Goal: Task Accomplishment & Management: Use online tool/utility

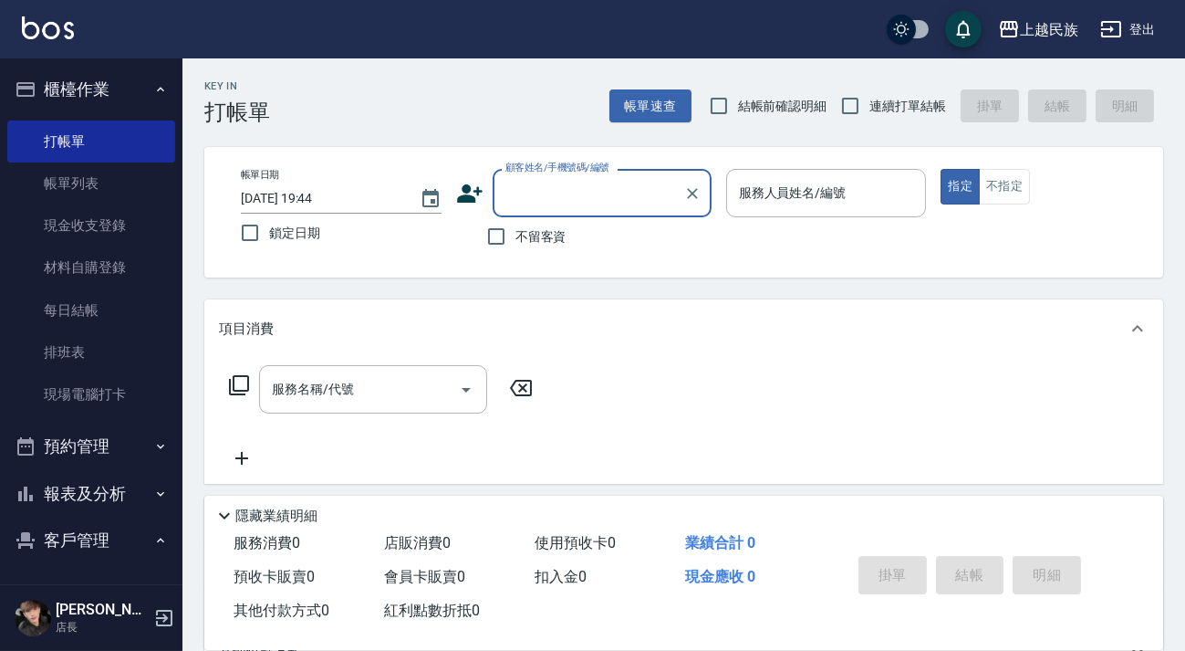
click at [902, 94] on label "連續打單結帳" at bounding box center [888, 106] width 115 height 38
click at [869, 94] on input "連續打單結帳" at bounding box center [850, 106] width 38 height 38
checkbox input "true"
click at [548, 227] on span "不留客資" at bounding box center [540, 236] width 51 height 19
click at [515, 227] on input "不留客資" at bounding box center [496, 236] width 38 height 38
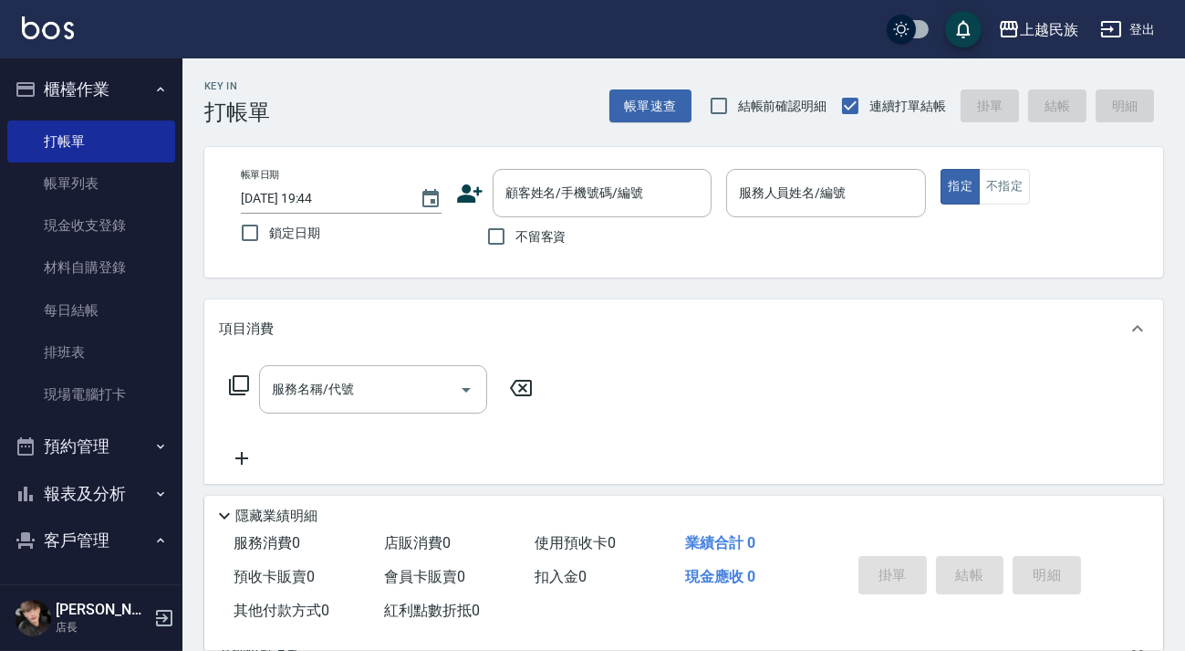
checkbox input "true"
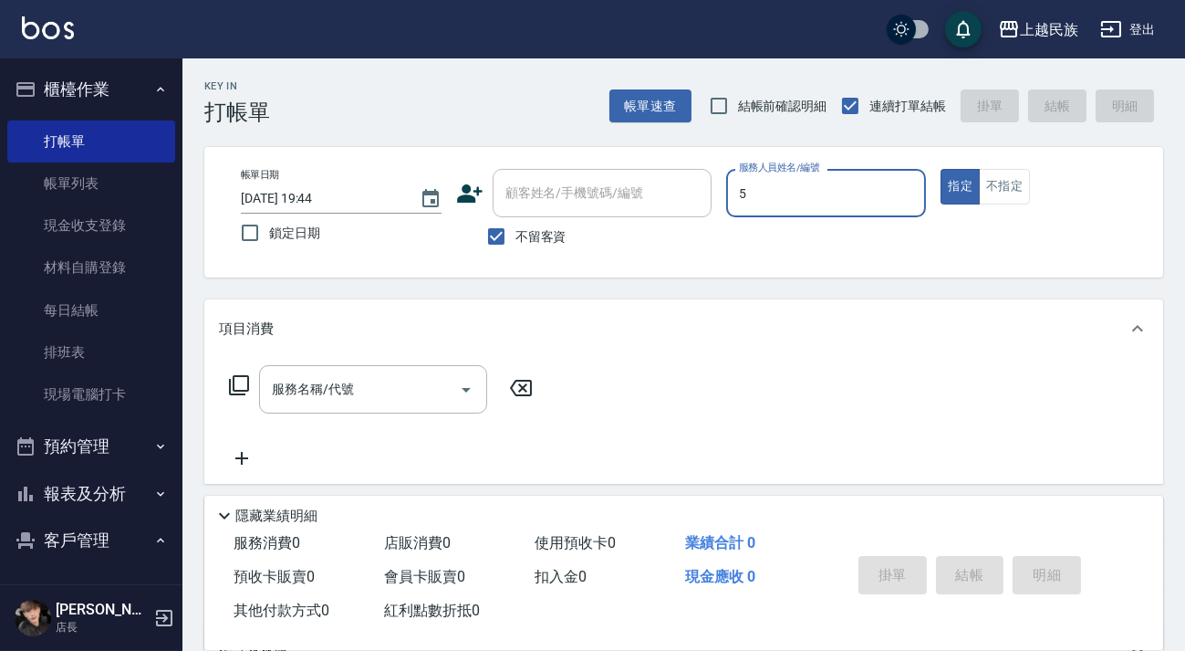
type input "Effie-5"
type button "true"
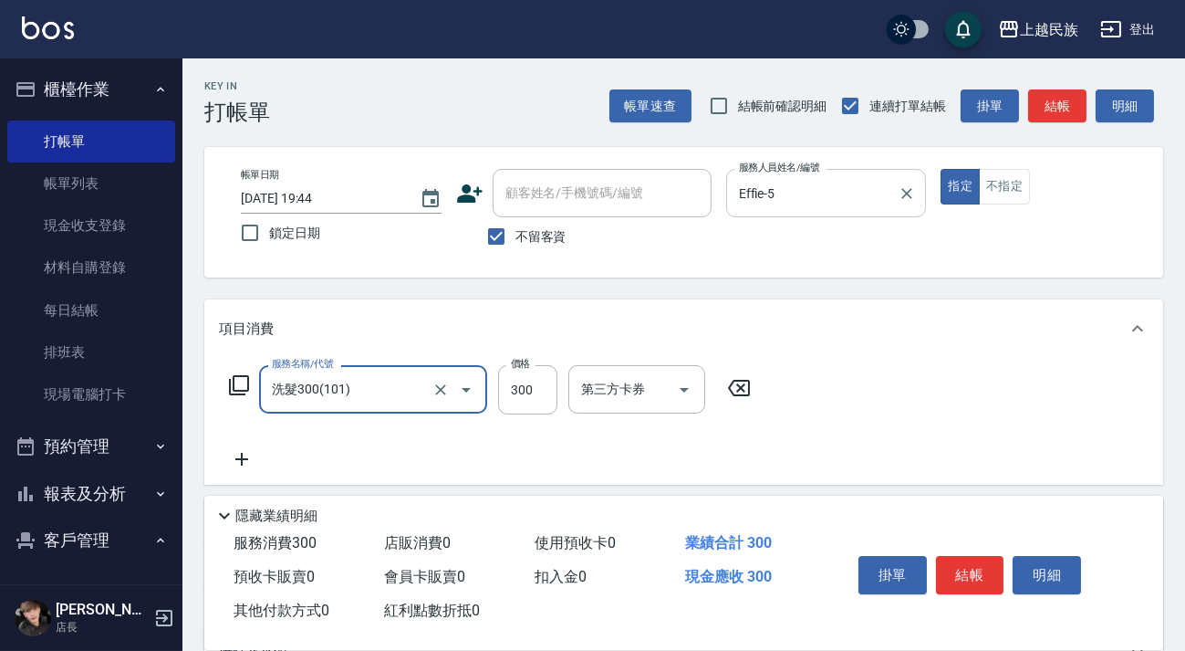
type input "洗髮300(101)"
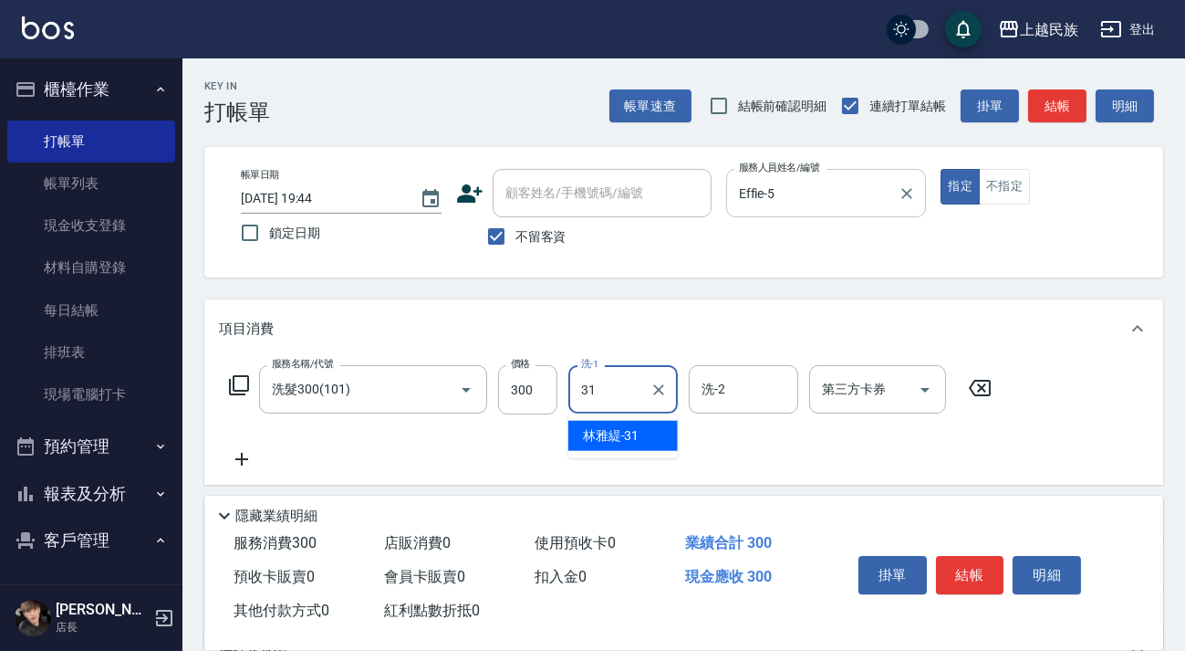
type input "林雅緹-31"
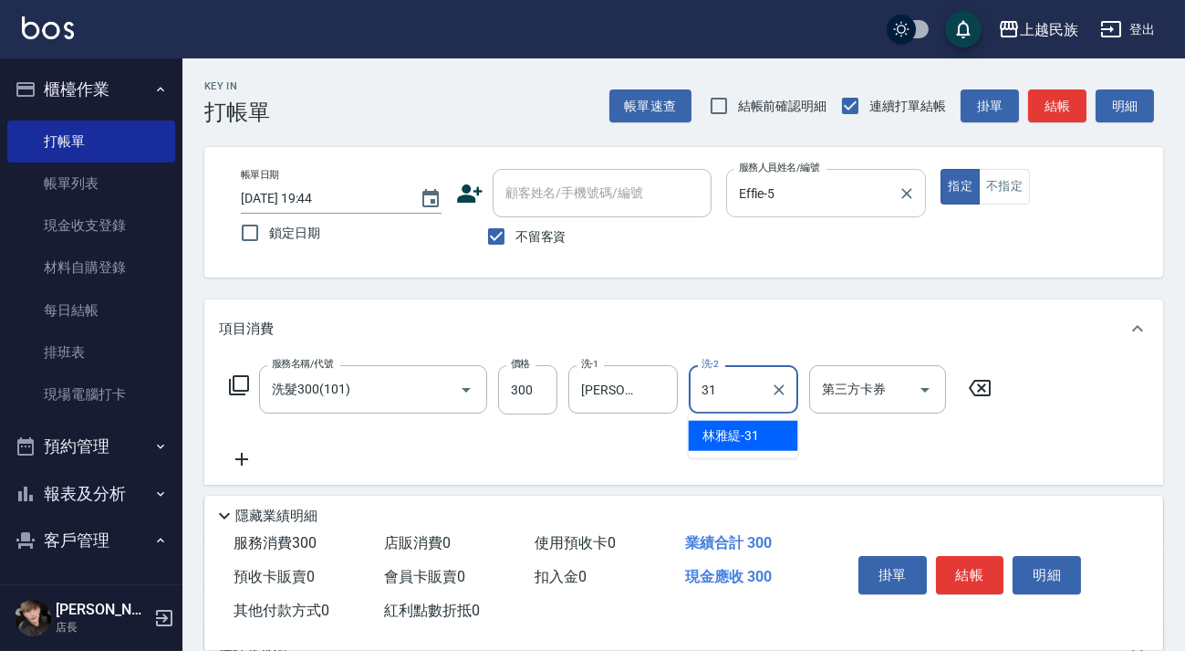
type input "林雅緹-31"
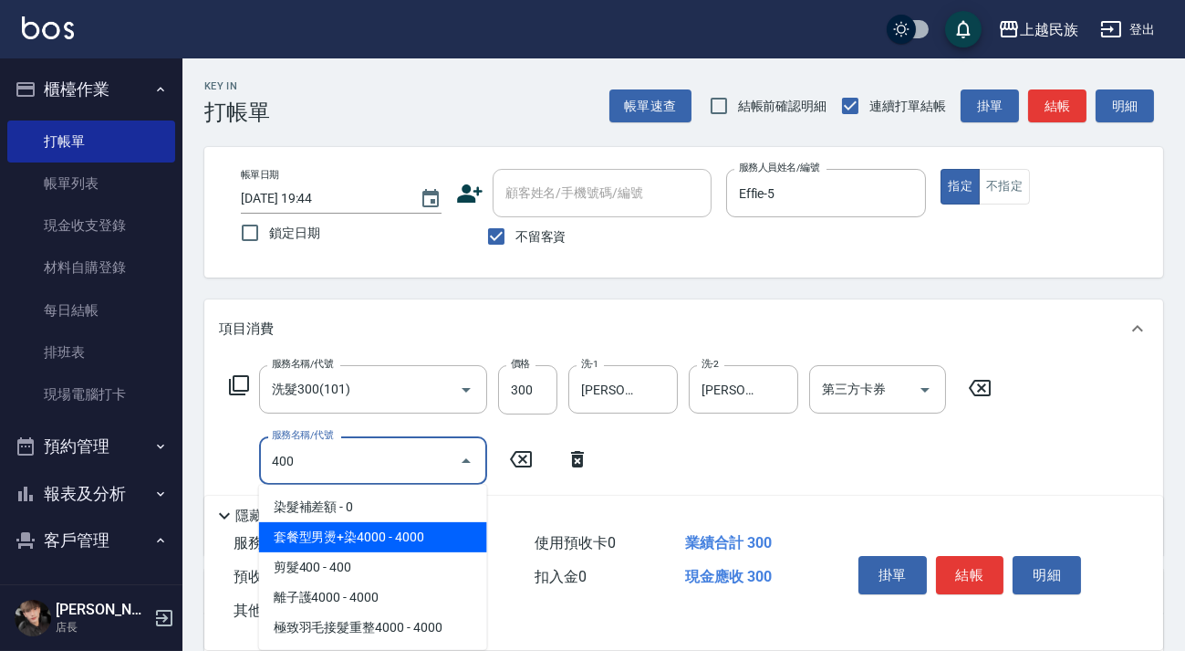
click at [450, 546] on span "套餐型男燙+染4000 - 4000" at bounding box center [373, 537] width 228 height 30
type input "套餐型男燙+染4000(207)"
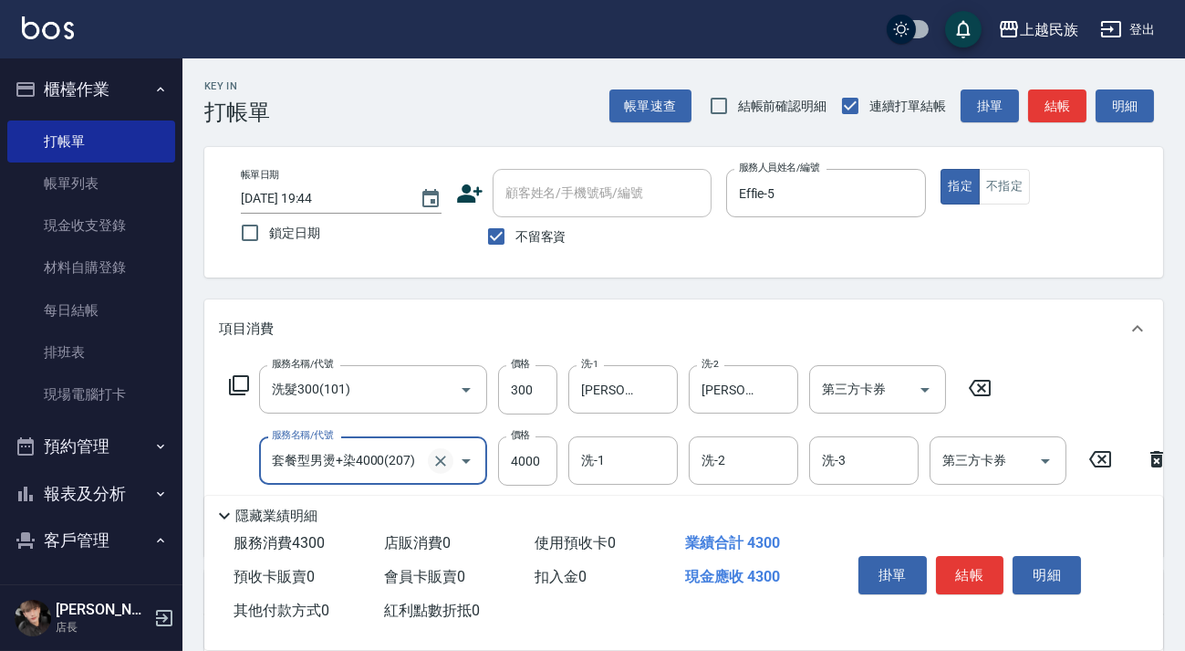
click at [442, 449] on button "Clear" at bounding box center [441, 461] width 26 height 26
type input "7"
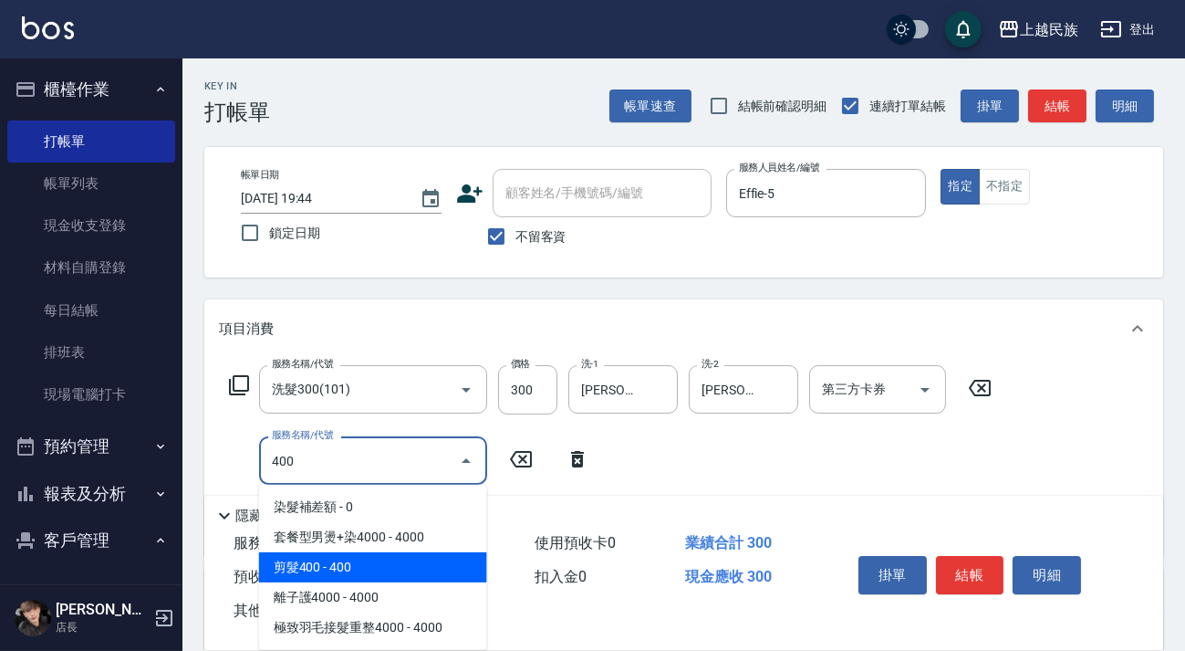
click at [422, 580] on span "剪髮400 - 400" at bounding box center [373, 567] width 228 height 30
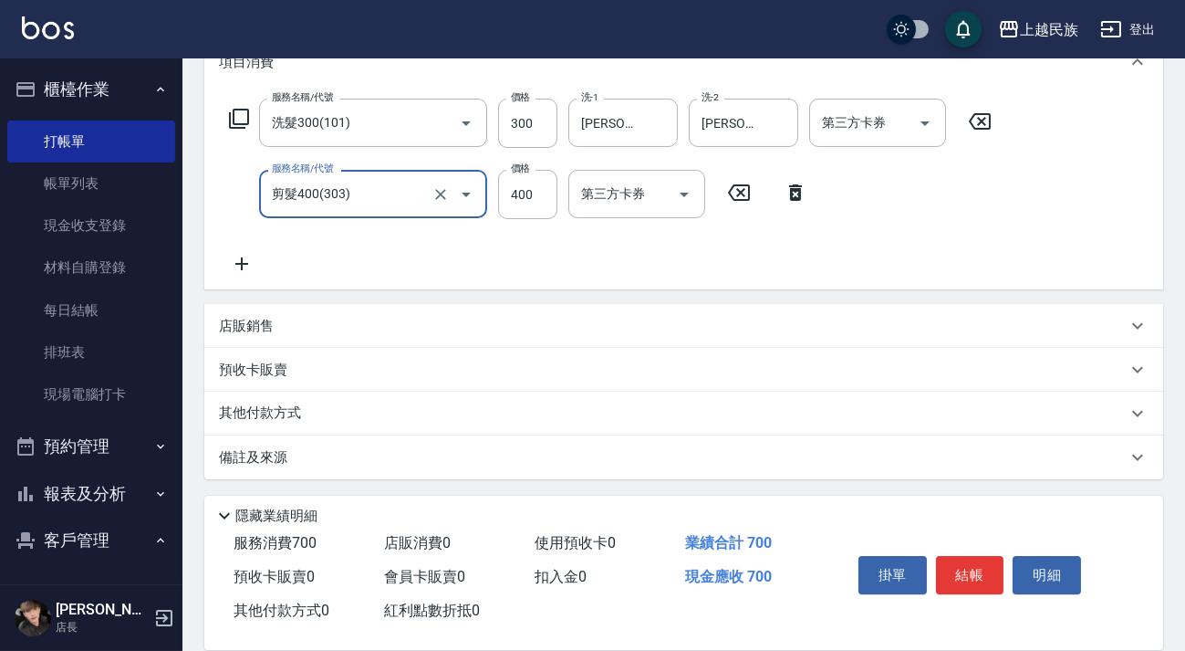
type input "剪髮400(303)"
click at [718, 468] on div "備註及來源" at bounding box center [683, 457] width 959 height 44
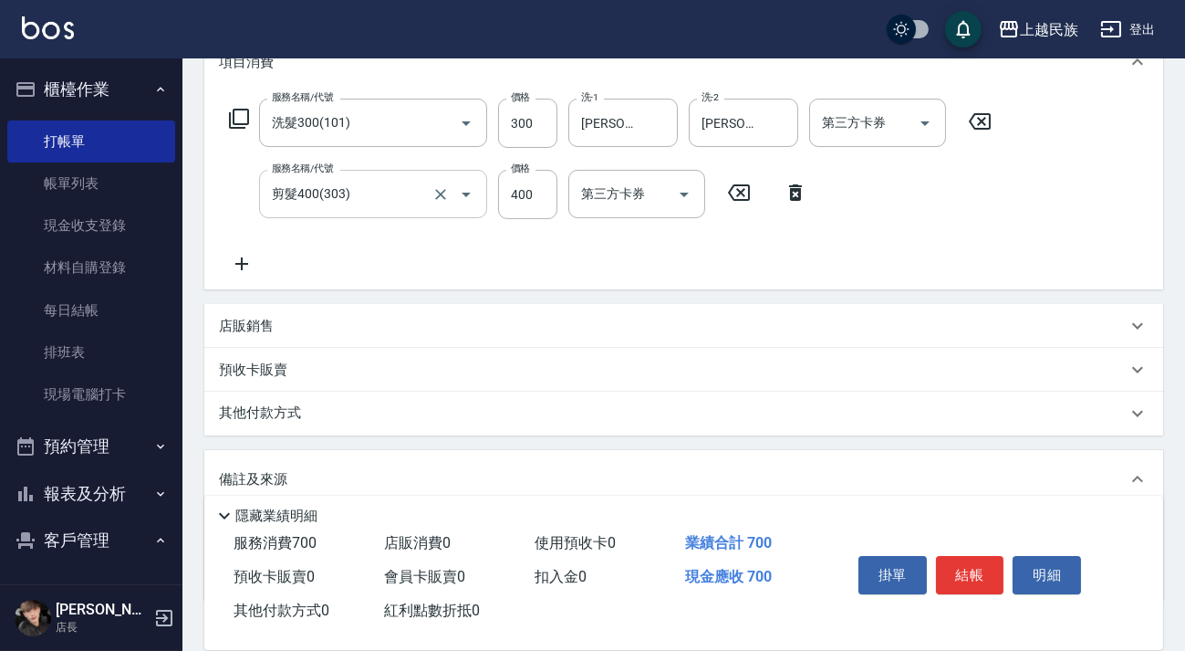
scroll to position [383, 0]
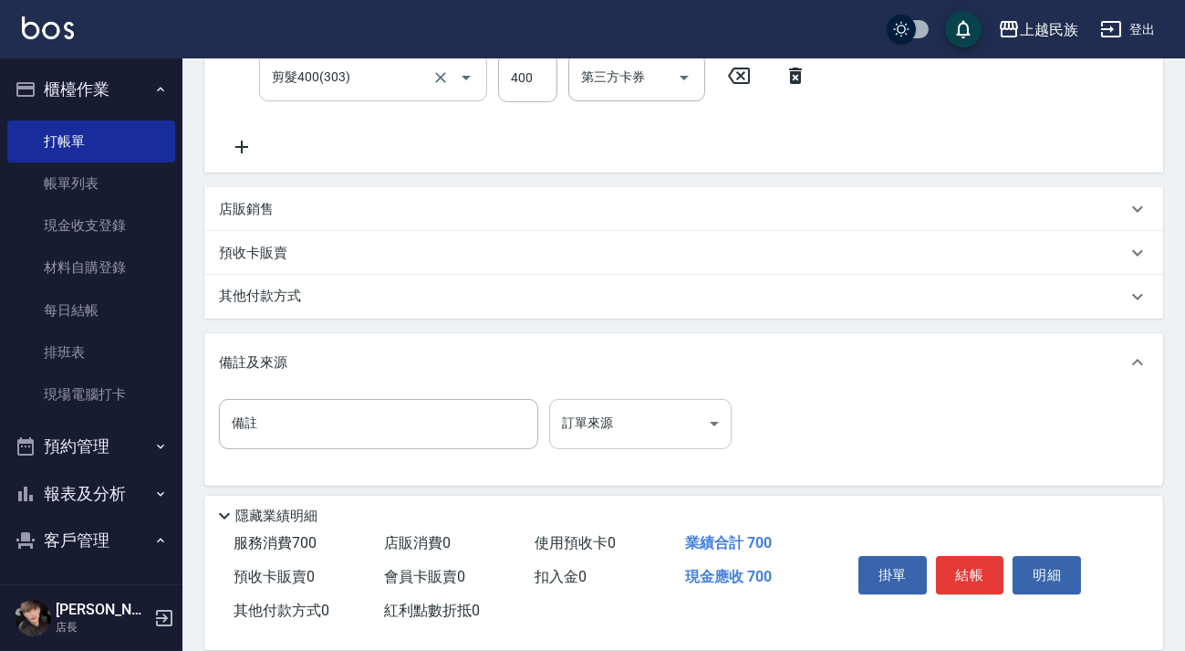
click at [681, 431] on body "上越民族 登出 櫃檯作業 打帳單 帳單列表 現金收支登錄 材料自購登錄 每日結帳 排班表 現場電腦打卡 預約管理 預約管理 單日預約紀錄 單週預約紀錄 報表及…" at bounding box center [592, 137] width 1185 height 1040
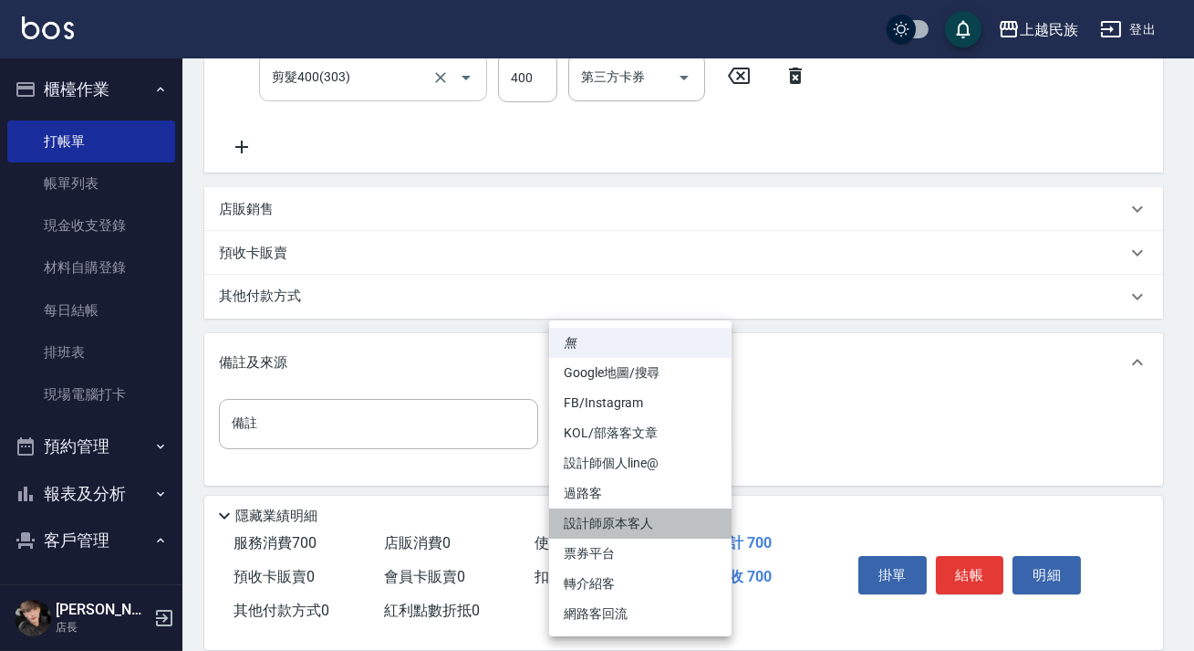
click at [675, 528] on li "設計師原本客人" at bounding box center [640, 523] width 182 height 30
type input "設計師原本客人"
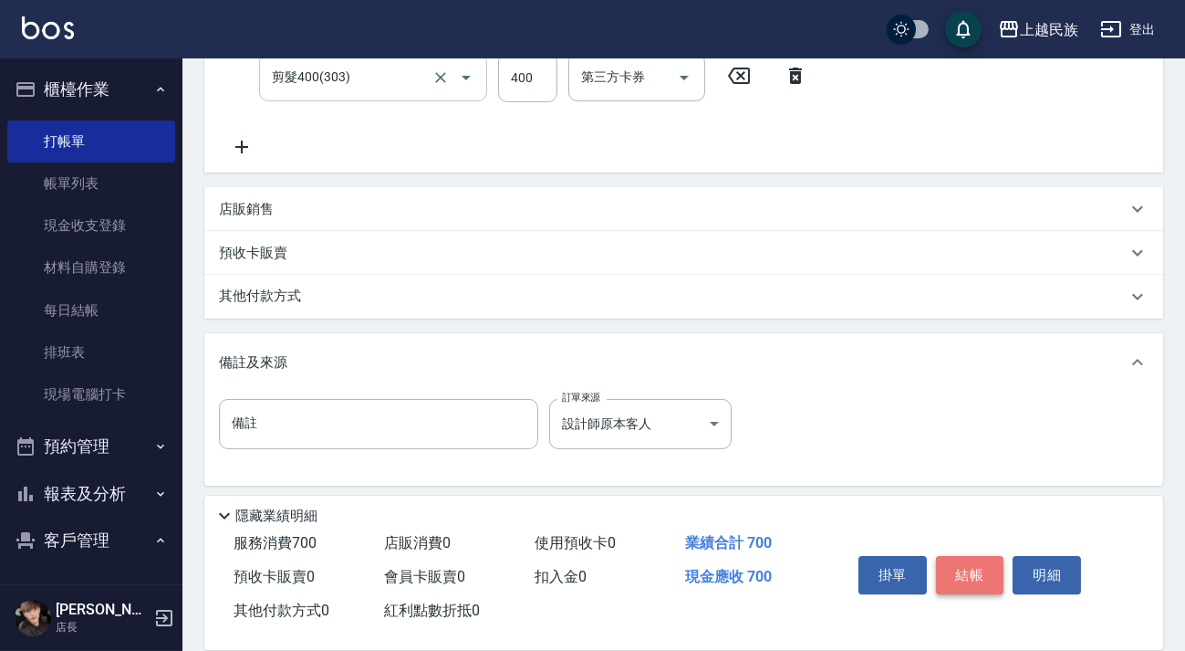
click at [948, 566] on button "結帳" at bounding box center [970, 575] width 68 height 38
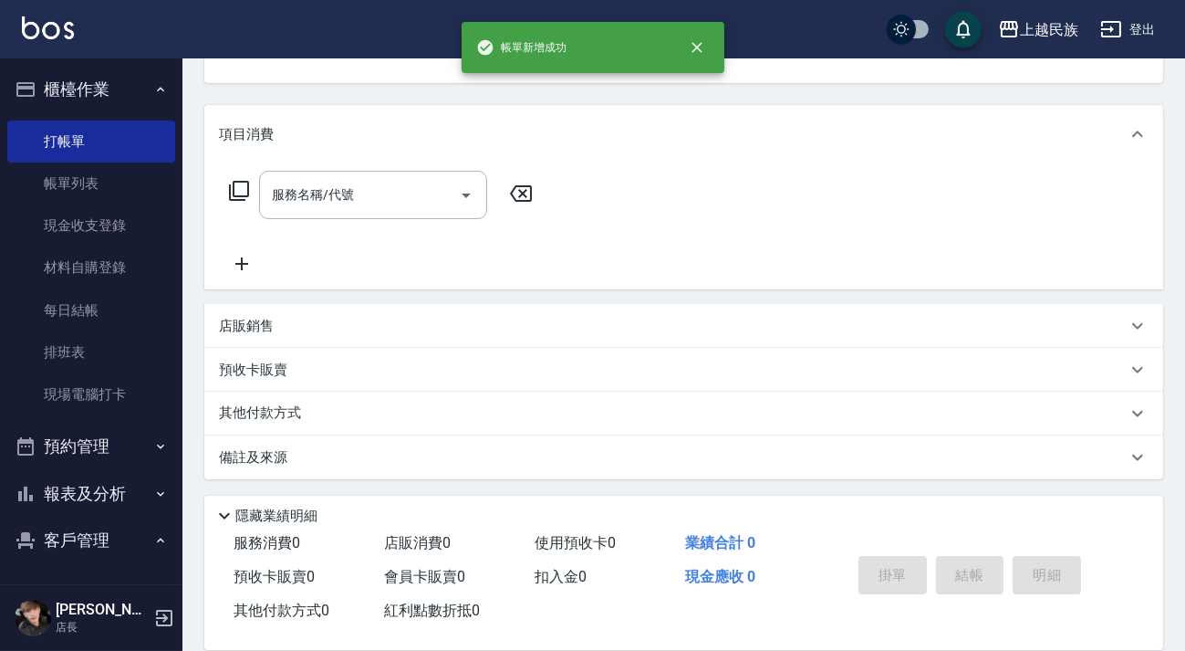
scroll to position [0, 0]
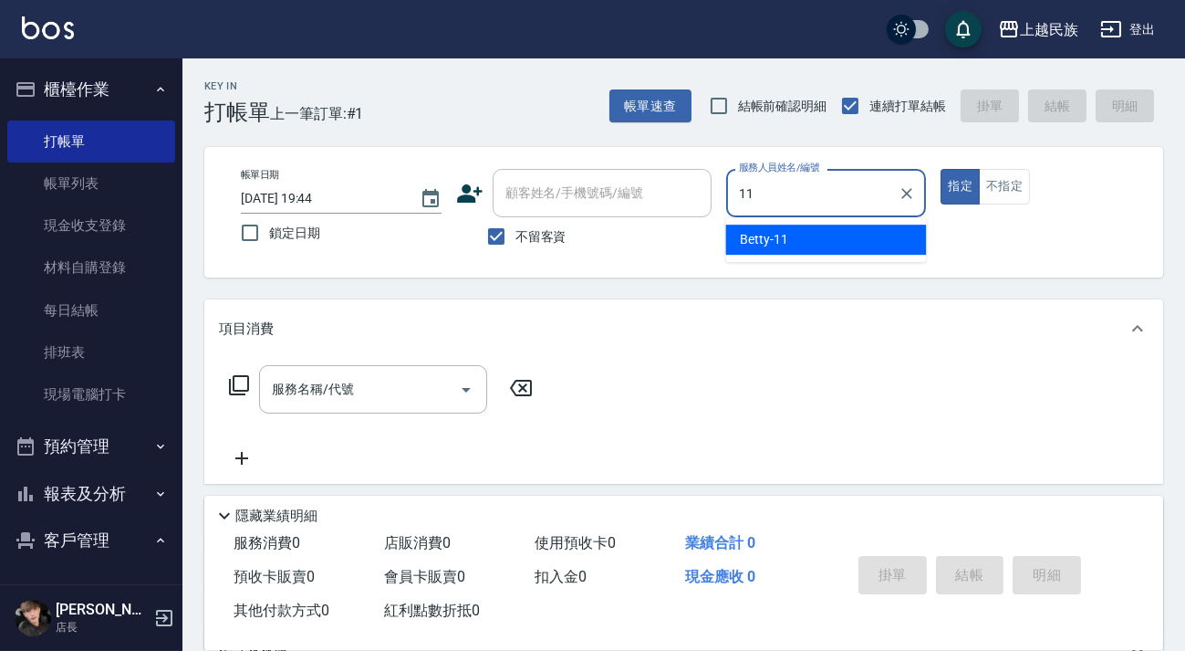
type input "Betty-11"
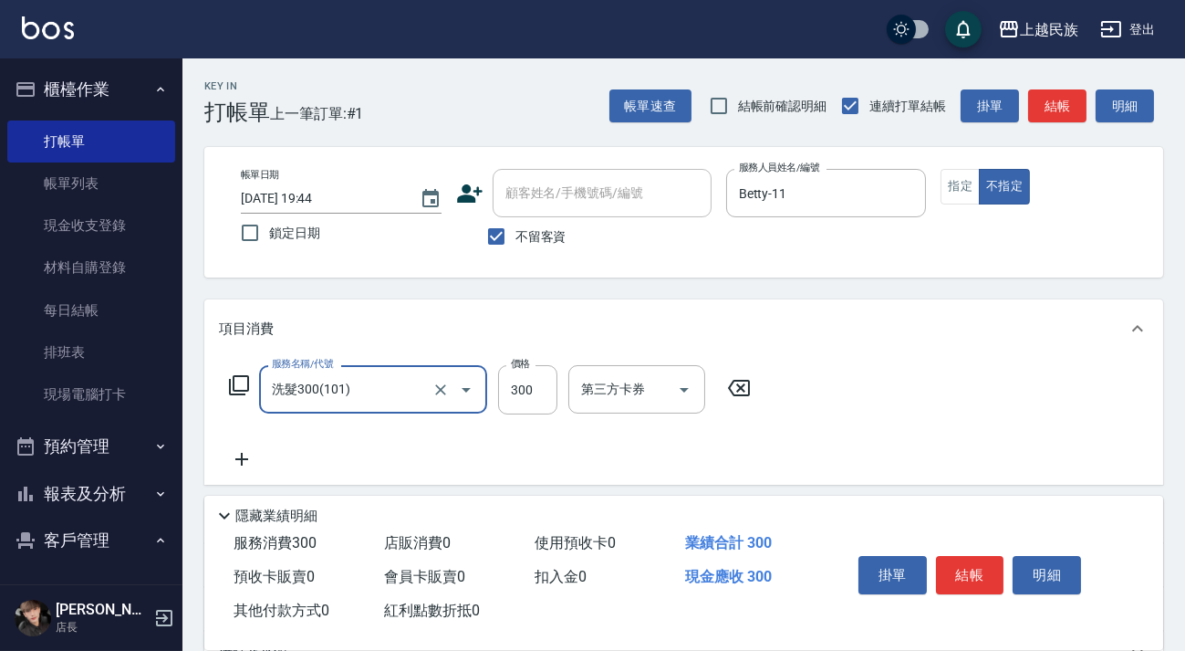
type input "洗髮300(101)"
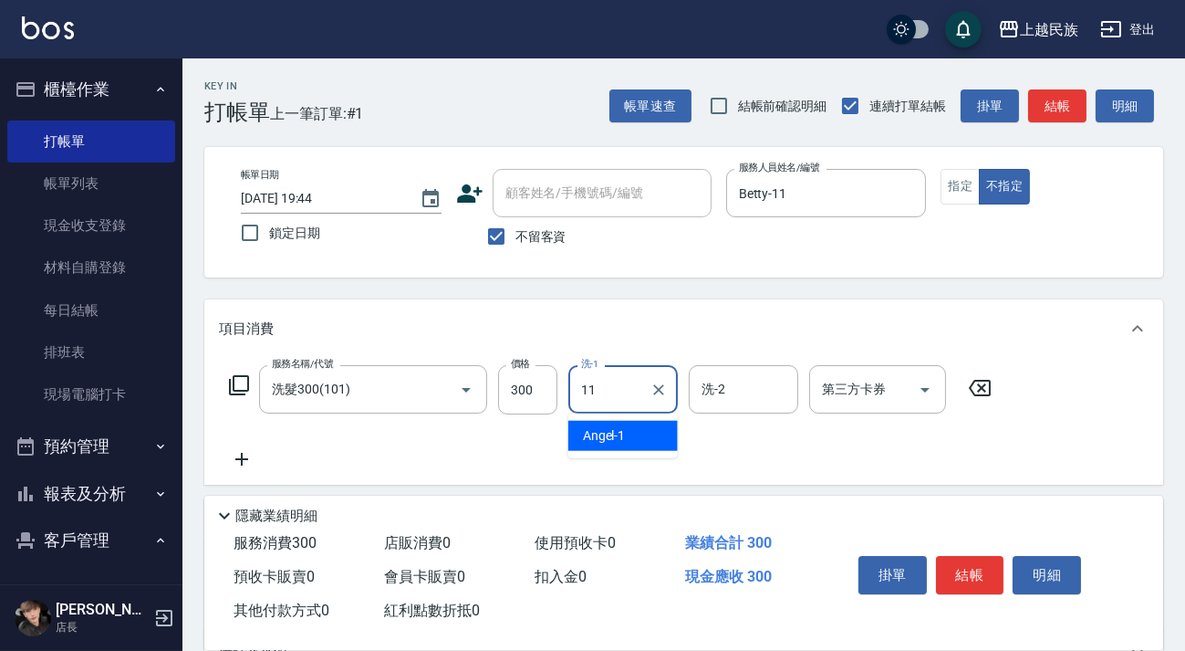
type input "Betty-11"
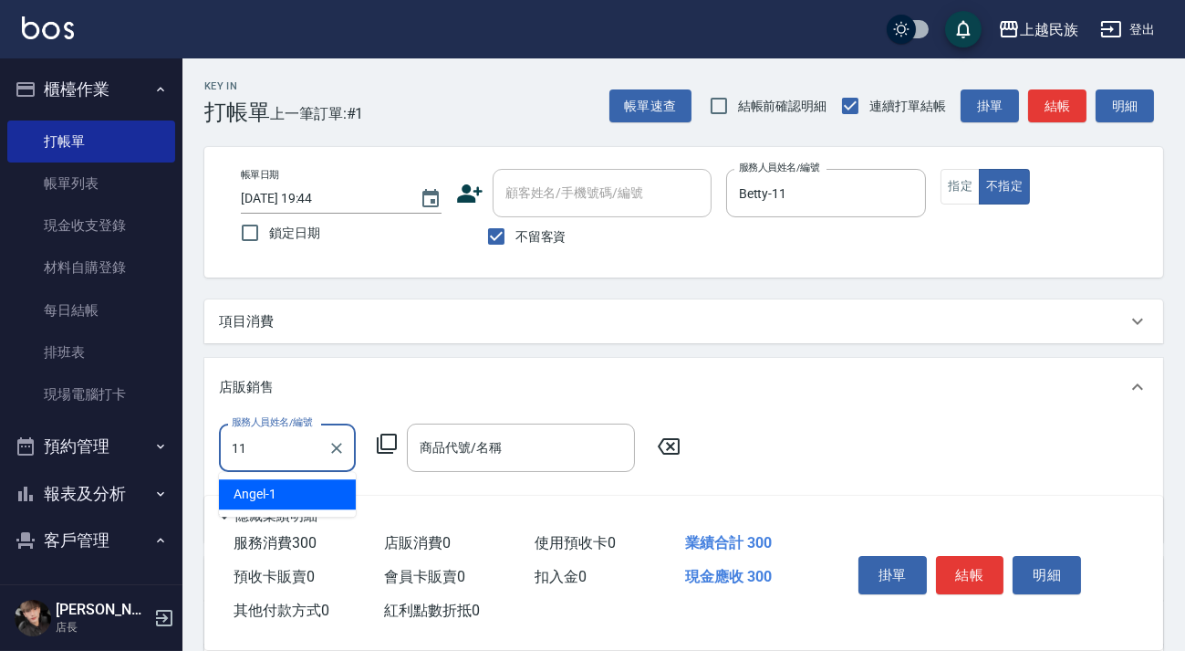
type input "Betty-11"
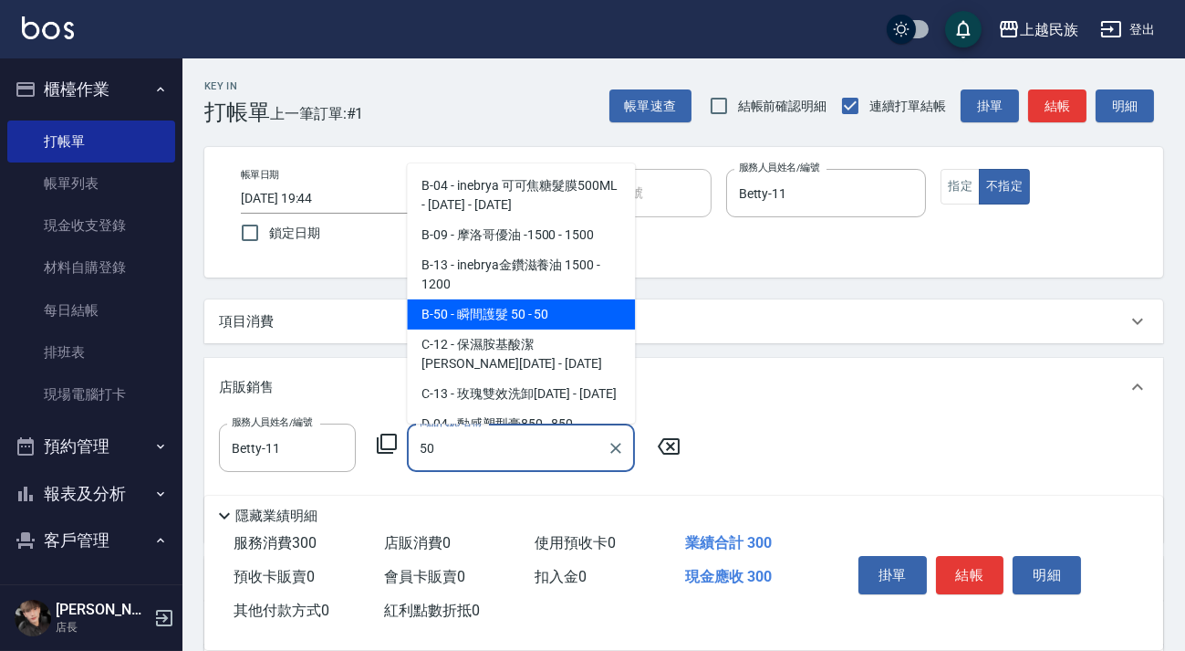
click at [569, 301] on span "B-50 - 瞬間護髮 50 - 50" at bounding box center [521, 314] width 228 height 30
type input "瞬間護髮 50"
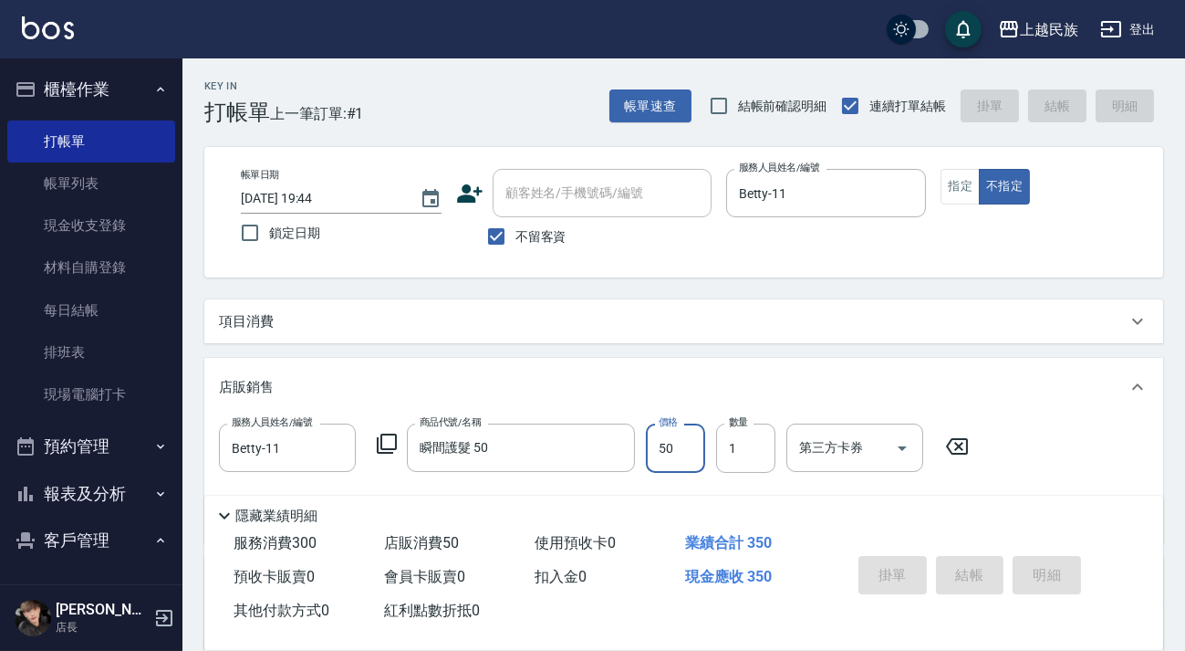
type input "2025/10/08 19:45"
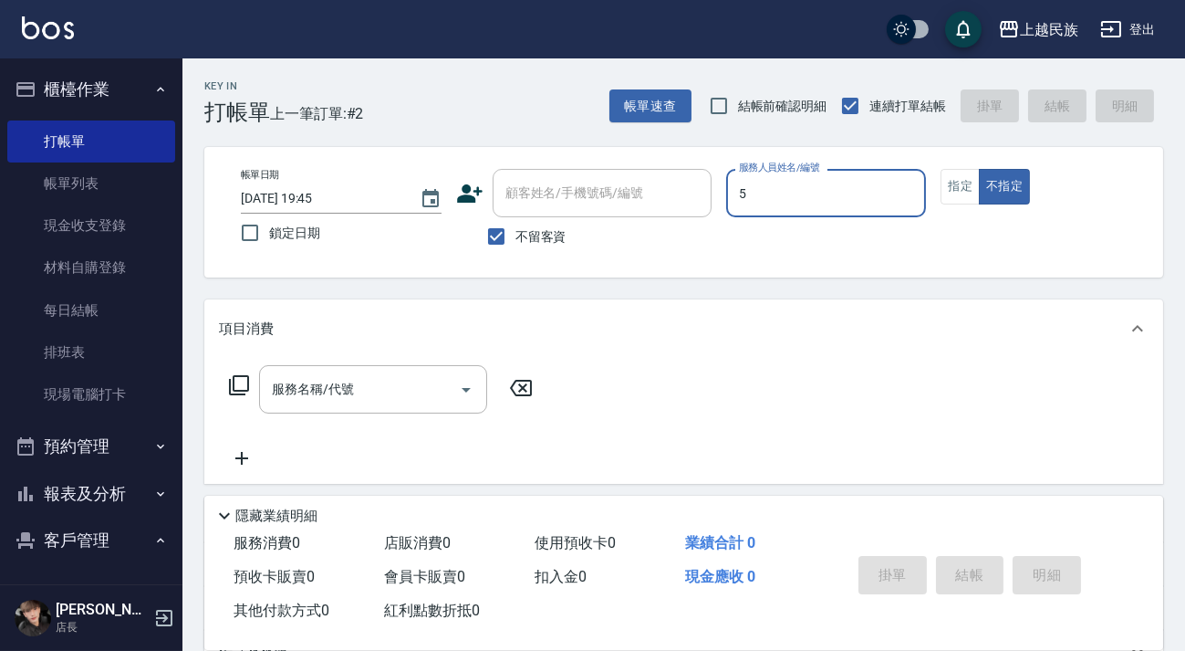
type input "Effie-5"
type button "false"
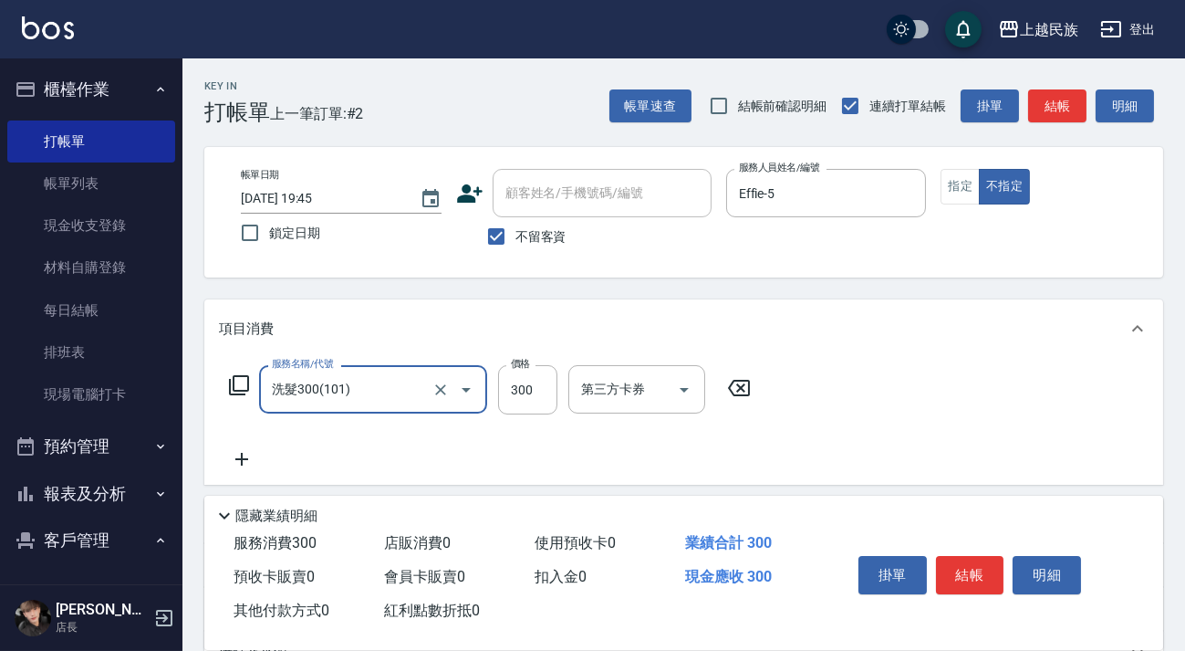
type input "洗髮300(101)"
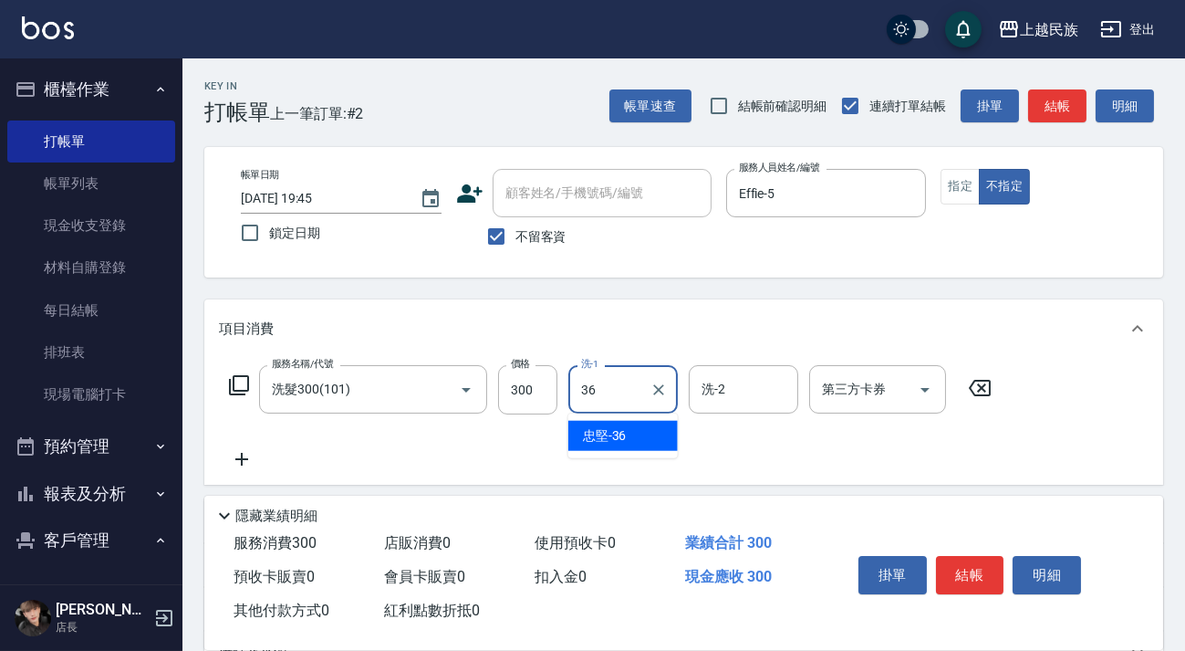
type input "忠堅-36"
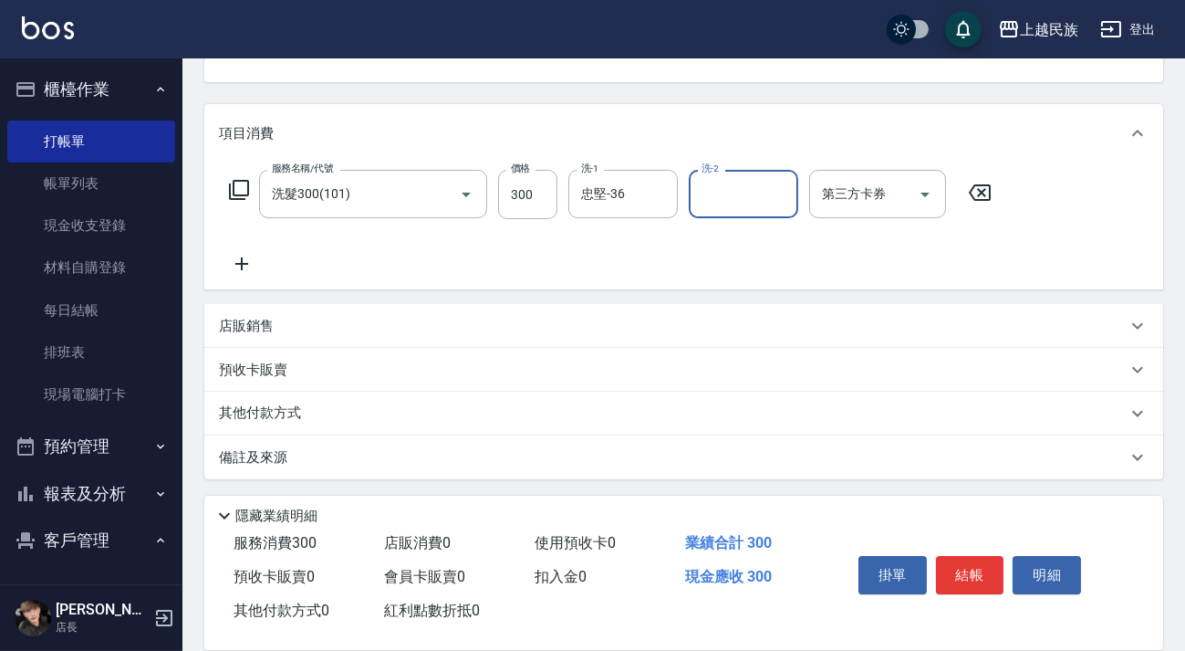
click at [838, 455] on div "備註及來源" at bounding box center [673, 457] width 908 height 19
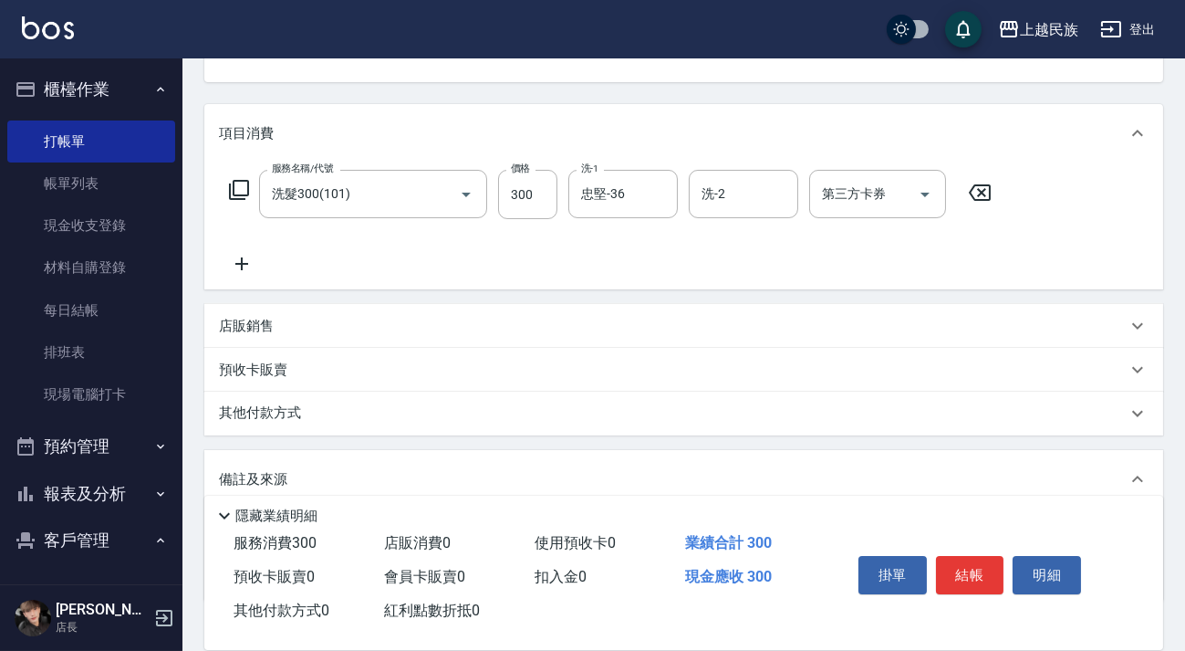
scroll to position [314, 0]
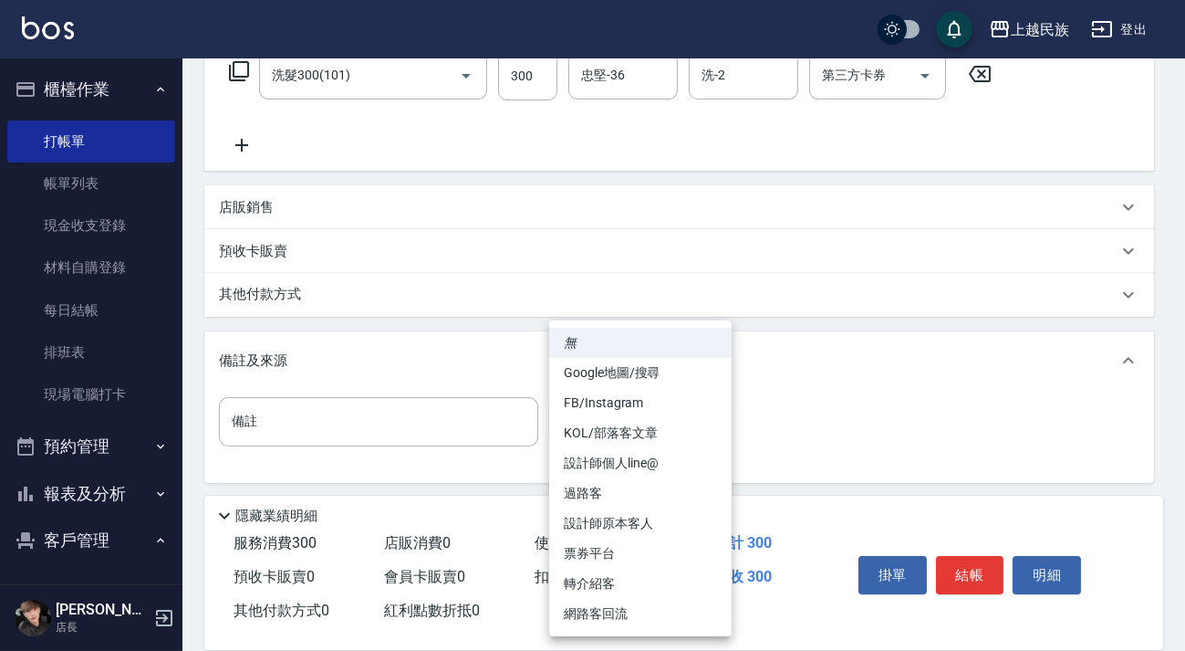
click at [725, 433] on body "上越民族 登出 櫃檯作業 打帳單 帳單列表 現金收支登錄 材料自購登錄 每日結帳 排班表 現場電腦打卡 預約管理 預約管理 單日預約紀錄 單週預約紀錄 報表及…" at bounding box center [592, 170] width 1185 height 968
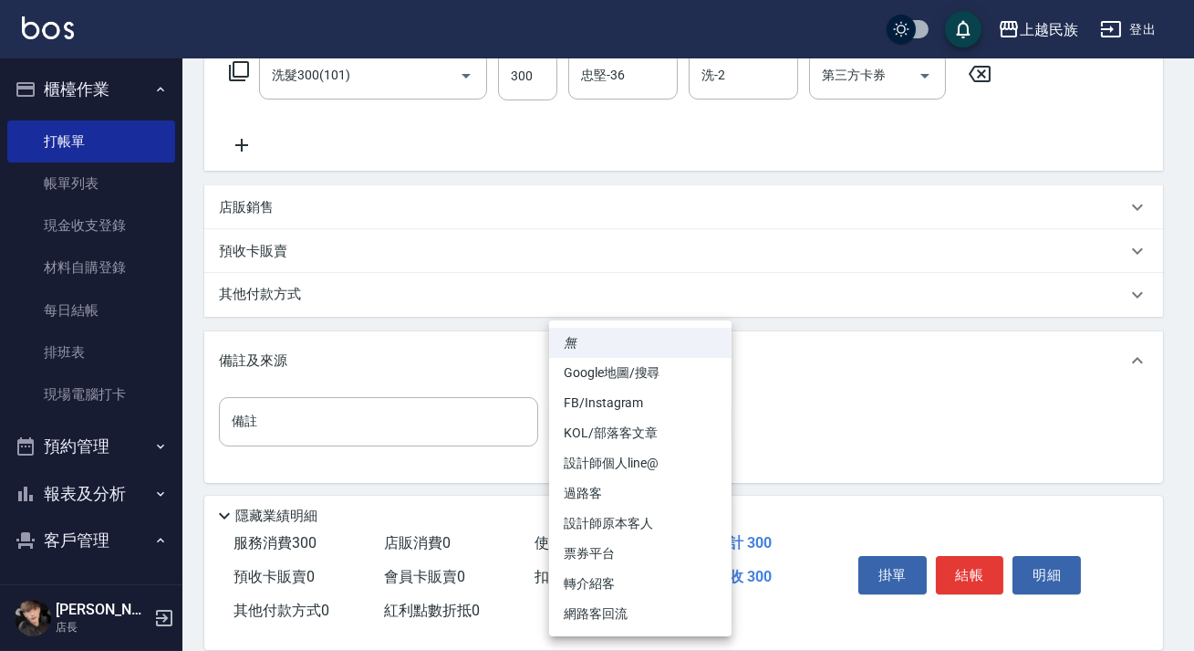
click at [674, 493] on li "過路客" at bounding box center [640, 493] width 182 height 30
type input "過路客"
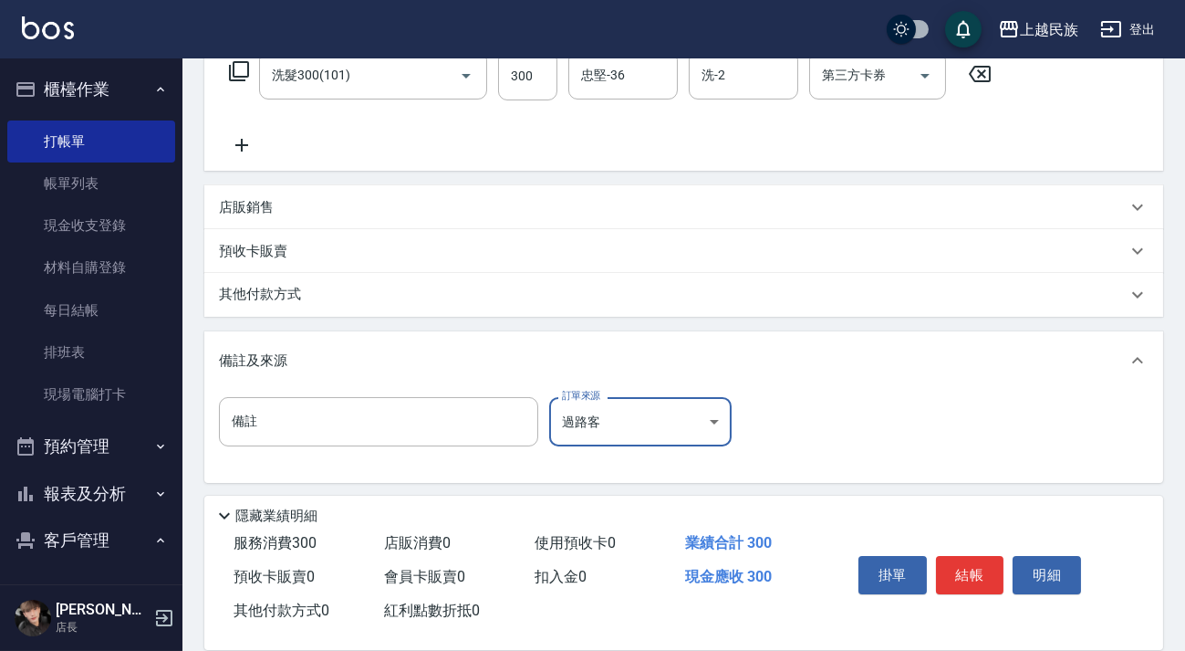
click at [996, 575] on button "結帳" at bounding box center [970, 575] width 68 height 38
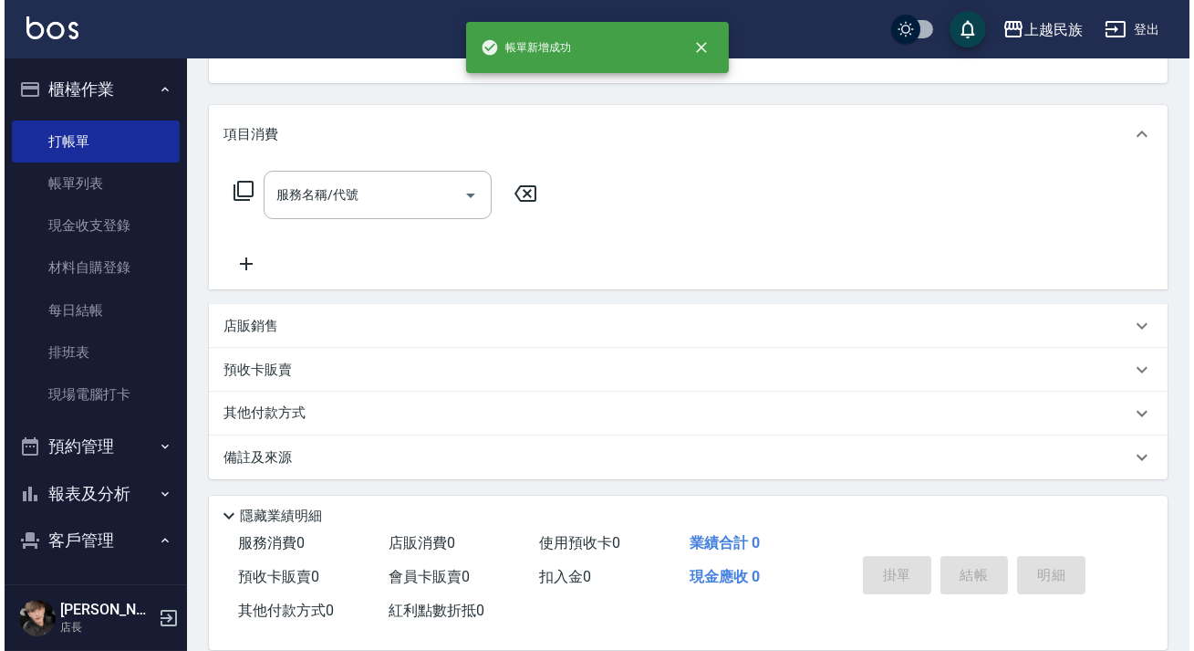
scroll to position [0, 0]
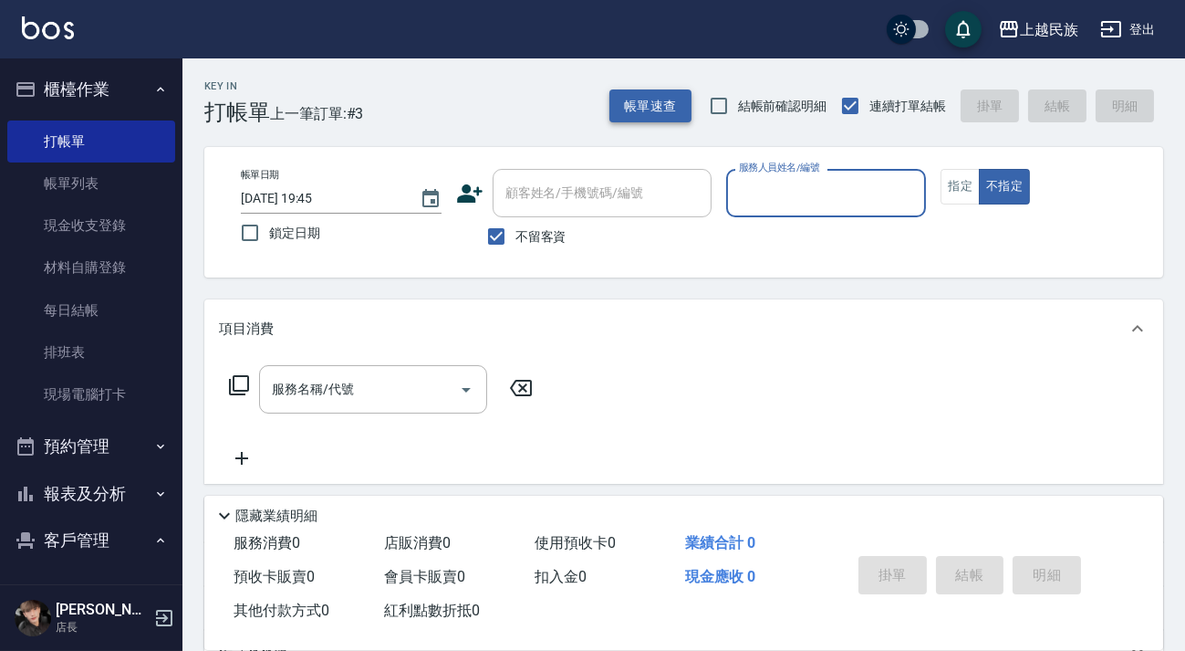
click at [658, 103] on button "帳單速查" at bounding box center [650, 106] width 82 height 34
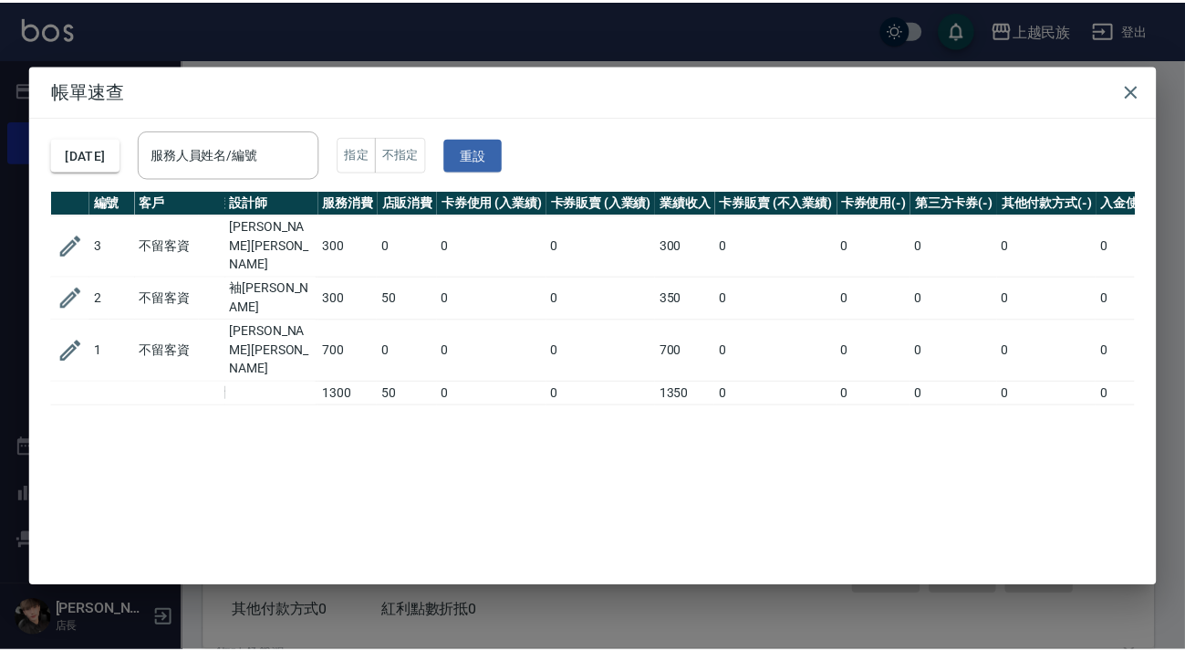
scroll to position [0, 256]
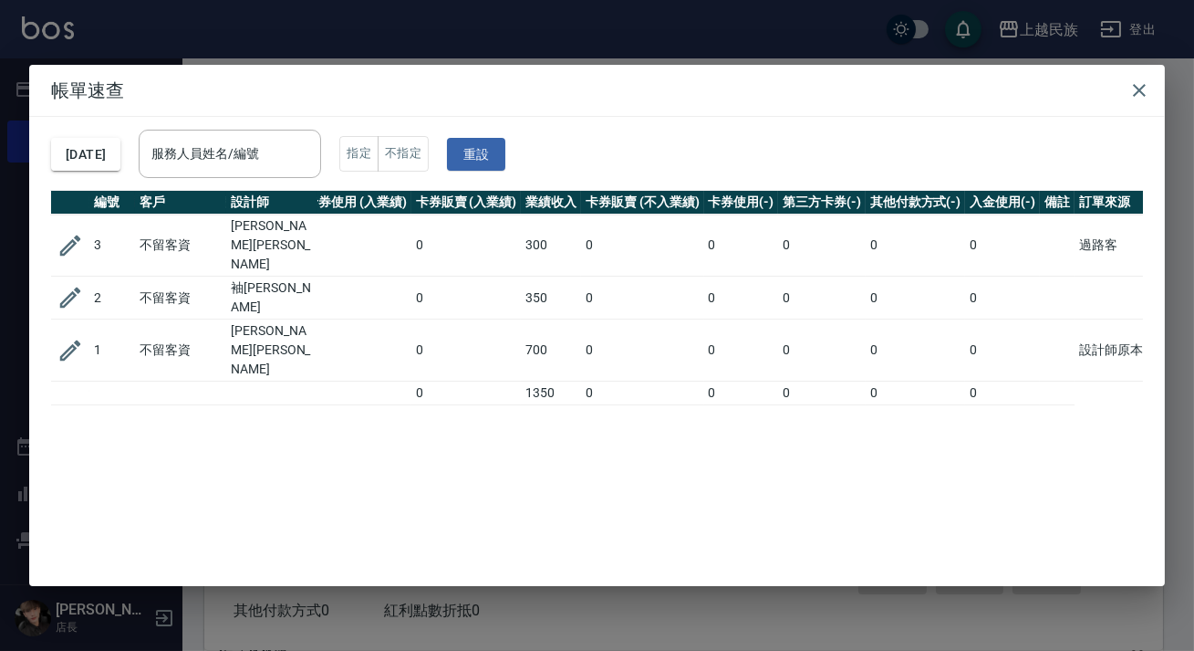
drag, startPoint x: 75, startPoint y: 269, endPoint x: 173, endPoint y: 300, distance: 103.3
click at [74, 287] on icon "button" at bounding box center [70, 297] width 21 height 21
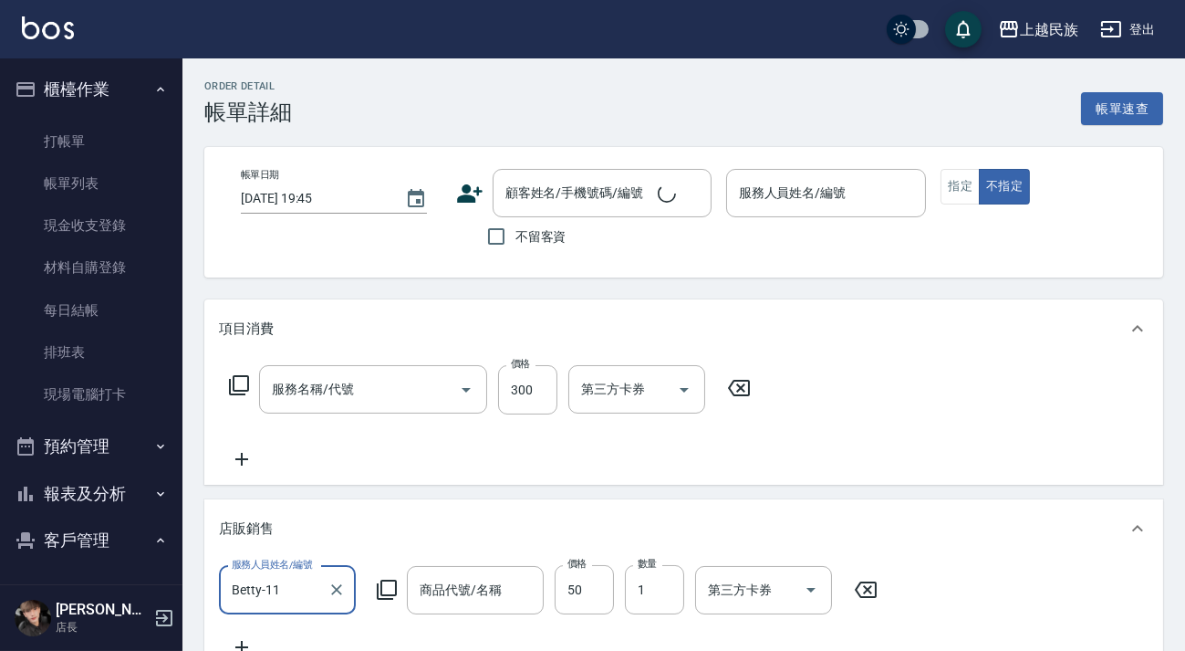
type input "2025/10/08 19:44"
checkbox input "true"
type input "Betty-11"
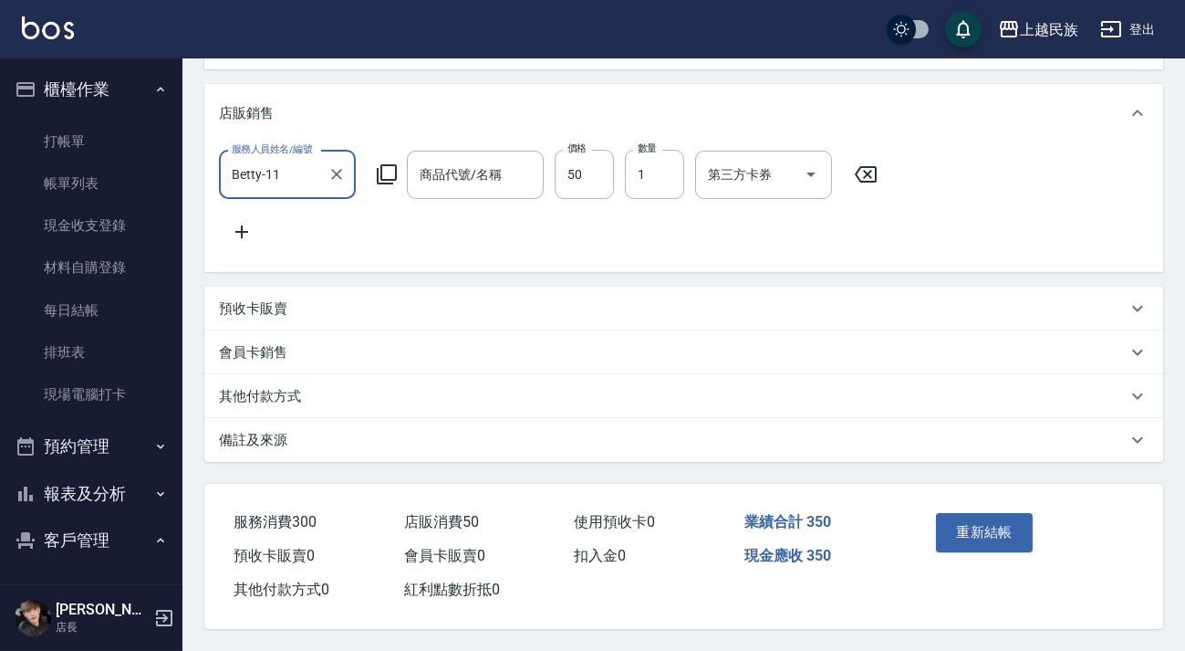
type input "洗髮300(101)"
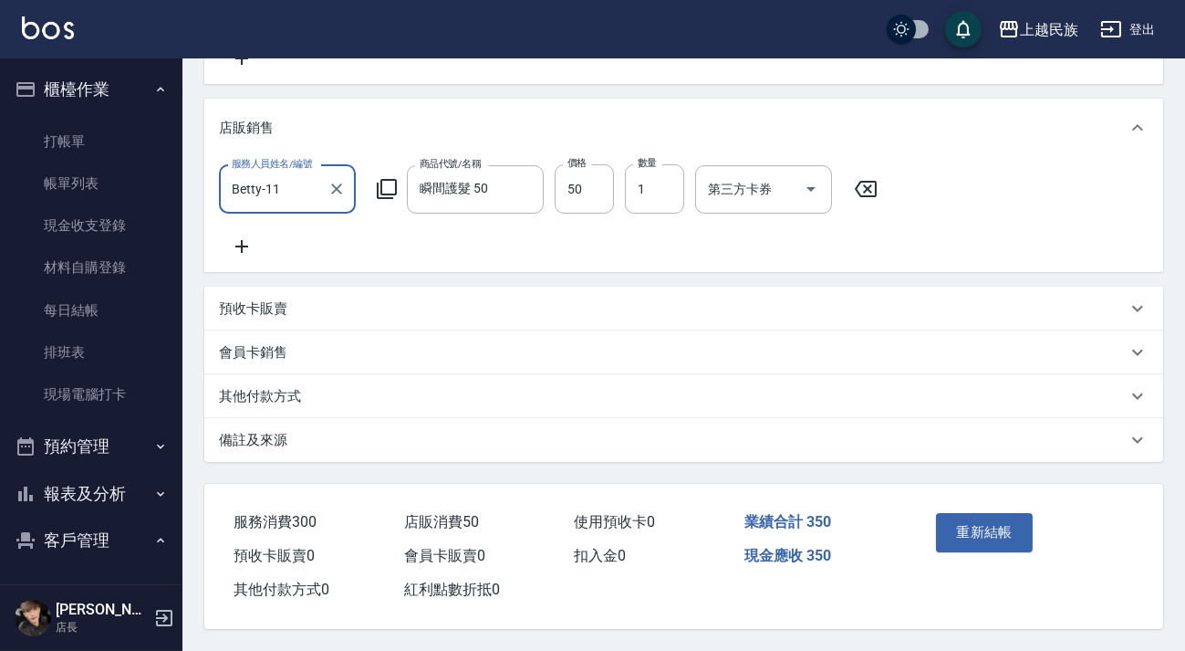
type input "瞬間護髮 50"
click at [861, 451] on div "備註及來源" at bounding box center [683, 440] width 959 height 44
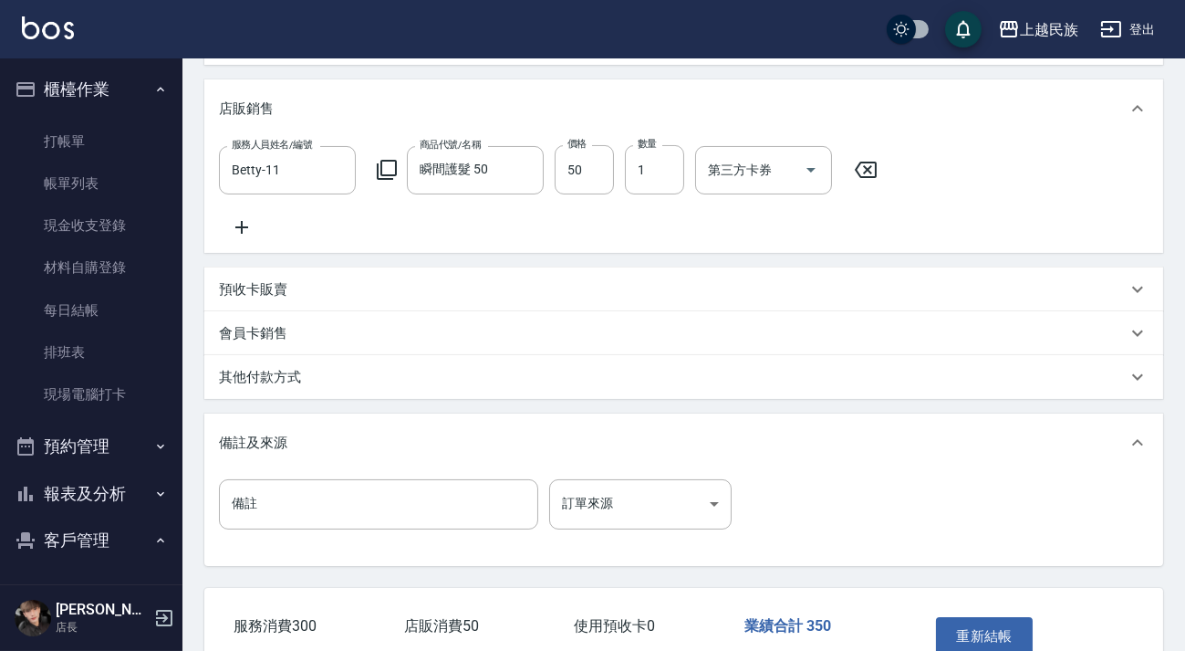
scroll to position [541, 0]
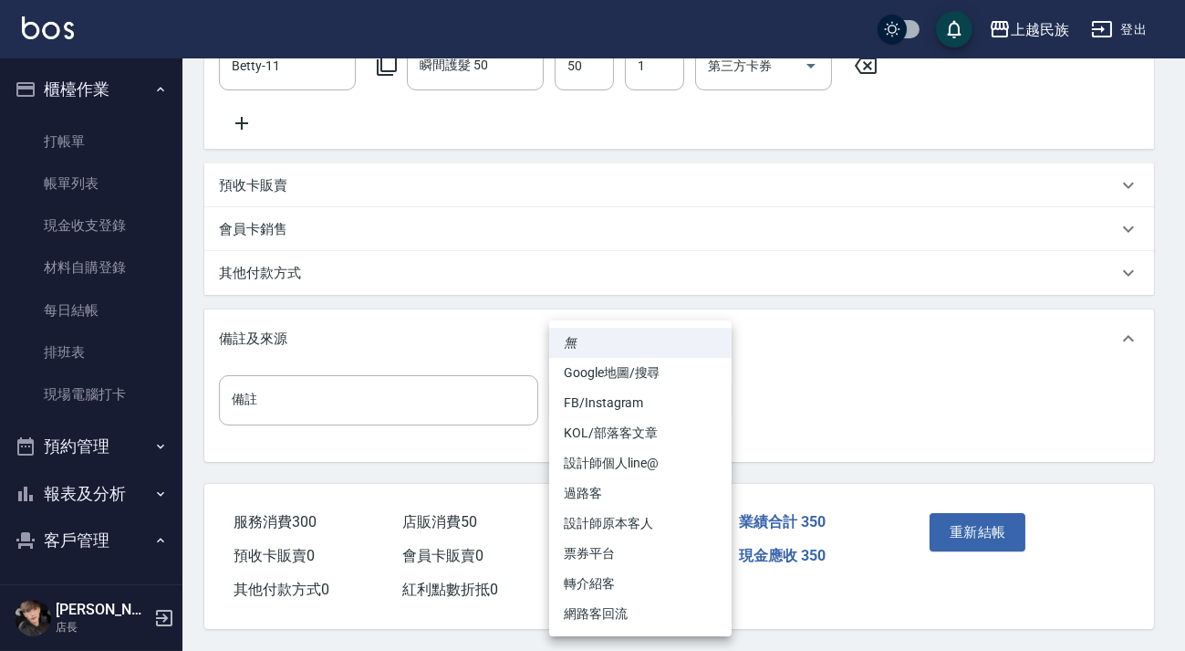
click at [715, 408] on body "上越民族 登出 櫃檯作業 打帳單 帳單列表 現金收支登錄 材料自購登錄 每日結帳 排班表 現場電腦打卡 預約管理 預約管理 單日預約紀錄 單週預約紀錄 報表及…" at bounding box center [592, 63] width 1185 height 1174
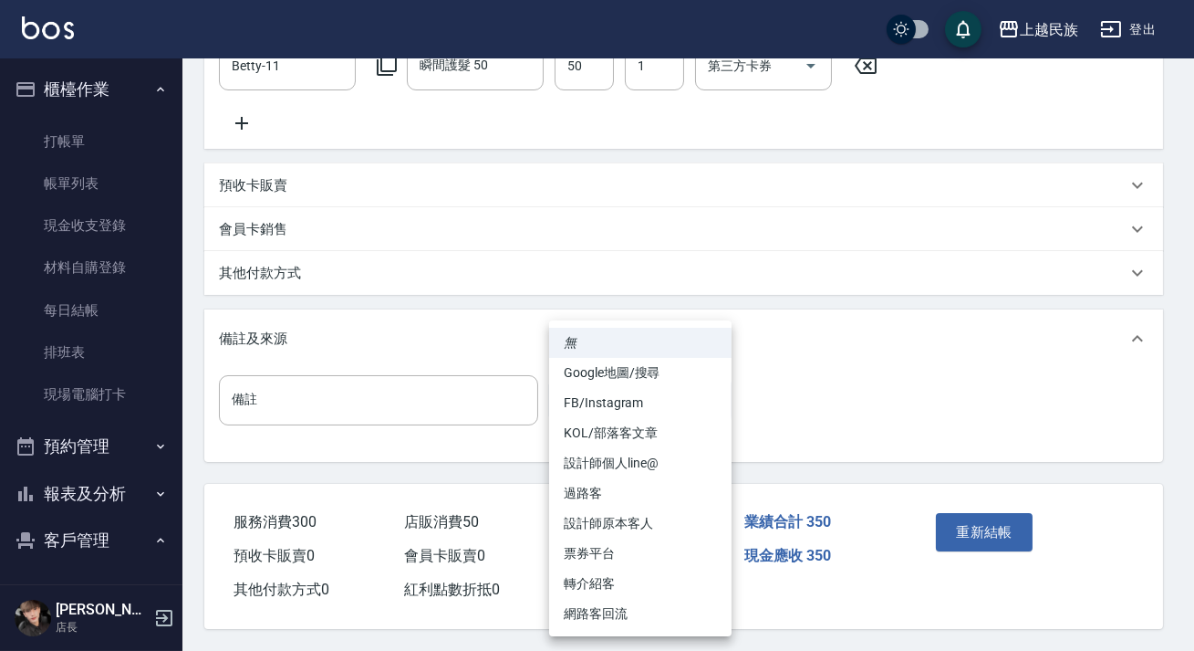
click at [673, 492] on li "過路客" at bounding box center [640, 493] width 182 height 30
type input "過路客"
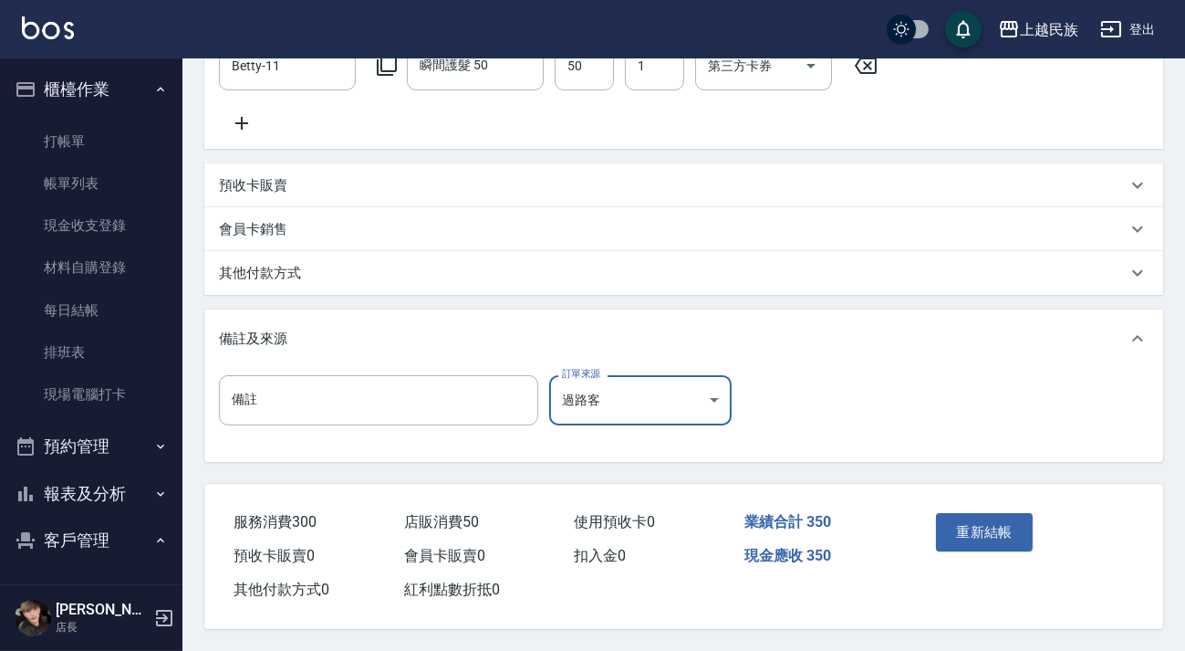
click at [960, 525] on button "重新結帳" at bounding box center [984, 532] width 97 height 38
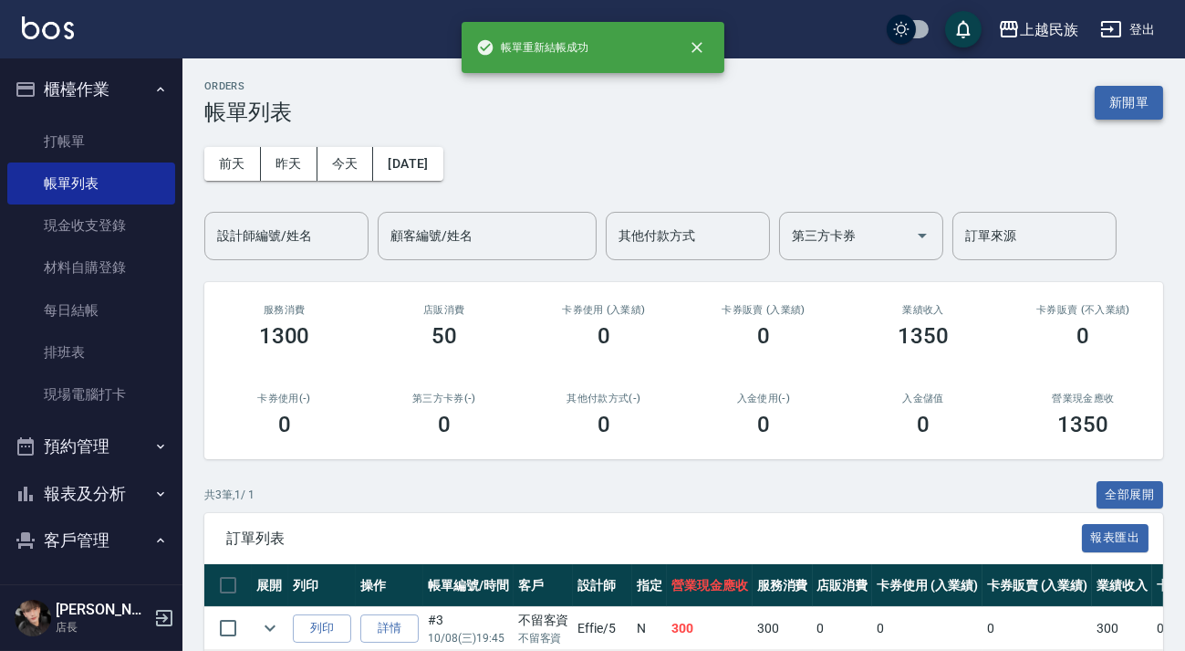
click at [1110, 90] on button "新開單" at bounding box center [1129, 103] width 68 height 34
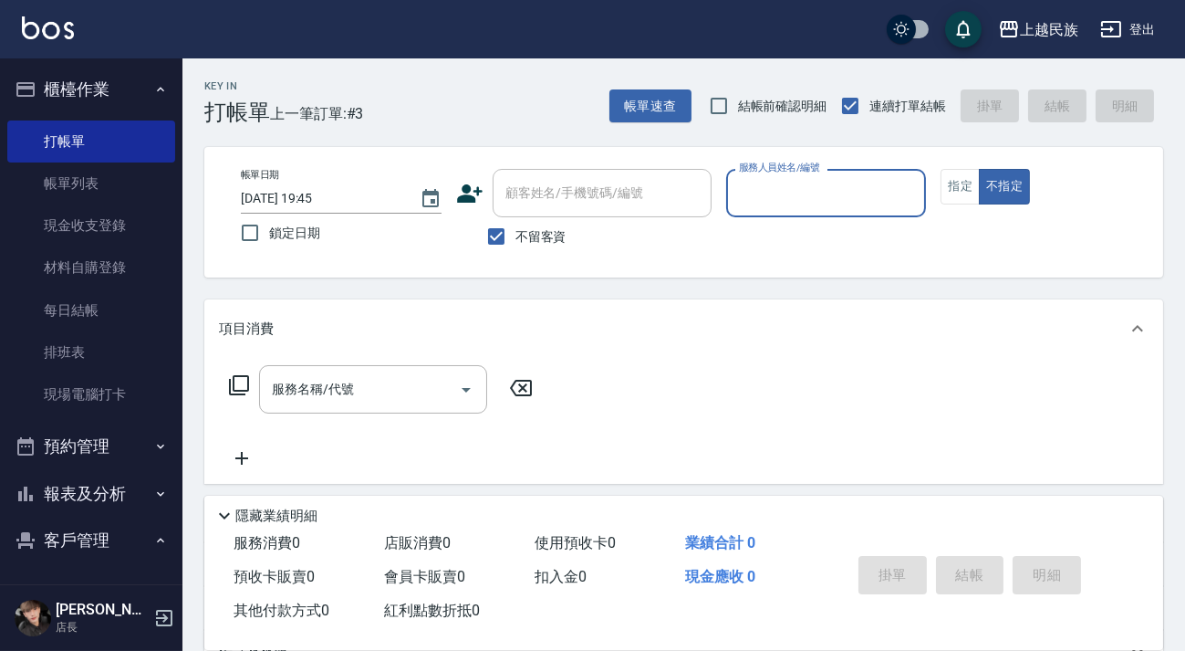
click at [522, 235] on span "不留客資" at bounding box center [540, 236] width 51 height 19
click at [515, 235] on input "不留客資" at bounding box center [496, 236] width 38 height 38
checkbox input "false"
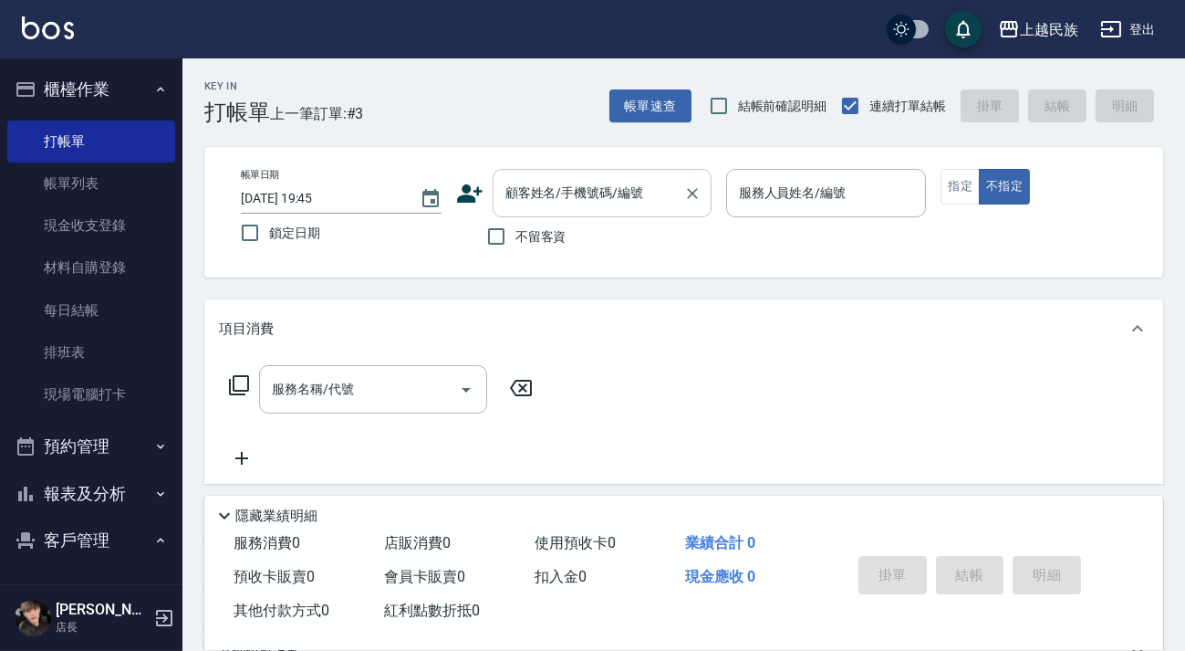
click at [529, 216] on div "顧客姓名/手機號碼/編號" at bounding box center [602, 193] width 219 height 48
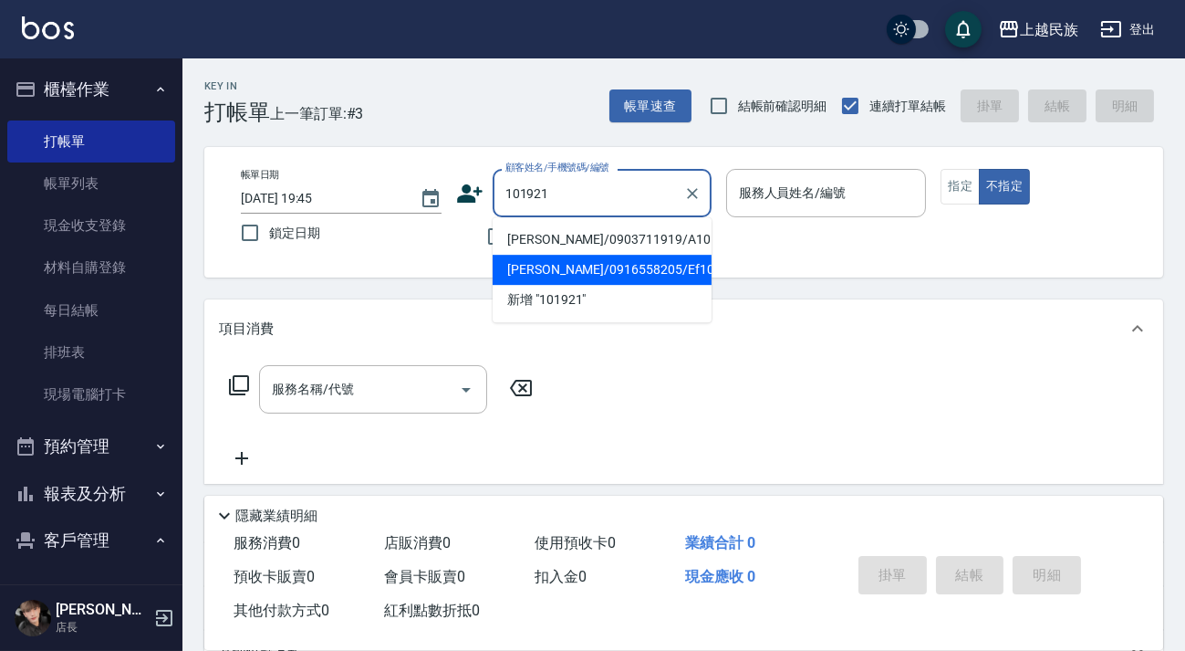
click at [587, 272] on li "張佳惠/0916558205/Ef101921" at bounding box center [602, 270] width 219 height 30
type input "張佳惠/0916558205/Ef101921"
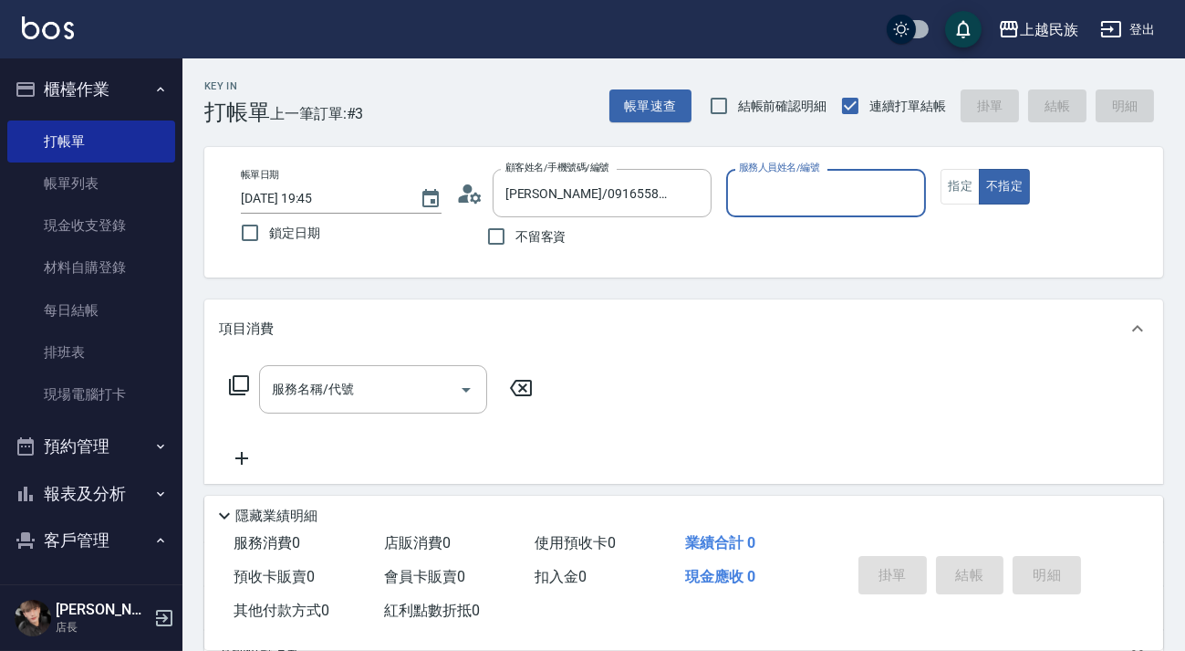
type input "Effie-5"
click at [979, 169] on button "不指定" at bounding box center [1004, 187] width 51 height 36
type button "false"
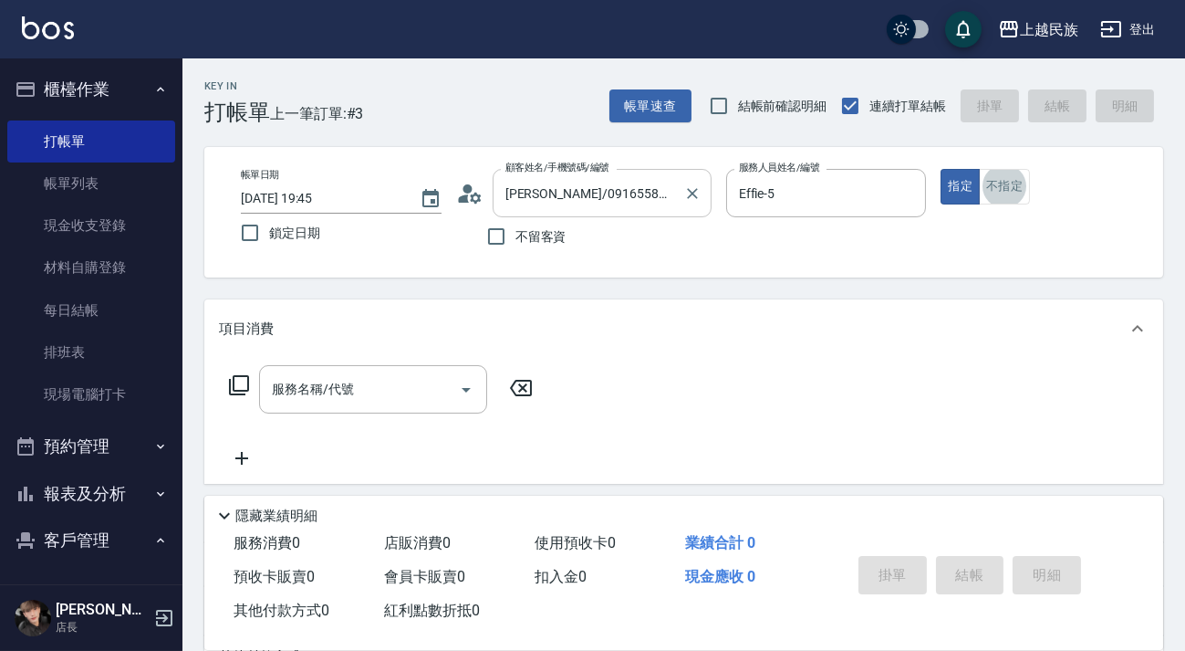
scroll to position [244, 0]
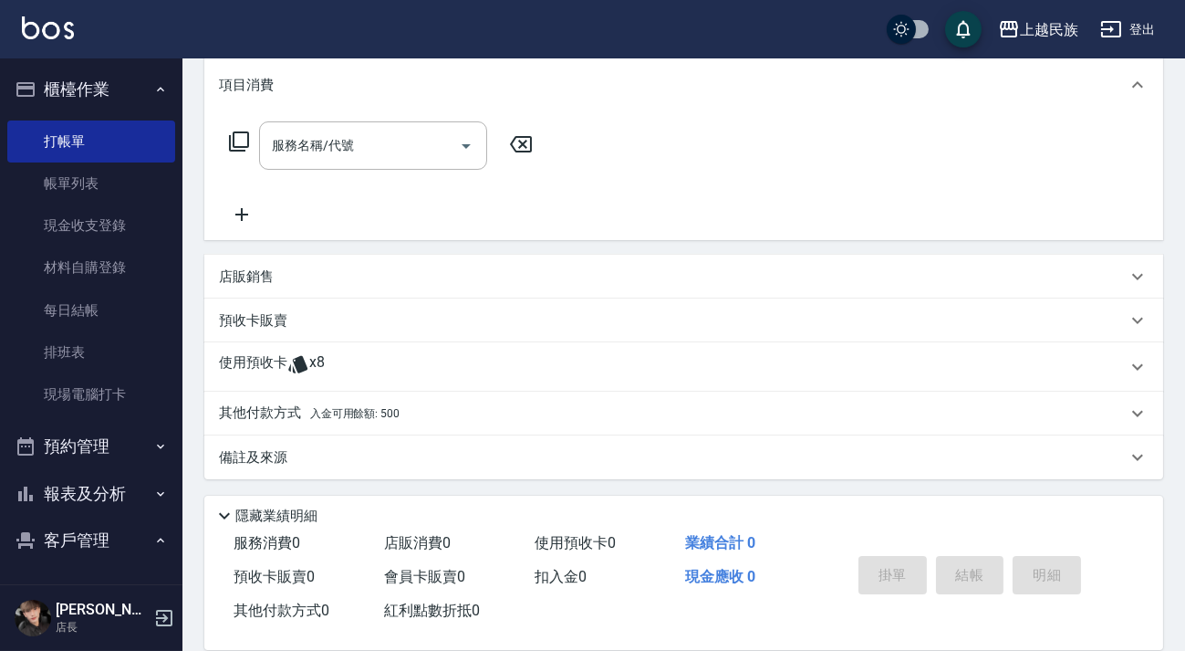
click at [445, 355] on div "使用預收卡 x8" at bounding box center [673, 366] width 908 height 27
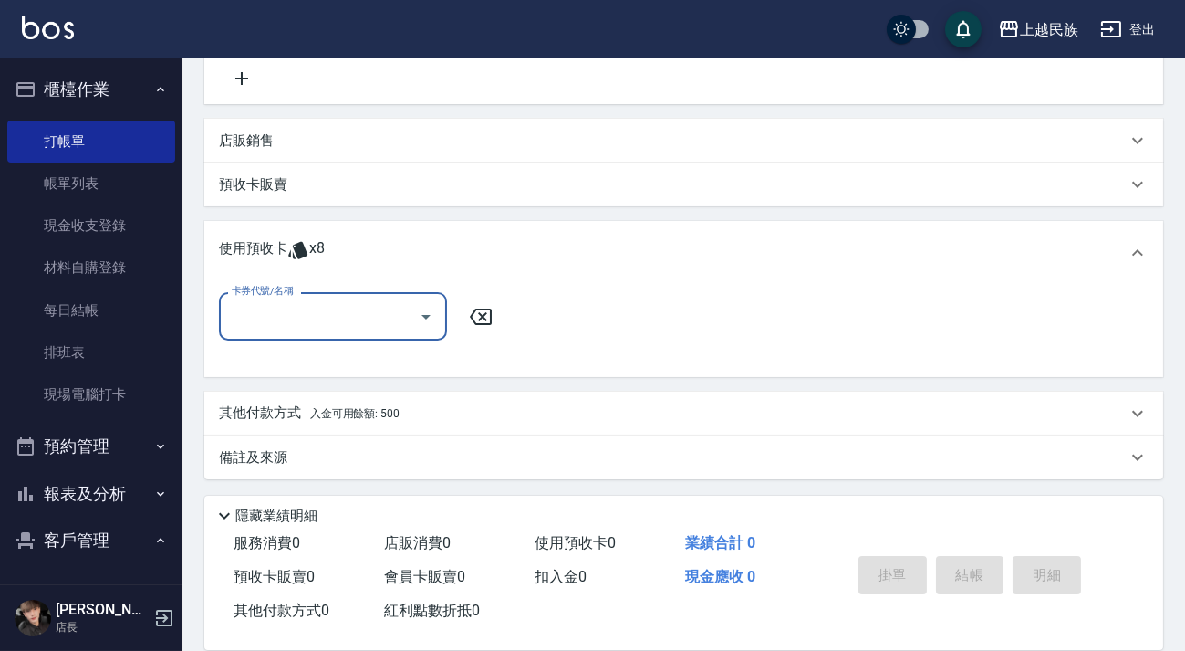
scroll to position [0, 0]
click at [423, 322] on icon "Open" at bounding box center [426, 317] width 22 height 22
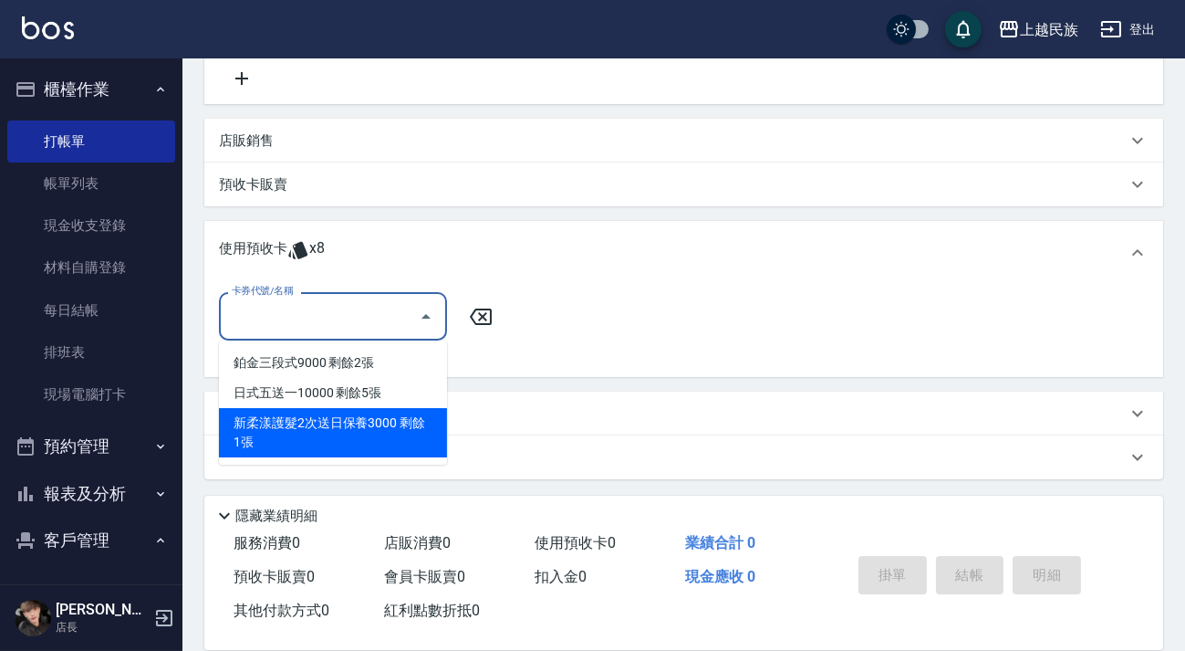
click at [398, 430] on div "新柔漾護髮2次送日保養3000 剩餘1張" at bounding box center [333, 432] width 228 height 49
type input "新柔漾護髮2次送日保養3000"
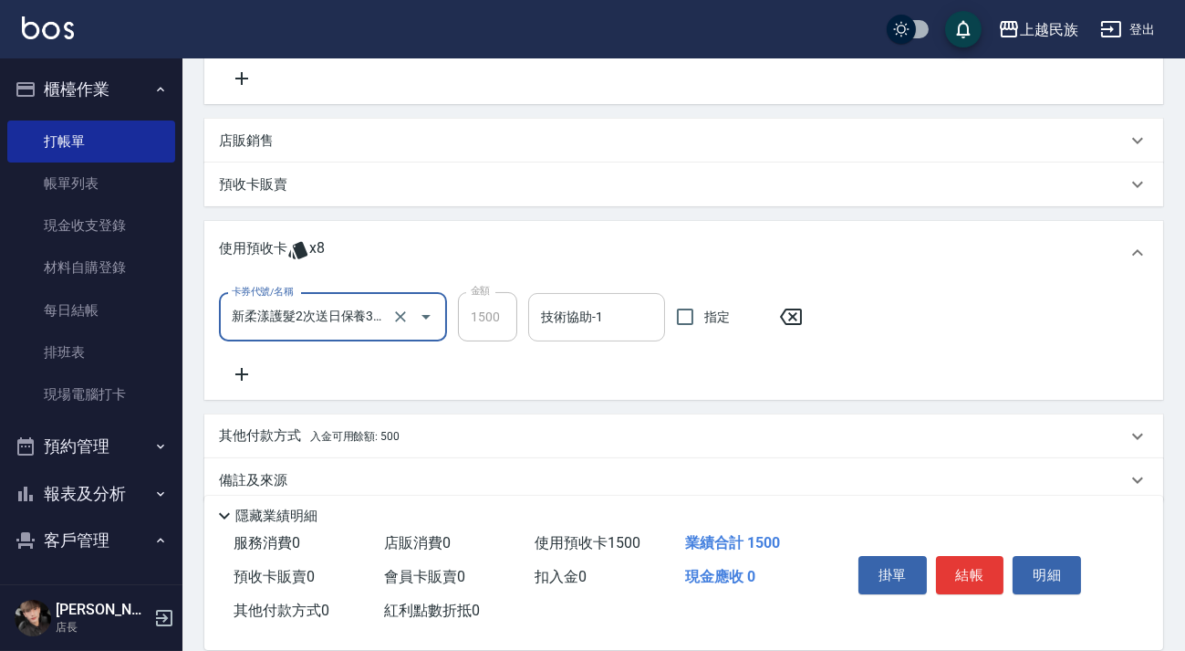
click at [575, 316] on div "技術協助-1 技術協助-1" at bounding box center [596, 317] width 137 height 48
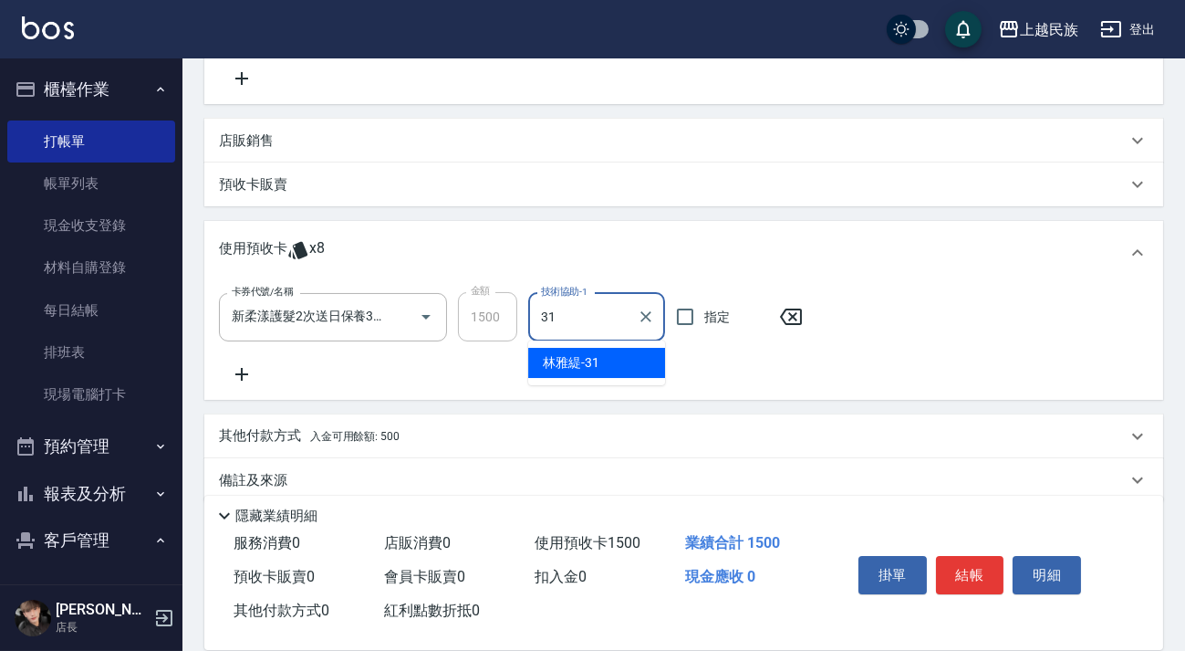
type input "林雅緹-31"
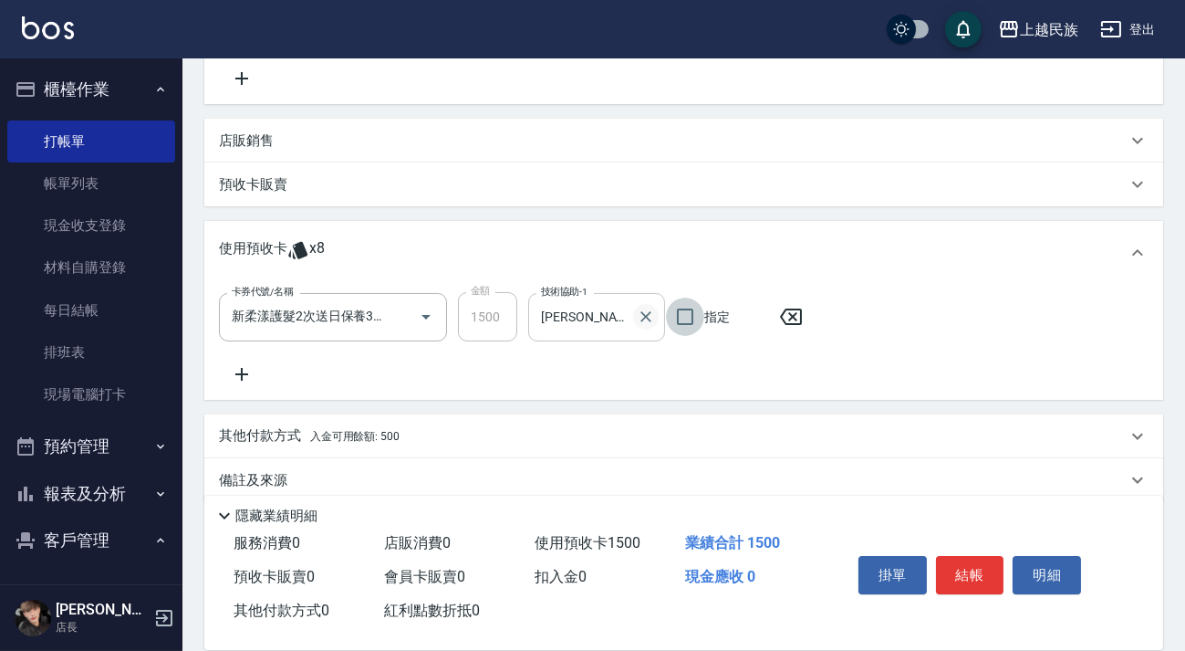
click at [646, 327] on button "Clear" at bounding box center [646, 317] width 26 height 26
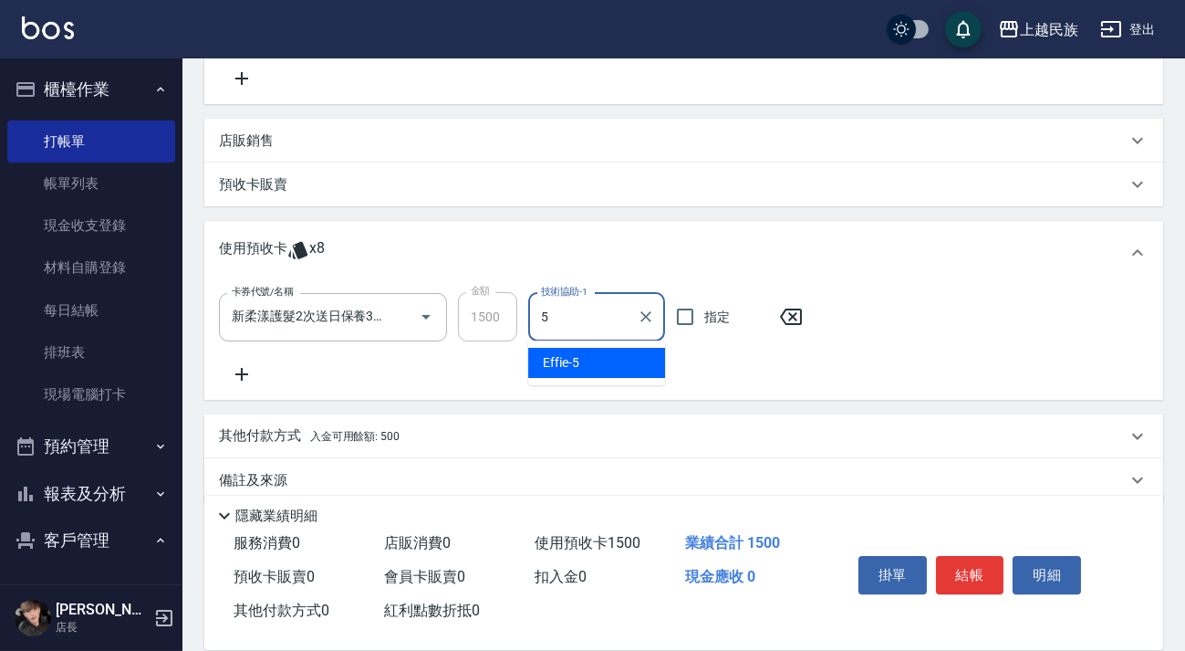
type input "Effie-5"
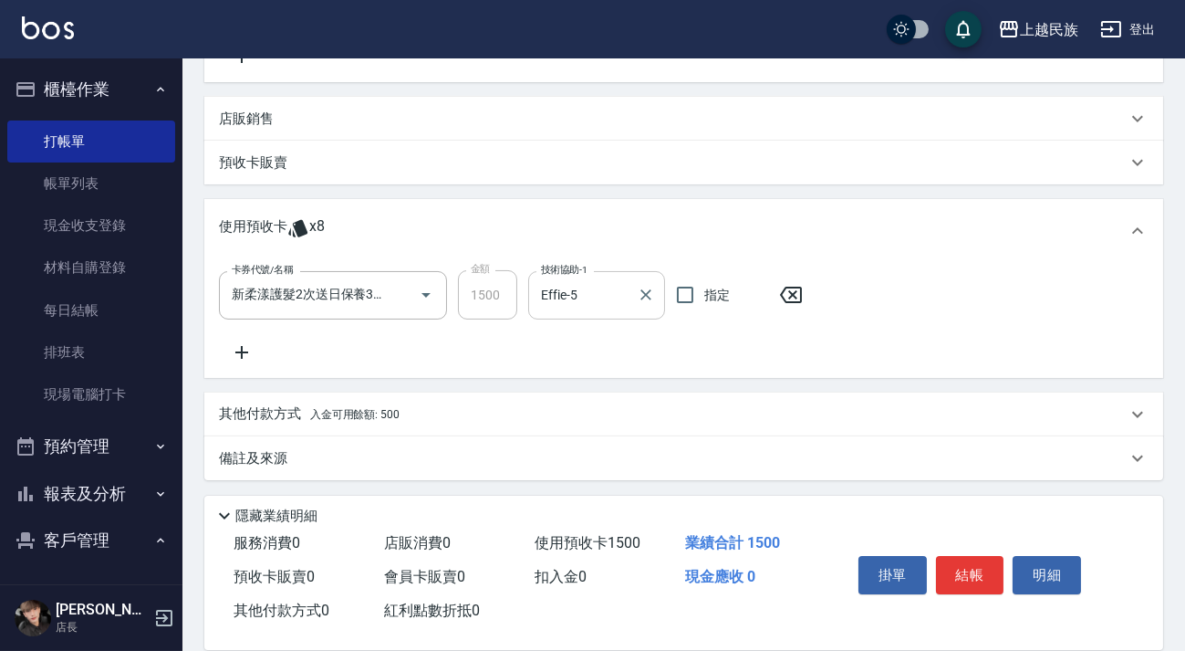
click at [688, 453] on div "備註及來源" at bounding box center [673, 458] width 908 height 19
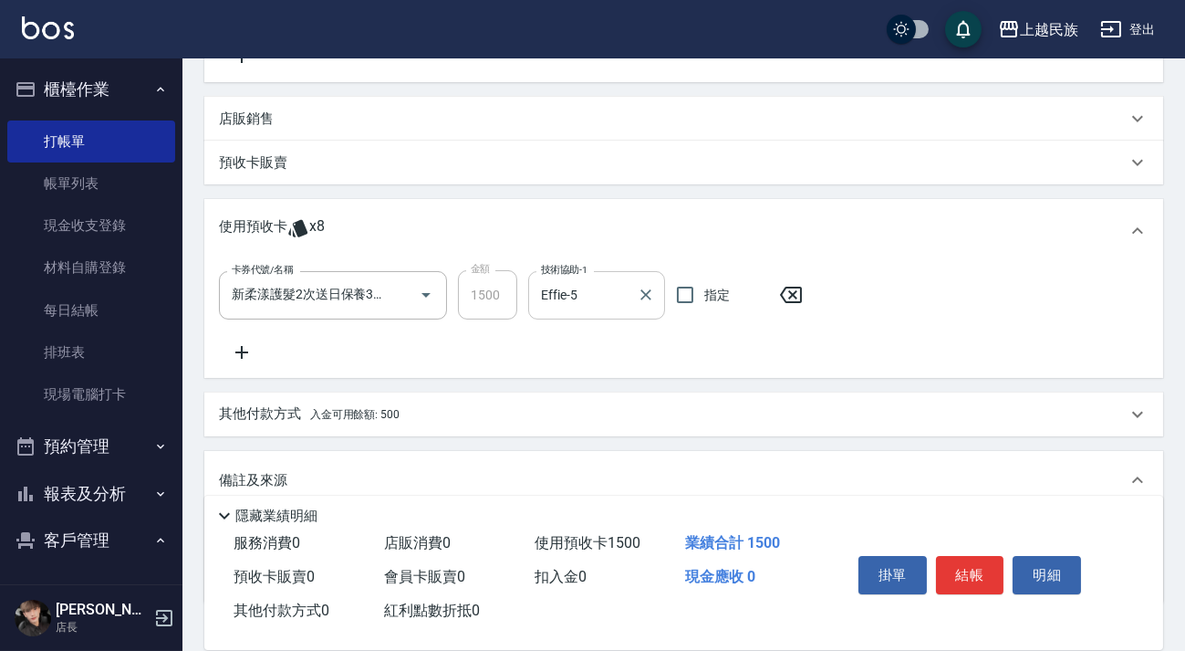
scroll to position [518, 0]
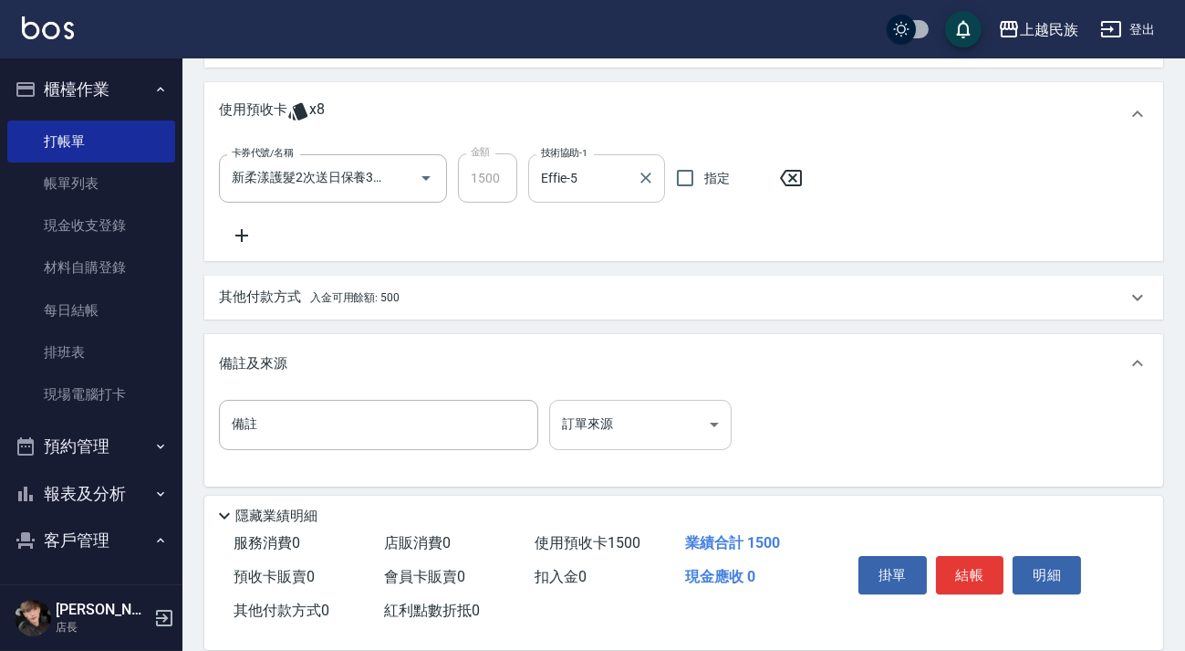
click at [686, 410] on body "上越民族 登出 櫃檯作業 打帳單 帳單列表 現金收支登錄 材料自購登錄 每日結帳 排班表 現場電腦打卡 預約管理 預約管理 單日預約紀錄 單週預約紀錄 報表及…" at bounding box center [592, 70] width 1185 height 1176
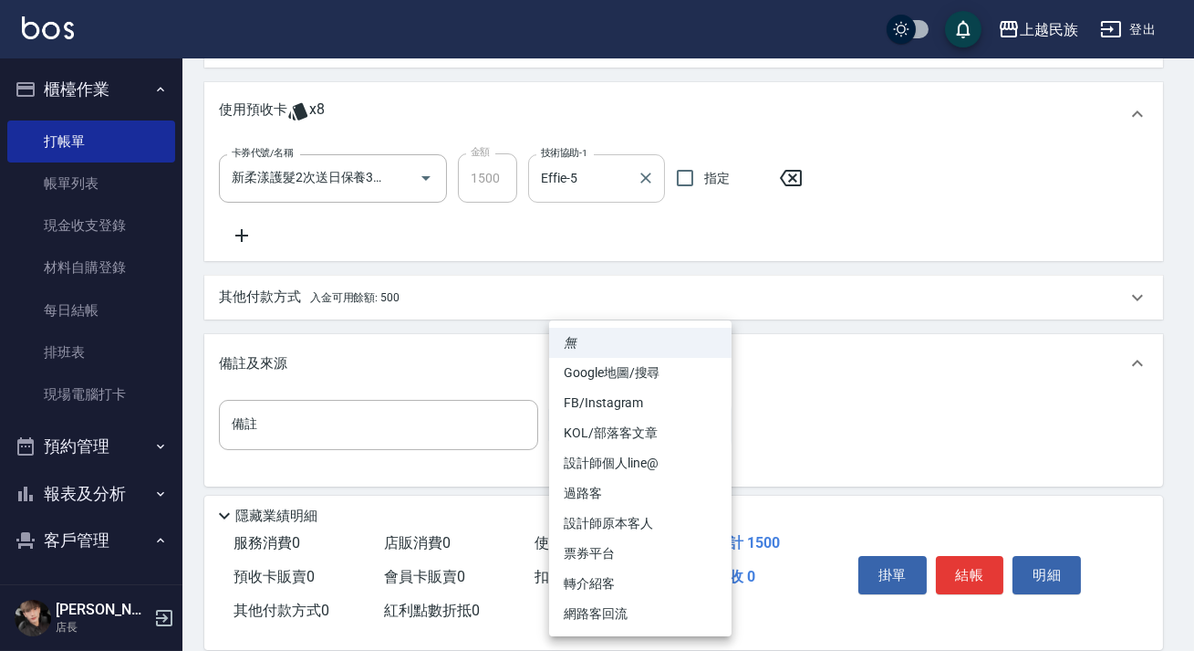
click at [656, 529] on li "設計師原本客人" at bounding box center [640, 523] width 182 height 30
type input "設計師原本客人"
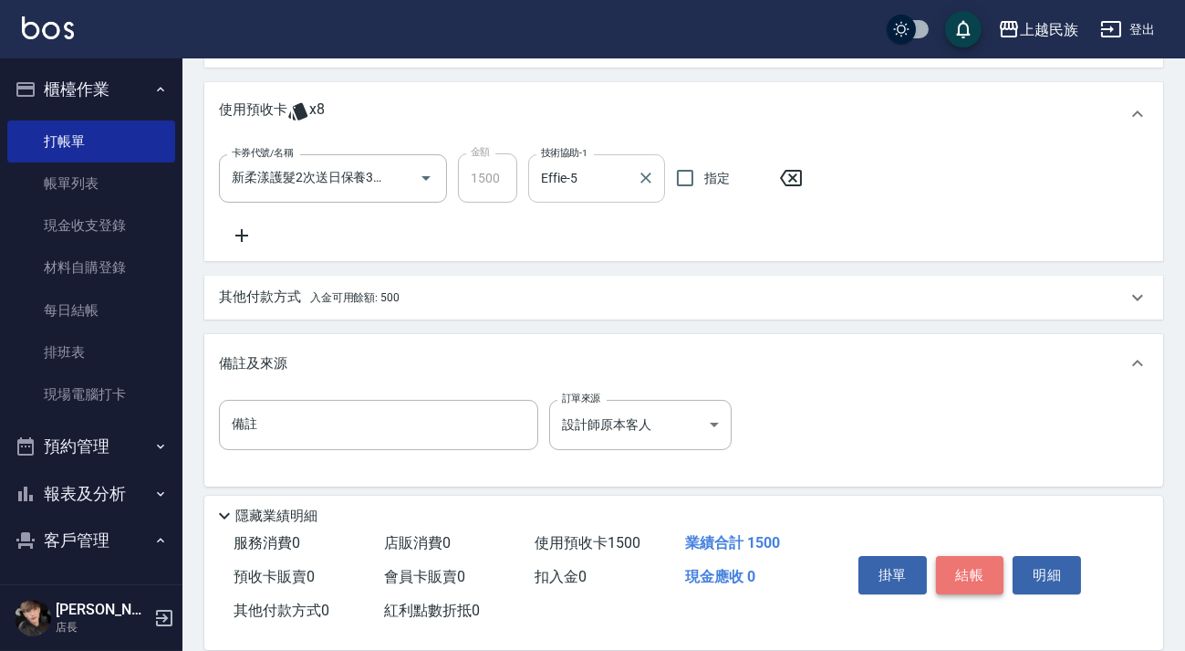
click at [969, 573] on button "結帳" at bounding box center [970, 575] width 68 height 38
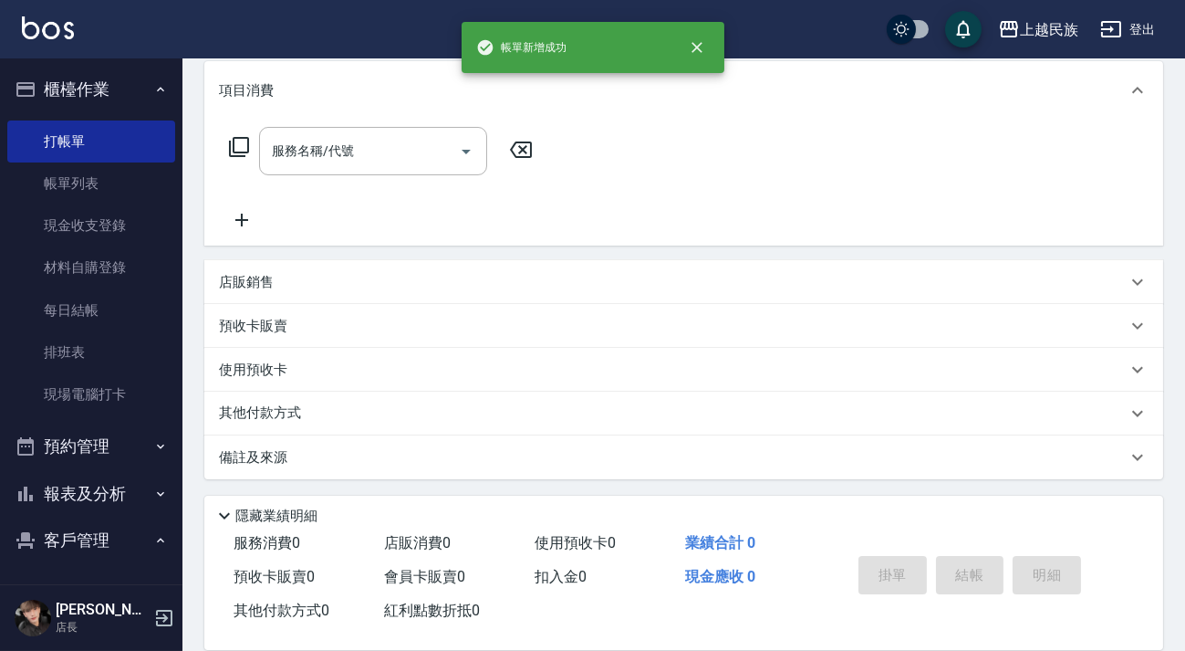
scroll to position [0, 0]
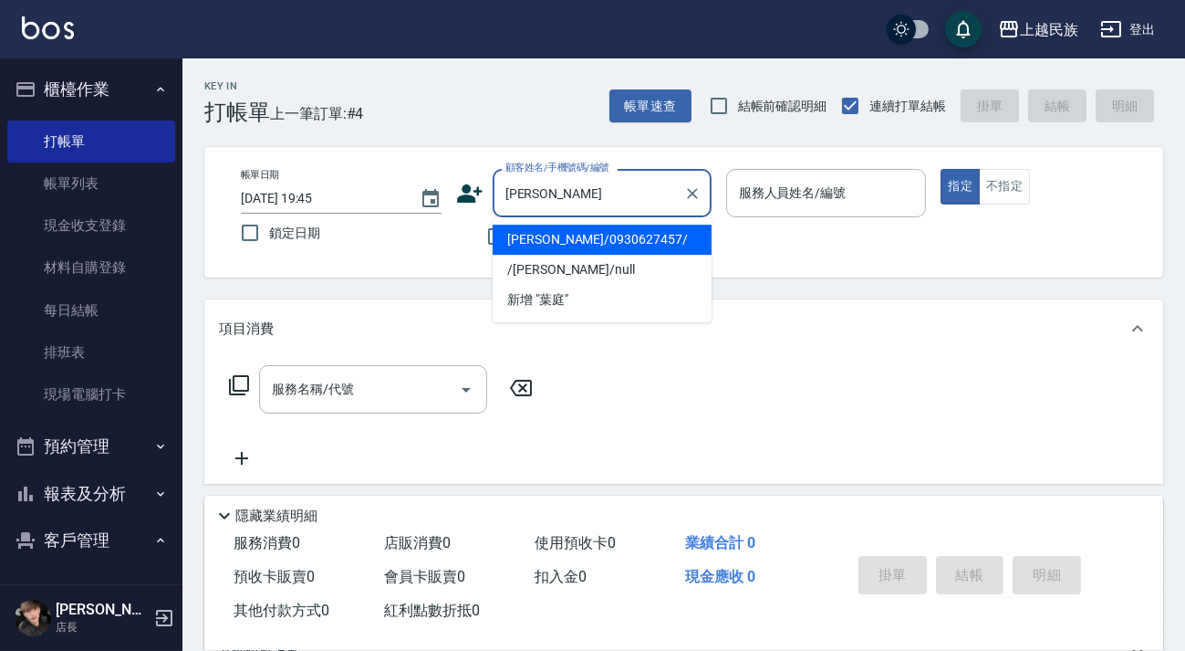
click at [630, 241] on li "葉庭君/0930627457/" at bounding box center [602, 239] width 219 height 30
type input "葉庭君/0930627457/"
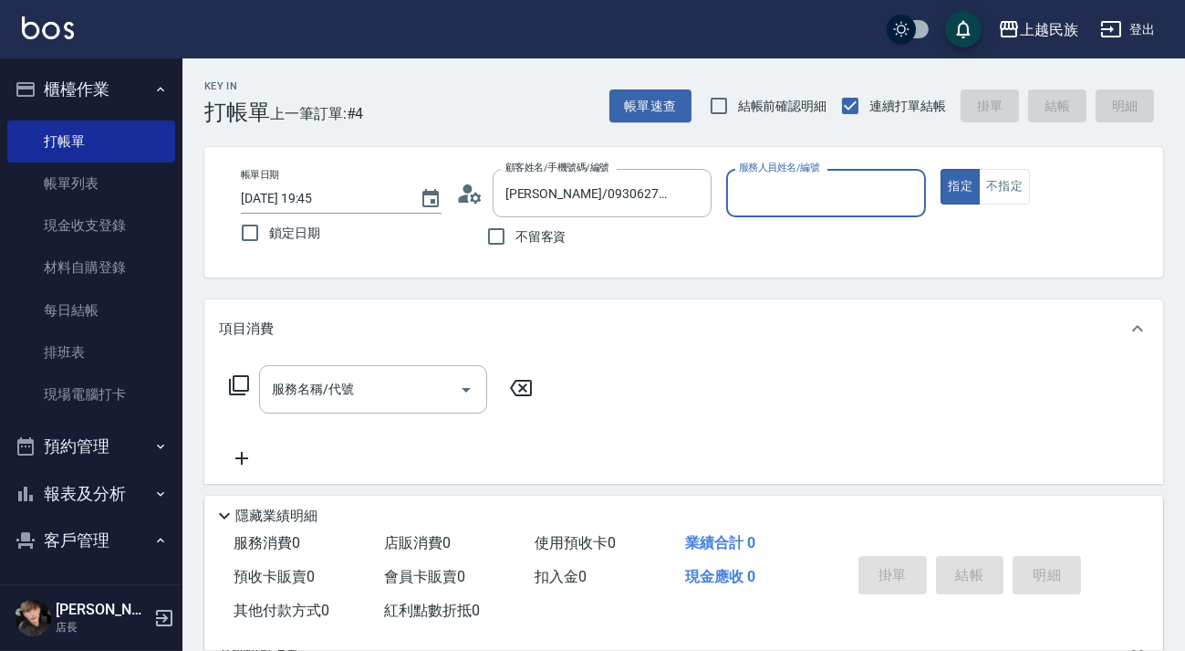
type input "Betty-11"
click at [941, 169] on button "指定" at bounding box center [960, 187] width 39 height 36
type button "true"
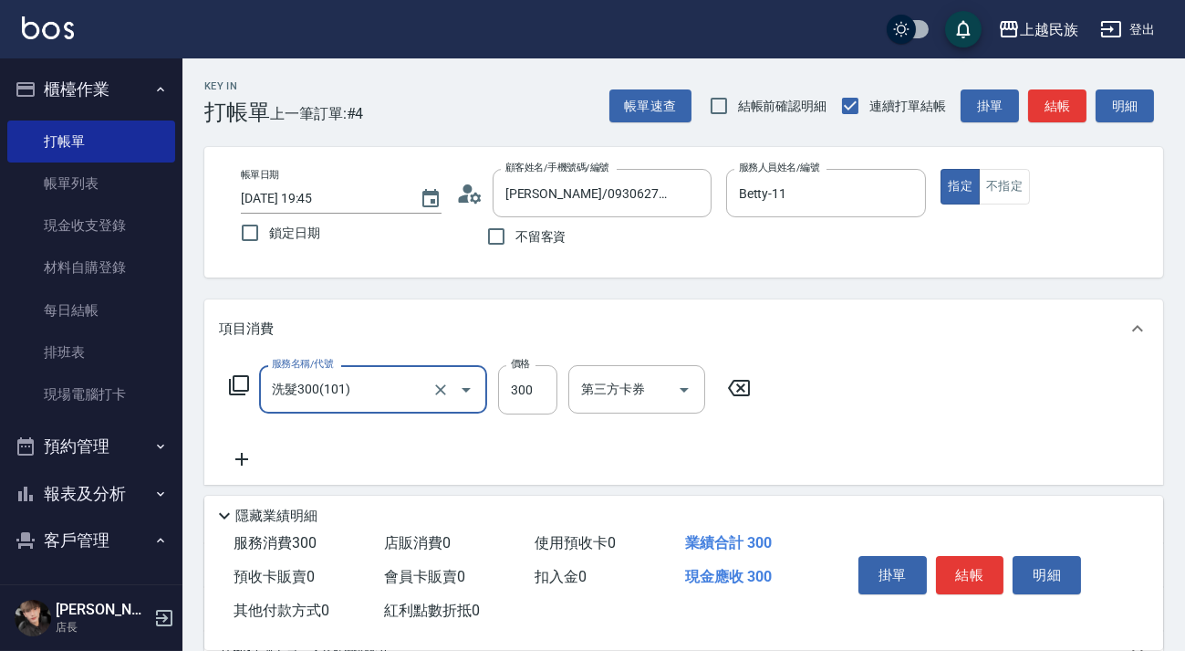
type input "洗髮300(101)"
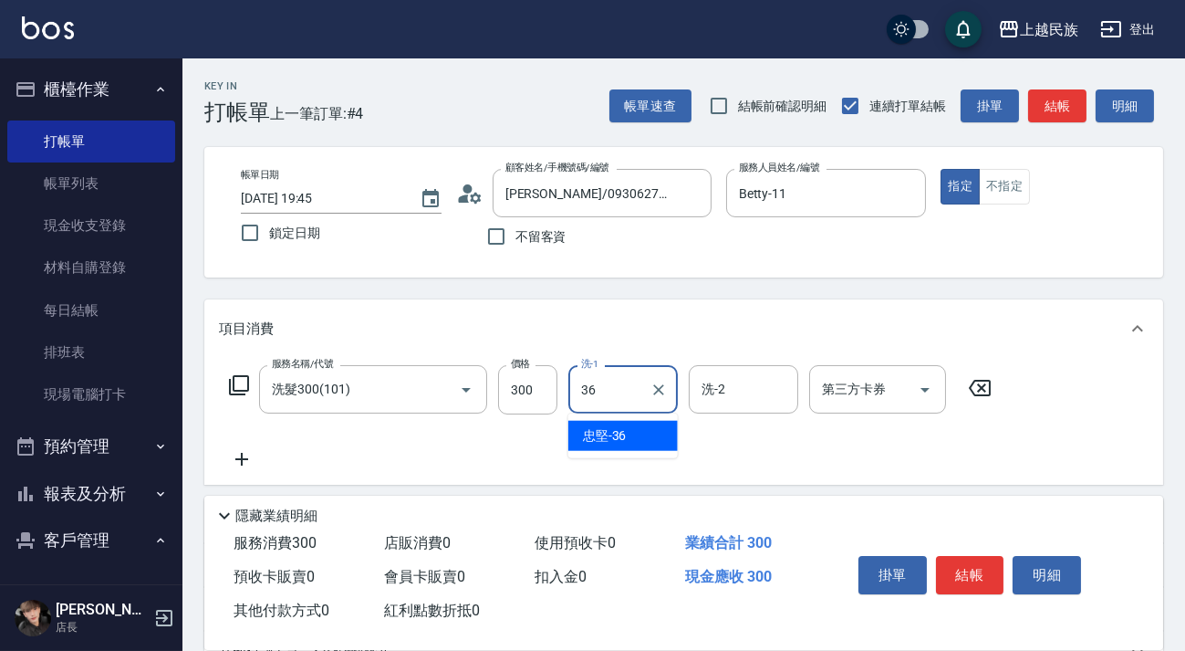
type input "忠堅-36"
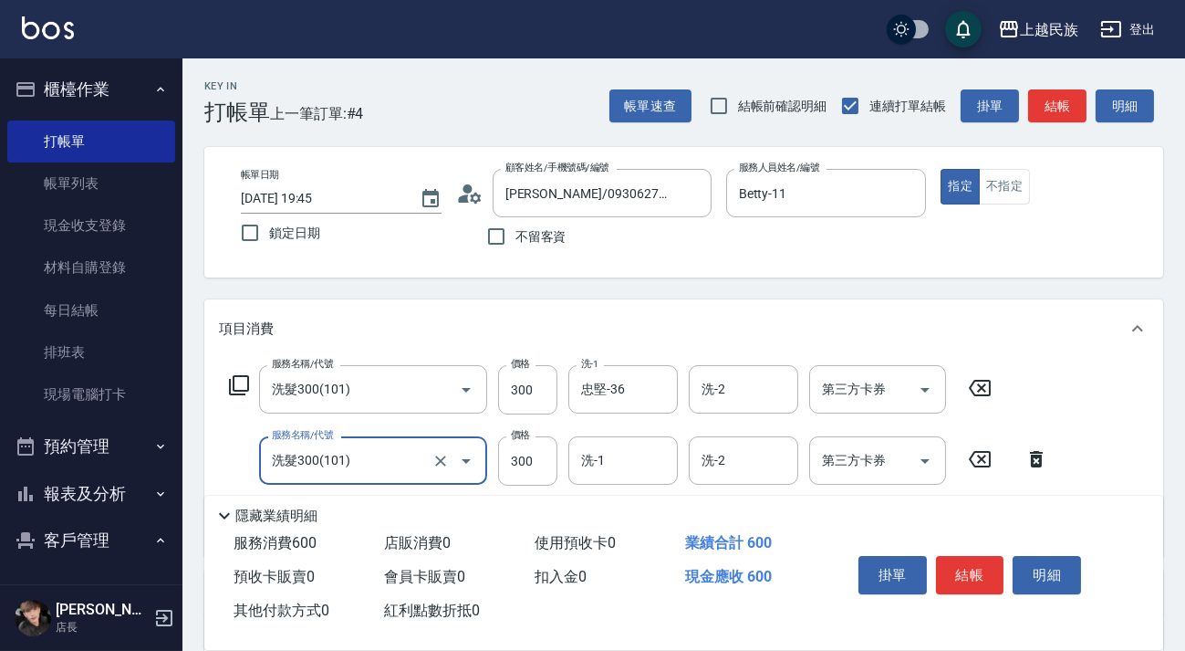
type input "洗髮300(101)"
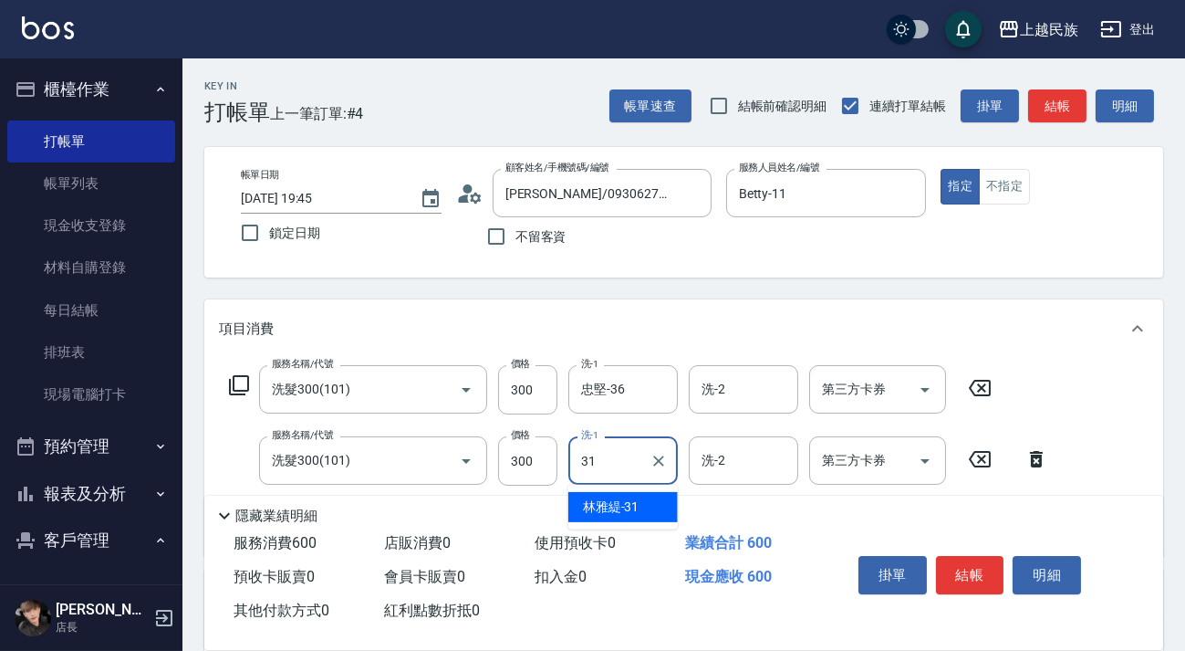
type input "林雅緹-31"
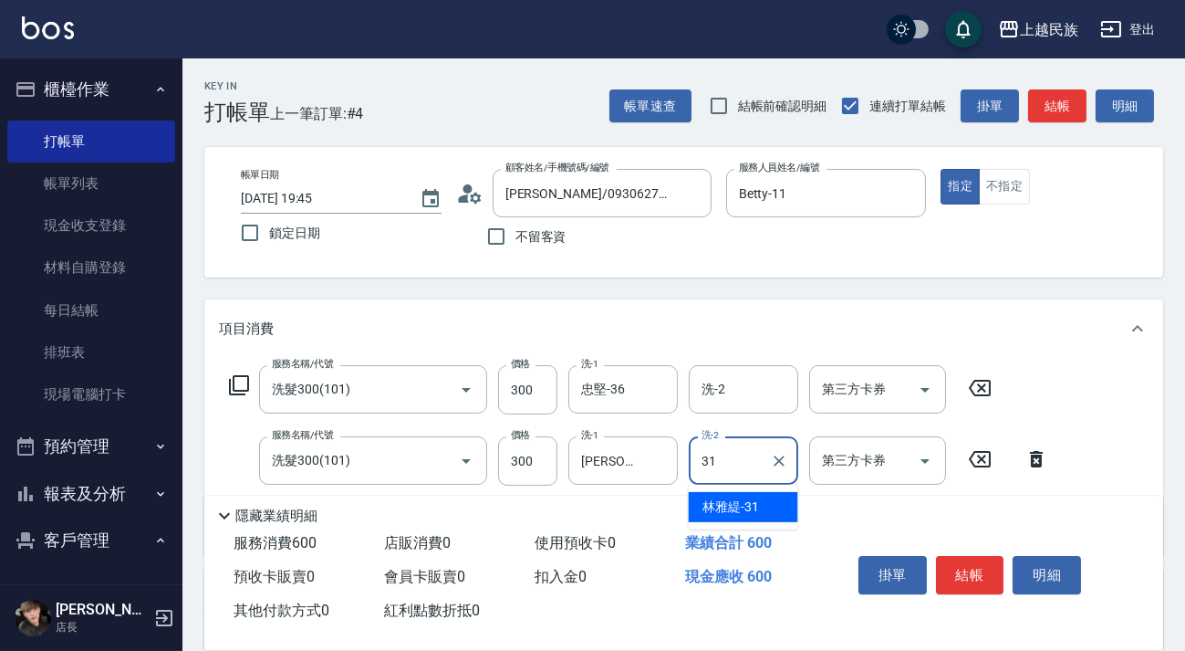
type input "林雅緹-31"
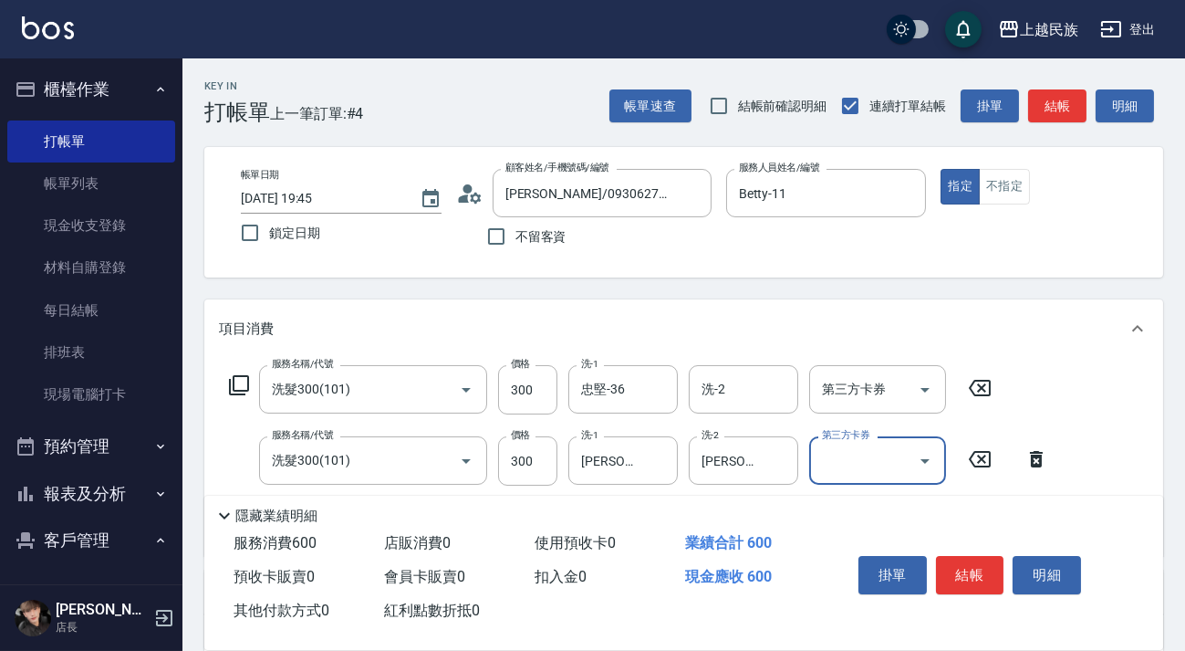
scroll to position [248, 0]
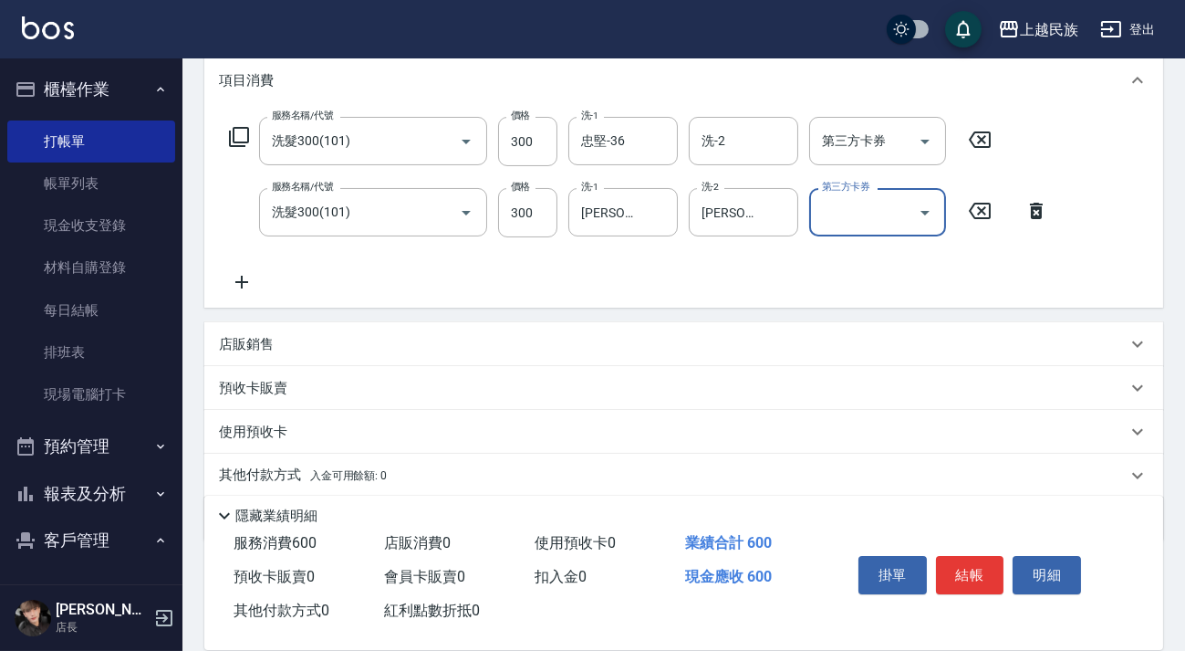
click at [252, 276] on icon at bounding box center [242, 282] width 46 height 22
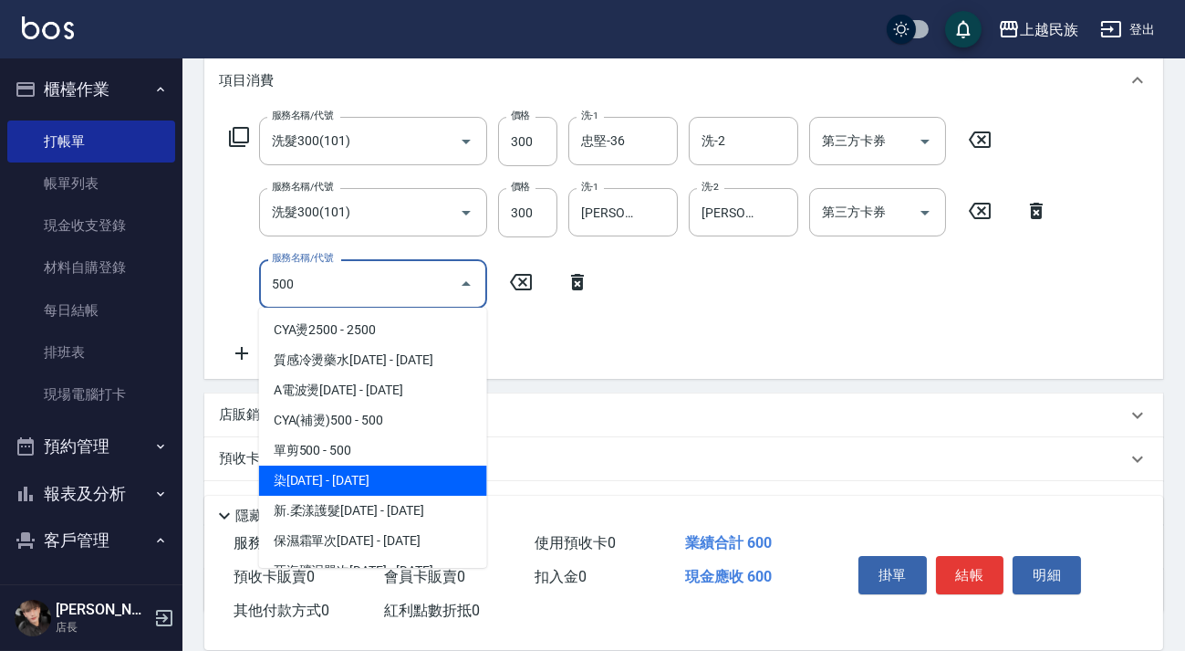
click at [351, 455] on span "單剪500 - 500" at bounding box center [373, 450] width 228 height 30
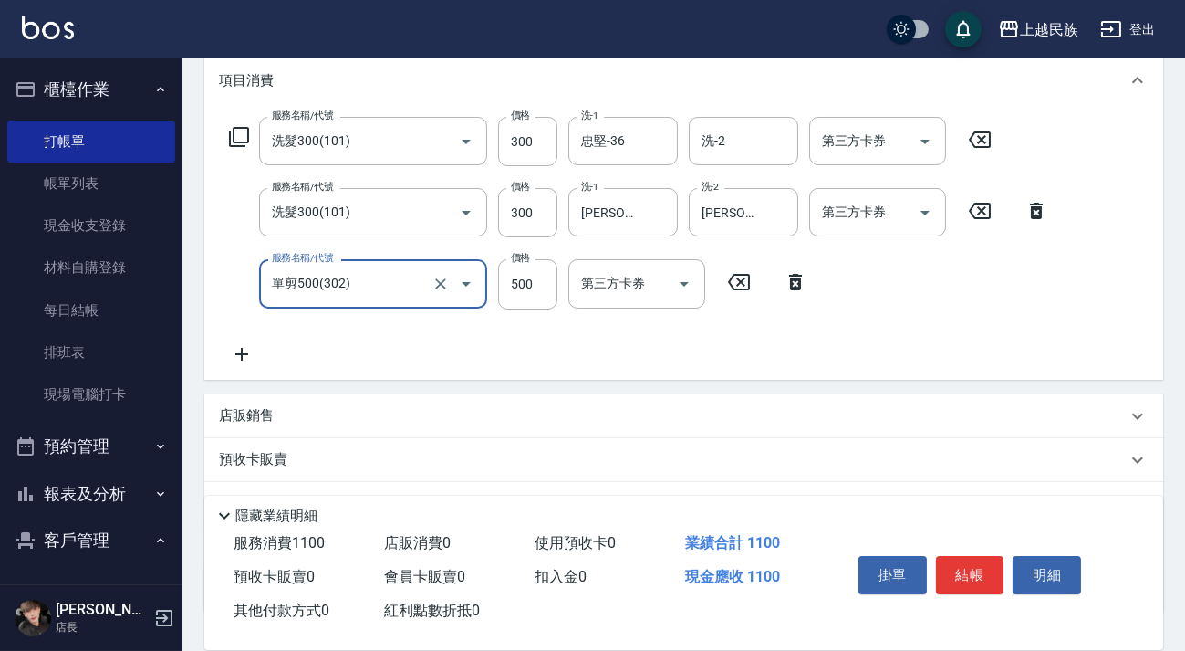
type input "單剪500(302)"
drag, startPoint x: 249, startPoint y: 339, endPoint x: 244, endPoint y: 356, distance: 17.3
click at [248, 340] on div "服務名稱/代號 洗髮300(101) 服務名稱/代號 價格 300 價格 洗-1 忠堅-36 洗-1 洗-2 洗-2 第三方卡券 第三方卡券 服務名稱/代號 …" at bounding box center [639, 240] width 840 height 247
click at [244, 356] on icon at bounding box center [242, 354] width 46 height 22
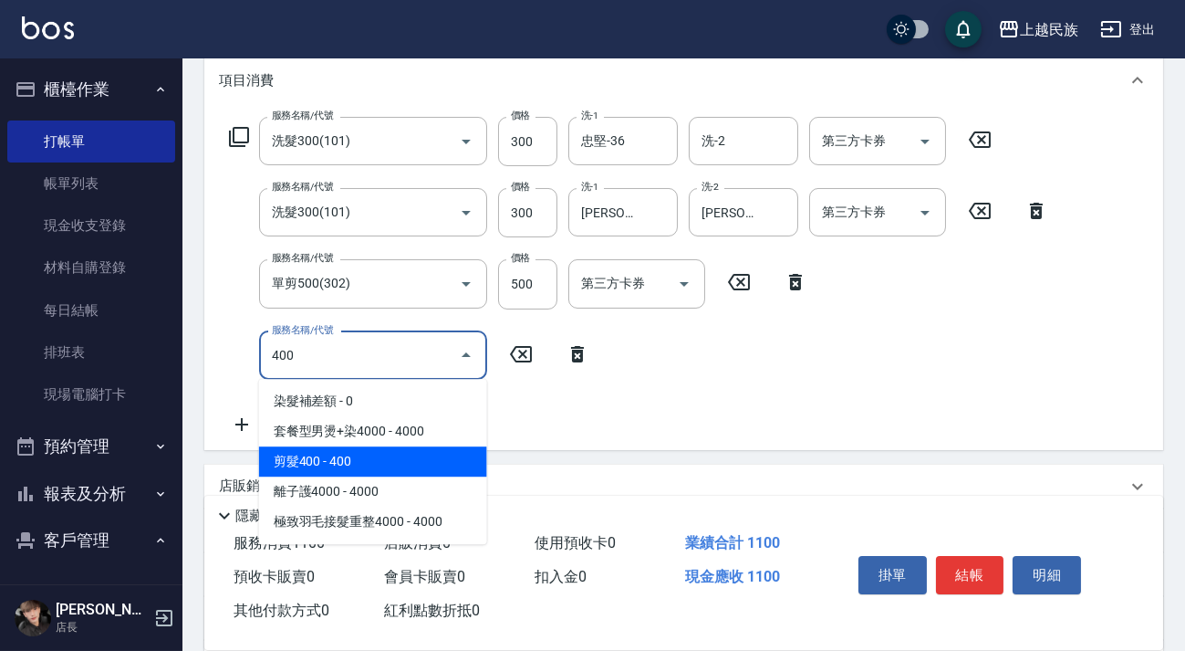
click at [370, 455] on span "剪髮400 - 400" at bounding box center [373, 461] width 228 height 30
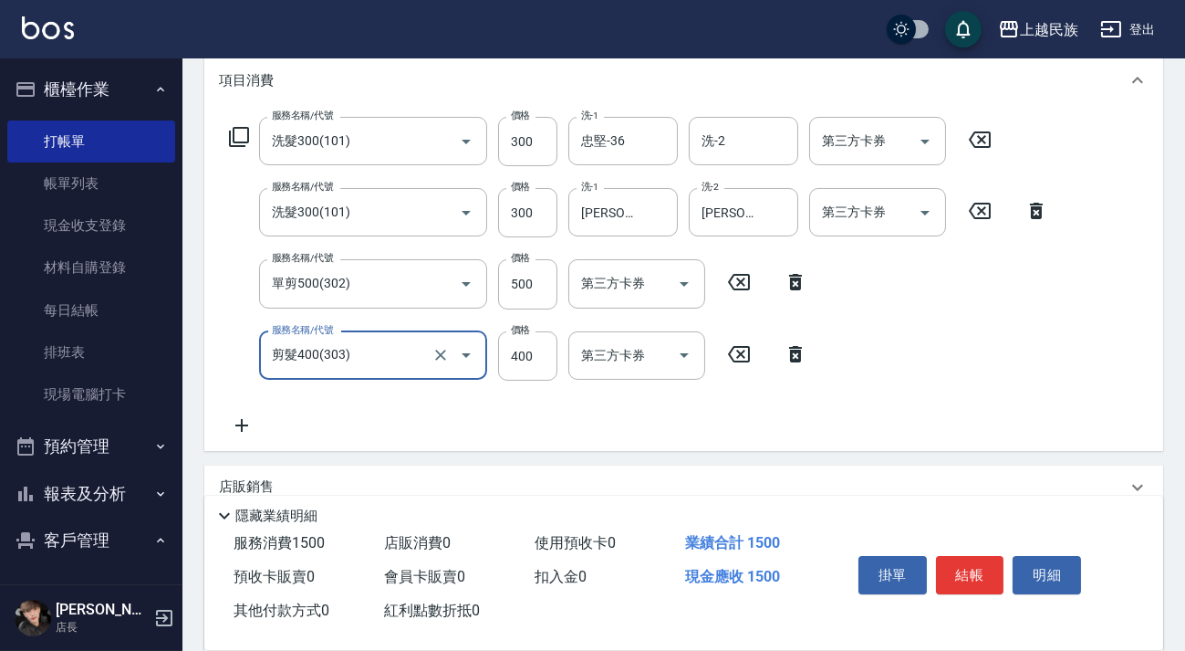
type input "剪髮400(303)"
click at [241, 419] on icon at bounding box center [241, 425] width 13 height 13
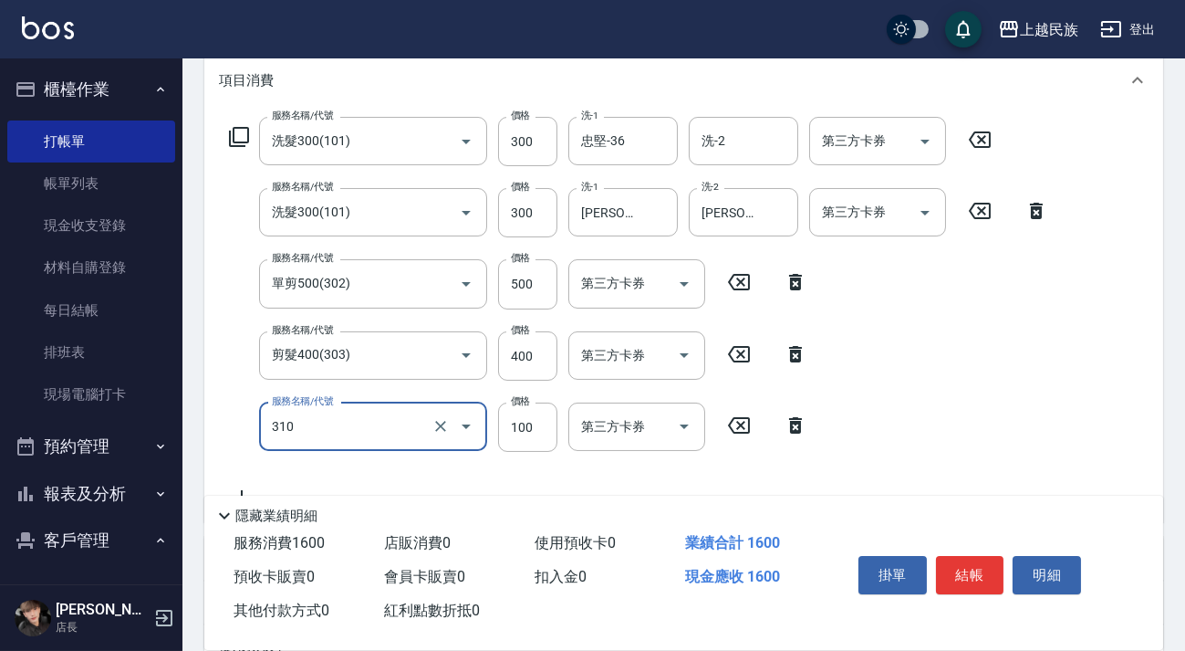
type input "瀏海100(310)"
click at [311, 474] on div "服務名稱/代號 洗髮300(101) 服務名稱/代號 價格 300 價格 洗-1 忠堅-36 洗-1 洗-2 洗-2 第三方卡券 第三方卡券 服務名稱/代號 …" at bounding box center [639, 312] width 840 height 390
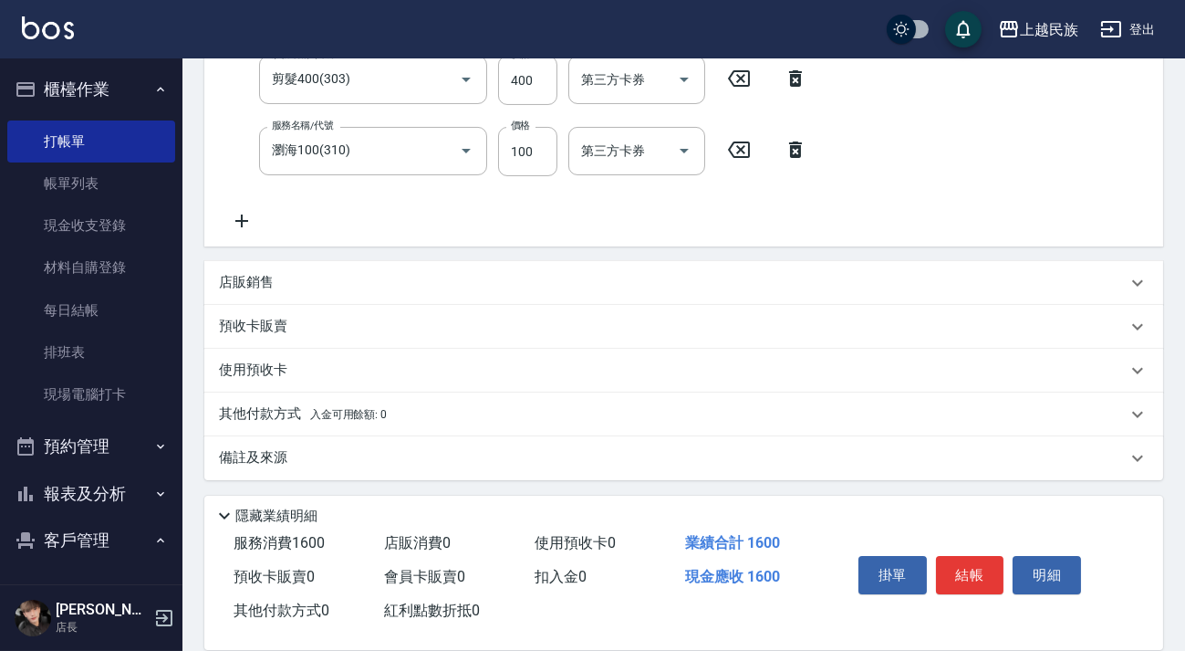
click at [801, 458] on div "備註及來源" at bounding box center [673, 457] width 908 height 19
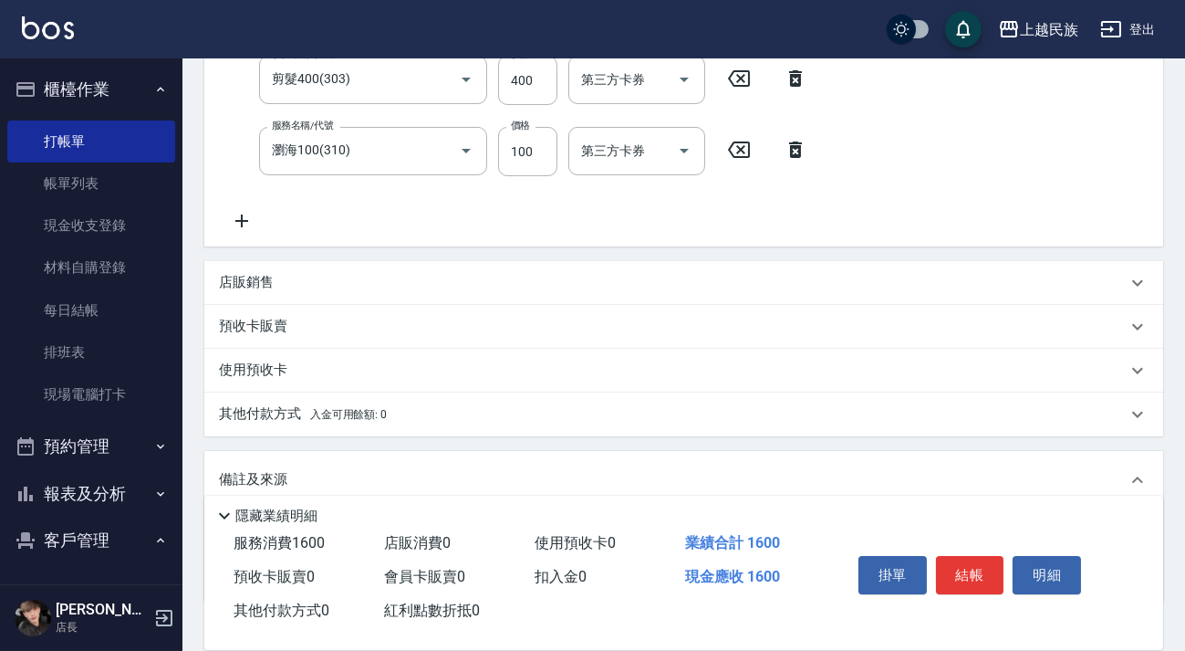
scroll to position [647, 0]
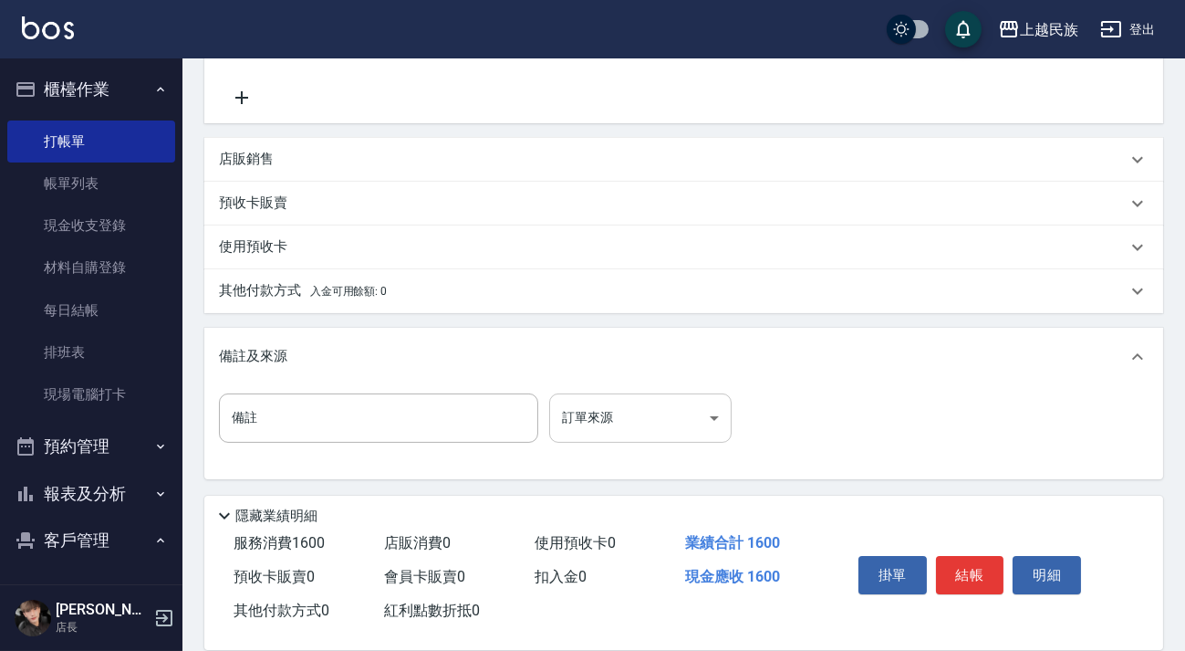
click at [713, 431] on body "上越民族 登出 櫃檯作業 打帳單 帳單列表 現金收支登錄 材料自購登錄 每日結帳 排班表 現場電腦打卡 預約管理 預約管理 單日預約紀錄 單週預約紀錄 報表及…" at bounding box center [592, 1] width 1185 height 1297
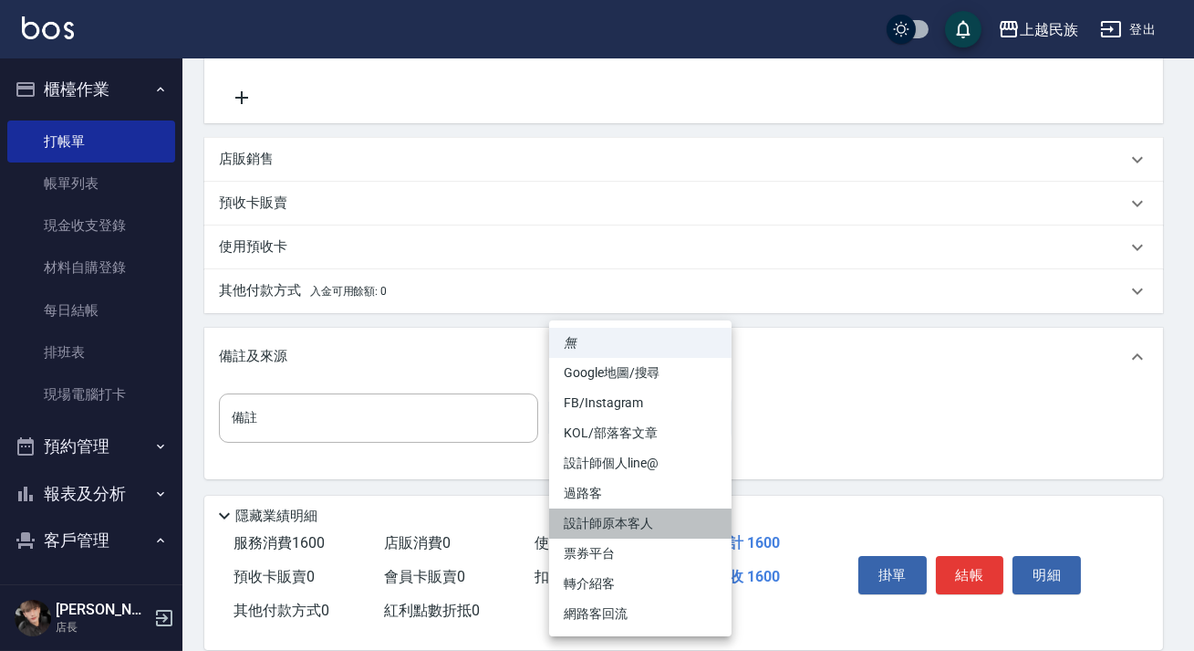
click at [677, 515] on li "設計師原本客人" at bounding box center [640, 523] width 182 height 30
type input "設計師原本客人"
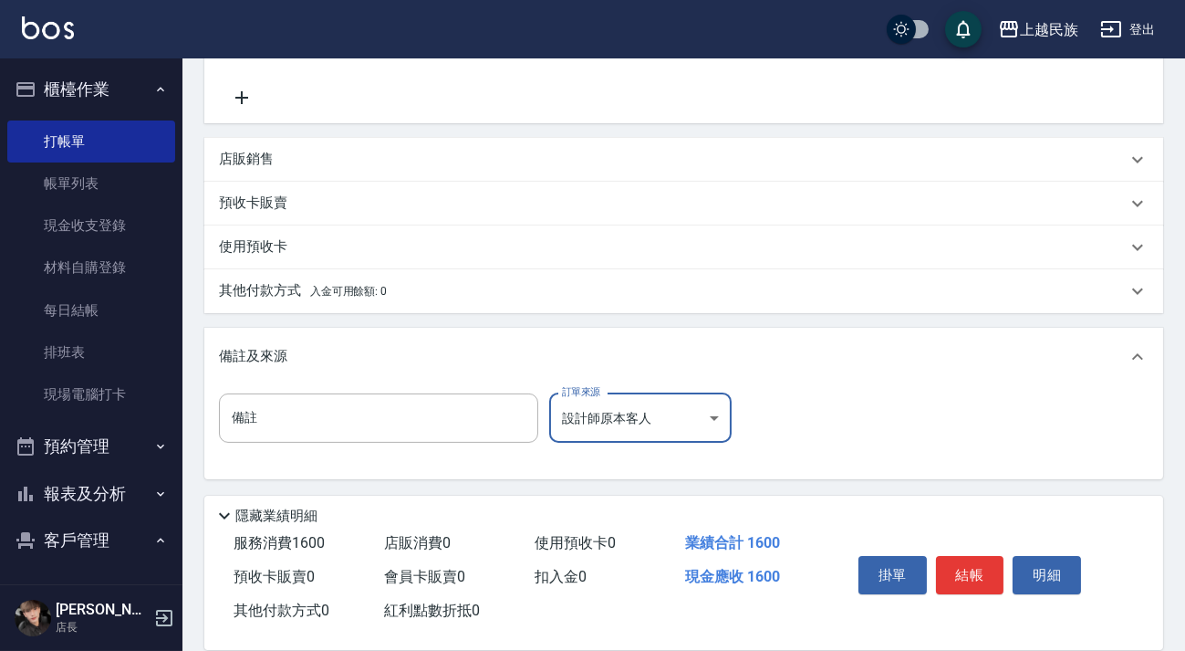
click at [965, 563] on button "結帳" at bounding box center [970, 575] width 68 height 38
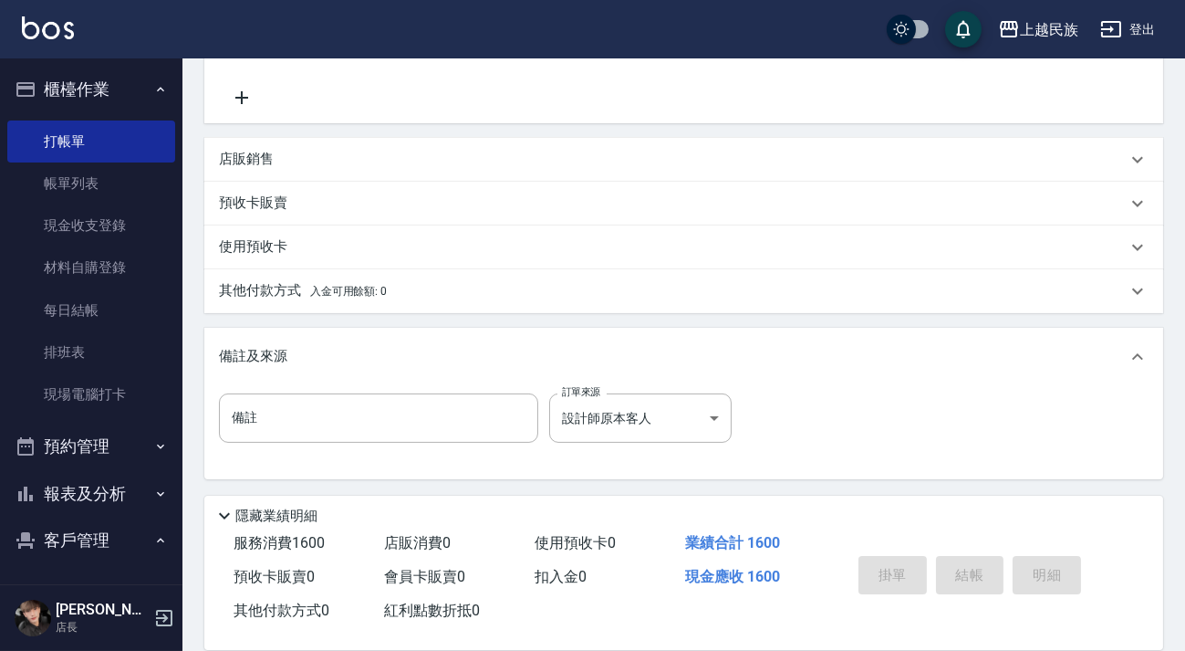
type input "2025/10/08 19:46"
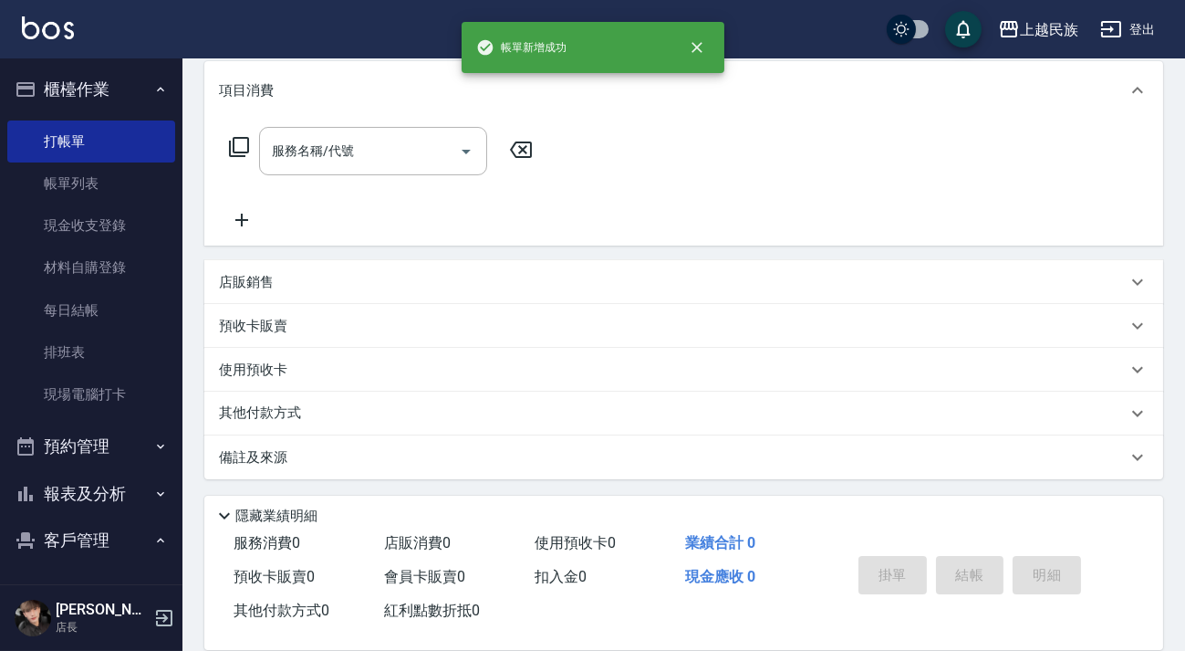
scroll to position [0, 0]
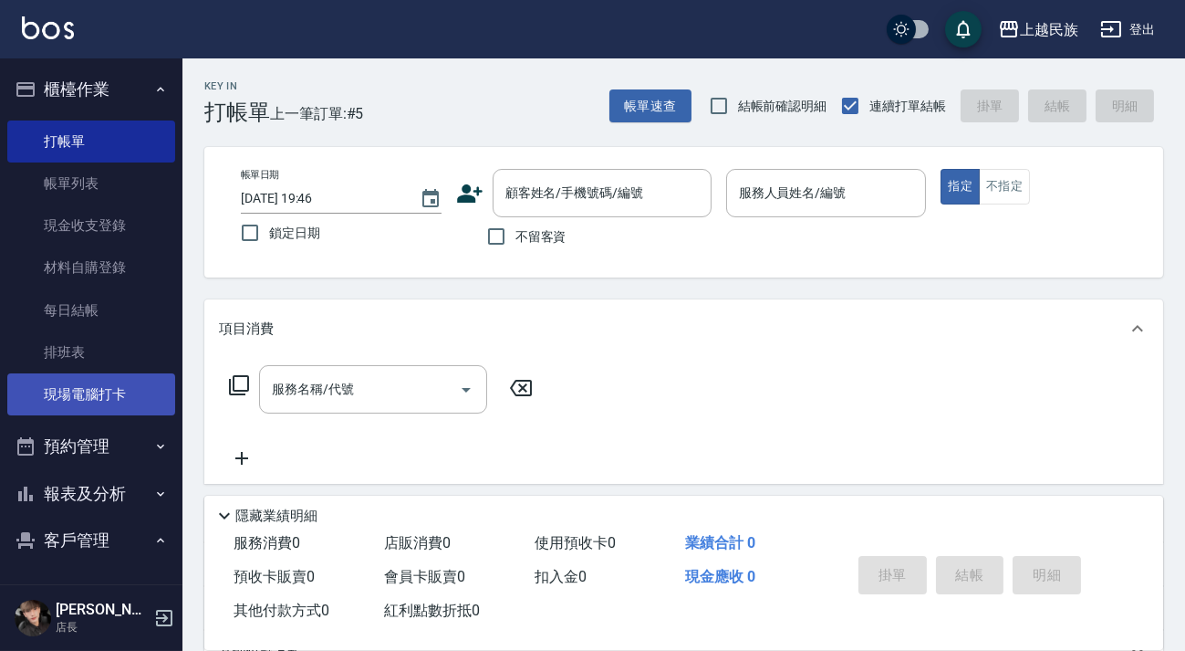
click at [134, 405] on link "現場電腦打卡" at bounding box center [91, 394] width 168 height 42
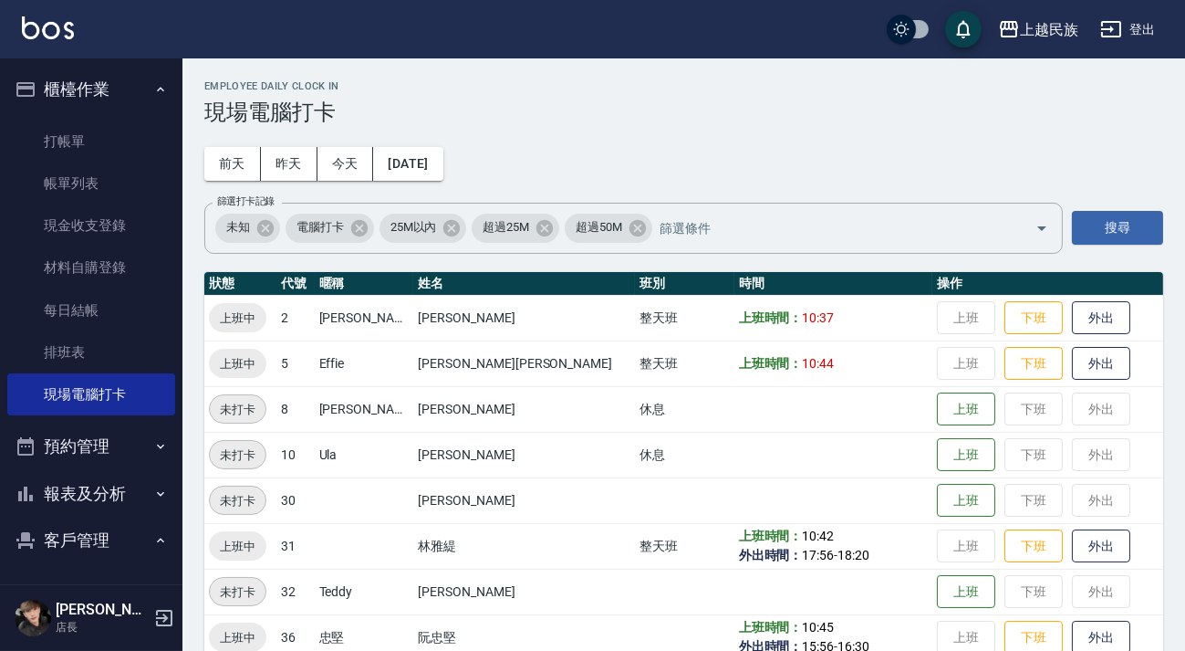
scroll to position [31, 0]
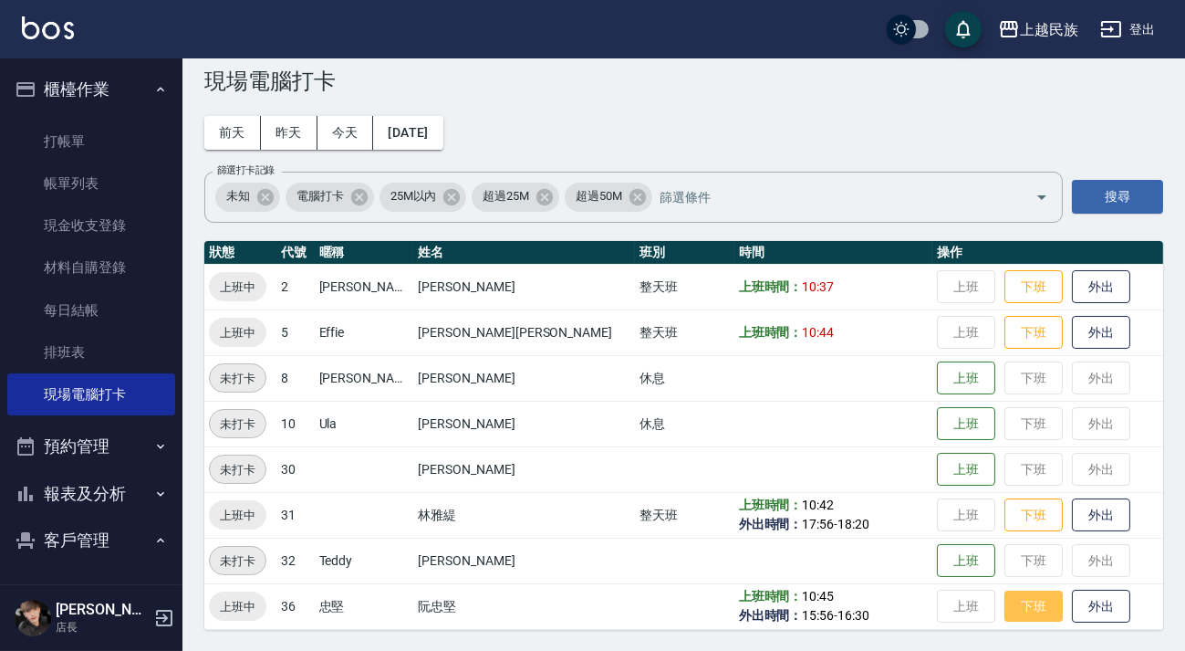
click at [1005, 616] on button "下班" at bounding box center [1034, 606] width 58 height 32
click at [82, 528] on button "客戶管理" at bounding box center [91, 539] width 168 height 47
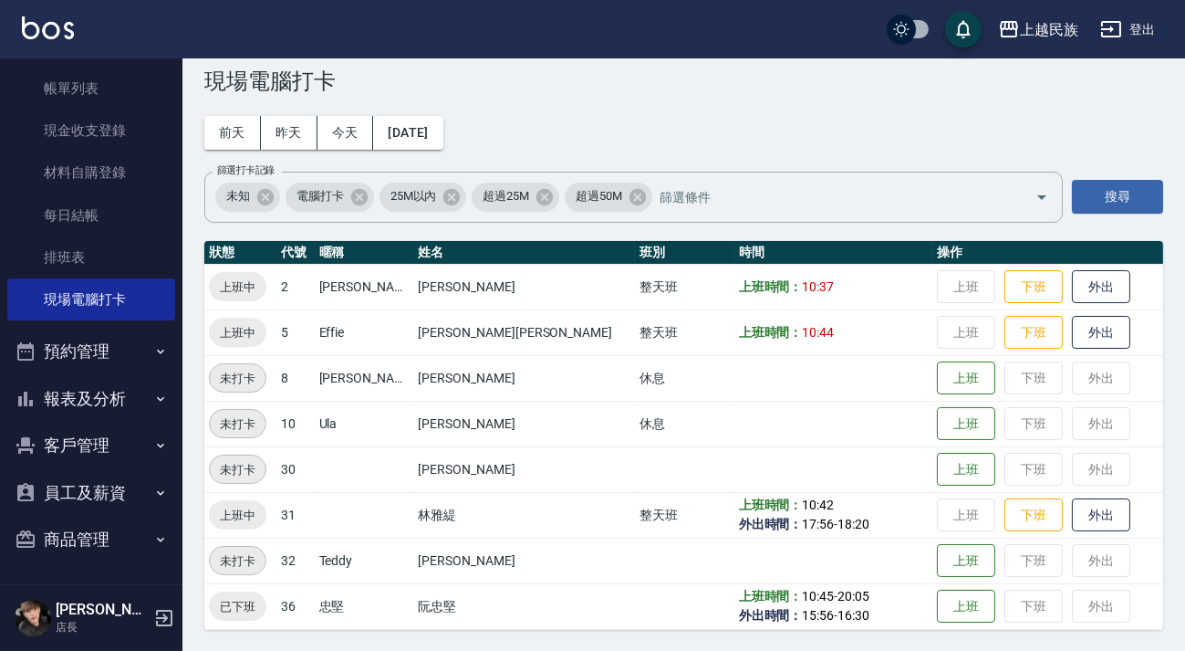
click at [119, 445] on button "客戶管理" at bounding box center [91, 445] width 168 height 47
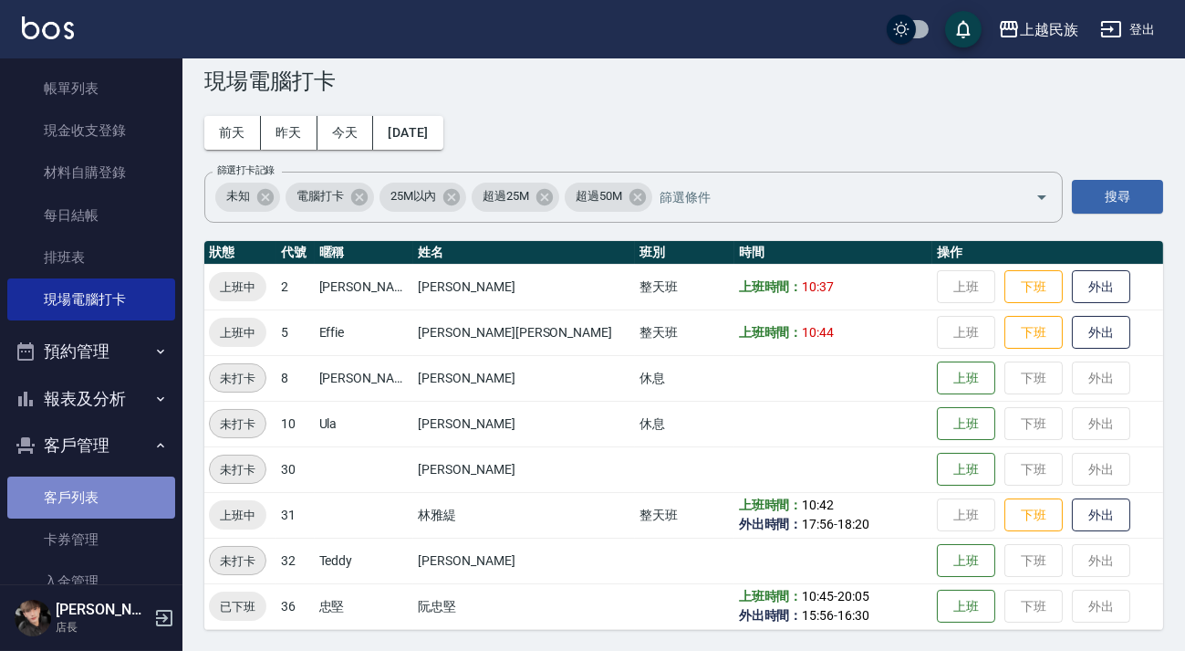
click at [106, 498] on link "客戶列表" at bounding box center [91, 497] width 168 height 42
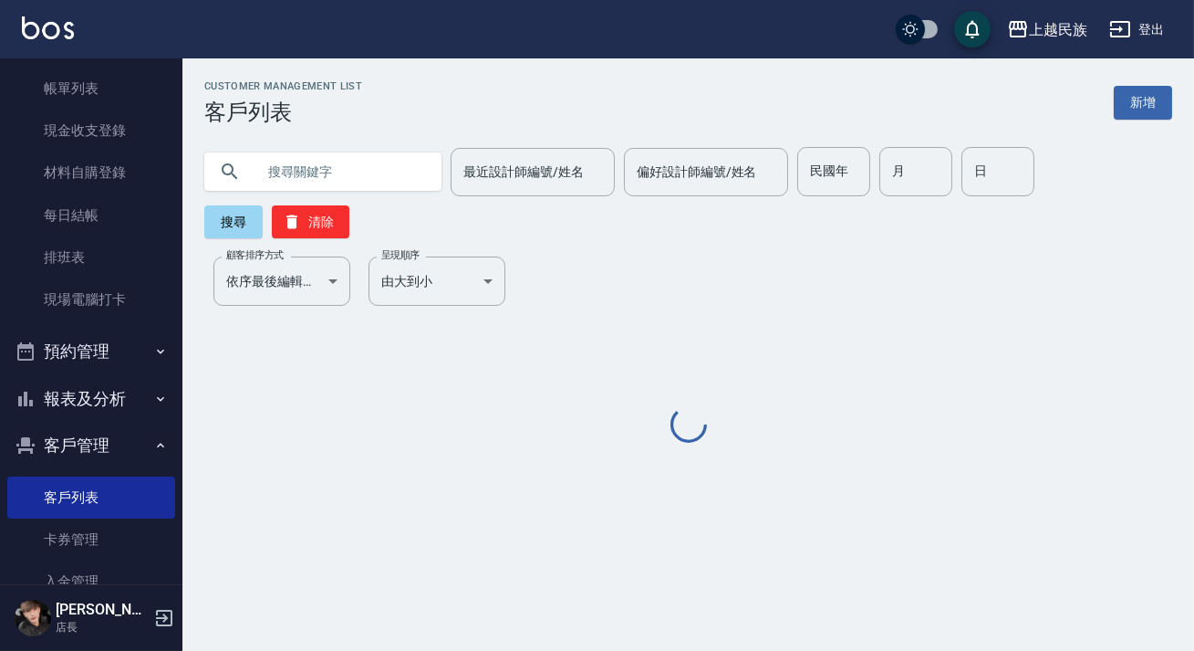
click at [343, 192] on input "text" at bounding box center [341, 171] width 172 height 49
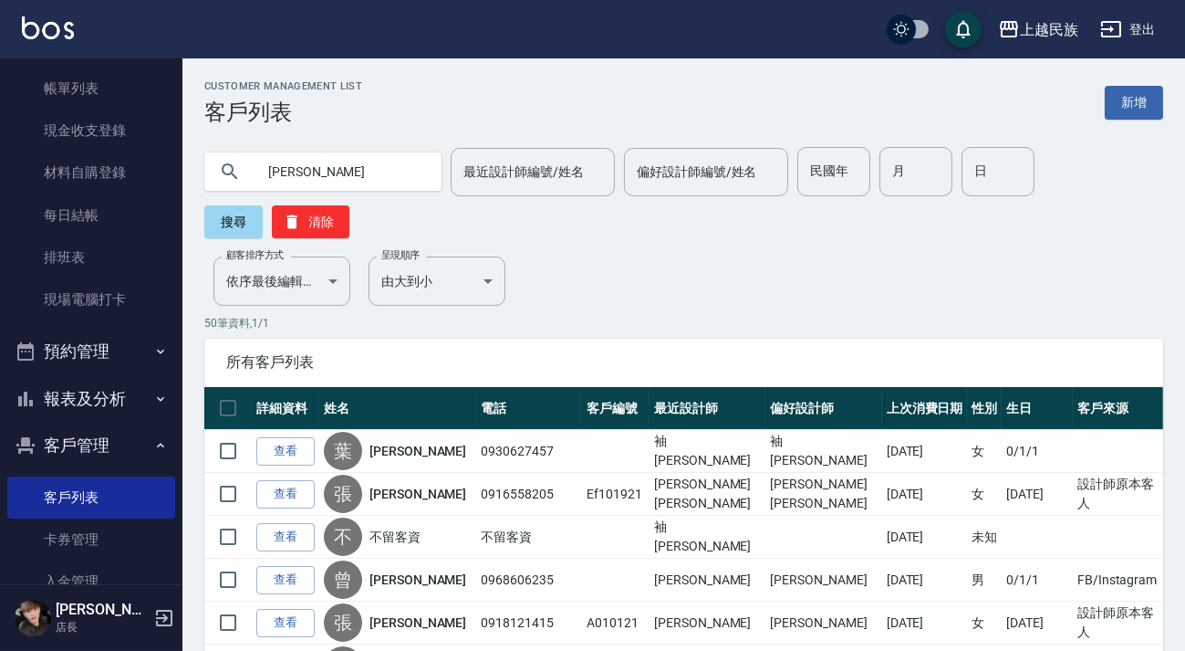
type input "黃菫"
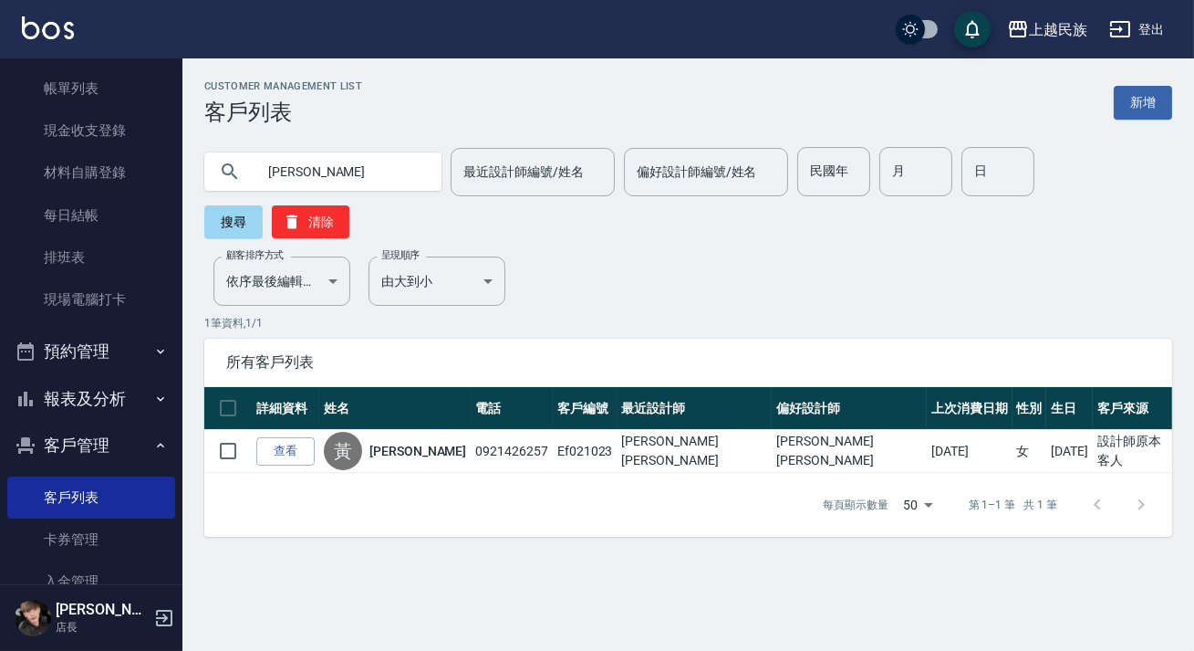
click at [58, 45] on div "上越民族 登出" at bounding box center [597, 29] width 1194 height 58
click at [61, 29] on img at bounding box center [48, 27] width 52 height 23
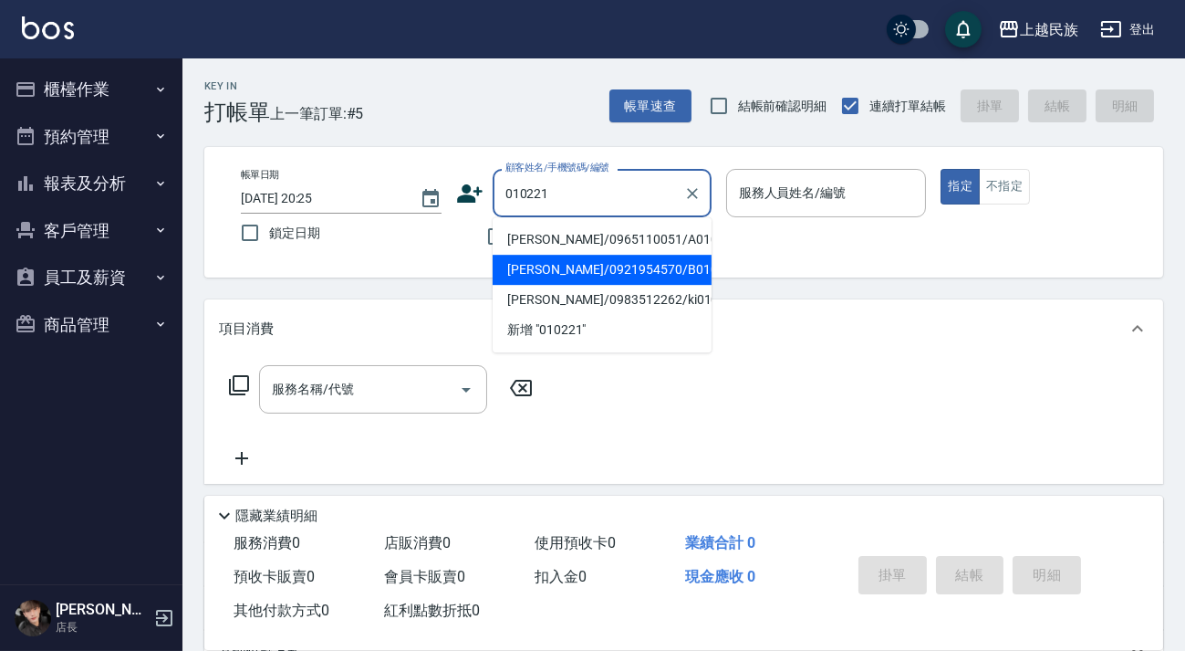
click at [555, 273] on li "楊文君/0921954570/B010221" at bounding box center [602, 270] width 219 height 30
type input "楊文君/0921954570/B010221"
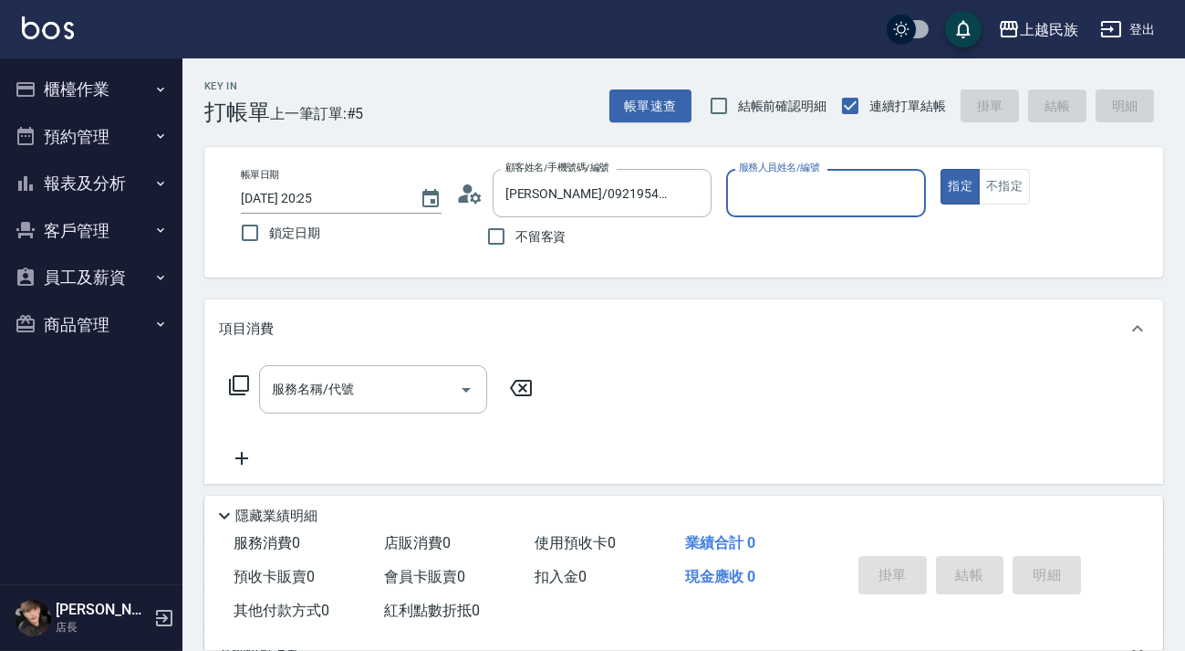
type input "Betty-11"
click at [941, 169] on button "指定" at bounding box center [960, 187] width 39 height 36
type button "true"
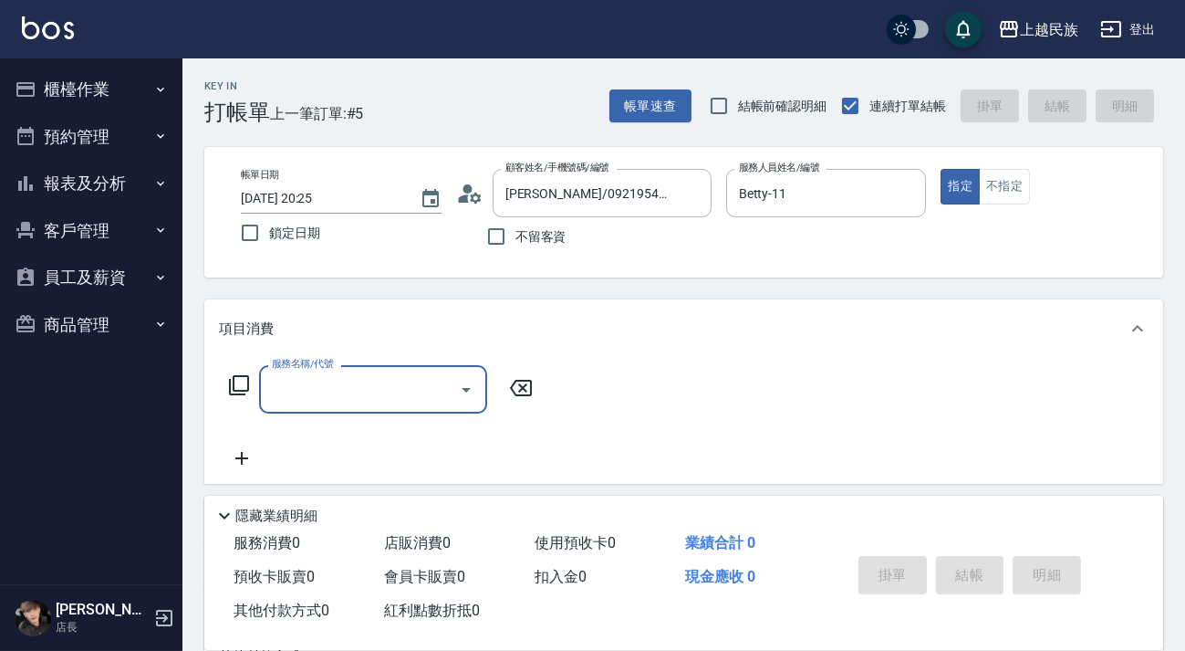
type input "3"
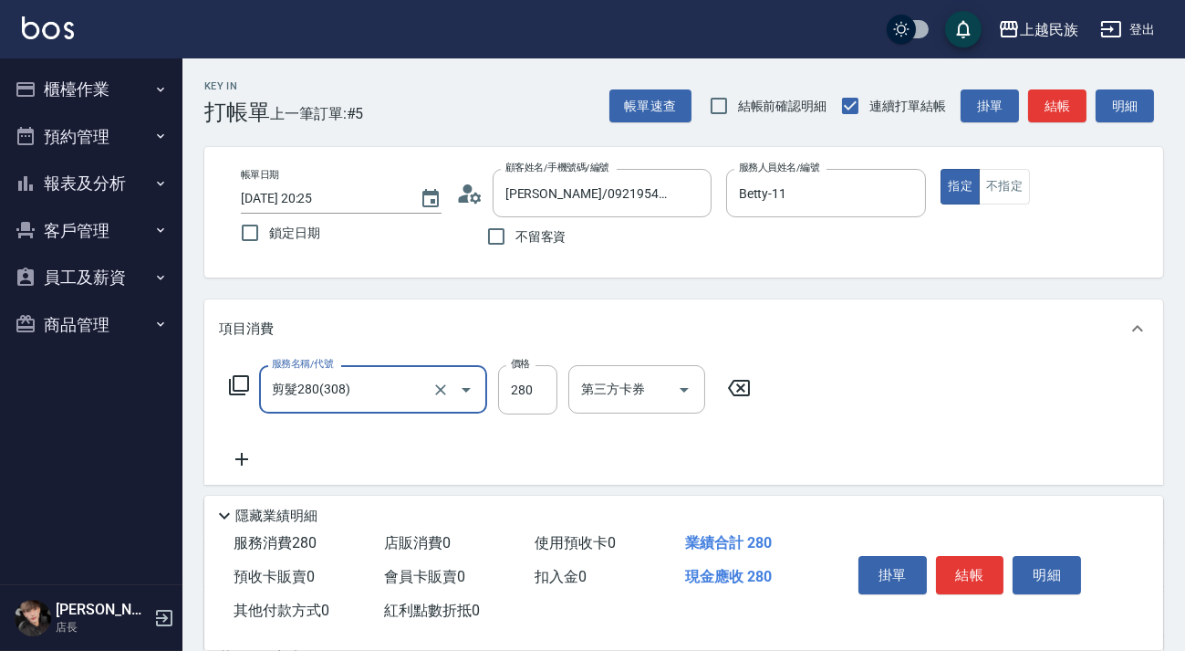
type input "剪髮280(308)"
type input "200"
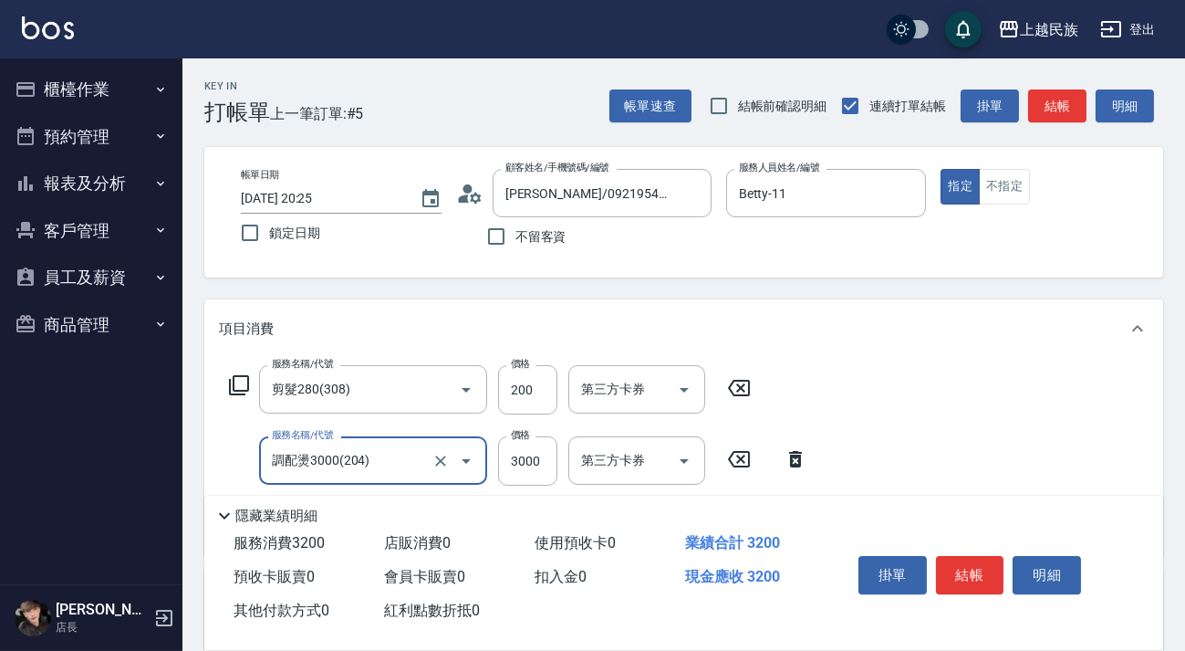
type input "調配燙3000(204)"
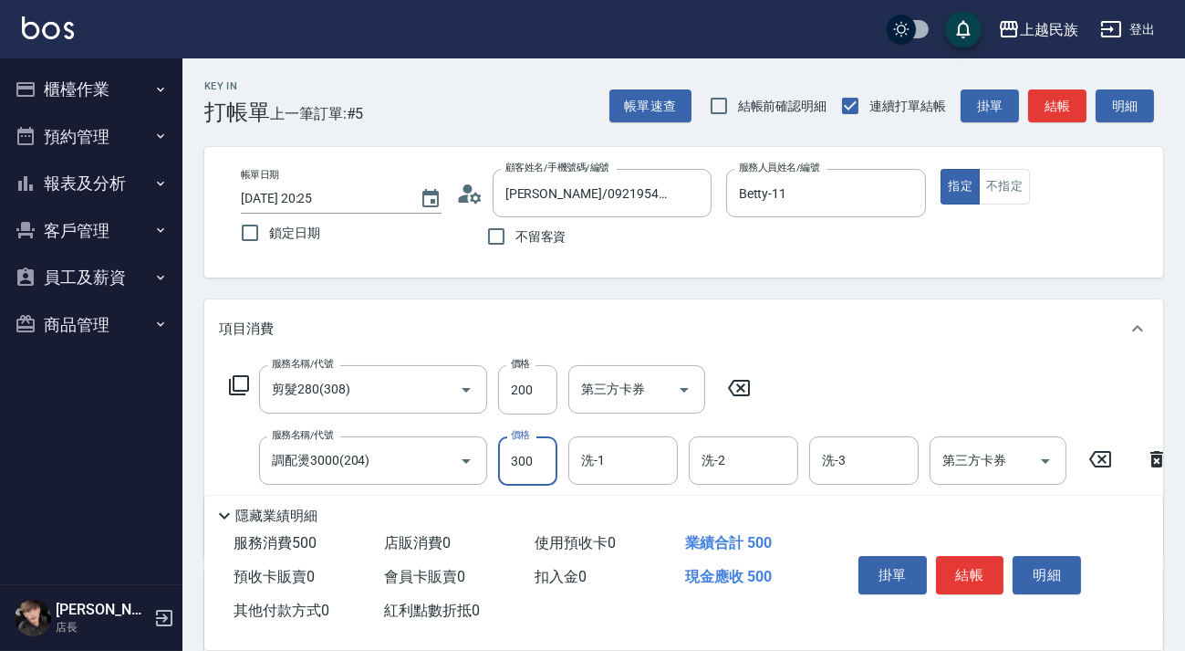
type input "3000"
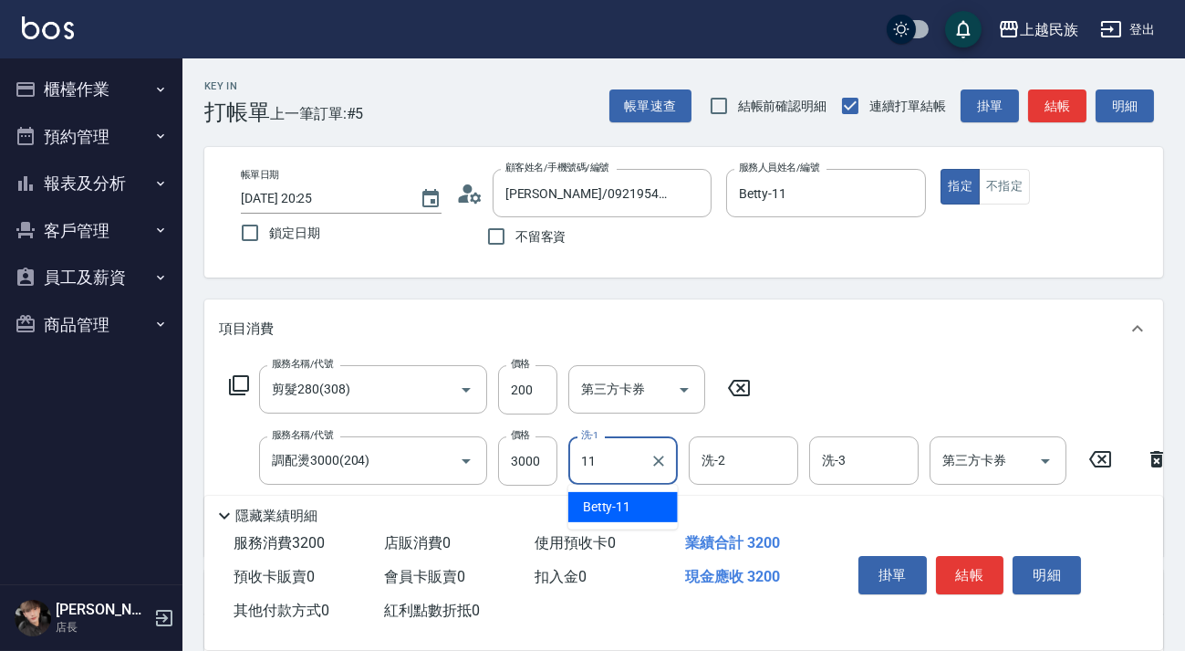
type input "Betty-11"
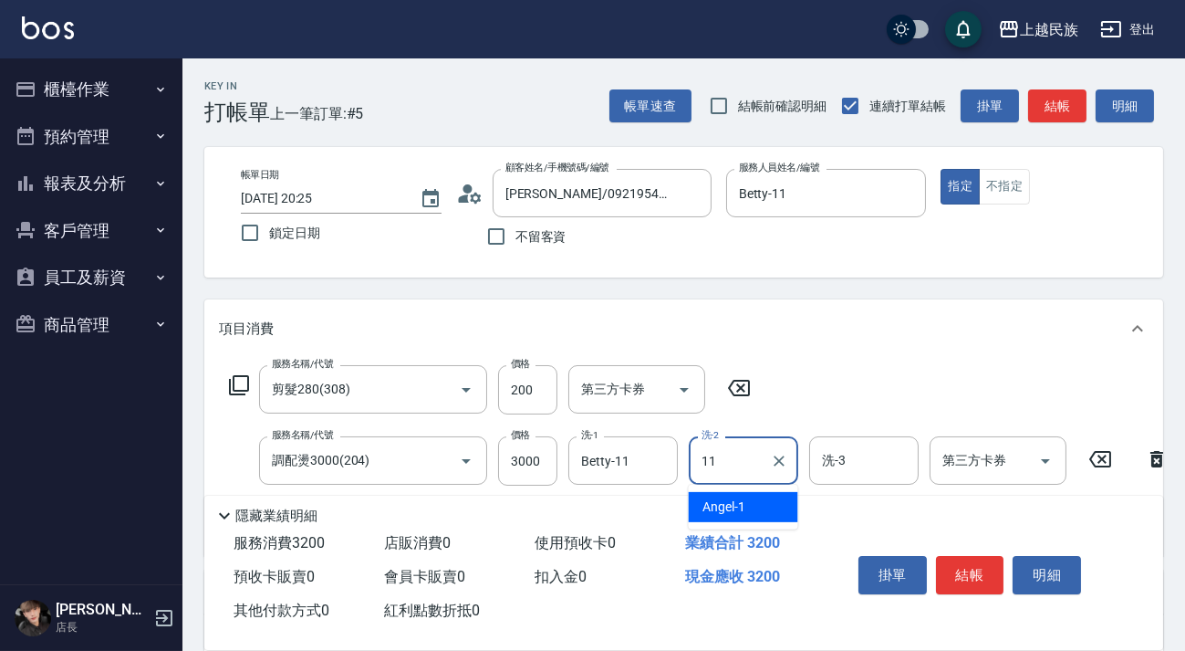
type input "Betty-11"
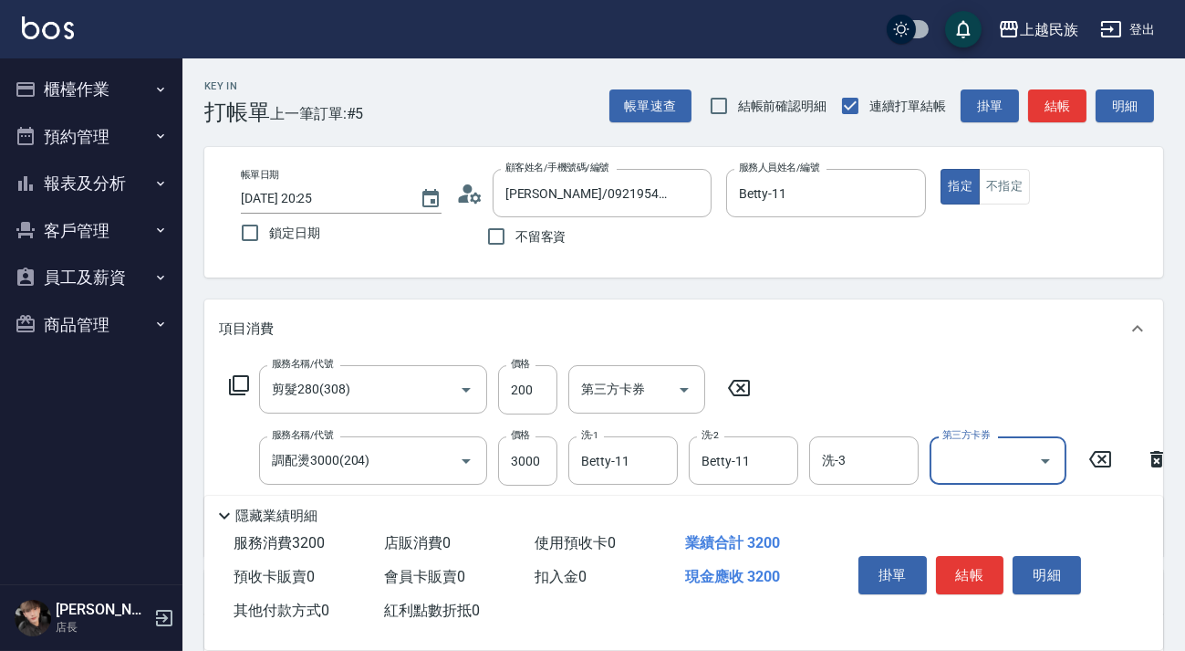
scroll to position [248, 0]
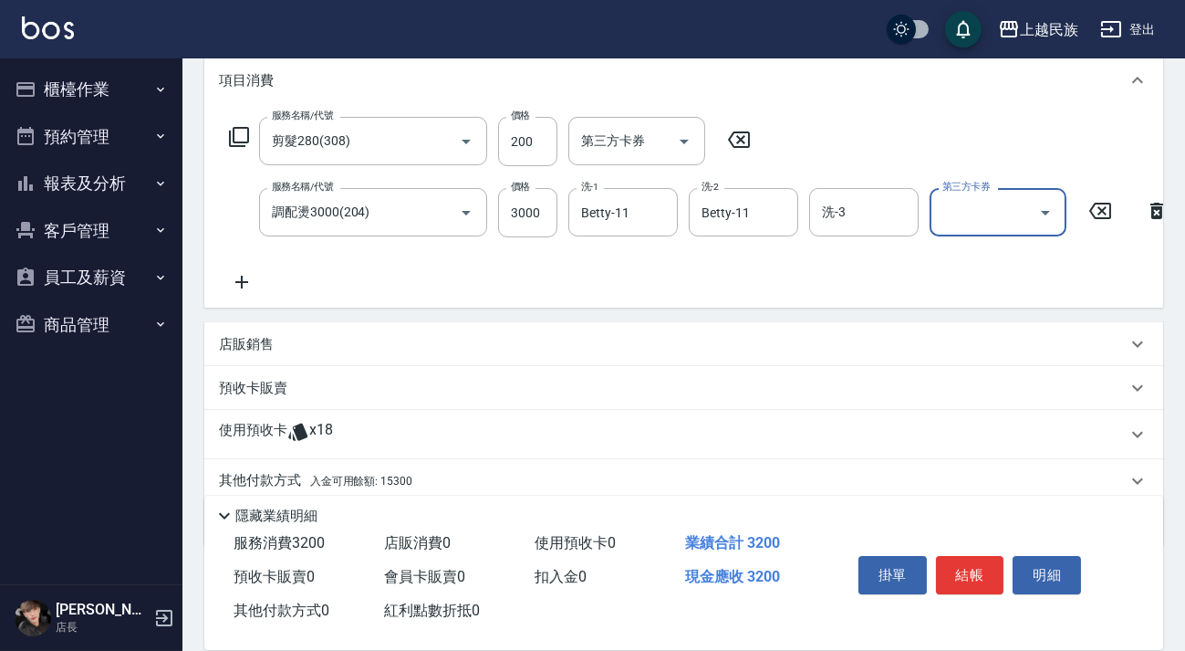
click at [364, 448] on div "使用預收卡 x18" at bounding box center [673, 434] width 908 height 27
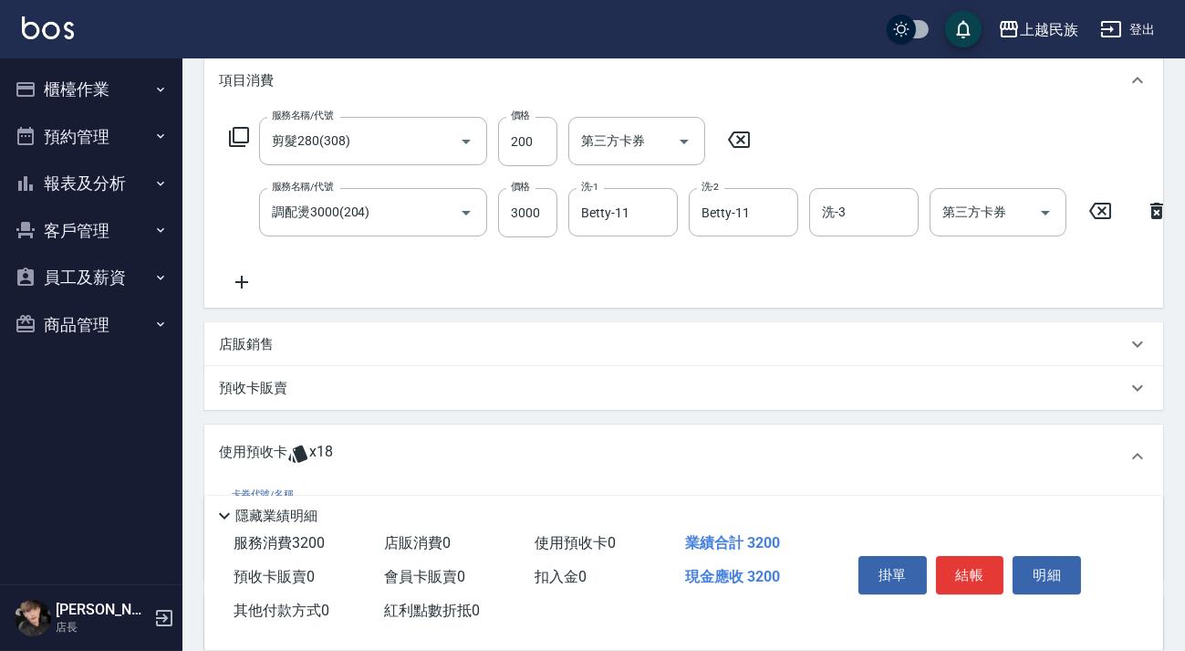
scroll to position [464, 0]
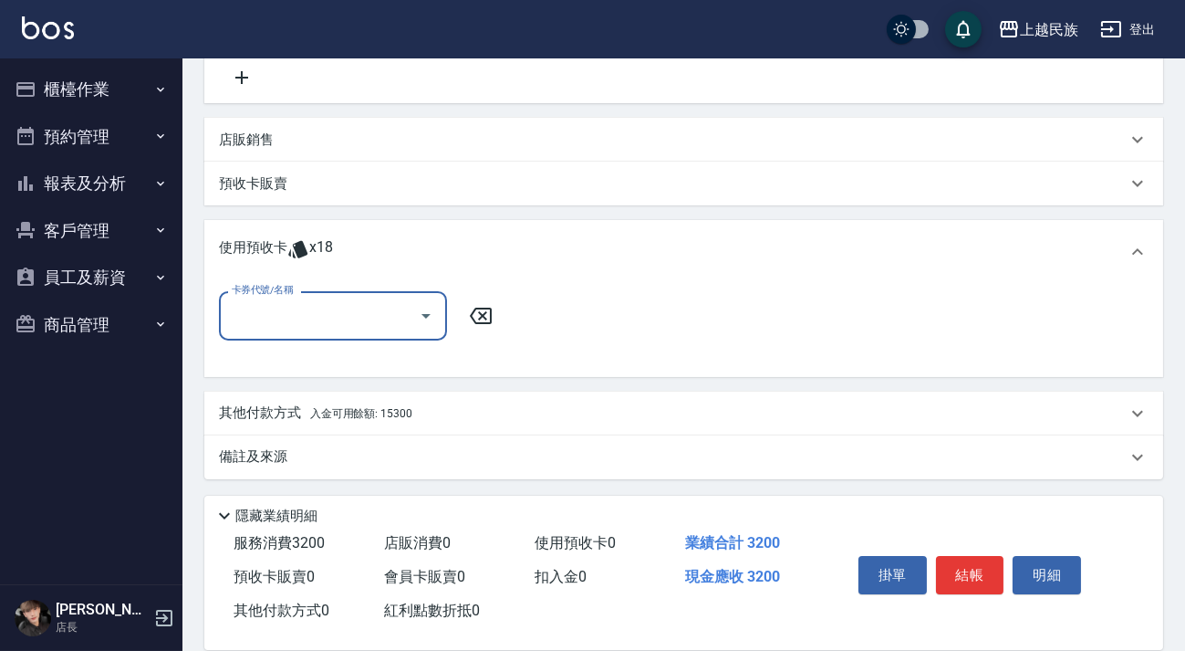
click at [398, 338] on div "卡券代號/名稱" at bounding box center [333, 315] width 228 height 48
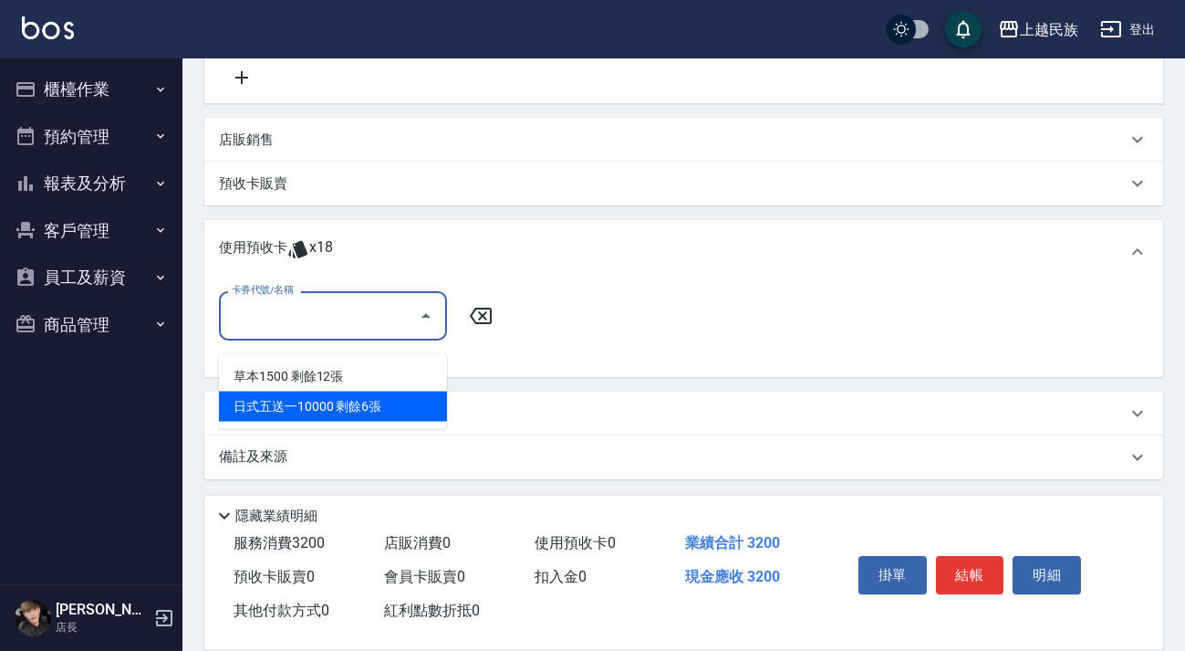
click at [390, 396] on div "日式五送一10000 剩餘6張" at bounding box center [333, 406] width 228 height 30
type input "日式五送一10000"
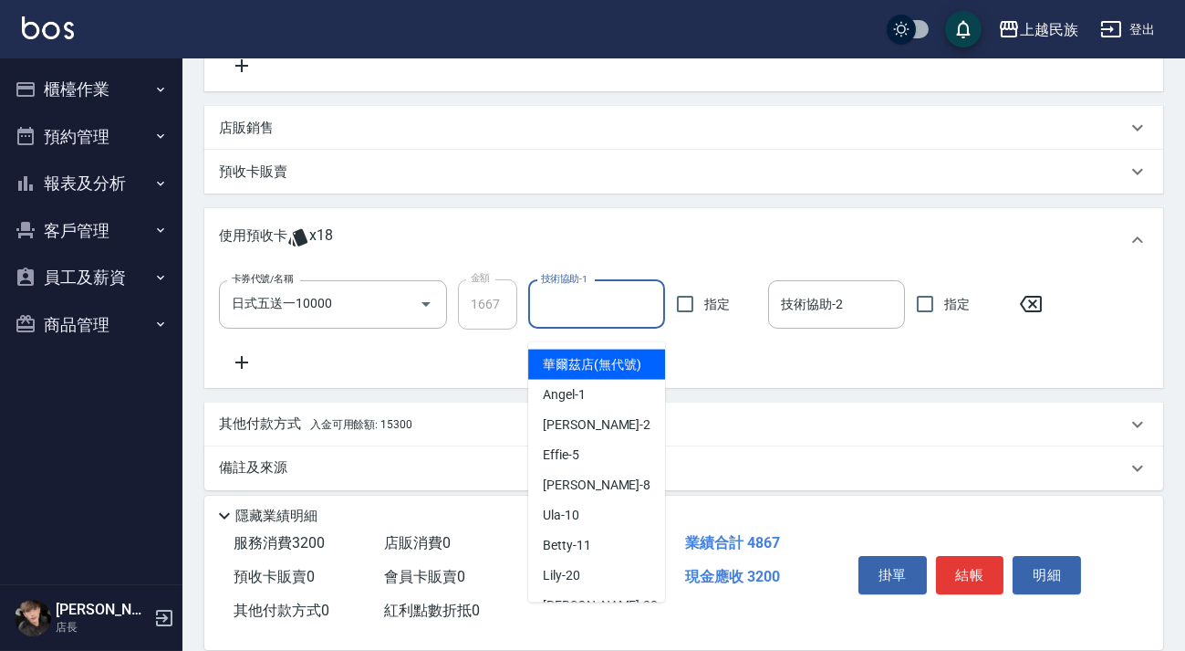
click at [564, 320] on input "技術協助-1" at bounding box center [596, 304] width 120 height 32
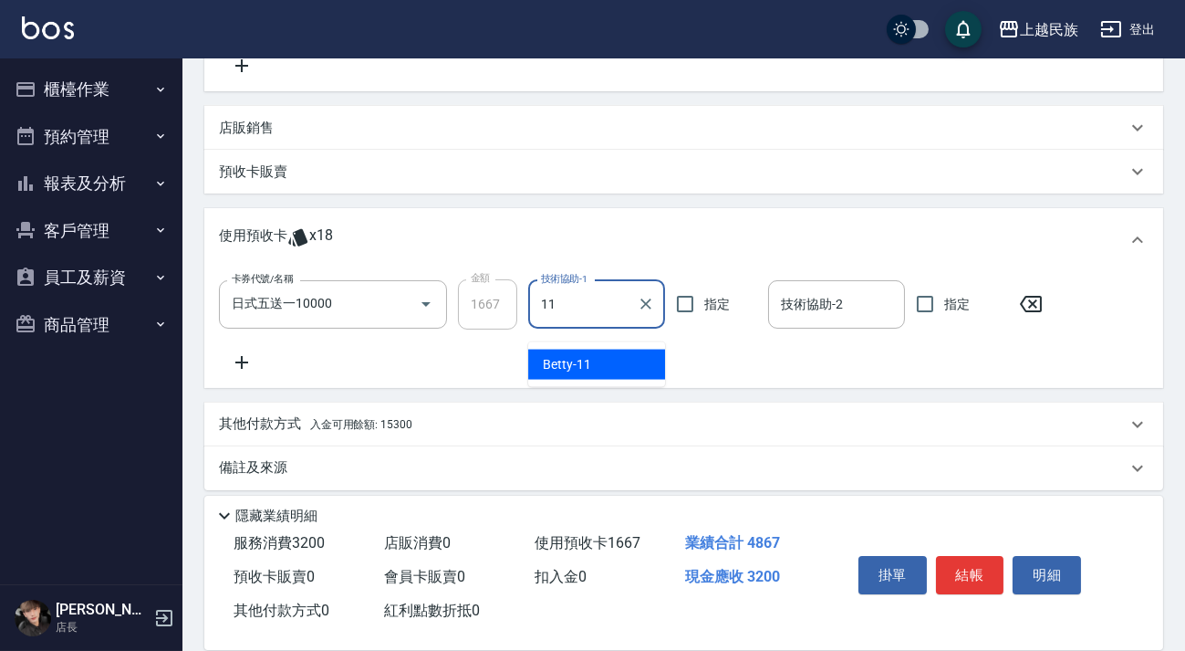
type input "Betty-11"
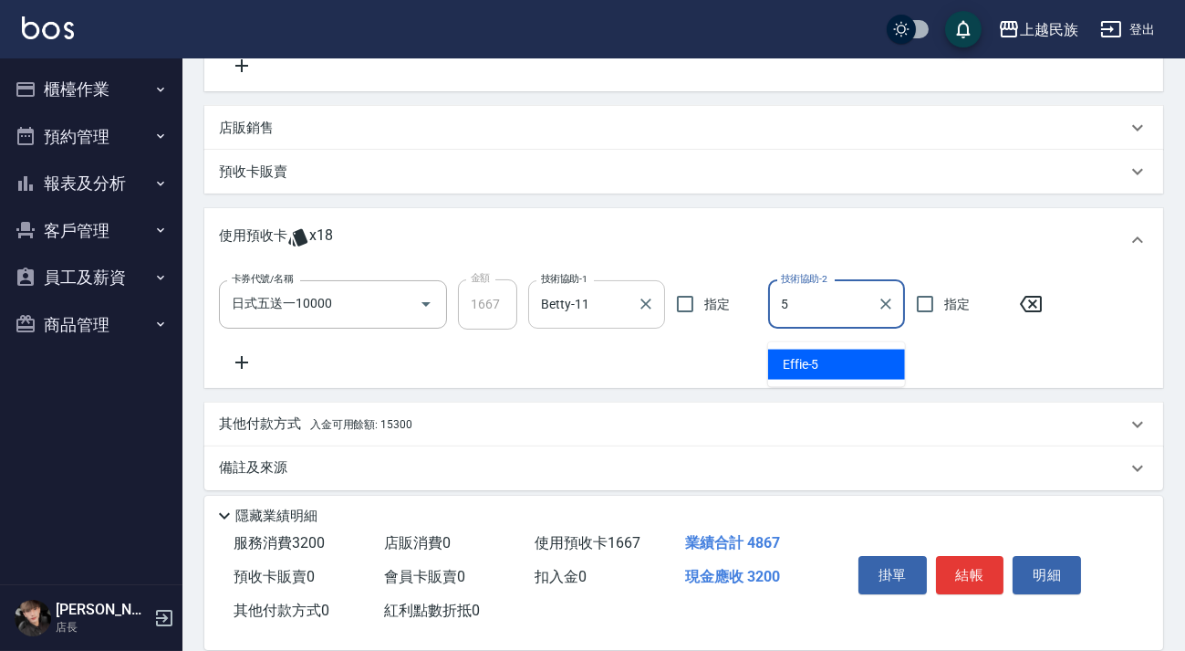
type input "Effie-5"
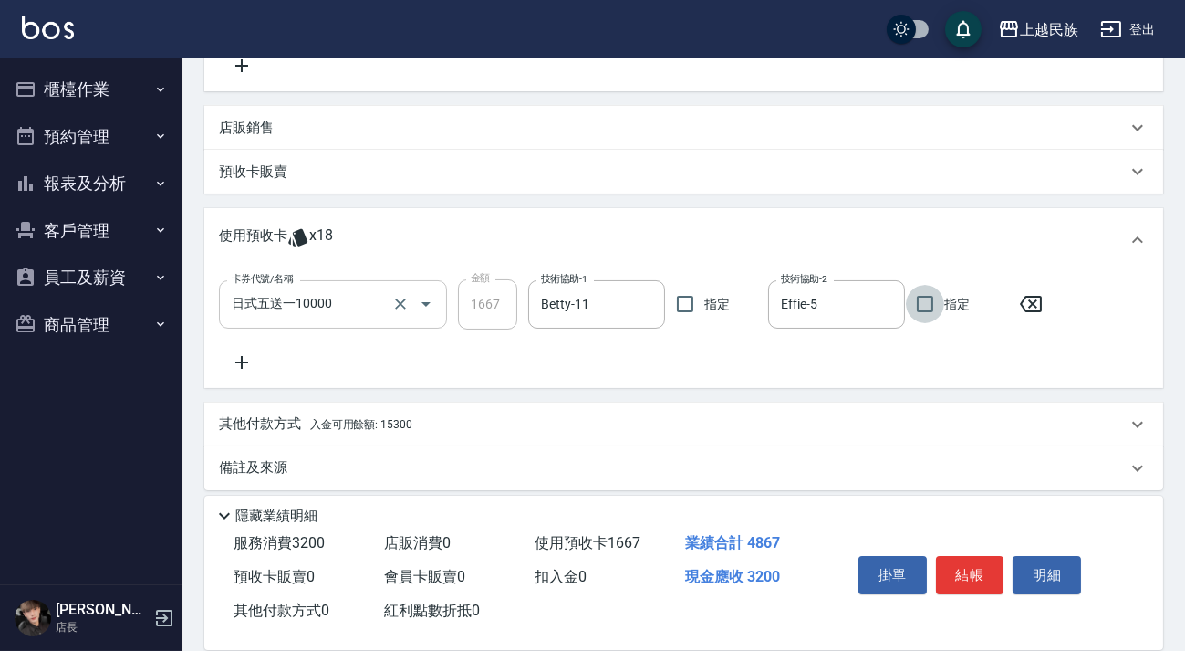
scroll to position [488, 0]
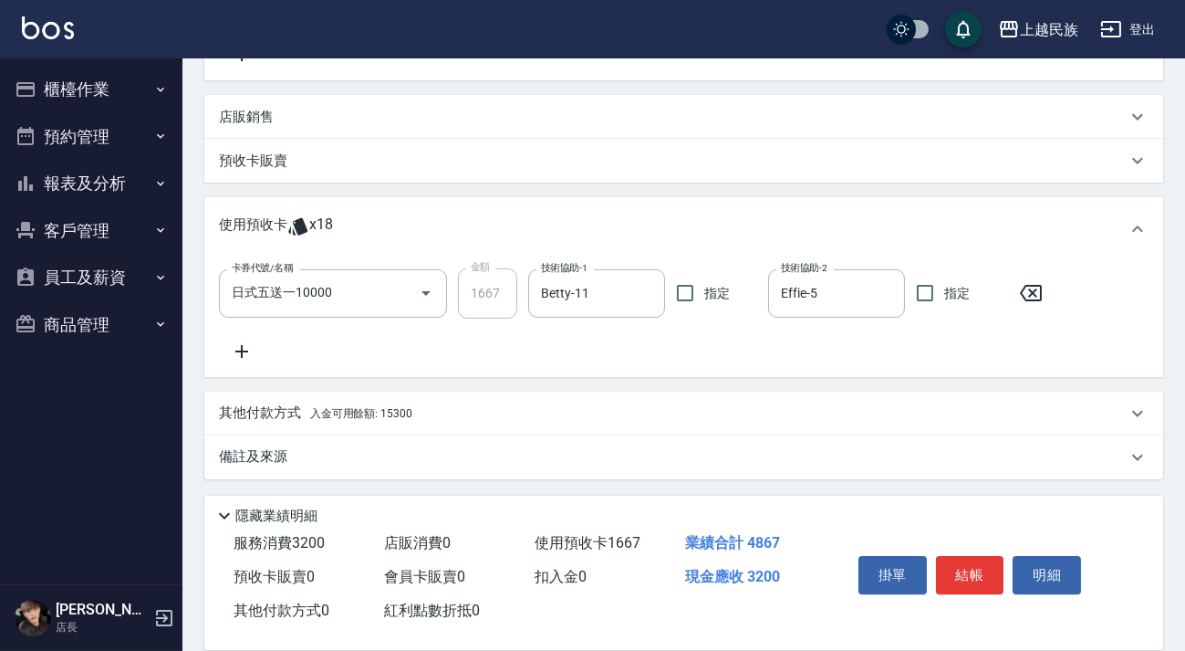
drag, startPoint x: 447, startPoint y: 406, endPoint x: 470, endPoint y: 396, distance: 24.9
click at [447, 407] on div "其他付款方式 入金可用餘額: 15300" at bounding box center [673, 413] width 908 height 20
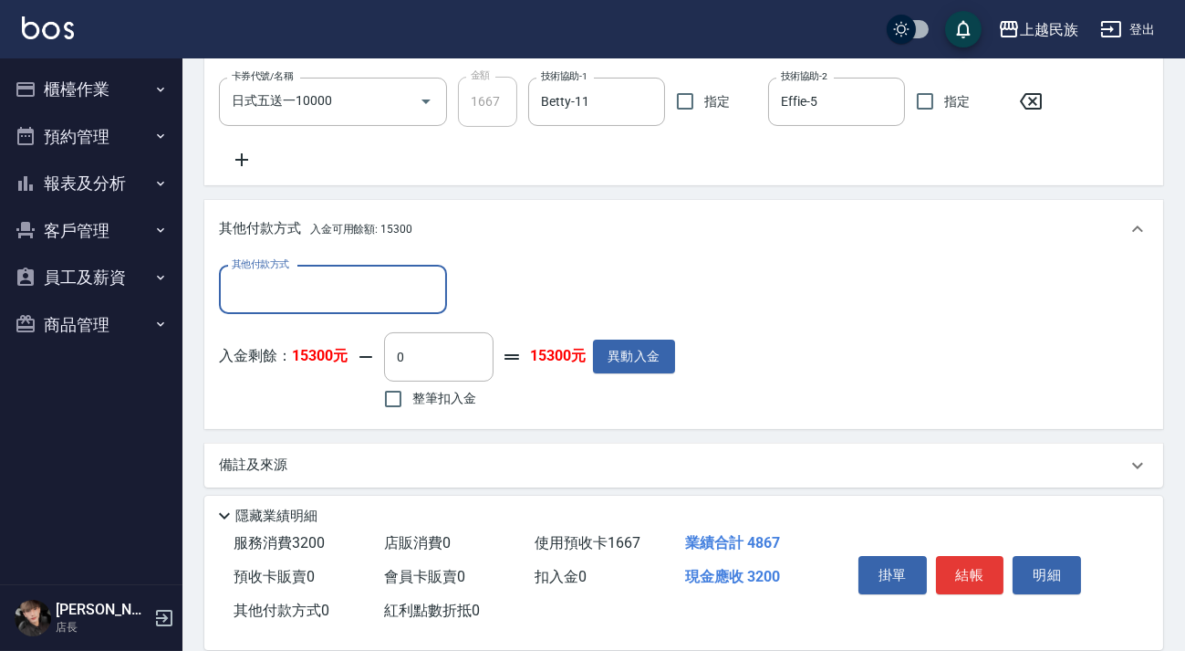
scroll to position [0, 0]
click at [446, 408] on span "整筆扣入金" at bounding box center [444, 398] width 64 height 19
click at [412, 415] on input "整筆扣入金" at bounding box center [393, 399] width 38 height 38
checkbox input "true"
type input "3200"
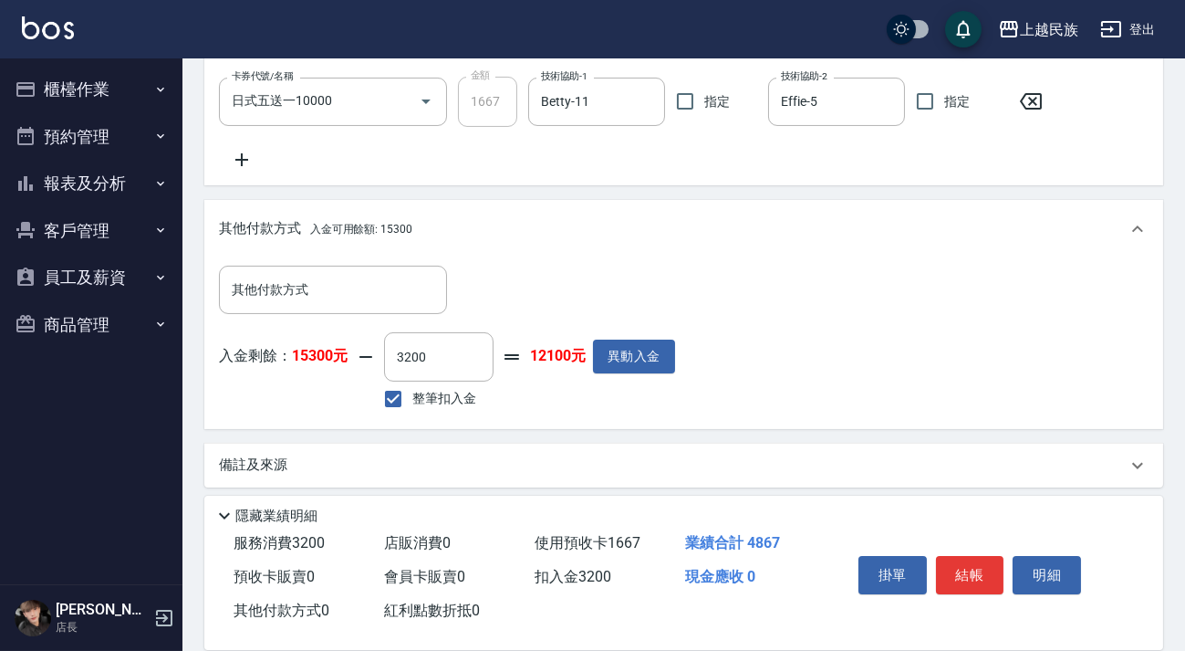
scroll to position [87, 0]
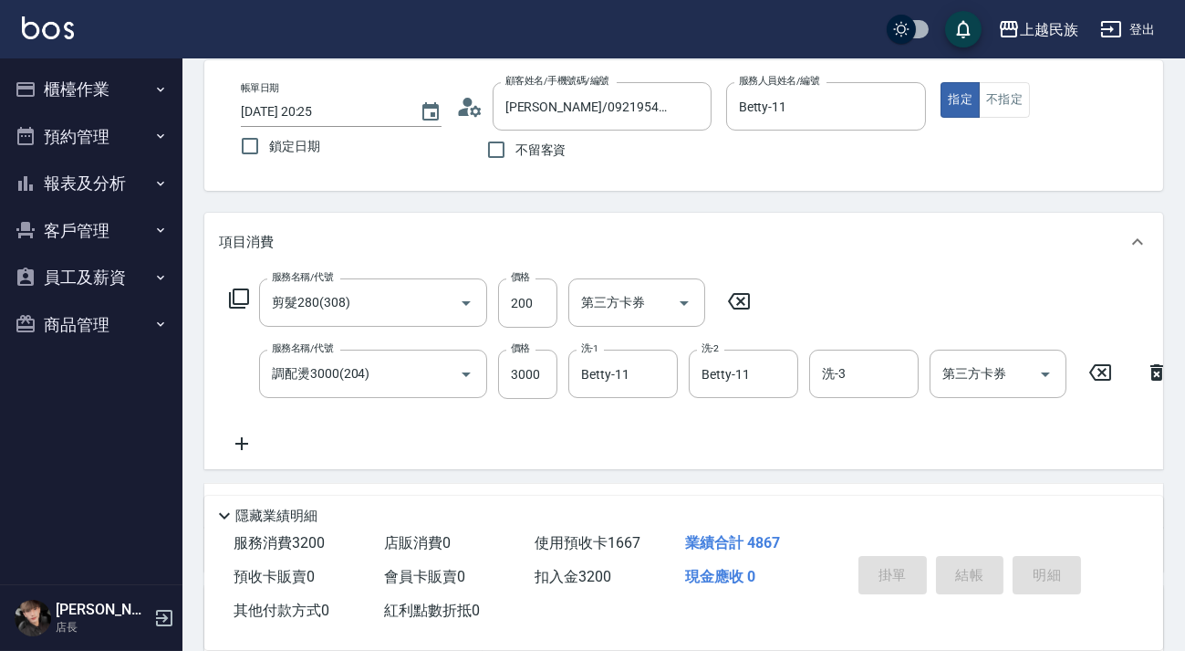
type input "2025/10/08 20:29"
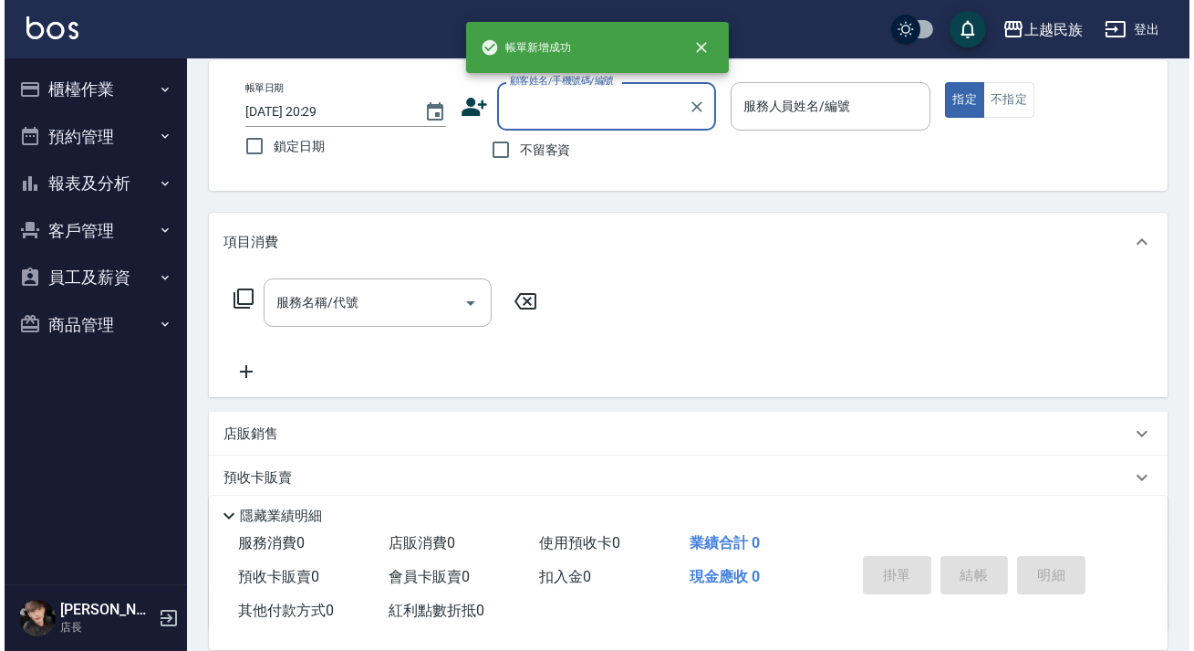
scroll to position [0, 0]
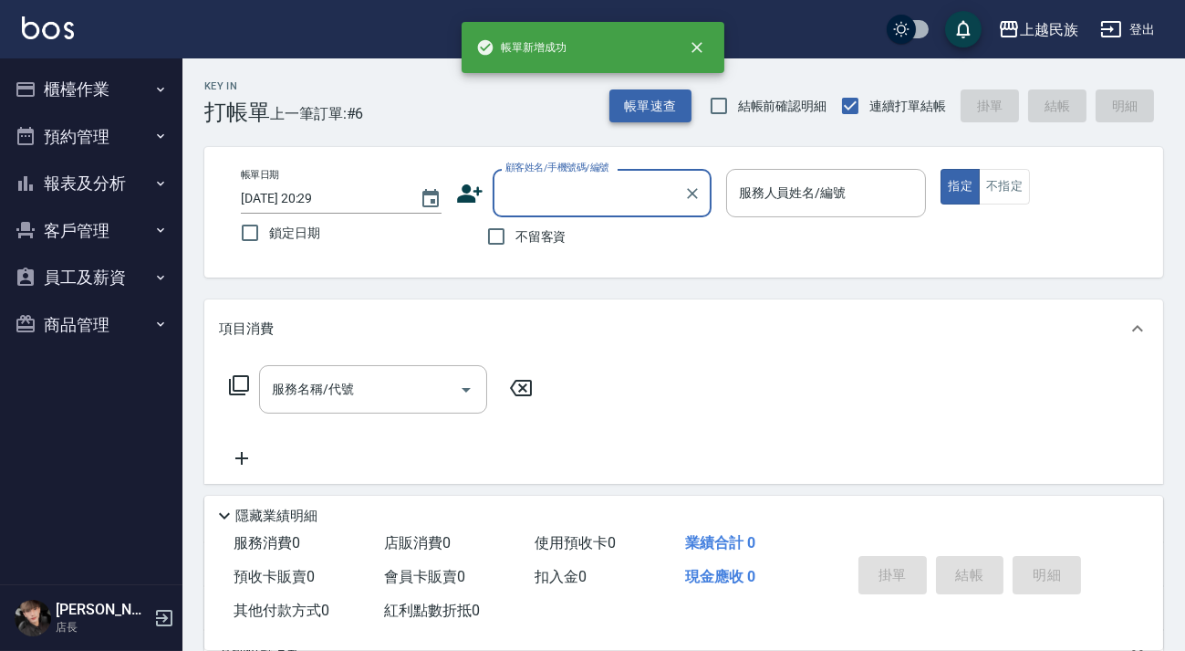
click at [679, 116] on button "帳單速查" at bounding box center [650, 106] width 82 height 34
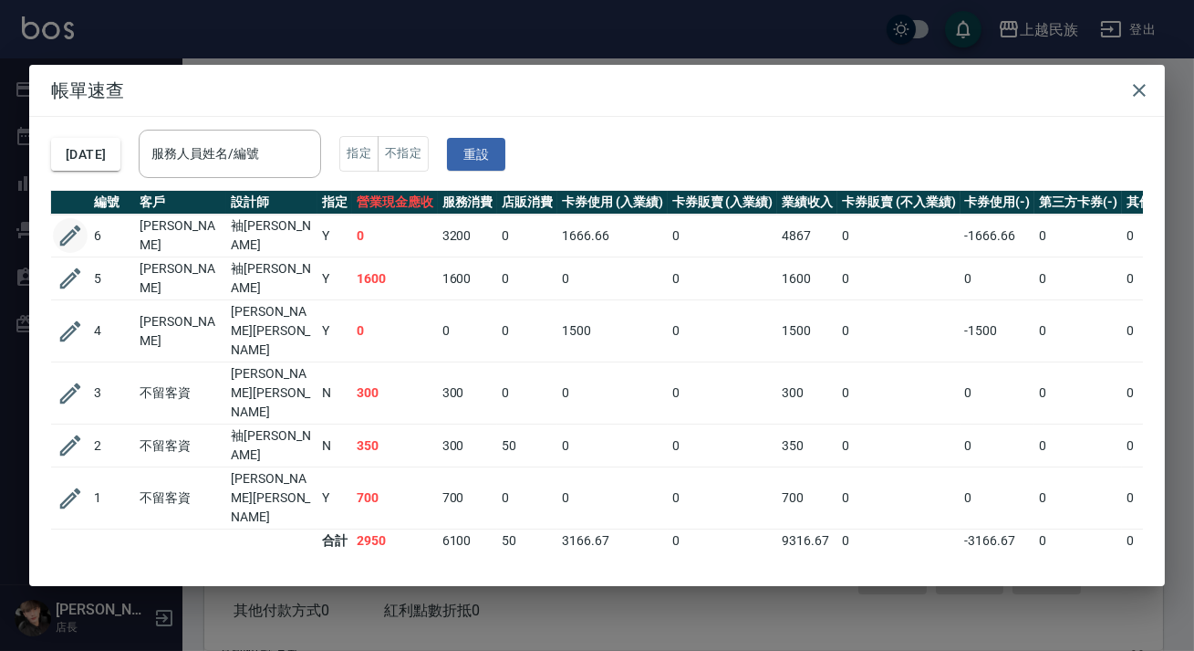
click at [68, 224] on icon "button" at bounding box center [70, 235] width 27 height 27
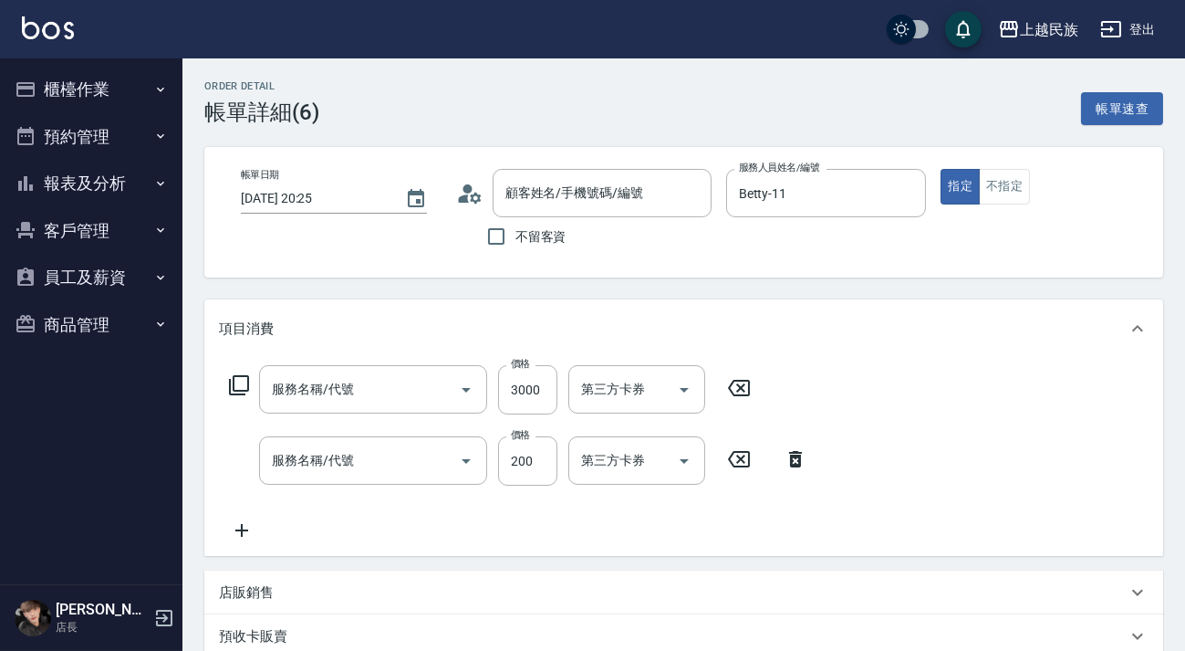
type input "2025/10/08 20:25"
type input "Betty-11"
type input "調配燙3000(204)"
type input "剪髮280(308)"
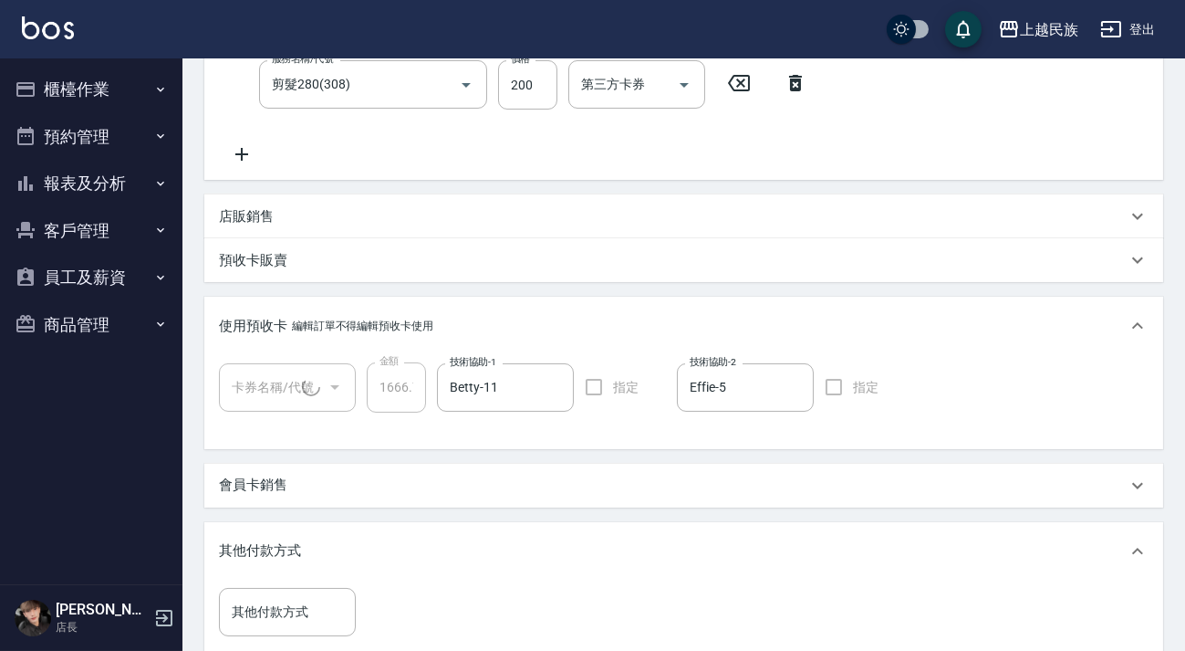
type input "楊文君/0921954570/B010221"
type input "日式五送一10000(1/1)"
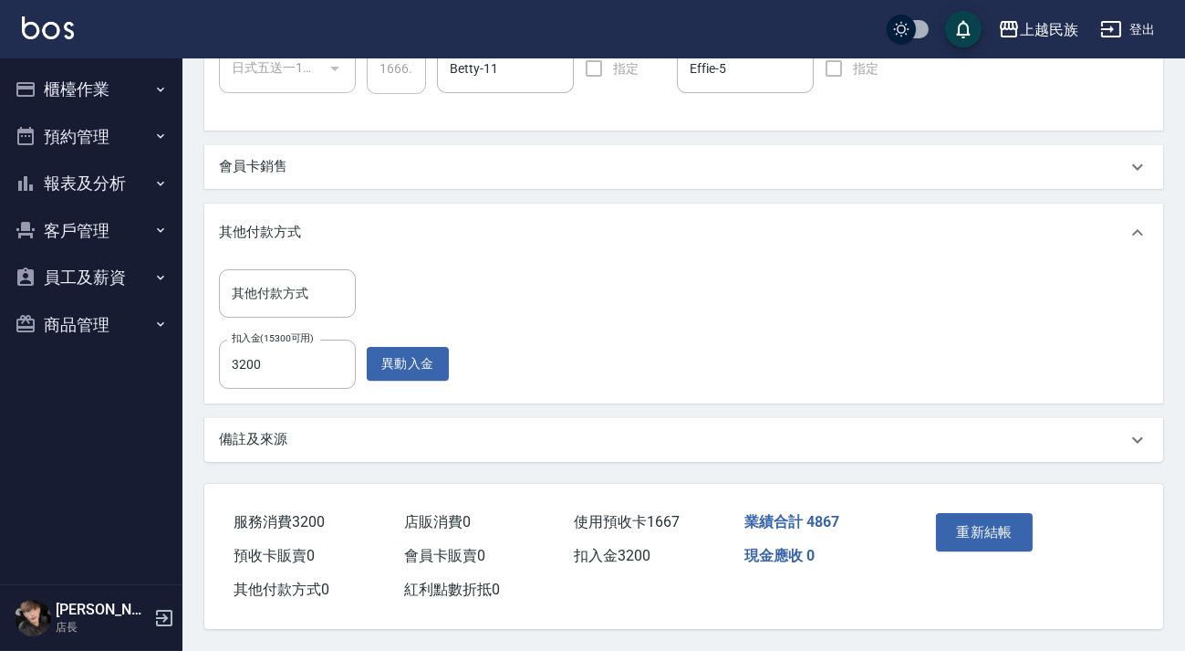
click at [949, 440] on div "備註及來源" at bounding box center [673, 439] width 908 height 19
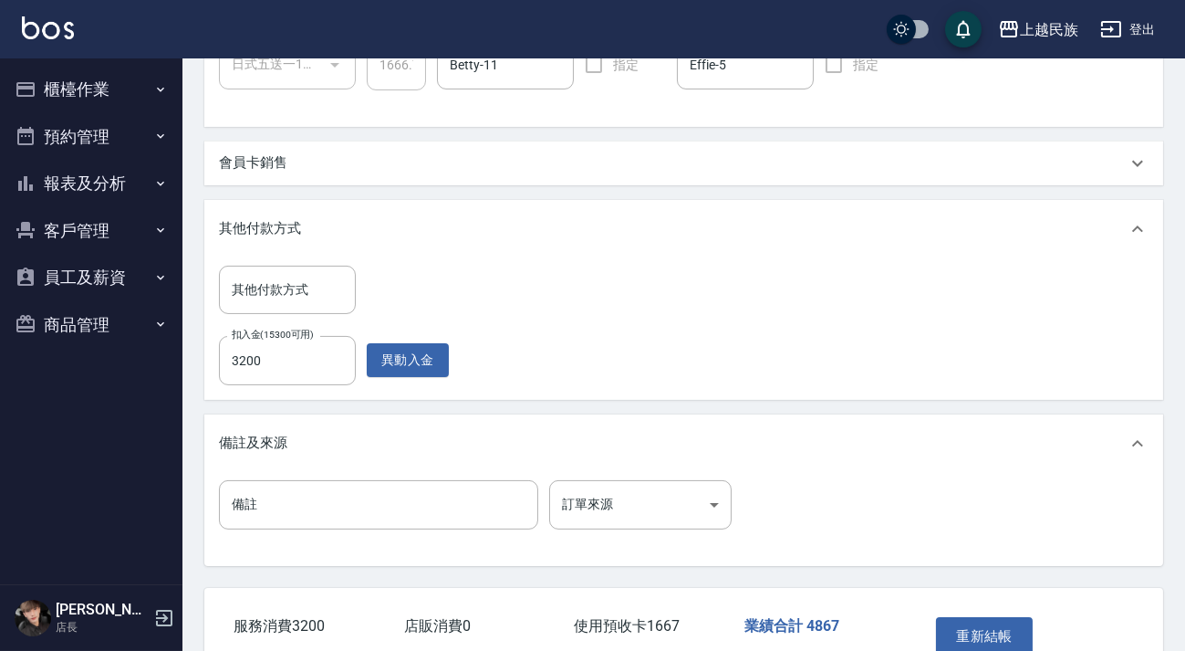
scroll to position [806, 0]
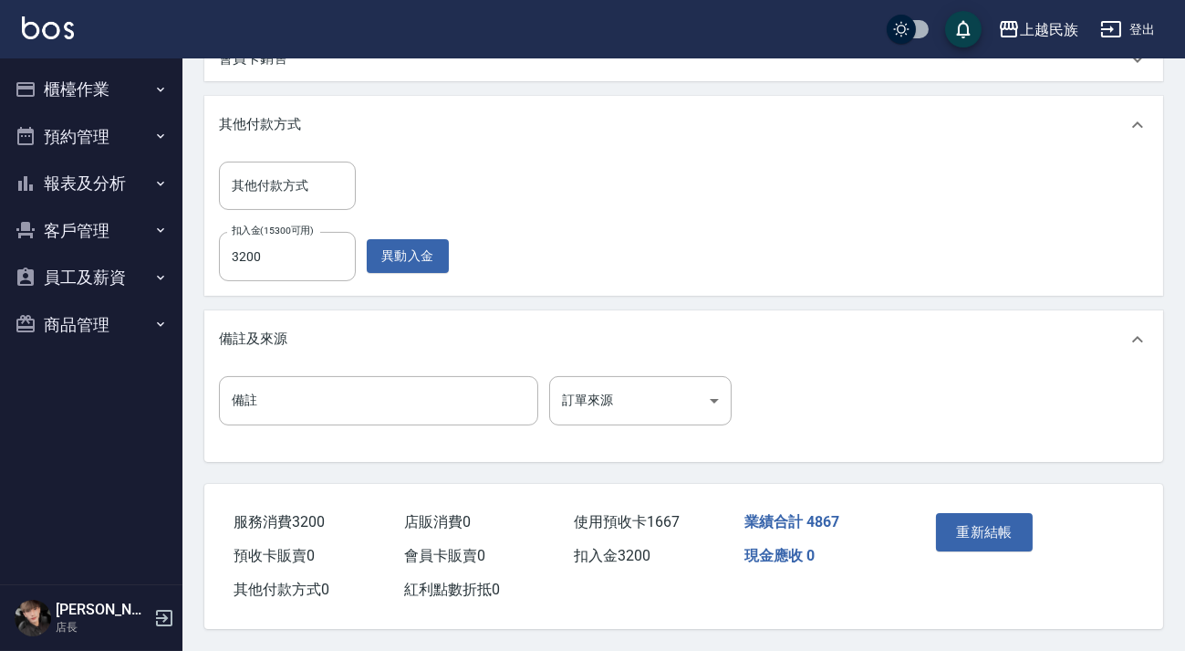
click at [717, 428] on div "備註 備註 訂單來源 ​ 訂單來源" at bounding box center [684, 411] width 930 height 71
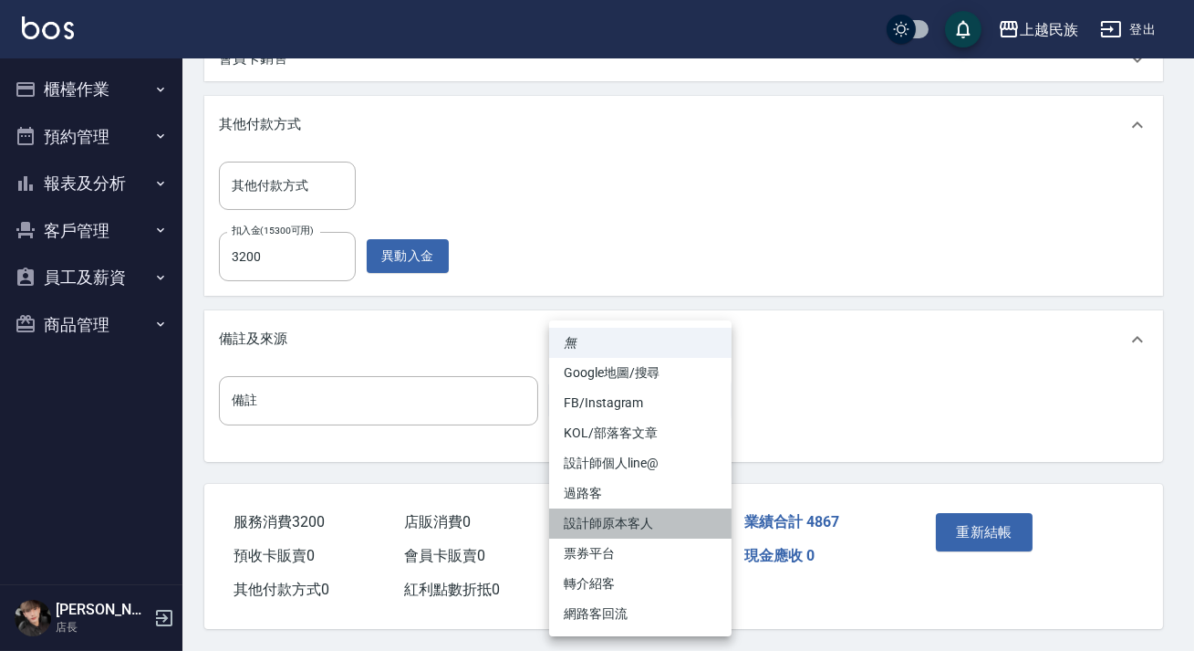
click at [683, 526] on li "設計師原本客人" at bounding box center [640, 523] width 182 height 30
type input "設計師原本客人"
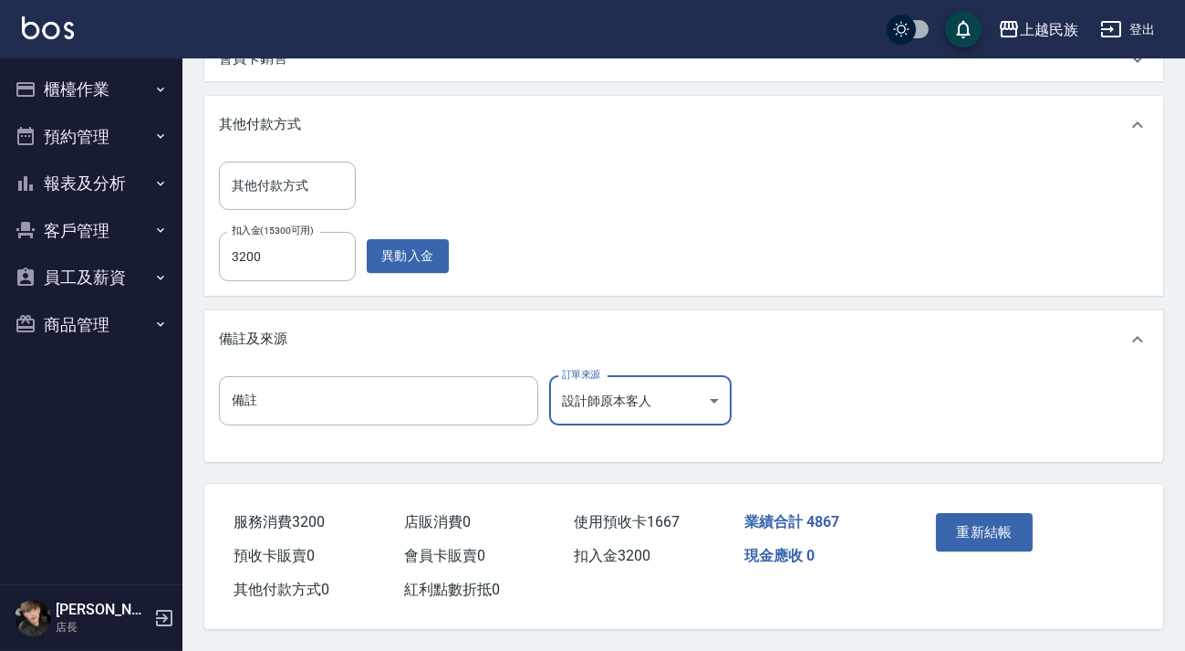
click at [1020, 530] on button "重新結帳" at bounding box center [984, 532] width 97 height 38
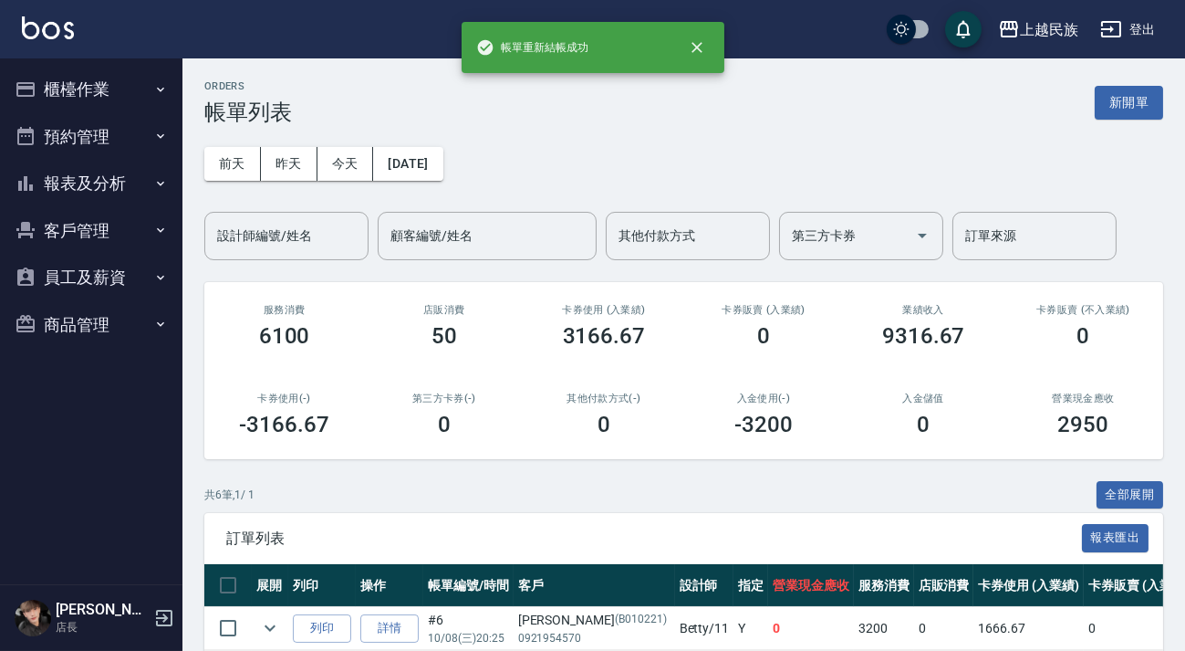
click at [1150, 99] on button "新開單" at bounding box center [1129, 103] width 68 height 34
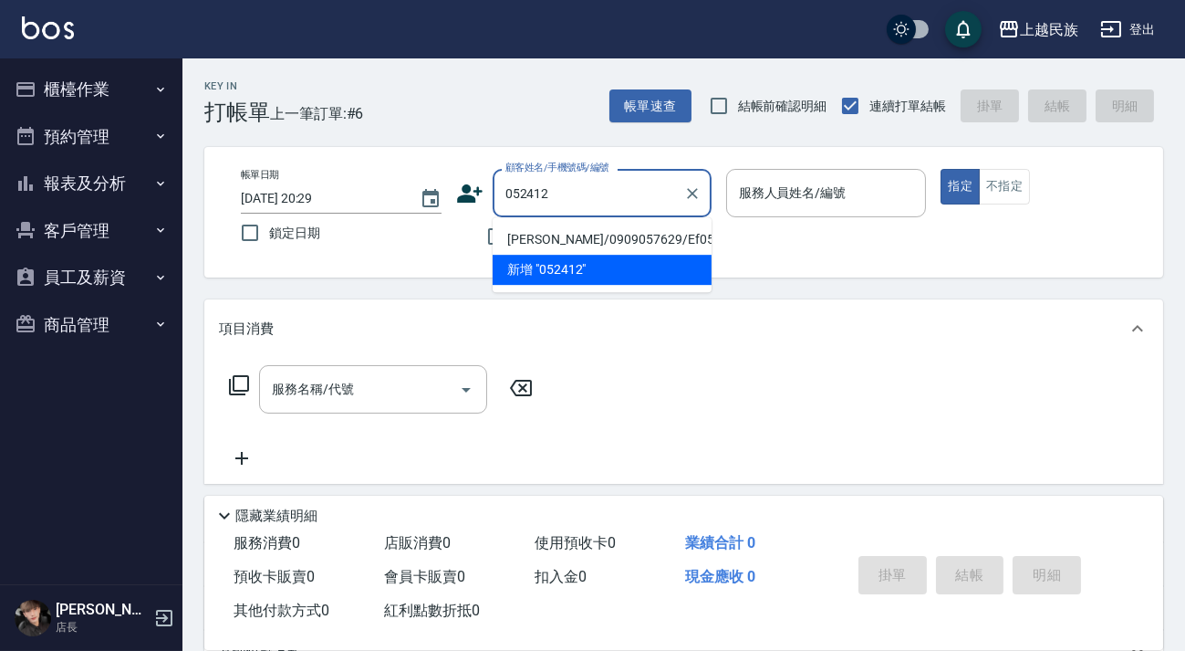
click at [658, 245] on li "黃鈺婷/0909057629/Ef052412" at bounding box center [602, 239] width 219 height 30
type input "黃鈺婷/0909057629/Ef052412"
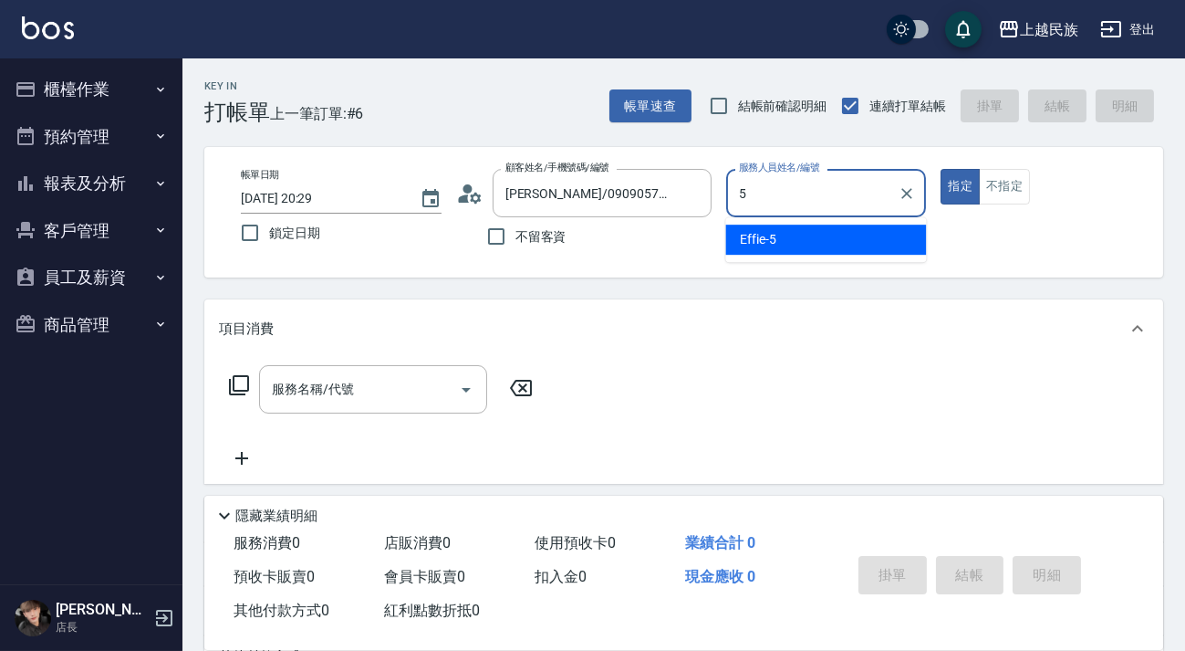
type input "Effie-5"
type button "true"
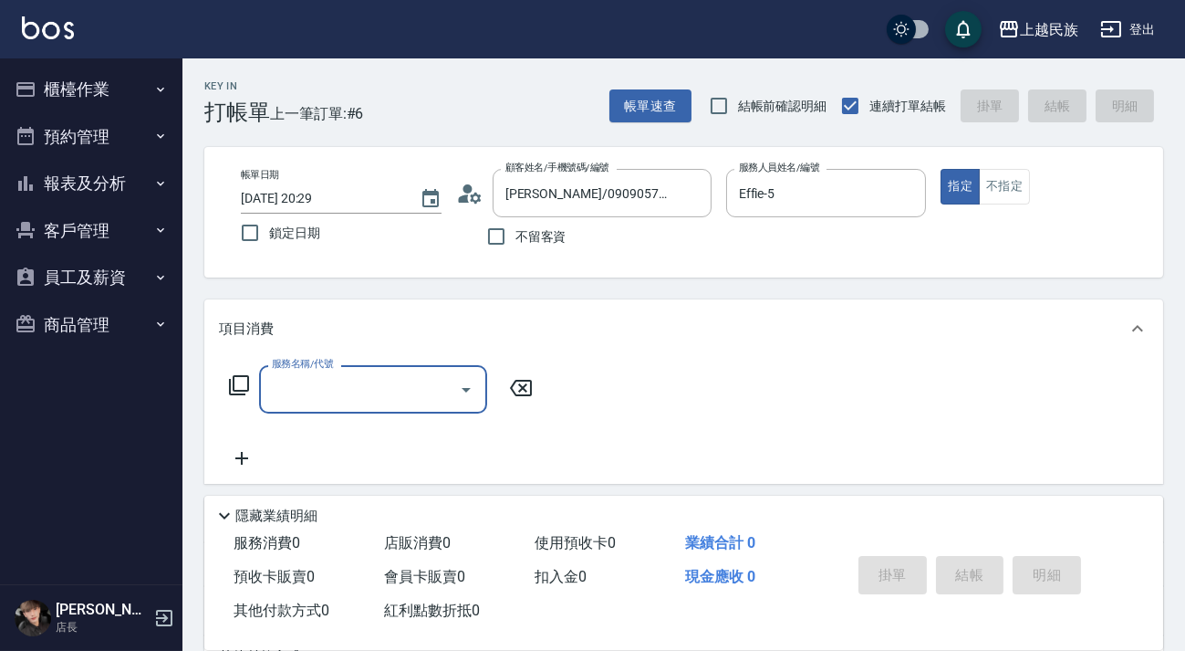
scroll to position [244, 0]
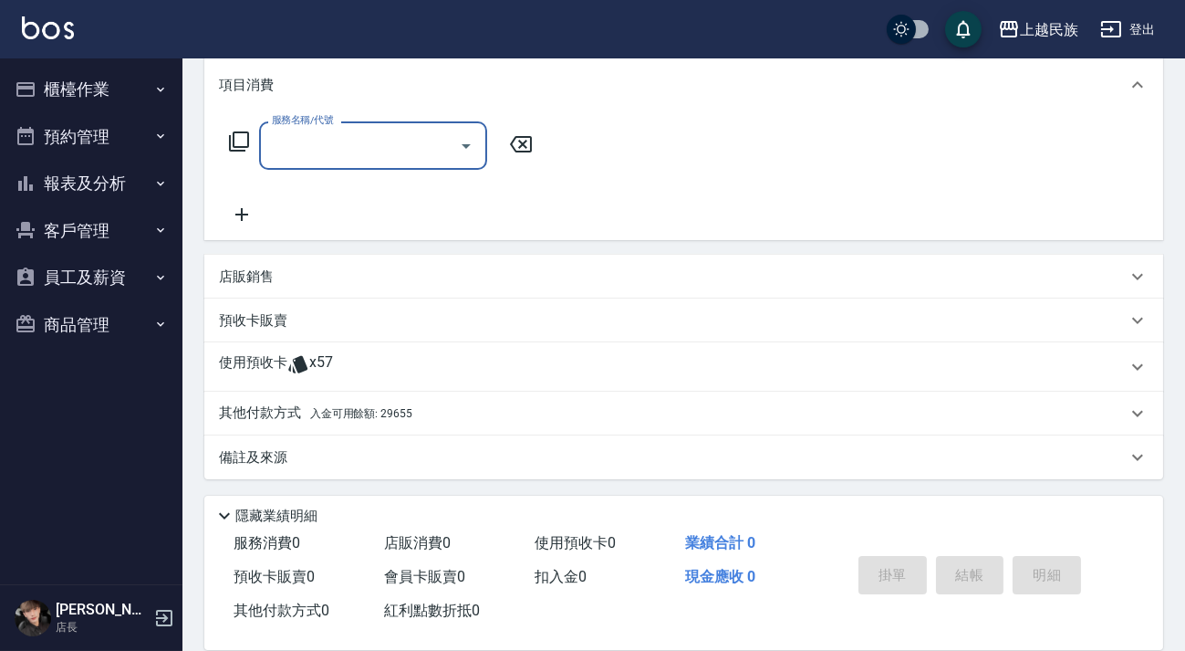
click at [394, 333] on div "預收卡販賣" at bounding box center [683, 320] width 959 height 44
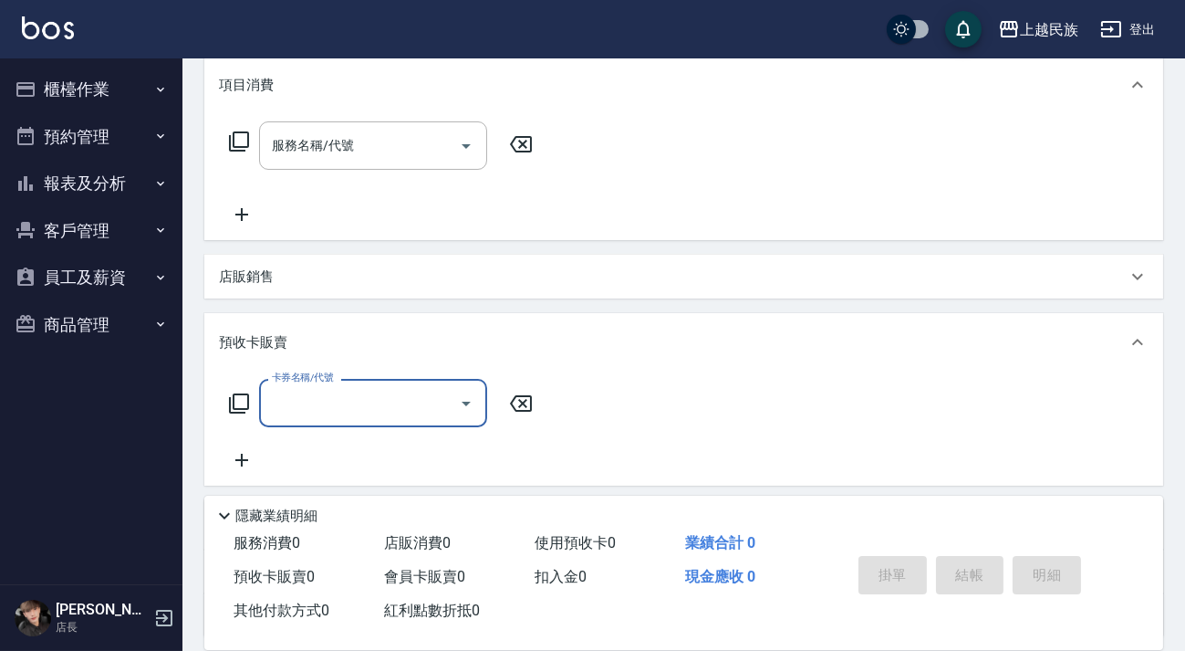
scroll to position [401, 0]
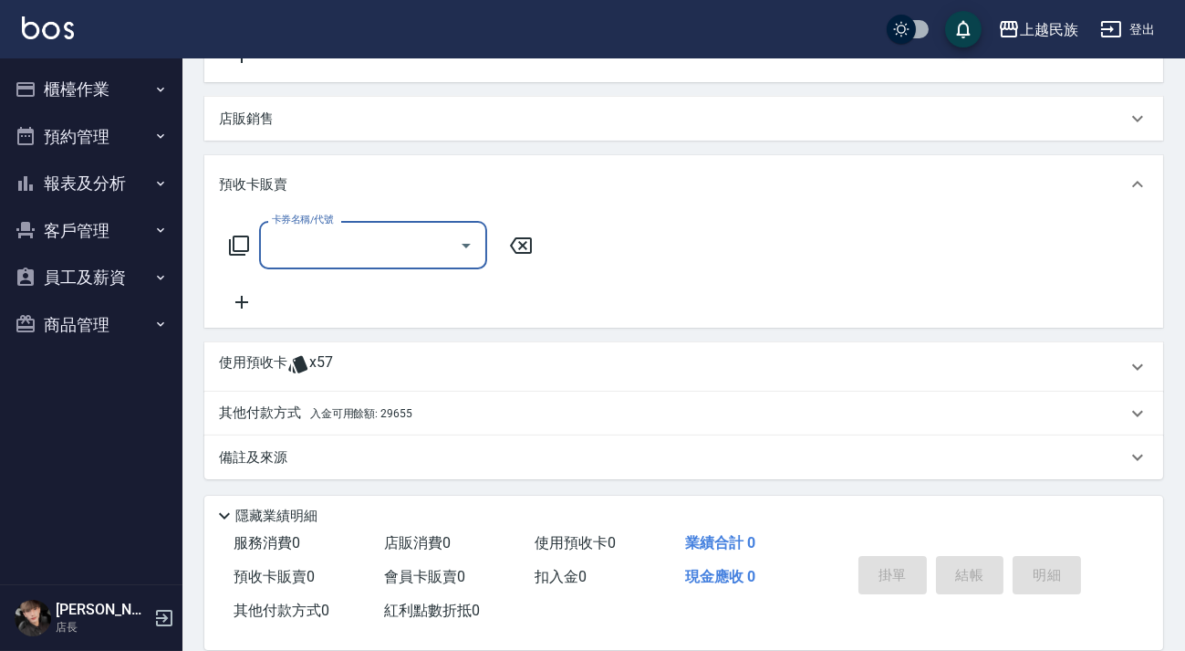
click at [485, 195] on div "預收卡販賣" at bounding box center [683, 184] width 959 height 58
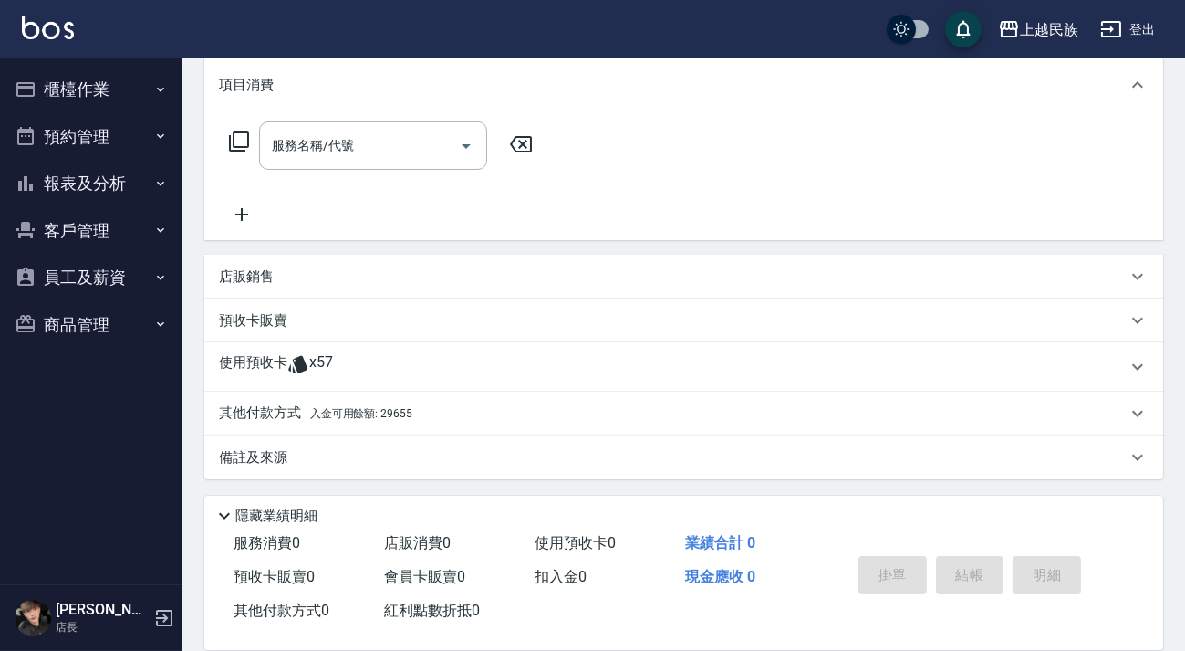
scroll to position [244, 0]
click at [442, 359] on div "使用預收卡 x57" at bounding box center [673, 366] width 908 height 27
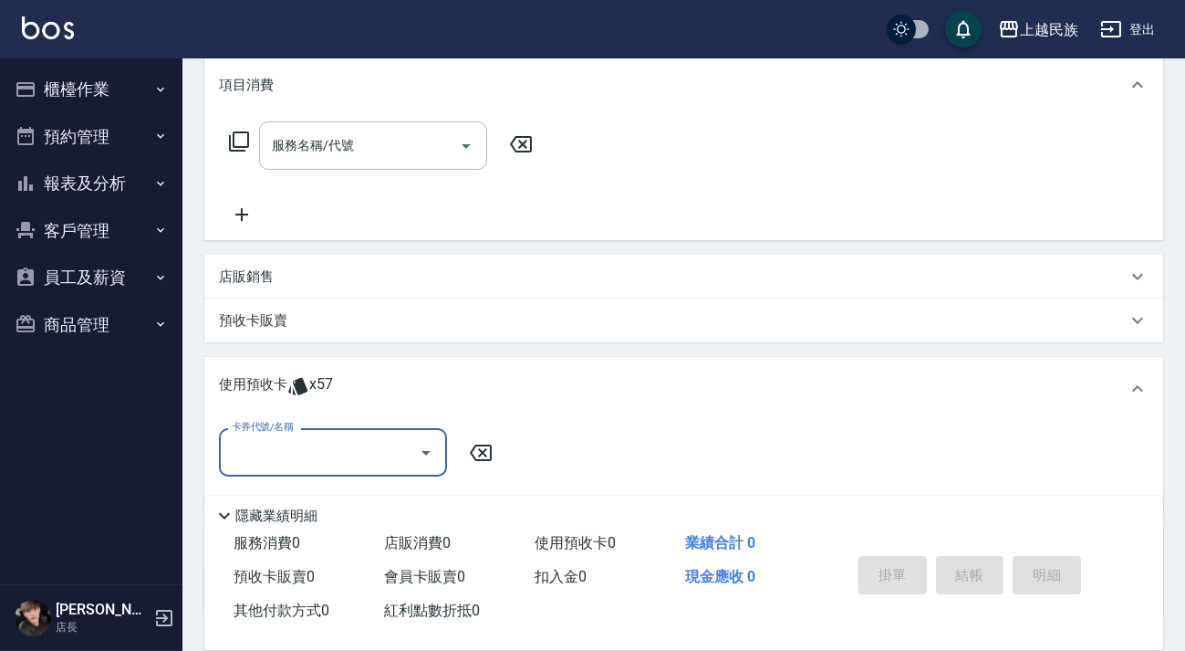
scroll to position [0, 0]
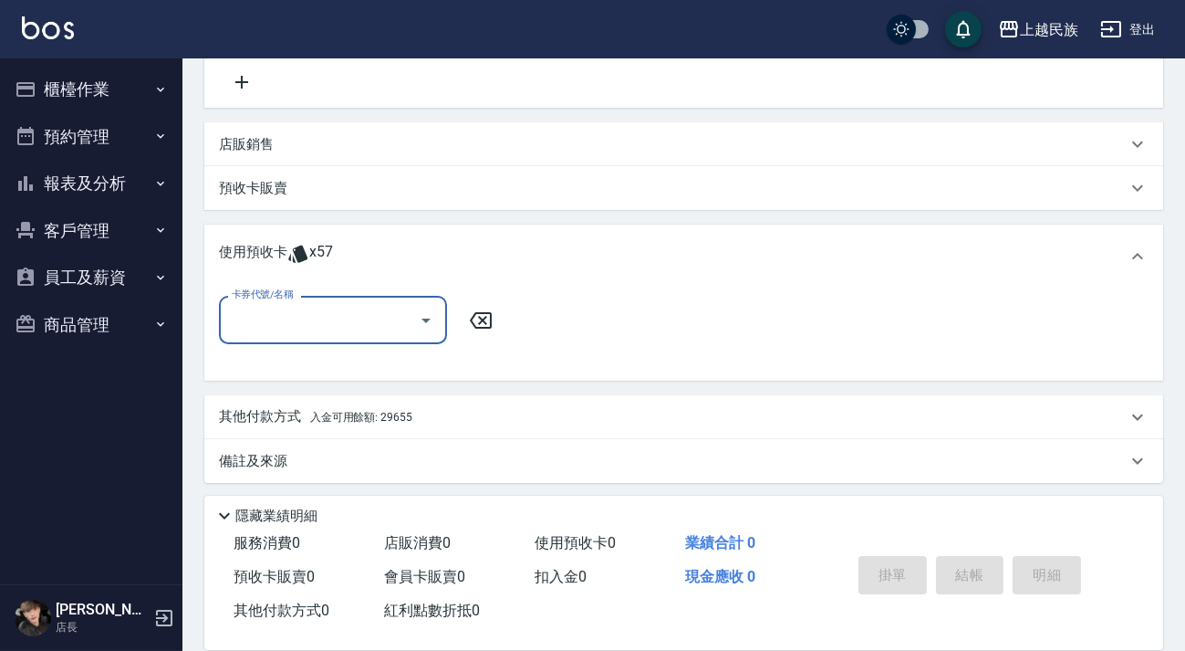
click at [422, 302] on div at bounding box center [424, 320] width 27 height 48
click at [419, 338] on div at bounding box center [424, 320] width 27 height 48
click at [427, 326] on icon "Open" at bounding box center [426, 320] width 22 height 22
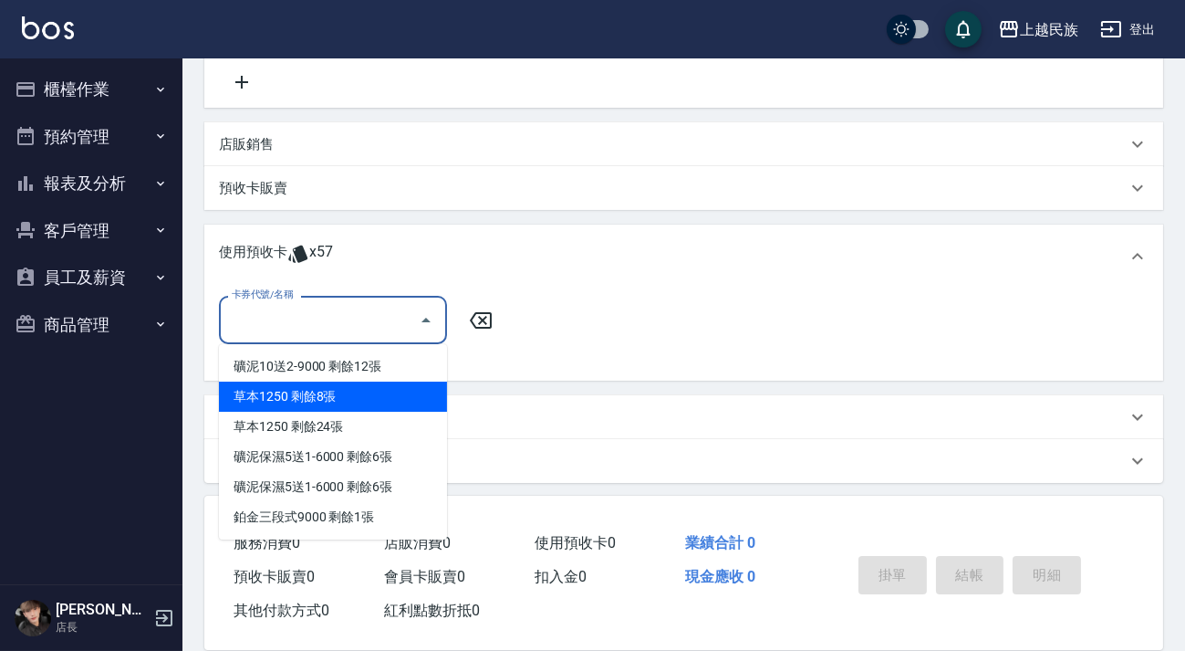
click at [380, 401] on div "草本1250 剩餘8張" at bounding box center [333, 396] width 228 height 30
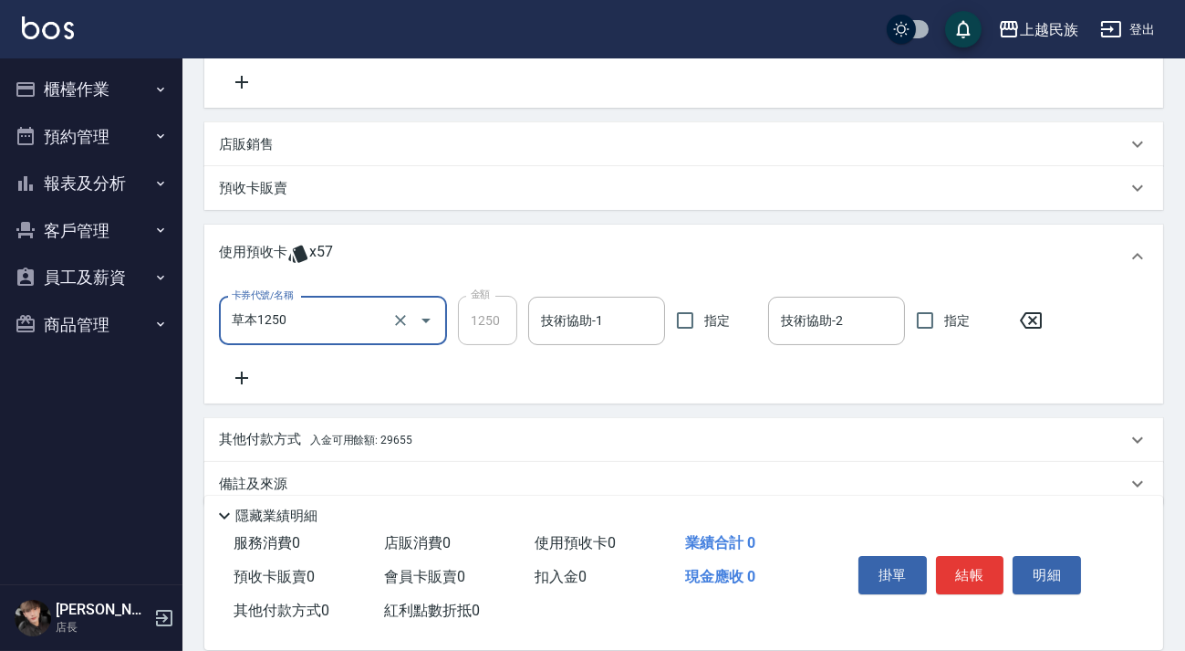
type input "草本1250"
click at [575, 328] on input "技術協助-1" at bounding box center [596, 321] width 120 height 32
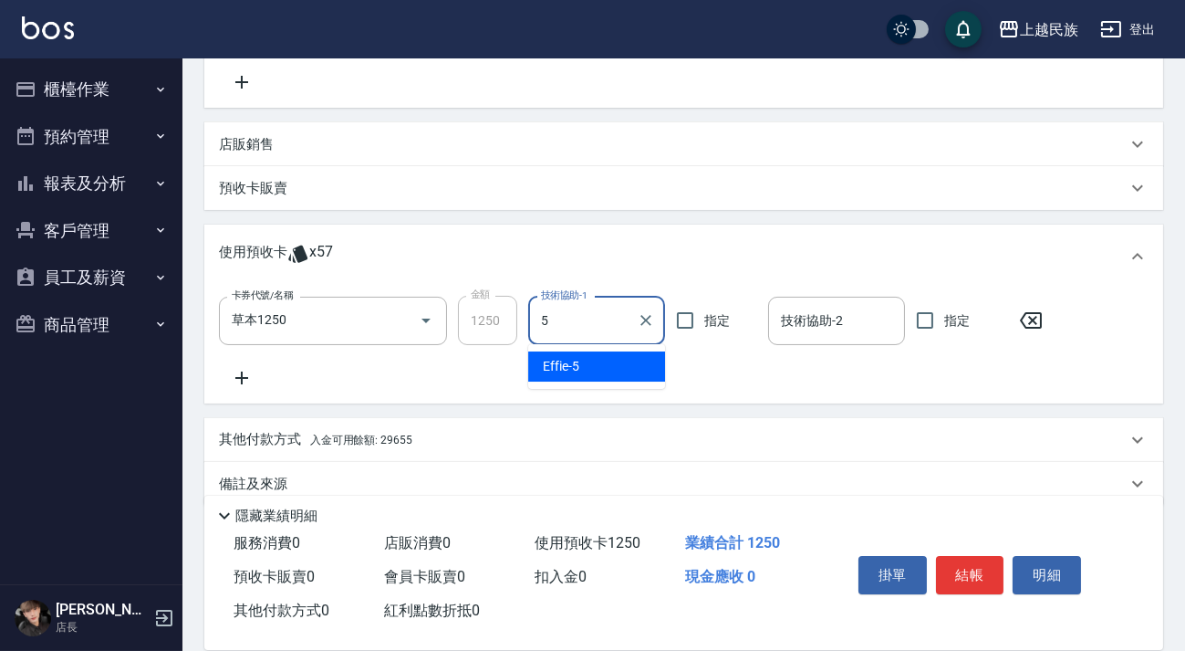
type input "Effie-5"
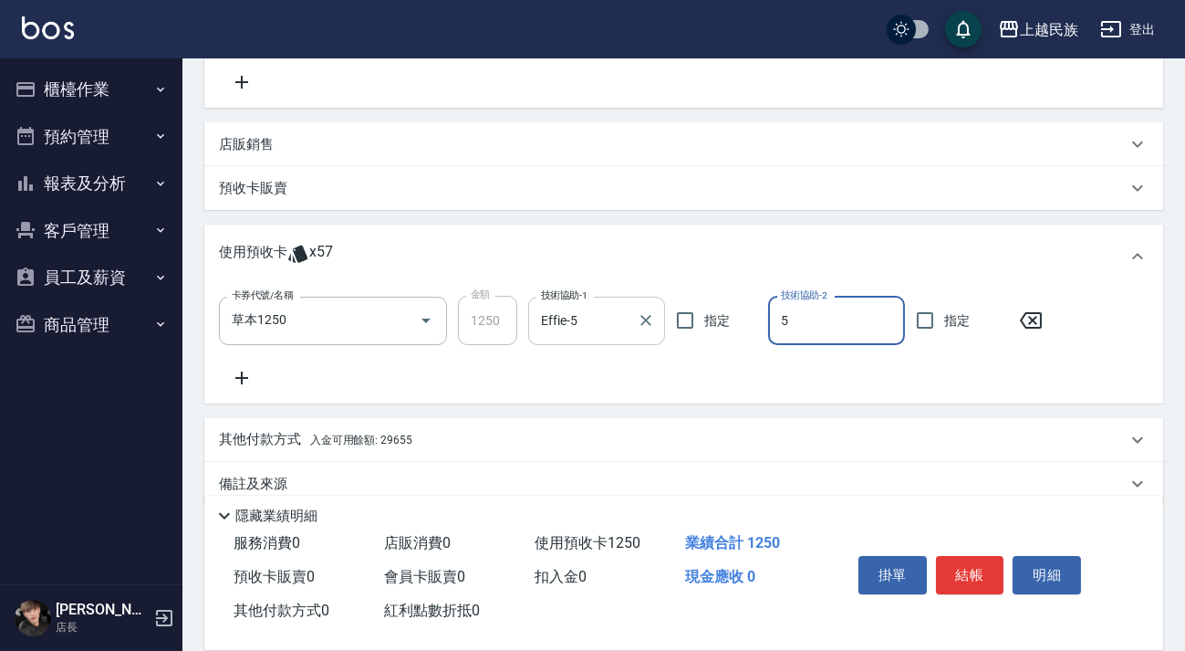
type input "Effie-5"
click at [234, 380] on icon at bounding box center [242, 378] width 46 height 22
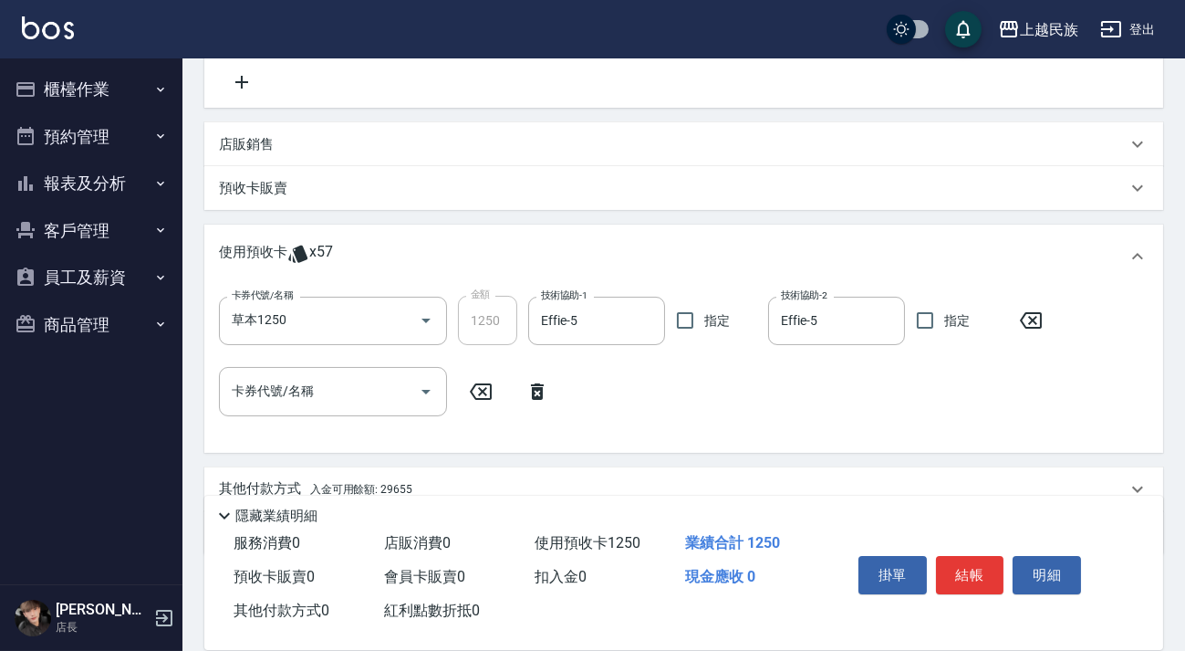
click at [297, 379] on div "卡券代號/名稱 卡券代號/名稱" at bounding box center [333, 391] width 228 height 48
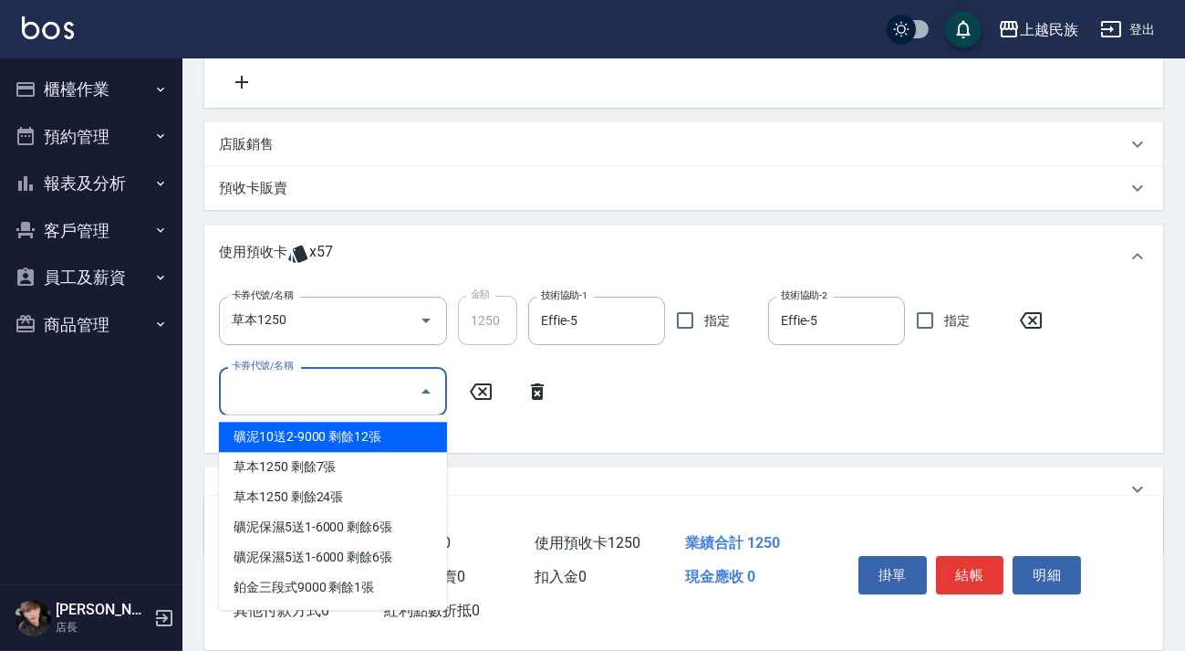
click at [374, 431] on div "礦泥10送2-9000 剩餘12張" at bounding box center [333, 437] width 228 height 30
type input "礦泥10送2-9000"
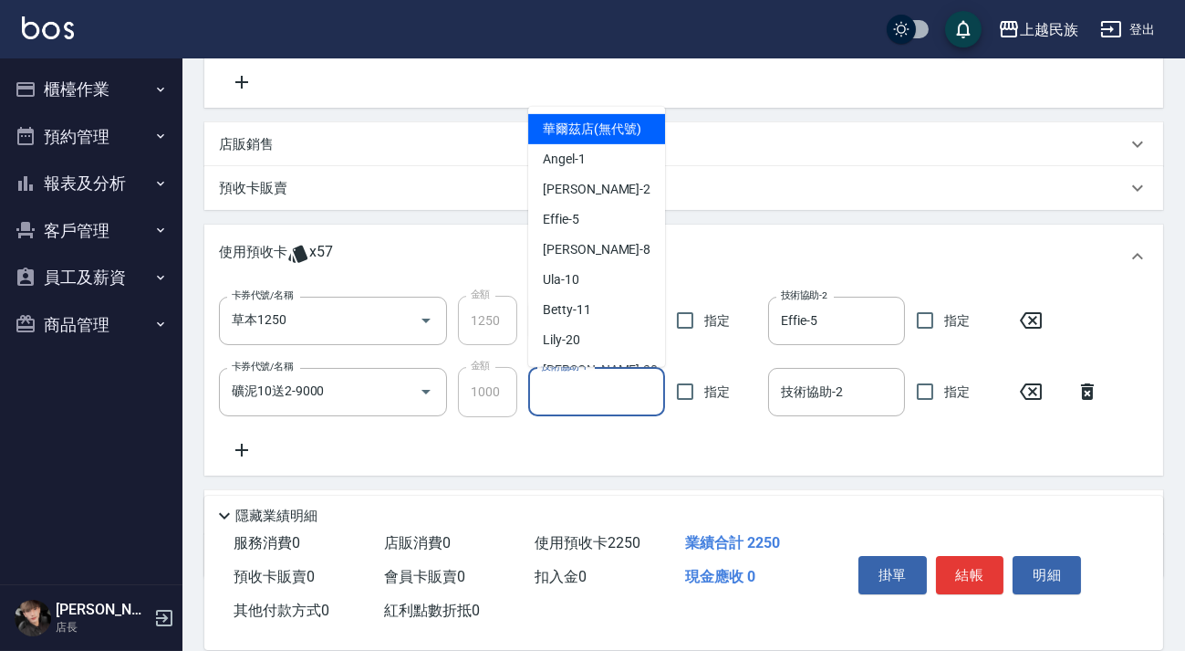
click at [566, 396] on input "技術協助-1" at bounding box center [596, 392] width 120 height 32
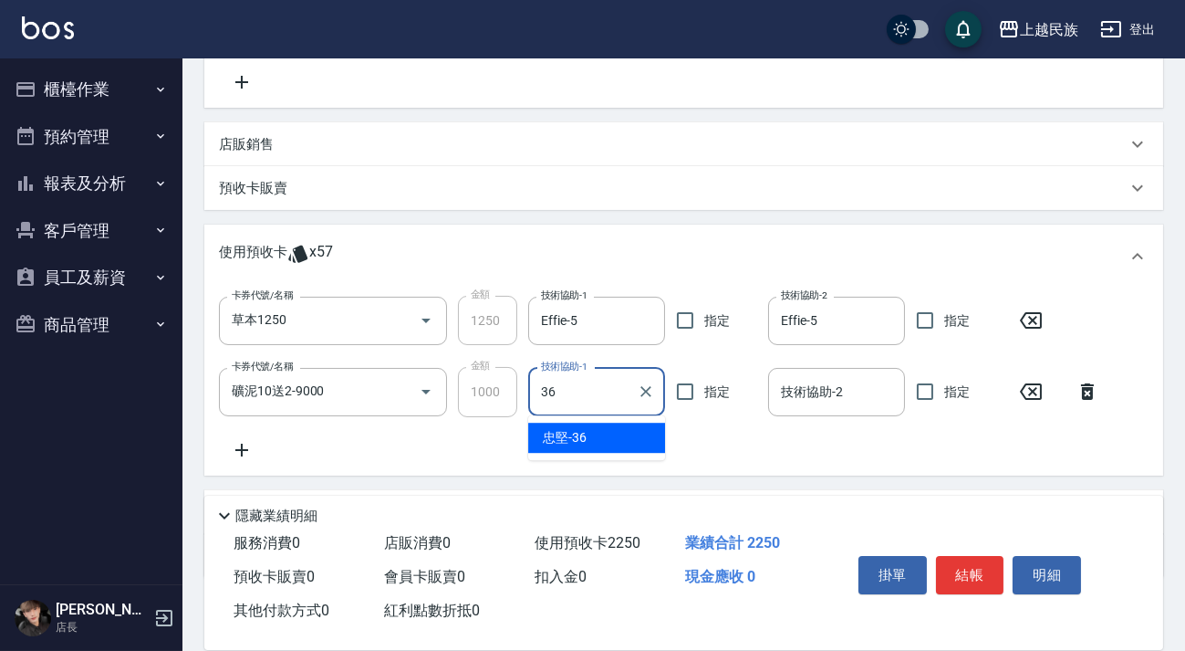
type input "忠堅-36"
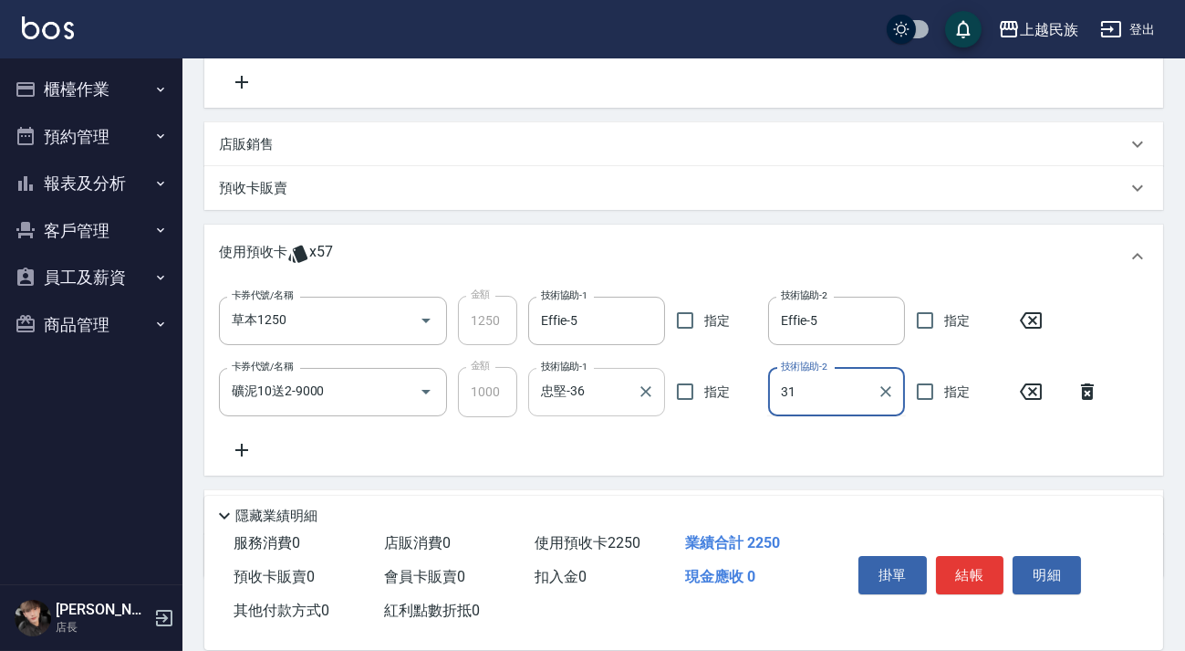
type input "林雅緹-31"
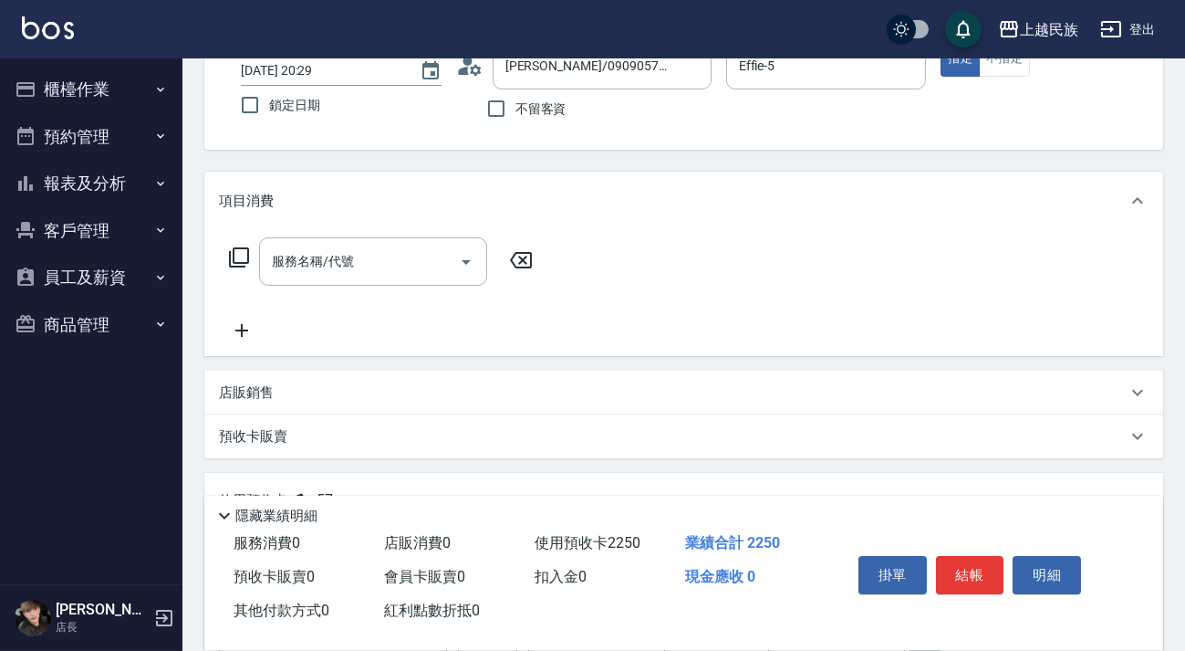
scroll to position [474, 0]
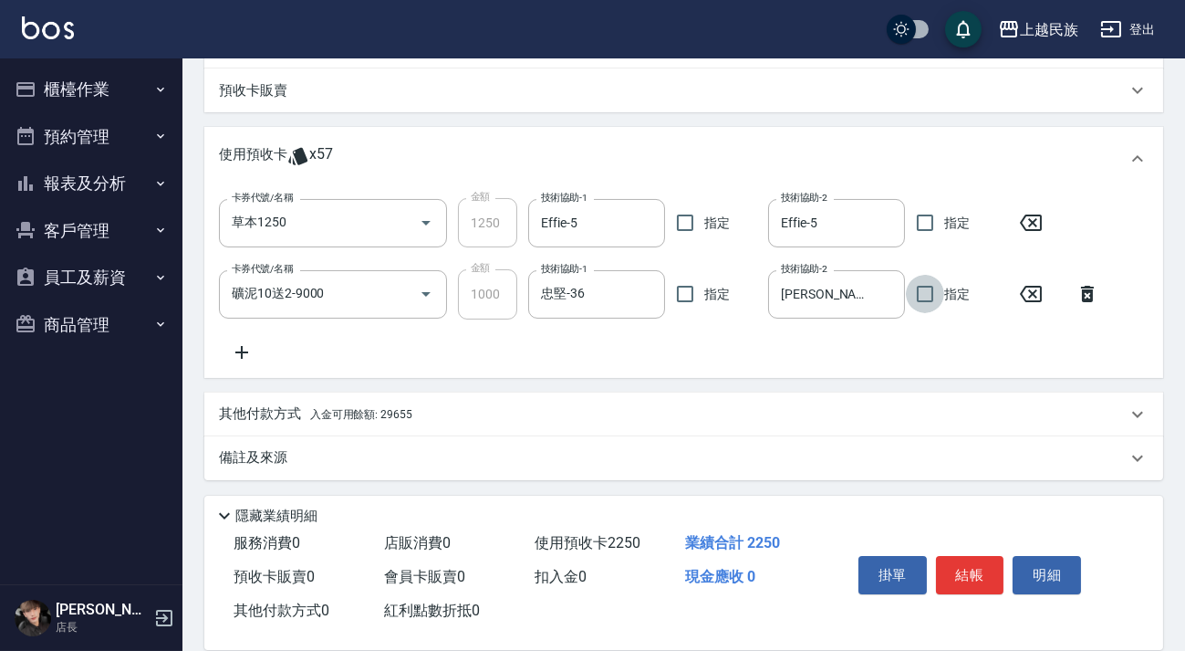
drag, startPoint x: 820, startPoint y: 485, endPoint x: 829, endPoint y: 470, distance: 18.0
click at [822, 484] on div "Key In 打帳單 上一筆訂單:#6 帳單速查 結帳前確認明細 連續打單結帳 掛單 結帳 明細 帳單日期 2025/10/08 20:29 鎖定日期 顧客姓…" at bounding box center [683, 118] width 1003 height 1067
click at [831, 464] on div "備註及來源" at bounding box center [673, 457] width 908 height 19
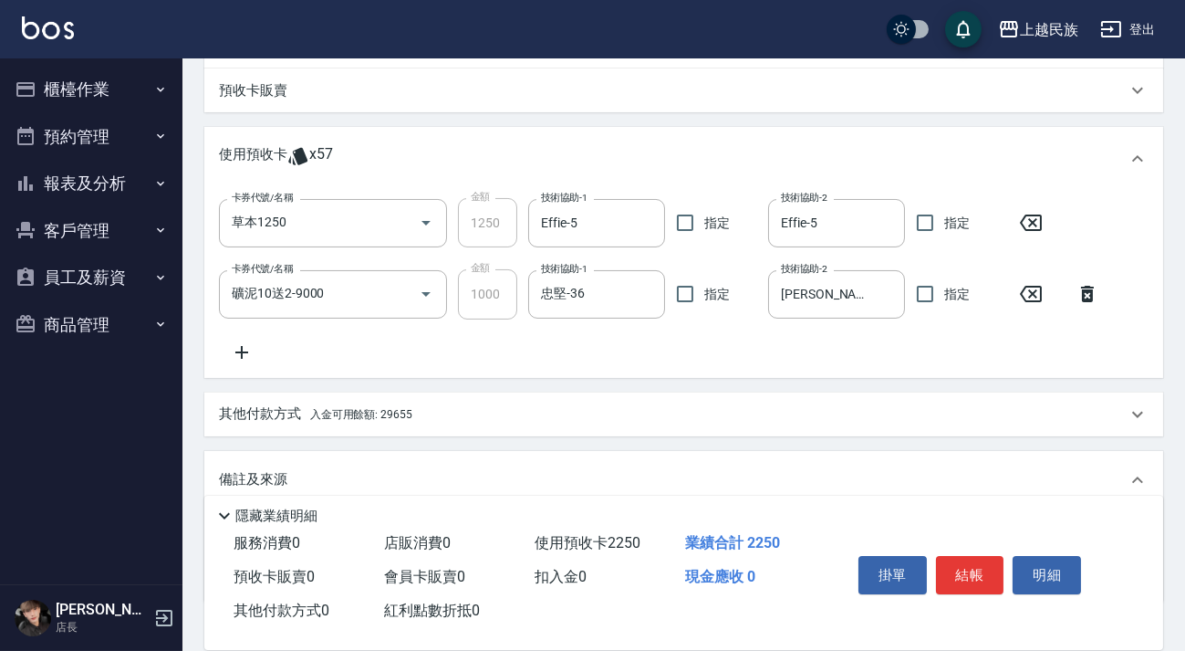
scroll to position [593, 0]
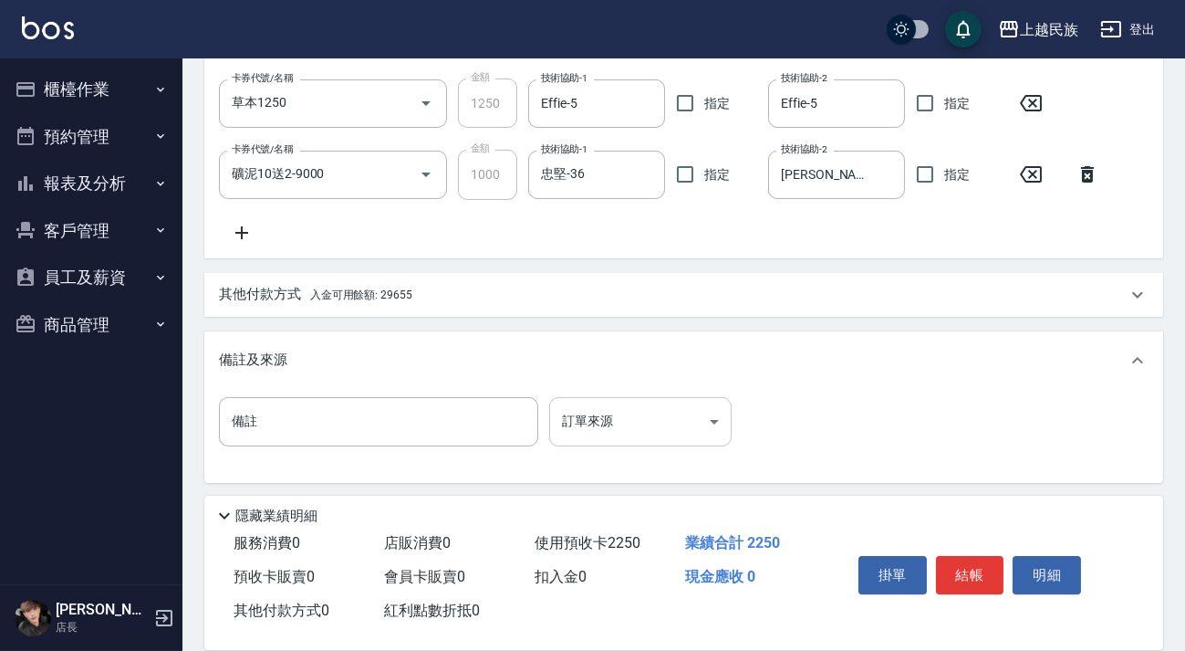
click at [721, 413] on body "上越民族 登出 櫃檯作業 打帳單 帳單列表 現金收支登錄 材料自購登錄 每日結帳 排班表 現場電腦打卡 預約管理 預約管理 單日預約紀錄 單週預約紀錄 報表及…" at bounding box center [592, 30] width 1185 height 1247
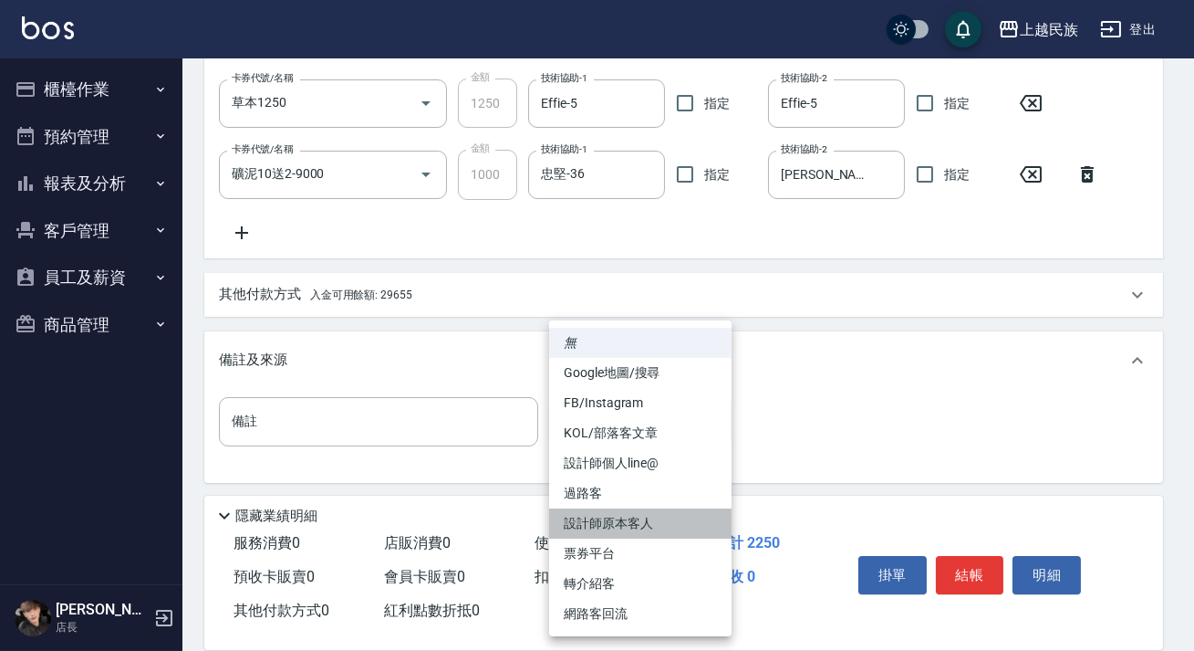
click at [671, 519] on li "設計師原本客人" at bounding box center [640, 523] width 182 height 30
type input "設計師原本客人"
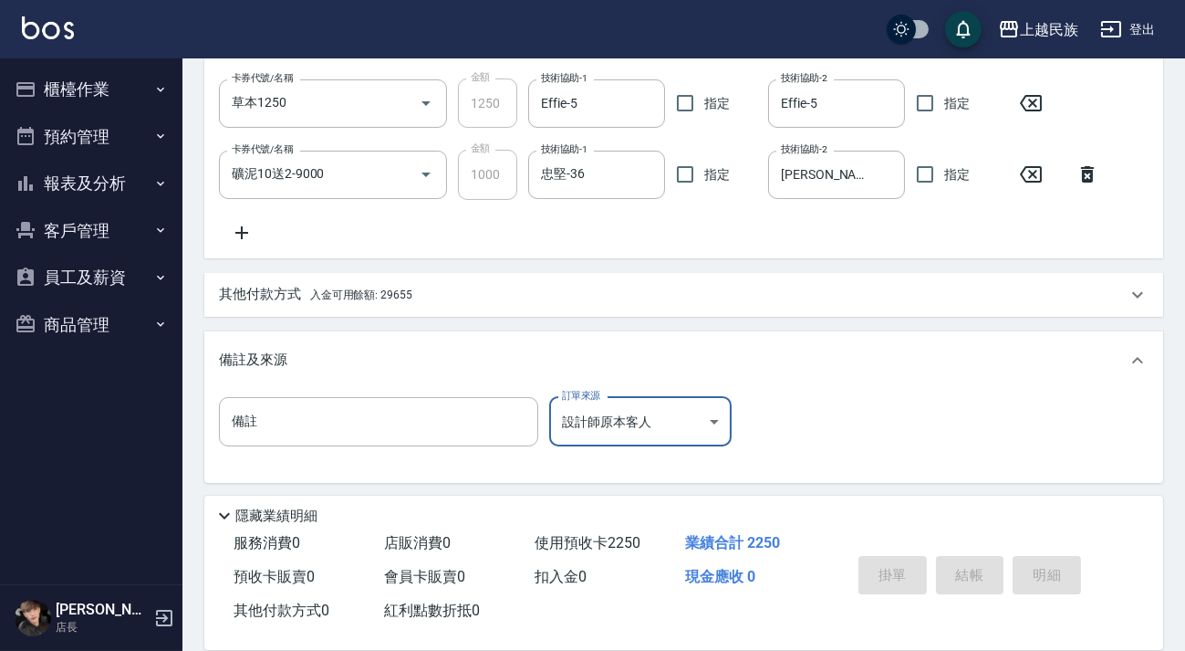
type input "2025/10/08 20:30"
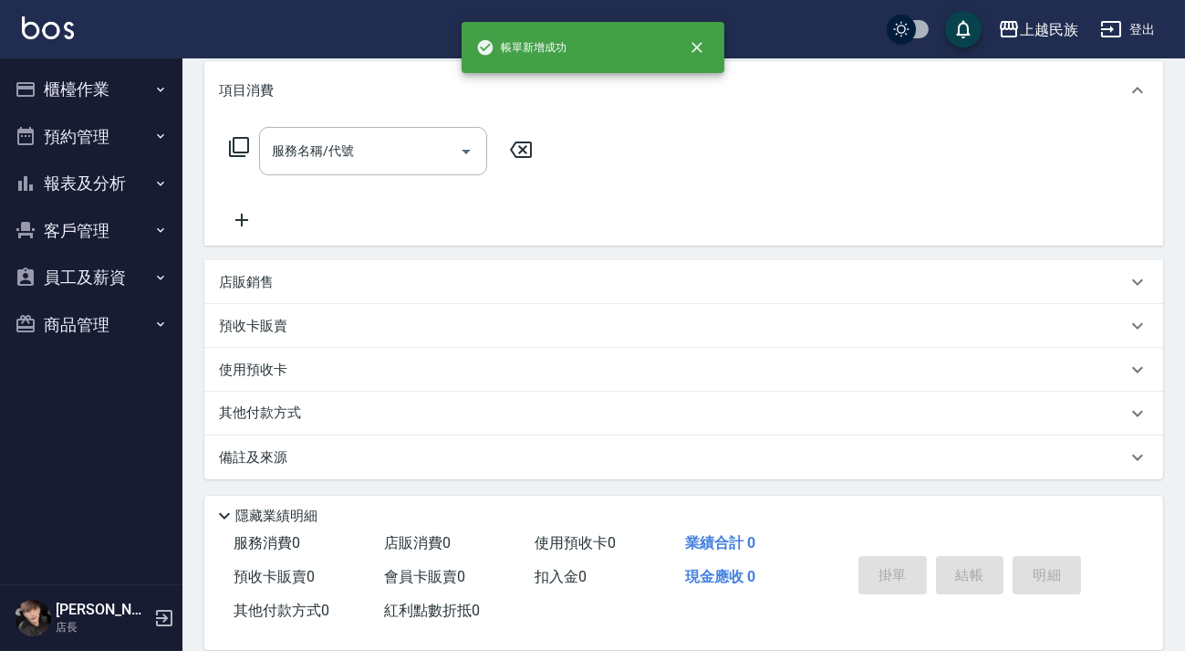
scroll to position [0, 0]
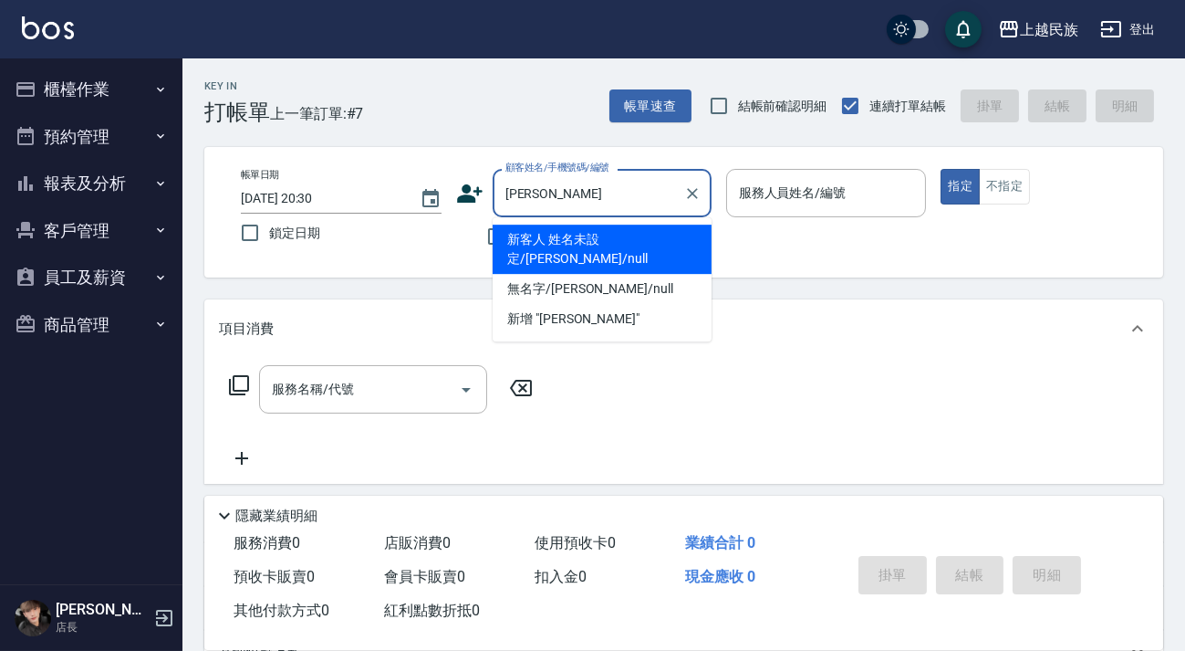
click at [651, 245] on li "新客人 姓名未設定/林宏興/null" at bounding box center [602, 248] width 219 height 49
type input "新客人 姓名未設定/林宏興/null"
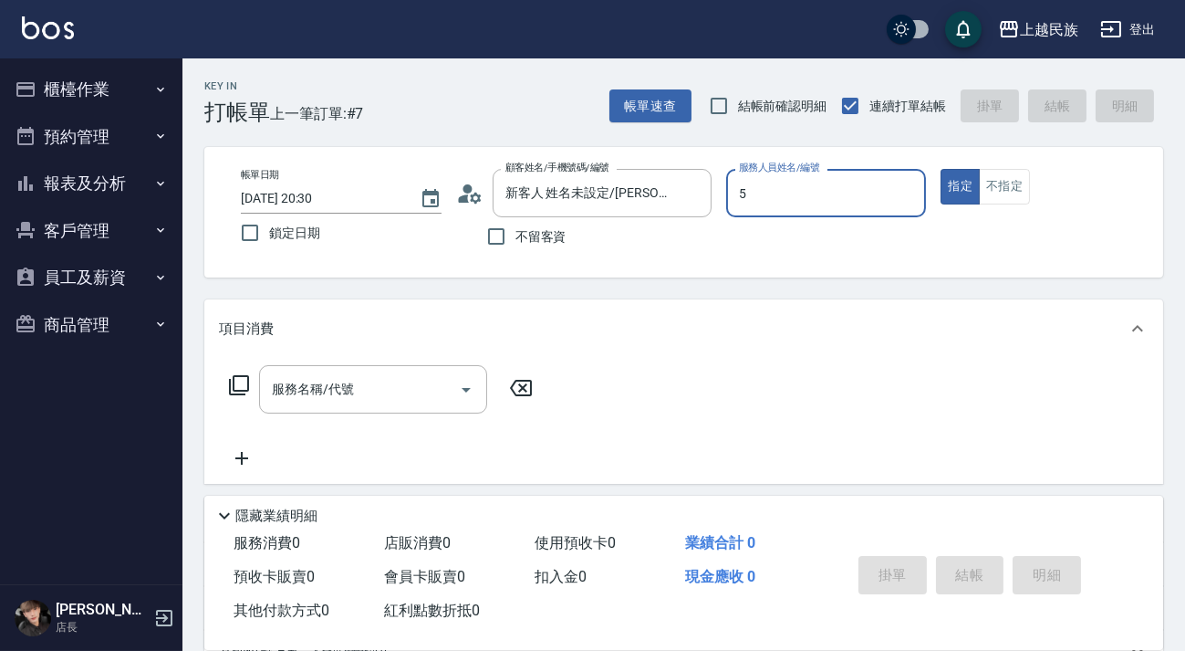
type input "Effie-5"
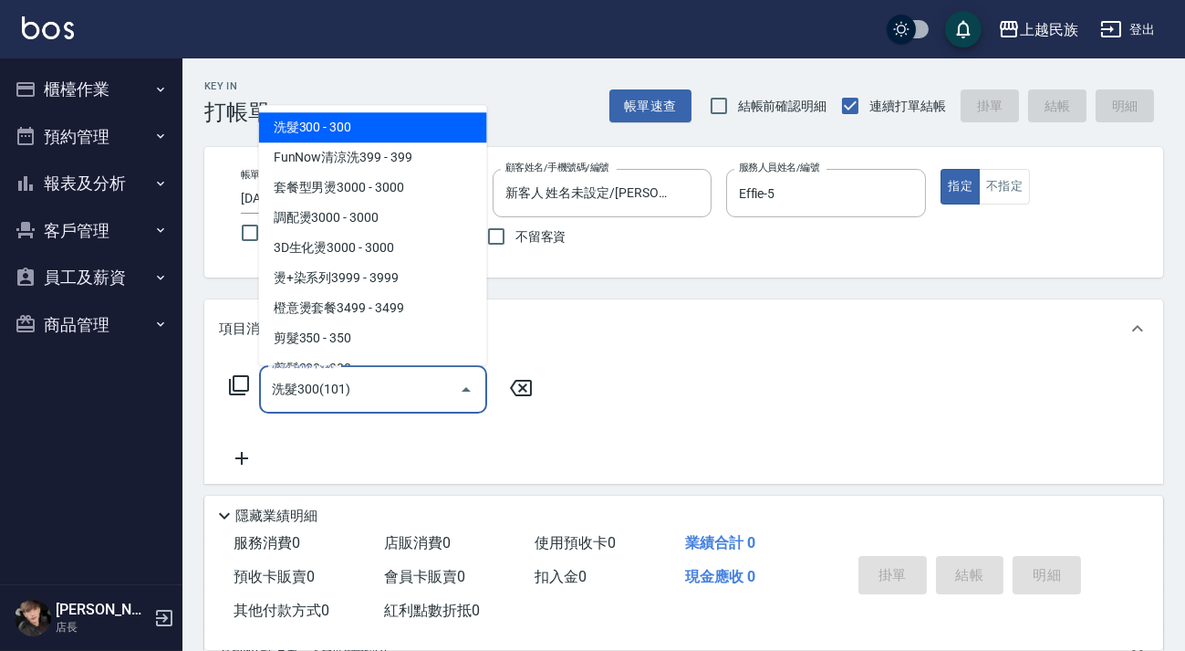
type input "洗髮300(101)"
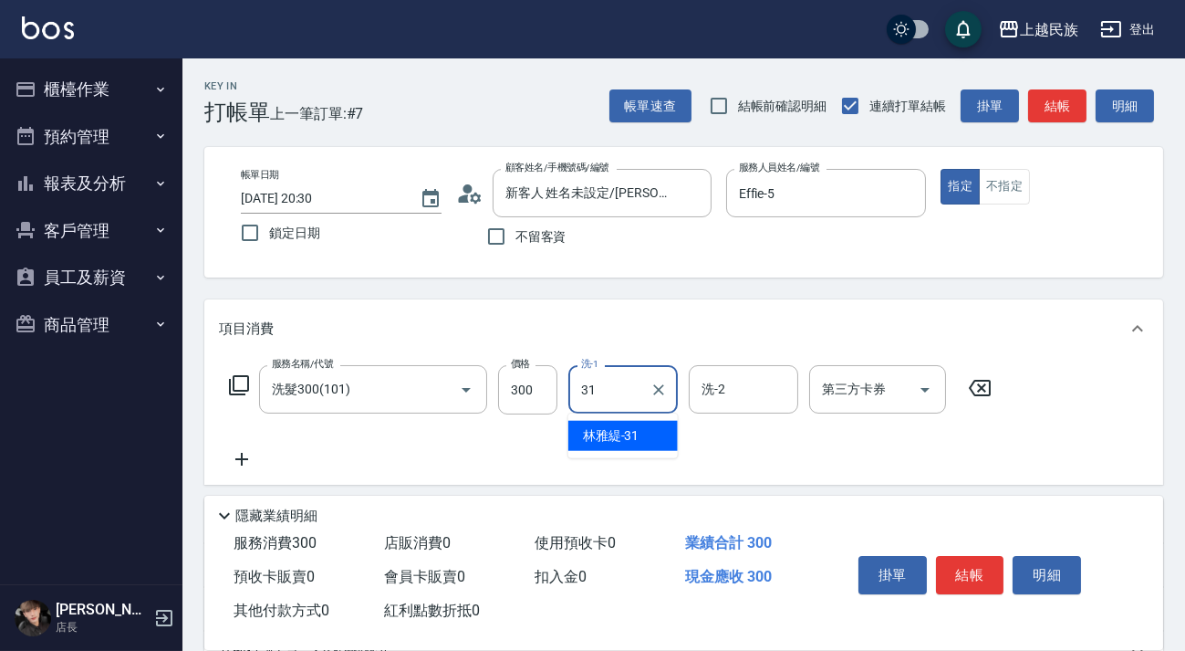
type input "林雅緹-31"
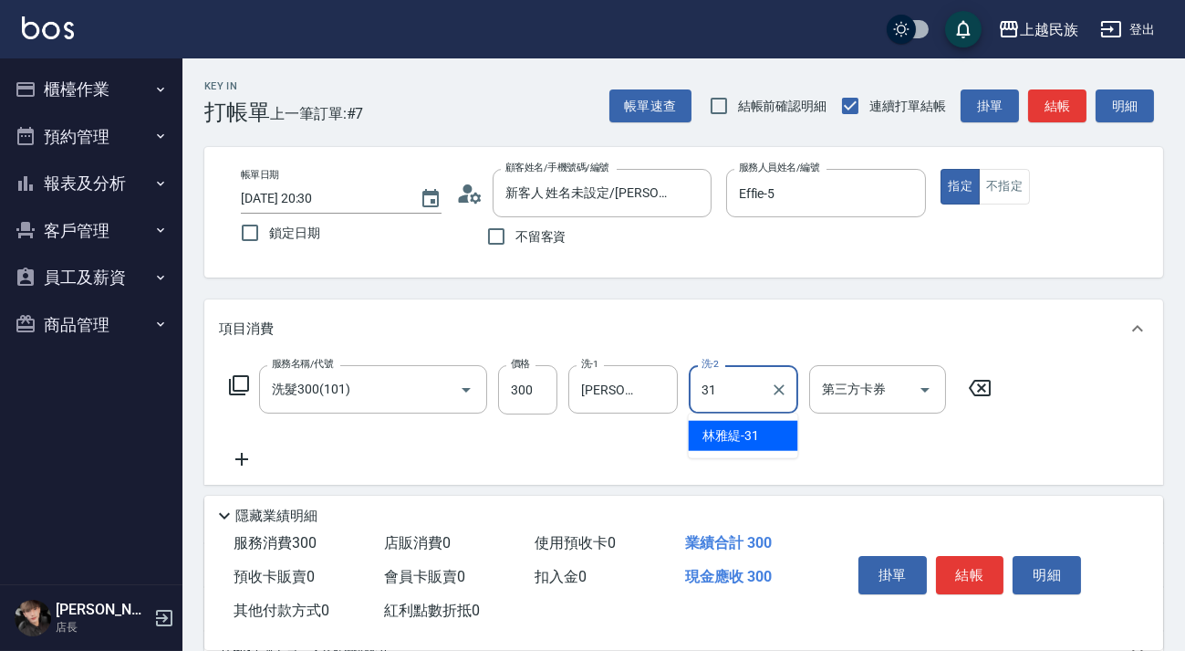
type input "林雅緹-31"
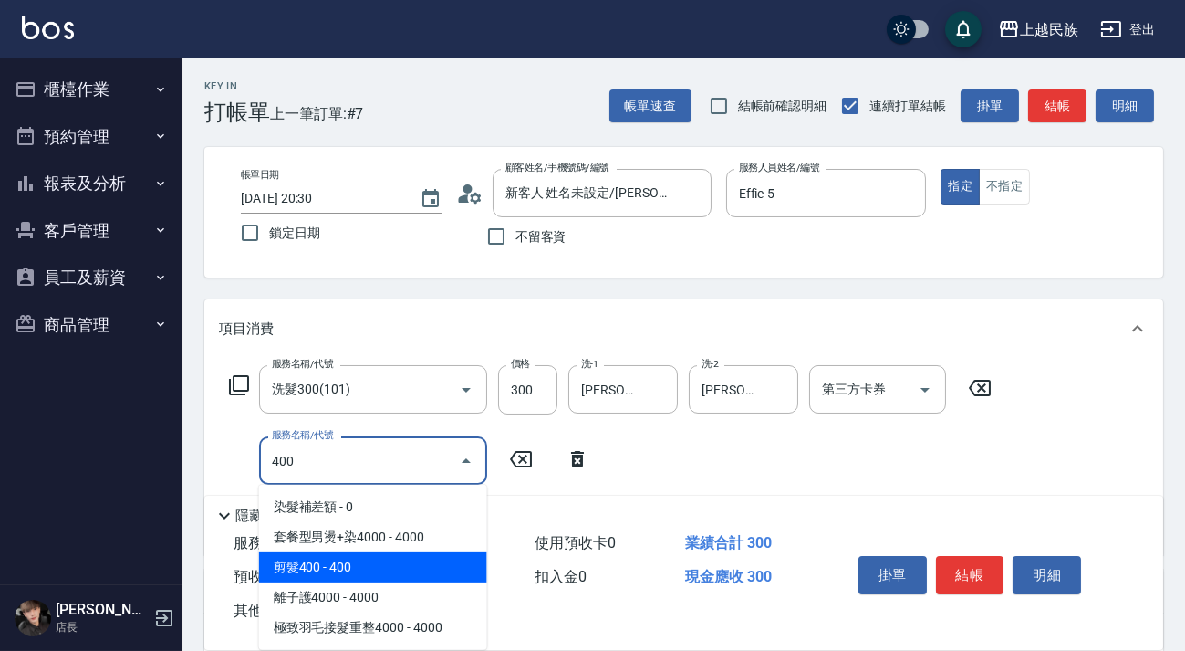
click at [449, 556] on span "剪髮400 - 400" at bounding box center [373, 567] width 228 height 30
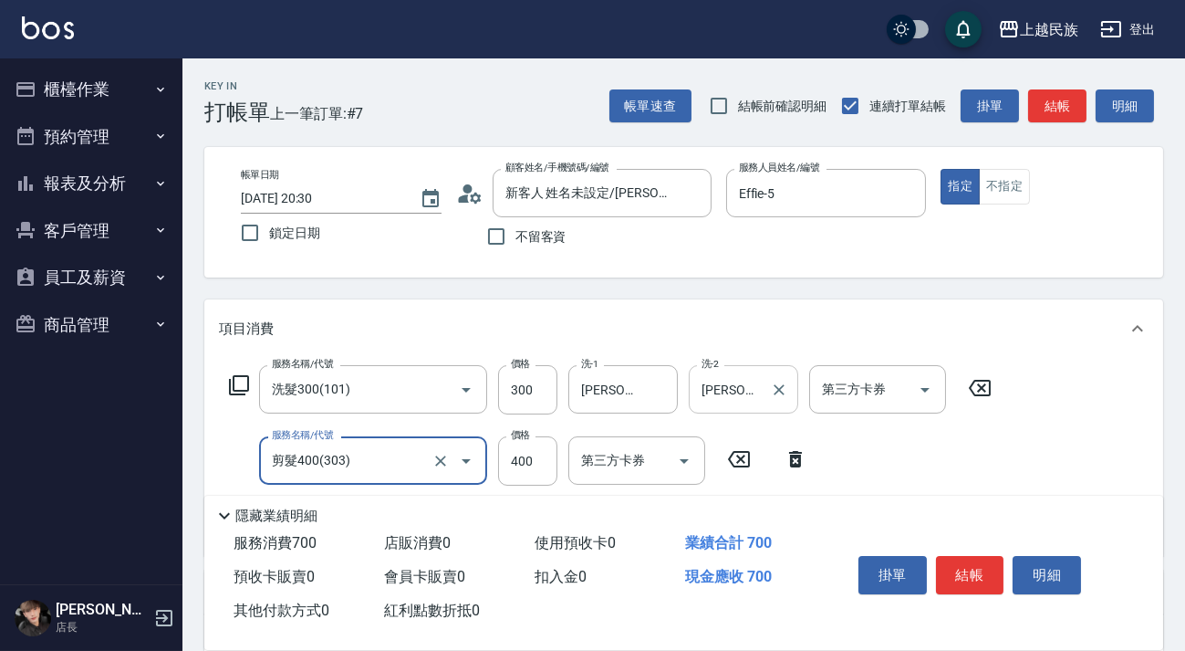
scroll to position [310, 0]
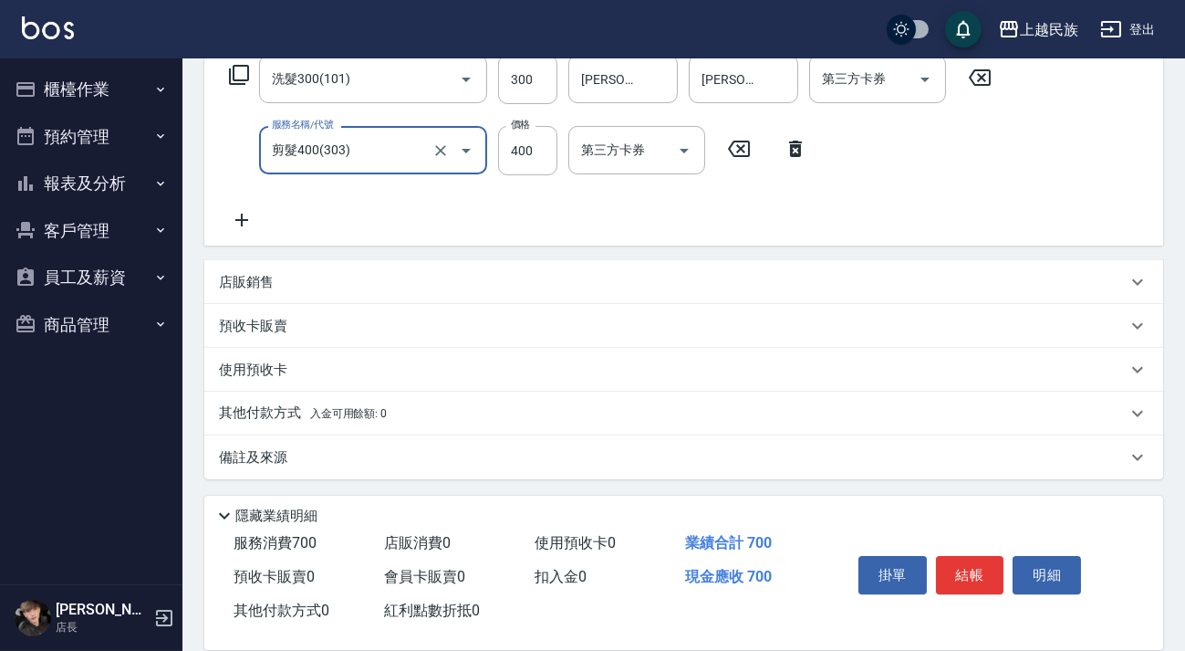
type input "剪髮400(303)"
click at [712, 432] on div "其他付款方式 入金可用餘額: 0" at bounding box center [683, 413] width 959 height 44
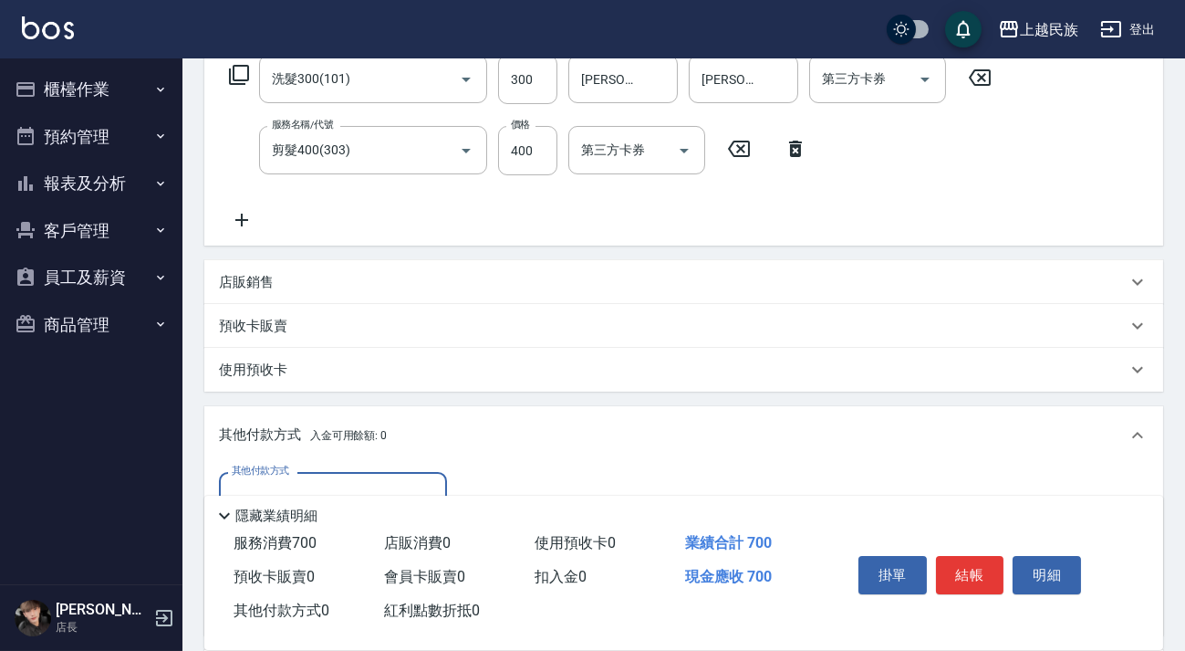
scroll to position [0, 0]
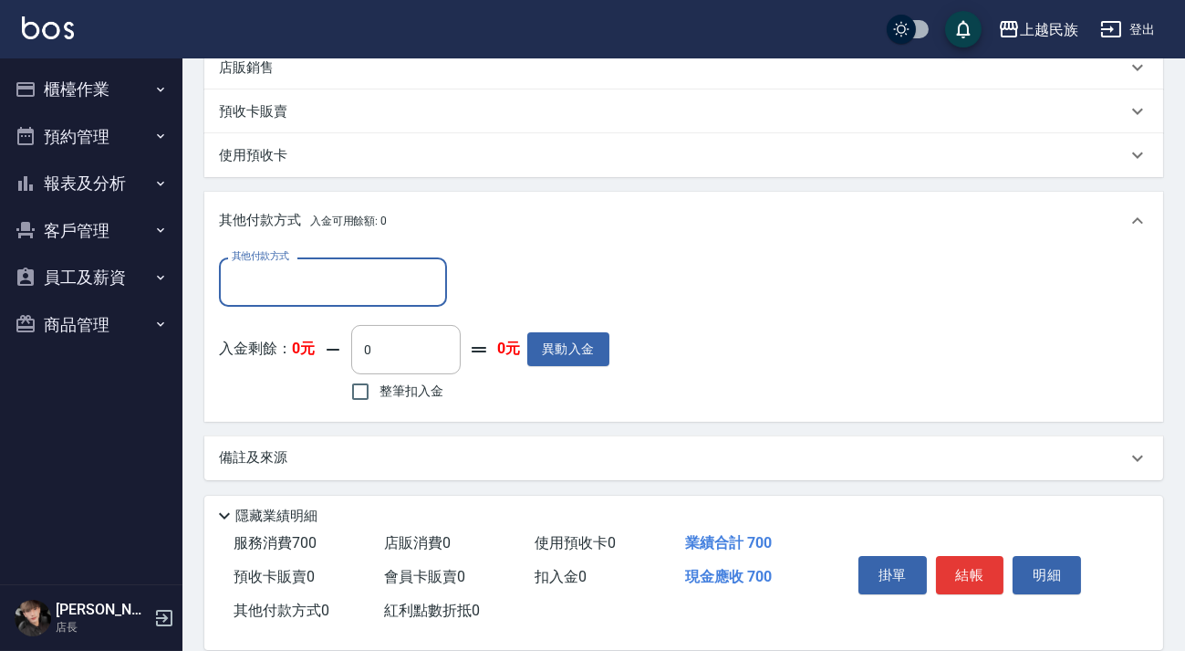
click at [755, 454] on div "備註及來源" at bounding box center [673, 457] width 908 height 19
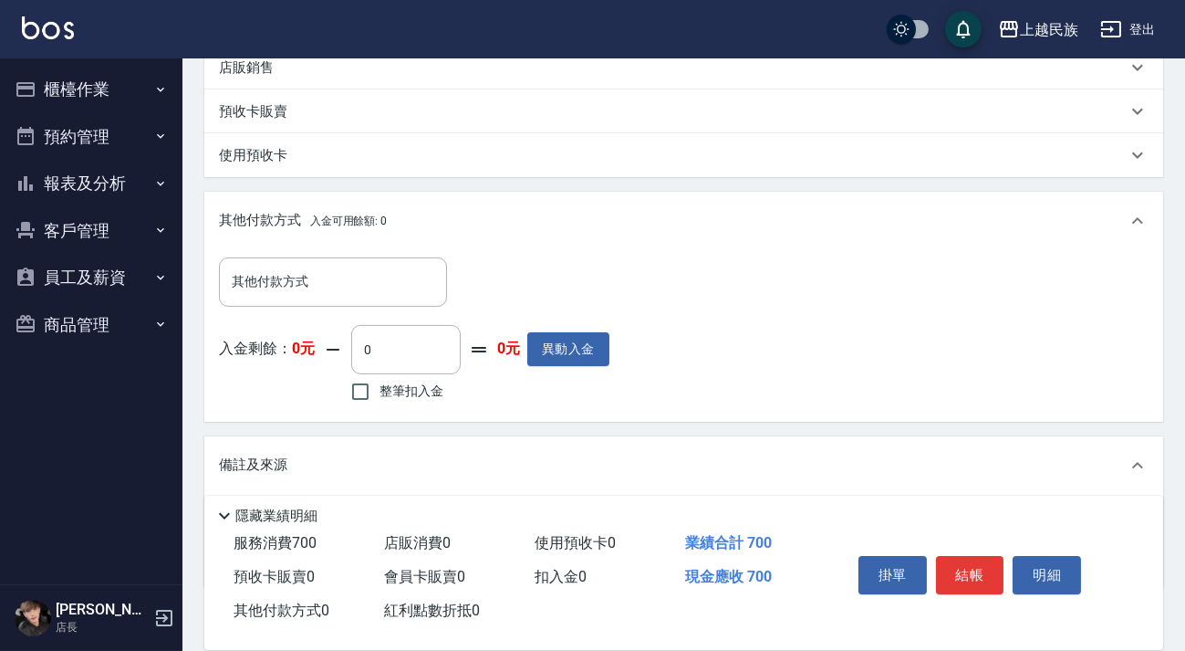
scroll to position [630, 0]
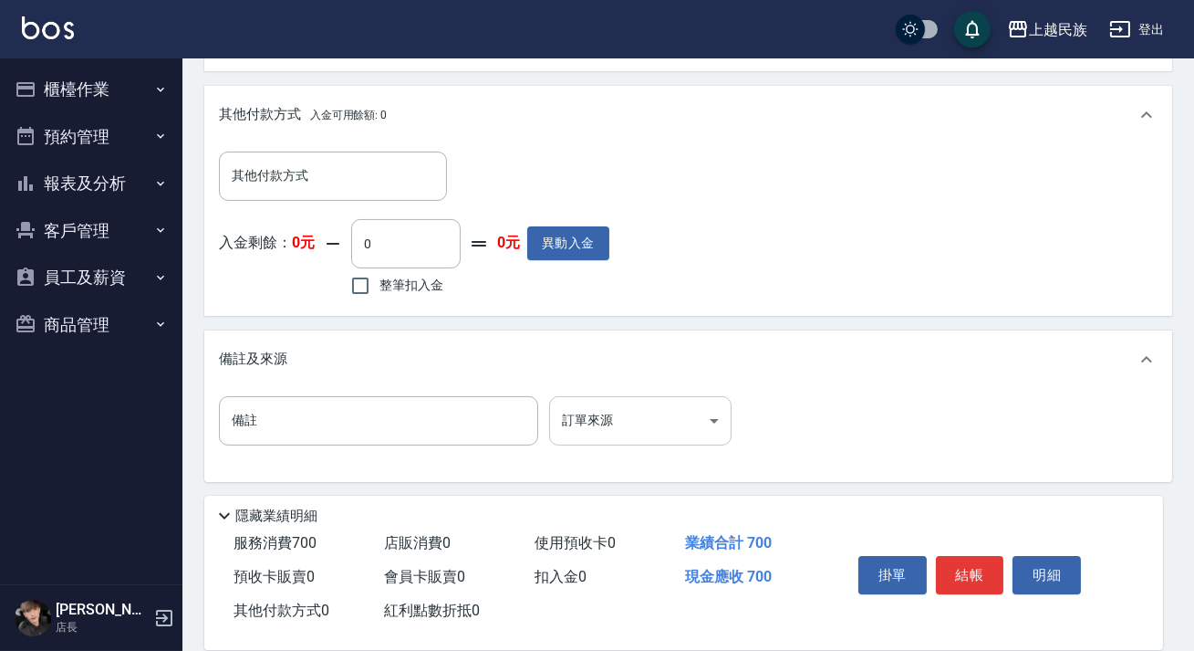
click at [712, 434] on body "上越民族 登出 櫃檯作業 打帳單 帳單列表 現金收支登錄 材料自購登錄 每日結帳 排班表 現場電腦打卡 預約管理 預約管理 單日預約紀錄 單週預約紀錄 報表及…" at bounding box center [597, 12] width 1194 height 1284
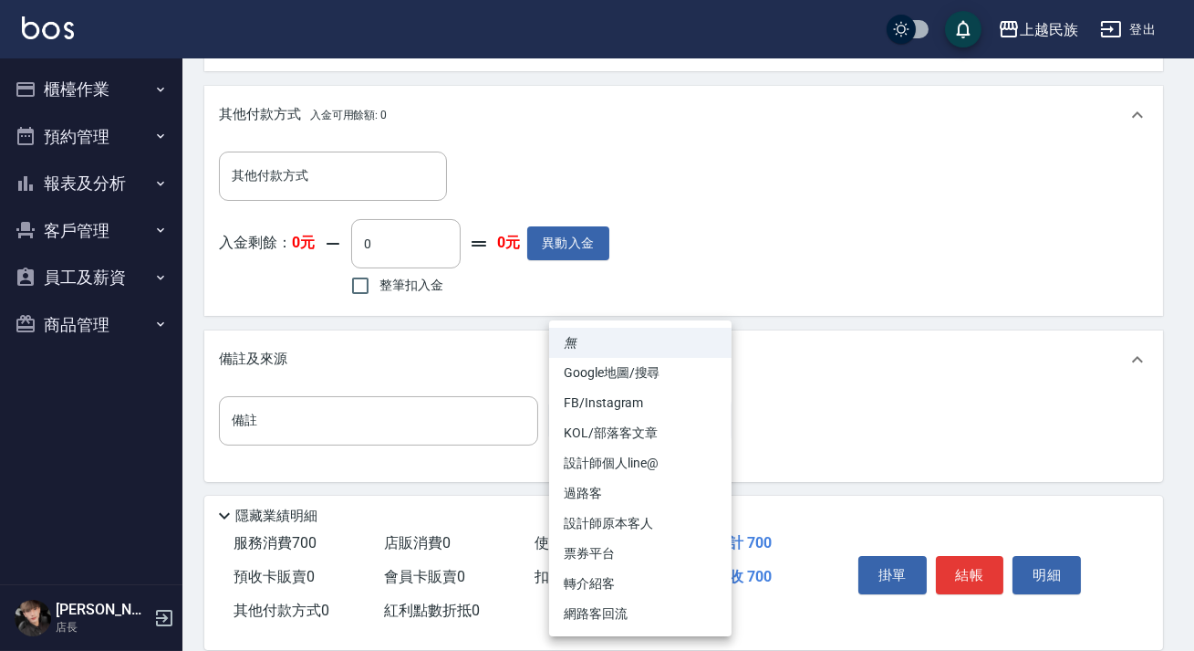
click at [672, 524] on li "設計師原本客人" at bounding box center [640, 523] width 182 height 30
type input "設計師原本客人"
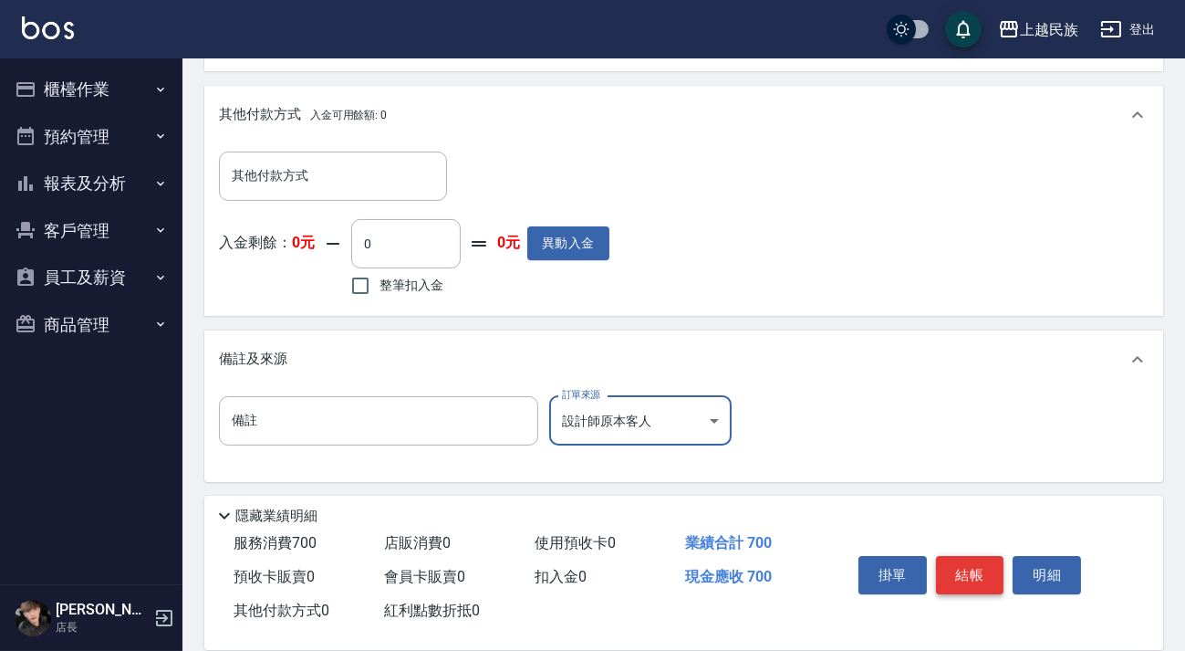
click at [968, 570] on button "結帳" at bounding box center [970, 575] width 68 height 38
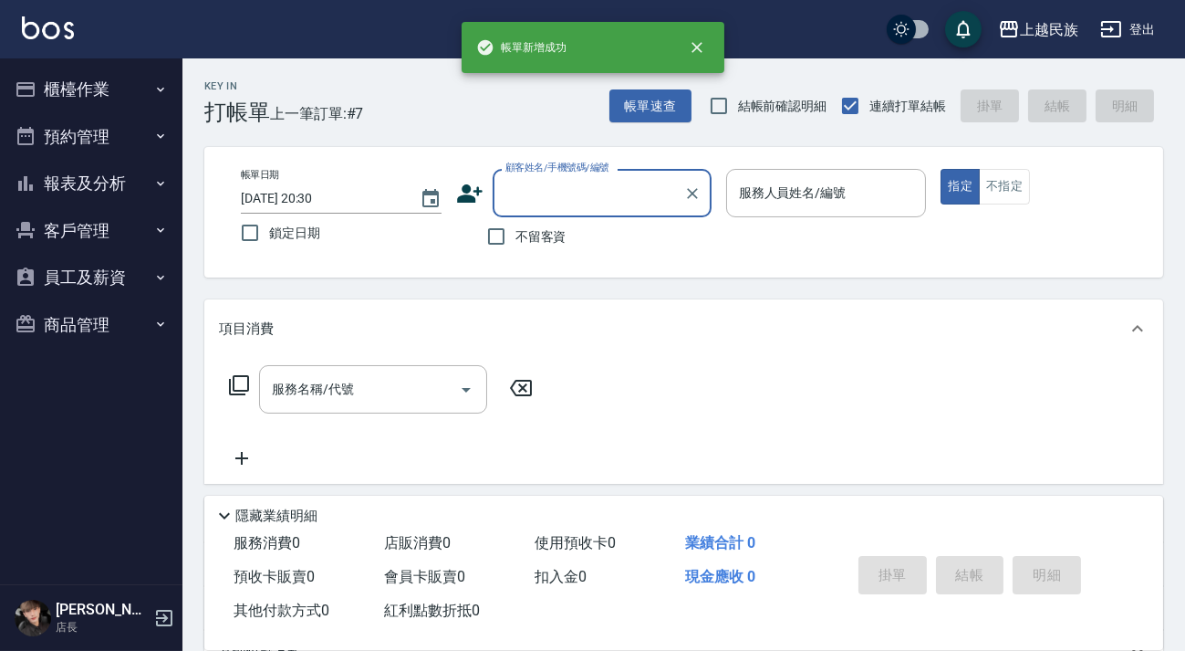
scroll to position [0, 0]
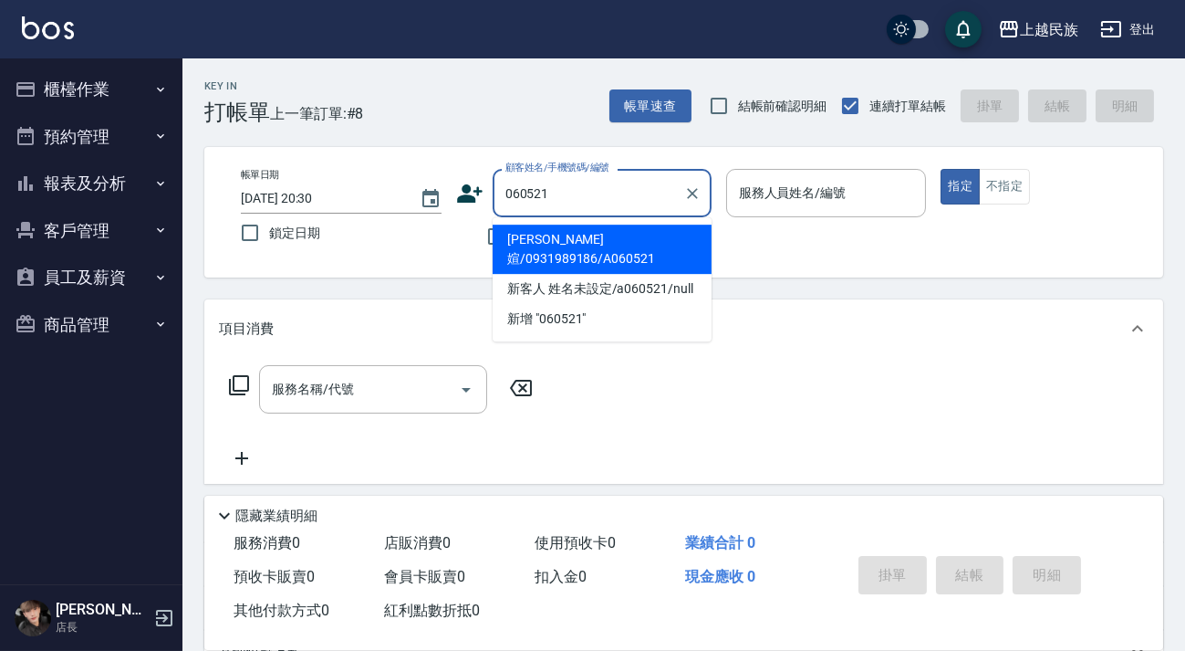
click at [608, 239] on li "賴鈺媗/0931989186/A060521" at bounding box center [602, 248] width 219 height 49
type input "賴鈺媗/0931989186/A060521"
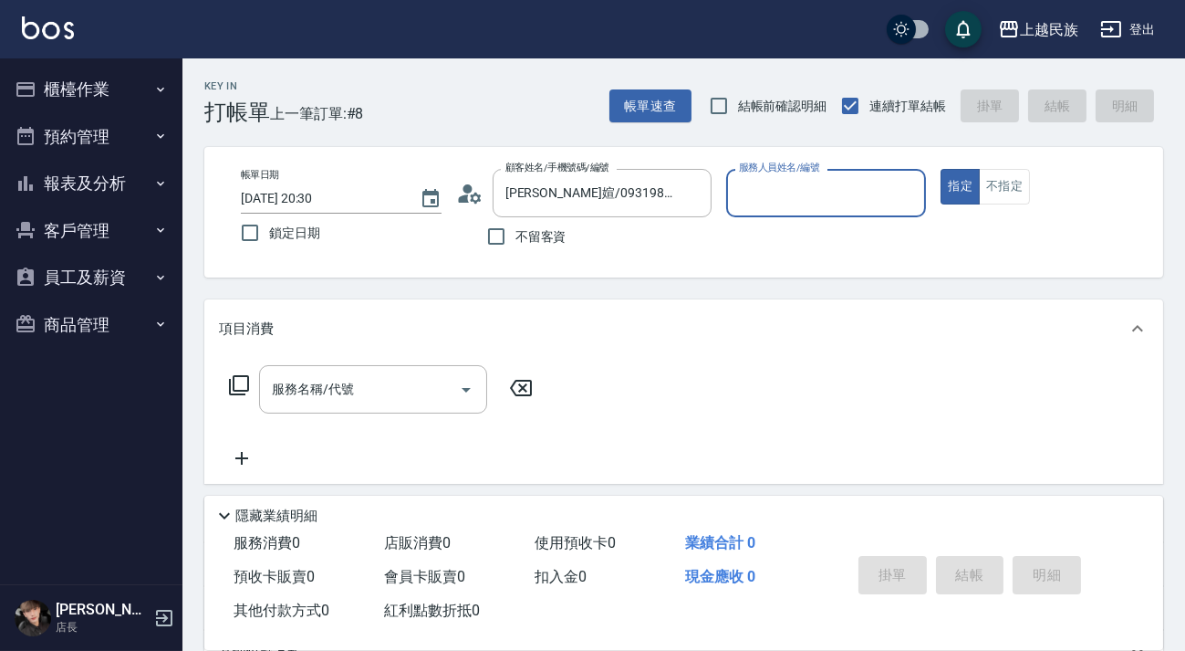
type input "Alan-2"
click at [941, 169] on button "指定" at bounding box center [960, 187] width 39 height 36
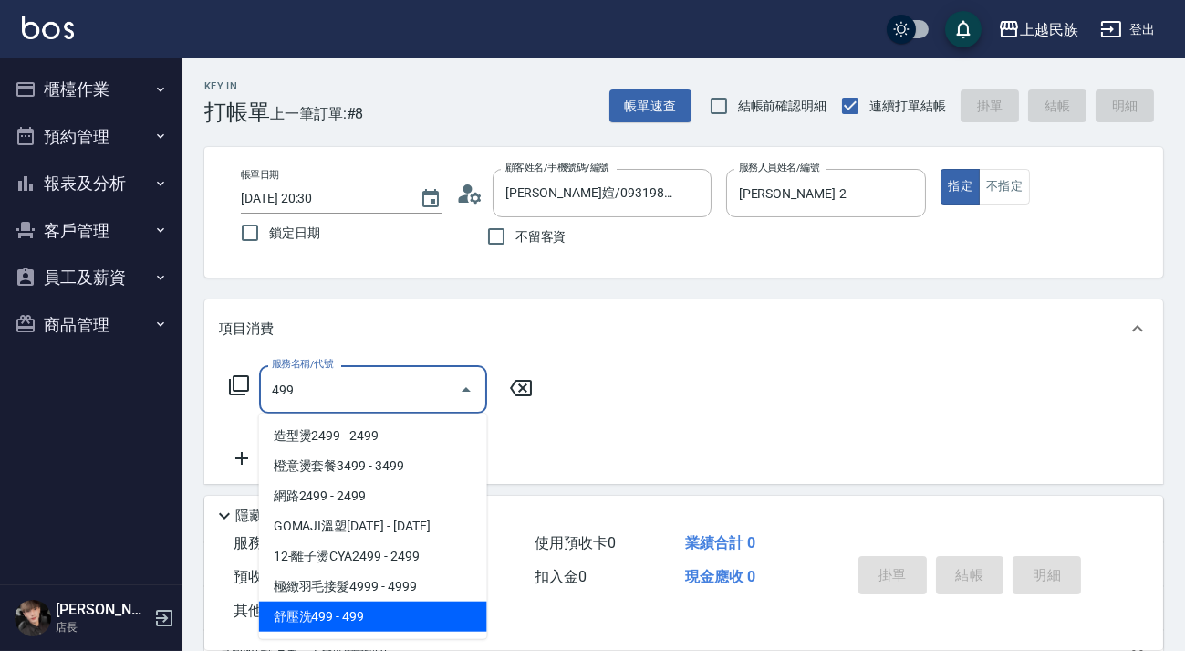
click at [436, 622] on span "舒壓洗499 - 499" at bounding box center [373, 616] width 228 height 30
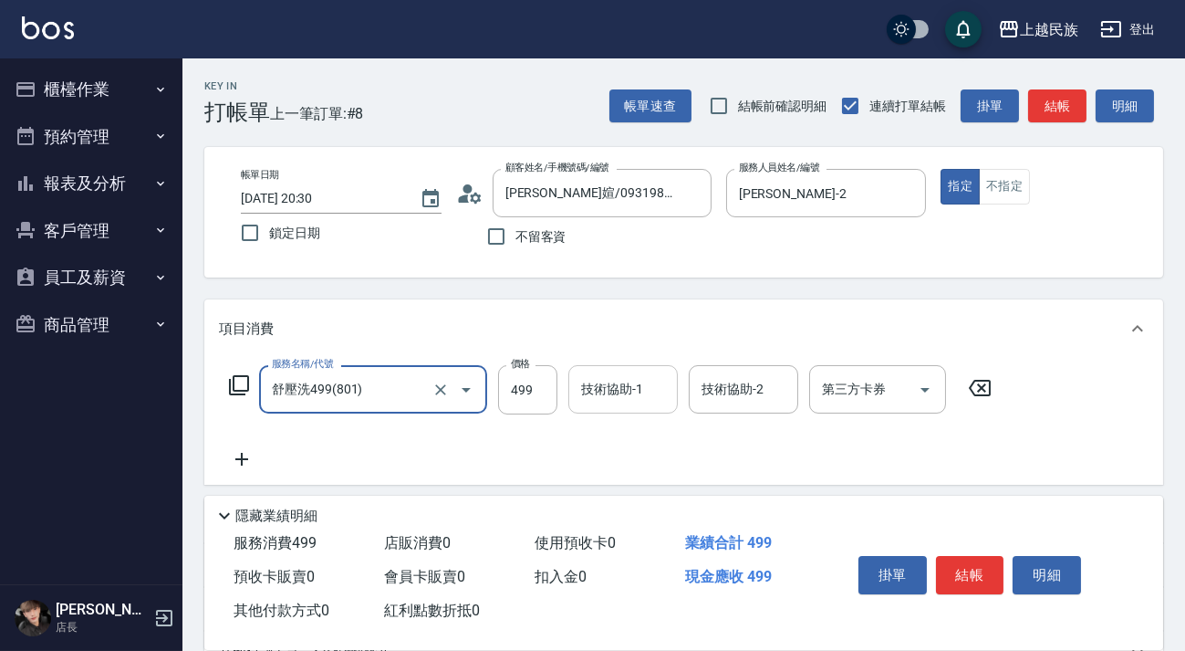
click at [570, 392] on div "技術協助-1" at bounding box center [622, 389] width 109 height 48
type input "舒壓洗499(801)"
click at [535, 384] on input "499" at bounding box center [527, 389] width 59 height 49
type input "500"
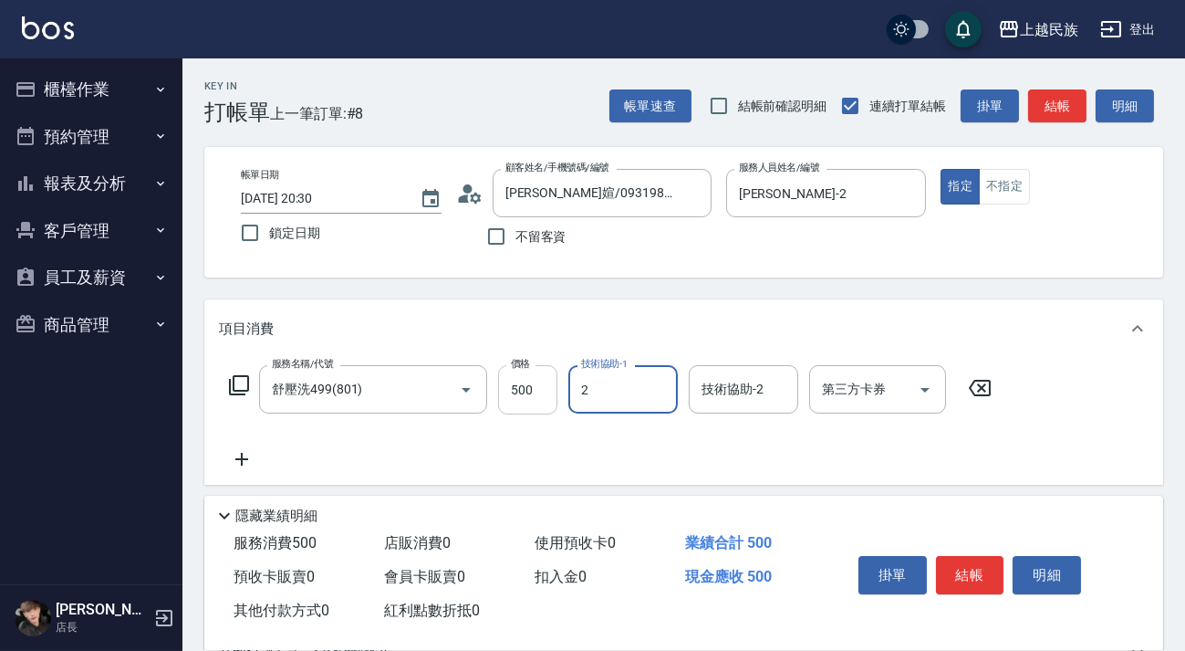
type input "Alan-2"
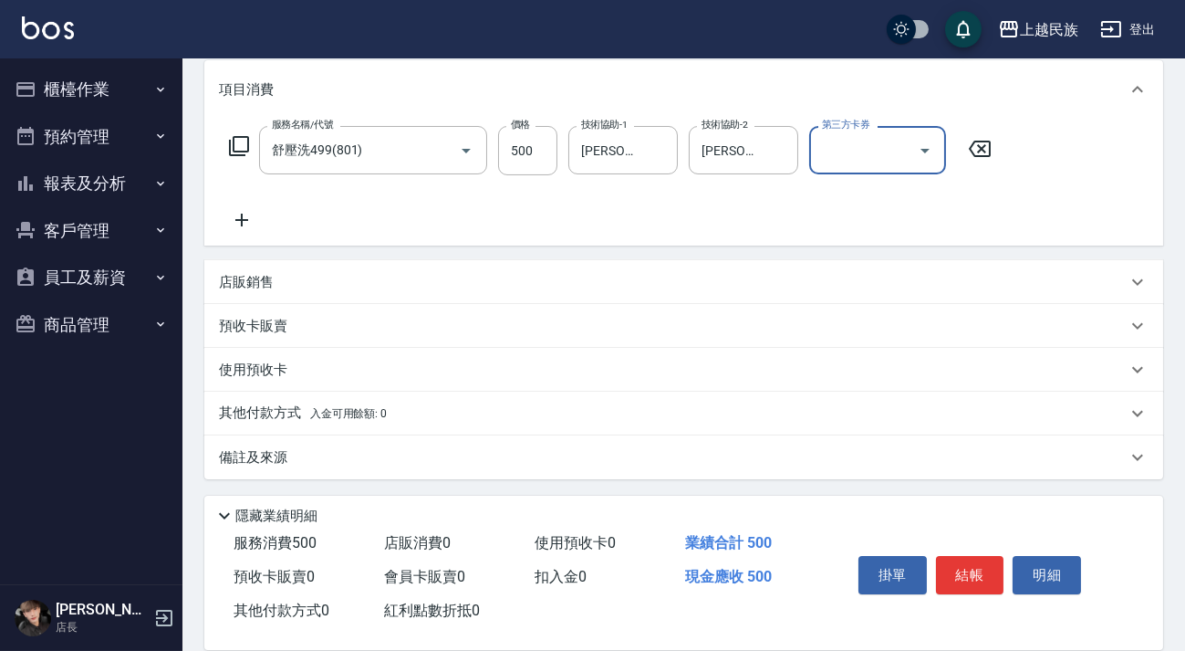
drag, startPoint x: 693, startPoint y: 473, endPoint x: 701, endPoint y: 460, distance: 14.7
click at [697, 468] on div "備註及來源" at bounding box center [683, 457] width 959 height 44
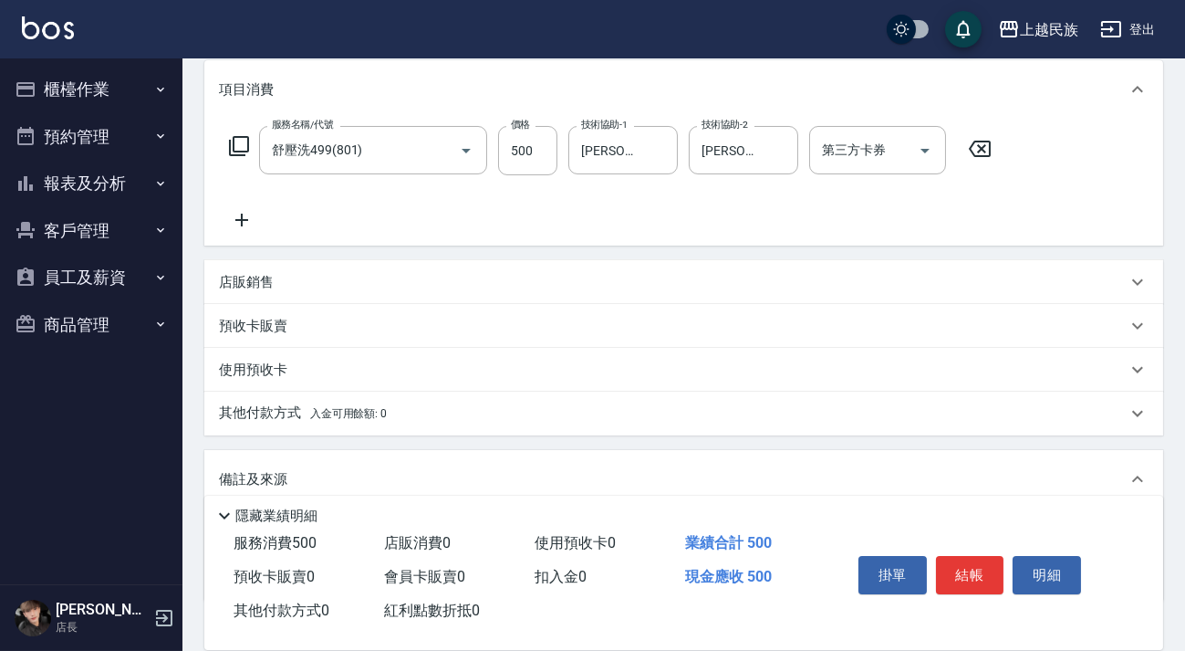
scroll to position [361, 0]
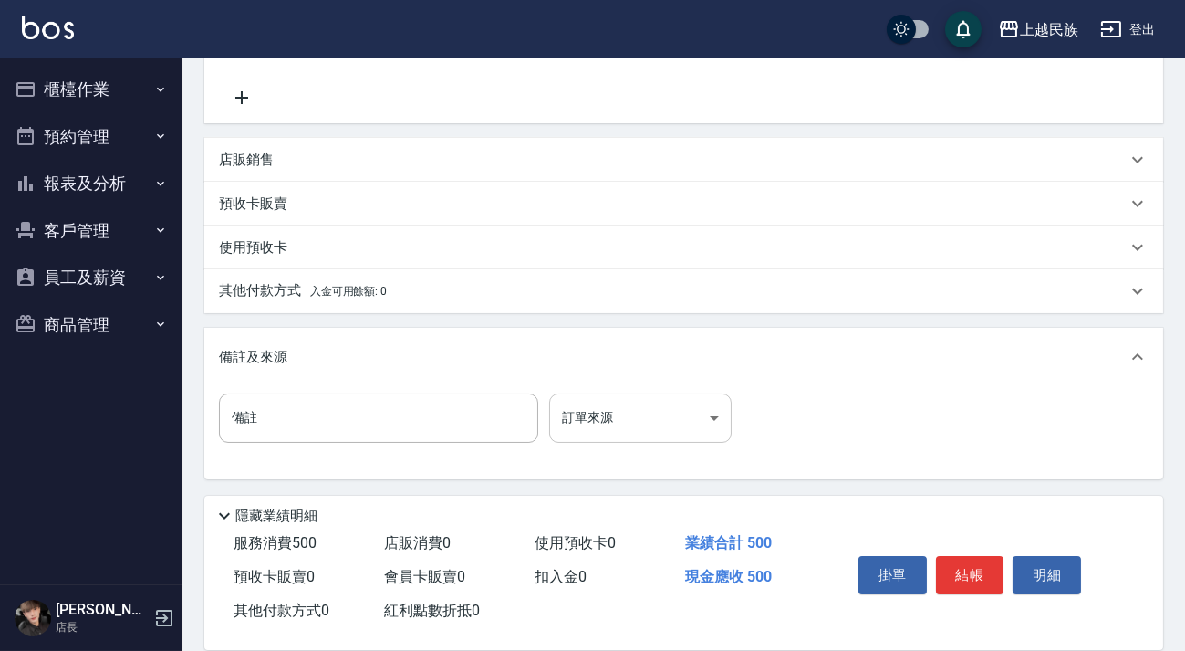
click at [721, 419] on body "上越民族 登出 櫃檯作業 打帳單 帳單列表 現金收支登錄 材料自購登錄 每日結帳 排班表 現場電腦打卡 預約管理 預約管理 單日預約紀錄 單週預約紀錄 報表及…" at bounding box center [592, 145] width 1185 height 1012
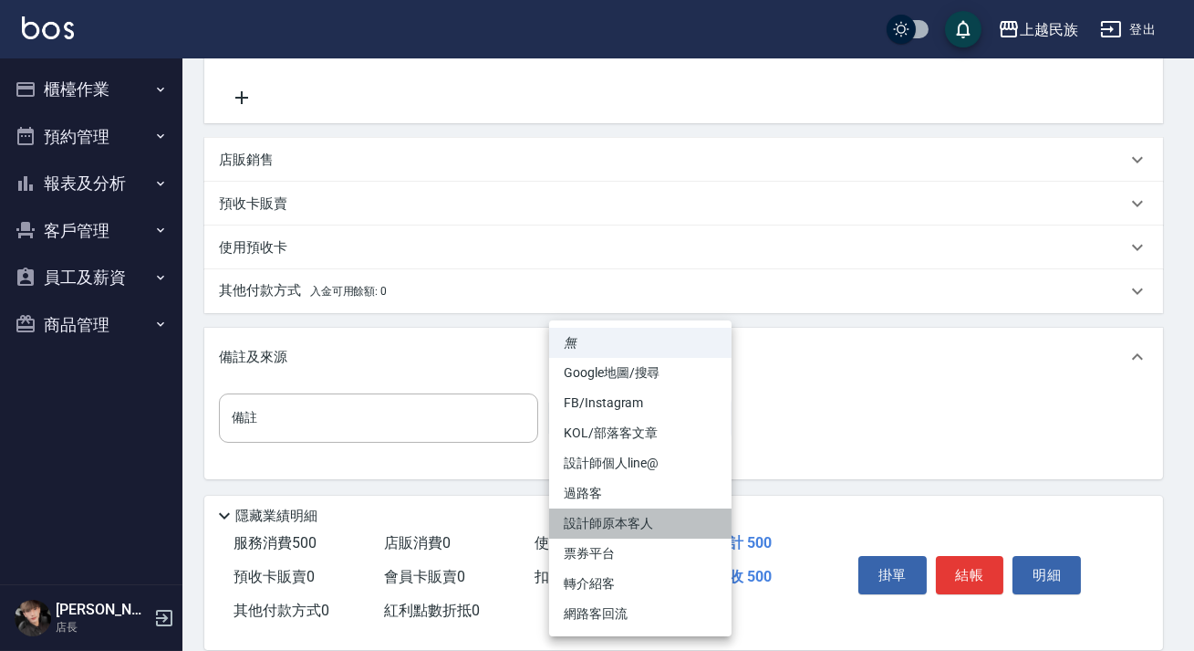
click at [674, 517] on li "設計師原本客人" at bounding box center [640, 523] width 182 height 30
type input "設計師原本客人"
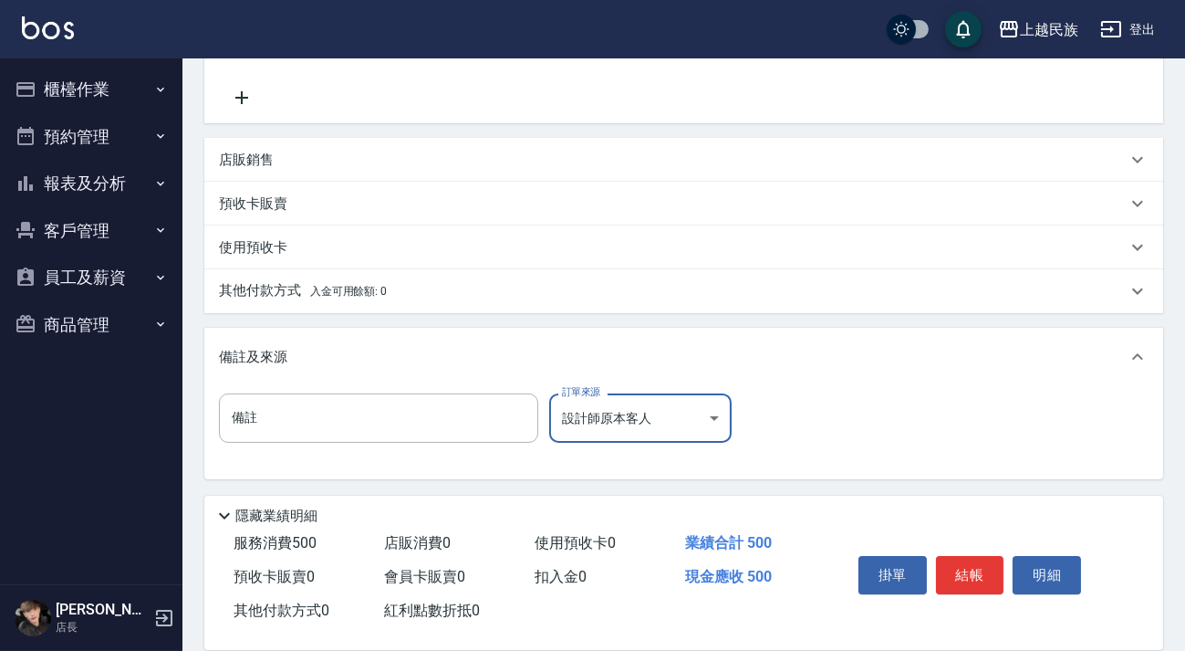
click at [951, 566] on button "結帳" at bounding box center [970, 575] width 68 height 38
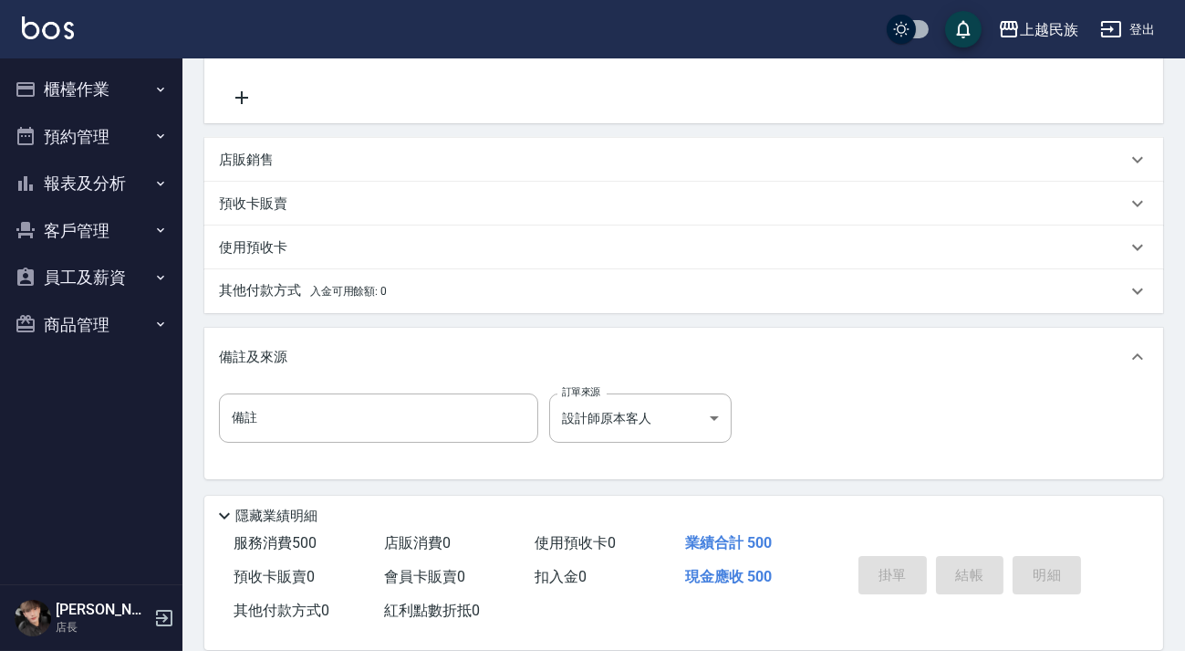
type input "2025/10/08 20:31"
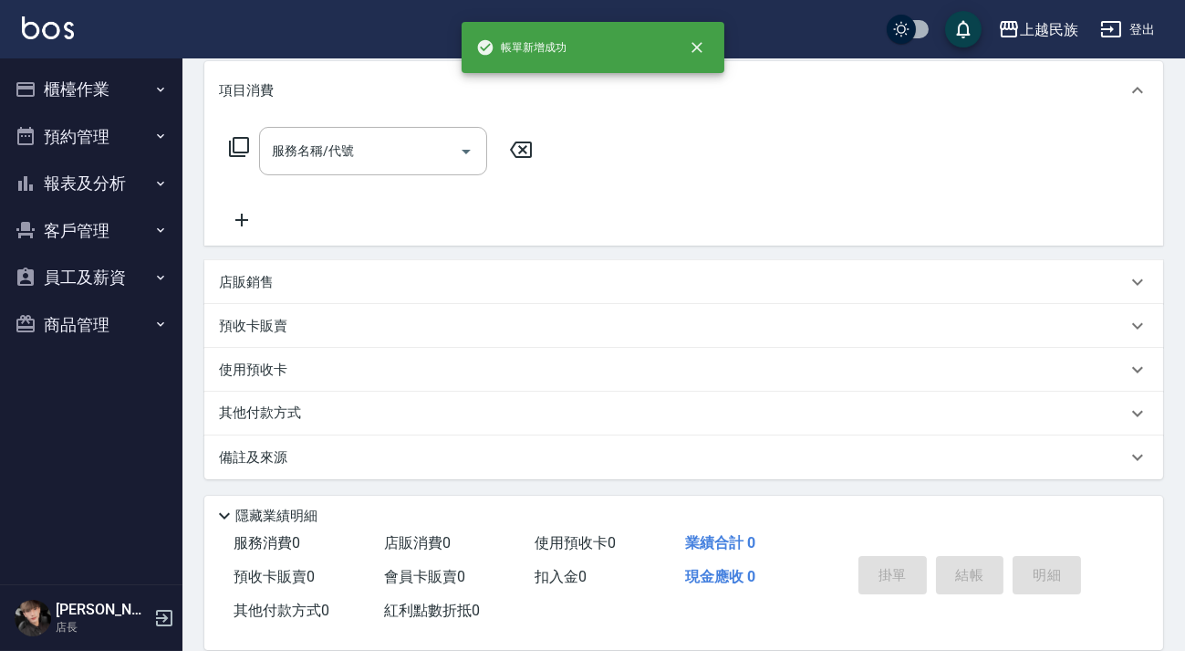
scroll to position [0, 0]
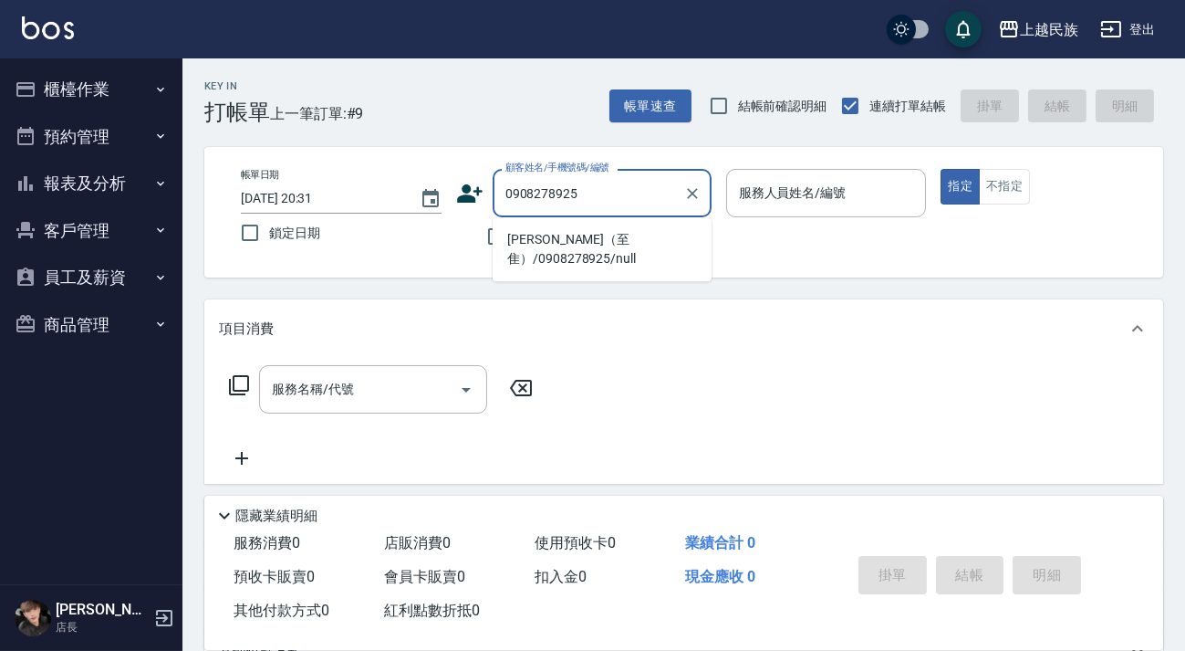
click at [637, 248] on li "彭致惟（至隹）/0908278925/null" at bounding box center [602, 248] width 219 height 49
type input "彭致惟（至隹）/0908278925/null"
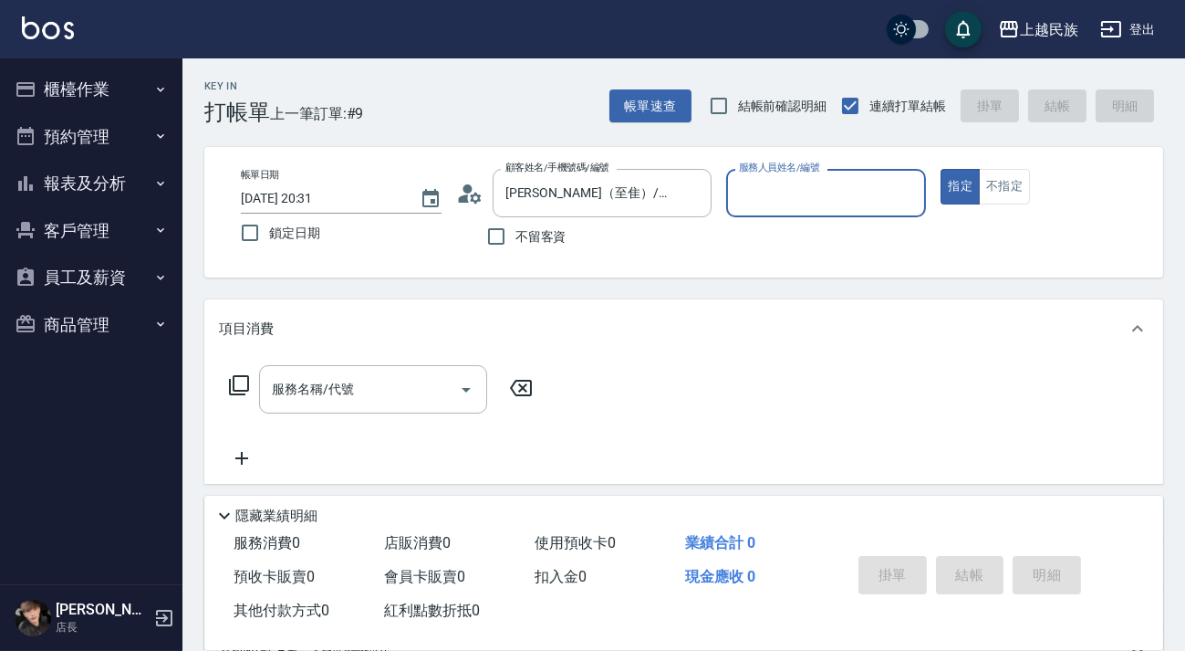
click at [490, 197] on div "顧客姓名/手機號碼/編號 彭致惟（至隹）/0908278925/null 顧客姓名/手機號碼/編號" at bounding box center [583, 193] width 255 height 48
click at [474, 194] on icon at bounding box center [475, 197] width 11 height 11
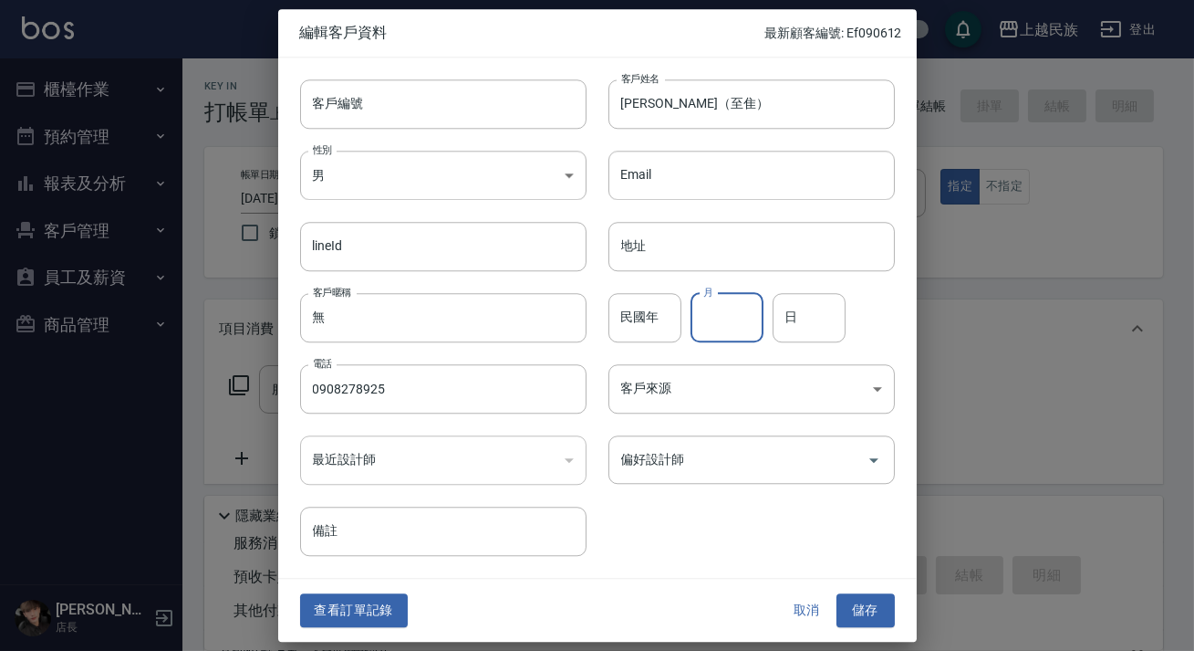
click at [721, 328] on input "月" at bounding box center [727, 317] width 73 height 49
click at [659, 319] on input "民國年" at bounding box center [645, 317] width 73 height 49
type input "96"
click at [714, 330] on input "月" at bounding box center [727, 317] width 73 height 49
type input "4"
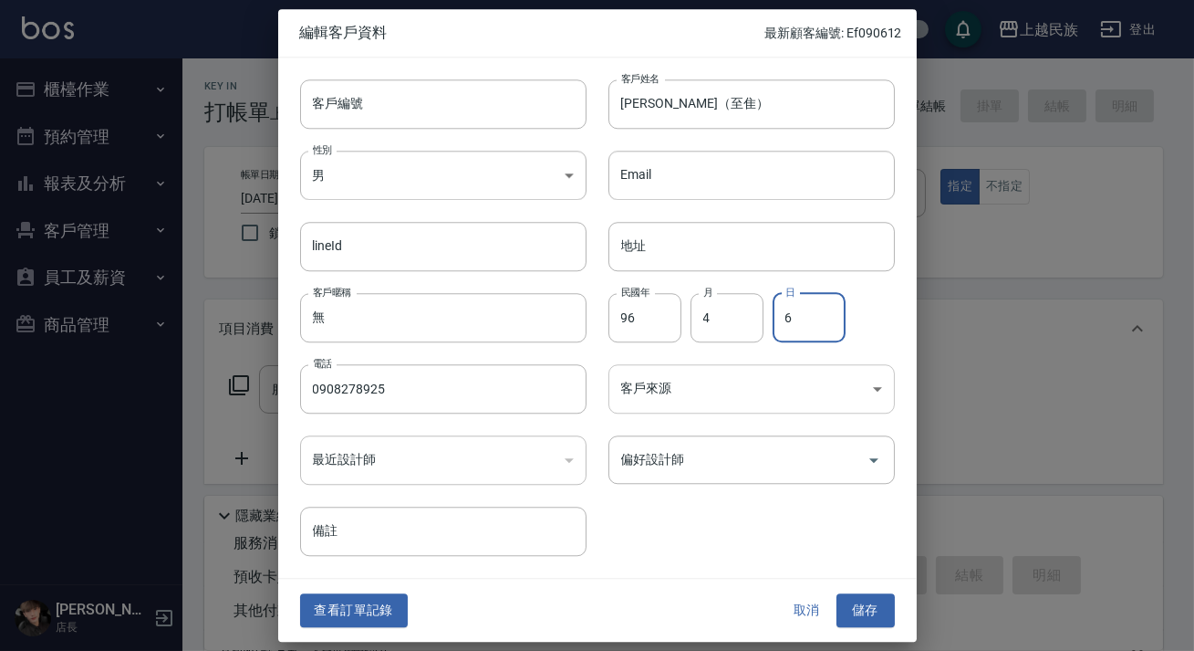
type input "6"
click at [706, 395] on body "上越民族 登出 櫃檯作業 打帳單 帳單列表 現金收支登錄 材料自購登錄 每日結帳 排班表 現場電腦打卡 預約管理 預約管理 單日預約紀錄 單週預約紀錄 報表及…" at bounding box center [597, 444] width 1194 height 889
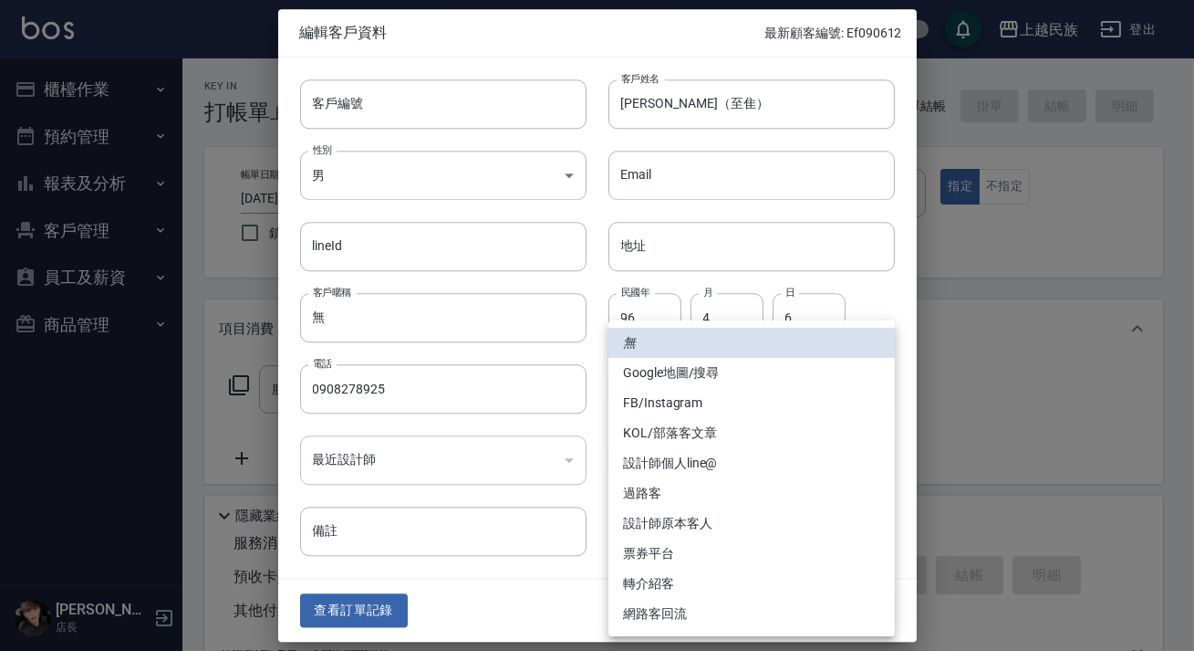
click at [725, 464] on li "設計師個人line@" at bounding box center [752, 463] width 286 height 30
type input "設計師個人line@"
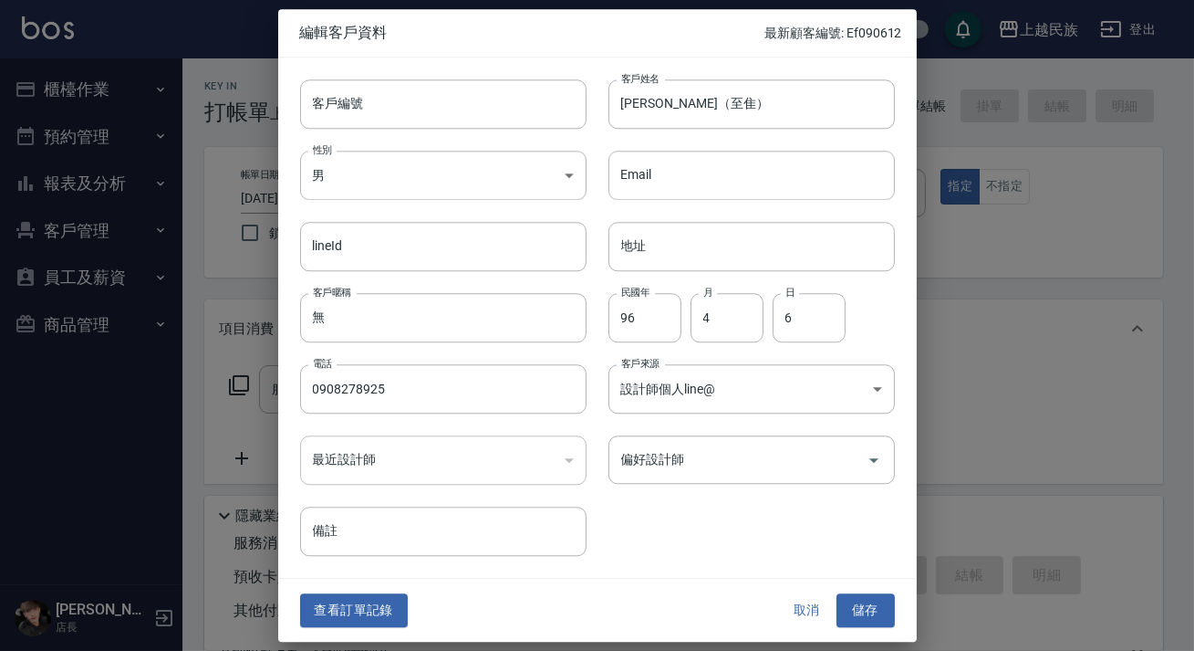
click at [803, 458] on input "偏好設計師" at bounding box center [738, 459] width 243 height 32
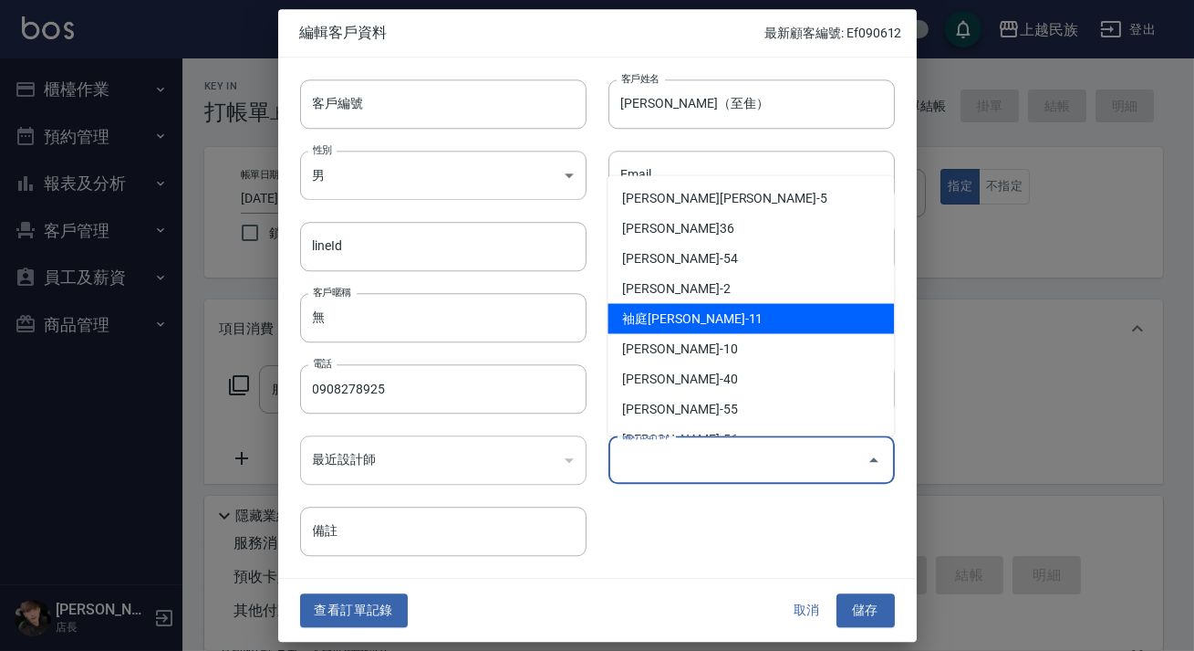
click at [739, 291] on li "Alan-2" at bounding box center [751, 288] width 286 height 30
type input "Alan"
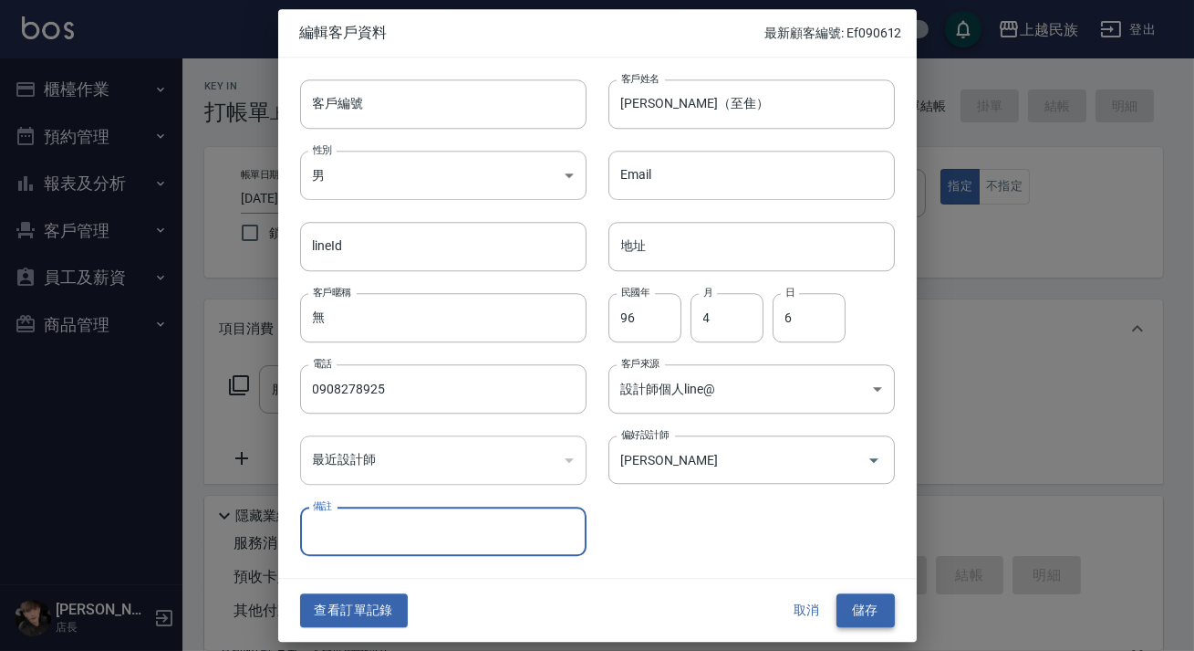
click at [861, 614] on button "儲存" at bounding box center [866, 611] width 58 height 34
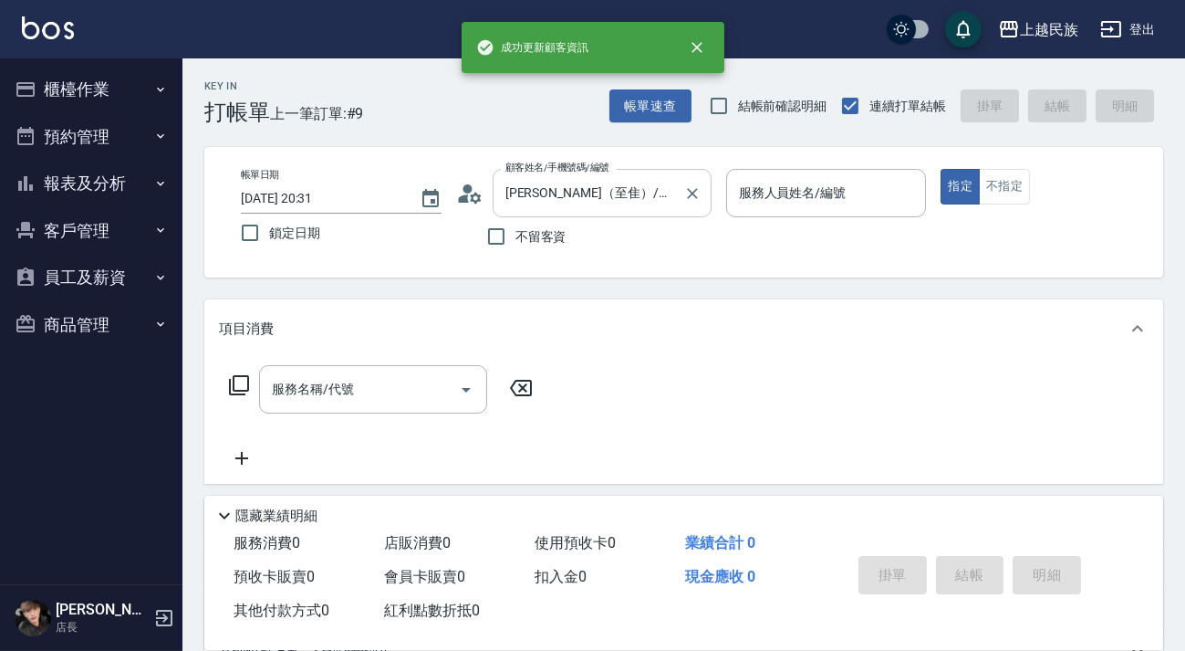
click at [604, 200] on input "彭致惟（至隹）/0908278925/null" at bounding box center [588, 193] width 175 height 32
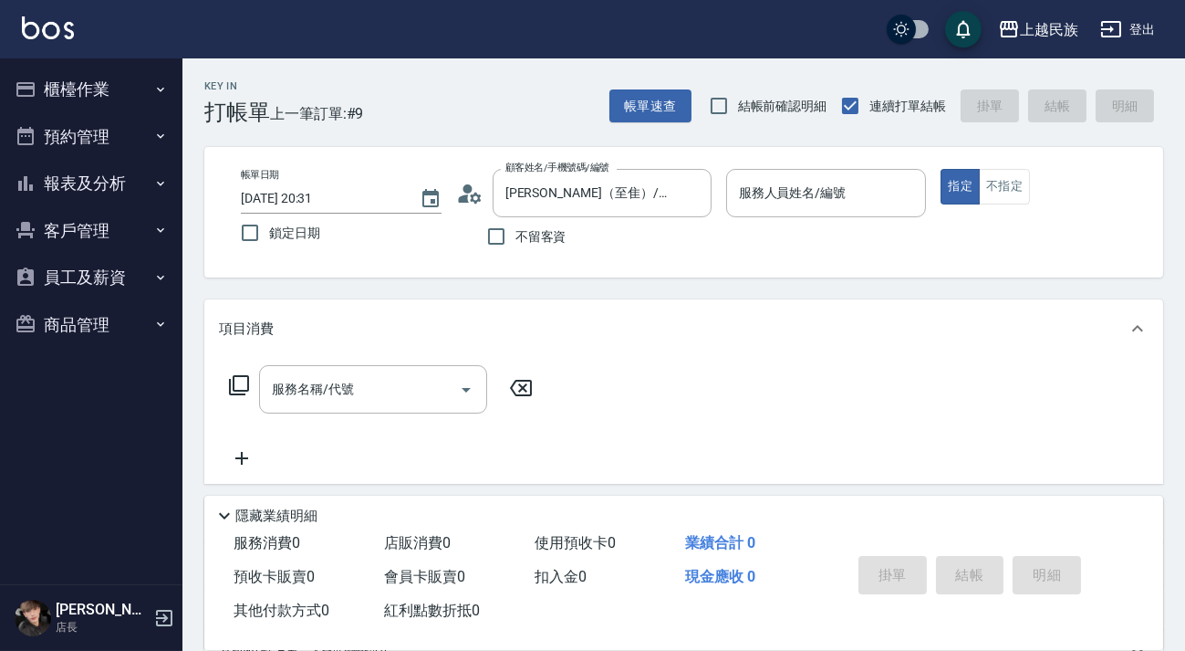
click at [476, 200] on icon at bounding box center [475, 197] width 11 height 11
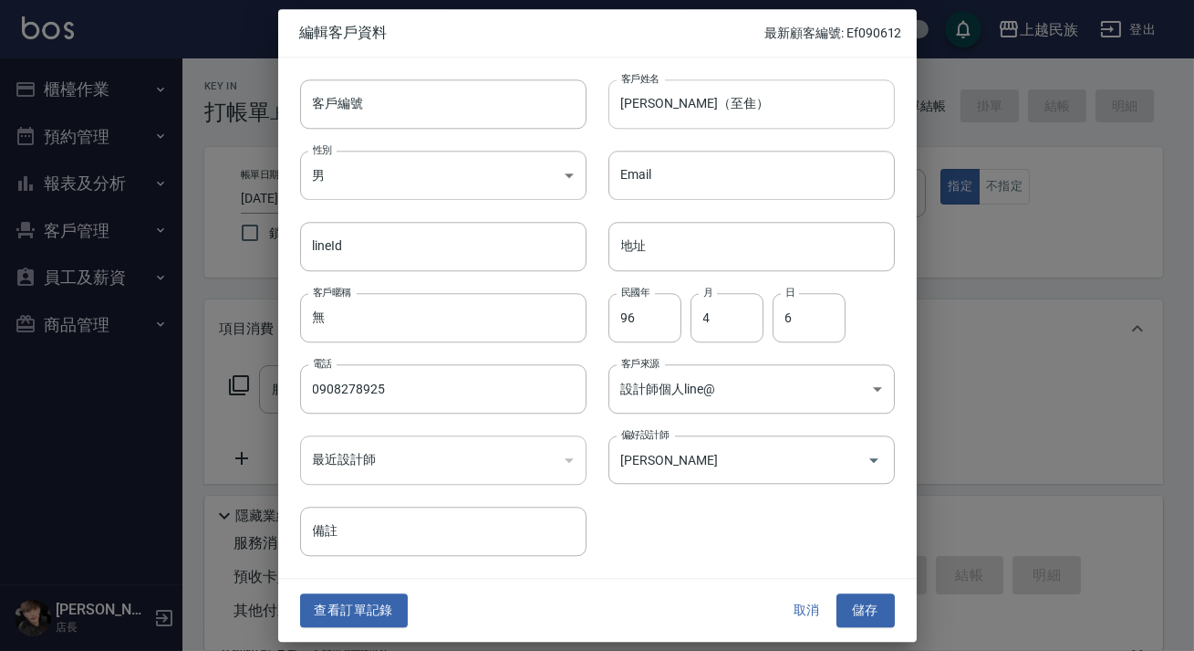
click at [693, 102] on input "彭致惟（至隹）" at bounding box center [752, 103] width 286 height 49
click at [700, 103] on input "彭致惟（至隹）" at bounding box center [752, 103] width 286 height 49
click at [714, 109] on input "彭致惟（至隹）" at bounding box center [752, 103] width 286 height 49
type input "彭致惟"
click at [855, 602] on button "儲存" at bounding box center [866, 611] width 58 height 34
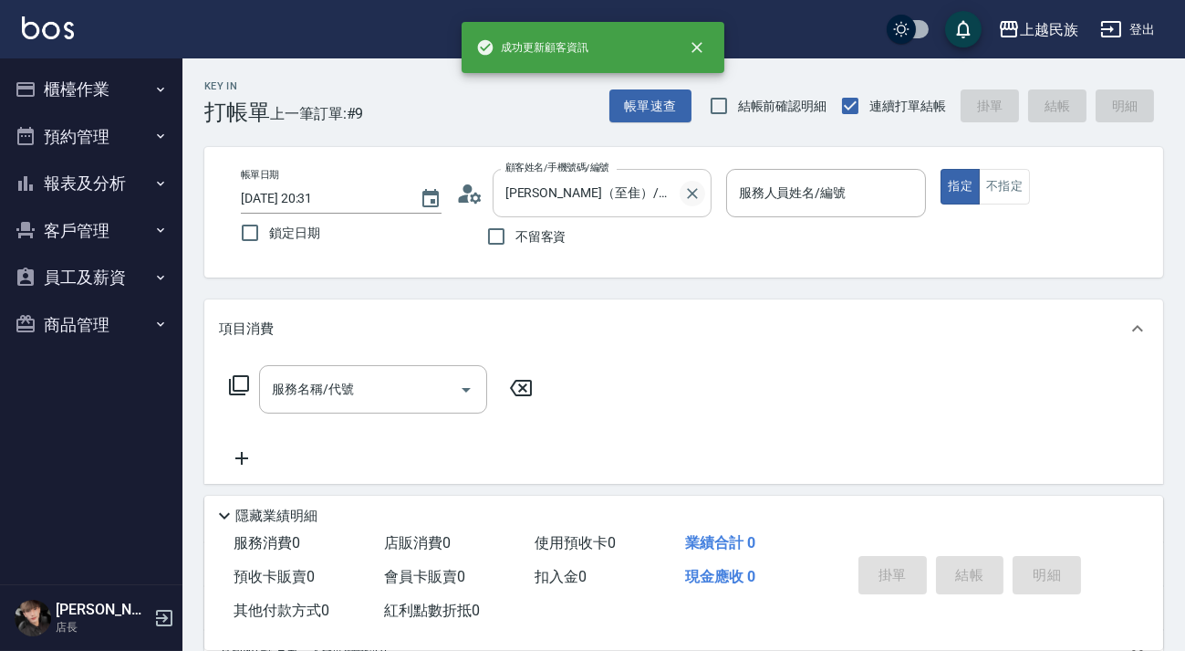
click at [688, 195] on icon "Clear" at bounding box center [692, 193] width 11 height 11
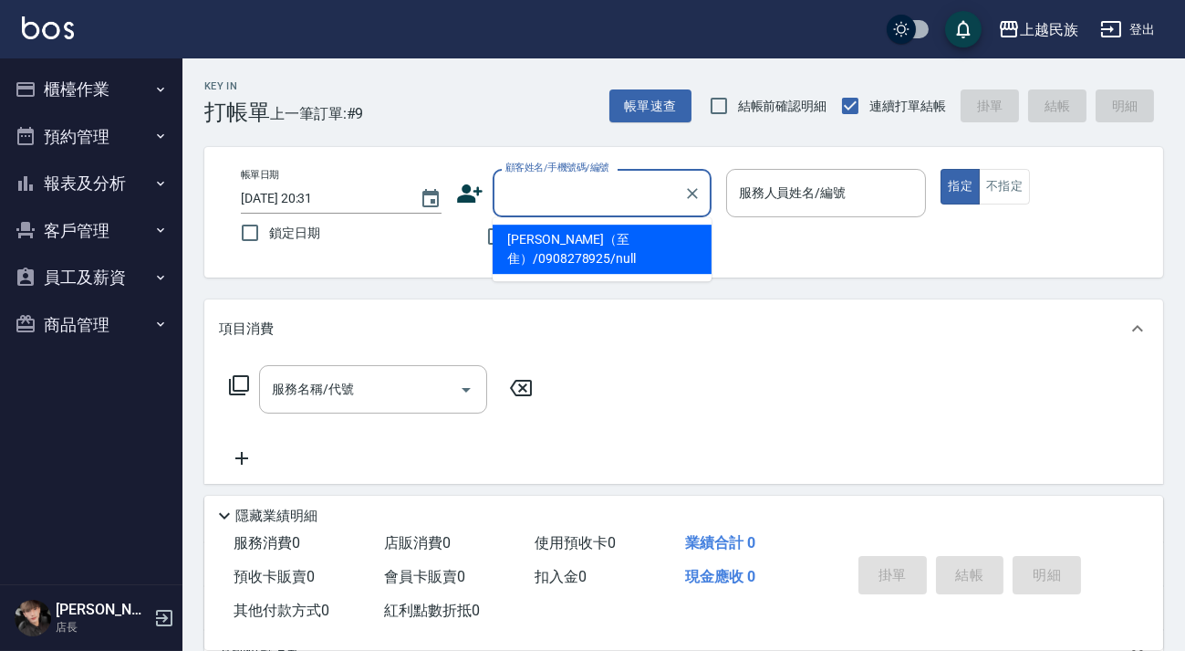
click at [640, 193] on input "顧客姓名/手機號碼/編號" at bounding box center [588, 193] width 175 height 32
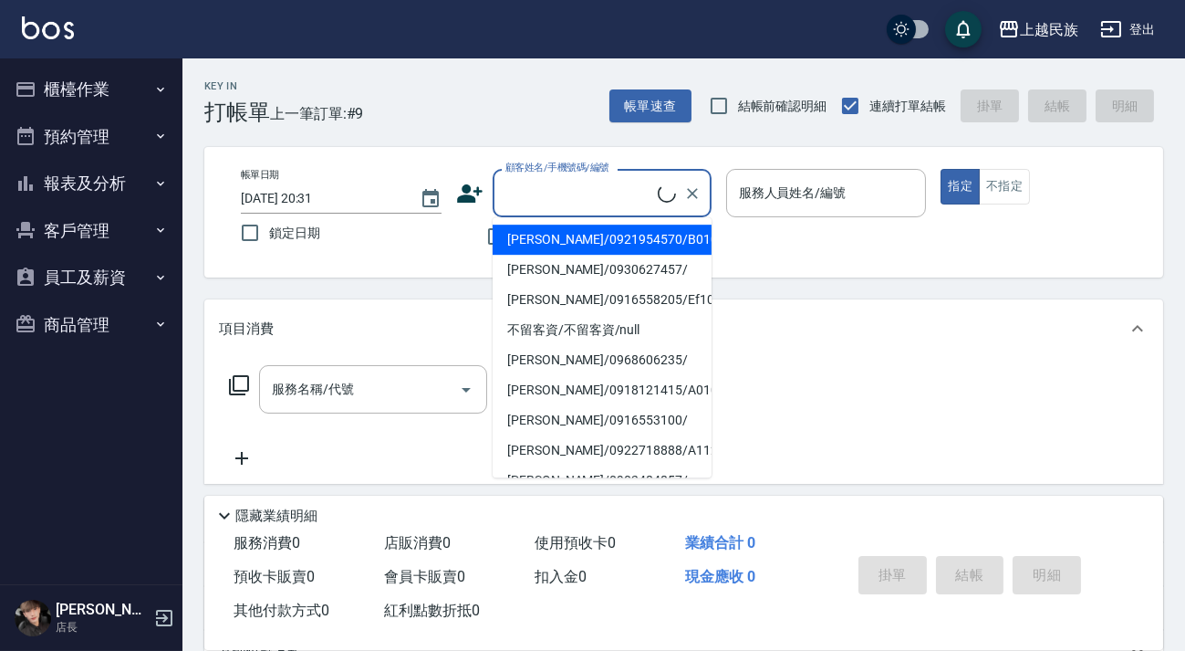
click at [640, 193] on input "顧客姓名/手機號碼/編號" at bounding box center [579, 193] width 157 height 32
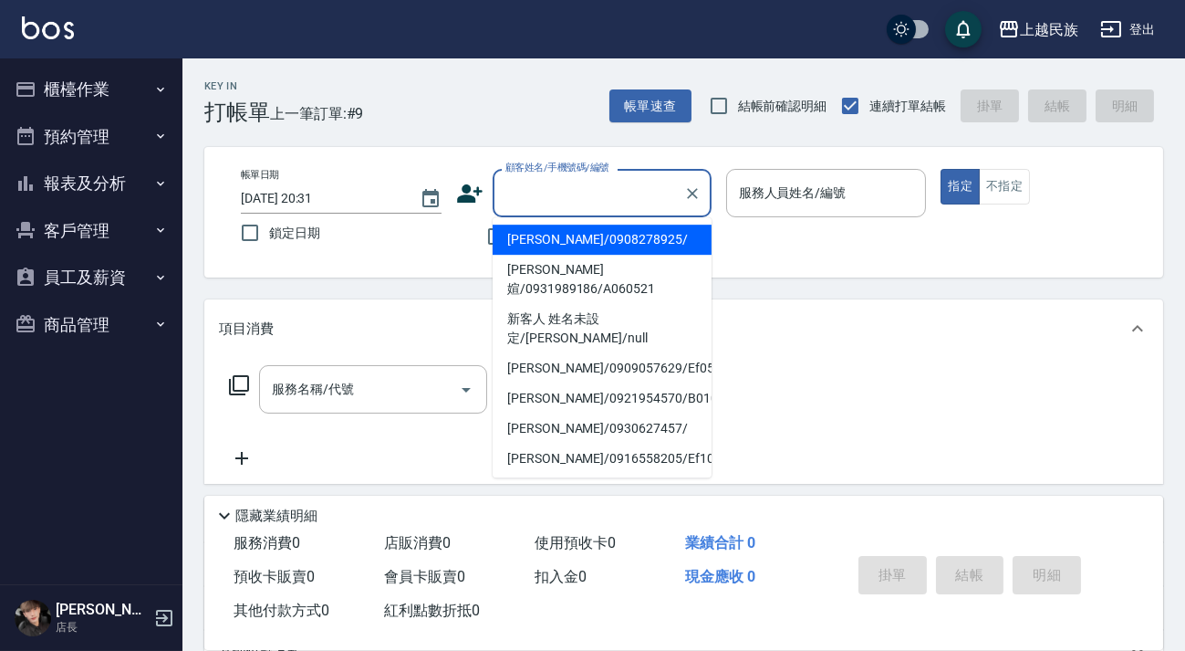
click at [625, 234] on li "彭致惟/0908278925/" at bounding box center [602, 239] width 219 height 30
type input "彭致惟/0908278925/"
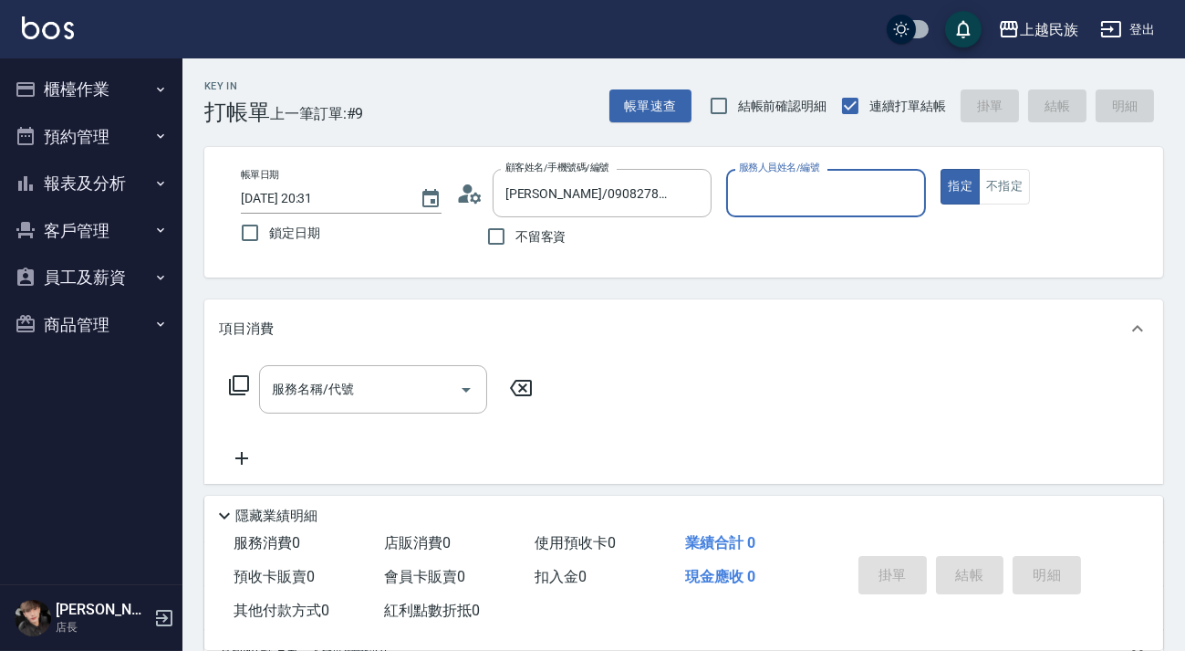
type input "Alan-2"
click at [481, 198] on icon at bounding box center [469, 193] width 27 height 27
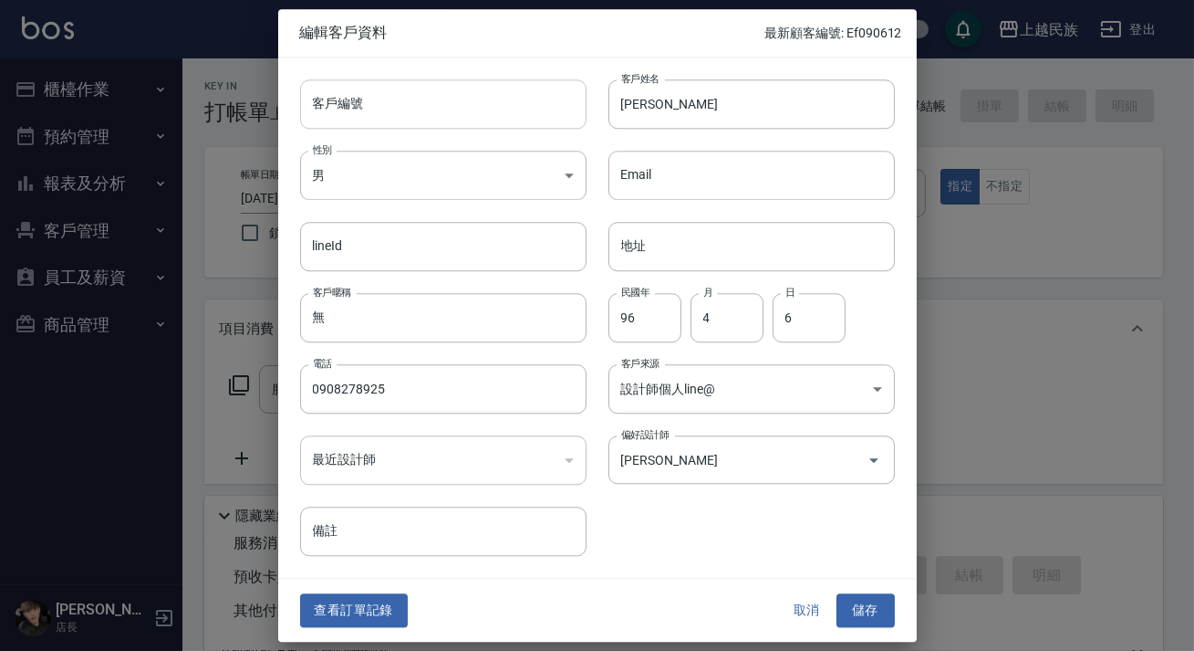
click at [455, 127] on input "客戶編號" at bounding box center [443, 103] width 286 height 49
type input "＿"
type input "A040613"
drag, startPoint x: 862, startPoint y: 607, endPoint x: 877, endPoint y: 524, distance: 84.3
click at [863, 607] on button "儲存" at bounding box center [866, 611] width 58 height 34
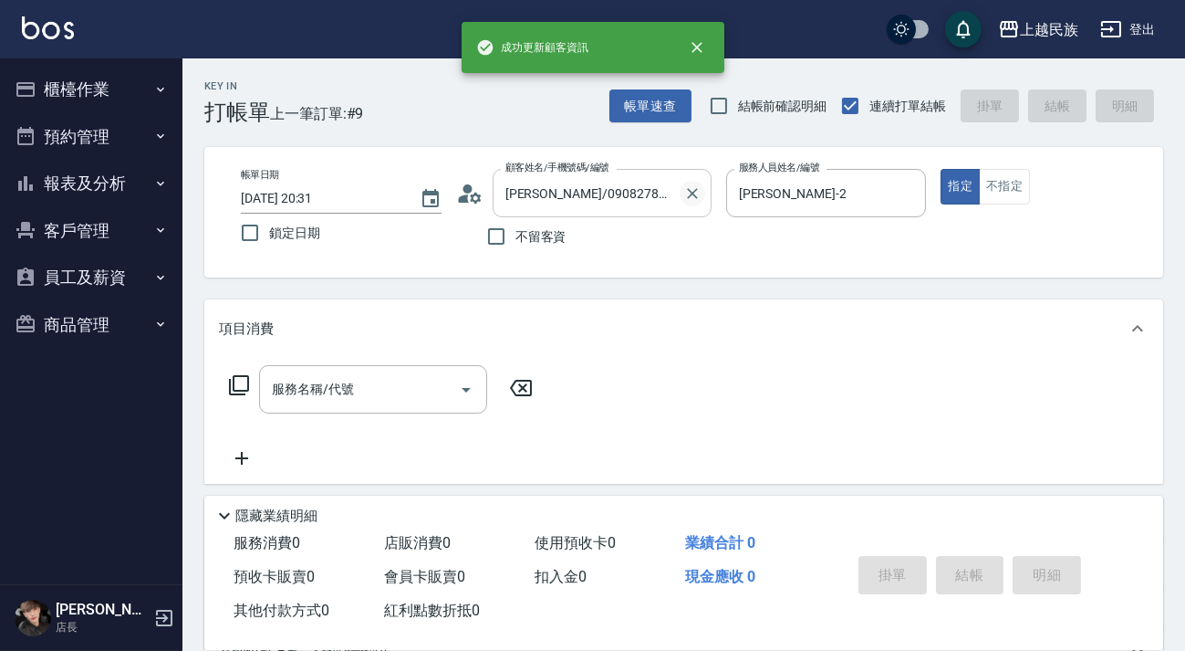
click at [692, 193] on icon "Clear" at bounding box center [692, 193] width 11 height 11
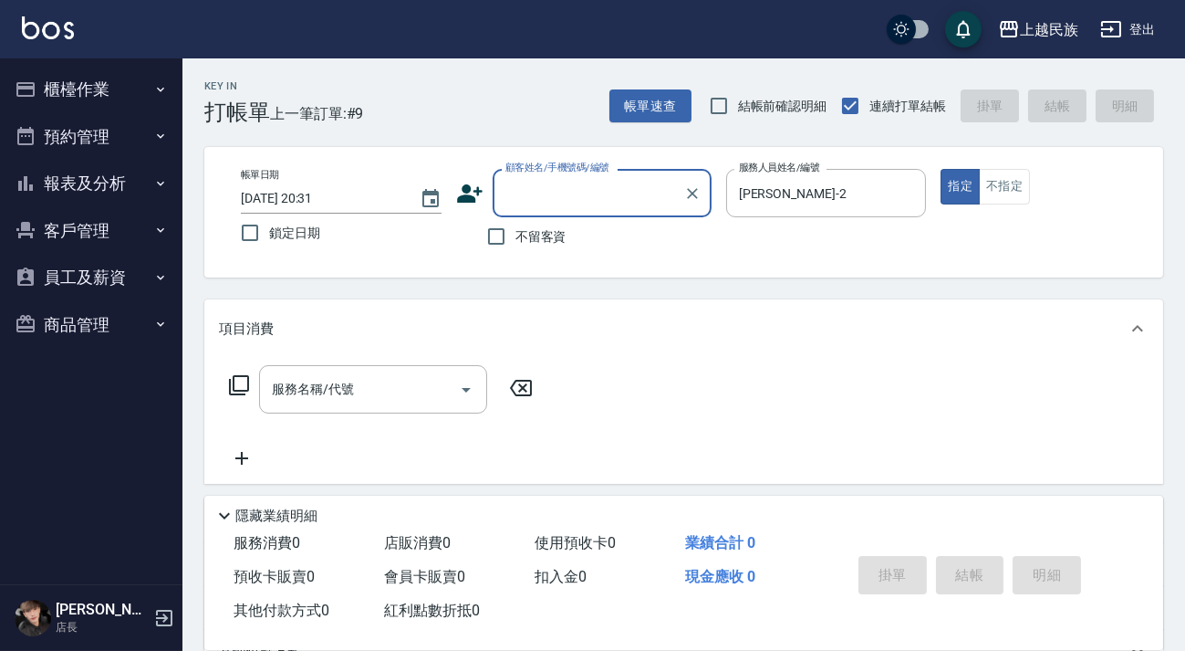
click at [628, 193] on input "顧客姓名/手機號碼/編號" at bounding box center [588, 193] width 175 height 32
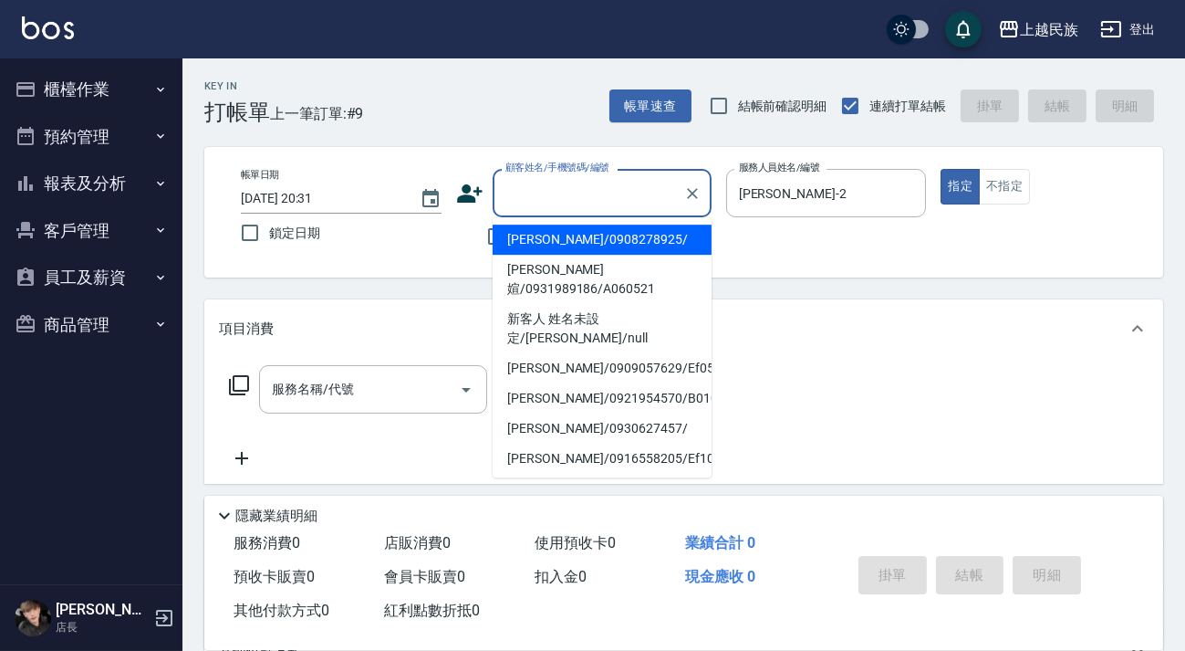
click at [628, 193] on input "顧客姓名/手機號碼/編號" at bounding box center [588, 193] width 175 height 32
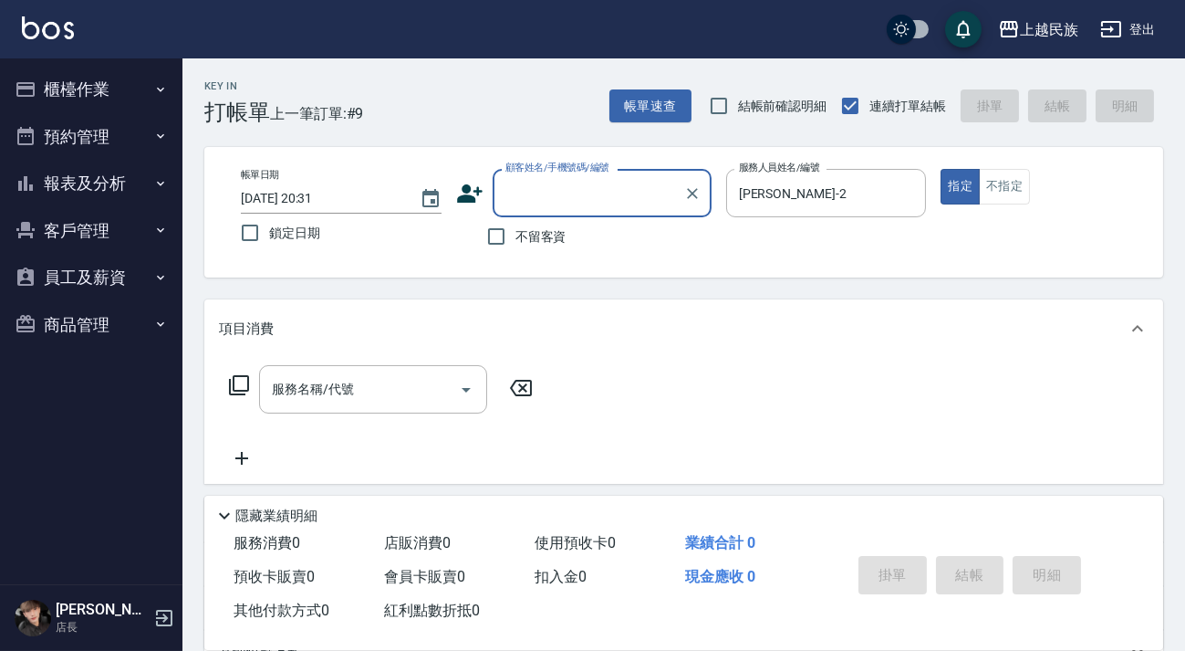
click at [628, 193] on input "顧客姓名/手機號碼/編號" at bounding box center [588, 193] width 175 height 32
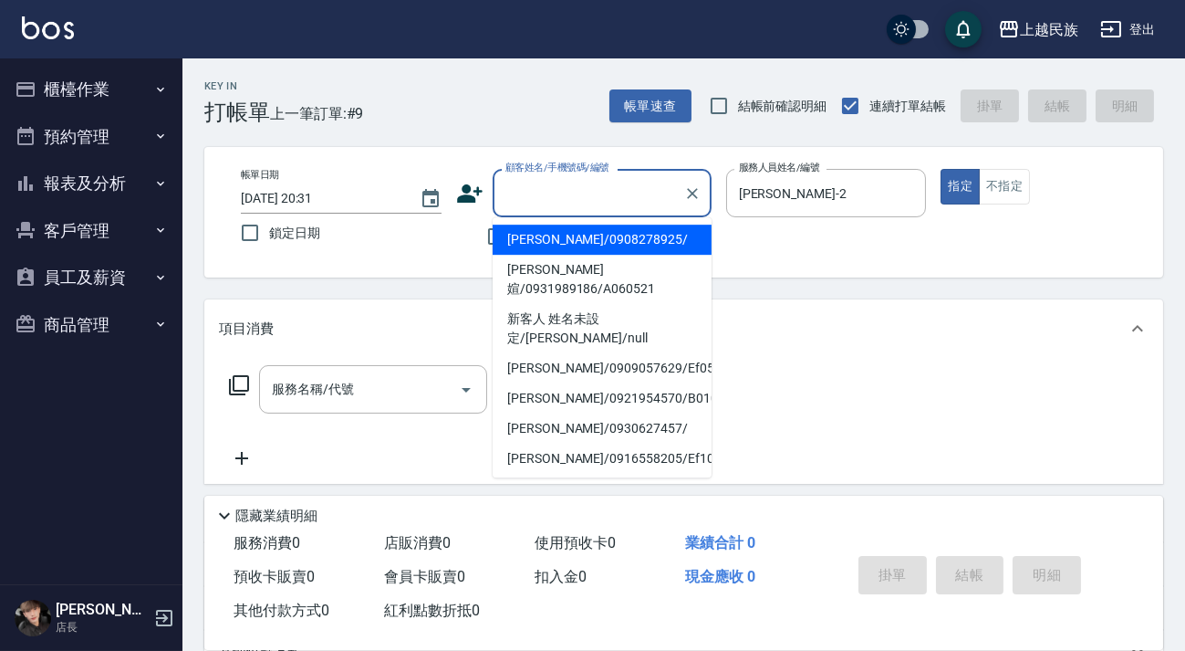
click at [627, 234] on li "彭致惟/0908278925/" at bounding box center [602, 239] width 219 height 30
type input "彭致惟/0908278925/"
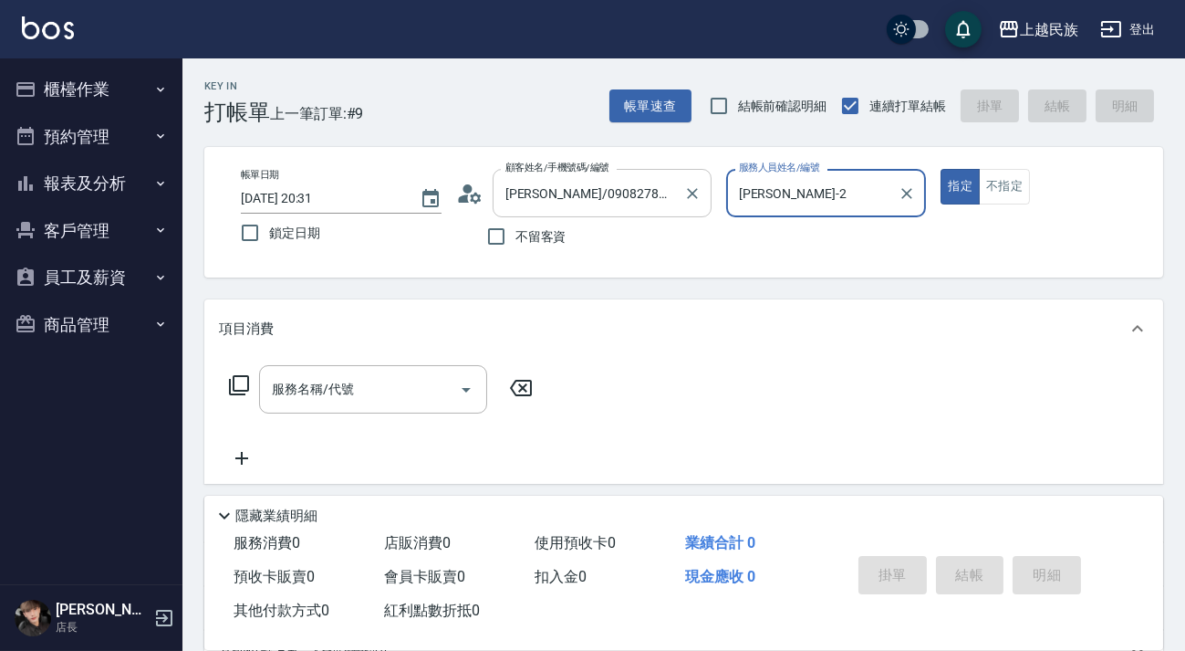
click at [608, 192] on input "彭致惟/0908278925/" at bounding box center [588, 193] width 175 height 32
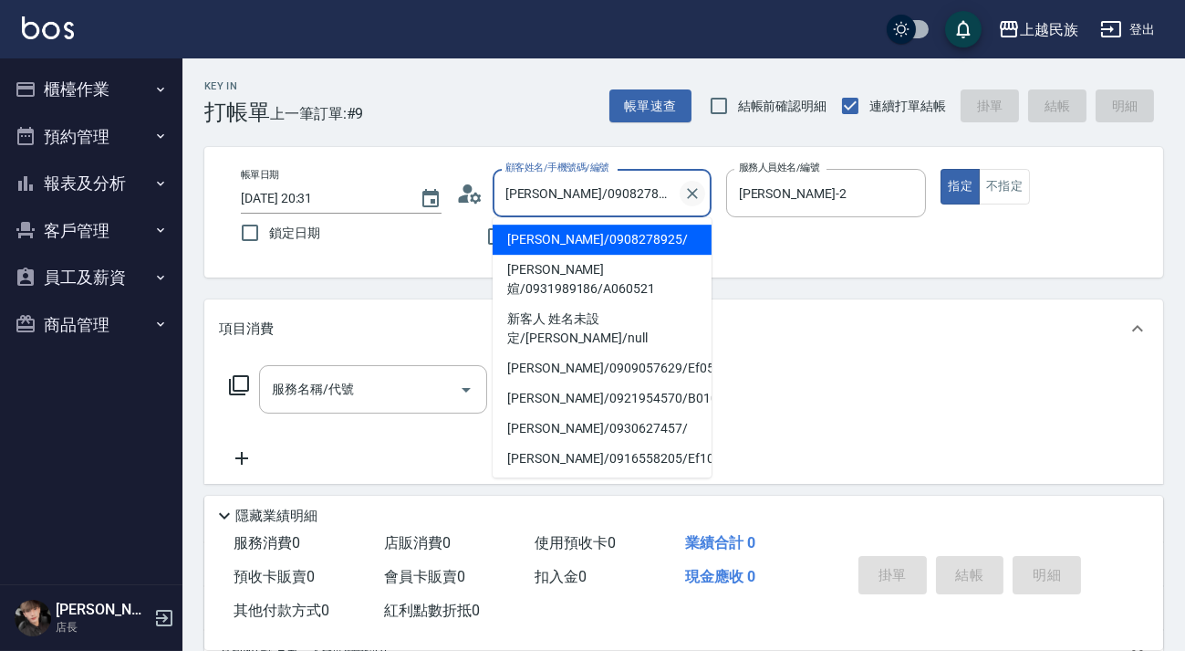
click at [684, 200] on div at bounding box center [692, 193] width 24 height 48
click at [645, 199] on input "彭致惟/0908278925/" at bounding box center [588, 193] width 175 height 32
click at [463, 199] on icon at bounding box center [463, 198] width 11 height 8
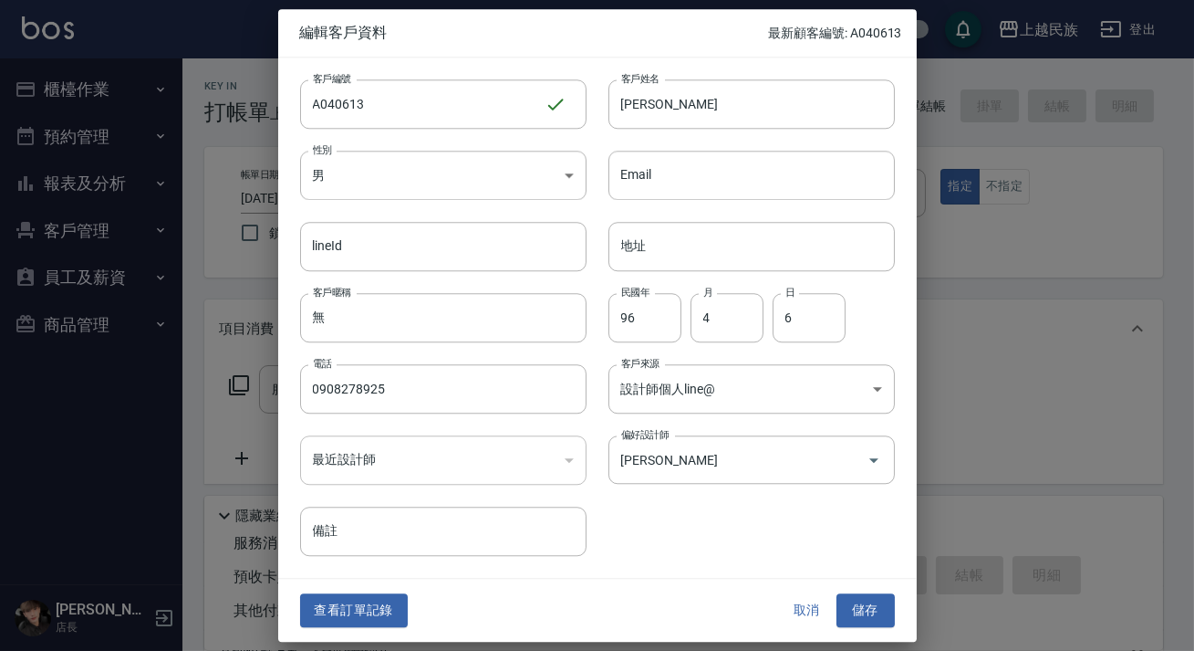
click at [784, 602] on button "取消" at bounding box center [807, 611] width 58 height 34
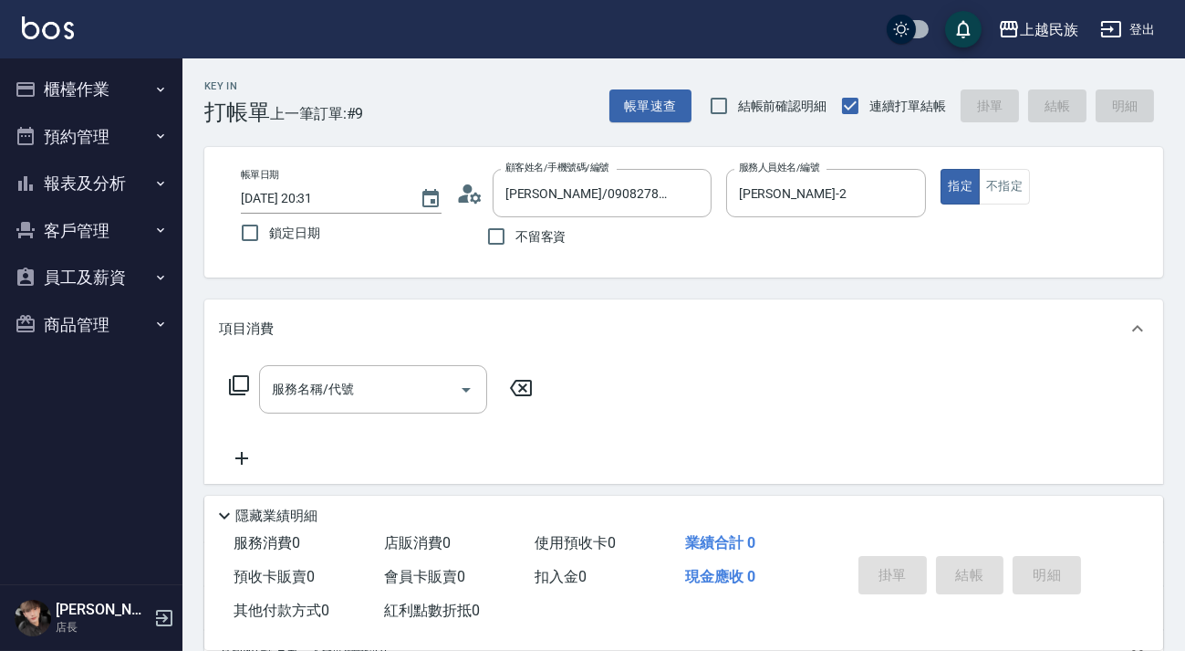
drag, startPoint x: 724, startPoint y: 246, endPoint x: 709, endPoint y: 246, distance: 15.5
click at [724, 246] on div "帳單日期 2025/10/08 20:31 鎖定日期 顧客姓名/手機號碼/編號 彭致惟/0908278925/ 顧客姓名/手機號碼/編號 不留客資 服務人員姓…" at bounding box center [683, 212] width 915 height 87
click at [693, 197] on icon "Clear" at bounding box center [692, 193] width 18 height 18
click at [630, 201] on input "顧客姓名/手機號碼/編號" at bounding box center [588, 193] width 175 height 32
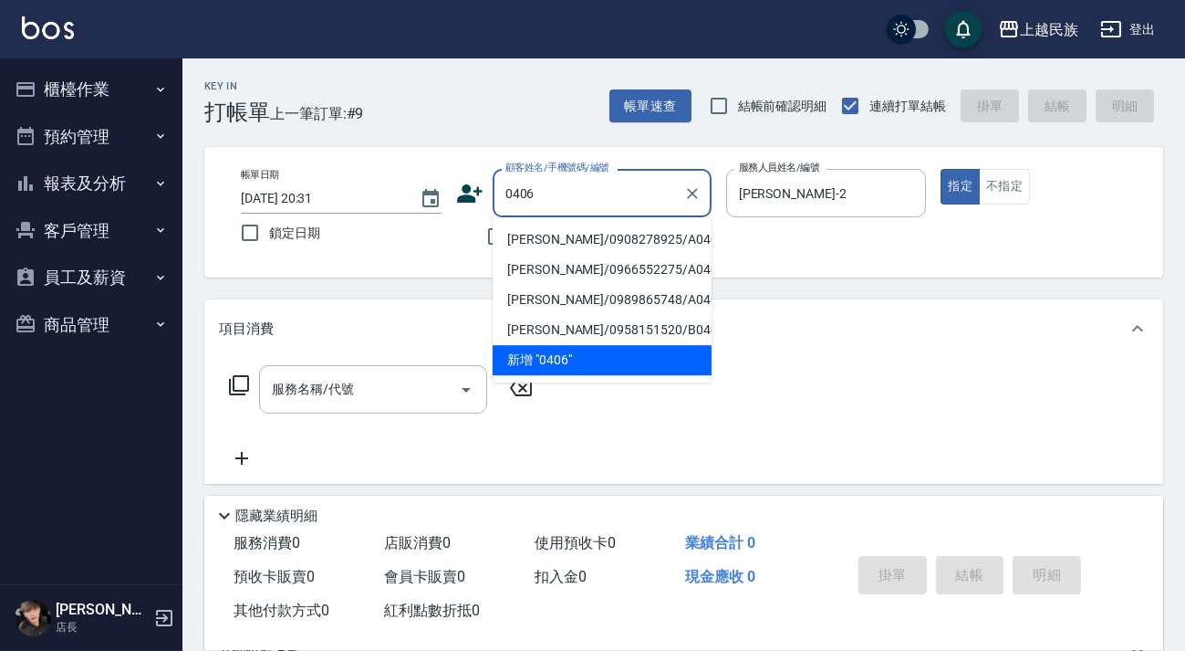
click at [640, 237] on li "彭致惟/0908278925/A040613" at bounding box center [602, 239] width 219 height 30
type input "彭致惟/0908278925/A040613"
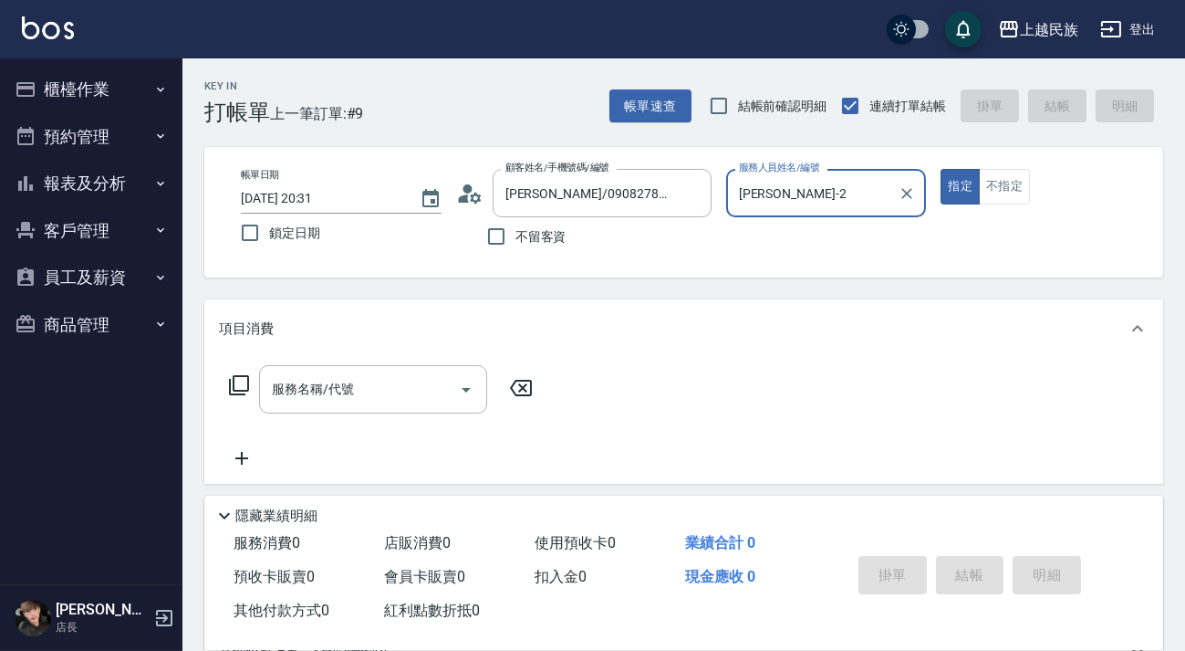
scroll to position [82, 0]
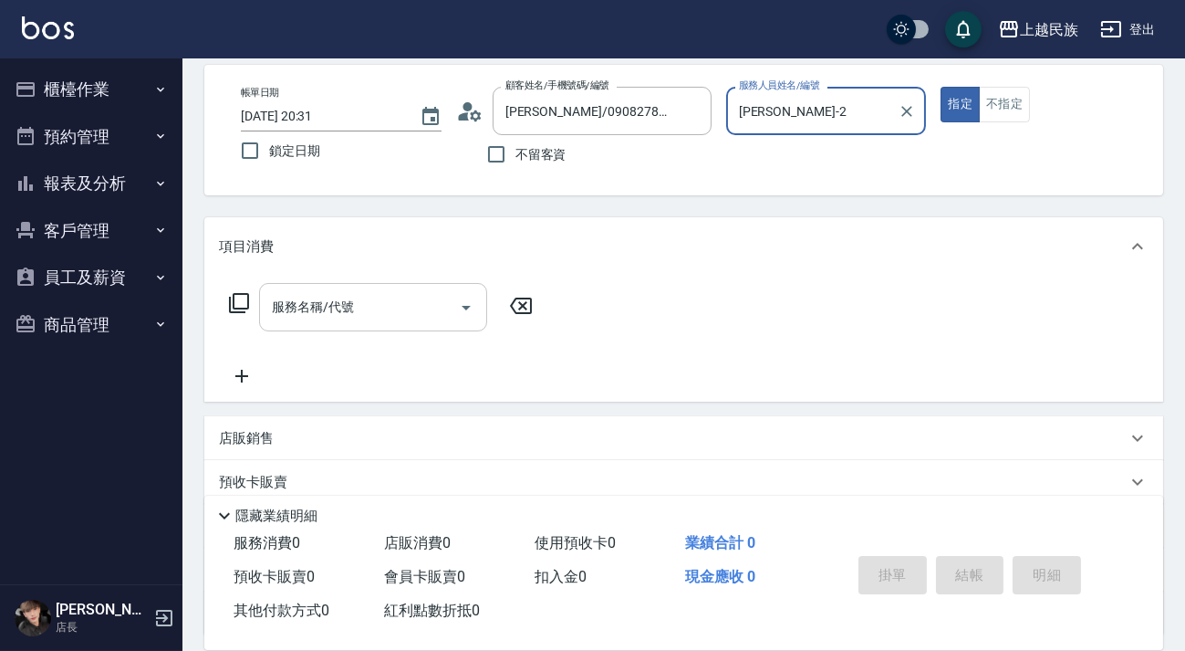
click at [283, 308] on div "服務名稱/代號 服務名稱/代號" at bounding box center [373, 307] width 228 height 48
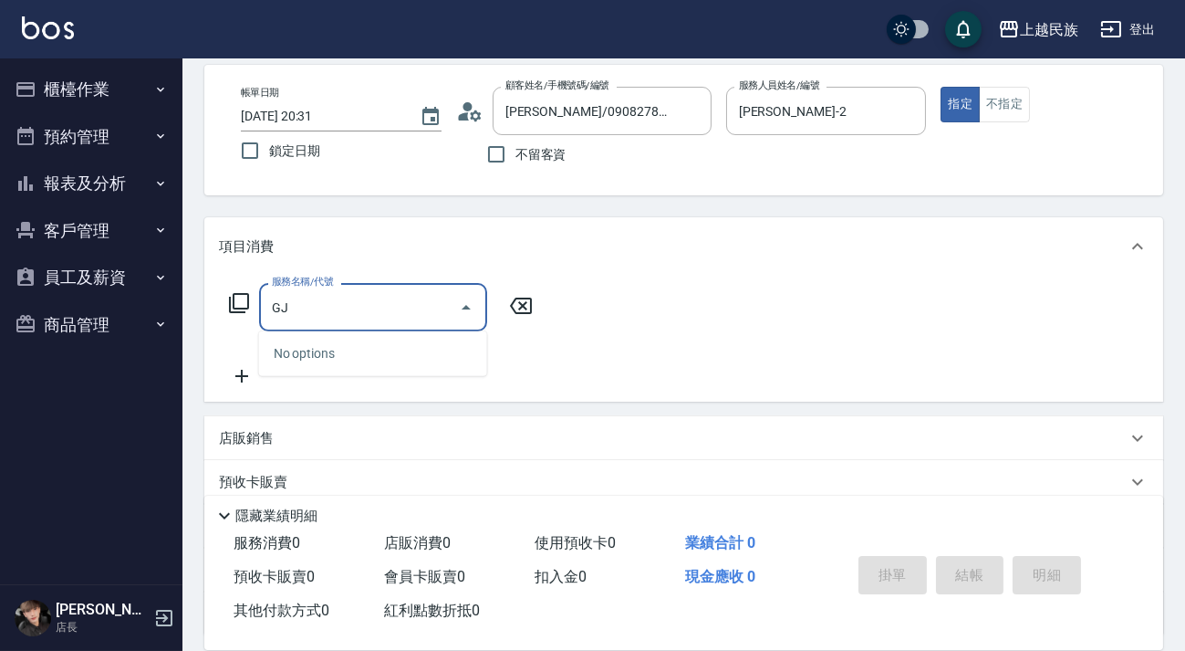
type input "G"
type input "5"
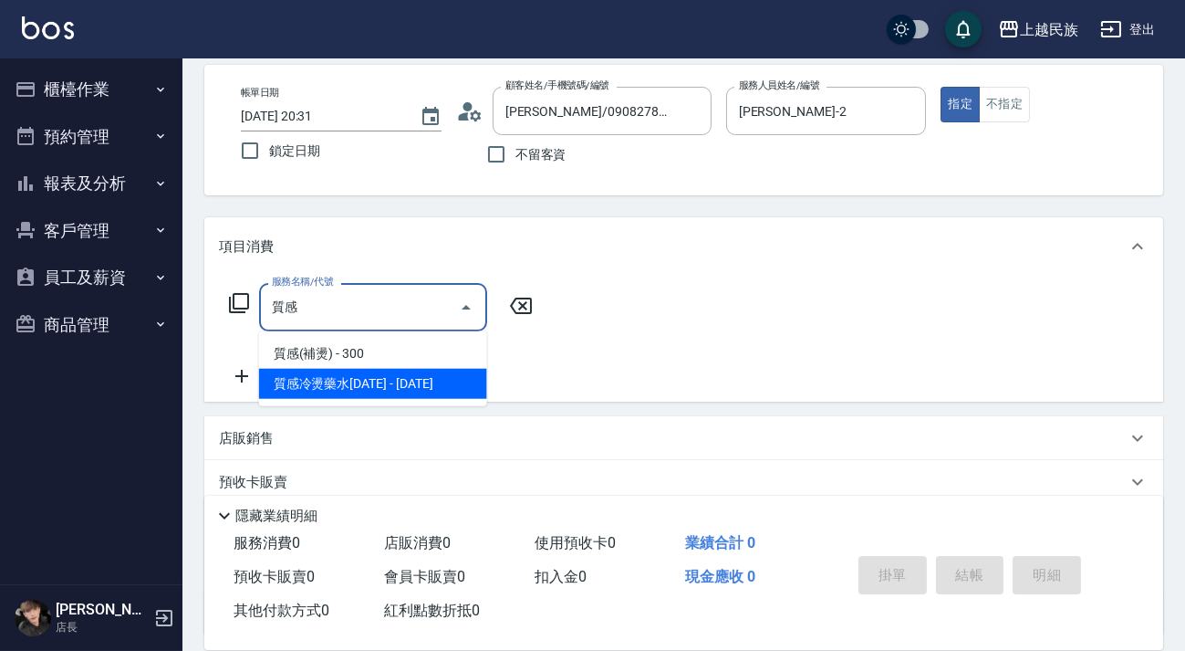
click at [360, 382] on span "質感冷燙藥水1500 - 1500" at bounding box center [373, 384] width 228 height 30
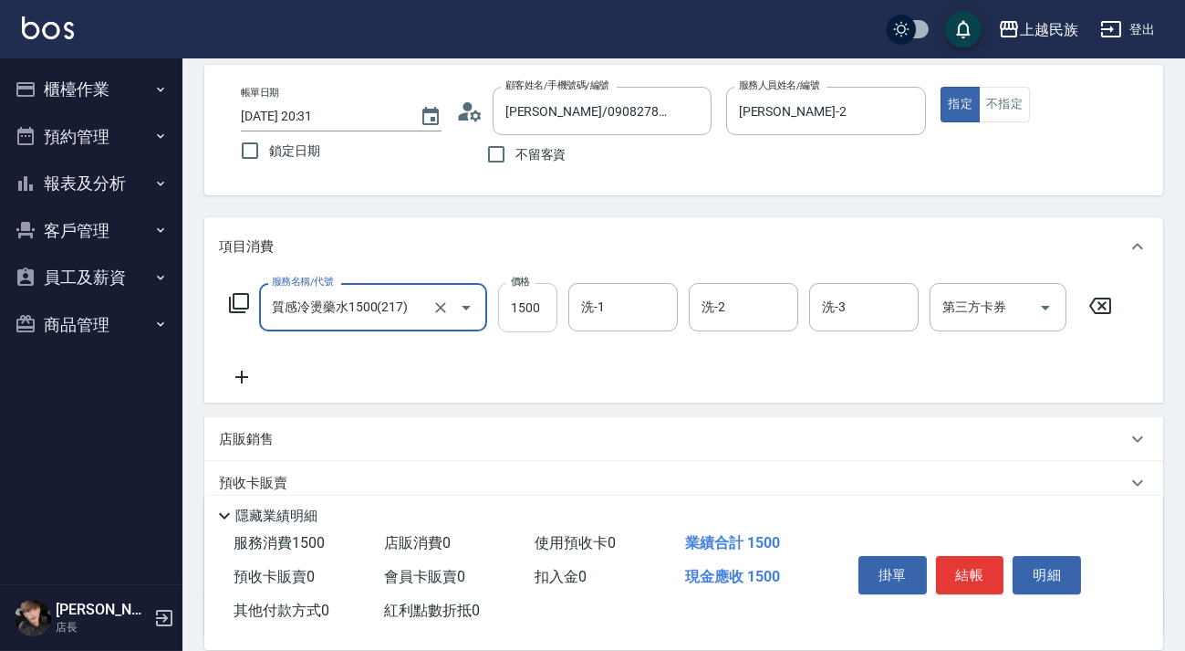
type input "質感冷燙藥水1500(217)"
click at [503, 310] on input "1500" at bounding box center [527, 307] width 59 height 49
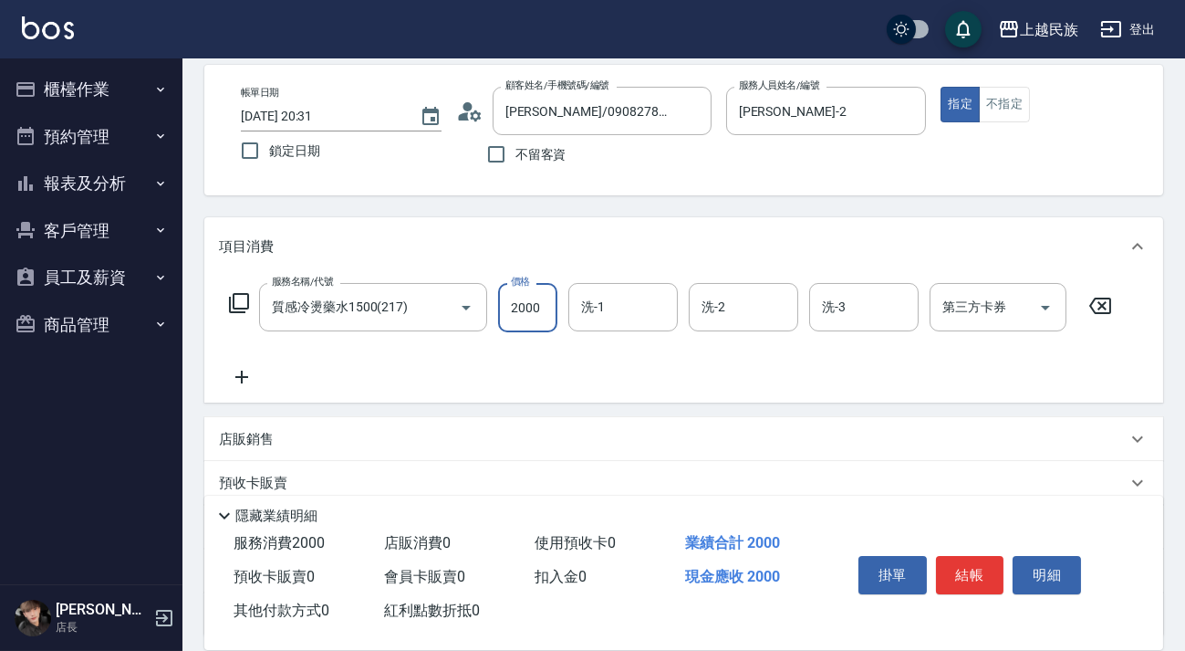
type input "2000"
type input "Alan-2"
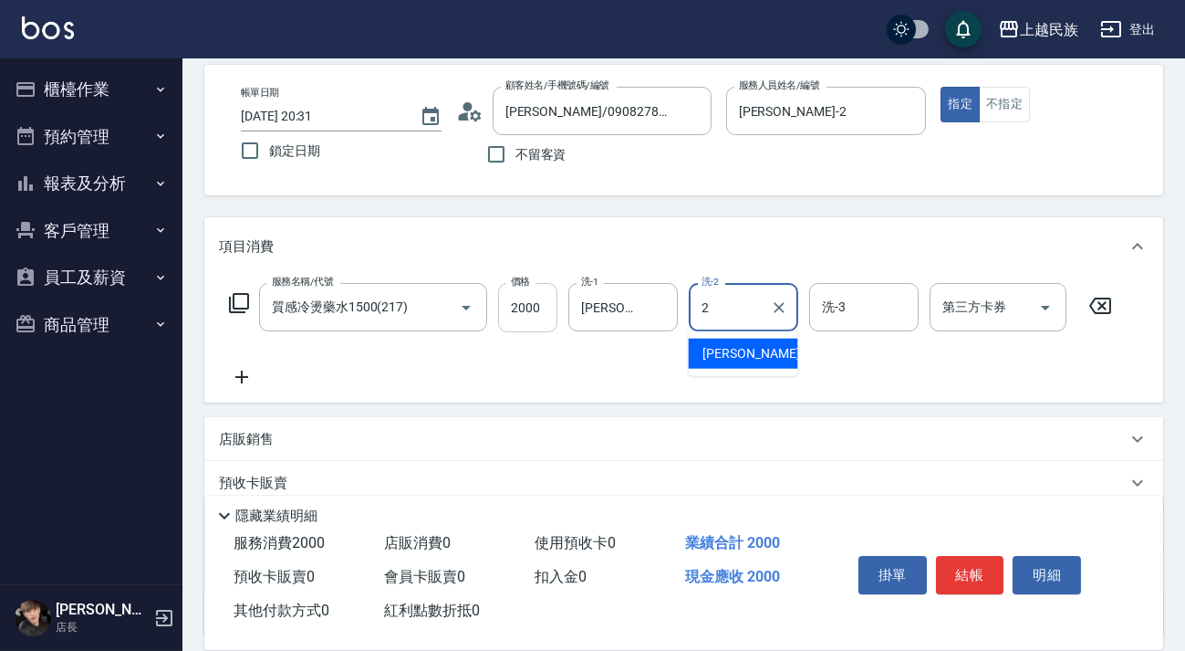
type input "Alan-2"
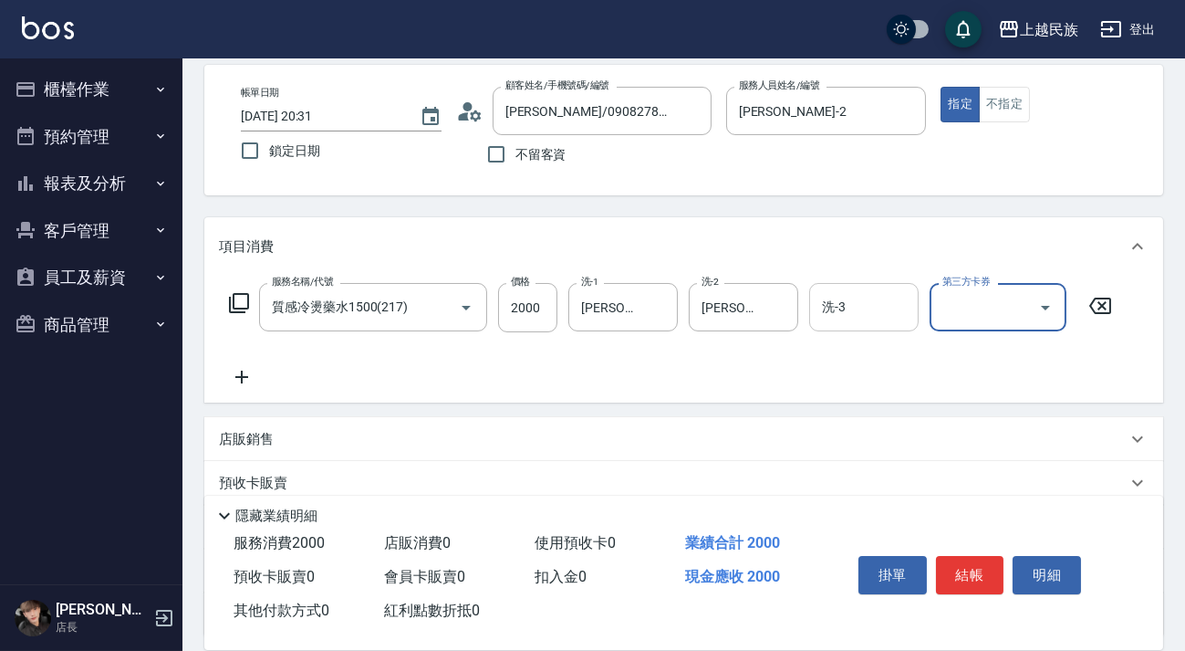
click at [897, 306] on input "洗-3" at bounding box center [863, 307] width 93 height 32
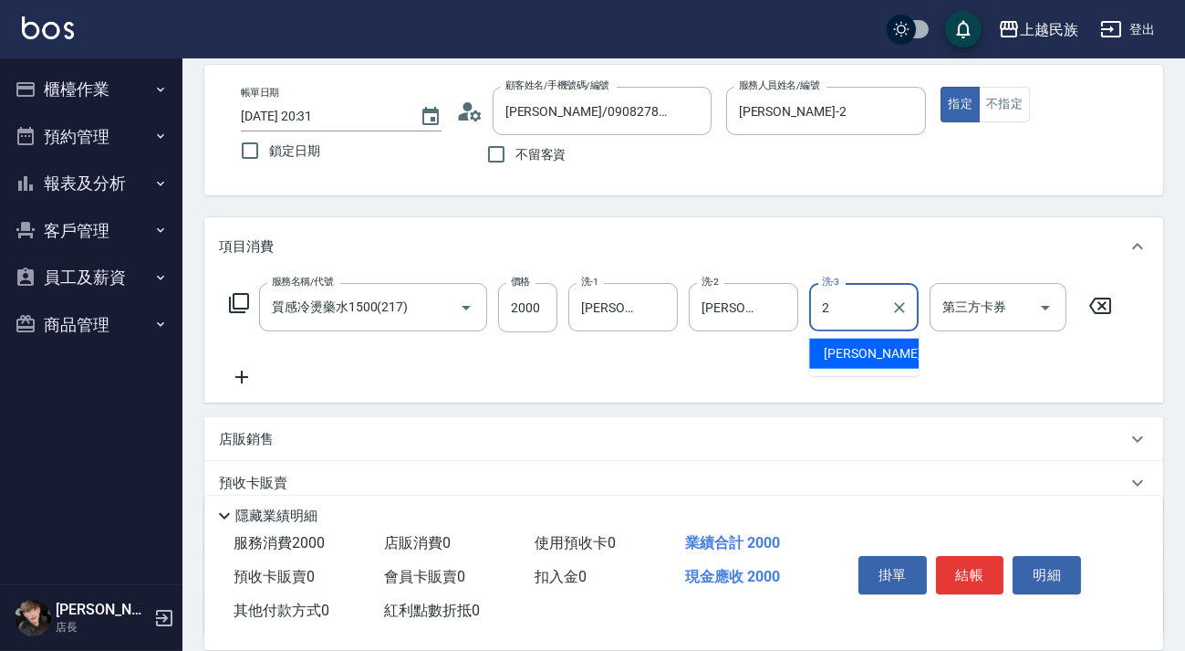
type input "Alan-2"
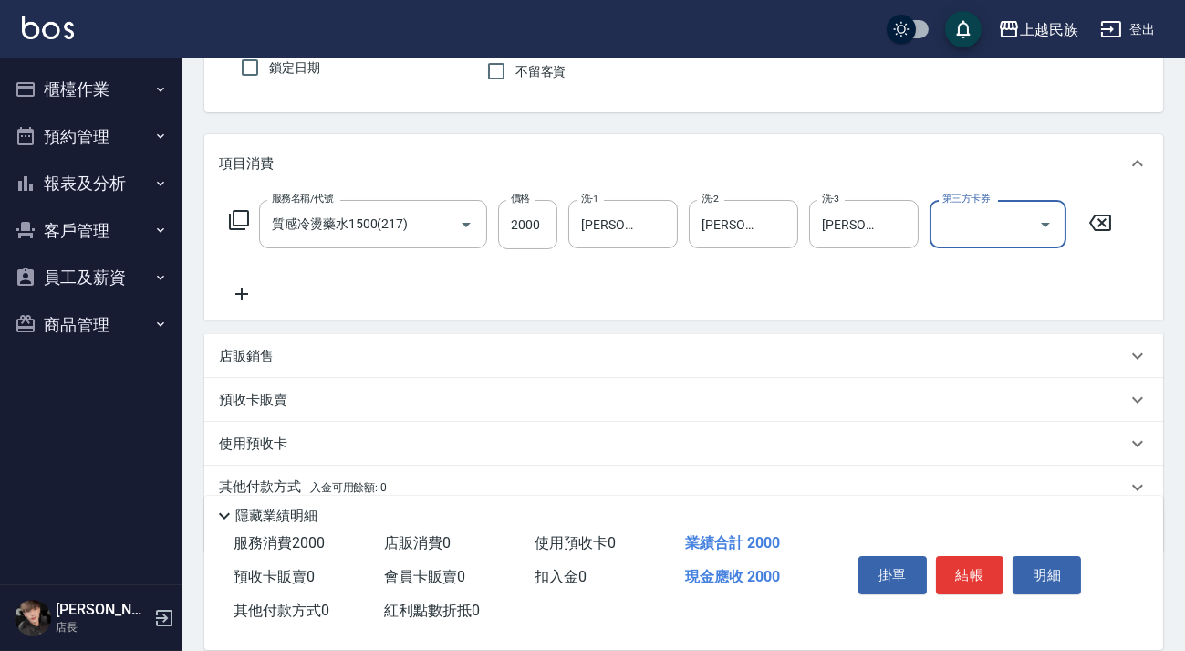
scroll to position [239, 0]
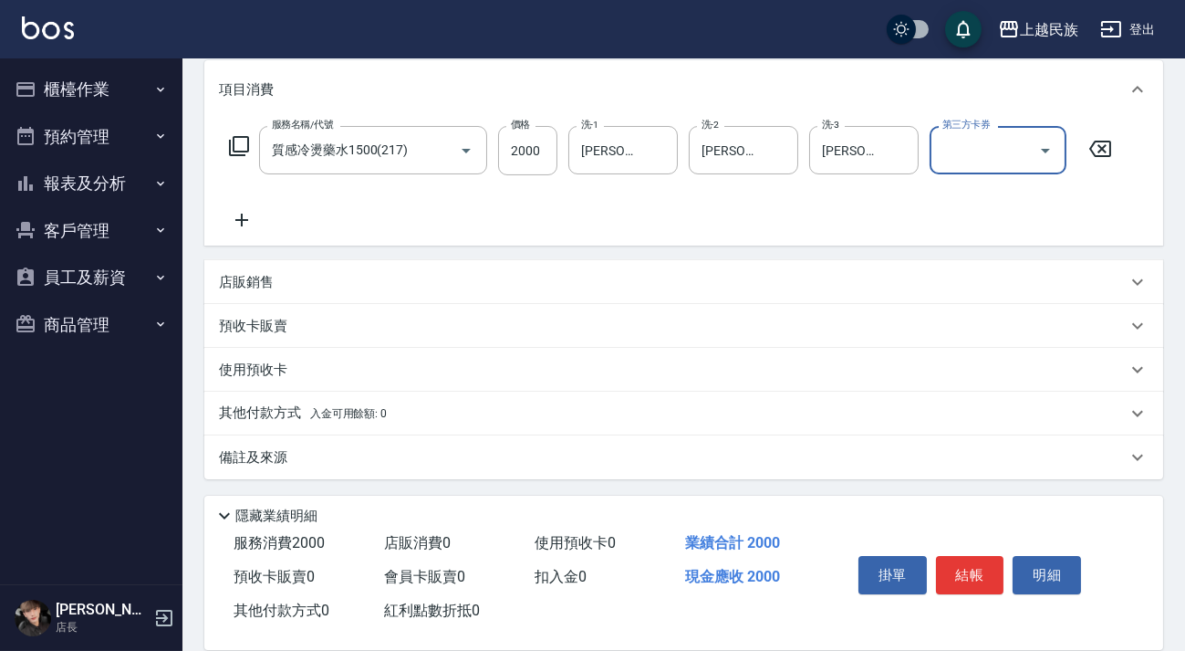
click at [413, 281] on div "店販銷售" at bounding box center [673, 282] width 908 height 19
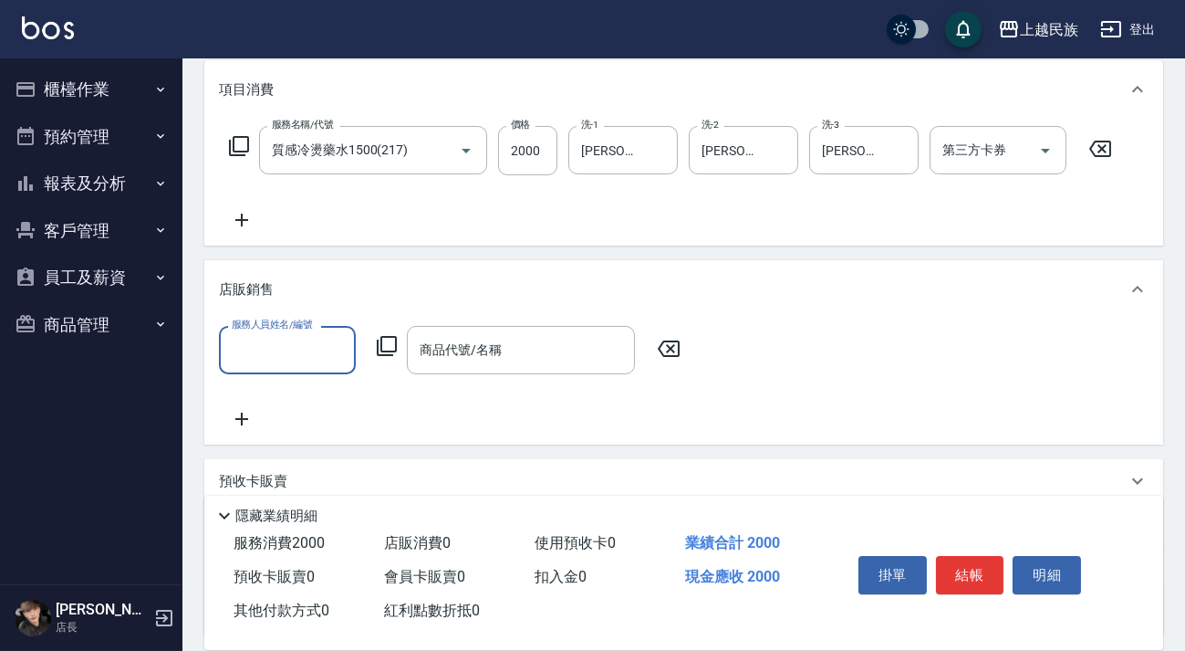
scroll to position [0, 0]
type input "Alan-2"
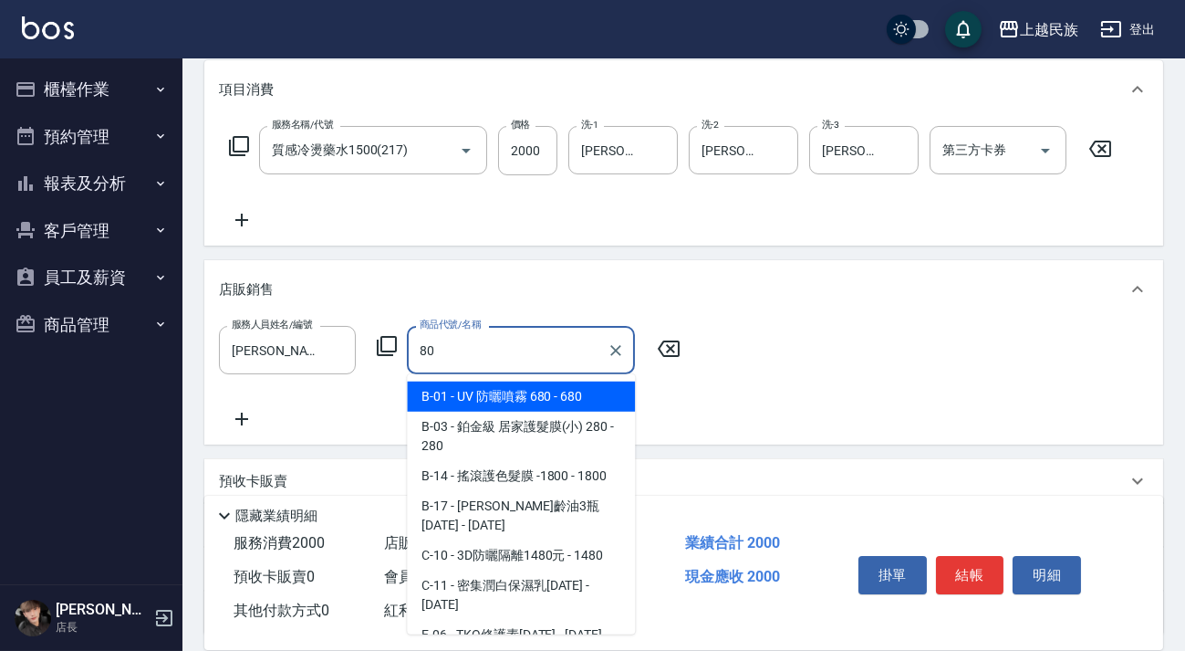
type input "8"
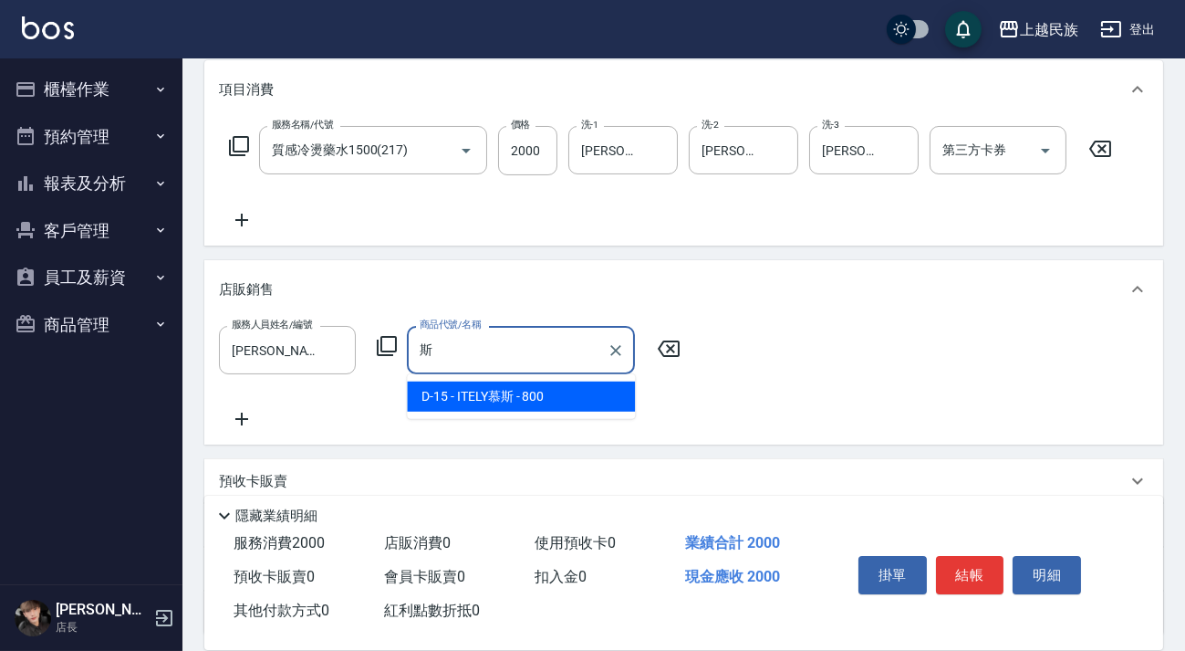
click at [518, 396] on span "D-15 - ITELY慕斯 - 800" at bounding box center [521, 396] width 228 height 30
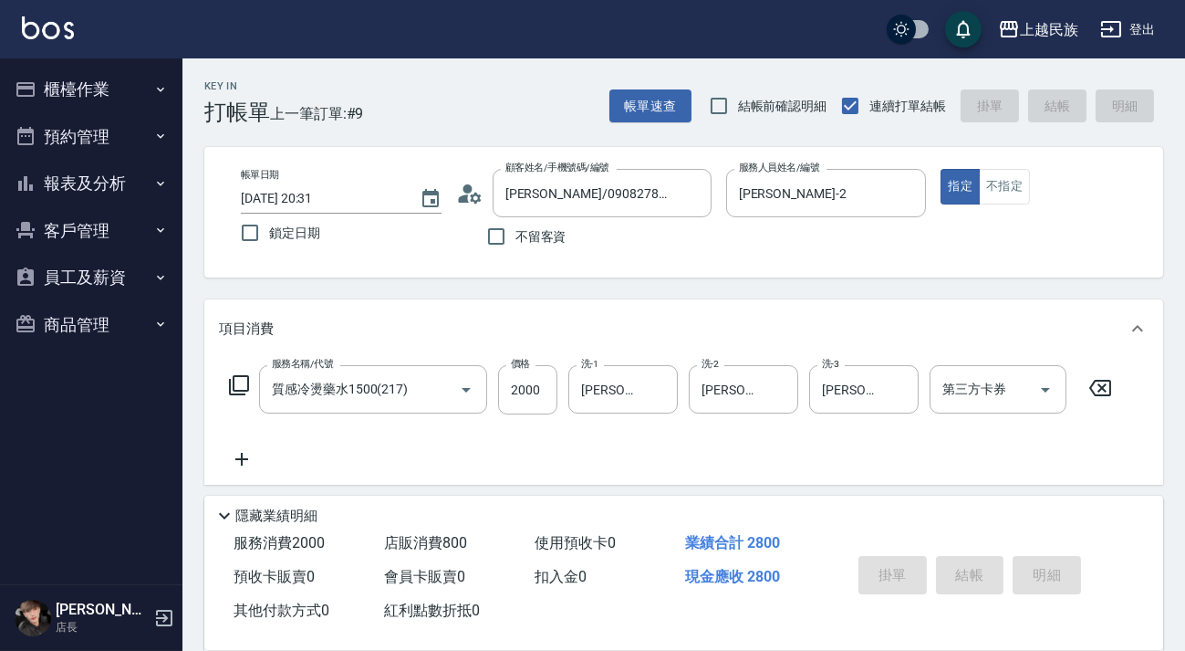
type input "ITELY慕斯"
type input "2025/10/08 20:33"
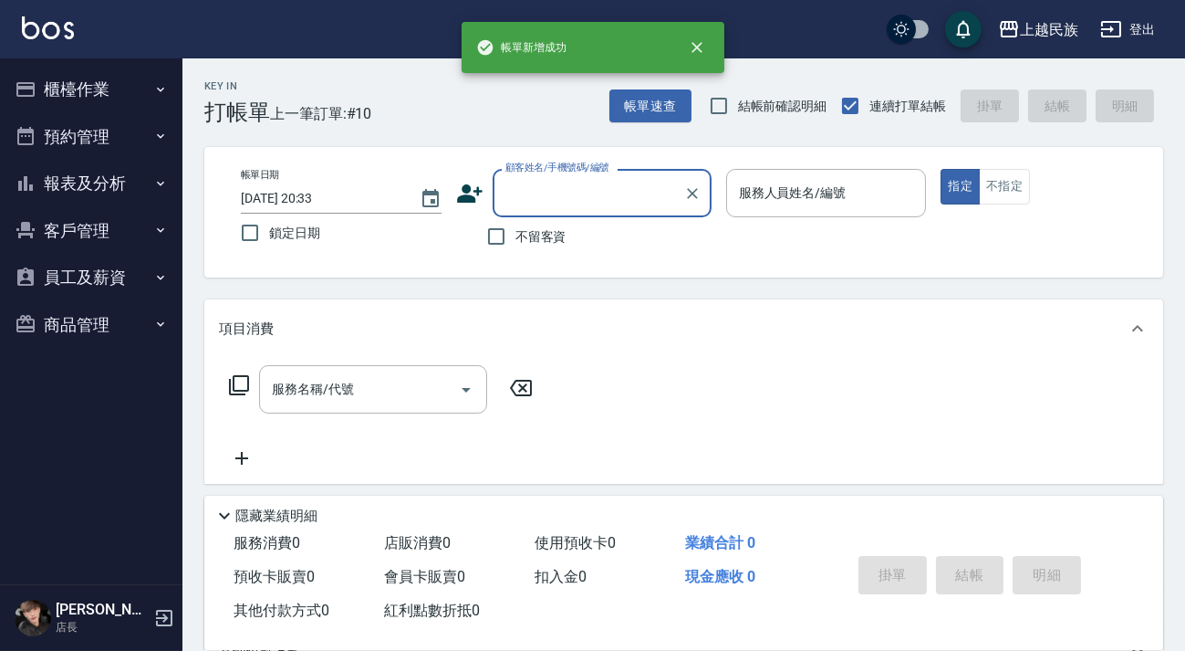
click at [650, 122] on div "帳單速查 結帳前確認明細 連續打單結帳 掛單 結帳 明細" at bounding box center [886, 106] width 554 height 38
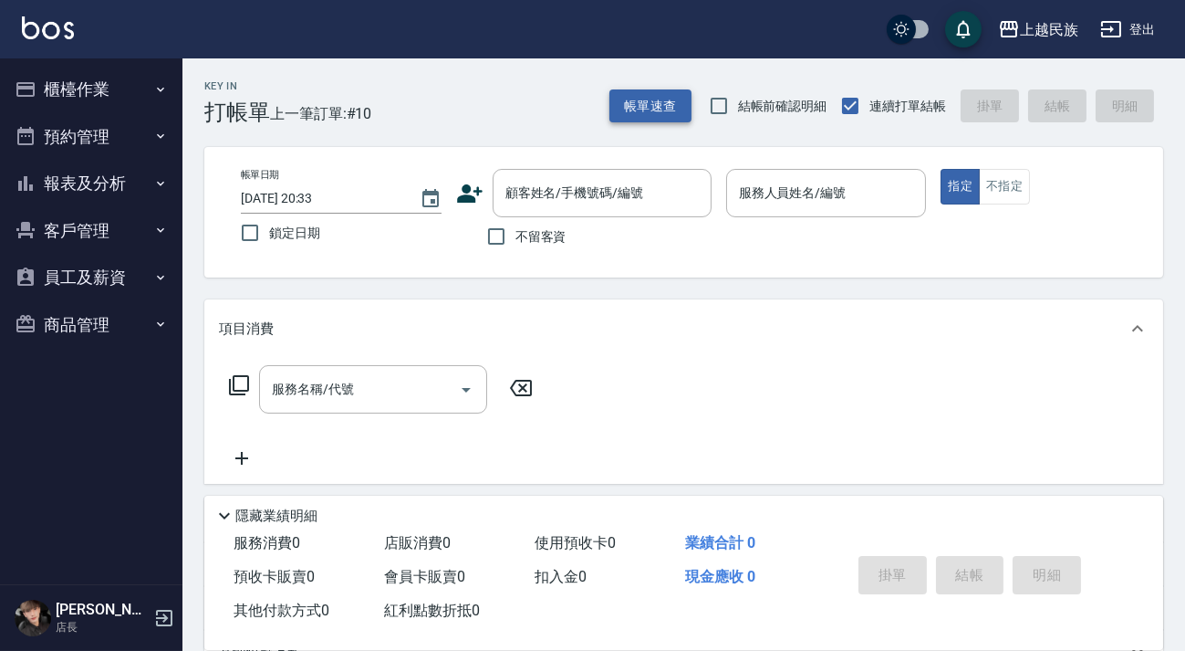
click at [669, 108] on button "帳單速查" at bounding box center [650, 106] width 82 height 34
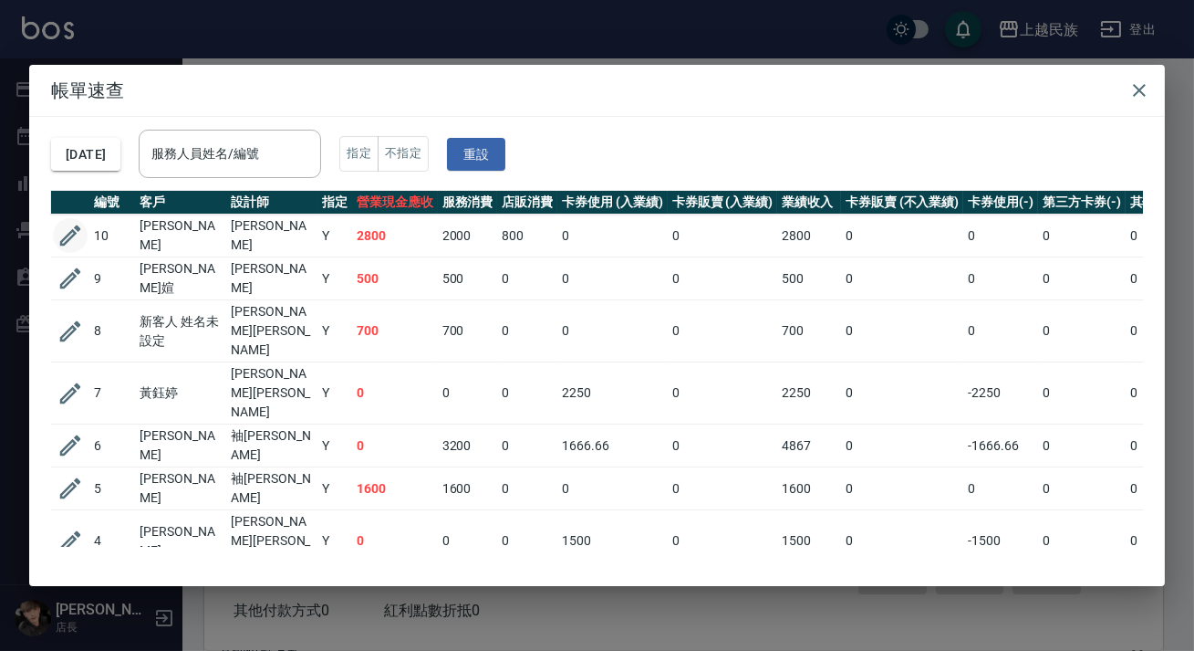
click at [82, 234] on icon "button" at bounding box center [70, 235] width 27 height 27
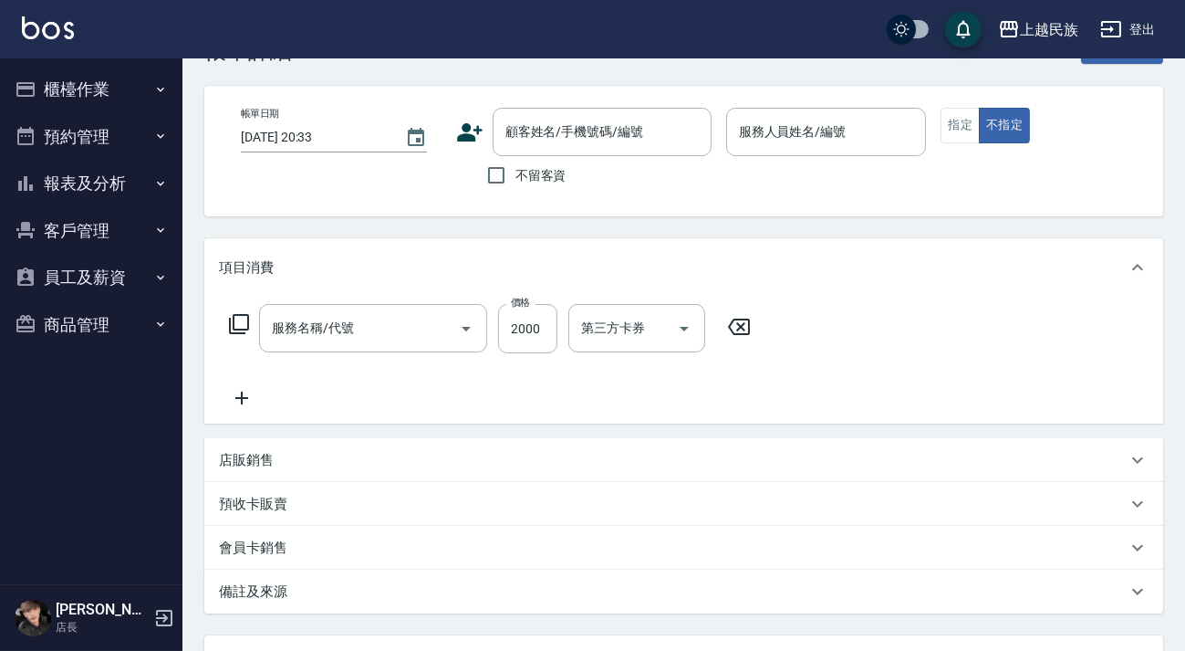
type input "2025/10/08 20:31"
type input "Alan-2"
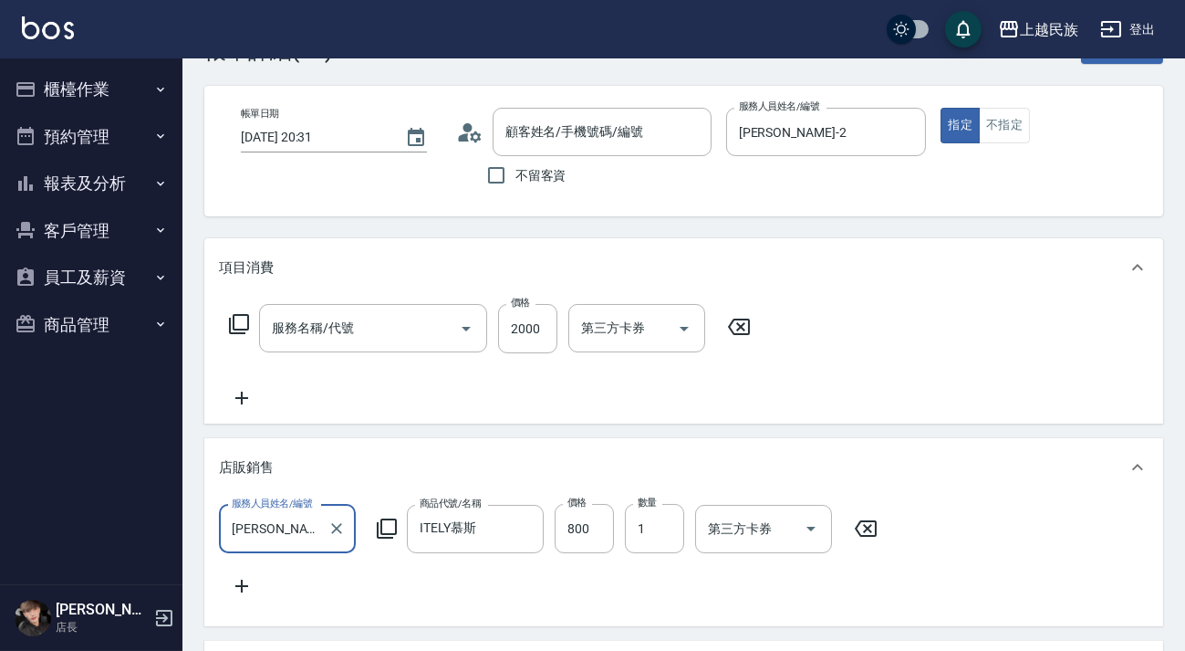
type input "質感冷燙藥水1500(217)"
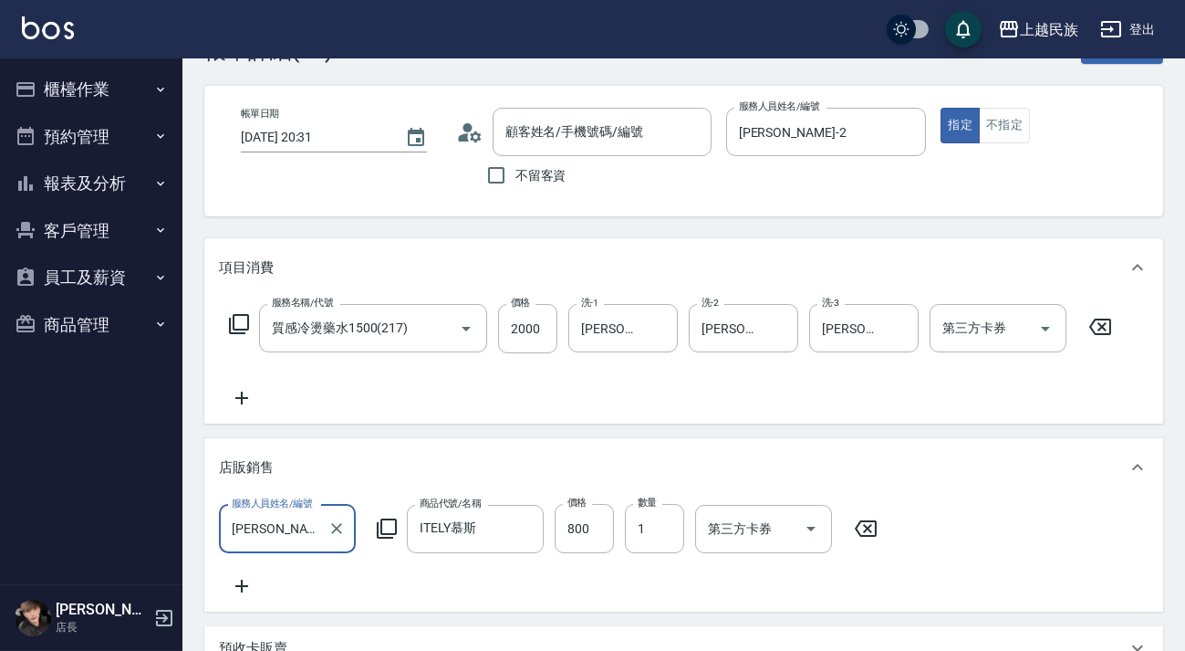
type input "彭致惟/0908278925/A040613"
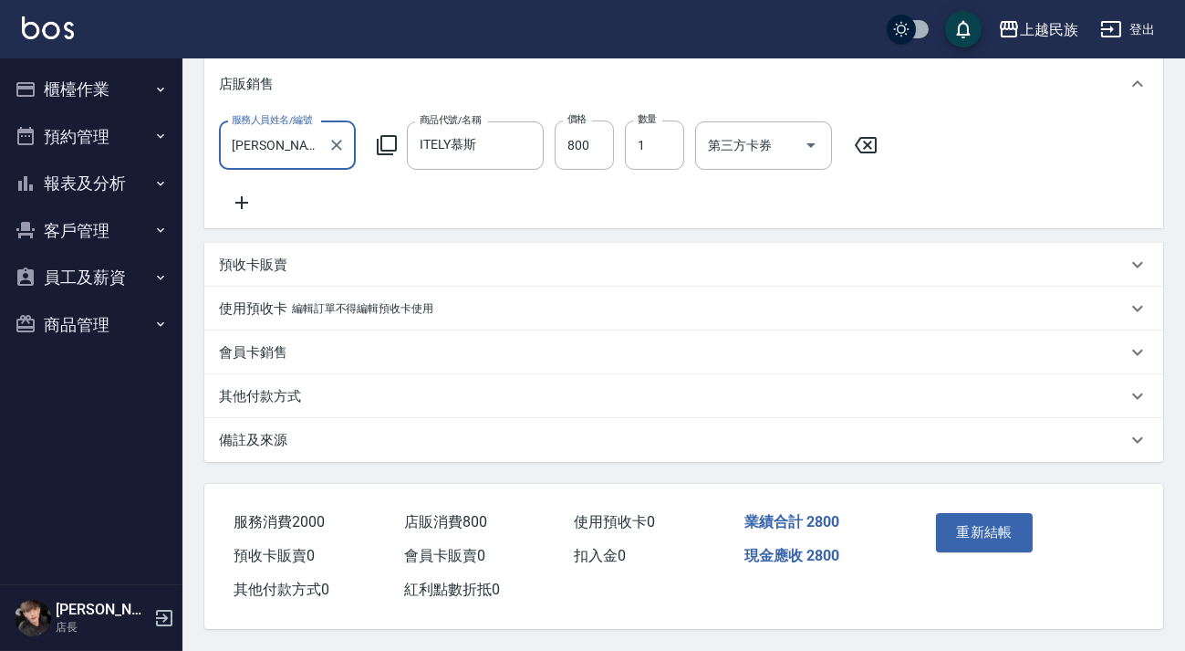
click at [816, 437] on div "備註及來源" at bounding box center [673, 440] width 908 height 19
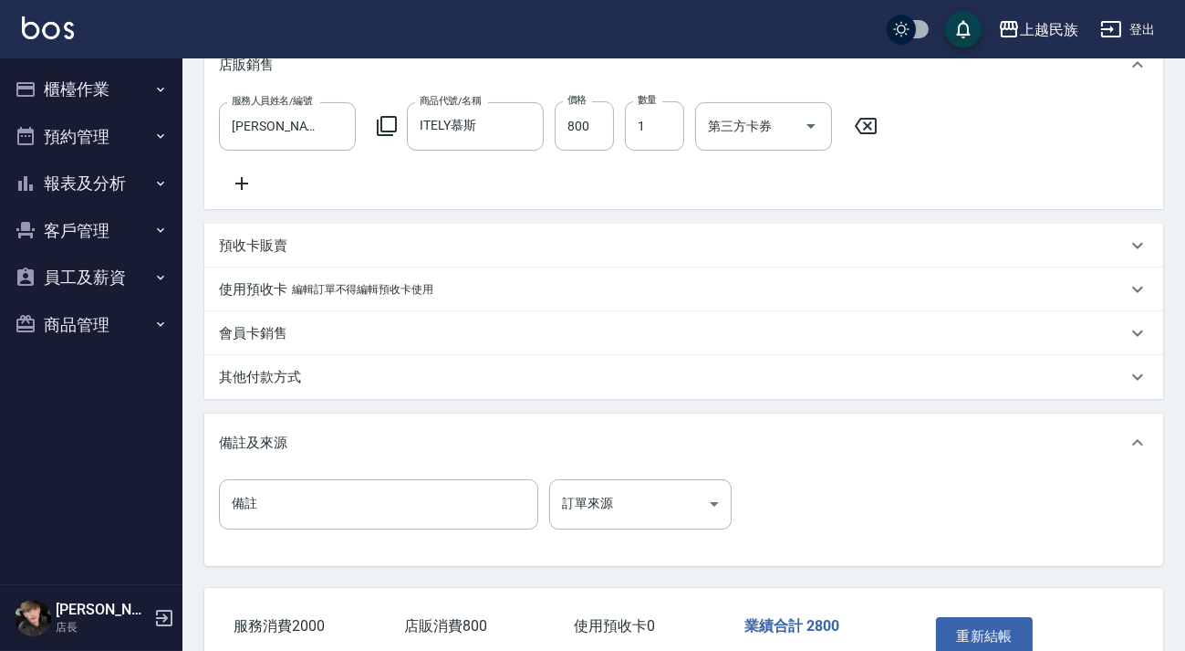
scroll to position [585, 0]
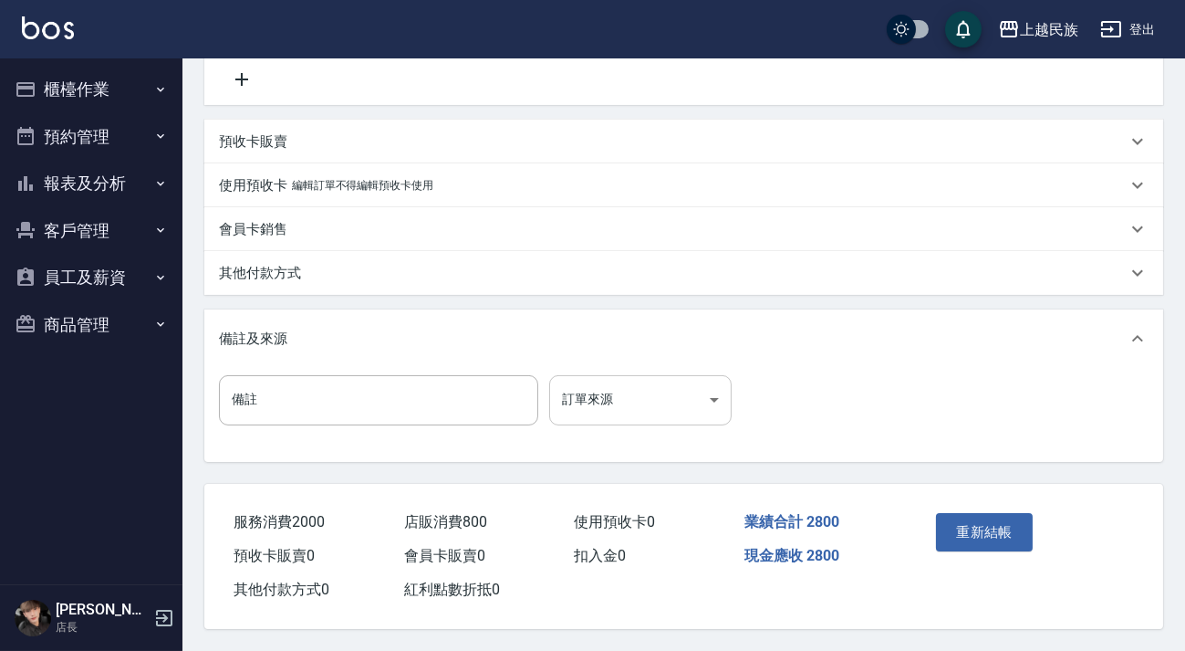
click at [711, 396] on body "上越民族 登出 櫃檯作業 打帳單 帳單列表 現金收支登錄 材料自購登錄 每日結帳 排班表 現場電腦打卡 預約管理 預約管理 單日預約紀錄 單週預約紀錄 報表及…" at bounding box center [592, 42] width 1185 height 1218
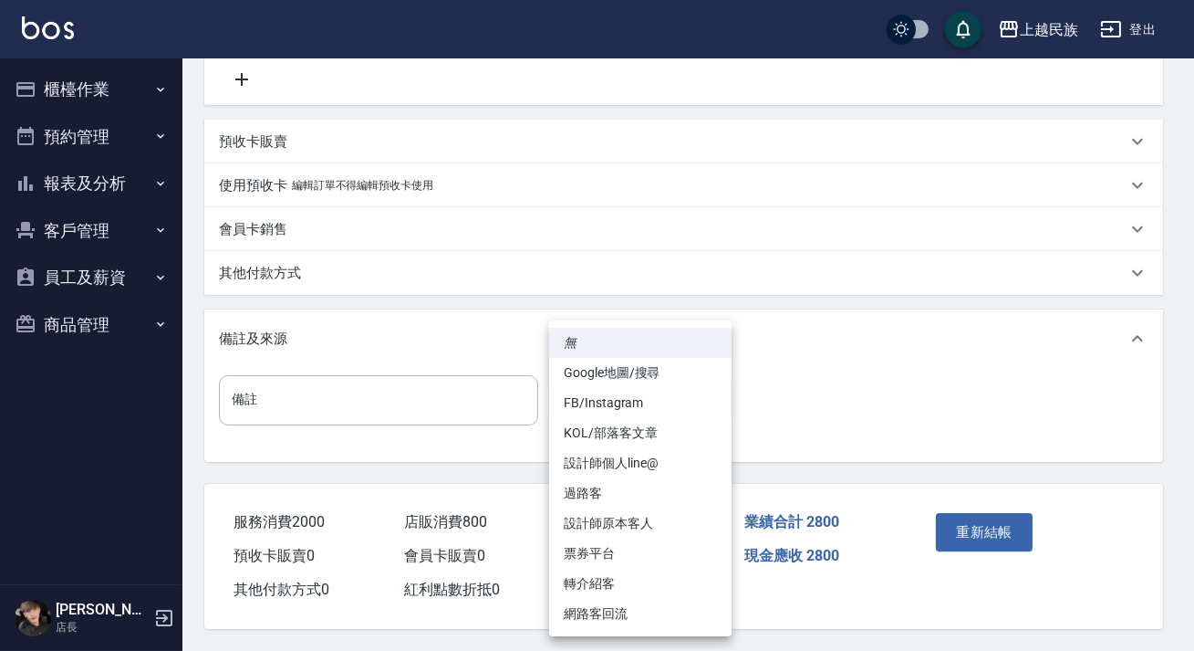
click at [684, 469] on li "設計師個人line@" at bounding box center [640, 463] width 182 height 30
type input "設計師個人line@"
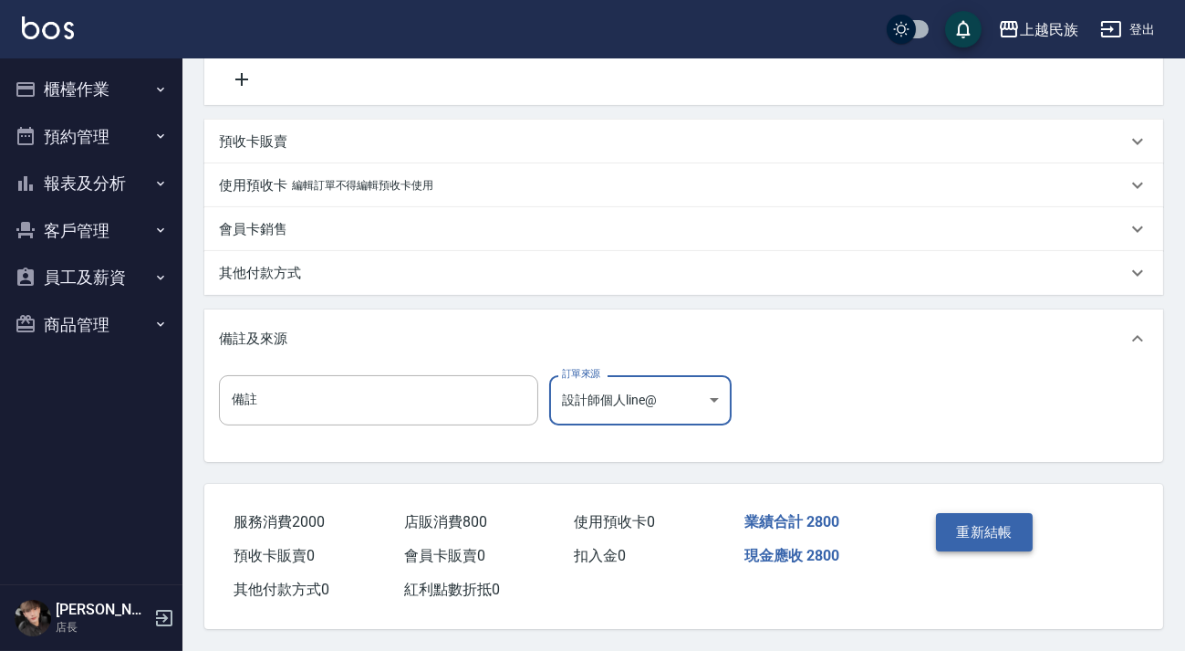
click at [958, 533] on button "重新結帳" at bounding box center [984, 532] width 97 height 38
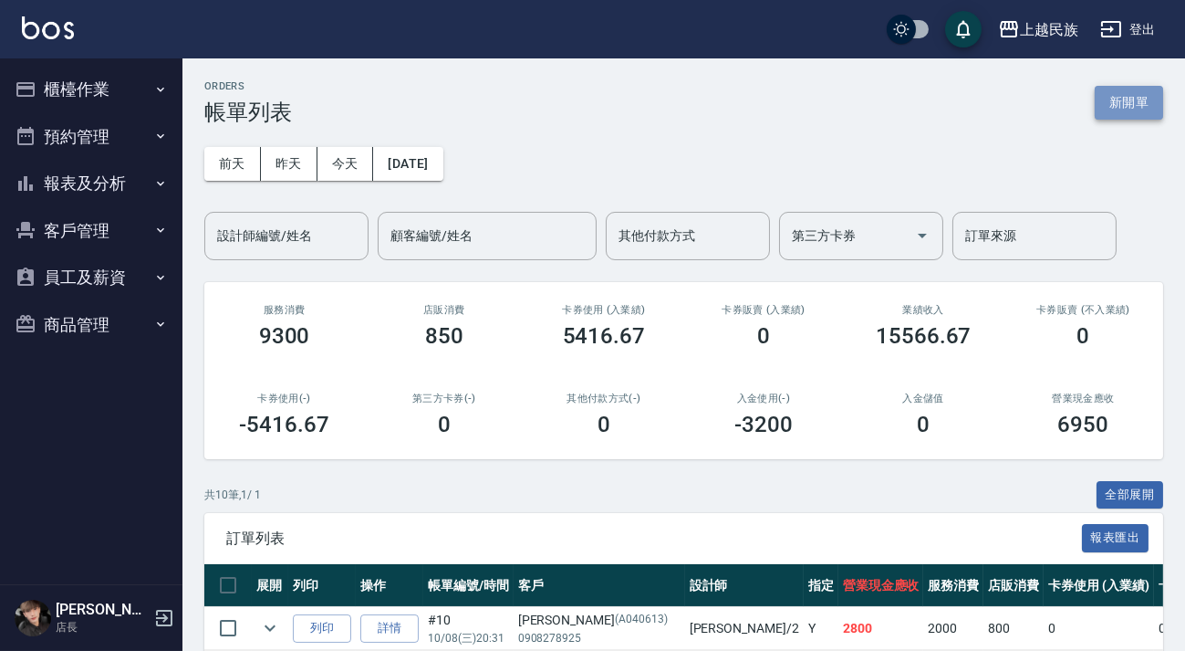
click at [1132, 96] on button "新開單" at bounding box center [1129, 103] width 68 height 34
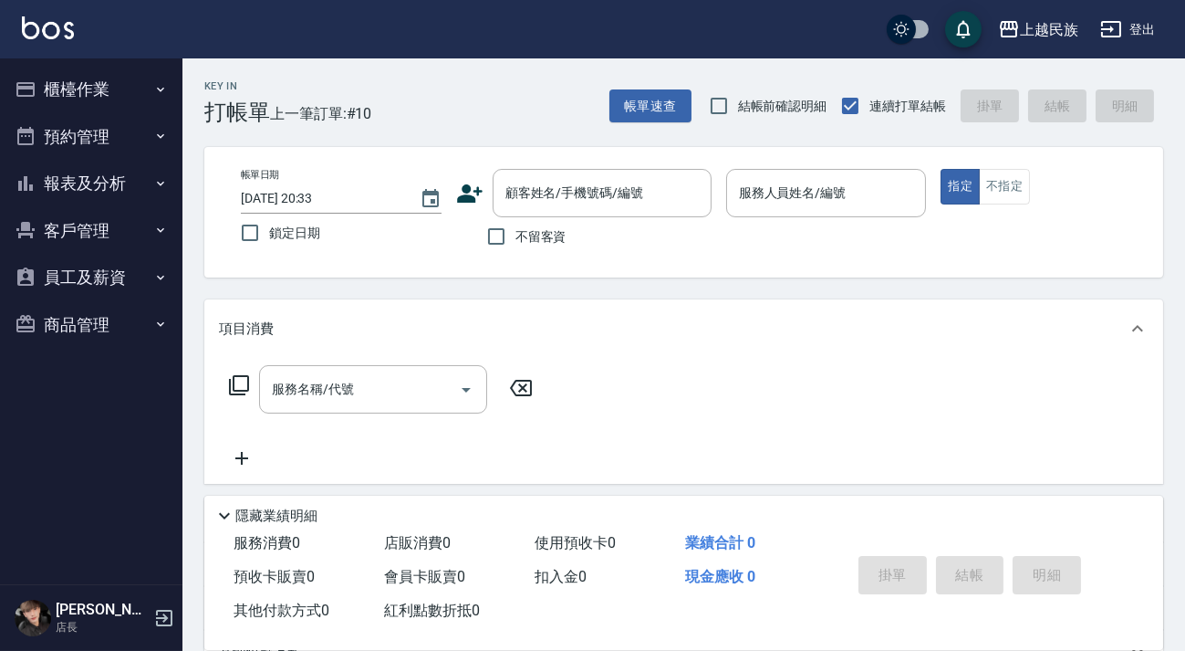
click at [561, 240] on div "不留客資" at bounding box center [583, 236] width 255 height 38
click at [557, 238] on span "不留客資" at bounding box center [540, 236] width 51 height 19
click at [515, 238] on input "不留客資" at bounding box center [496, 236] width 38 height 38
checkbox input "true"
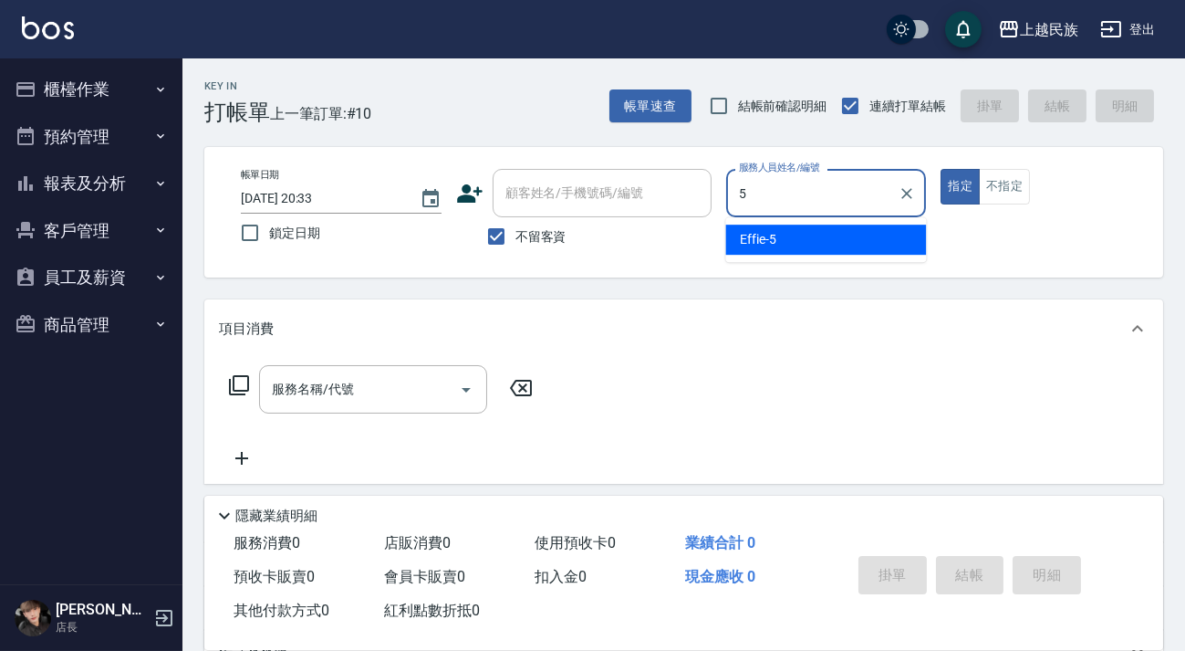
type input "Effie-5"
type button "true"
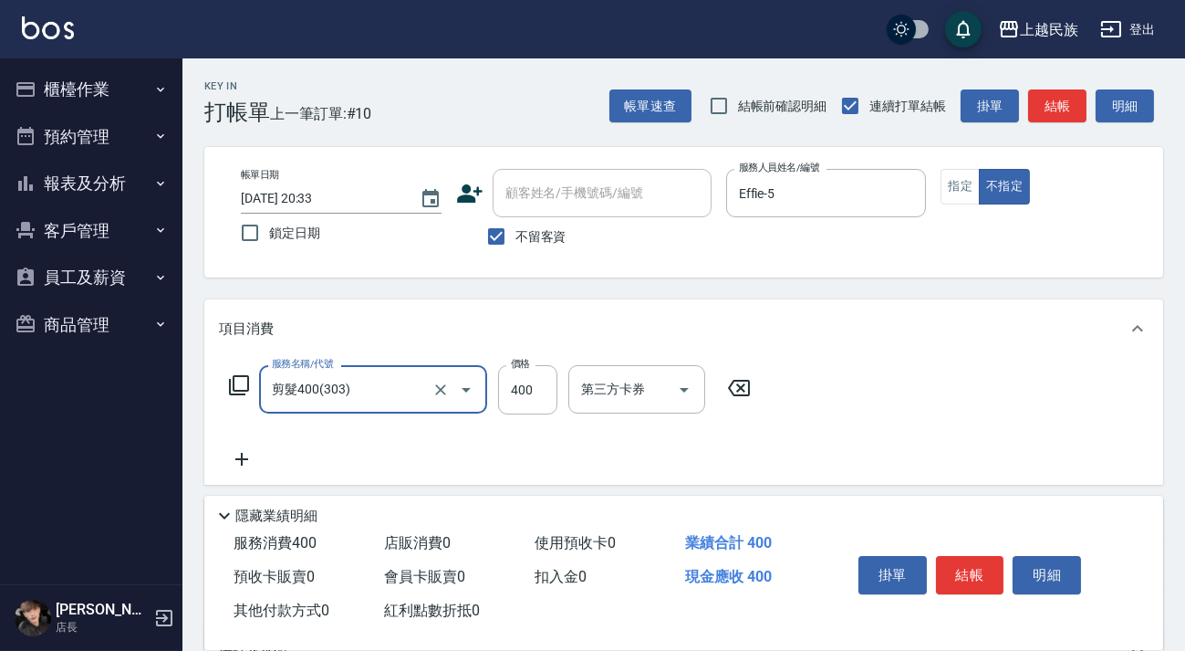
type input "剪髮400(303)"
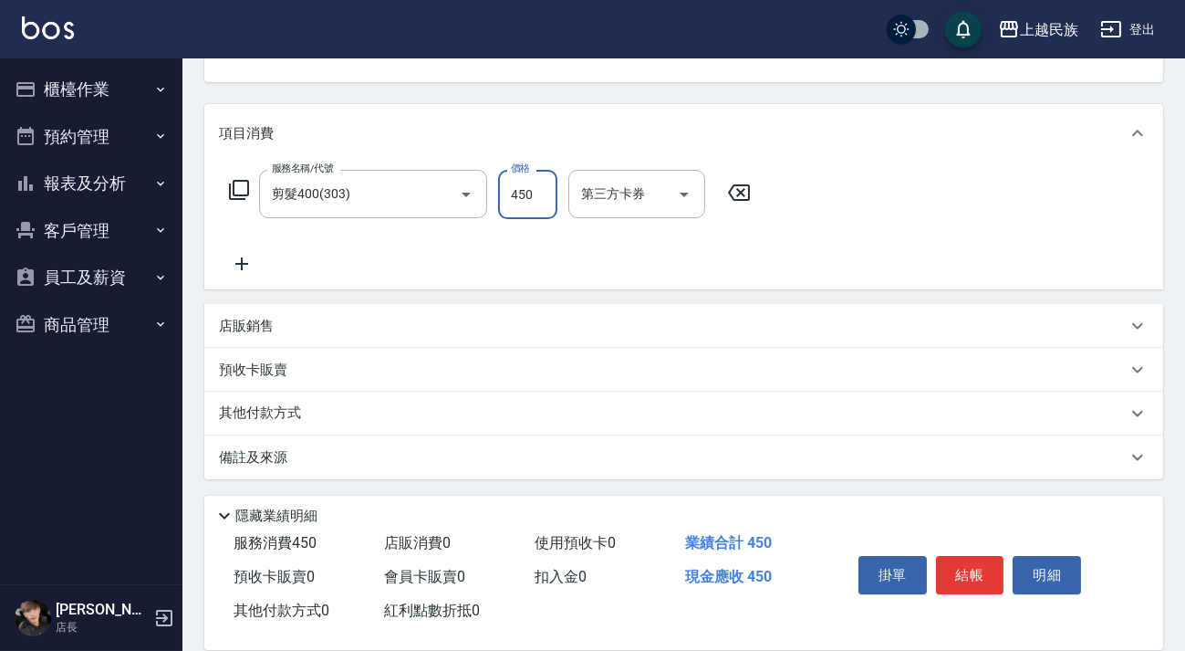
type input "450"
click at [868, 470] on div "備註及來源" at bounding box center [683, 457] width 959 height 44
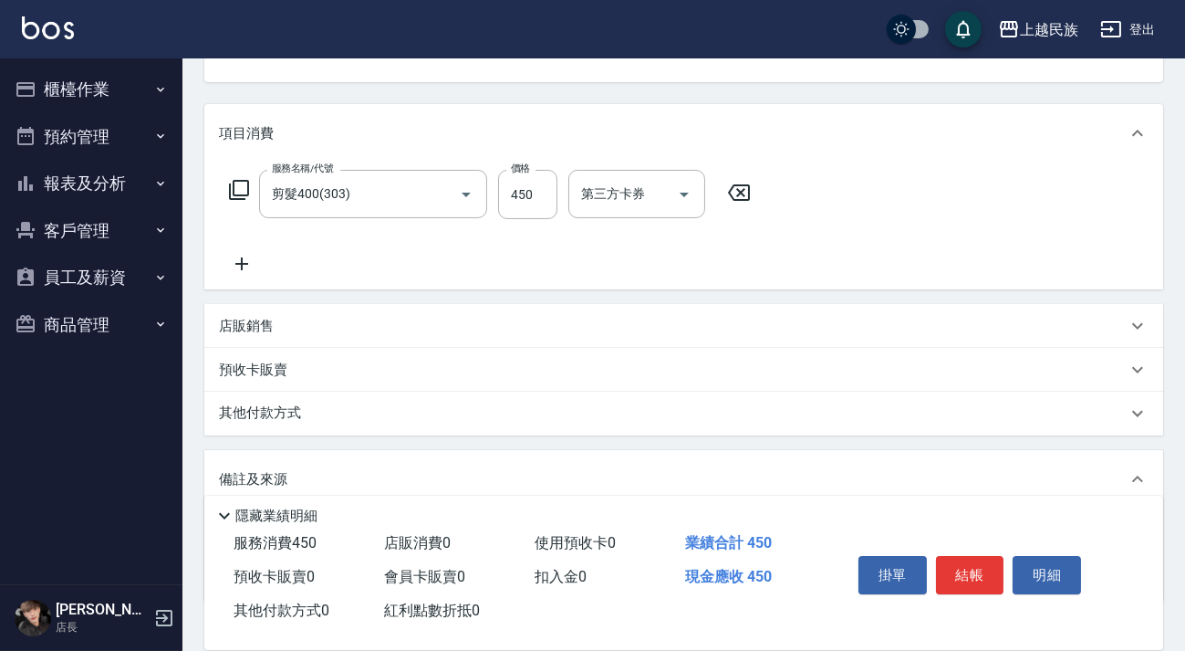
scroll to position [316, 0]
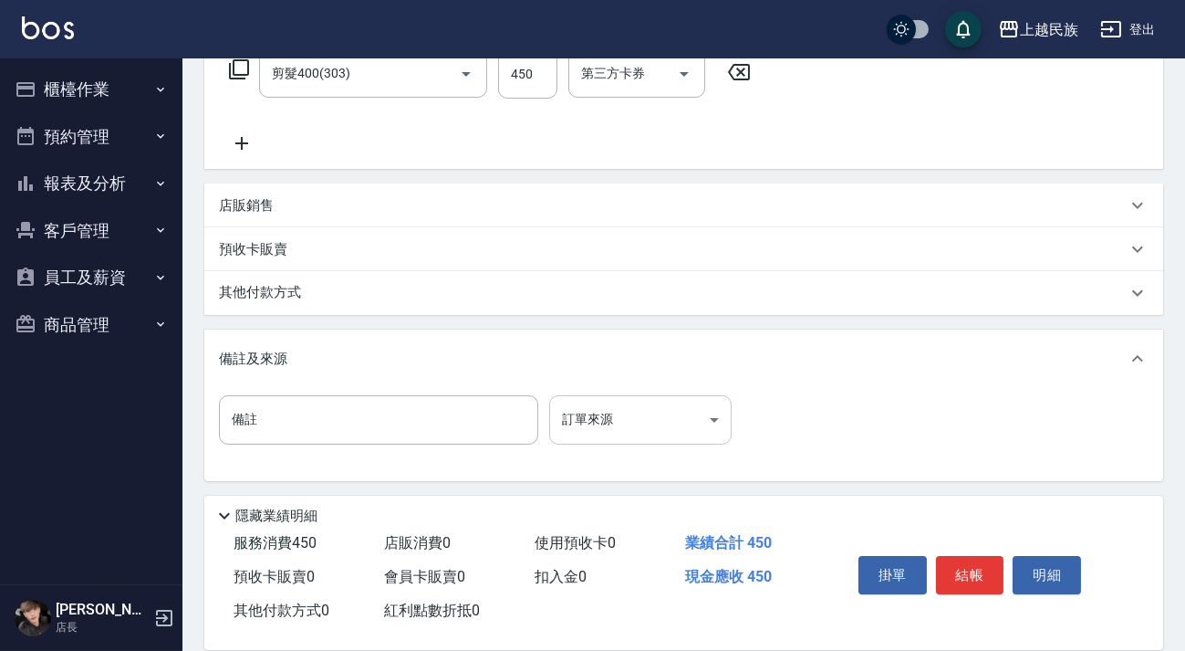
click at [722, 430] on body "上越民族 登出 櫃檯作業 打帳單 帳單列表 現金收支登錄 材料自購登錄 每日結帳 排班表 現場電腦打卡 預約管理 預約管理 單日預約紀錄 單週預約紀錄 報表及…" at bounding box center [592, 168] width 1185 height 968
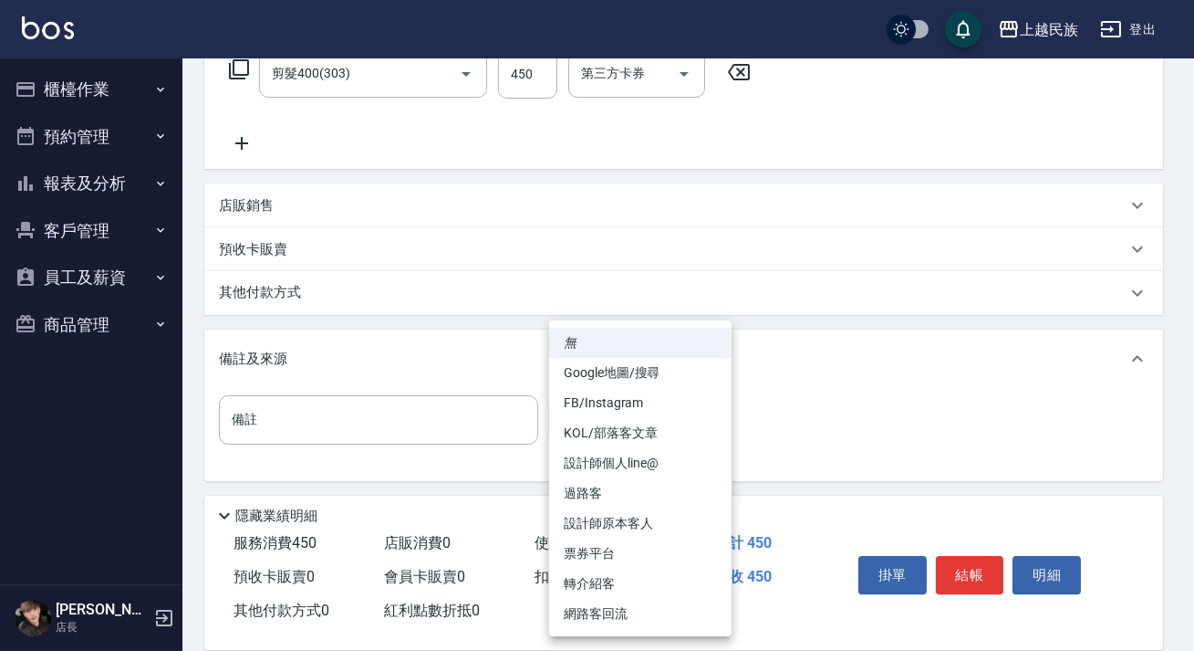
click at [657, 487] on li "過路客" at bounding box center [640, 493] width 182 height 30
type input "過路客"
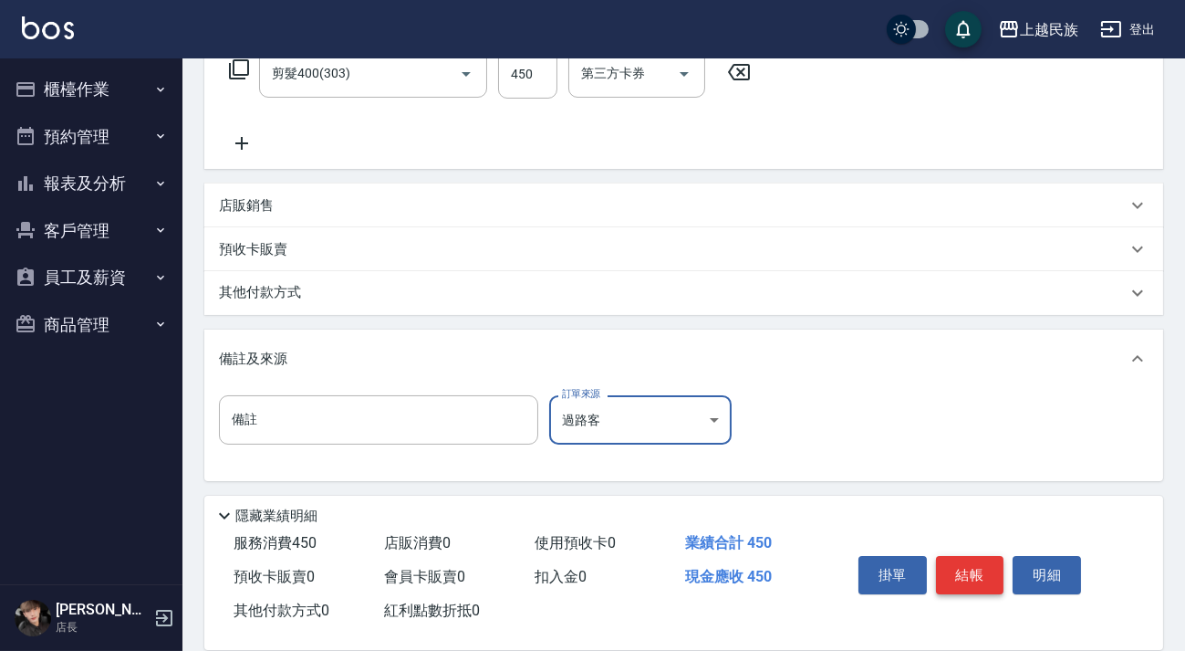
click at [967, 571] on button "結帳" at bounding box center [970, 575] width 68 height 38
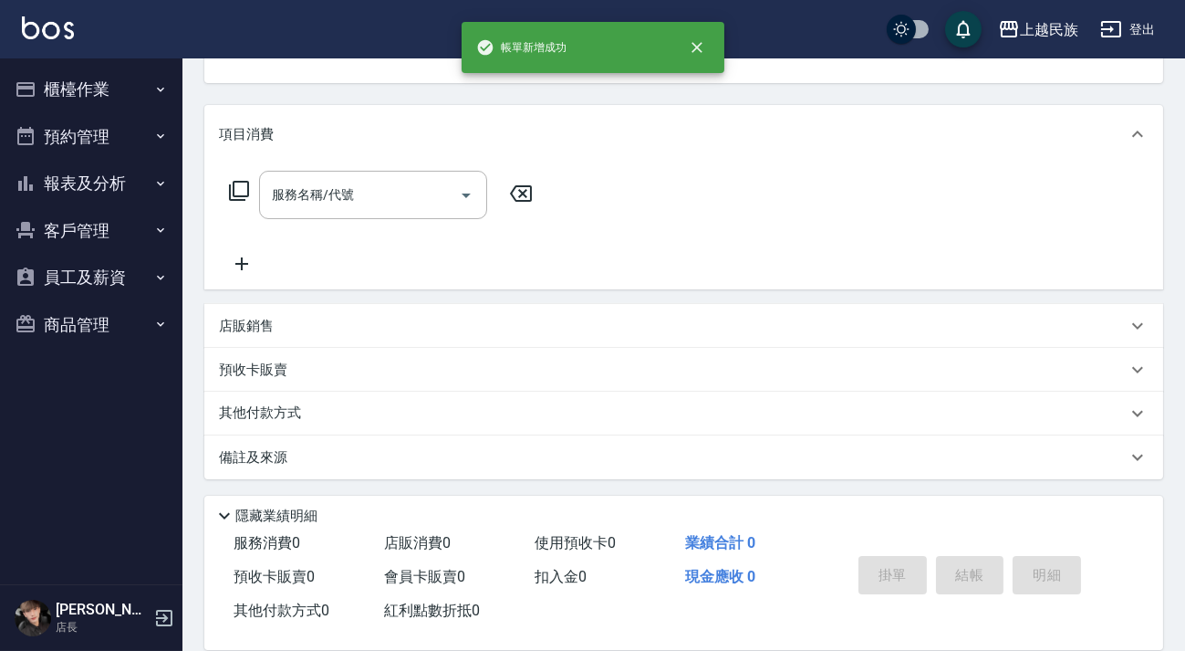
scroll to position [0, 0]
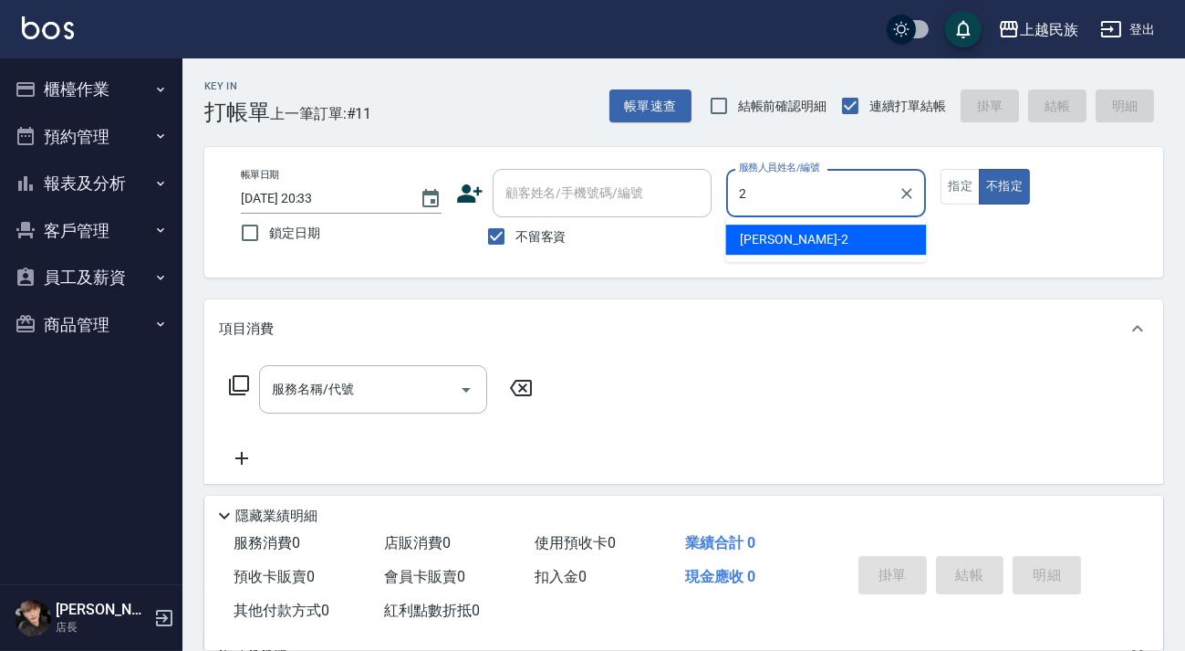
type input "Alan-2"
type button "false"
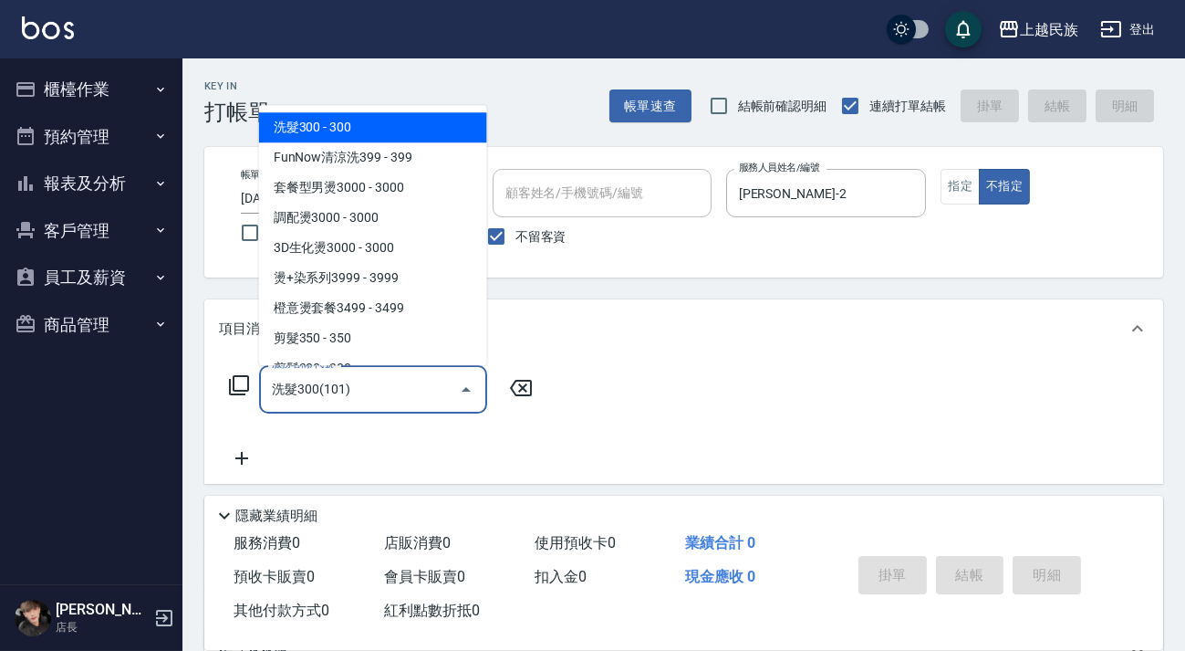
type input "洗髮300(101)"
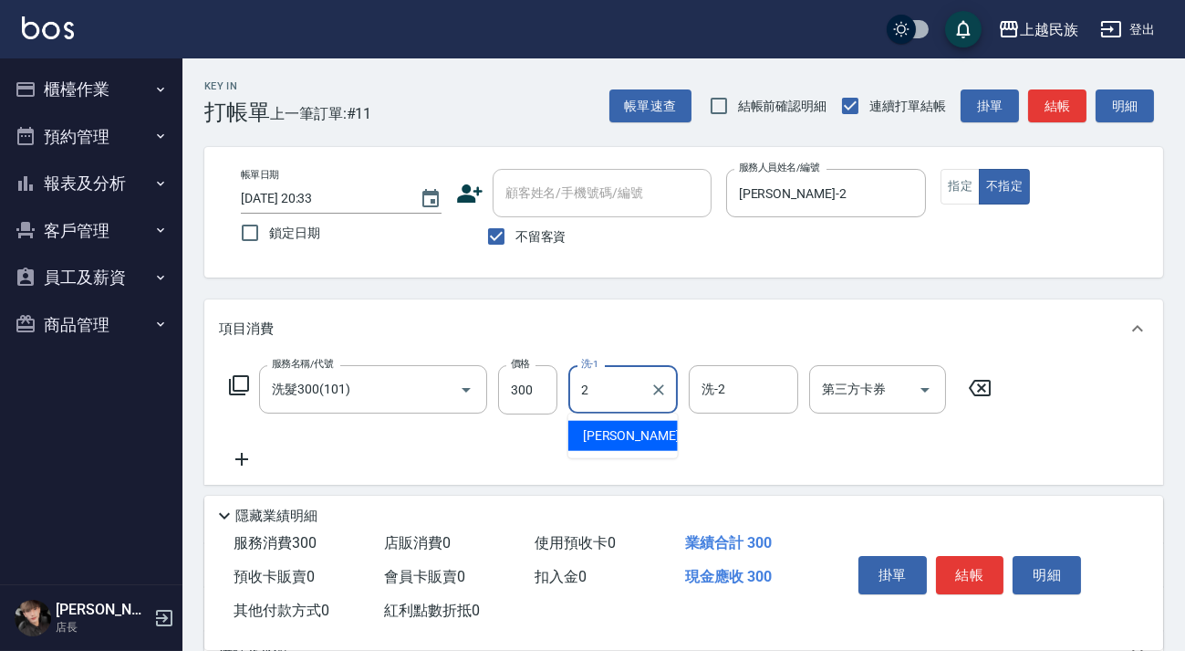
type input "Alan-2"
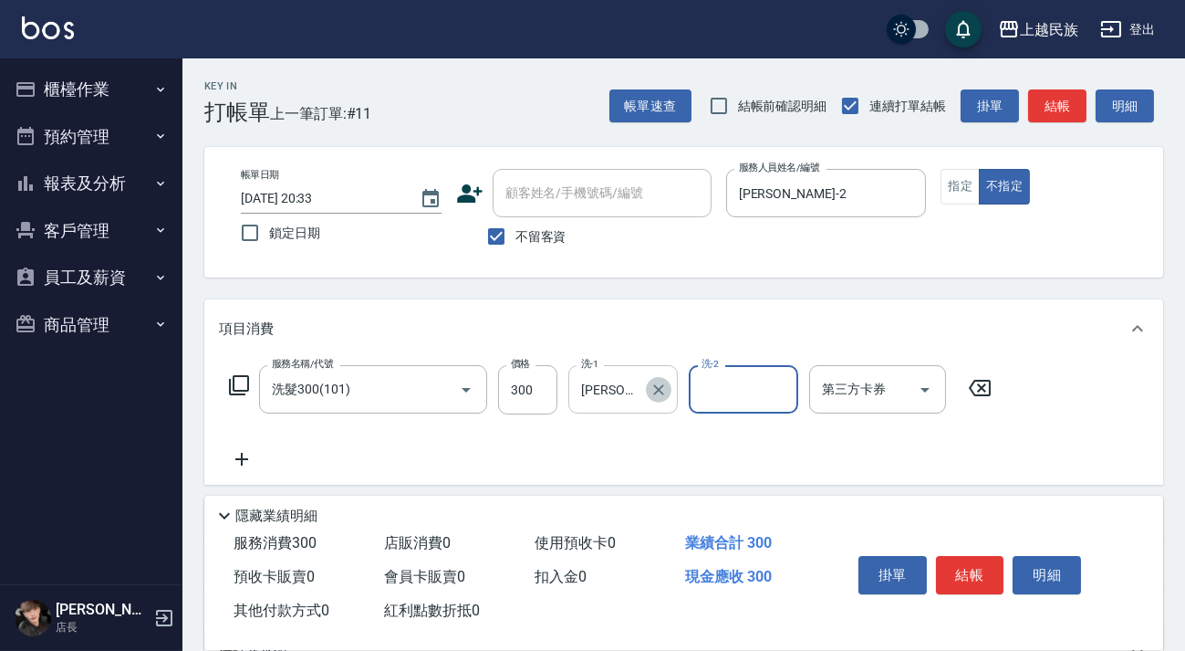
click at [656, 381] on icon "Clear" at bounding box center [659, 389] width 18 height 18
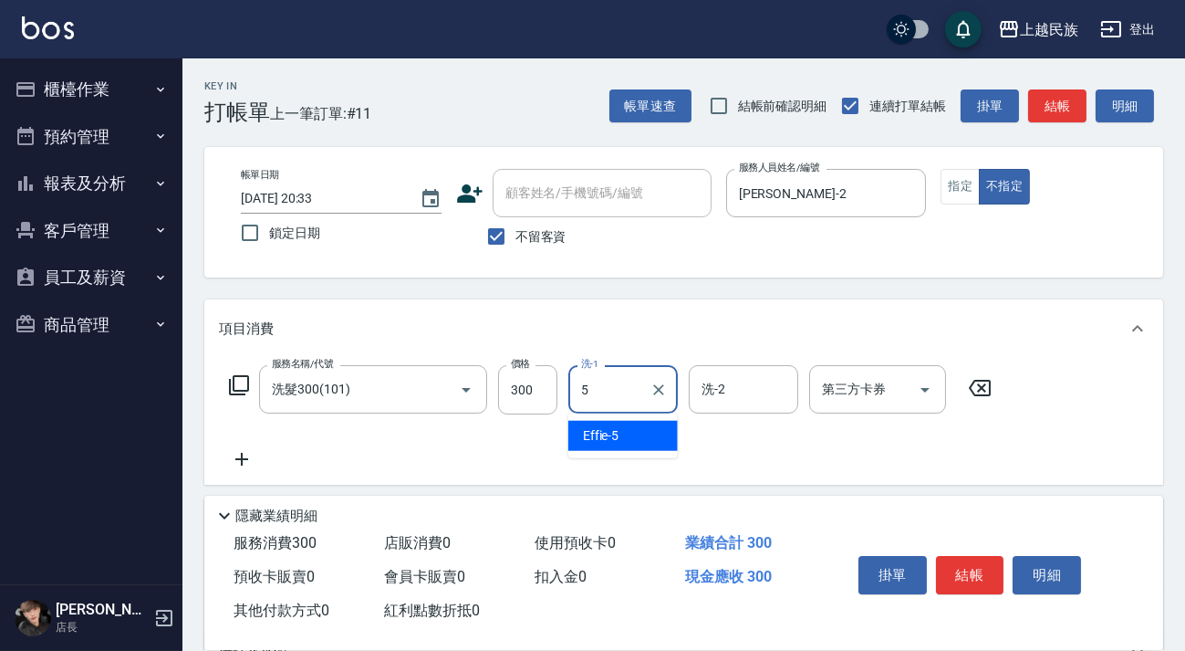
type input "Effie-5"
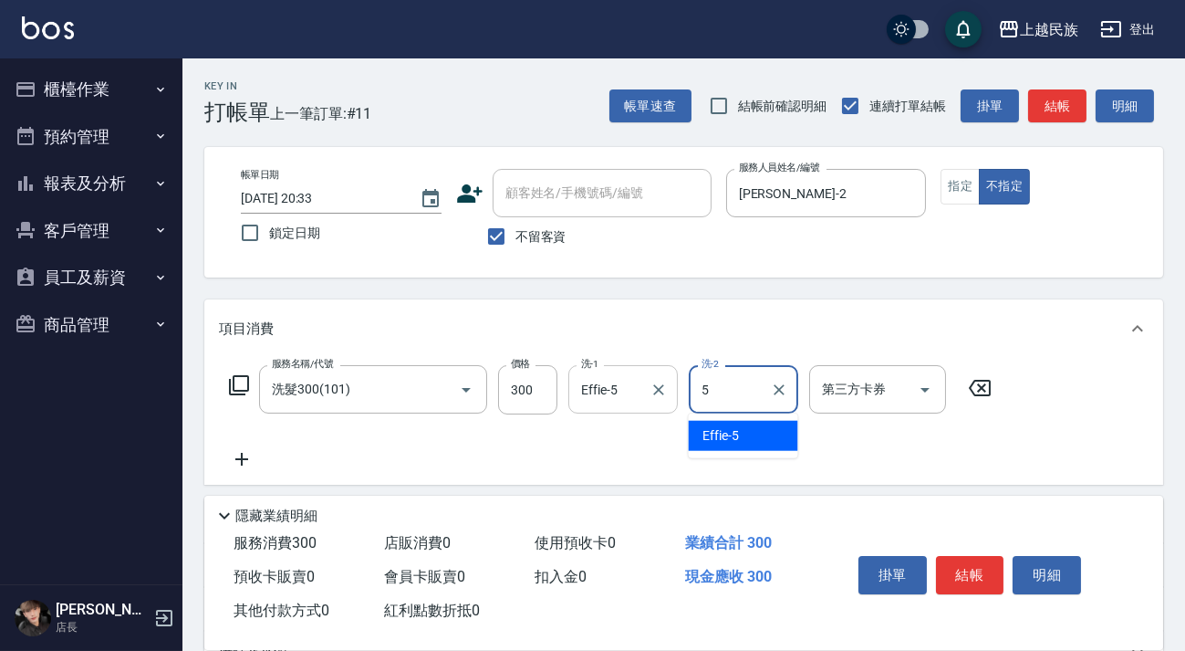
type input "Effie-5"
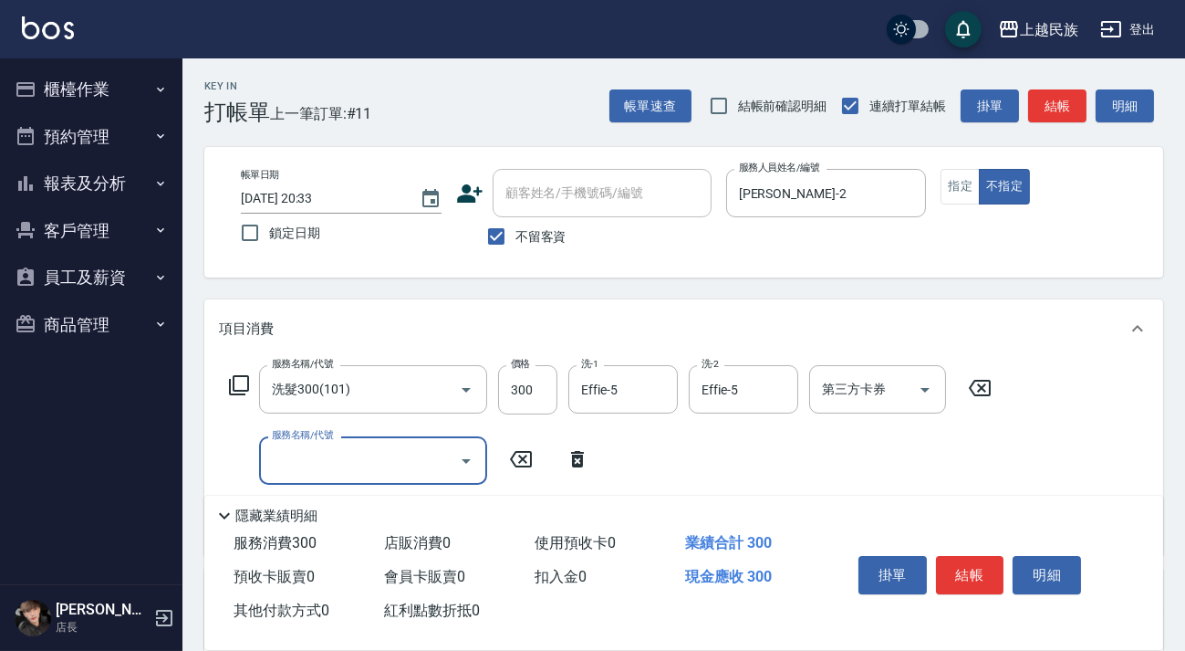
click at [571, 453] on icon at bounding box center [578, 459] width 46 height 22
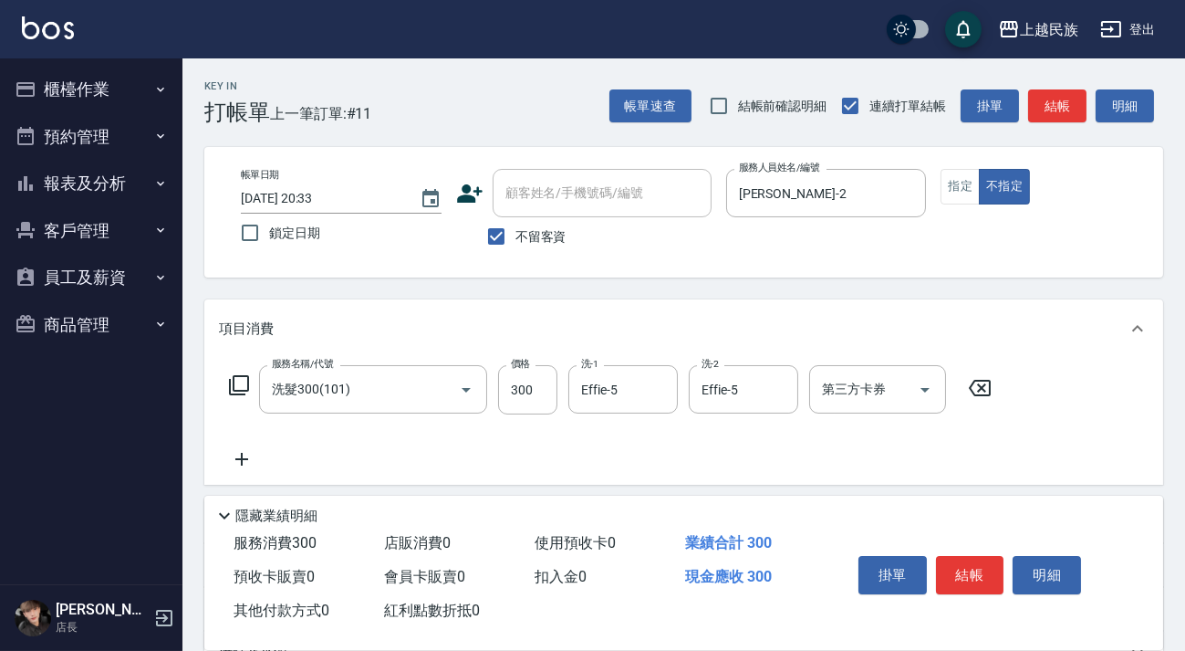
scroll to position [195, 0]
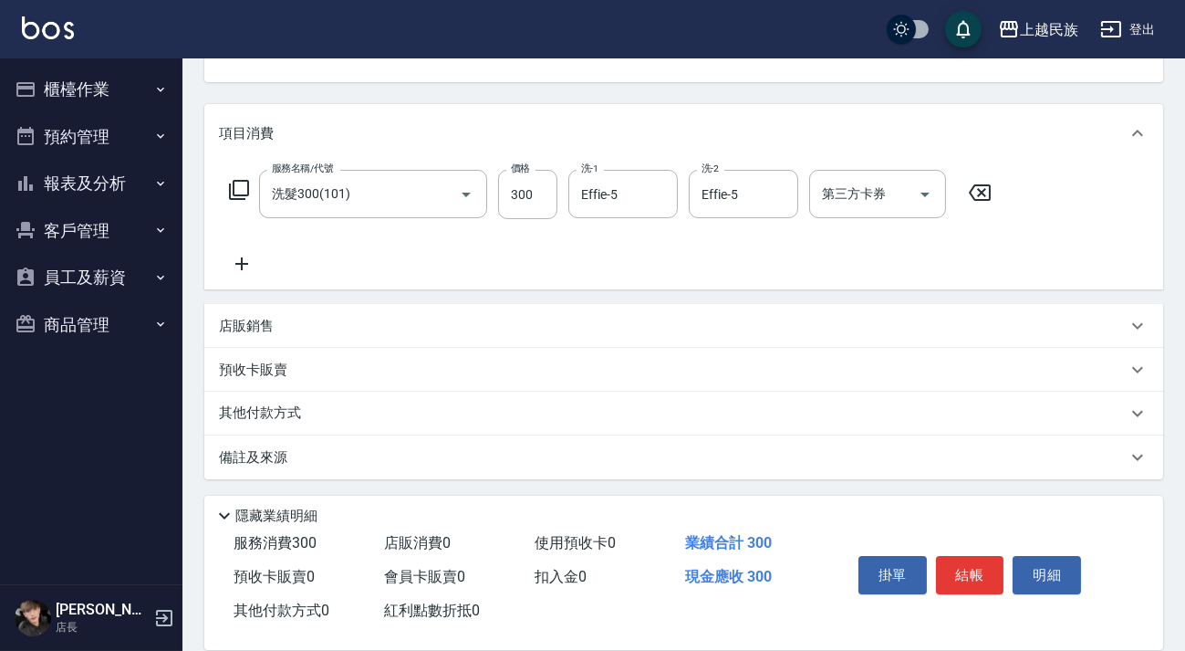
click at [411, 328] on div "店販銷售" at bounding box center [673, 326] width 908 height 19
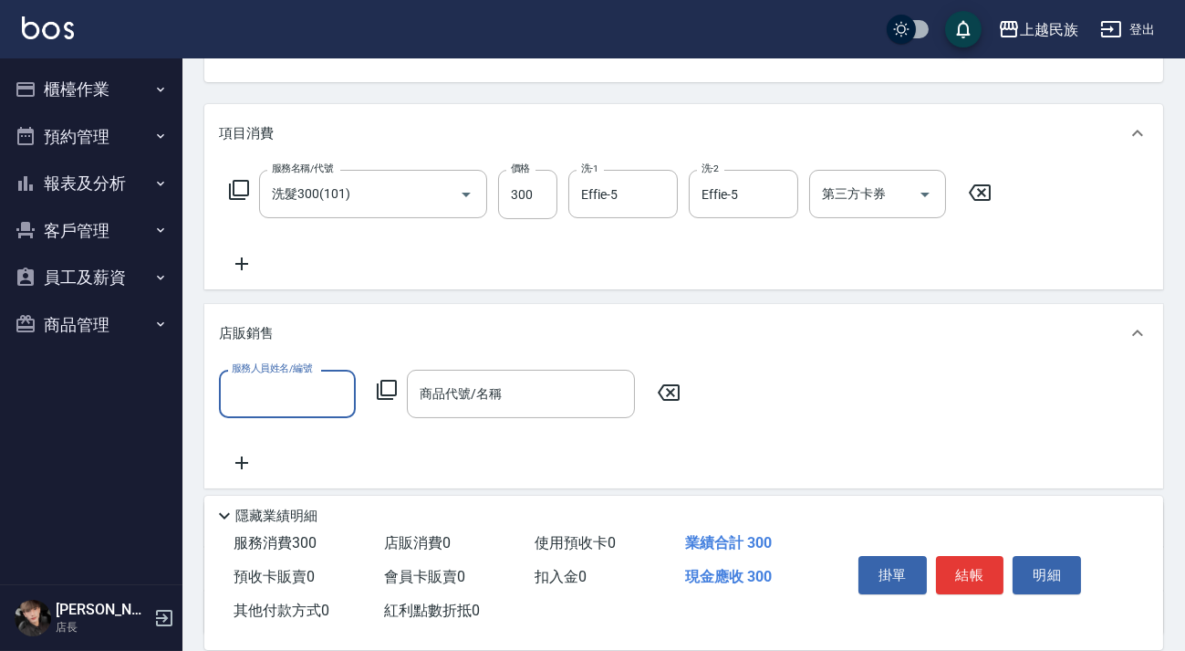
scroll to position [0, 0]
type input "Effie-5"
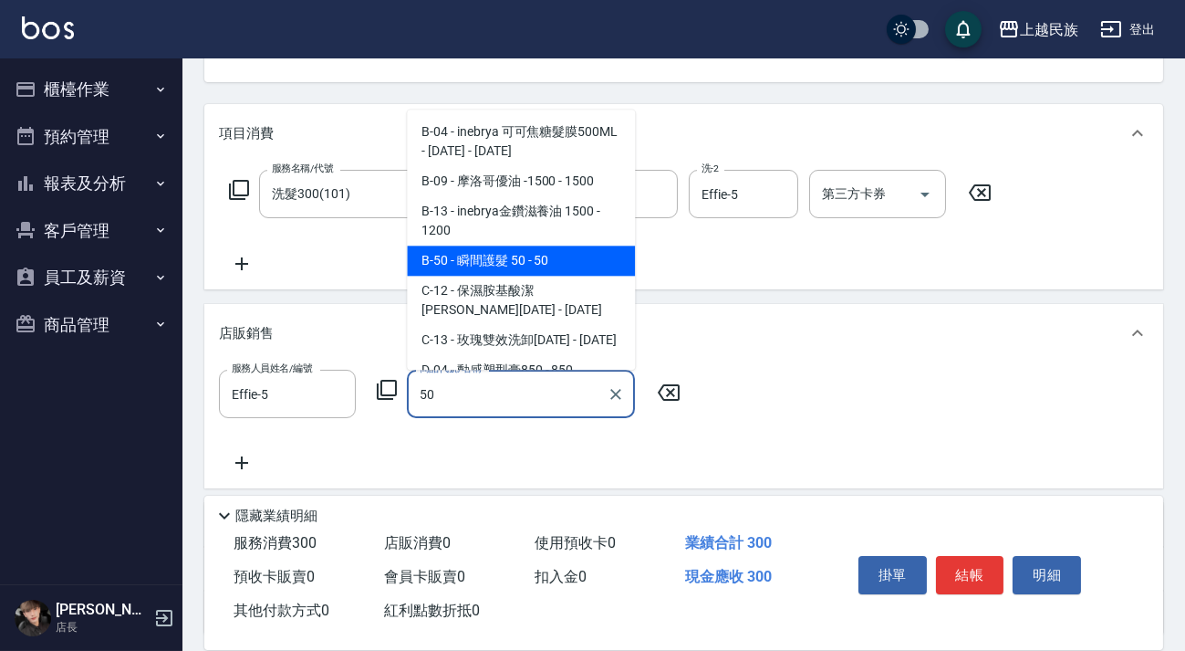
click at [505, 265] on span "B-50 - 瞬間護髮 50 - 50" at bounding box center [521, 260] width 228 height 30
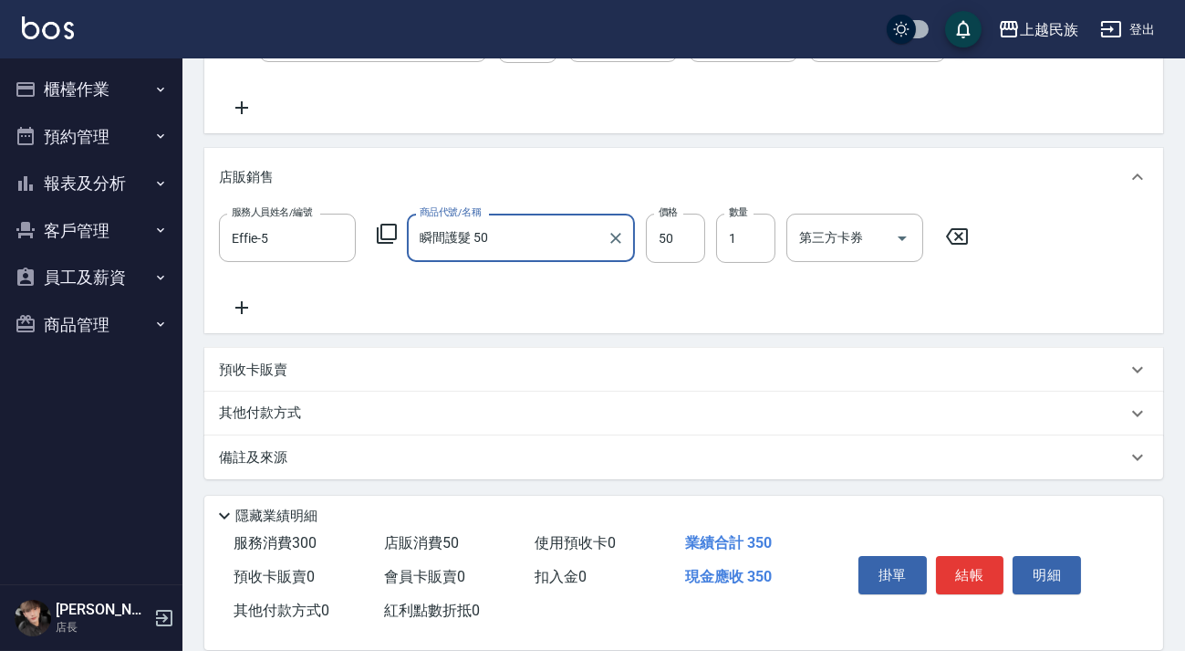
type input "瞬間護髮 50"
click at [871, 468] on div "備註及來源" at bounding box center [683, 457] width 959 height 44
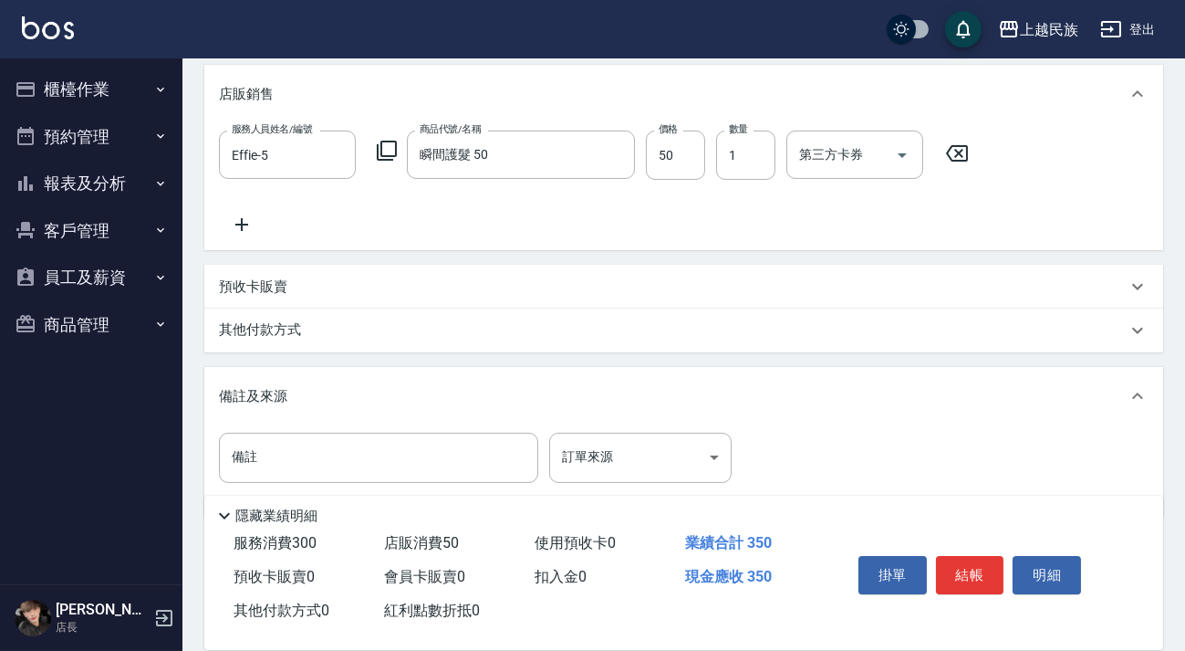
scroll to position [470, 0]
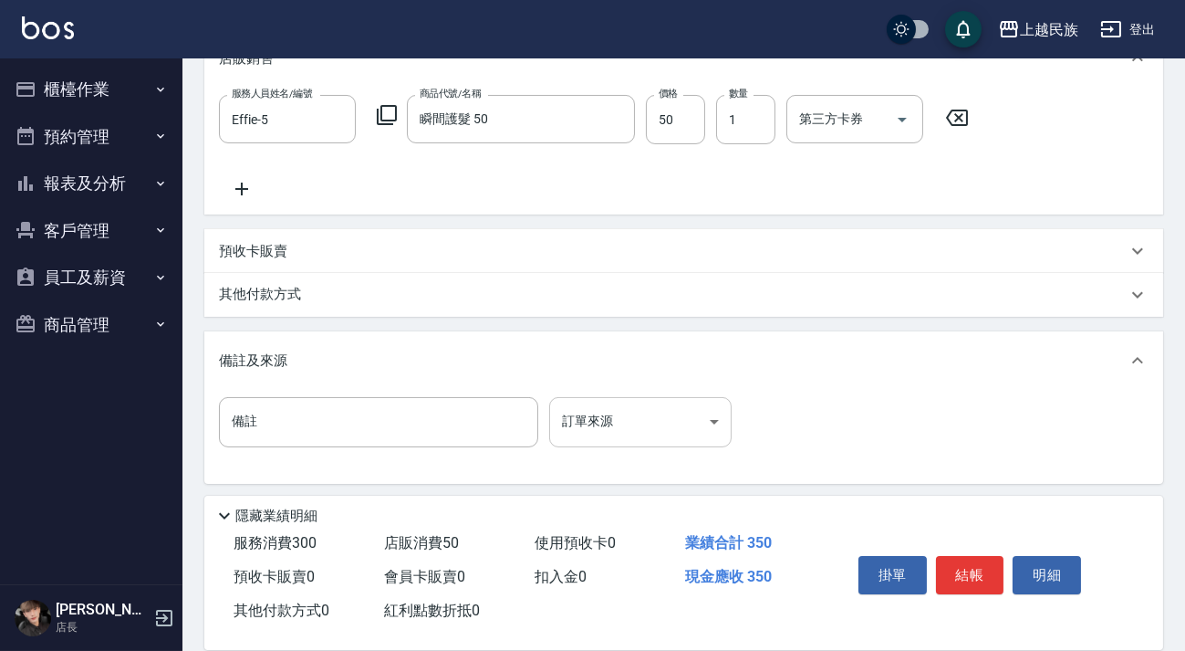
click at [702, 428] on body "上越民族 登出 櫃檯作業 打帳單 帳單列表 現金收支登錄 材料自購登錄 每日結帳 排班表 現場電腦打卡 預約管理 預約管理 單日預約紀錄 單週預約紀錄 報表及…" at bounding box center [592, 92] width 1185 height 1125
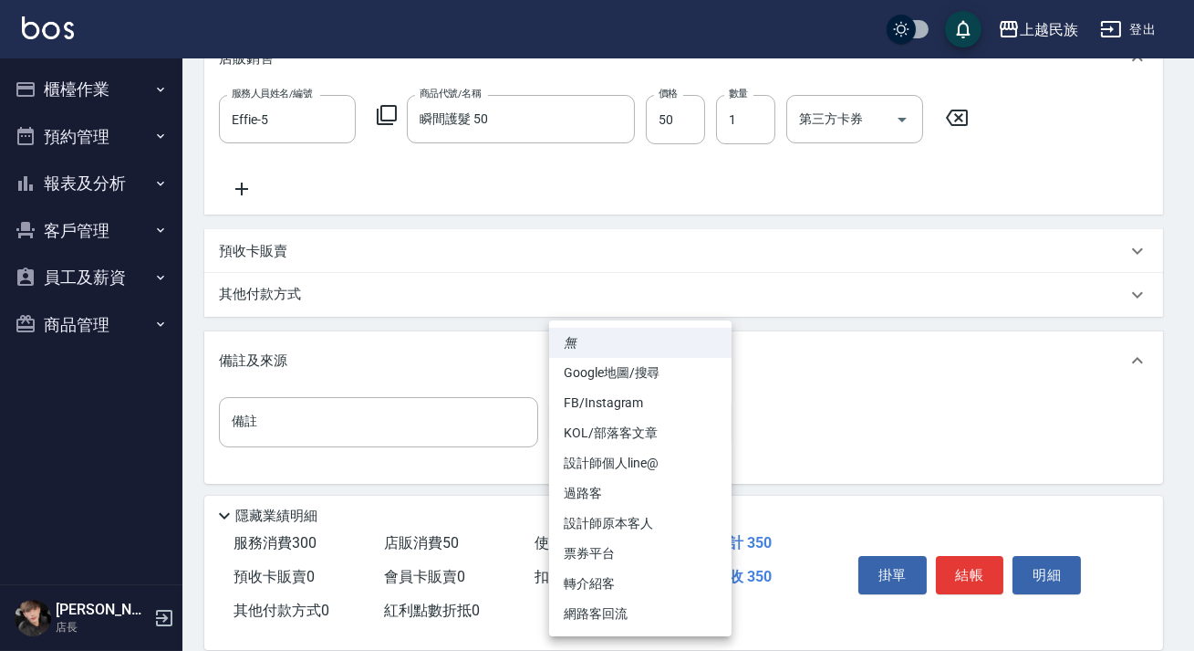
click at [674, 492] on li "過路客" at bounding box center [640, 493] width 182 height 30
type input "過路客"
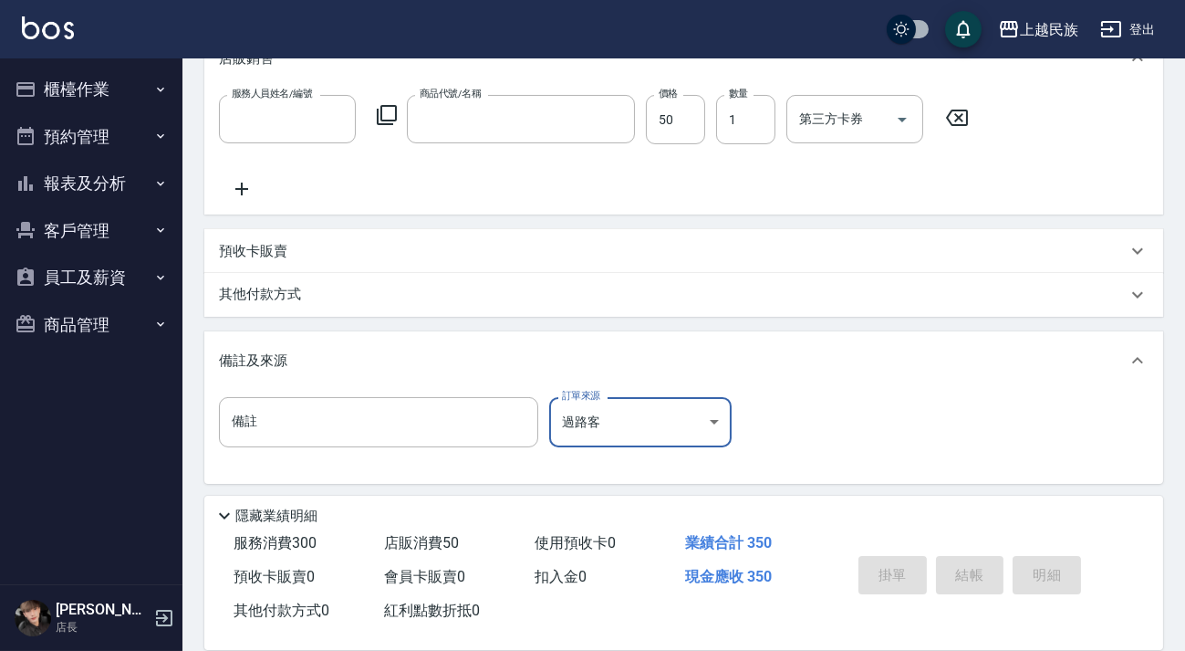
scroll to position [0, 0]
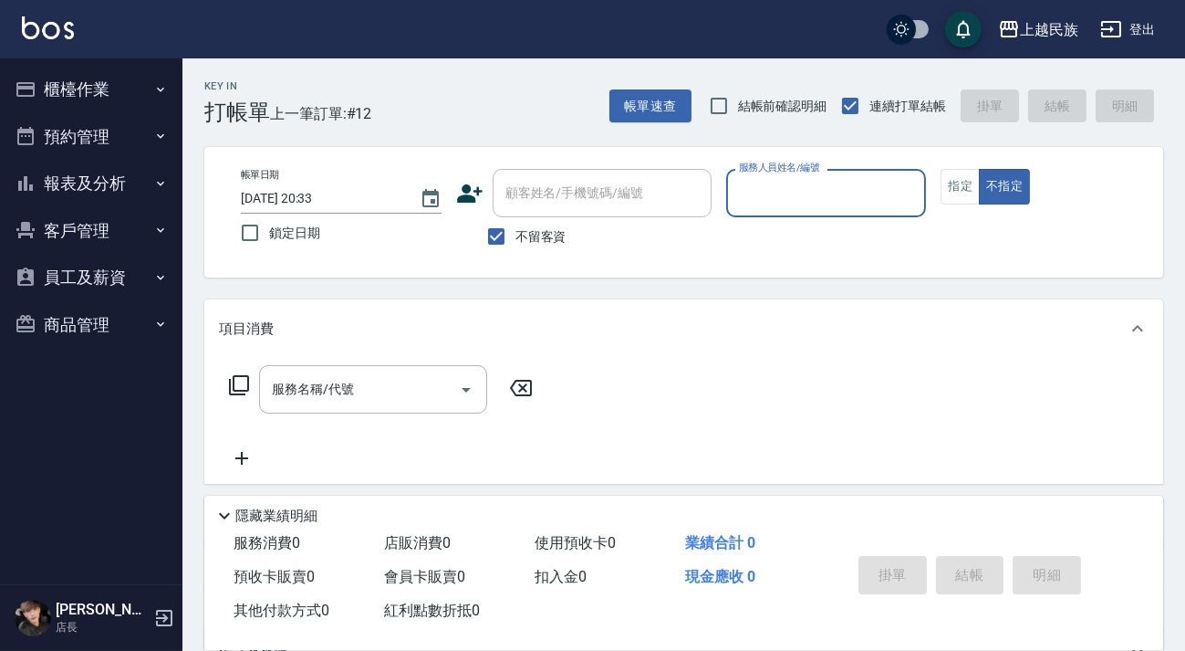
drag, startPoint x: 540, startPoint y: 232, endPoint x: 587, endPoint y: 198, distance: 57.5
click at [540, 231] on span "不留客資" at bounding box center [540, 236] width 51 height 19
click at [515, 231] on input "不留客資" at bounding box center [496, 236] width 38 height 38
checkbox input "false"
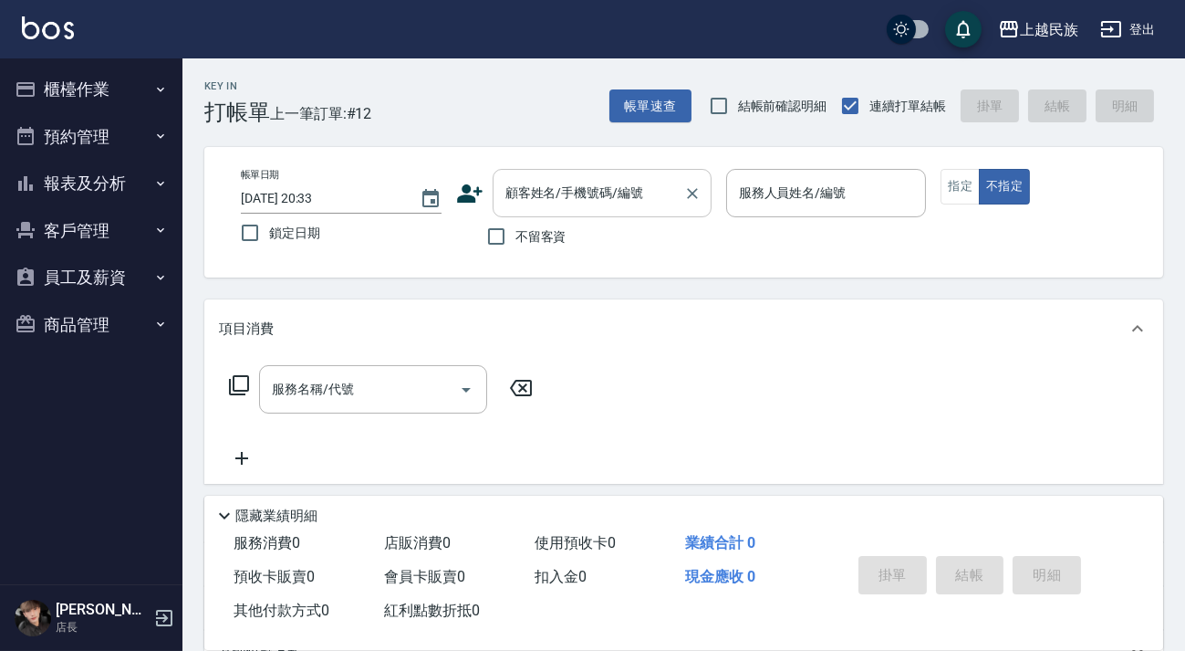
click at [587, 198] on div "顧客姓名/手機號碼/編號 顧客姓名/手機號碼/編號" at bounding box center [602, 193] width 219 height 48
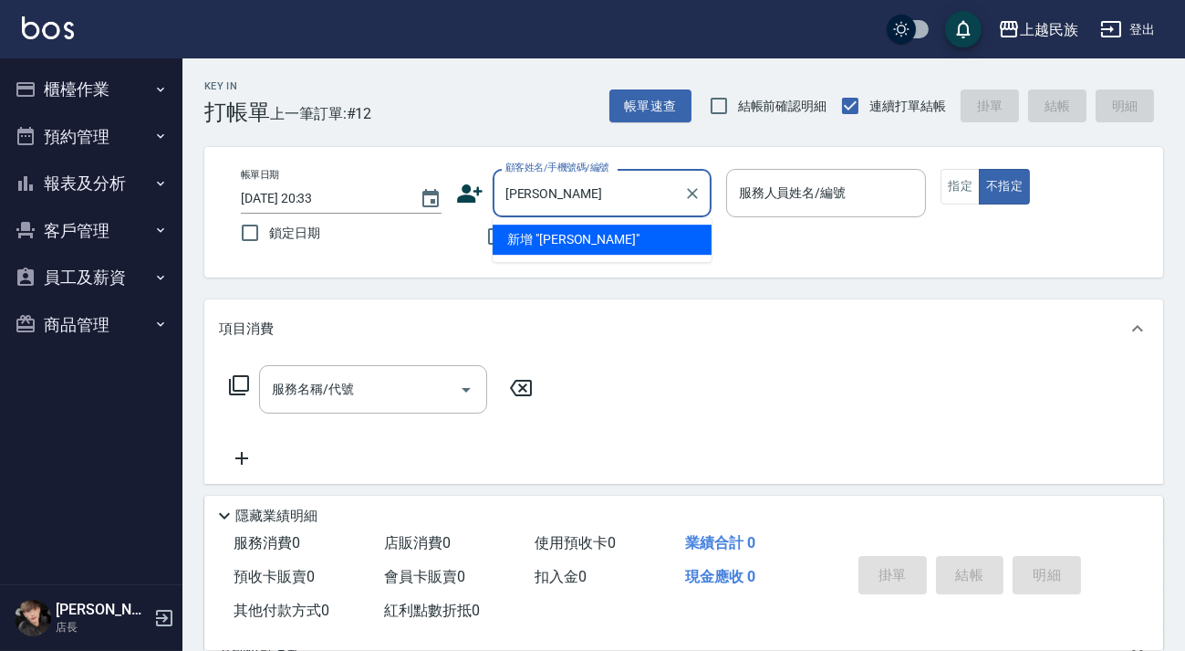
type input "楊予"
click at [680, 190] on button "Clear" at bounding box center [693, 194] width 26 height 26
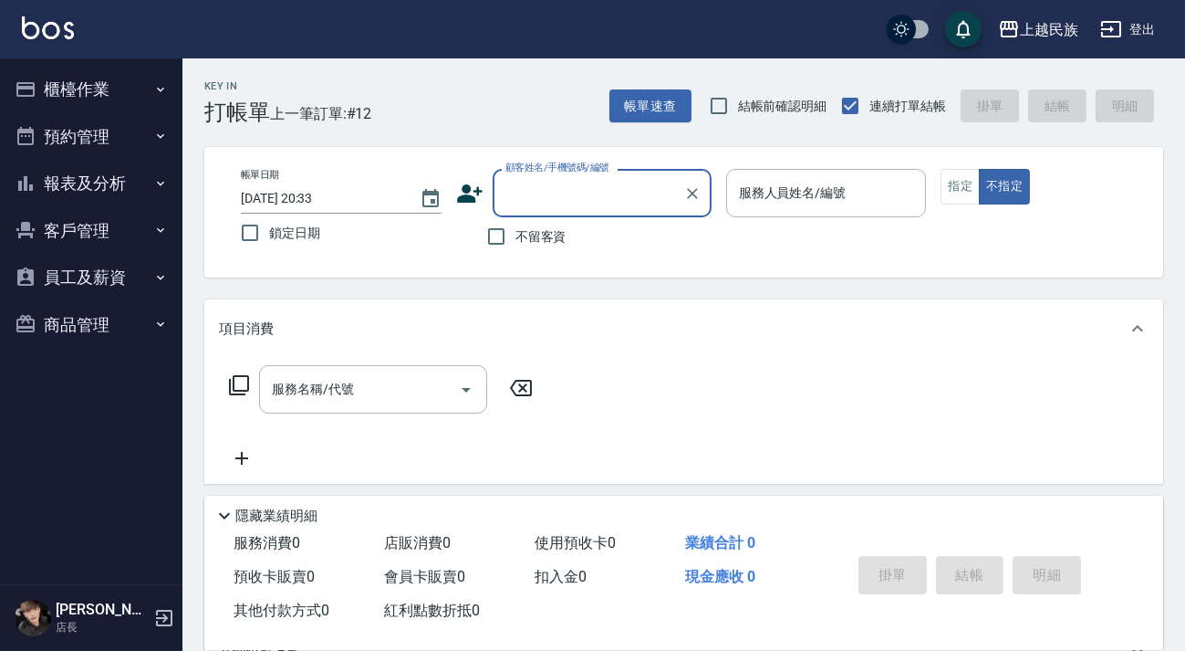
click at [637, 200] on input "顧客姓名/手機號碼/編號" at bounding box center [588, 193] width 175 height 32
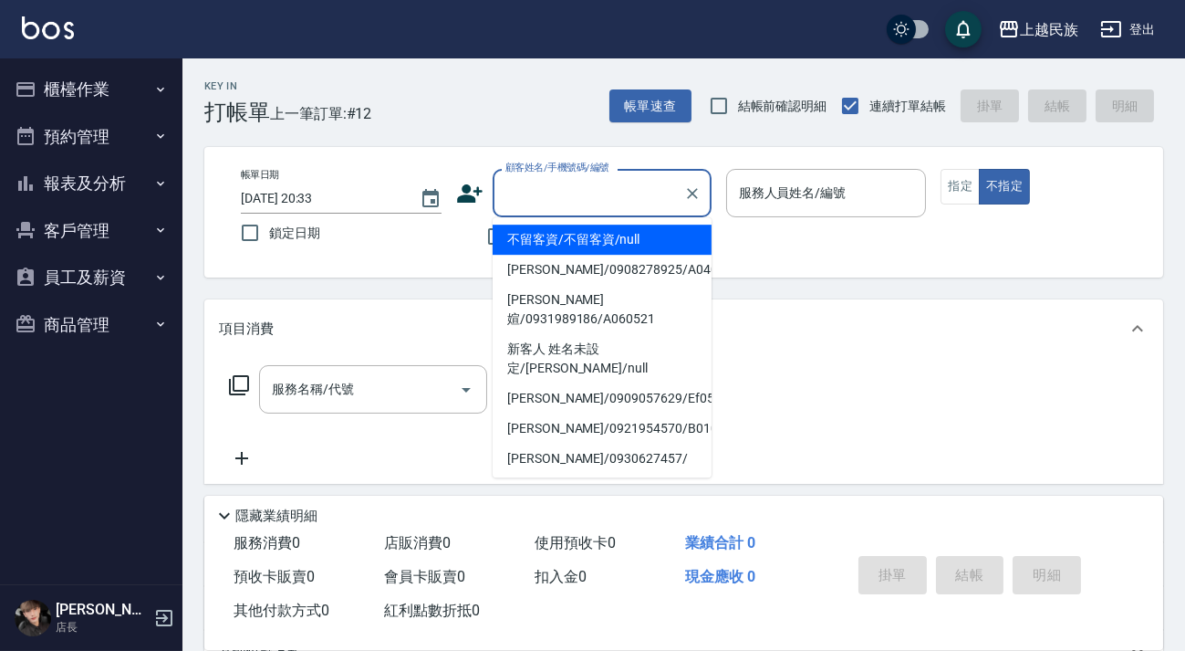
click at [607, 191] on input "顧客姓名/手機號碼/編號" at bounding box center [588, 193] width 175 height 32
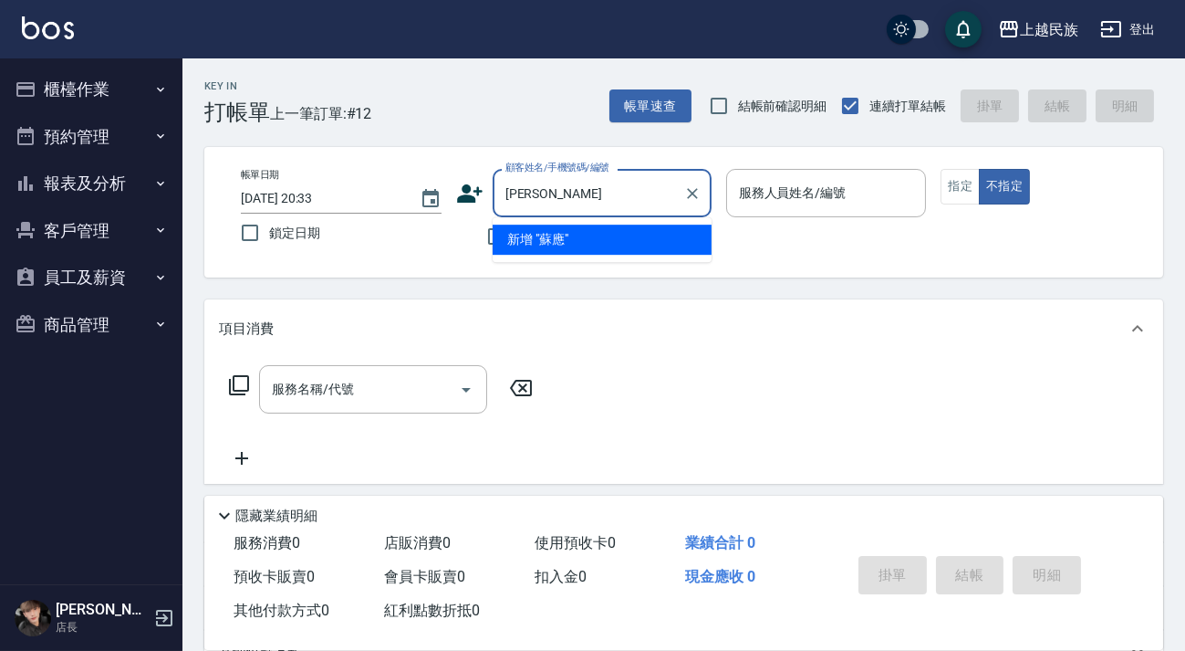
type input "蘇"
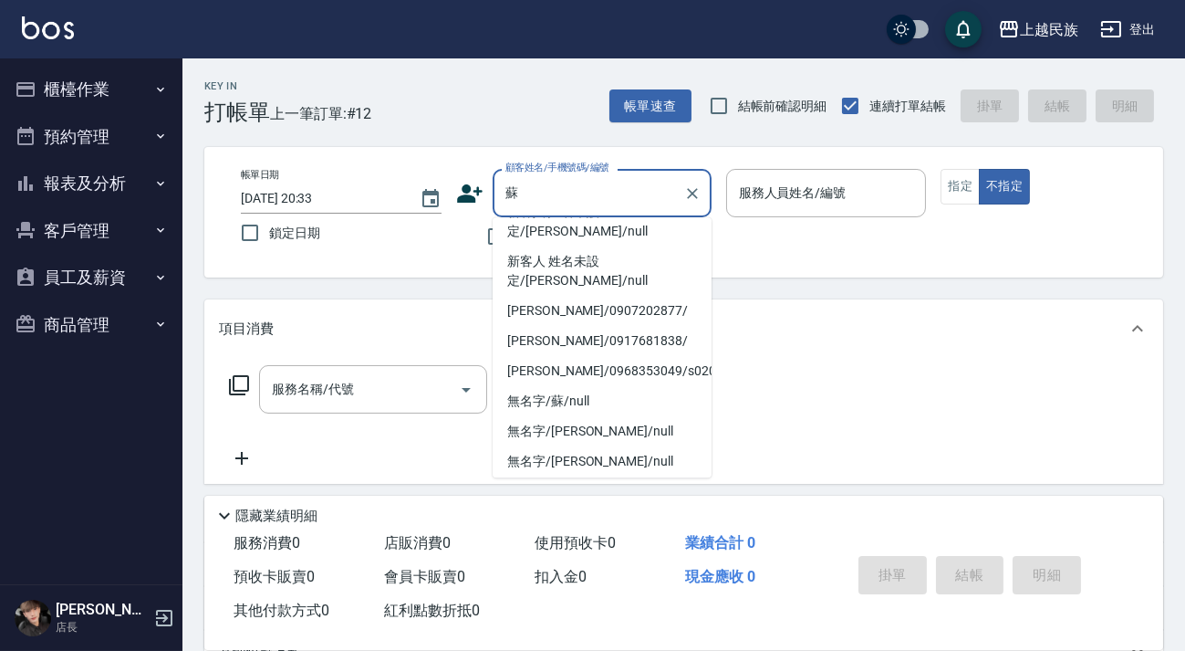
scroll to position [356, 0]
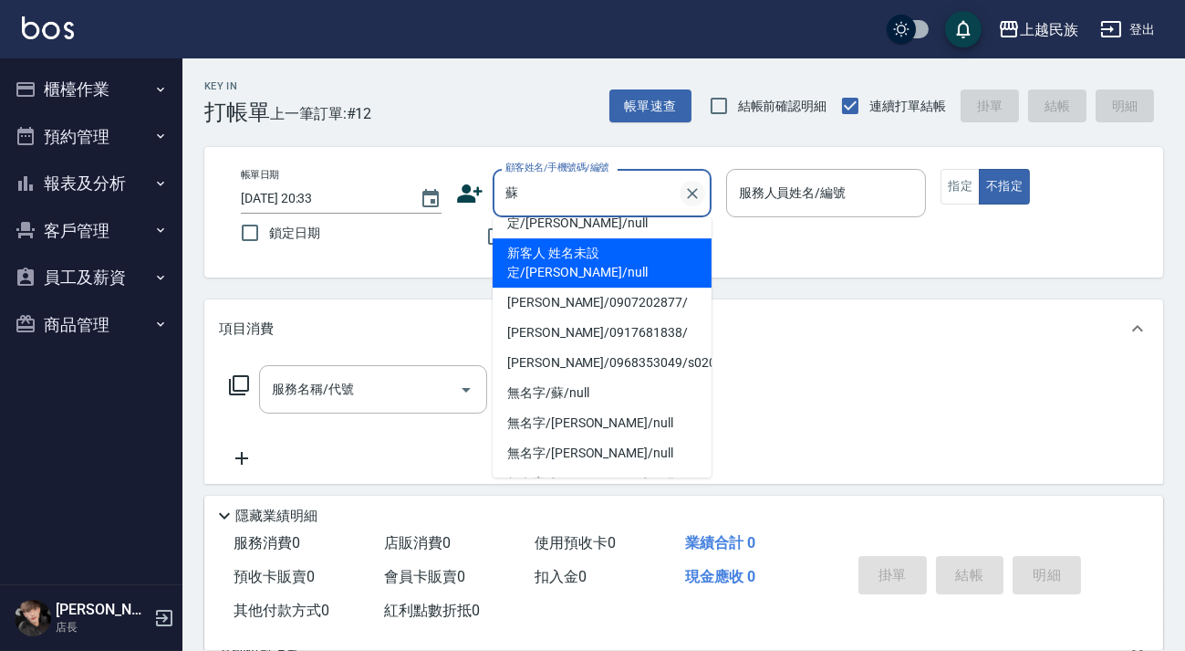
click at [692, 198] on icon "Clear" at bounding box center [692, 193] width 18 height 18
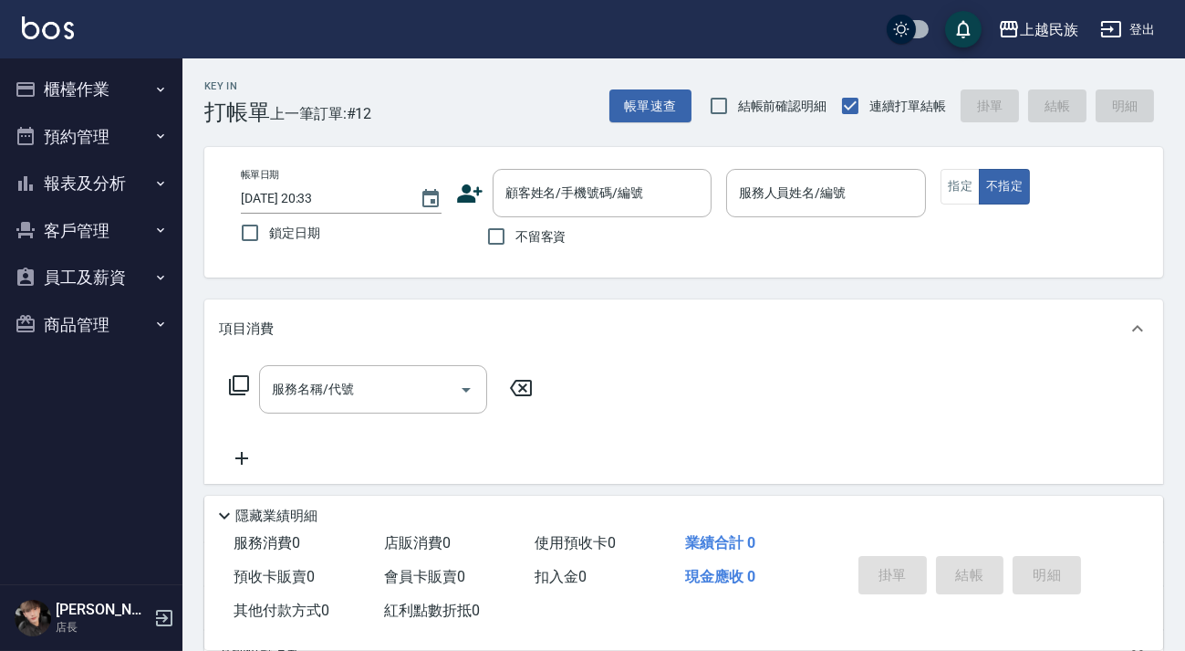
click at [447, 258] on div "帳單日期 2025/10/08 20:33 鎖定日期 顧客姓名/手機號碼/編號 顧客姓名/手機號碼/編號 不留客資 服務人員姓名/編號 服務人員姓名/編號 指…" at bounding box center [683, 212] width 959 height 130
click at [535, 231] on span "不留客資" at bounding box center [540, 236] width 51 height 19
click at [515, 231] on input "不留客資" at bounding box center [496, 236] width 38 height 38
checkbox input "true"
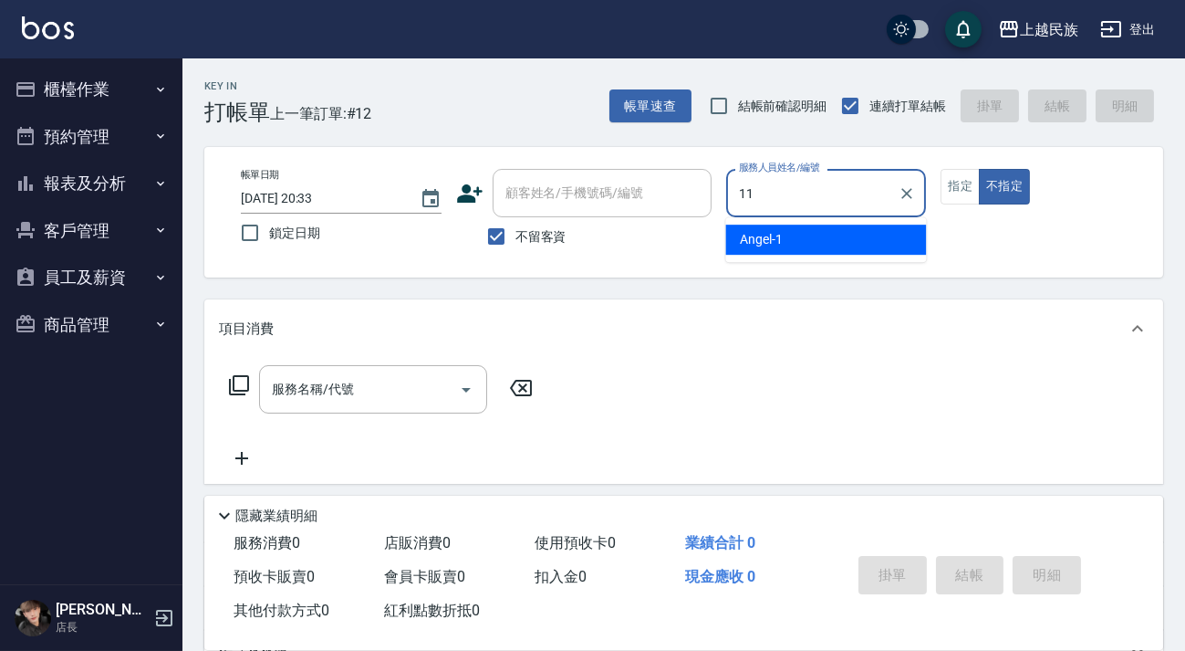
type input "Betty-11"
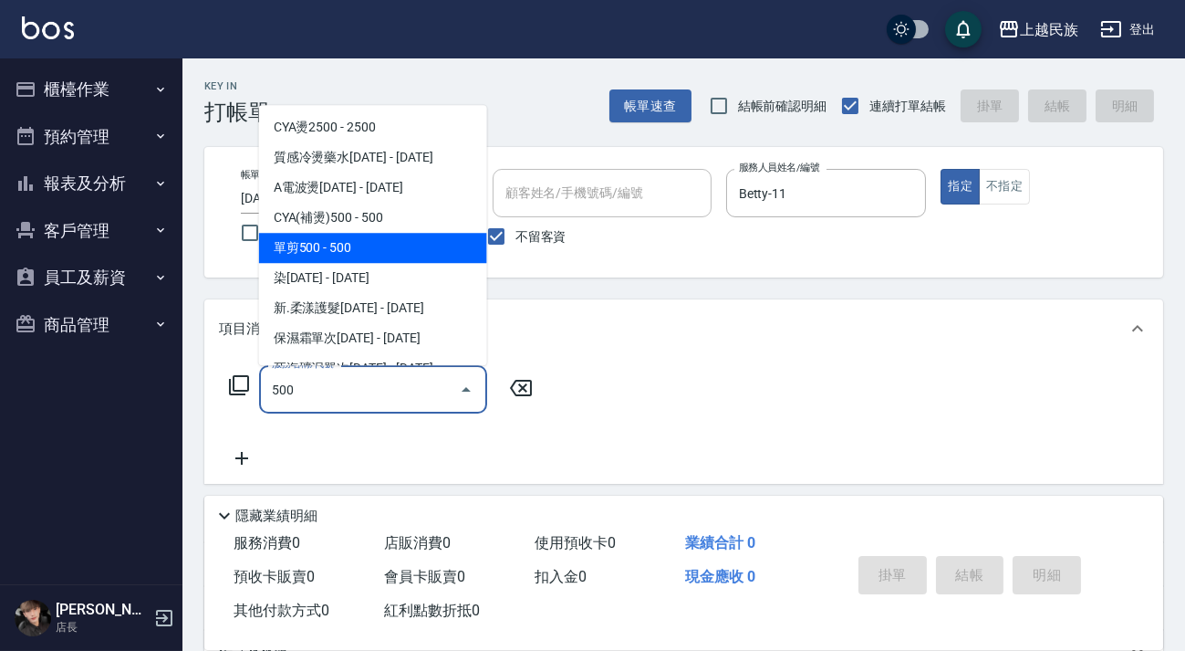
click at [391, 256] on span "單剪500 - 500" at bounding box center [373, 248] width 228 height 30
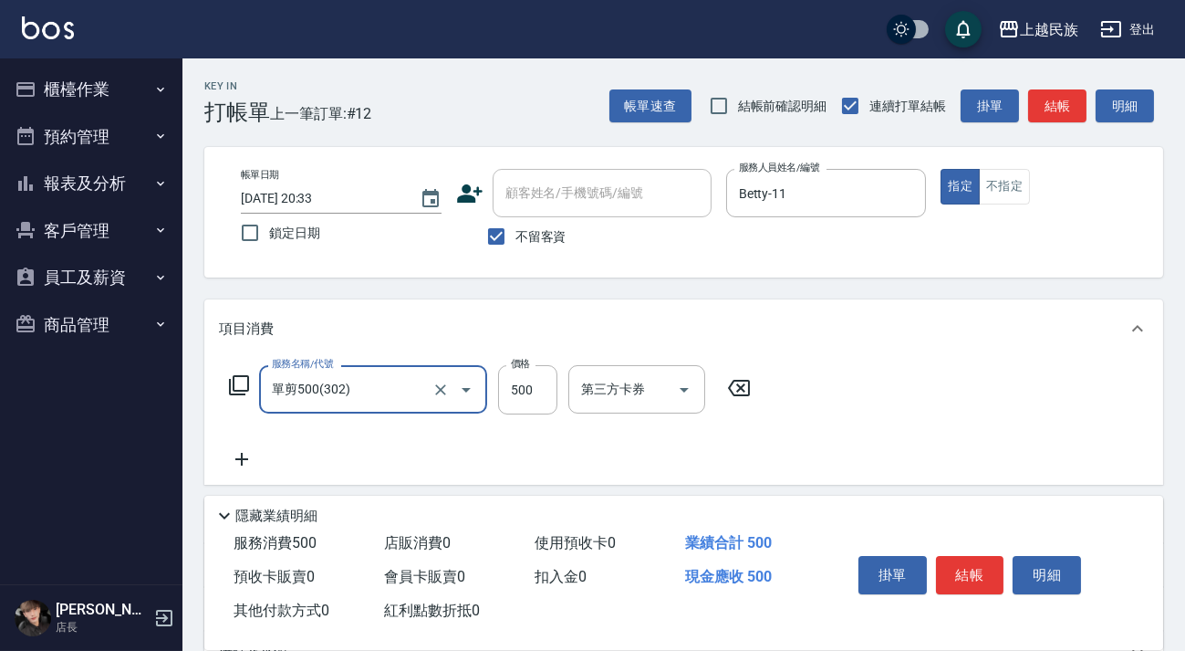
type input "單剪500(302)"
click at [245, 450] on icon at bounding box center [242, 459] width 46 height 22
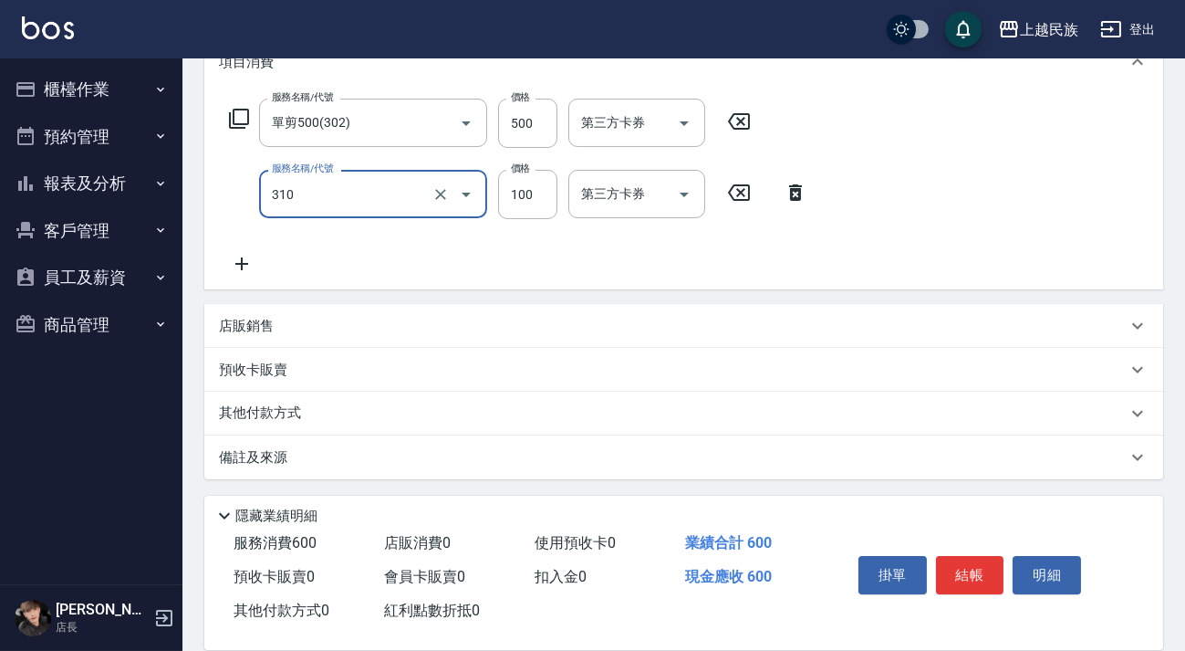
type input "瀏海100(310)"
click at [760, 455] on div "備註及來源" at bounding box center [673, 457] width 908 height 19
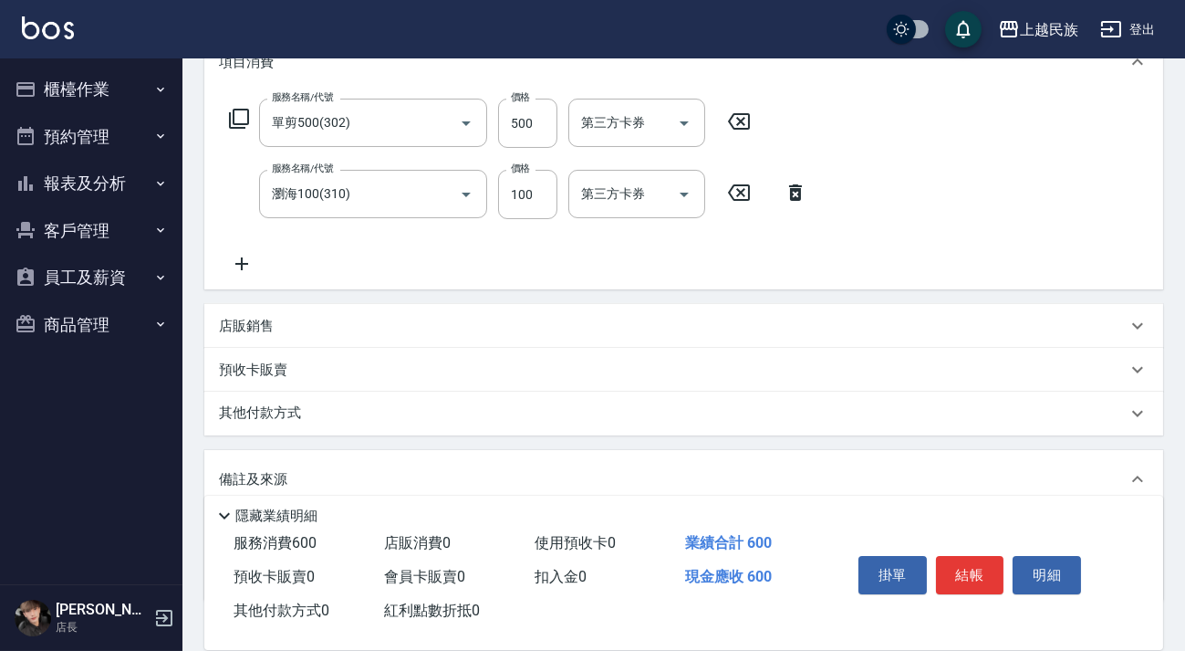
scroll to position [388, 0]
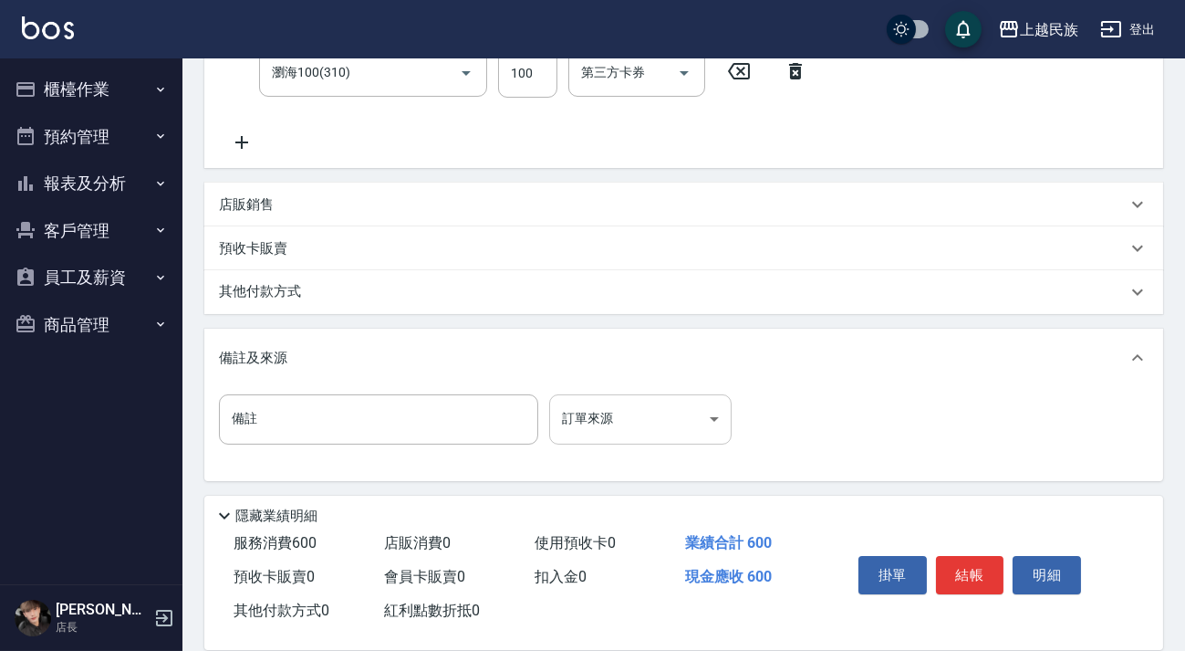
click at [721, 427] on body "上越民族 登出 櫃檯作業 打帳單 帳單列表 現金收支登錄 材料自購登錄 每日結帳 排班表 現場電腦打卡 預約管理 預約管理 單日預約紀錄 單週預約紀錄 報表及…" at bounding box center [592, 132] width 1185 height 1040
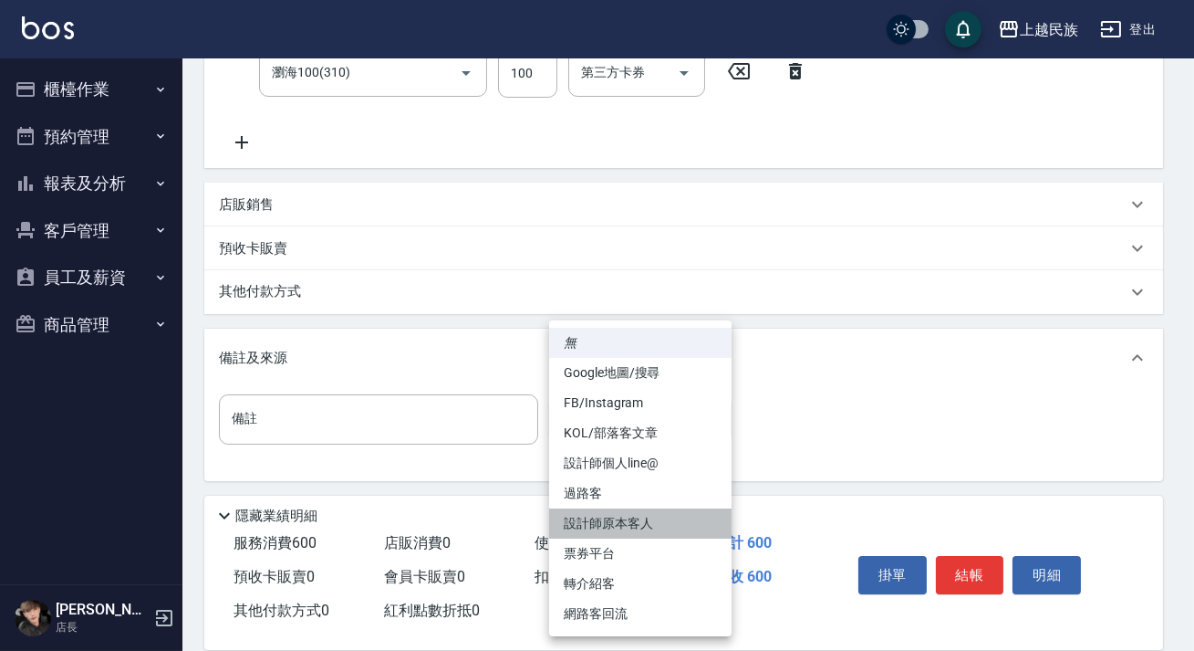
click at [671, 516] on li "設計師原本客人" at bounding box center [640, 523] width 182 height 30
type input "設計師原本客人"
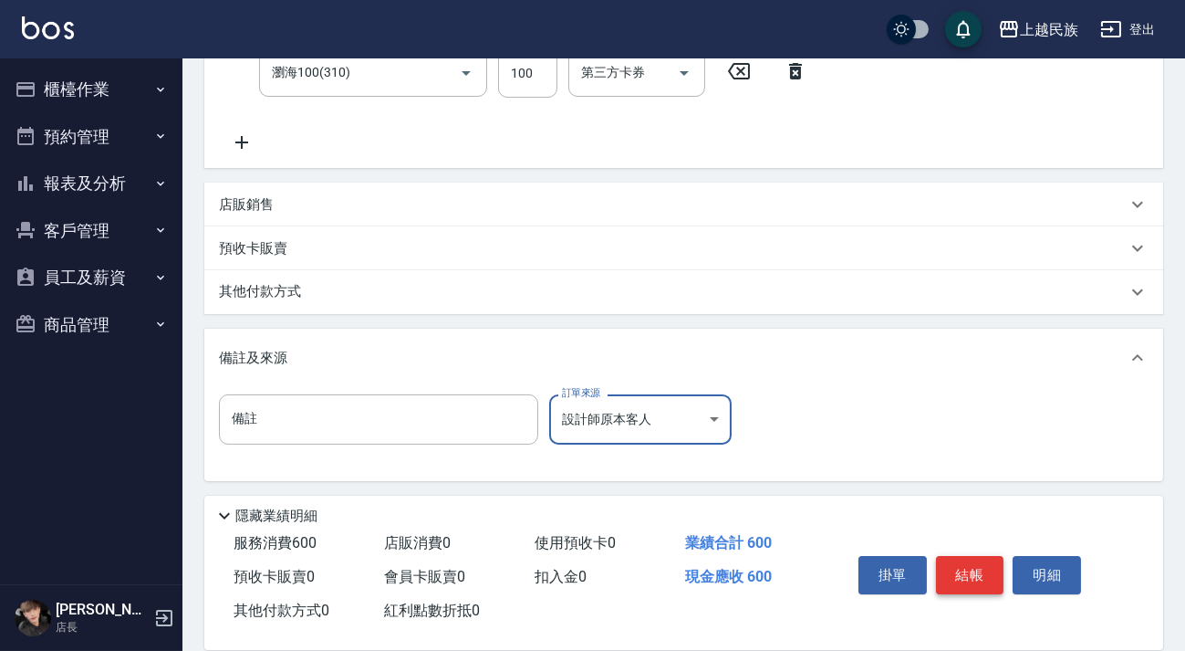
click at [958, 573] on button "結帳" at bounding box center [970, 575] width 68 height 38
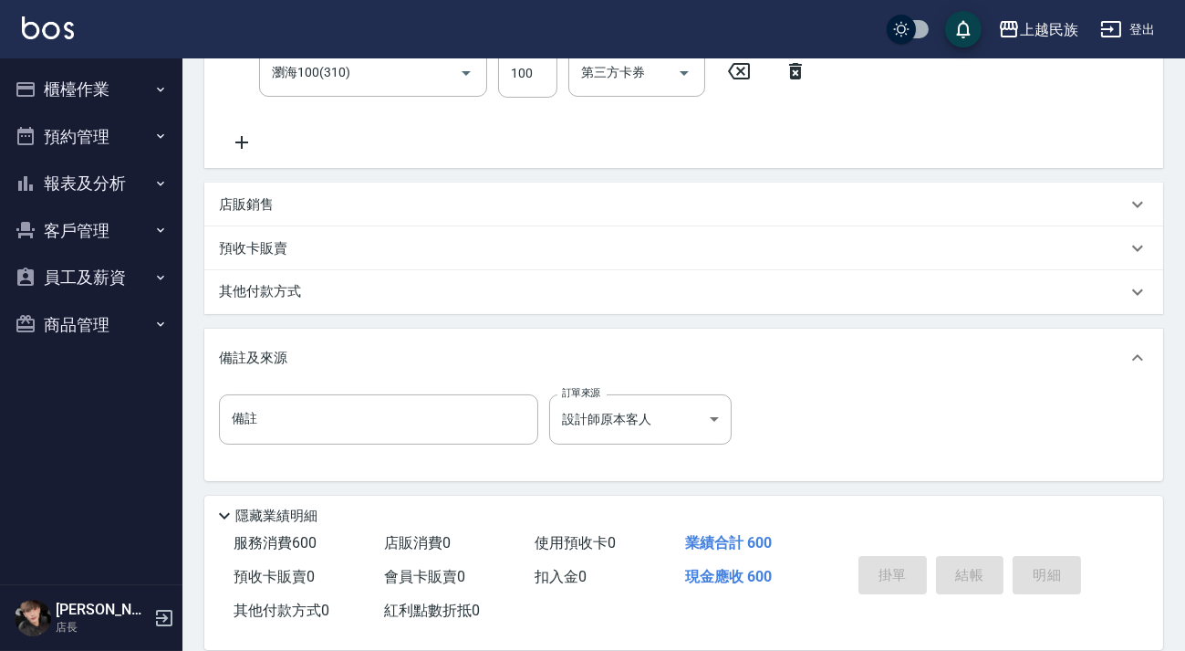
type input "2025/10/08 20:34"
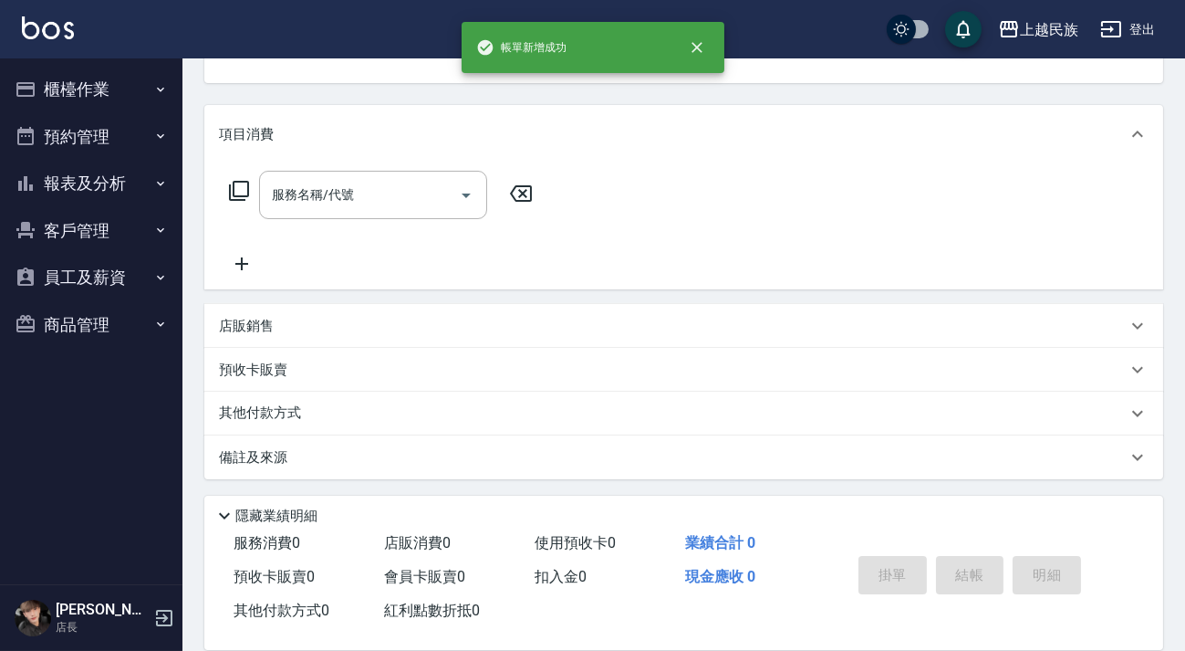
scroll to position [0, 0]
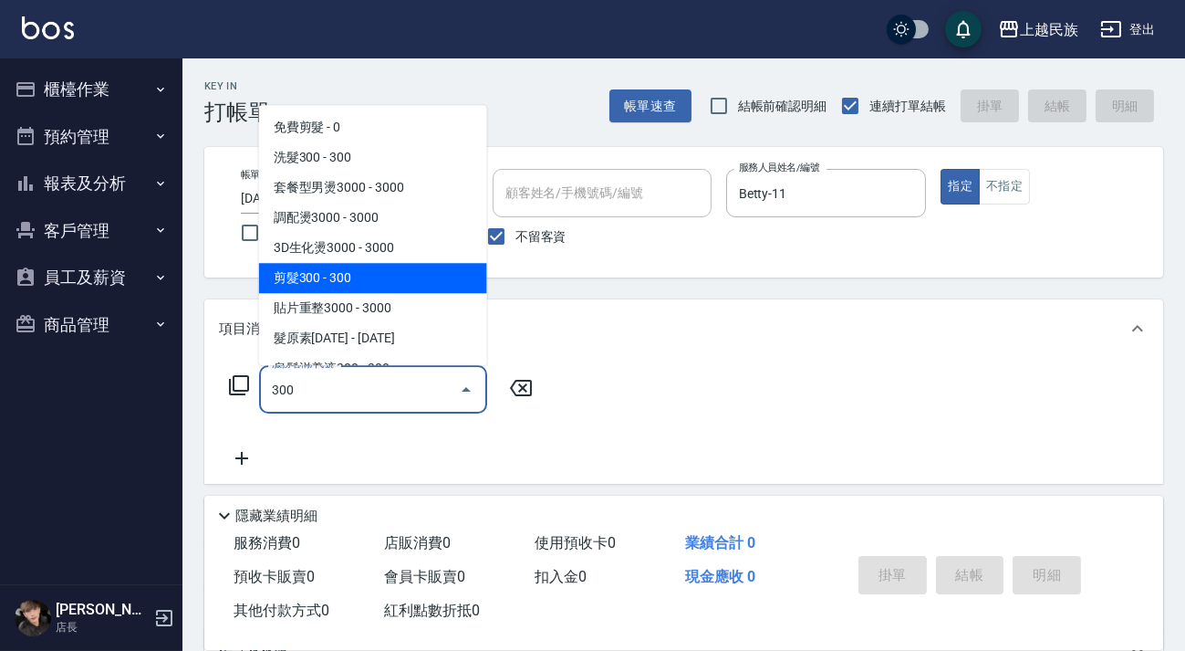
click at [378, 266] on span "剪髮300 - 300" at bounding box center [373, 278] width 228 height 30
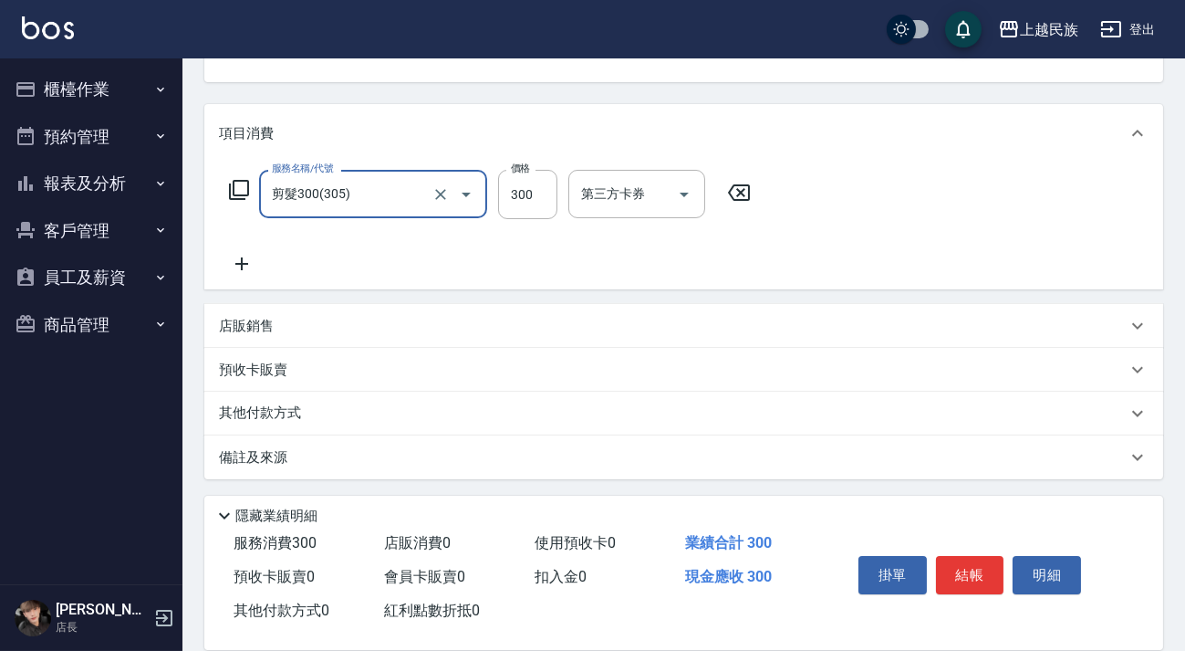
click at [726, 459] on div "備註及來源" at bounding box center [673, 457] width 908 height 19
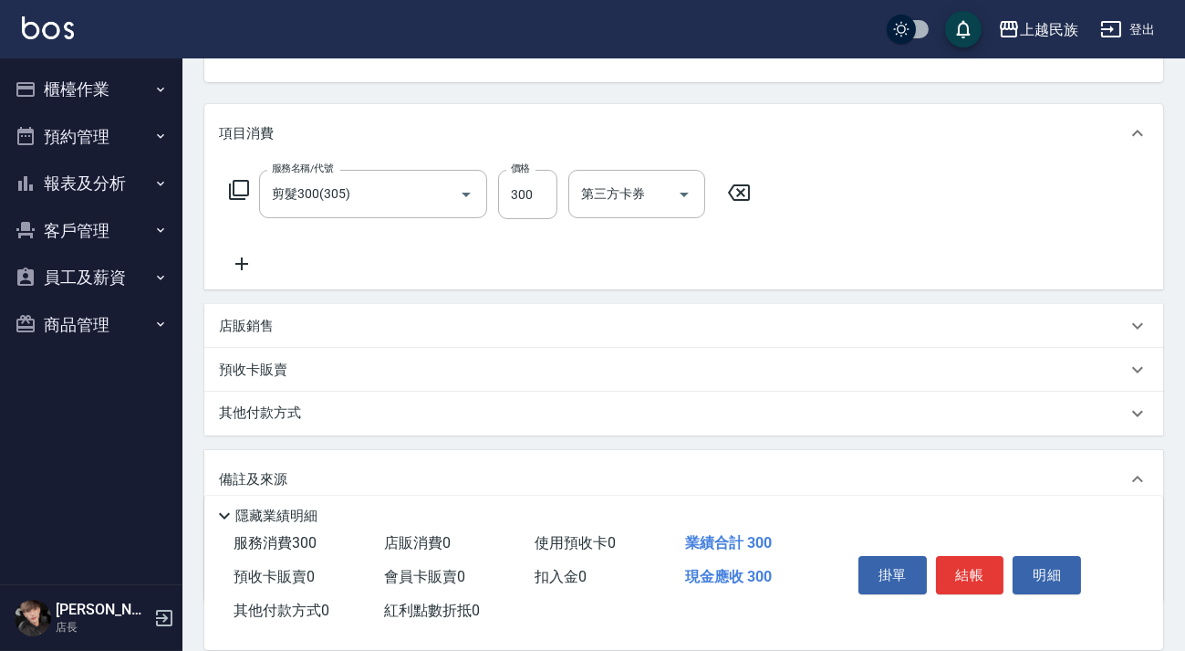
scroll to position [314, 0]
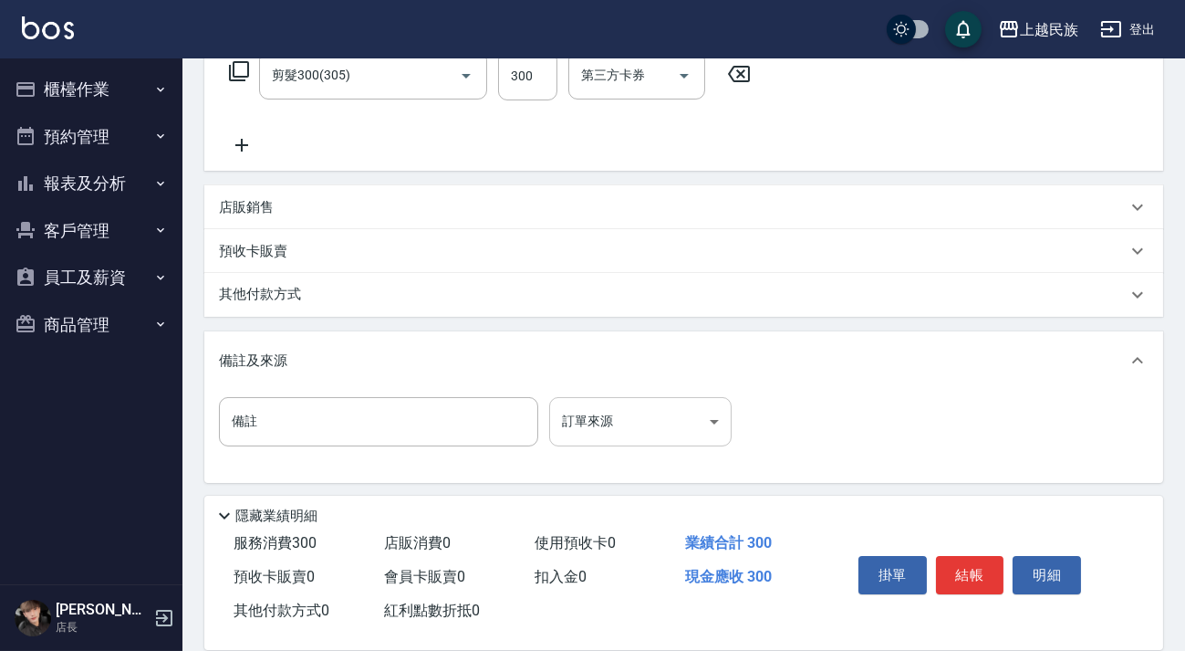
click at [693, 424] on body "上越民族 登出 櫃檯作業 打帳單 帳單列表 現金收支登錄 材料自購登錄 每日結帳 排班表 現場電腦打卡 預約管理 預約管理 單日預約紀錄 單週預約紀錄 報表及…" at bounding box center [592, 170] width 1185 height 968
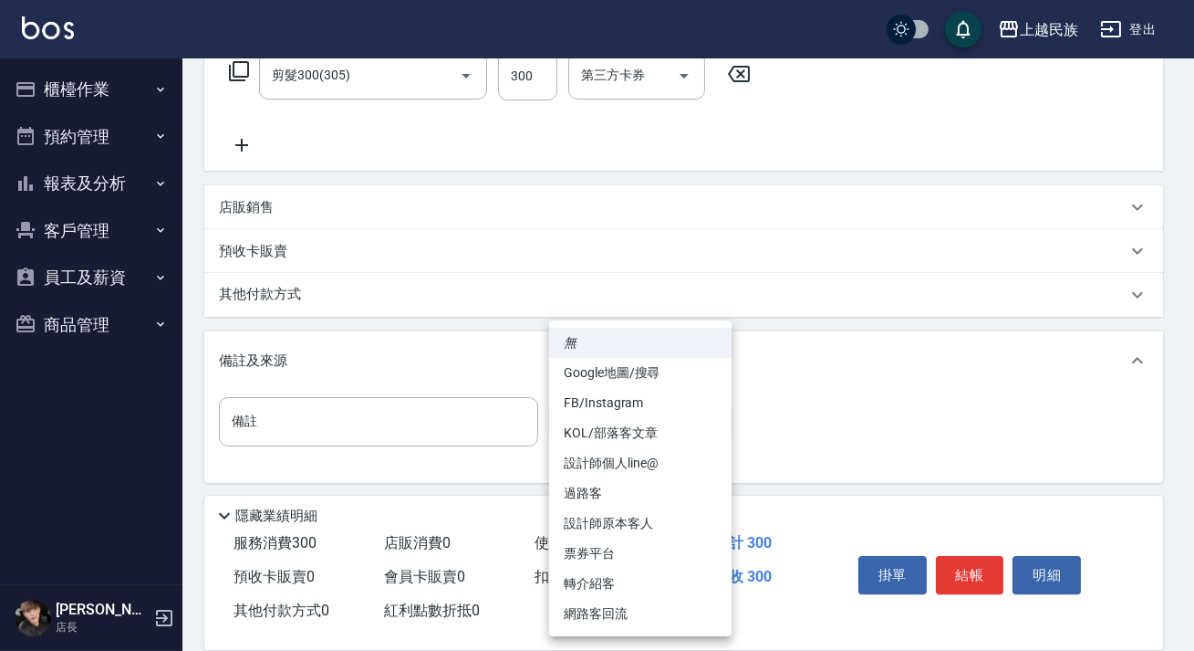
click at [667, 512] on li "設計師原本客人" at bounding box center [640, 523] width 182 height 30
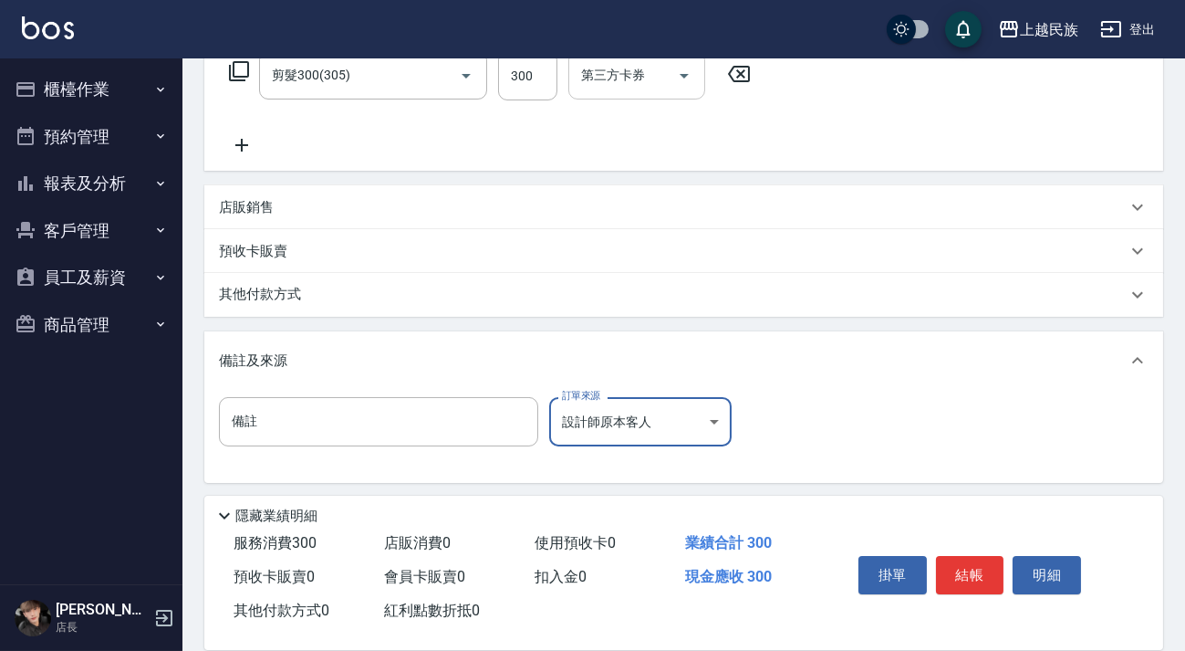
scroll to position [0, 0]
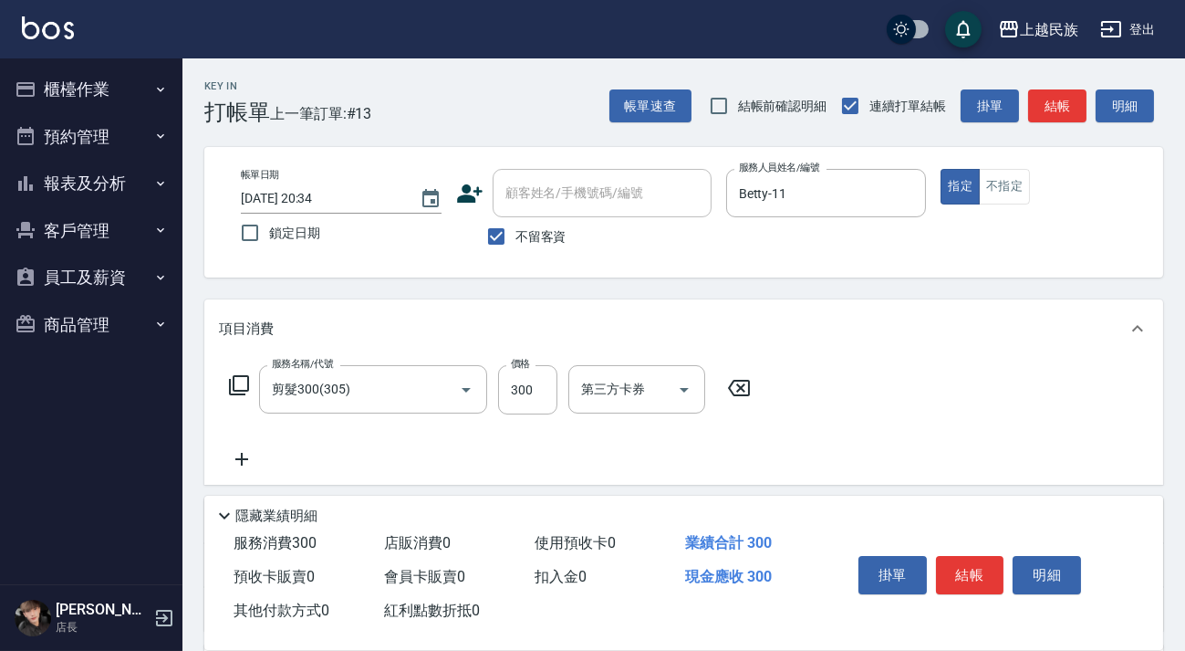
click at [532, 234] on span "不留客資" at bounding box center [540, 236] width 51 height 19
click at [515, 234] on input "不留客資" at bounding box center [496, 236] width 38 height 38
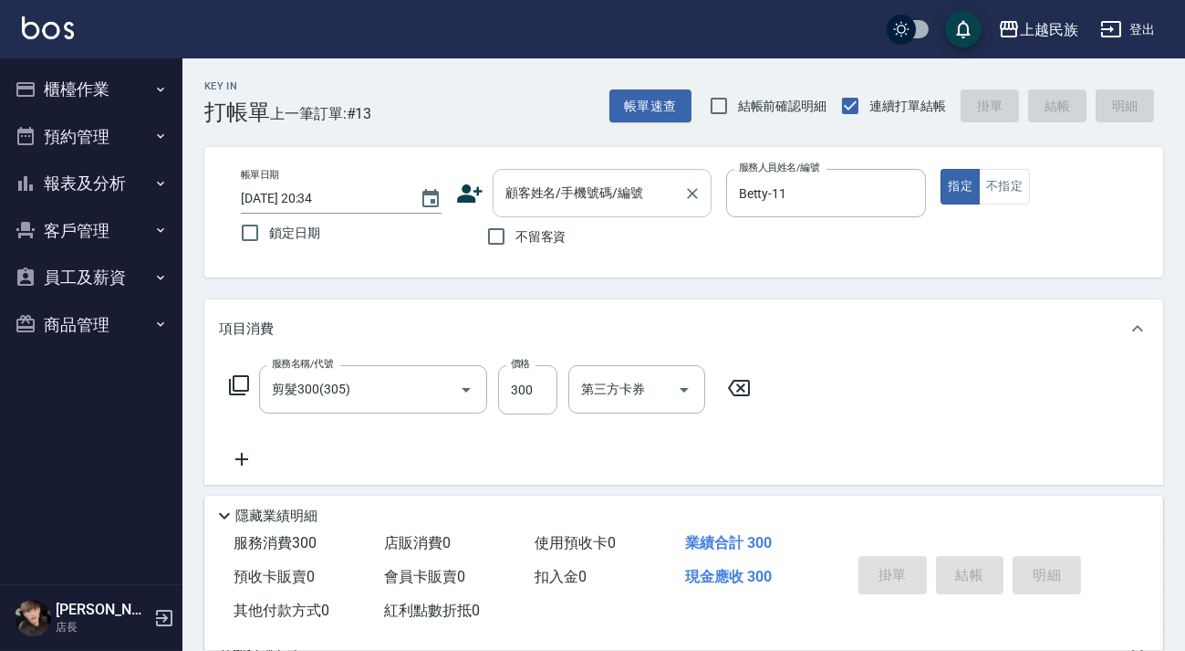
click at [577, 204] on input "顧客姓名/手機號碼/編號" at bounding box center [588, 193] width 175 height 32
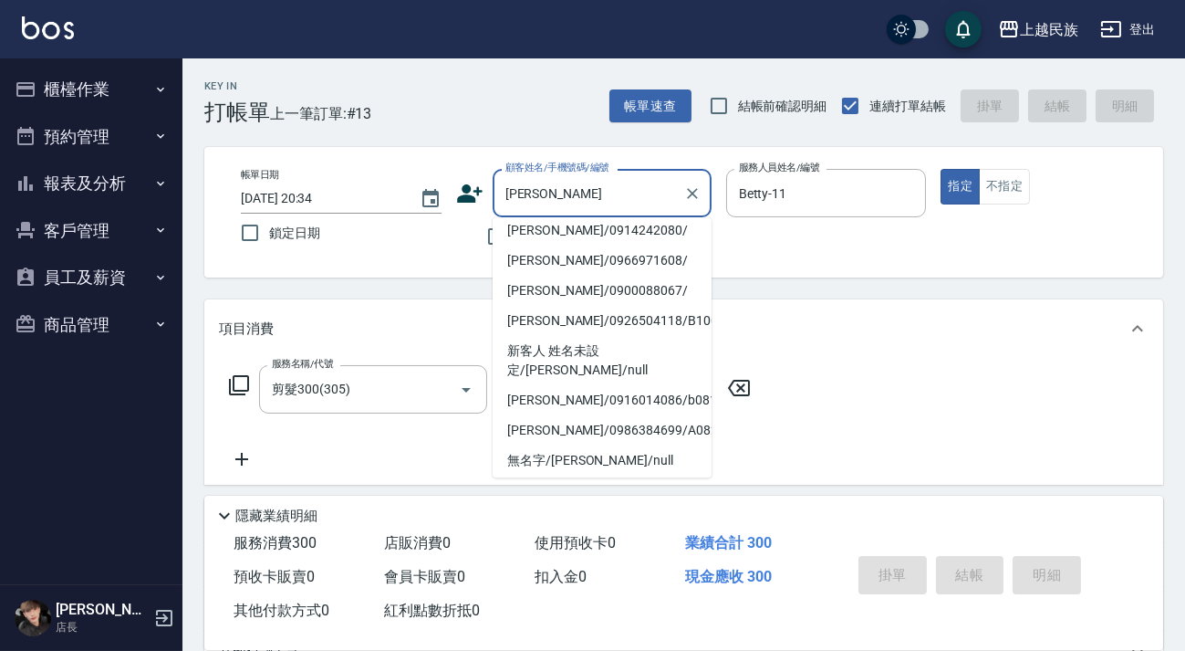
scroll to position [251, 0]
click at [628, 318] on li "洪瑜/0926504118/B100321" at bounding box center [602, 320] width 219 height 30
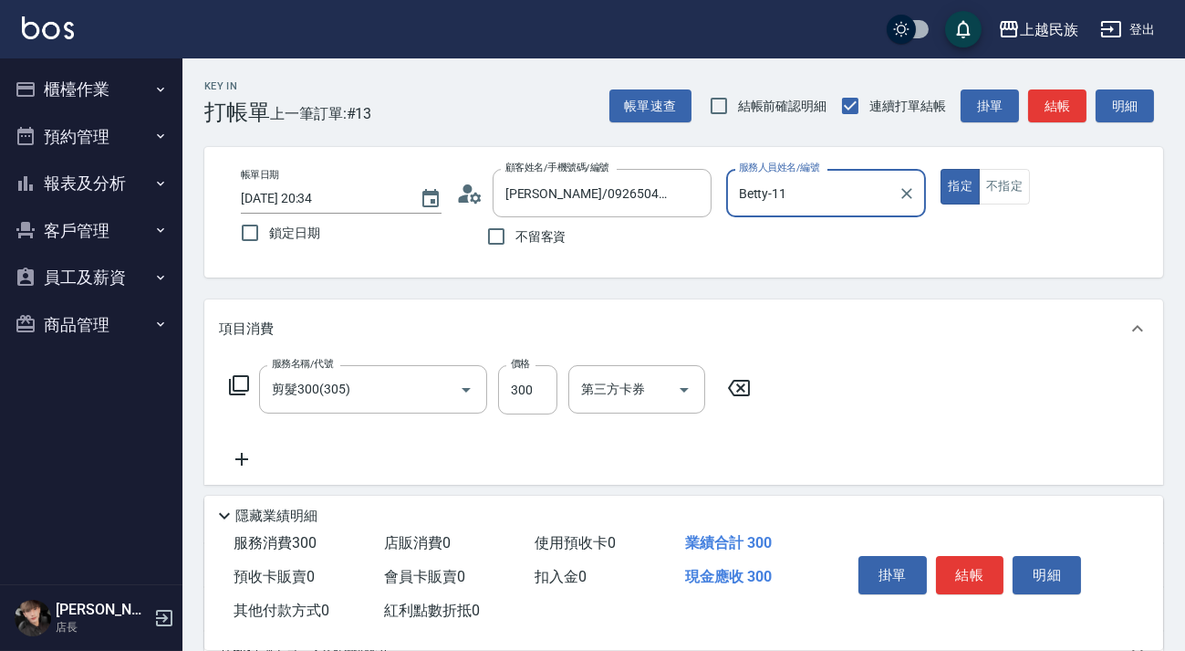
scroll to position [331, 0]
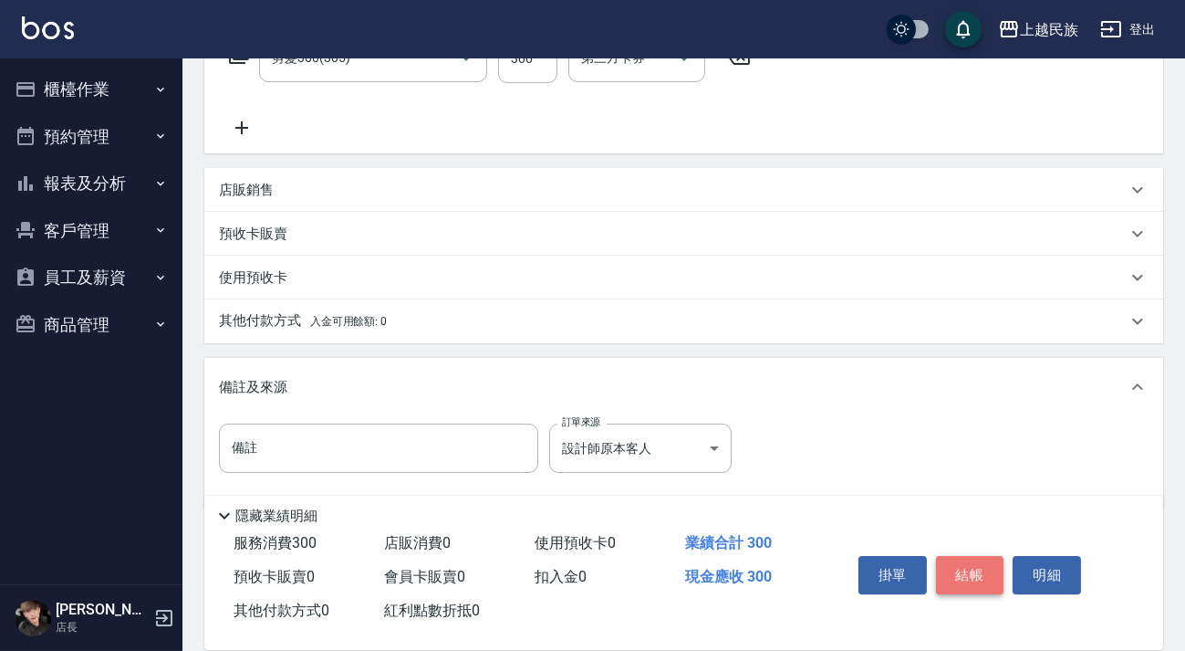
click at [964, 568] on button "結帳" at bounding box center [970, 575] width 68 height 38
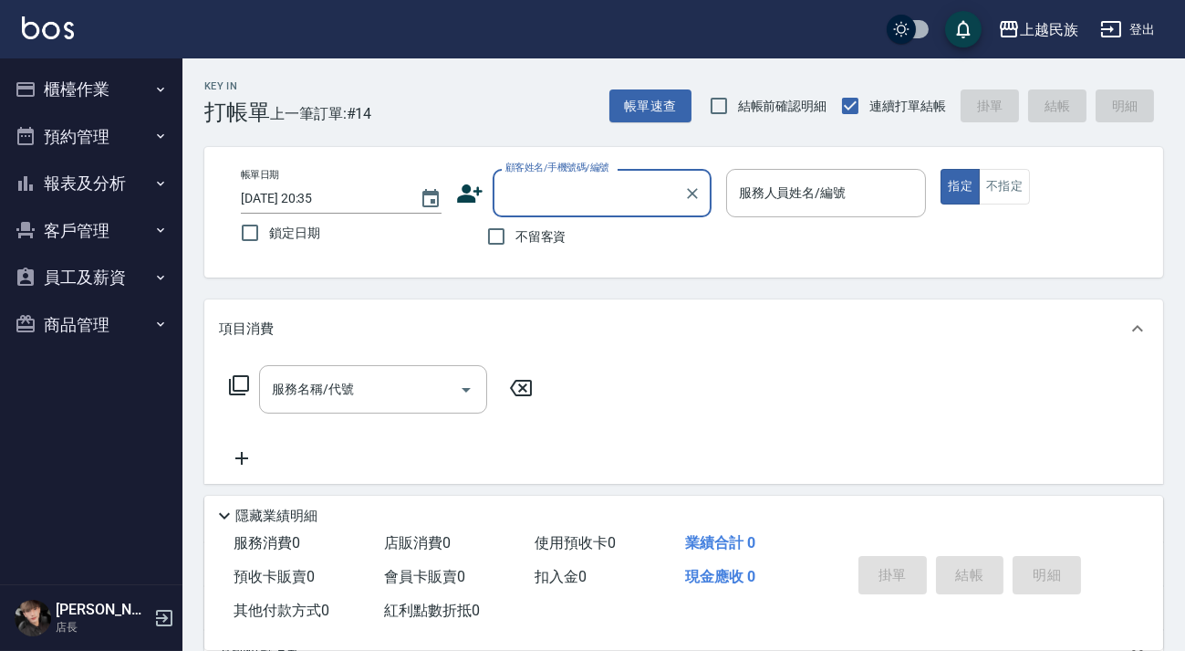
click at [524, 238] on span "不留客資" at bounding box center [540, 236] width 51 height 19
click at [515, 238] on input "不留客資" at bounding box center [496, 236] width 38 height 38
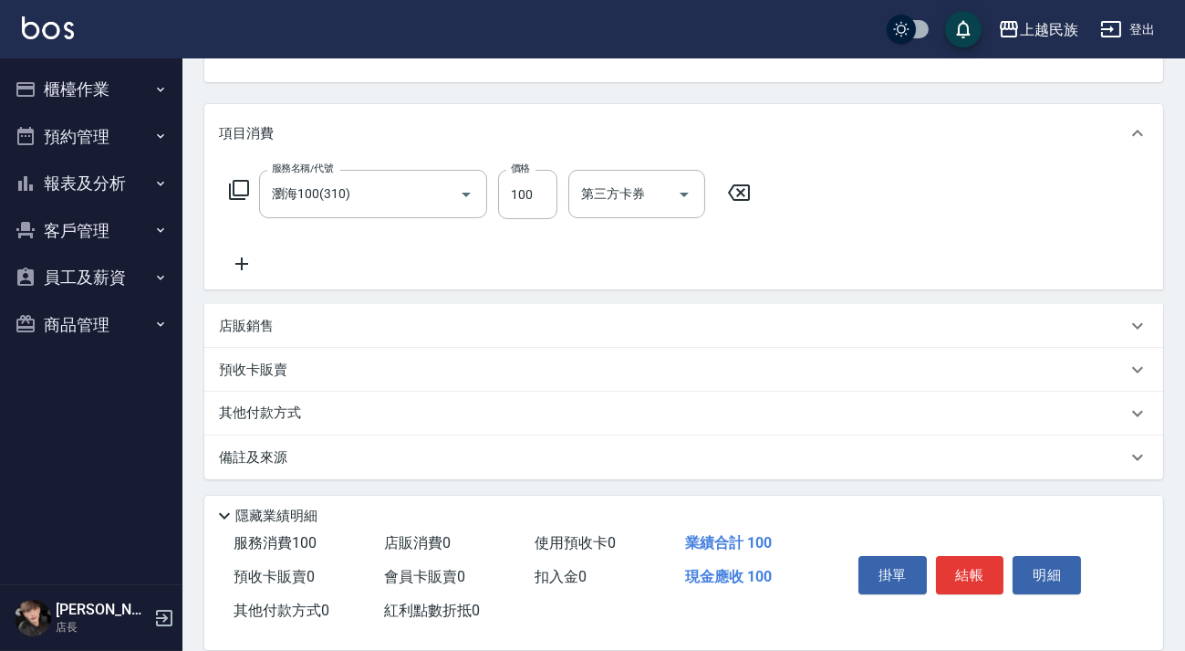
click at [624, 463] on div "備註及來源" at bounding box center [673, 457] width 908 height 19
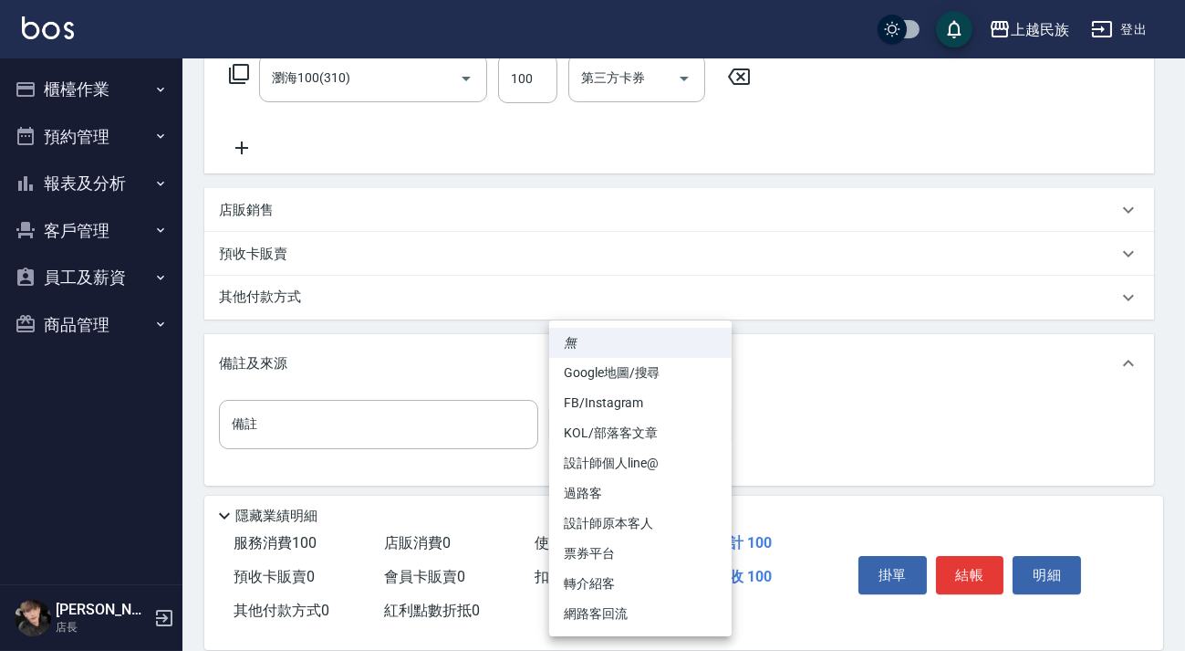
click at [647, 440] on body "上越民族 登出 櫃檯作業 打帳單 帳單列表 現金收支登錄 材料自購登錄 每日結帳 排班表 現場電腦打卡 預約管理 預約管理 單日預約紀錄 單週預約紀錄 報表及…" at bounding box center [592, 173] width 1185 height 968
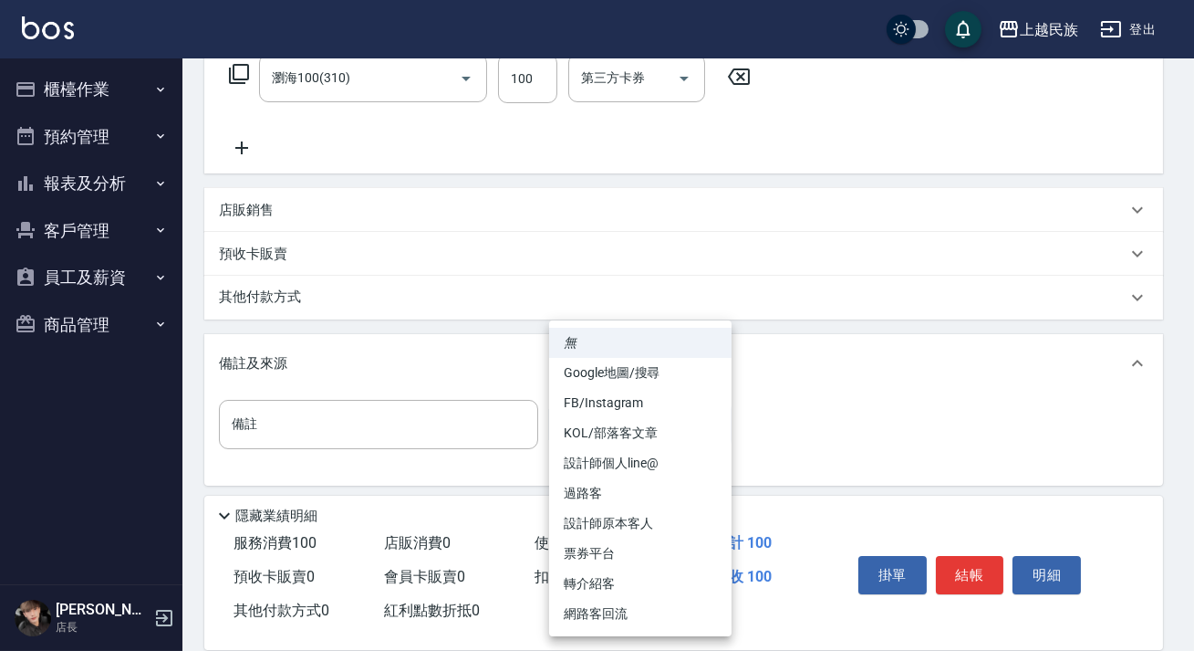
click at [658, 496] on li "過路客" at bounding box center [640, 493] width 182 height 30
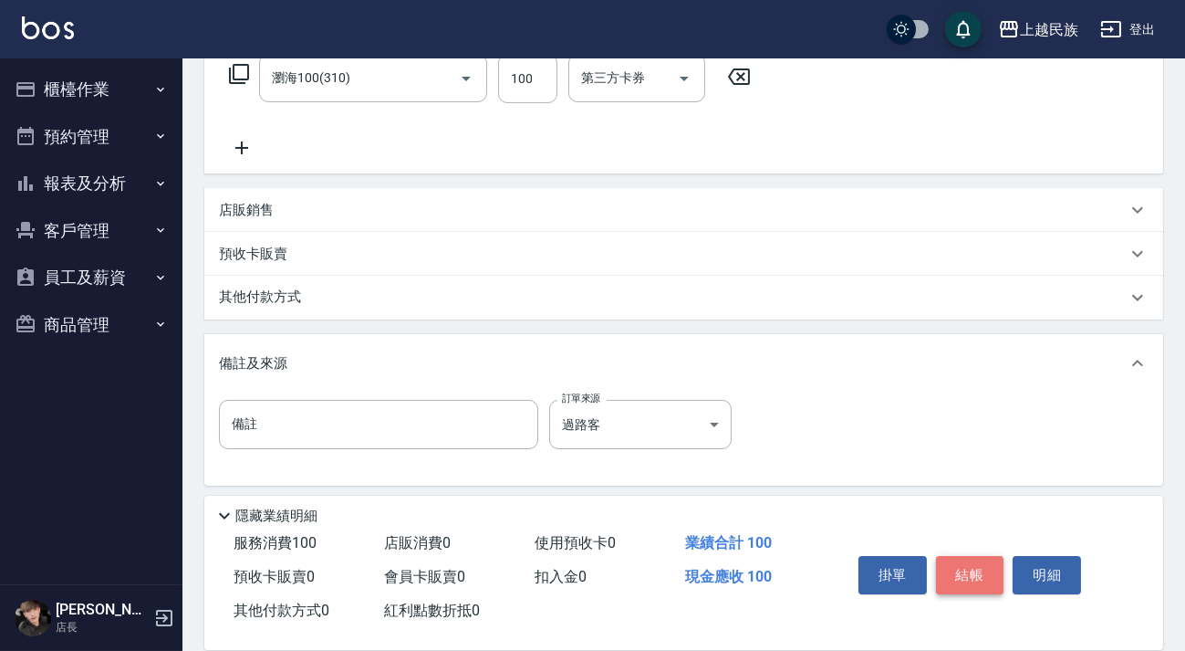
click at [975, 570] on button "結帳" at bounding box center [970, 575] width 68 height 38
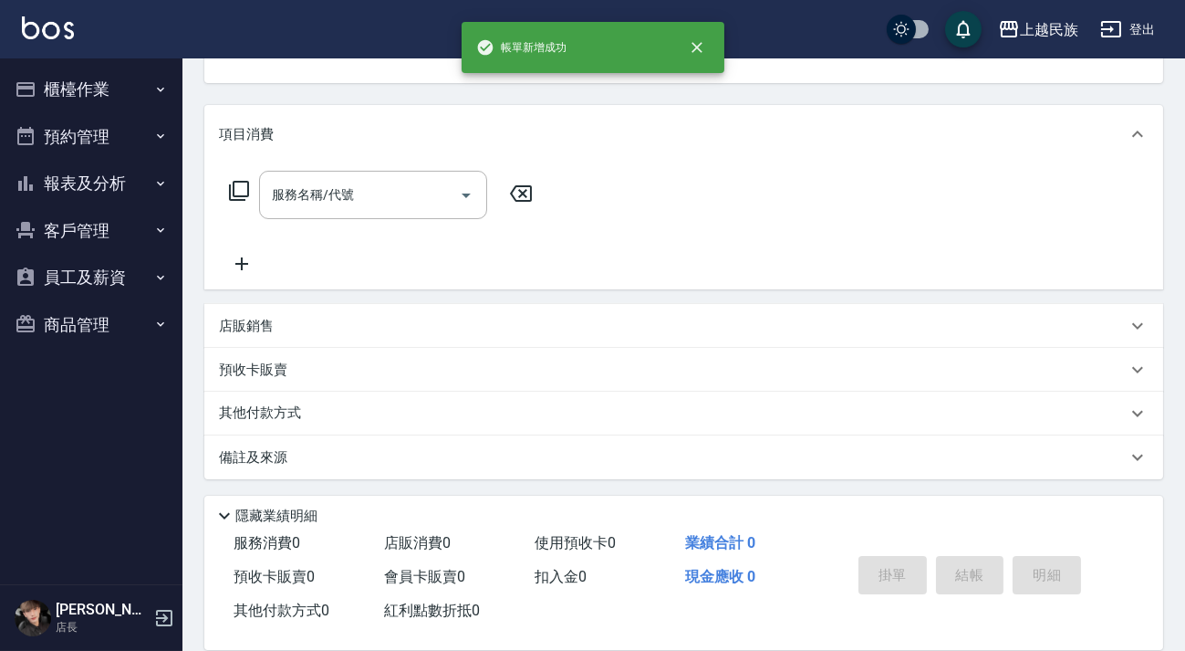
scroll to position [0, 0]
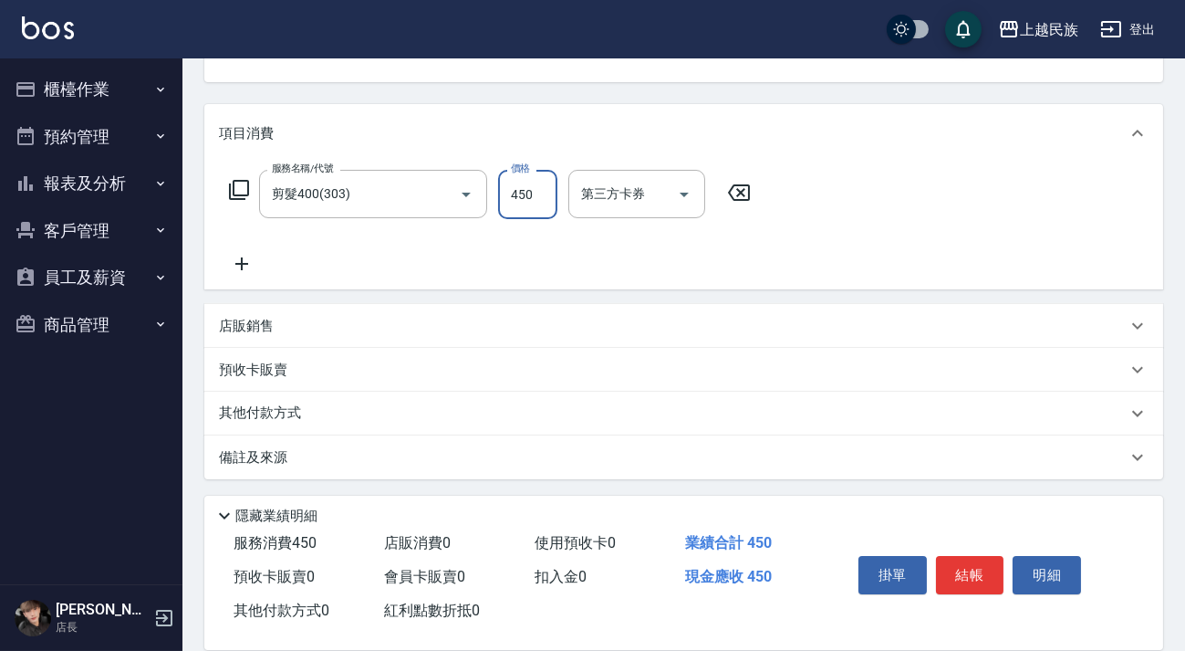
click at [884, 457] on div "備註及來源" at bounding box center [673, 457] width 908 height 19
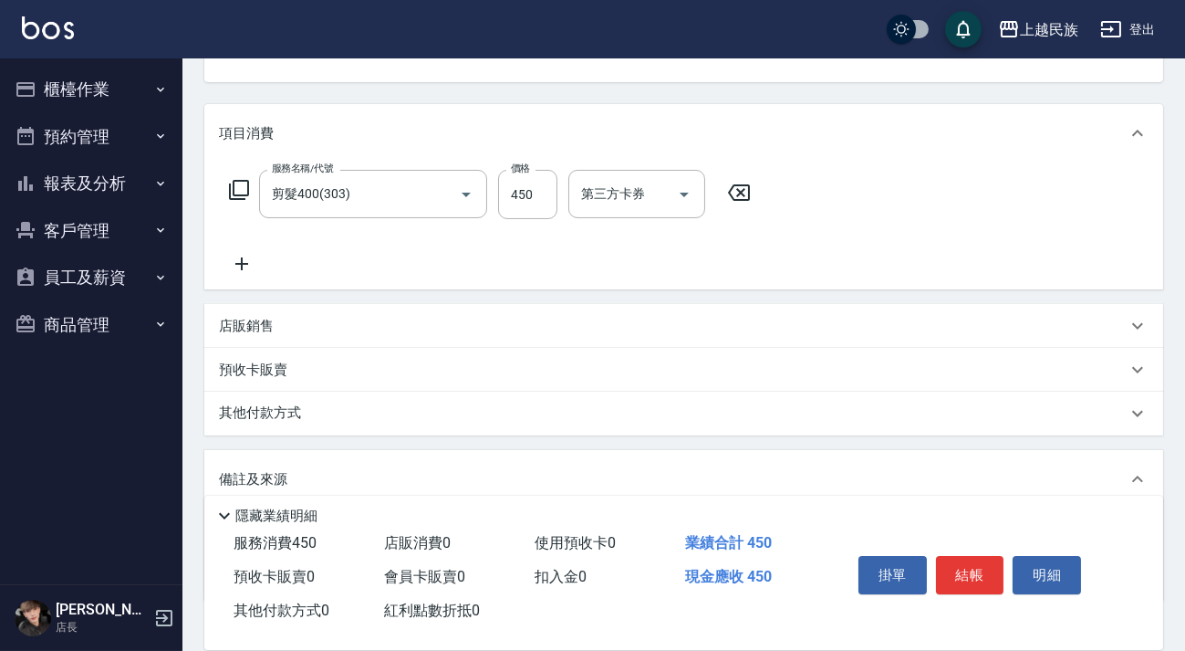
scroll to position [307, 0]
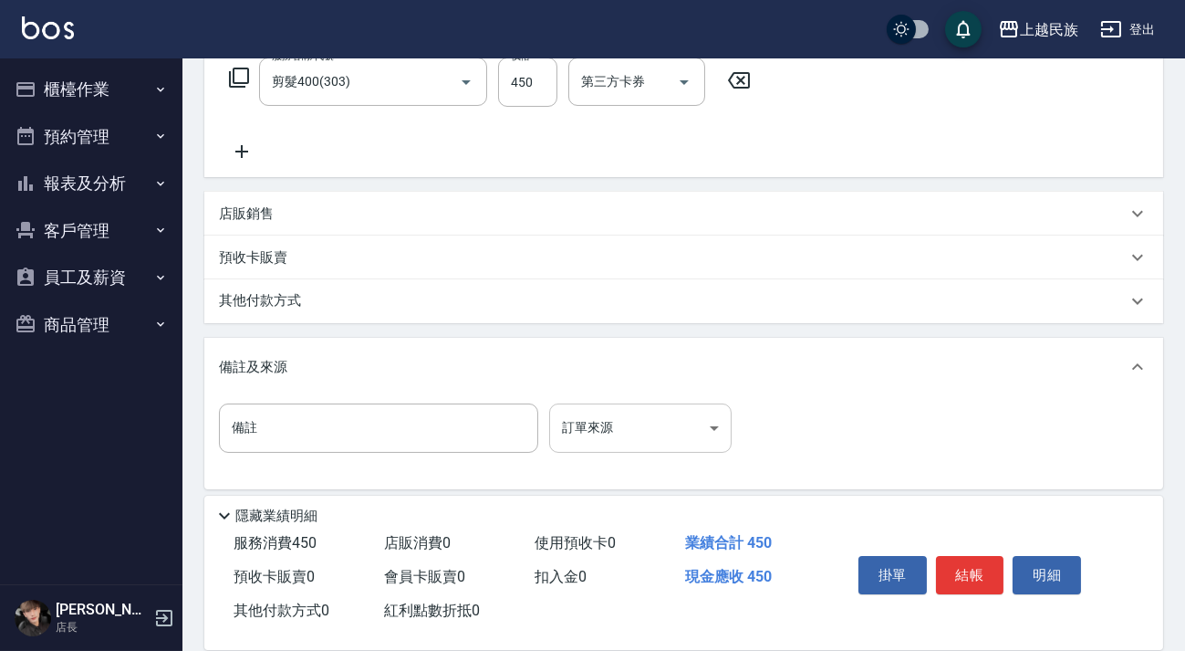
click at [714, 410] on body "上越民族 登出 櫃檯作業 打帳單 帳單列表 現金收支登錄 材料自購登錄 每日結帳 排班表 現場電腦打卡 預約管理 預約管理 單日預約紀錄 單週預約紀錄 報表及…" at bounding box center [592, 177] width 1185 height 968
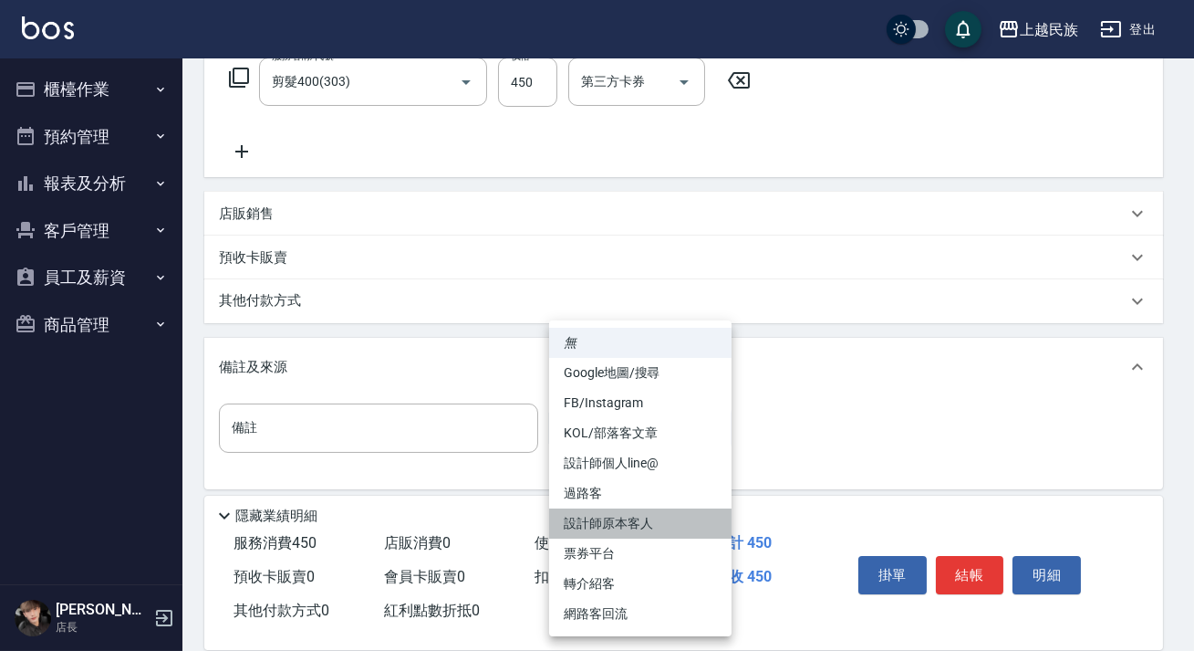
click at [672, 526] on li "設計師原本客人" at bounding box center [640, 523] width 182 height 30
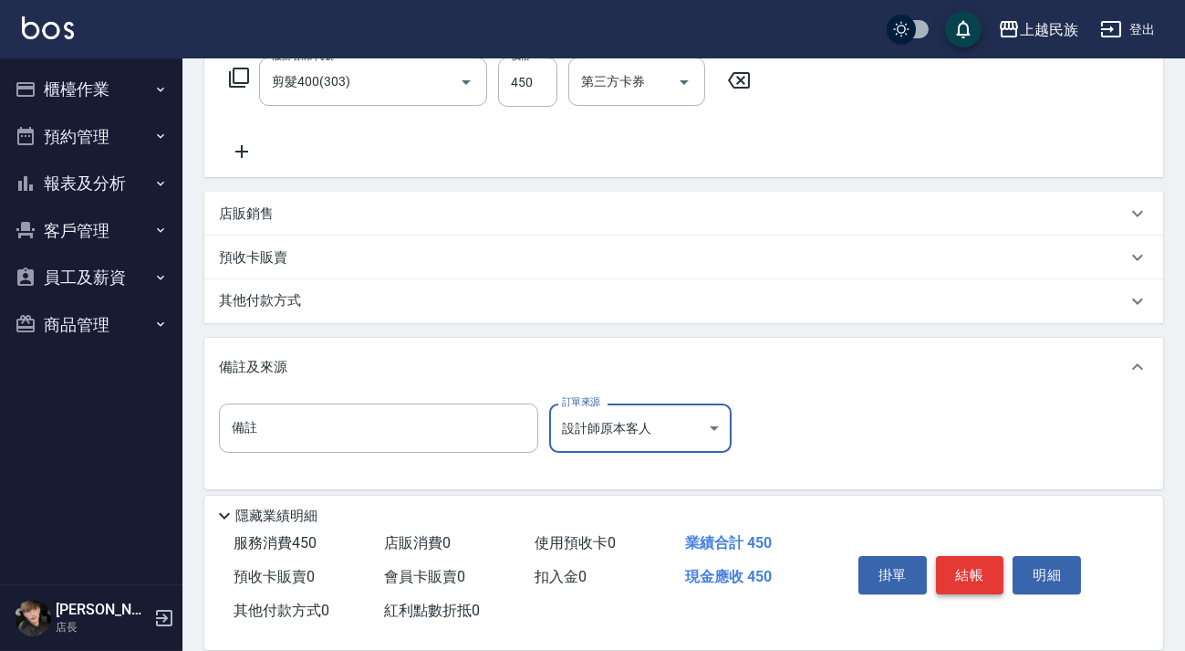
click at [966, 556] on button "結帳" at bounding box center [970, 575] width 68 height 38
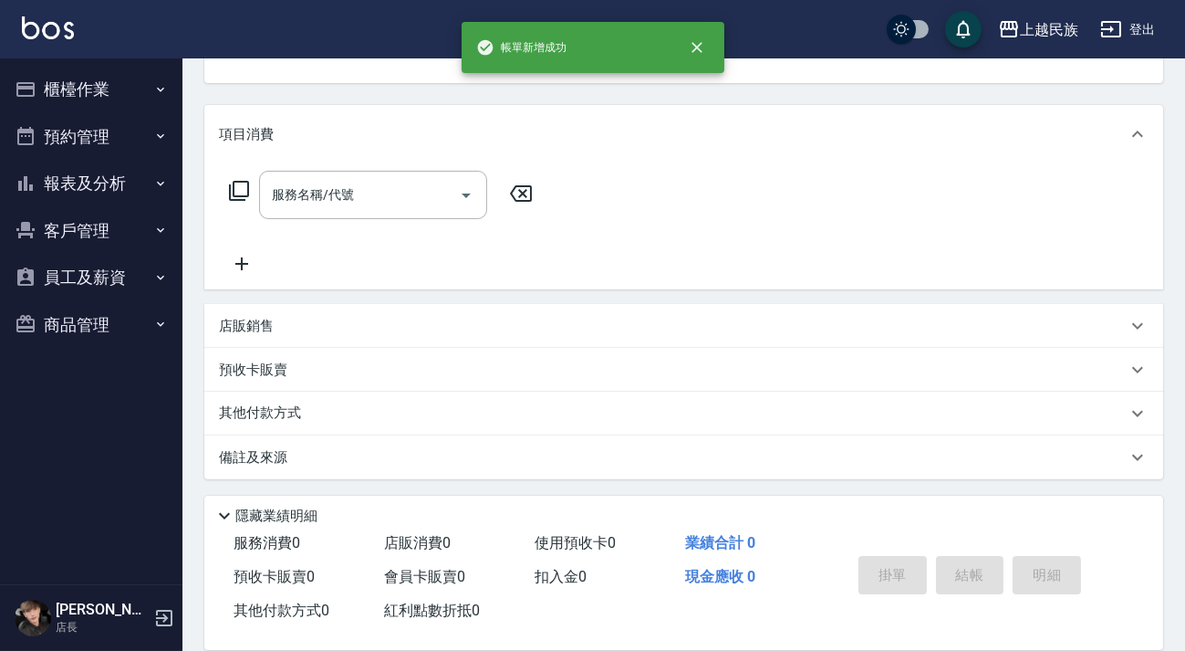
scroll to position [0, 0]
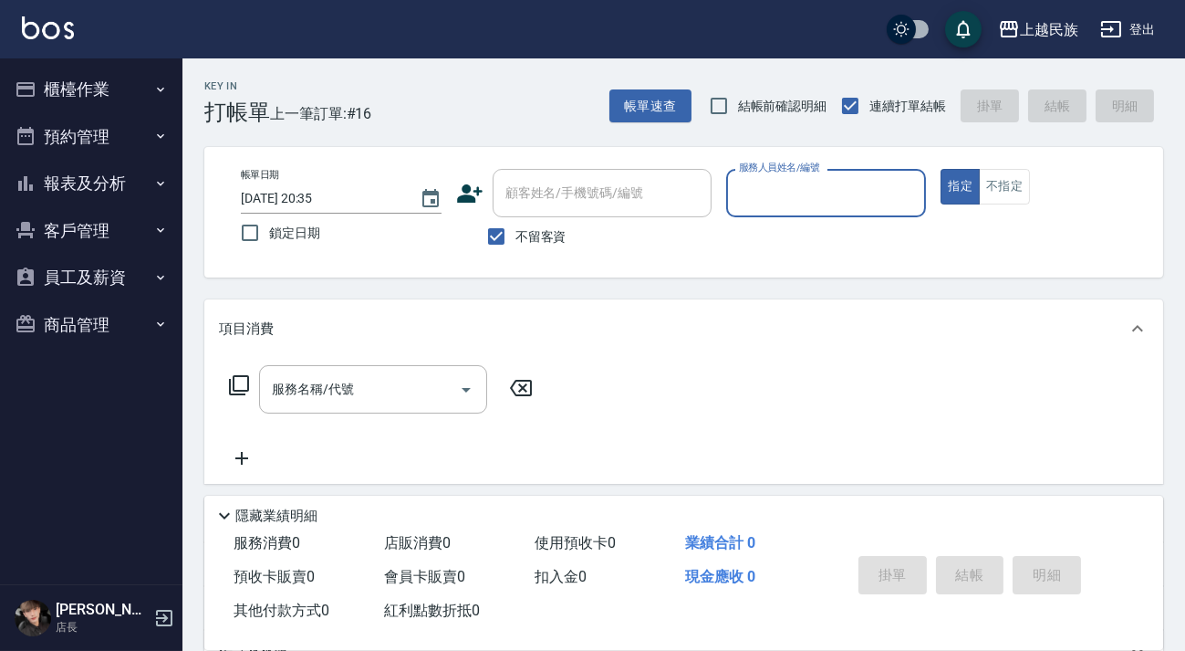
drag, startPoint x: 517, startPoint y: 234, endPoint x: 567, endPoint y: 161, distance: 87.8
click at [517, 232] on span "不留客資" at bounding box center [540, 236] width 51 height 19
click at [515, 232] on input "不留客資" at bounding box center [496, 236] width 38 height 38
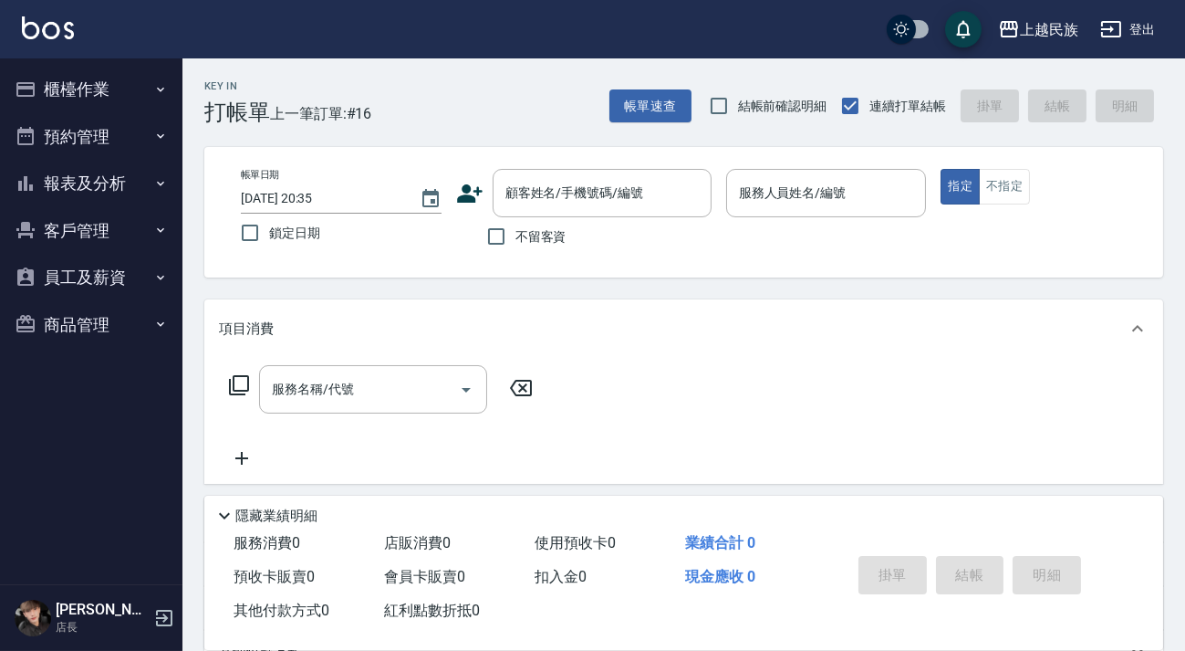
click at [568, 161] on div "帳單日期 2025/10/08 20:35 鎖定日期 顧客姓名/手機號碼/編號 顧客姓名/手機號碼/編號 不留客資 服務人員姓名/編號 服務人員姓名/編號 指…" at bounding box center [683, 212] width 959 height 130
click at [564, 184] on div "顧客姓名/手機號碼/編號 顧客姓名/手機號碼/編號" at bounding box center [602, 193] width 219 height 48
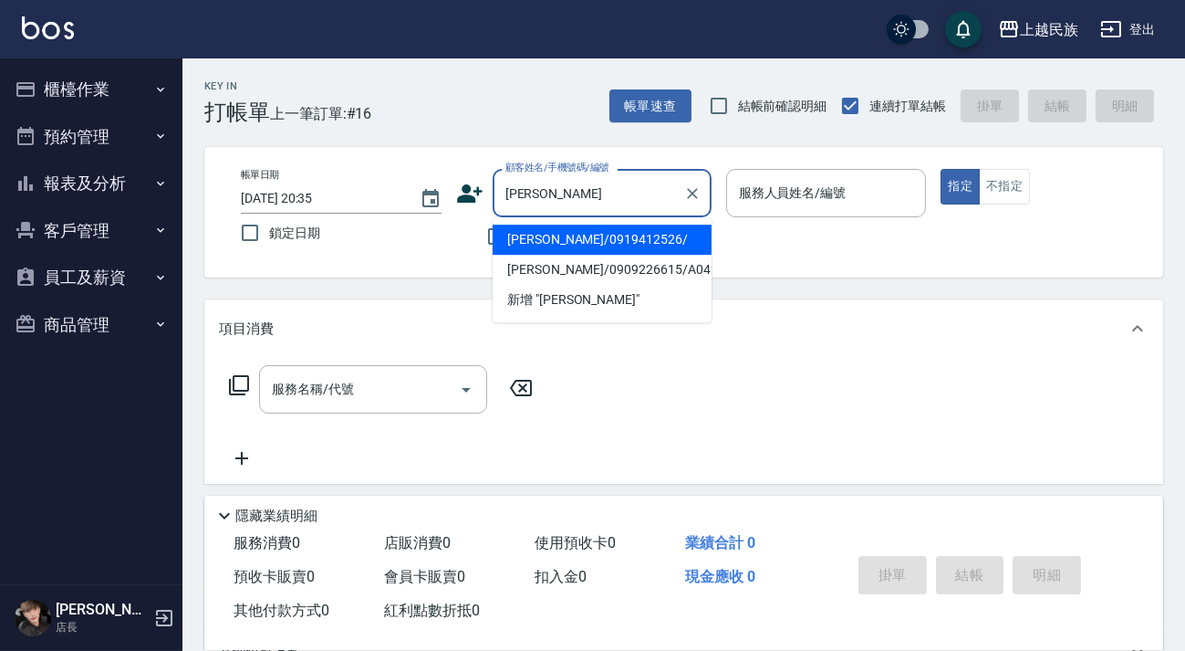
click at [610, 246] on li "陳俊瑞/0919412526/" at bounding box center [602, 239] width 219 height 30
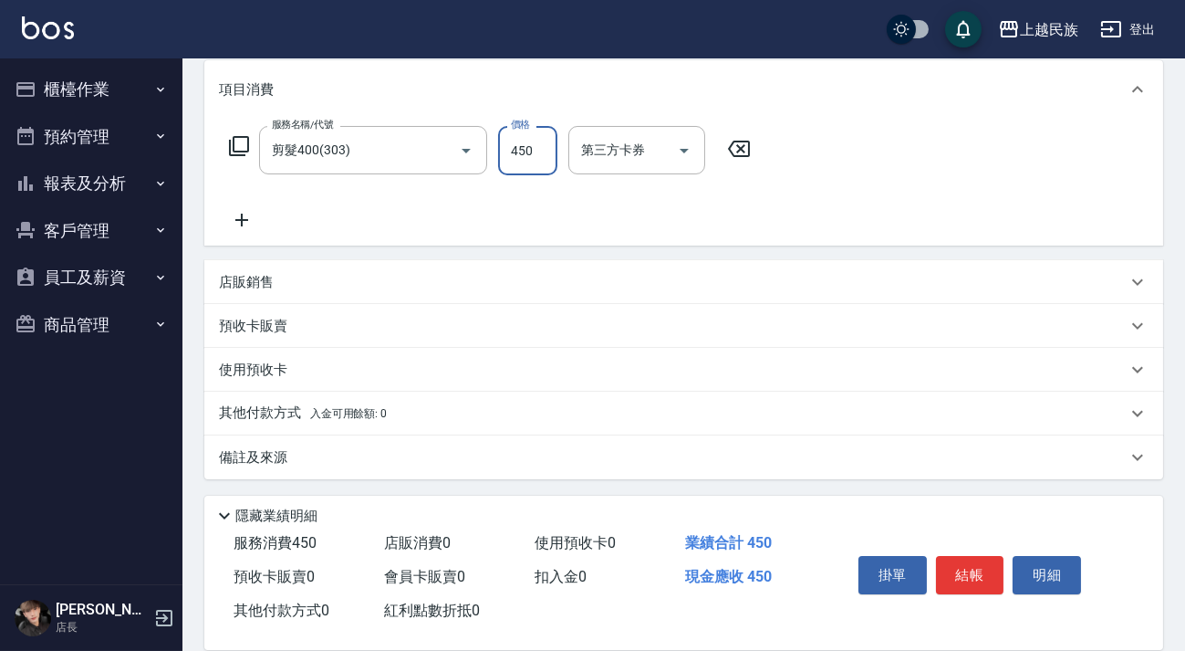
click at [781, 450] on div "備註及來源" at bounding box center [673, 457] width 908 height 19
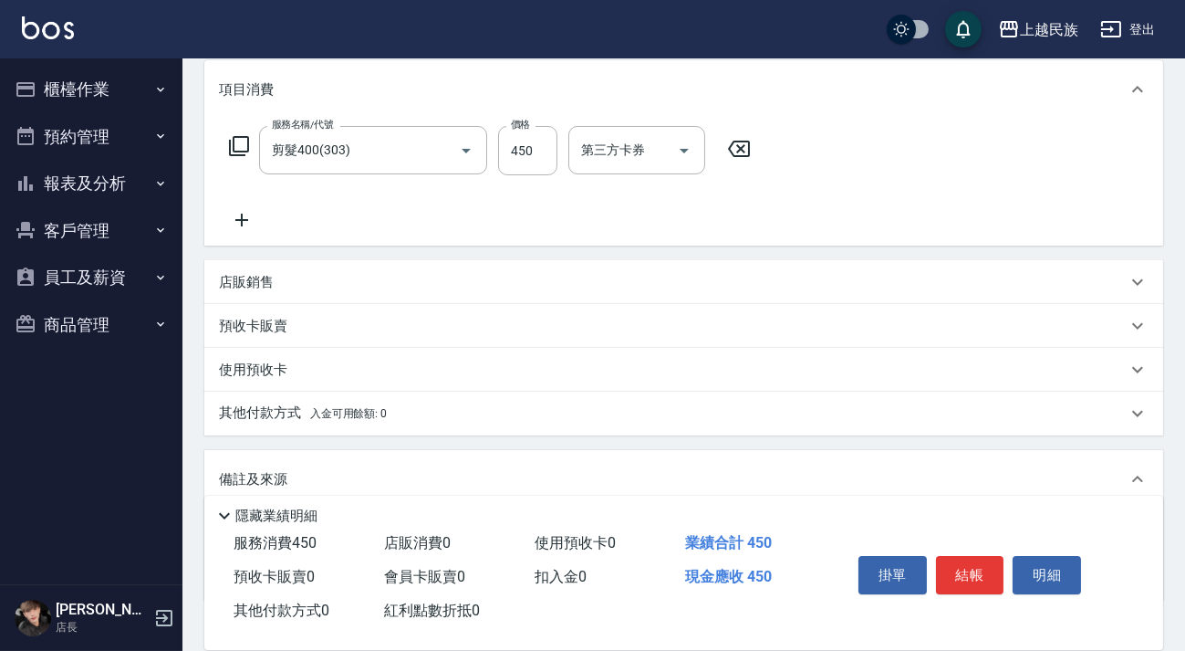
scroll to position [359, 0]
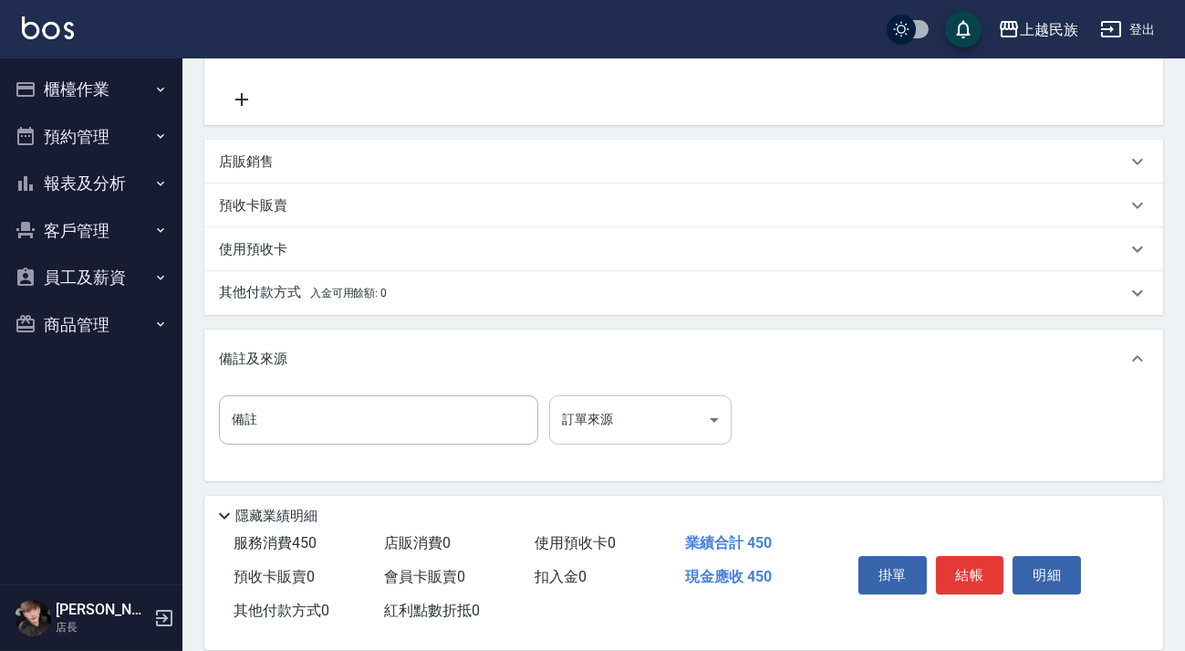
click at [723, 430] on body "上越民族 登出 櫃檯作業 打帳單 帳單列表 現金收支登錄 材料自購登錄 每日結帳 排班表 現場電腦打卡 預約管理 預約管理 單日預約紀錄 單週預約紀錄 報表及…" at bounding box center [592, 147] width 1185 height 1012
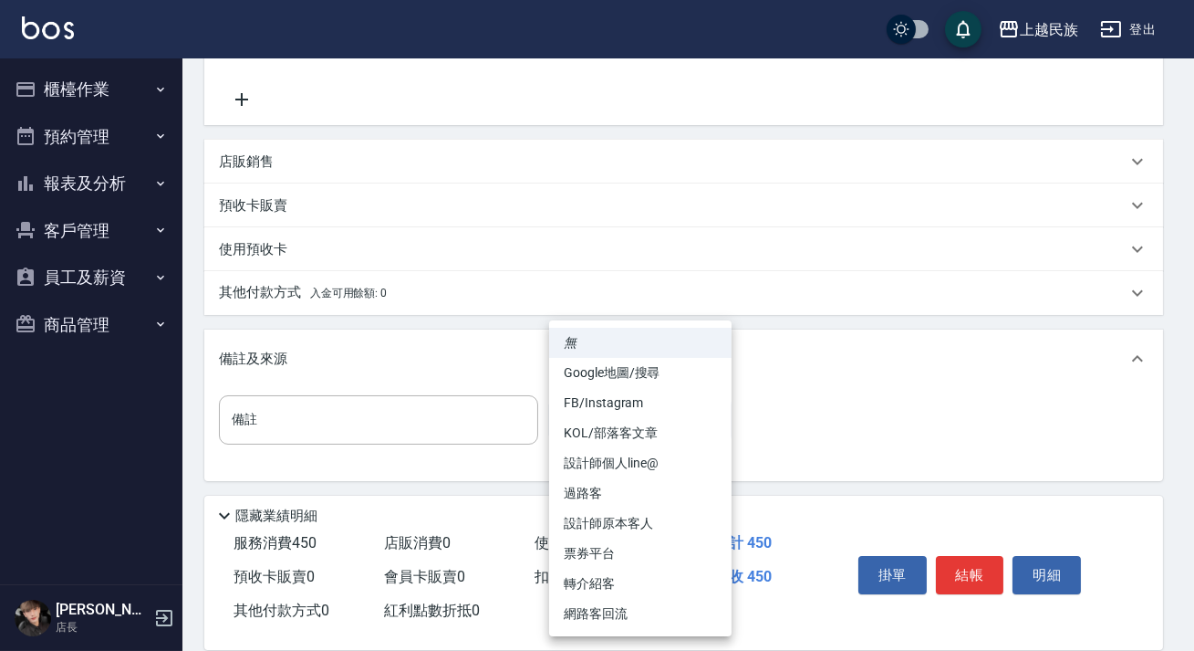
click at [644, 484] on li "過路客" at bounding box center [640, 493] width 182 height 30
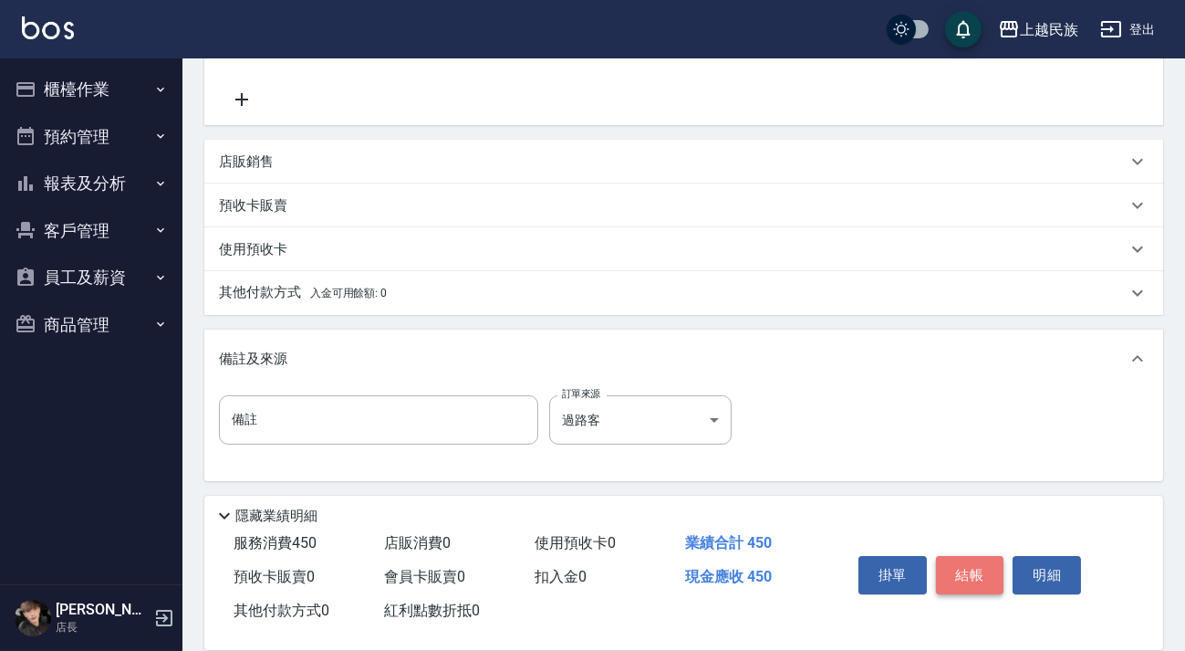
click at [970, 568] on button "結帳" at bounding box center [970, 575] width 68 height 38
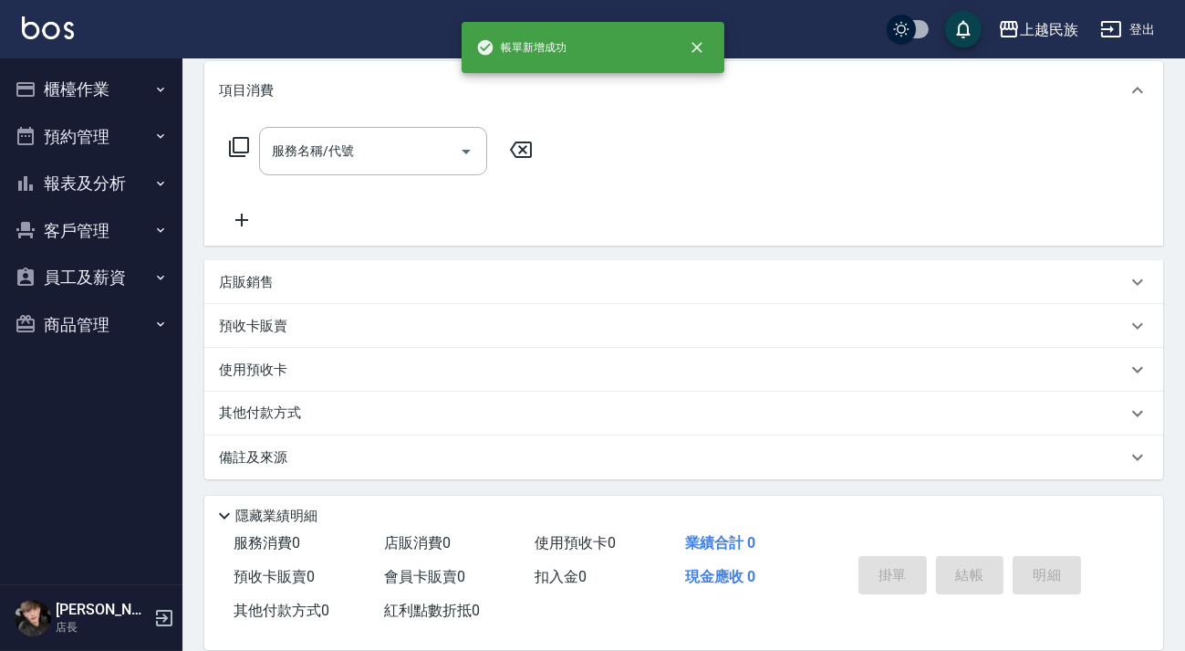
scroll to position [0, 0]
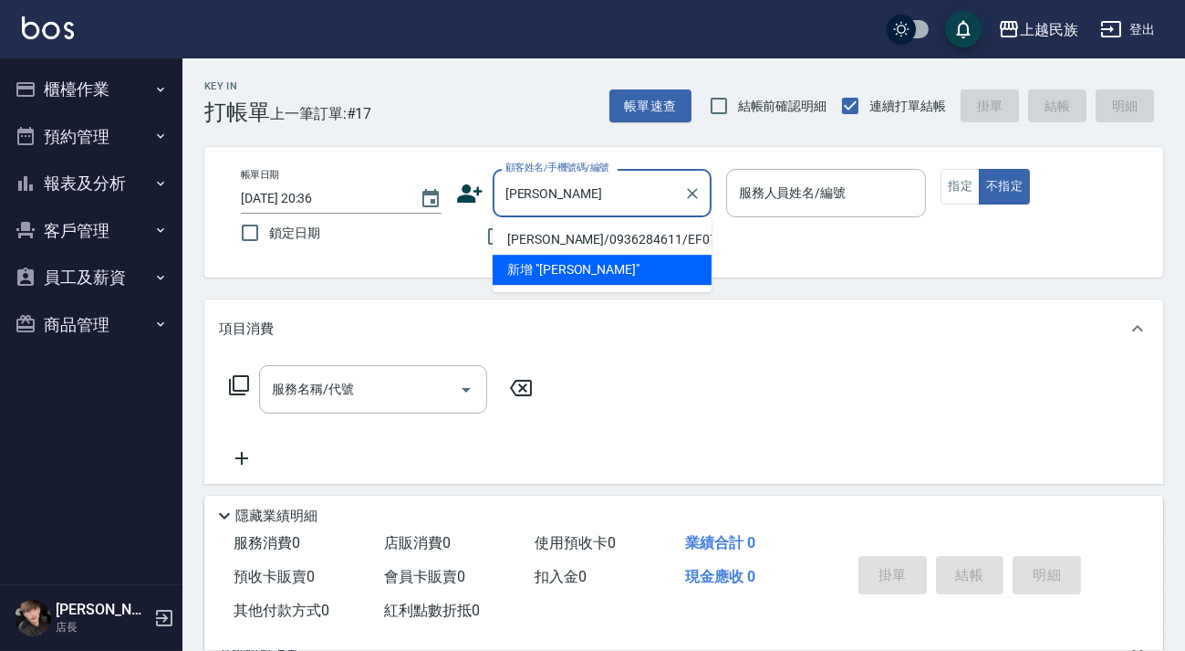
click at [643, 245] on li "鄺翔/0936284611/EF072511" at bounding box center [602, 239] width 219 height 30
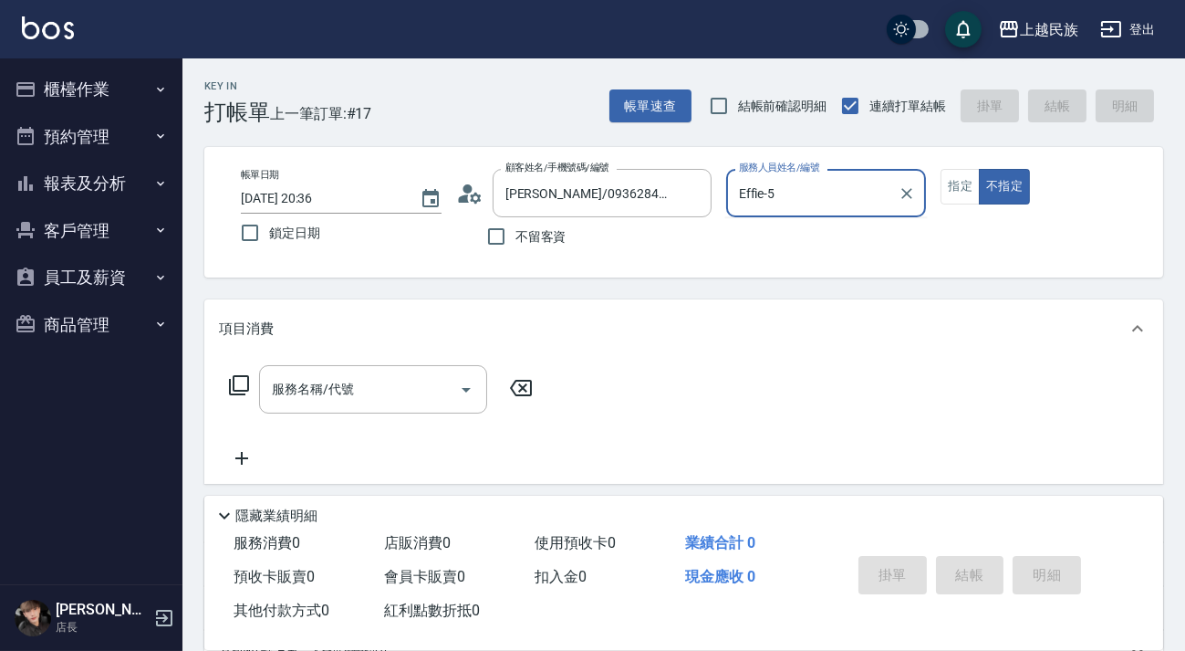
click at [979, 169] on button "不指定" at bounding box center [1004, 187] width 51 height 36
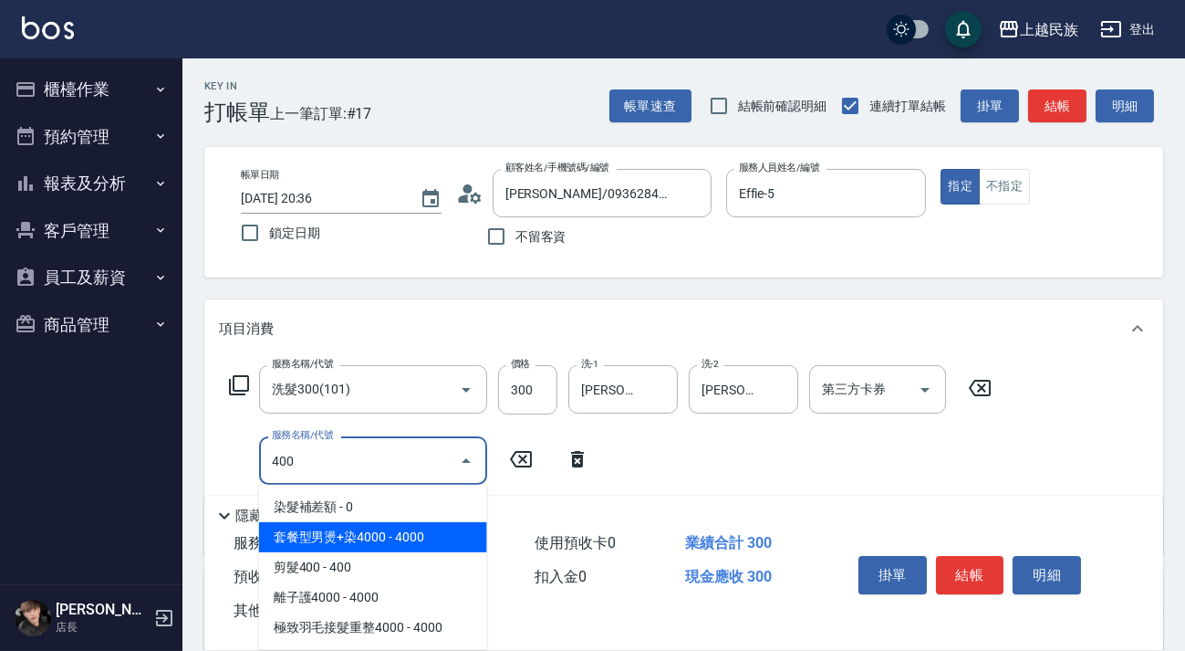
click at [439, 566] on span "剪髮400 - 400" at bounding box center [373, 567] width 228 height 30
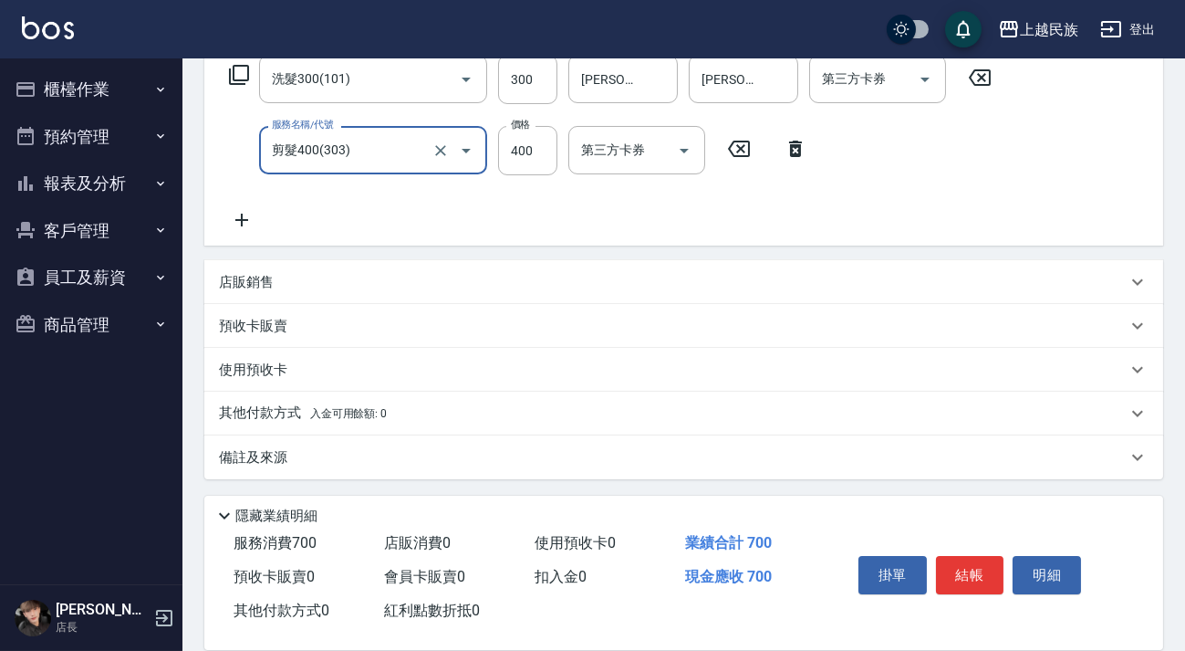
drag, startPoint x: 609, startPoint y: 475, endPoint x: 651, endPoint y: 464, distance: 44.3
click at [611, 473] on div "備註及來源" at bounding box center [683, 457] width 959 height 44
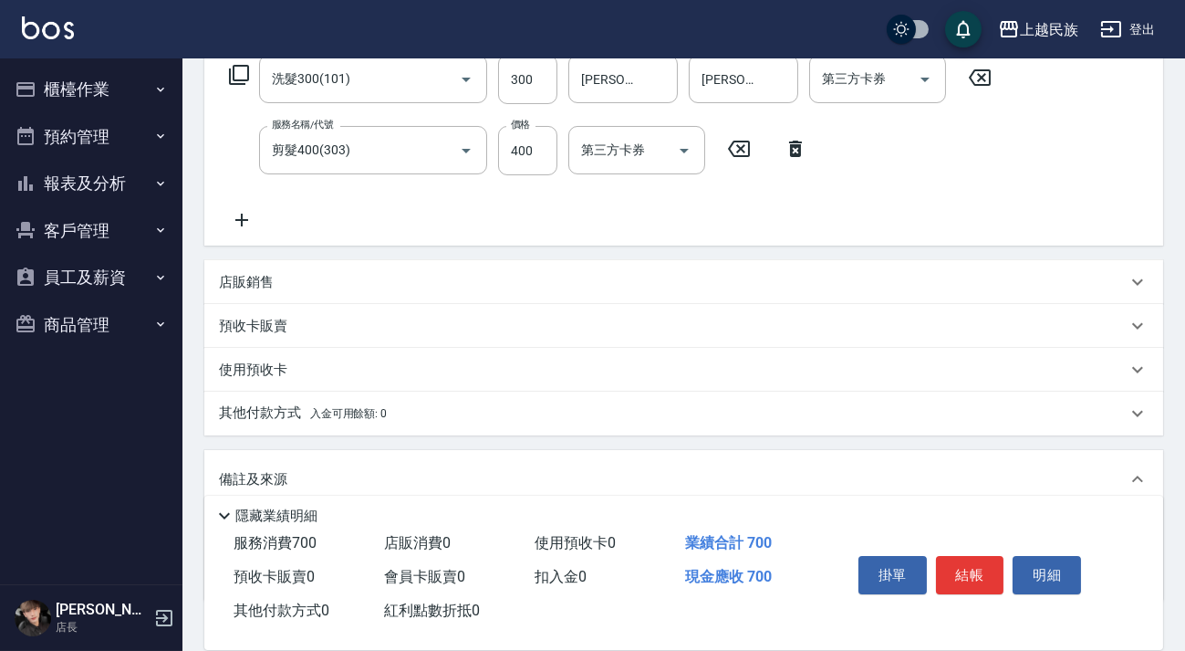
scroll to position [432, 0]
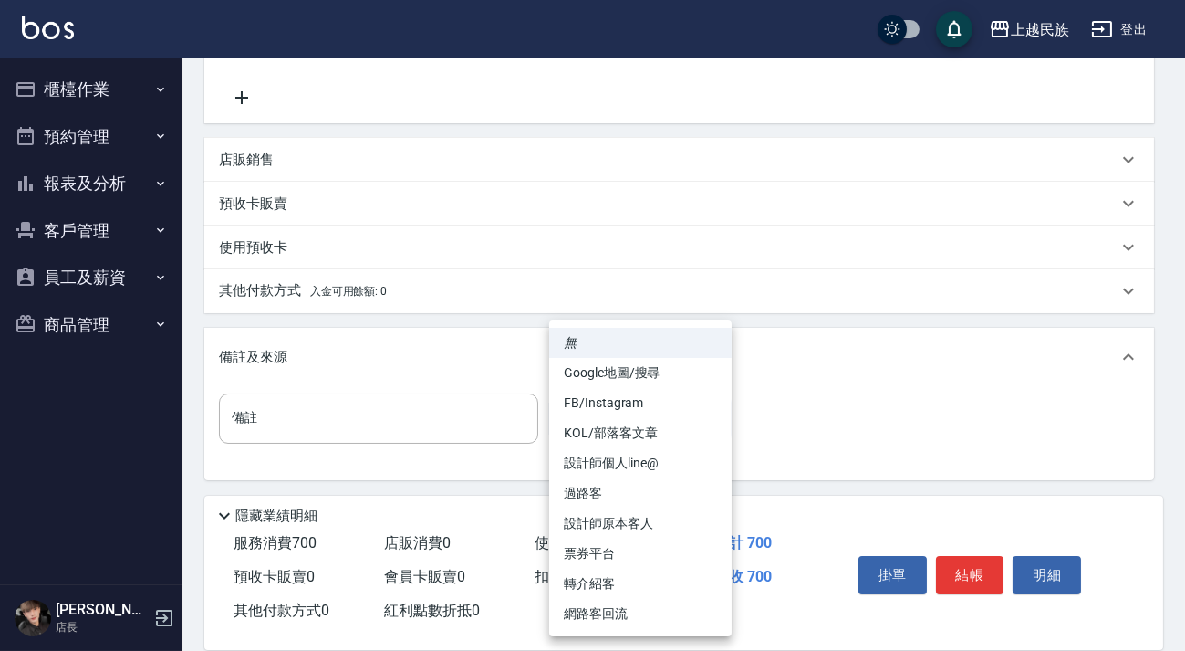
click at [644, 422] on body "上越民族 登出 櫃檯作業 打帳單 帳單列表 現金收支登錄 材料自購登錄 每日結帳 排班表 現場電腦打卡 預約管理 預約管理 單日預約紀錄 單週預約紀錄 報表及…" at bounding box center [592, 110] width 1185 height 1084
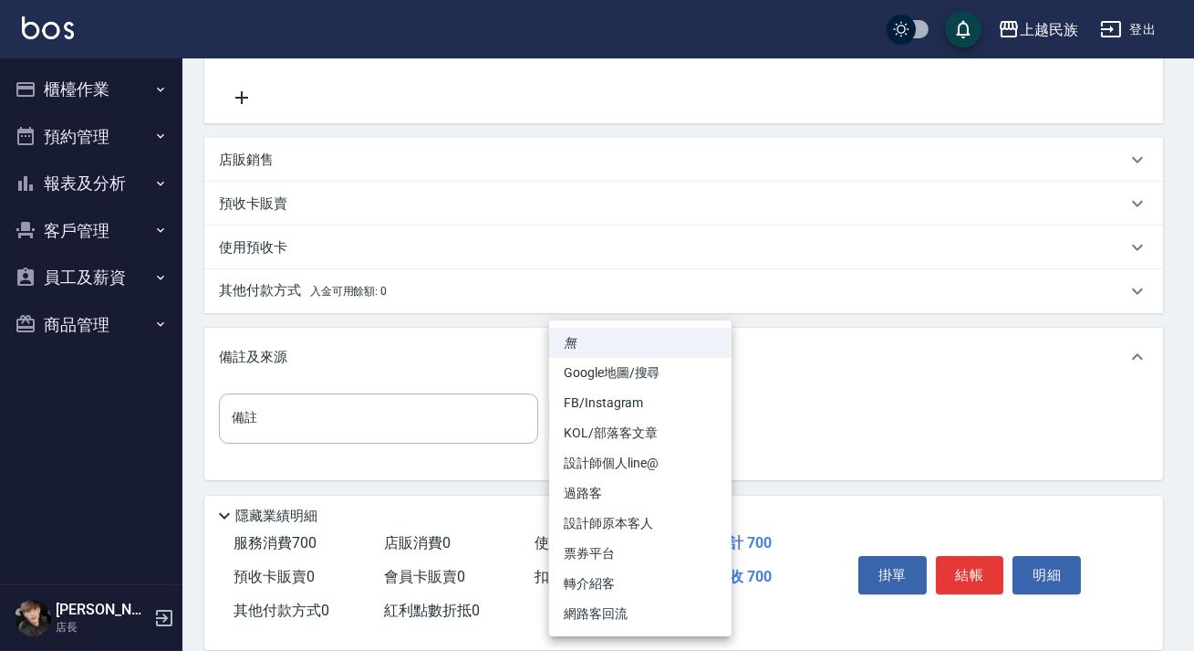
click at [655, 526] on li "設計師原本客人" at bounding box center [640, 523] width 182 height 30
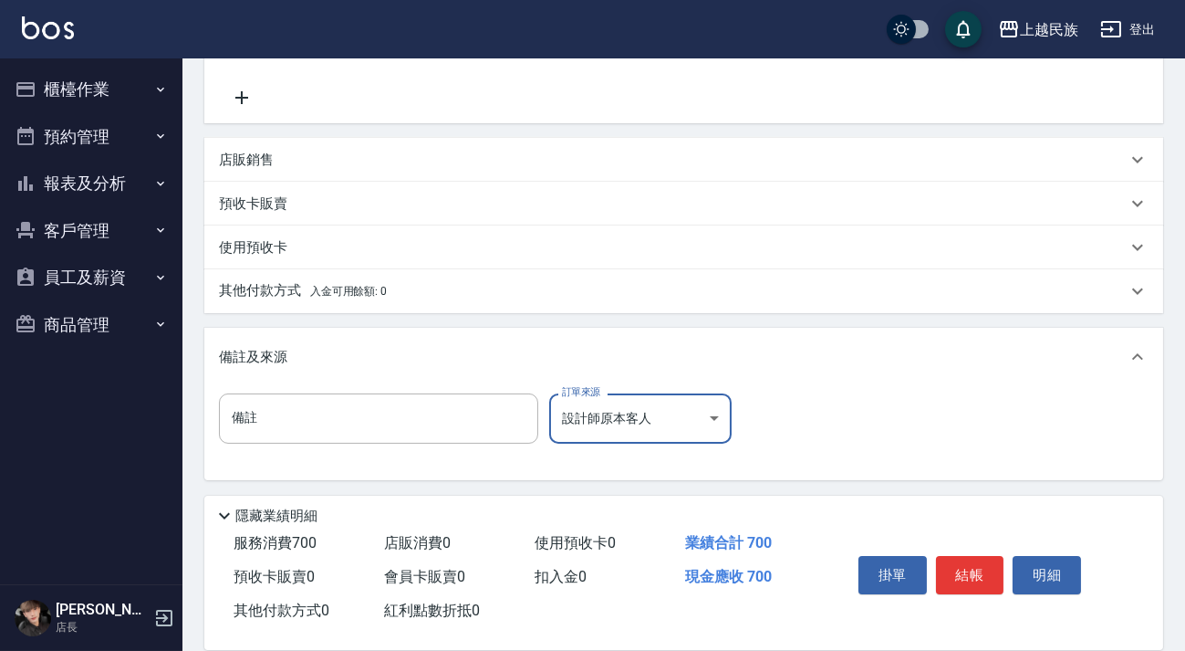
click at [391, 284] on div "其他付款方式 入金可用餘額: 0" at bounding box center [673, 291] width 908 height 20
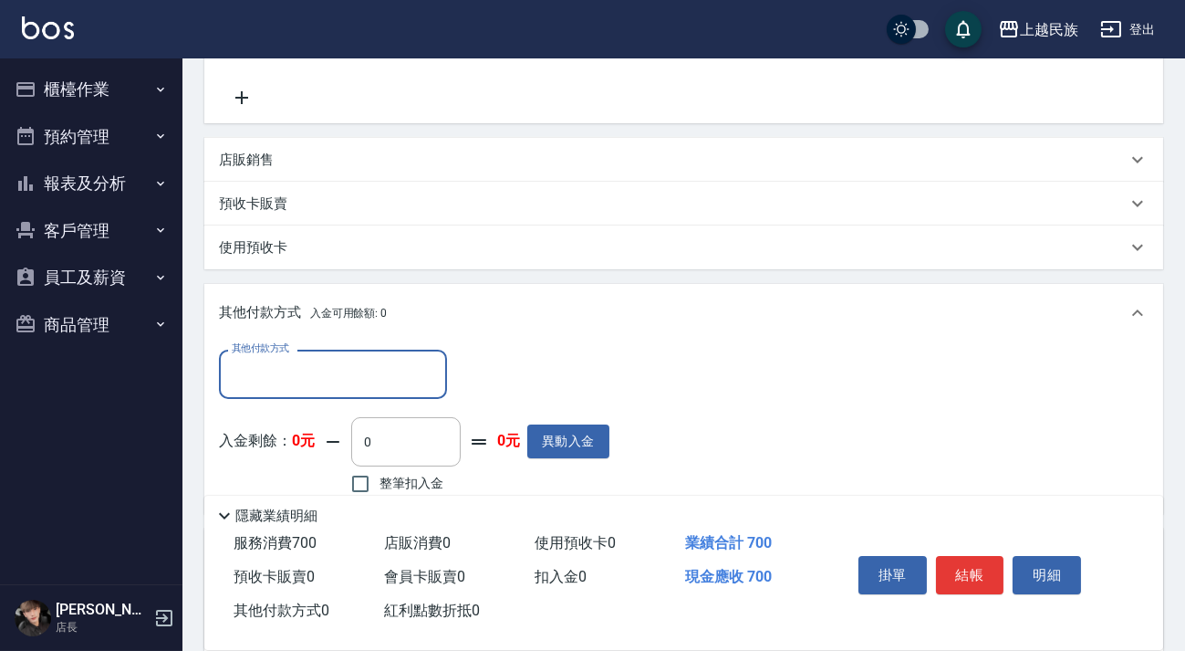
scroll to position [0, 0]
click at [378, 345] on div "其他付款方式 其他付款方式 入金剩餘： 0元 0 ​ 整筆扣入金 0元 異動入金" at bounding box center [683, 427] width 959 height 171
click at [393, 370] on input "其他付款方式" at bounding box center [333, 374] width 212 height 32
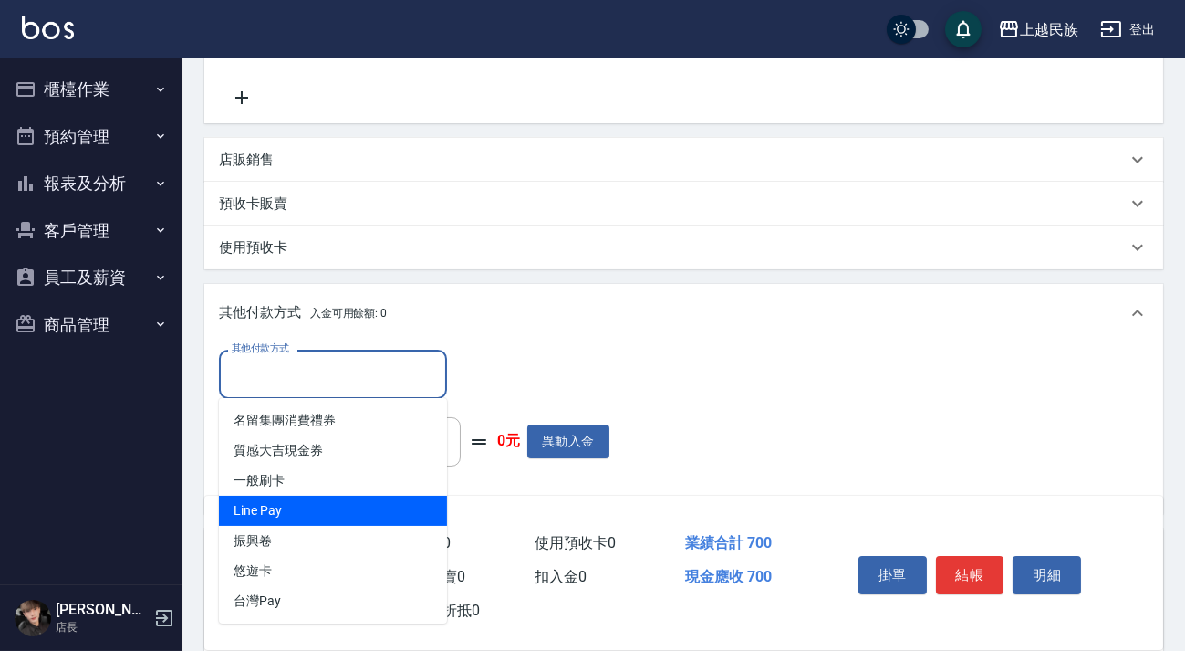
click at [351, 515] on span "Line Pay" at bounding box center [333, 510] width 228 height 30
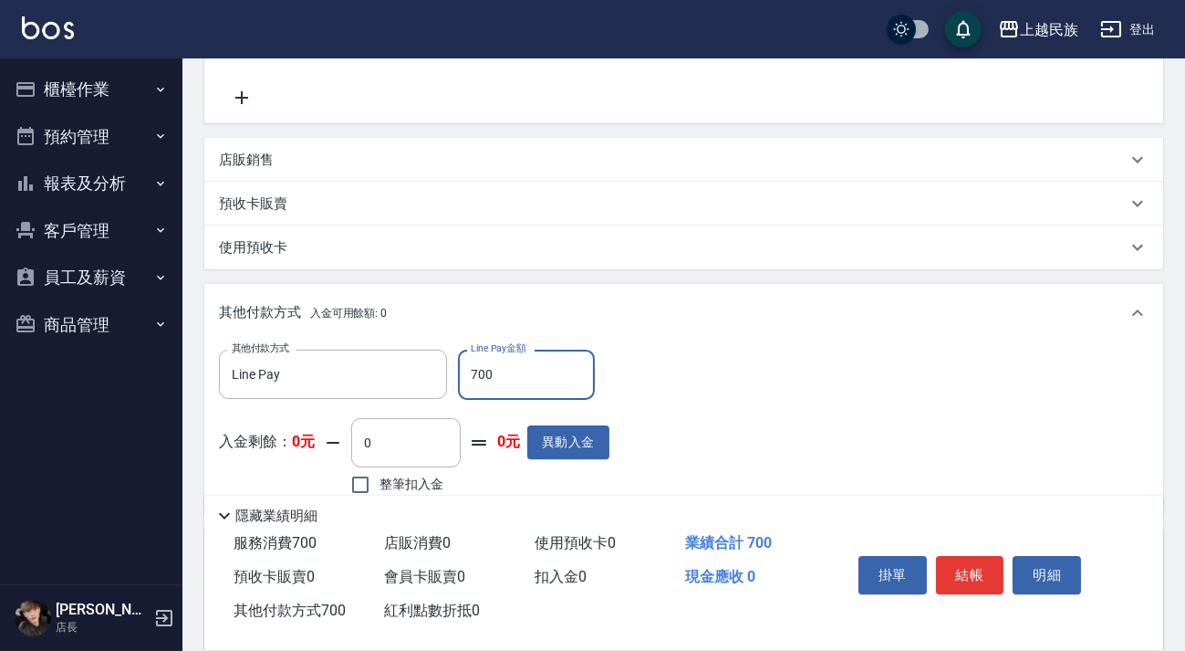
scroll to position [633, 0]
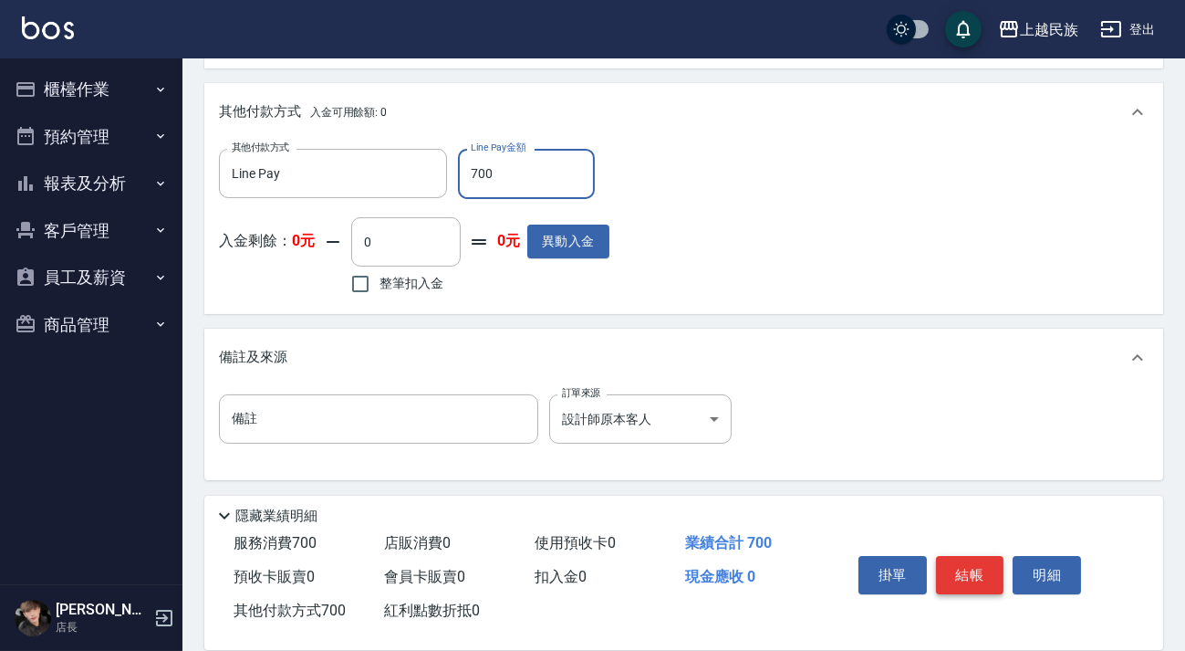
click at [971, 573] on button "結帳" at bounding box center [970, 575] width 68 height 38
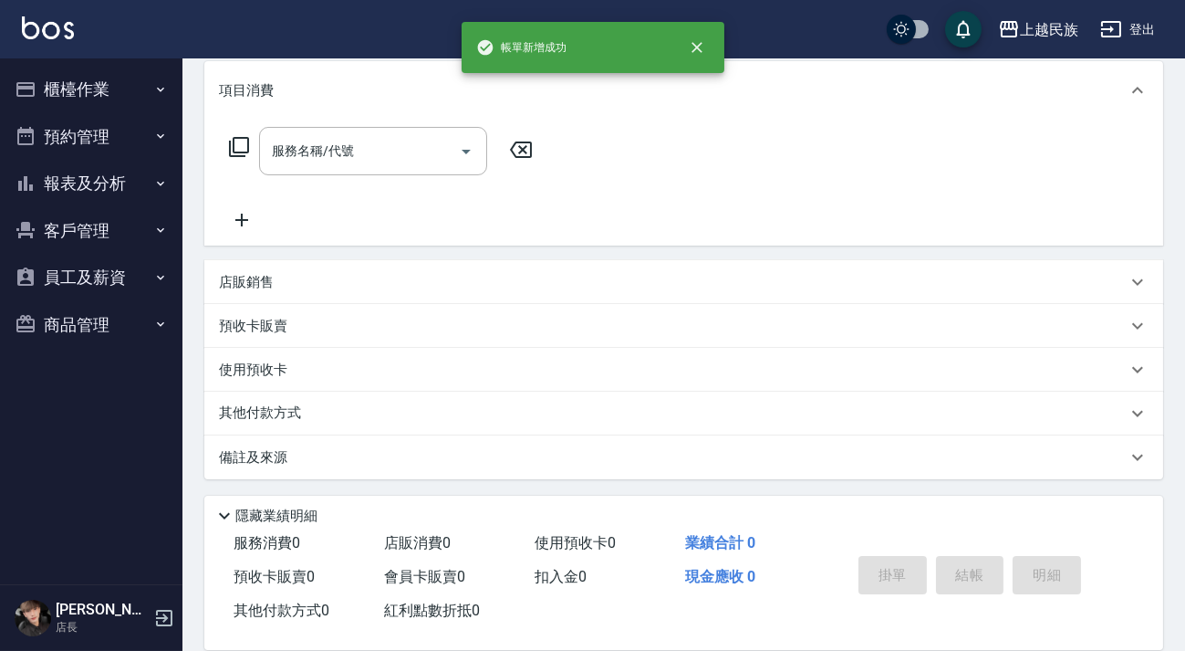
scroll to position [0, 0]
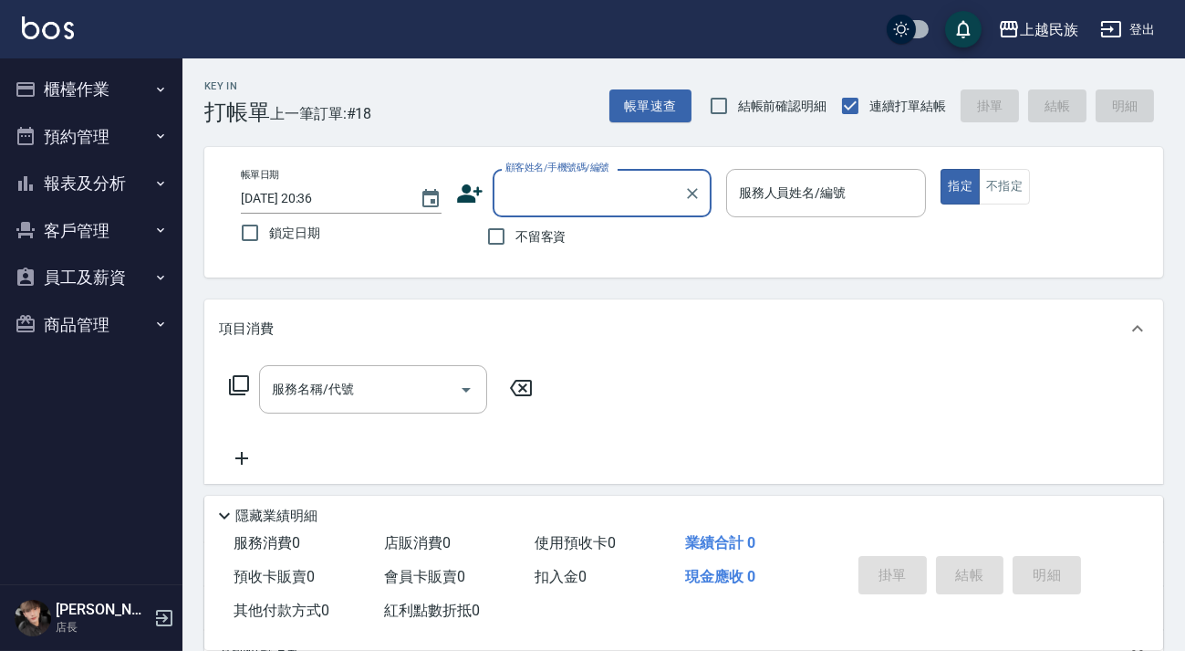
click at [539, 240] on span "不留客資" at bounding box center [540, 236] width 51 height 19
click at [515, 240] on input "不留客資" at bounding box center [496, 236] width 38 height 38
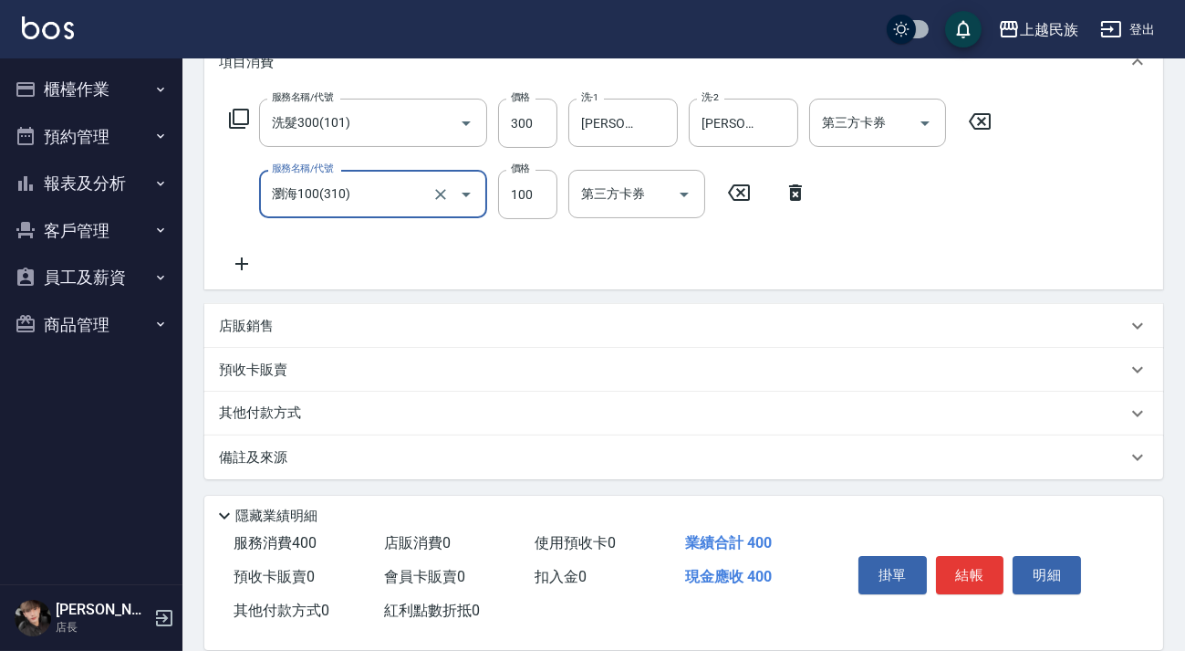
drag, startPoint x: 721, startPoint y: 459, endPoint x: 734, endPoint y: 450, distance: 16.4
click at [725, 452] on div "備註及來源" at bounding box center [673, 457] width 908 height 19
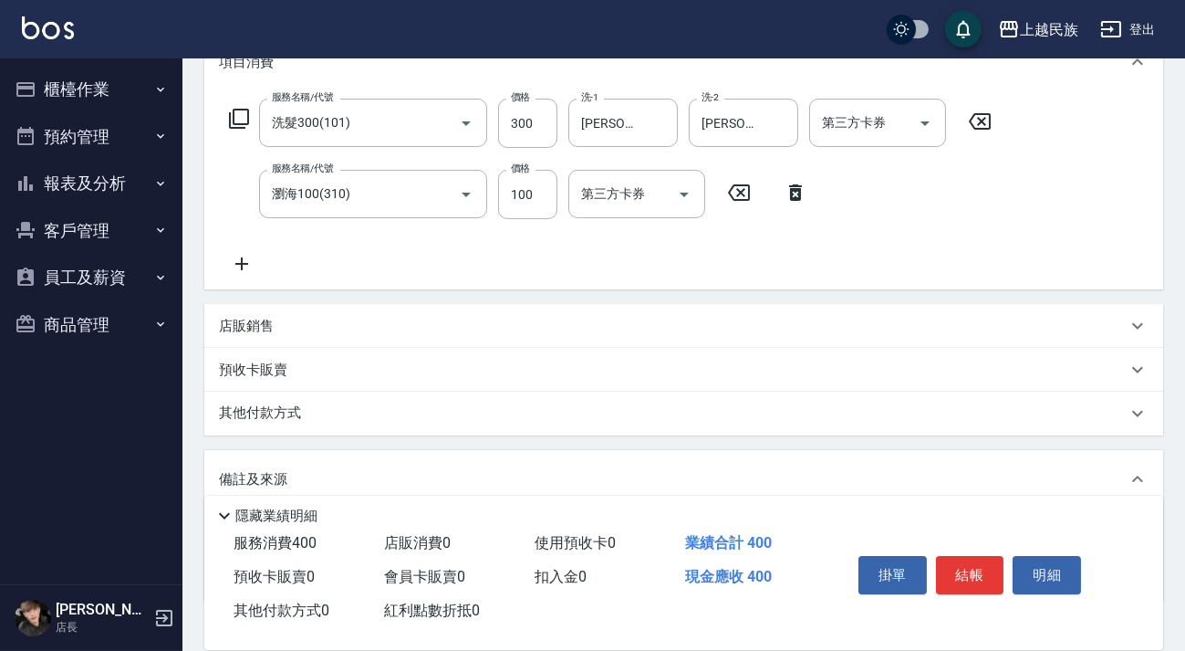
scroll to position [385, 0]
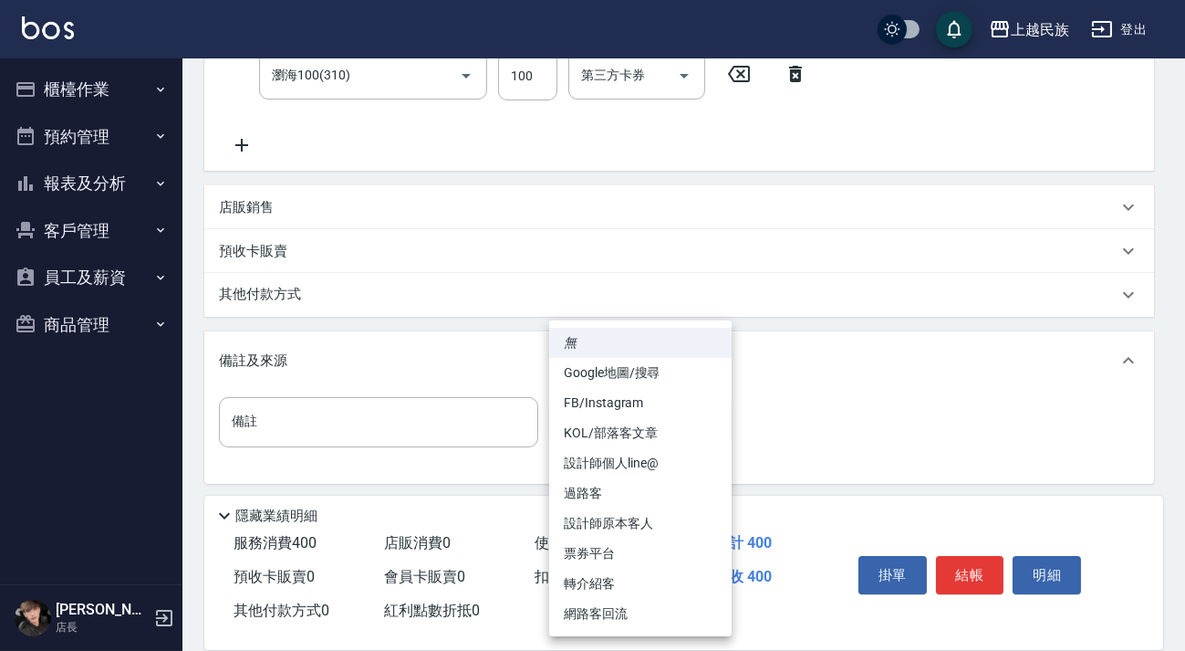
click at [702, 412] on body "上越民族 登出 櫃檯作業 打帳單 帳單列表 現金收支登錄 材料自購登錄 每日結帳 排班表 現場電腦打卡 預約管理 預約管理 單日預約紀錄 單週預約紀錄 報表及…" at bounding box center [592, 135] width 1185 height 1040
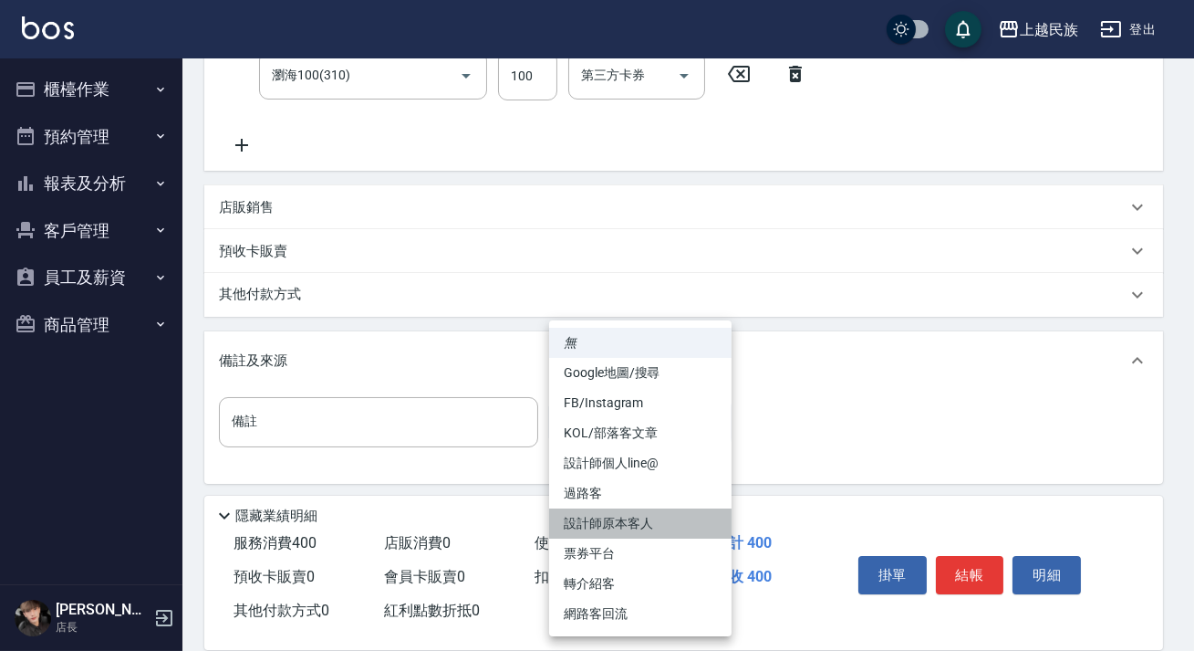
click at [668, 510] on li "設計師原本客人" at bounding box center [640, 523] width 182 height 30
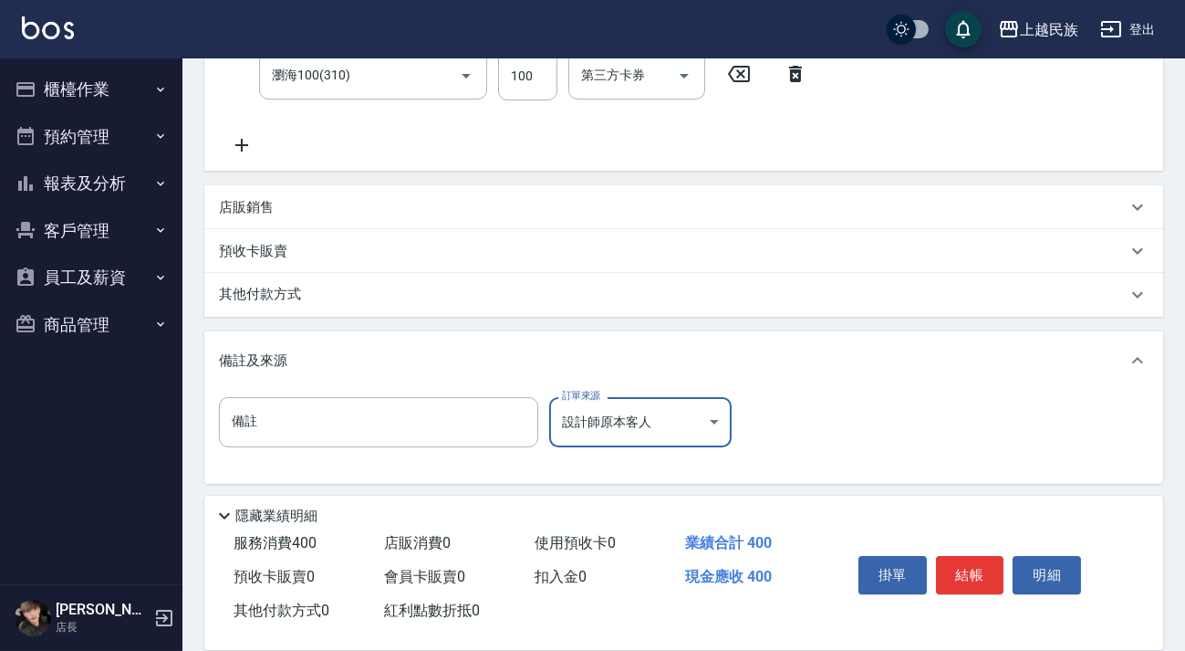
scroll to position [389, 0]
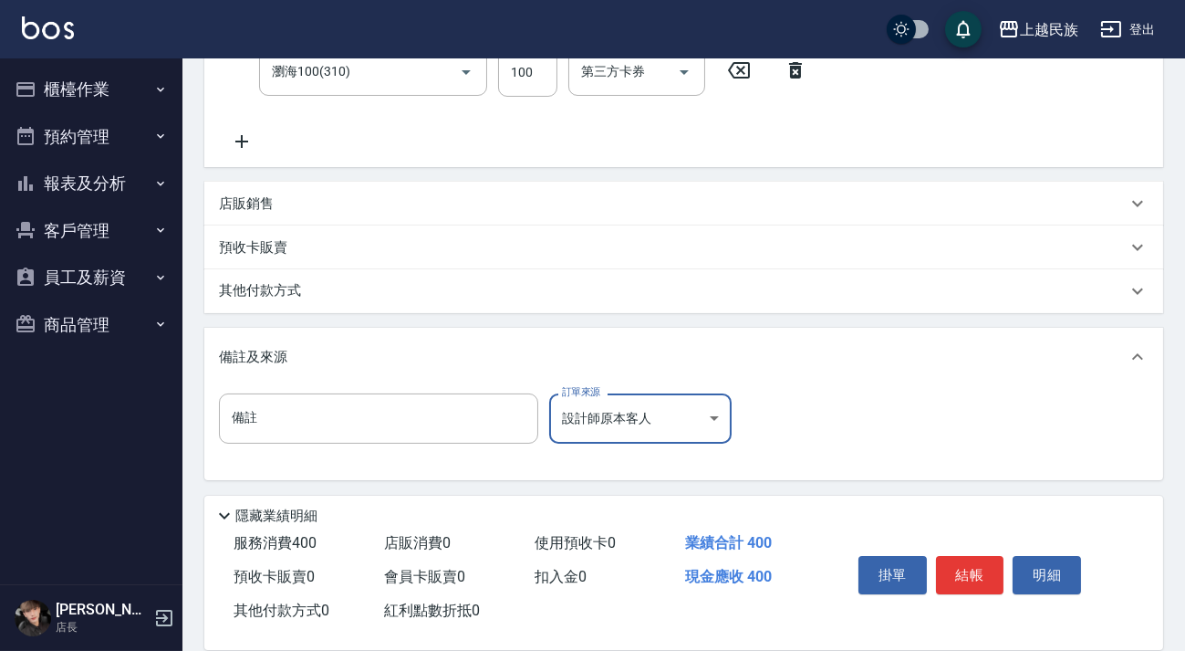
click at [463, 281] on div "其他付款方式" at bounding box center [673, 291] width 908 height 20
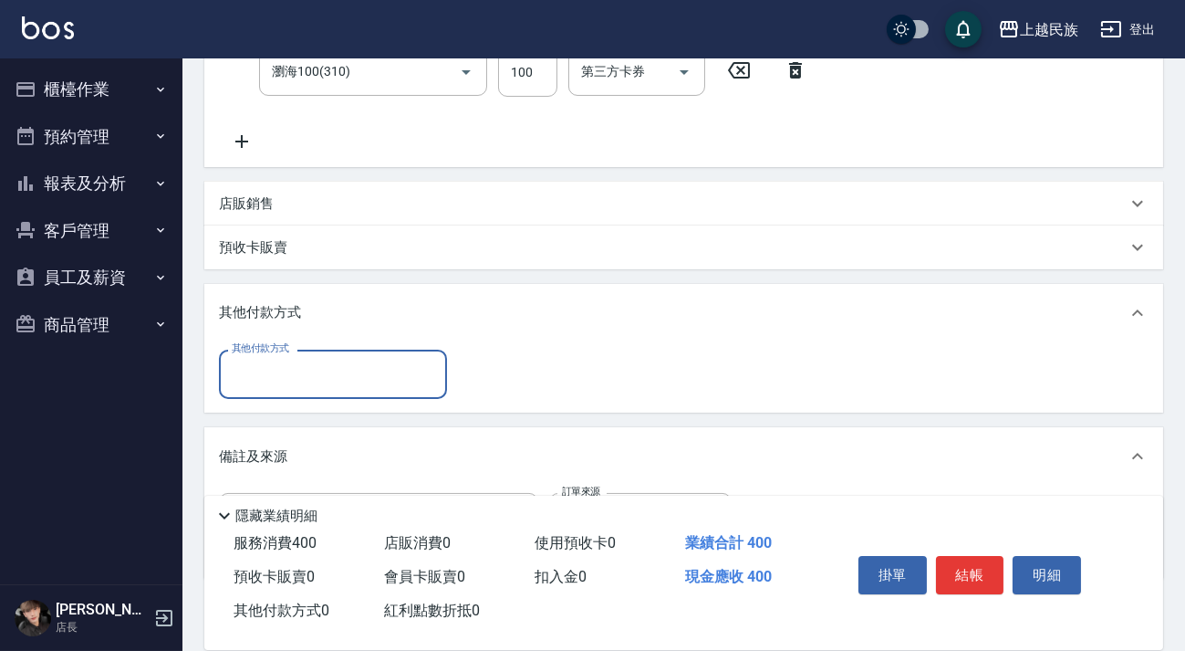
scroll to position [487, 0]
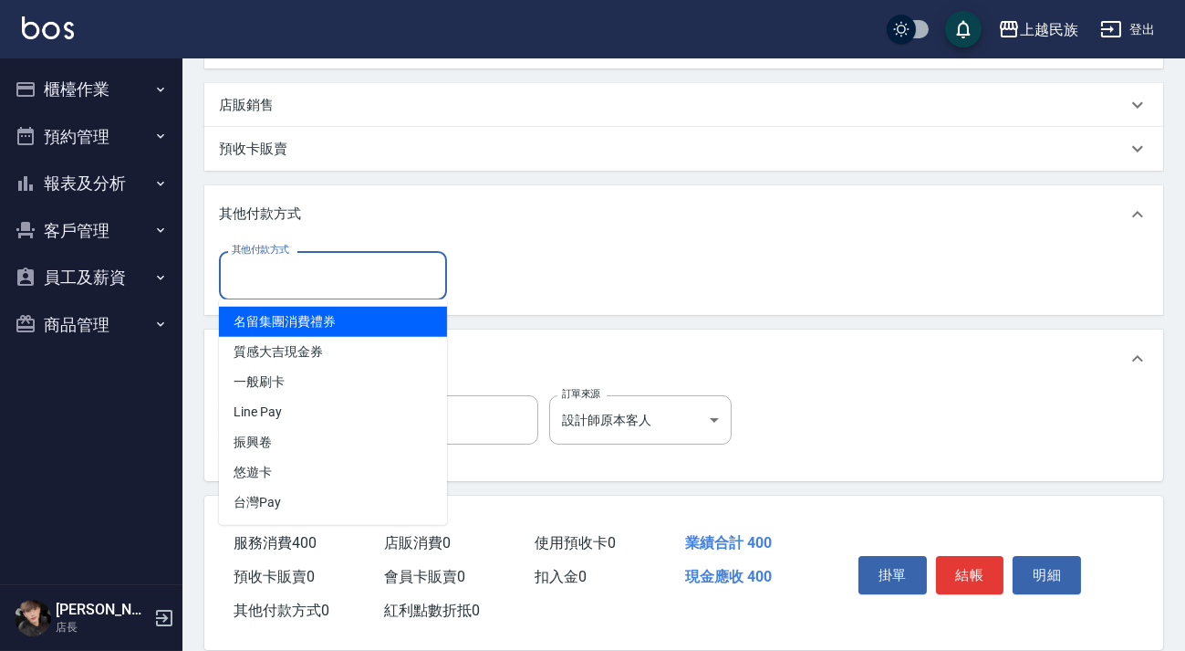
click at [364, 266] on input "其他付款方式" at bounding box center [333, 275] width 212 height 32
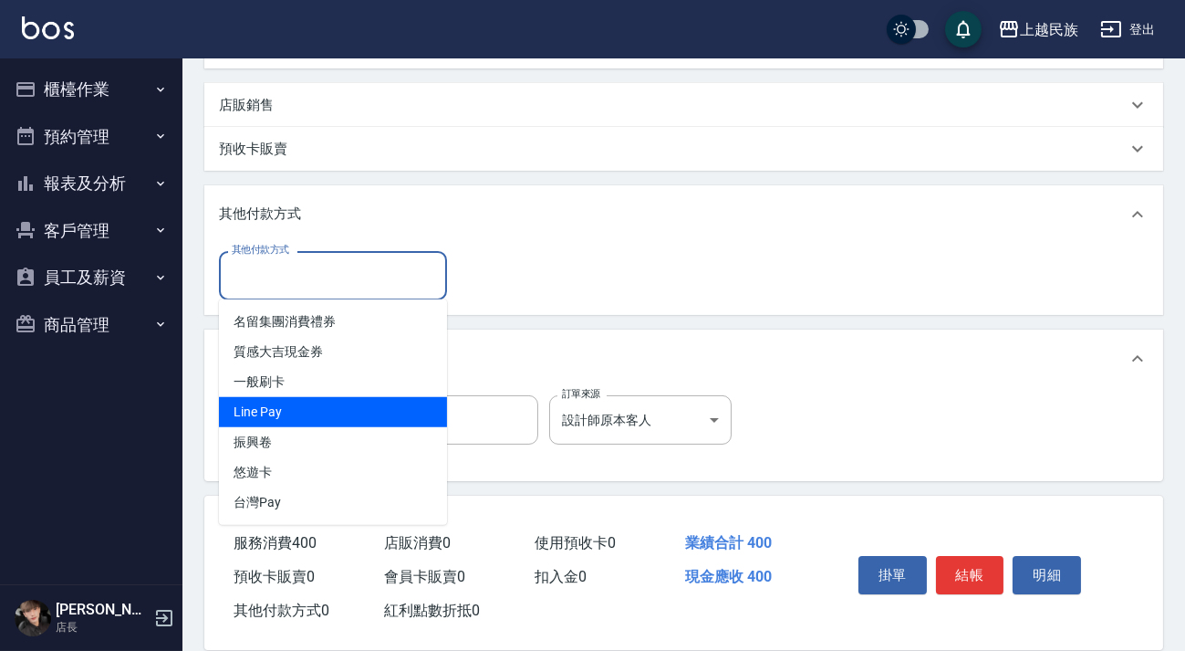
click at [365, 411] on span "Line Pay" at bounding box center [333, 412] width 228 height 30
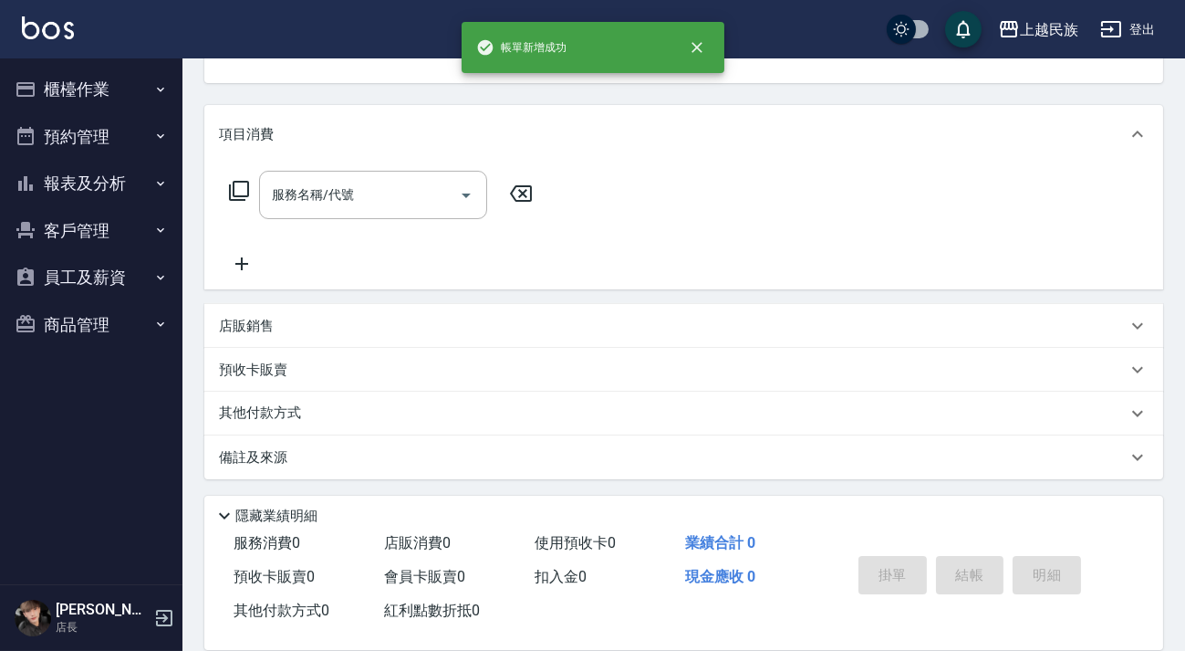
scroll to position [0, 0]
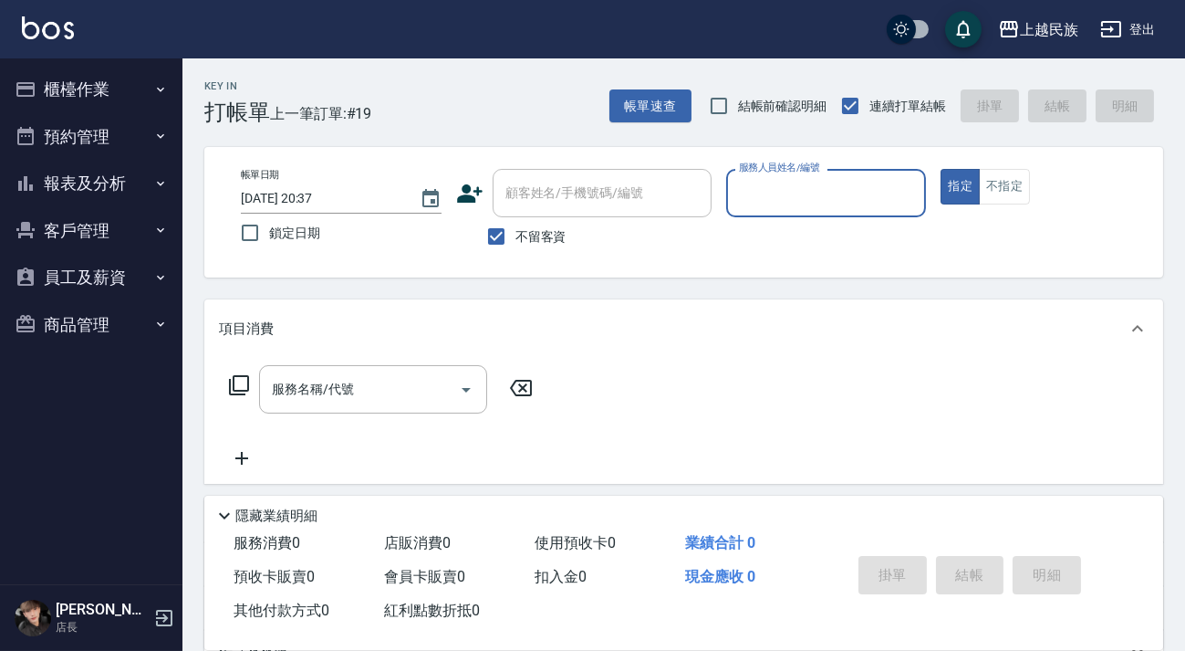
drag, startPoint x: 530, startPoint y: 223, endPoint x: 586, endPoint y: 177, distance: 72.0
click at [530, 221] on label "不留客資" at bounding box center [521, 236] width 89 height 38
click at [515, 221] on input "不留客資" at bounding box center [496, 236] width 38 height 38
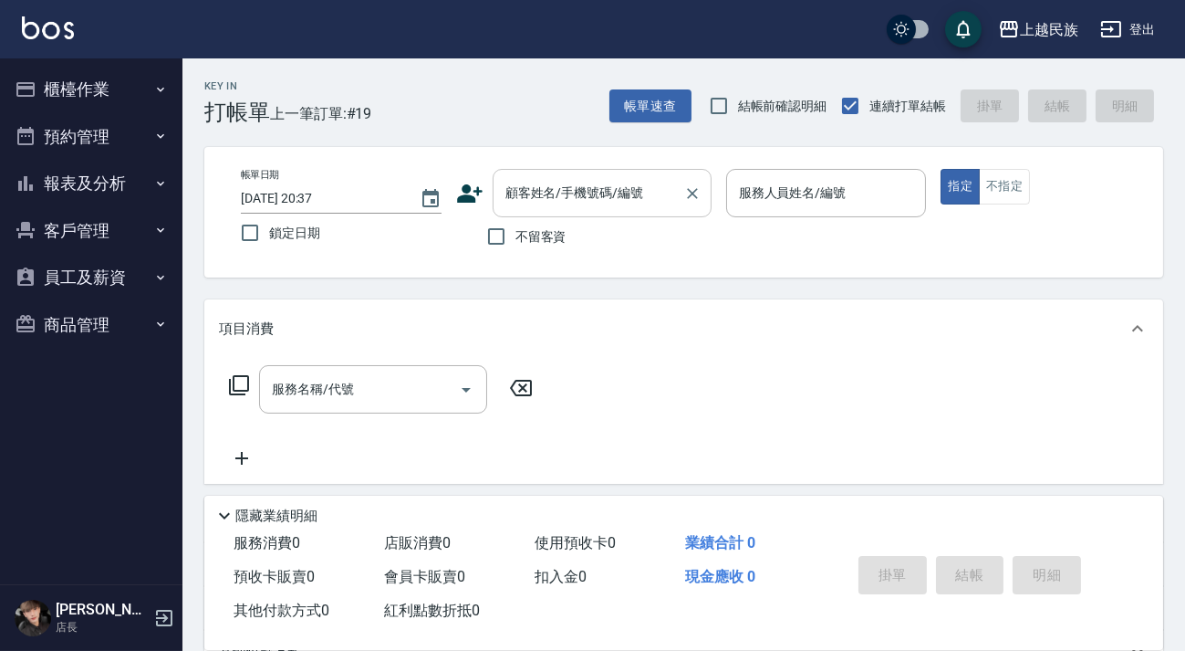
click at [586, 177] on input "顧客姓名/手機號碼/編號" at bounding box center [588, 193] width 175 height 32
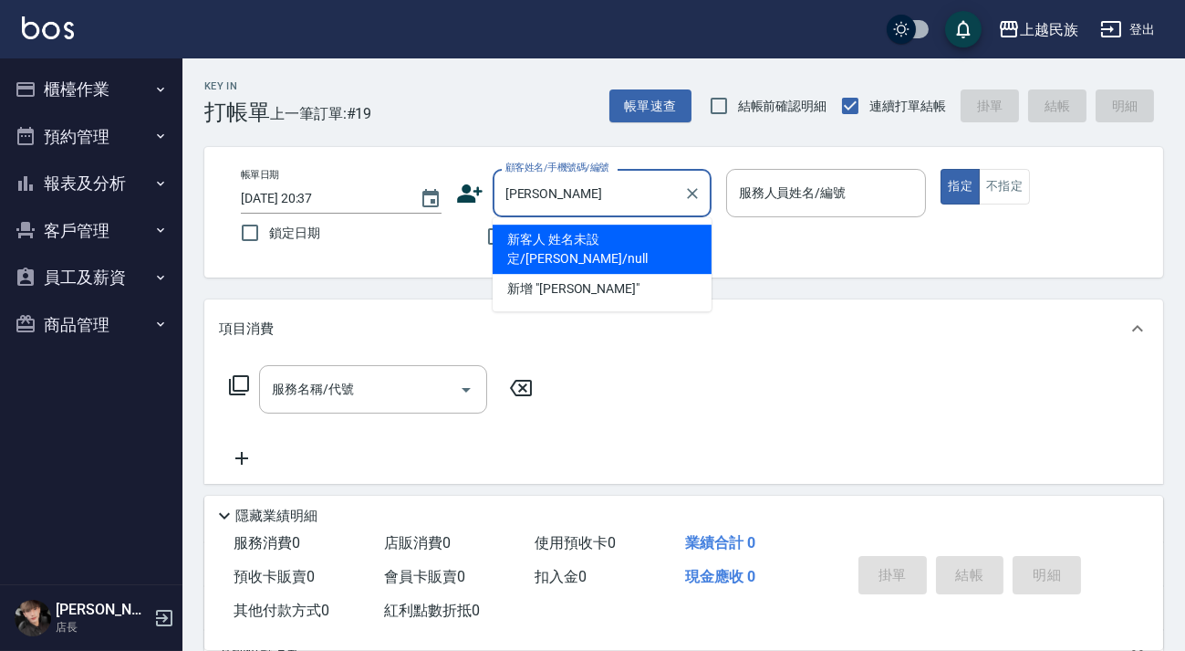
click at [654, 240] on li "新客人 姓名未設定/魏鈺潔/null" at bounding box center [602, 248] width 219 height 49
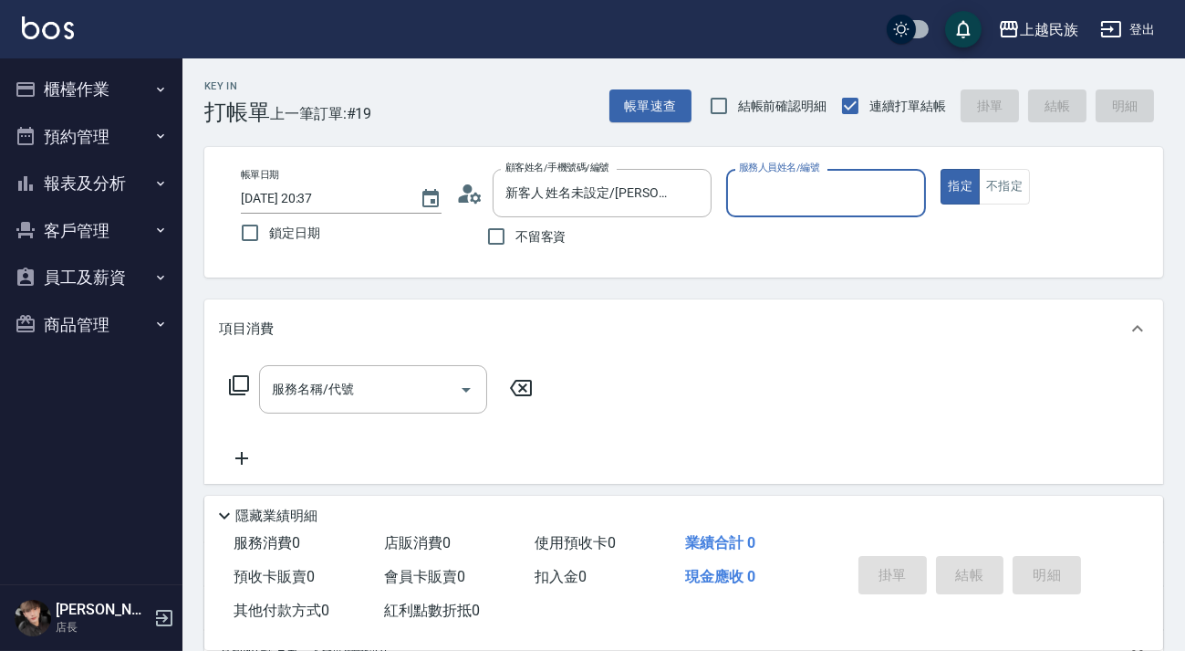
click at [941, 169] on button "指定" at bounding box center [960, 187] width 39 height 36
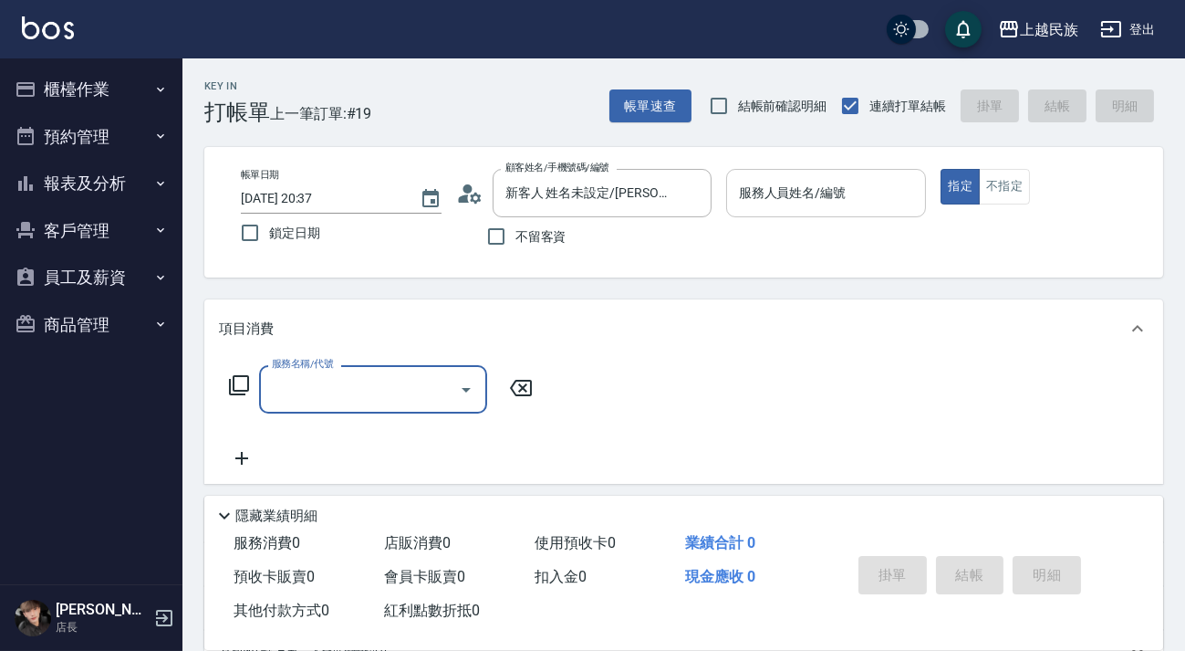
click at [898, 209] on div "服務人員姓名/編號" at bounding box center [826, 193] width 201 height 48
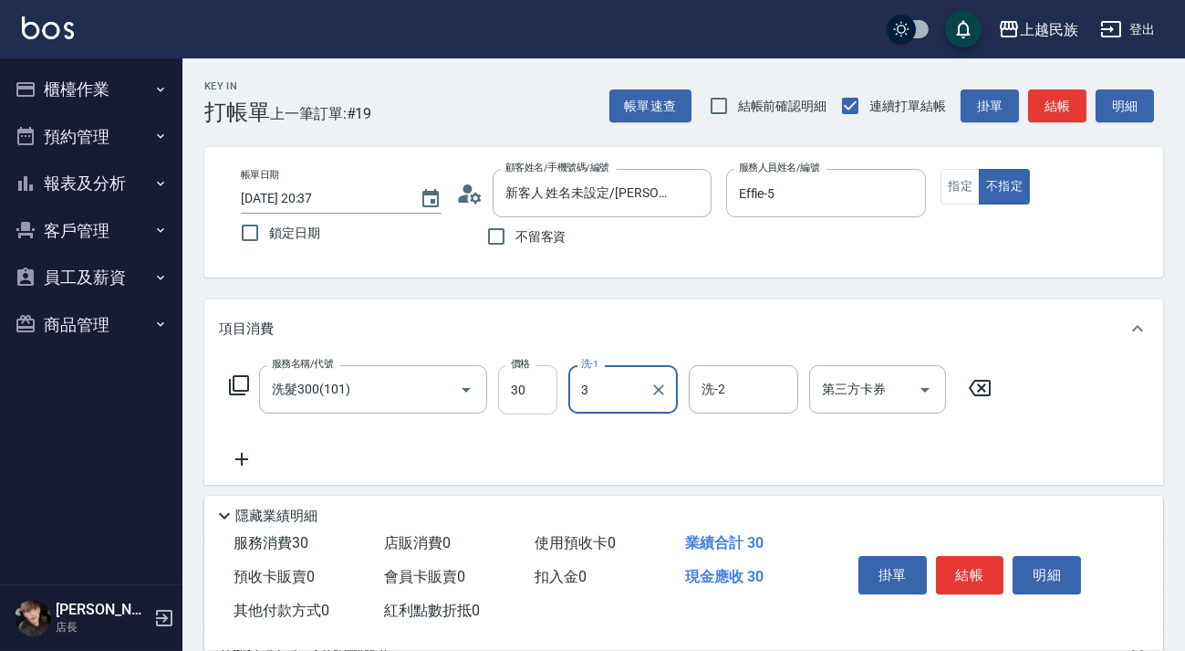
click at [548, 389] on input "30" at bounding box center [527, 389] width 59 height 49
click at [547, 389] on input "30" at bounding box center [527, 389] width 59 height 49
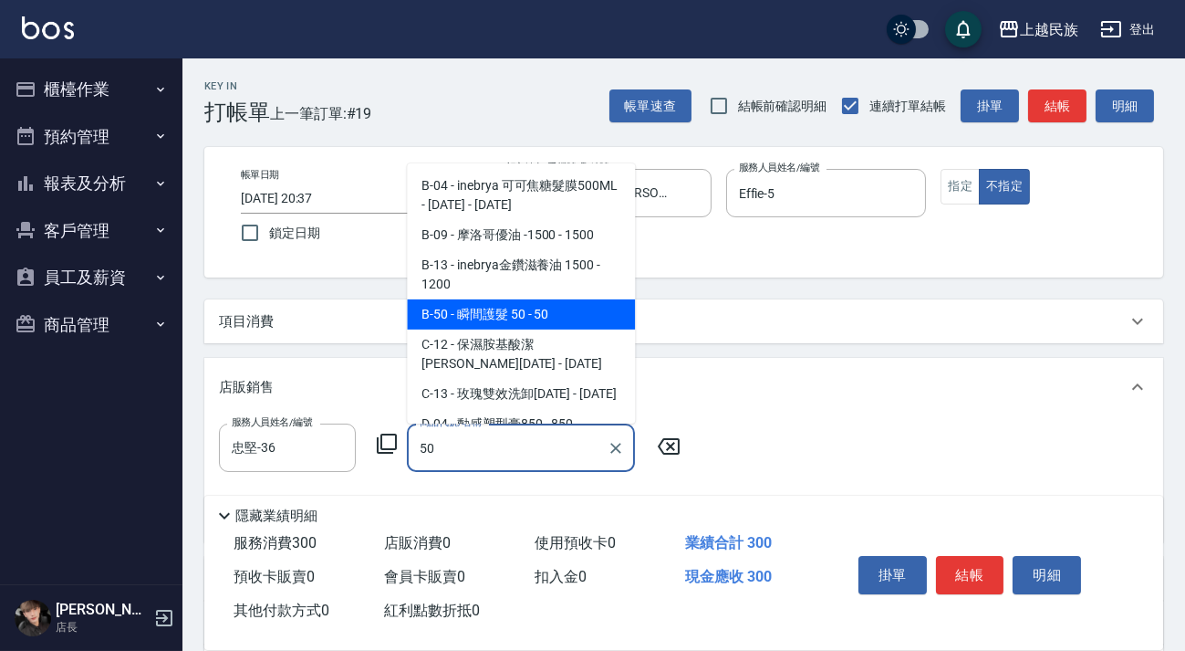
click at [573, 317] on span "B-50 - 瞬間護髮 50 - 50" at bounding box center [521, 314] width 228 height 30
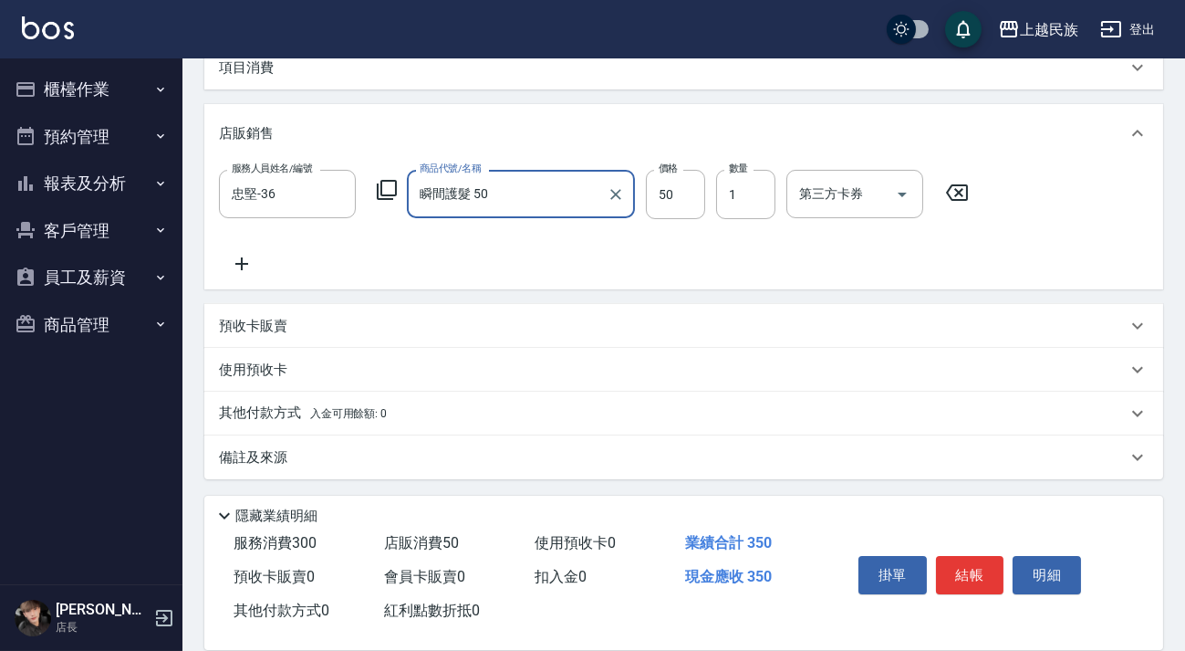
drag, startPoint x: 701, startPoint y: 454, endPoint x: 713, endPoint y: 457, distance: 13.1
click at [702, 455] on div "備註及來源" at bounding box center [673, 457] width 908 height 19
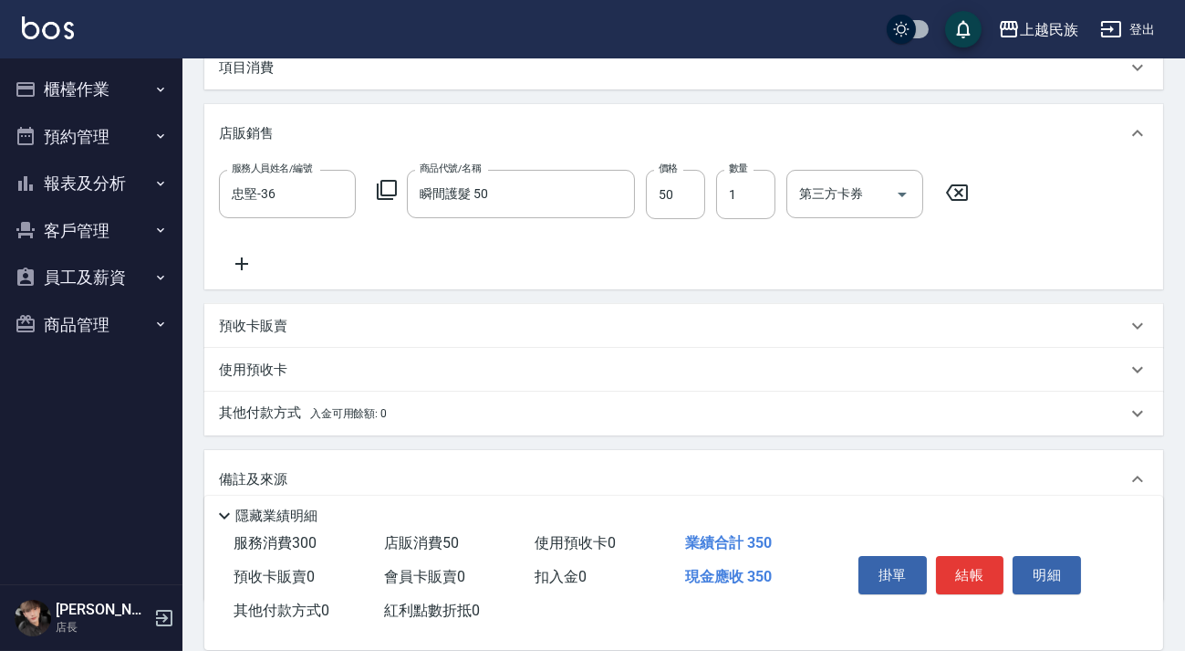
scroll to position [373, 0]
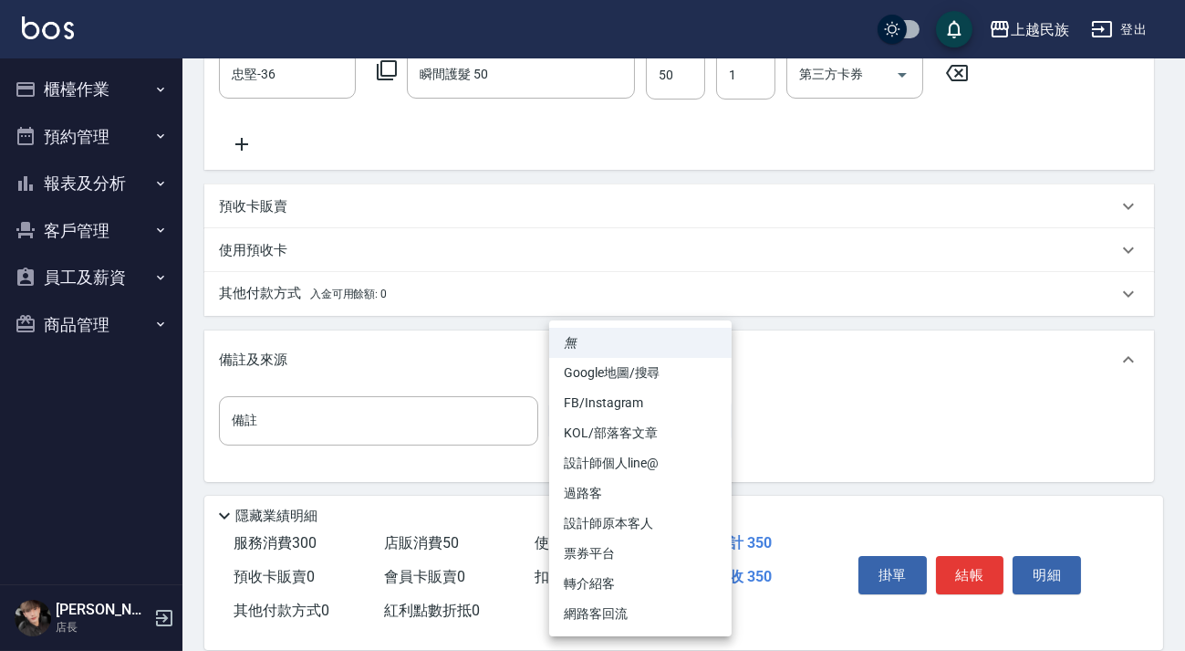
click at [709, 422] on body "上越民族 登出 櫃檯作業 打帳單 帳單列表 現金收支登錄 材料自購登錄 每日結帳 排班表 現場電腦打卡 預約管理 預約管理 單日預約紀錄 單週預約紀錄 報表及…" at bounding box center [592, 140] width 1185 height 1026
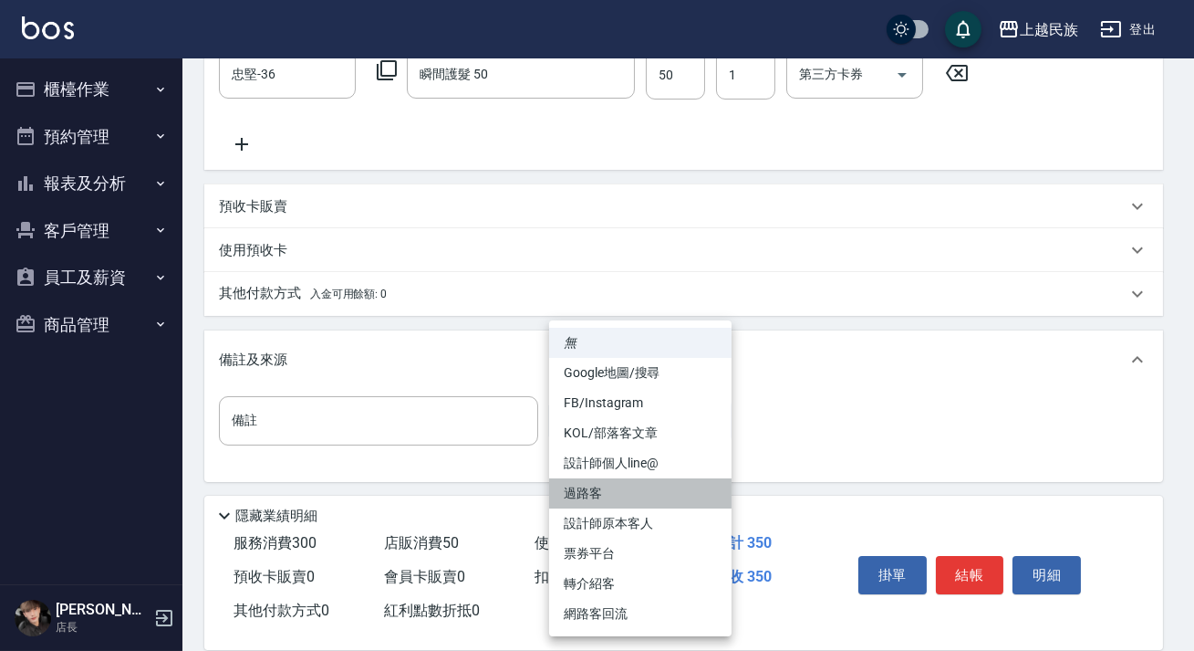
click at [660, 492] on li "過路客" at bounding box center [640, 493] width 182 height 30
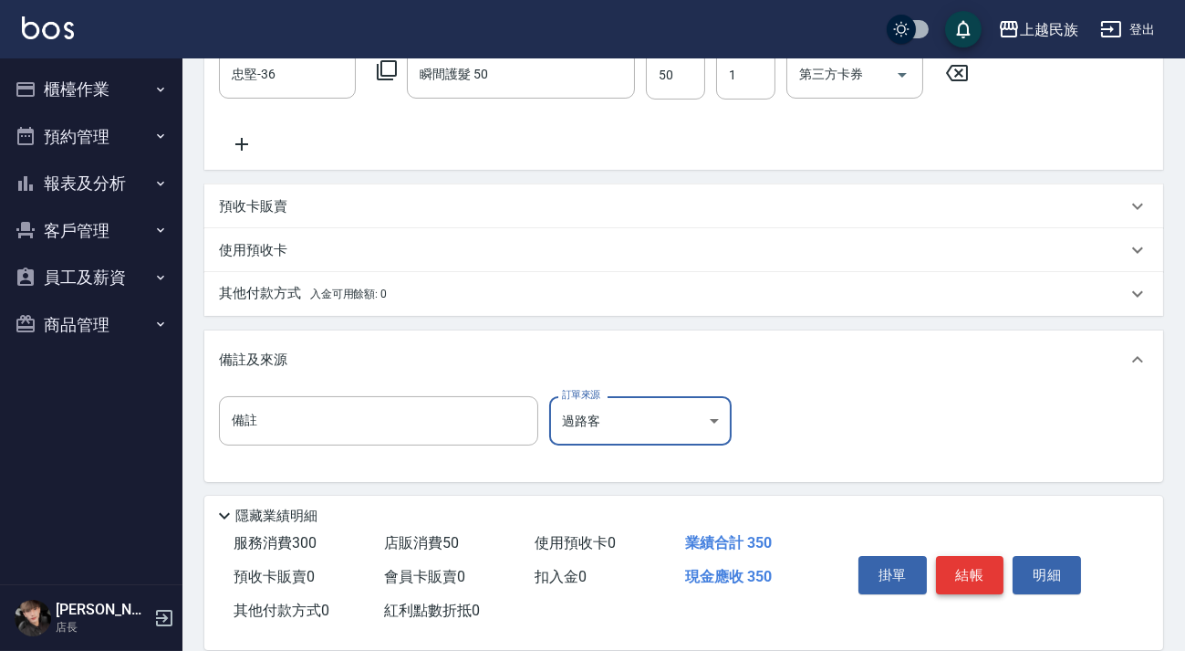
click at [969, 565] on button "結帳" at bounding box center [970, 575] width 68 height 38
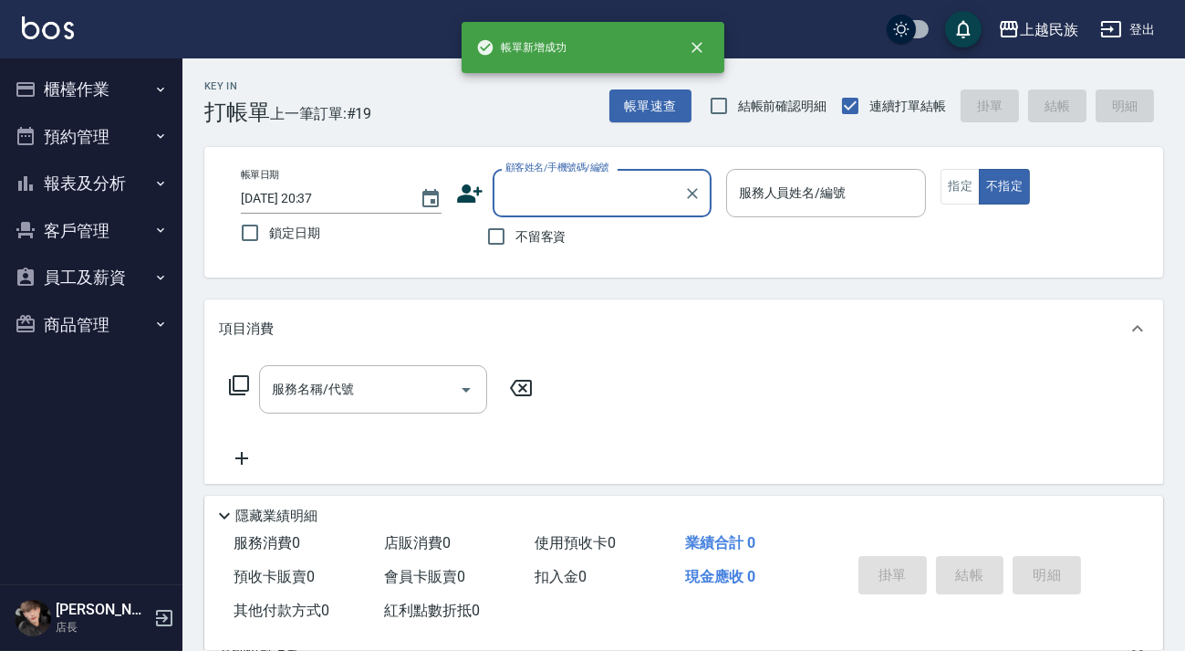
scroll to position [0, 0]
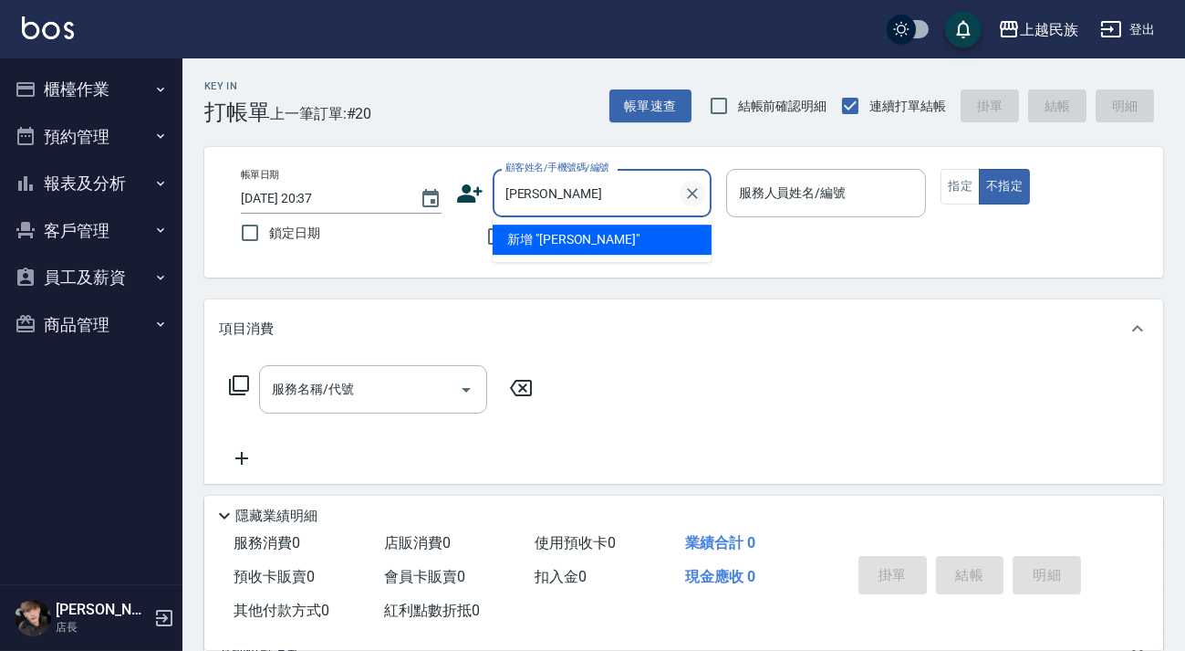
click at [684, 195] on icon "Clear" at bounding box center [692, 193] width 18 height 18
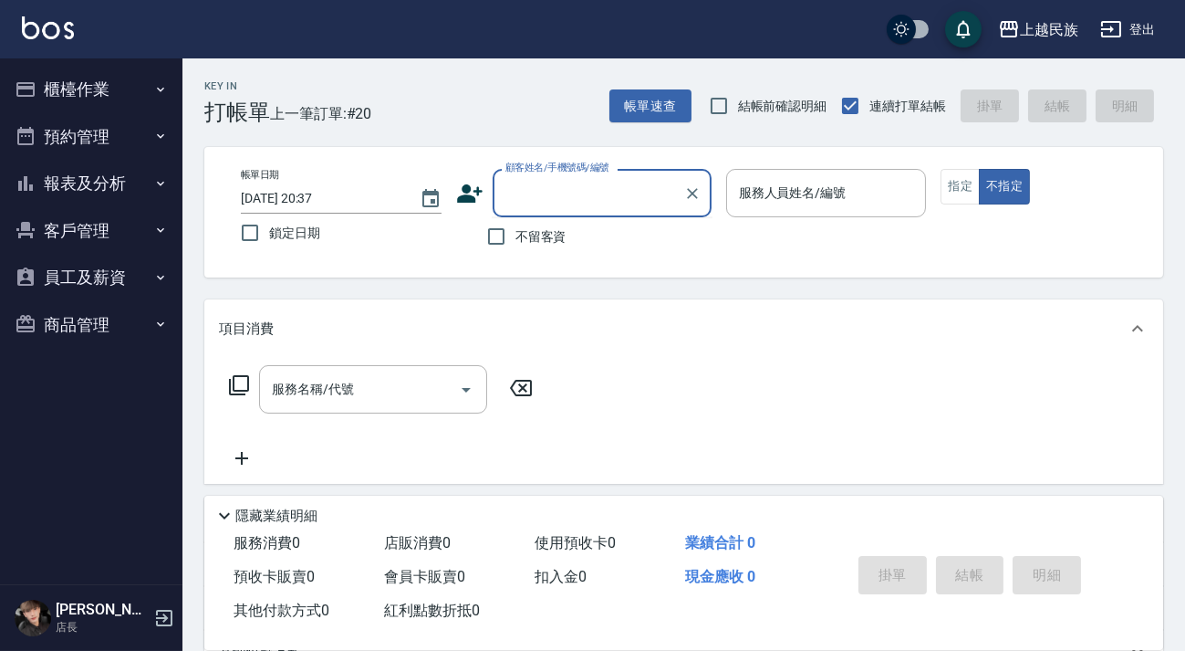
click at [562, 234] on span "不留客資" at bounding box center [540, 236] width 51 height 19
click at [515, 234] on input "不留客資" at bounding box center [496, 236] width 38 height 38
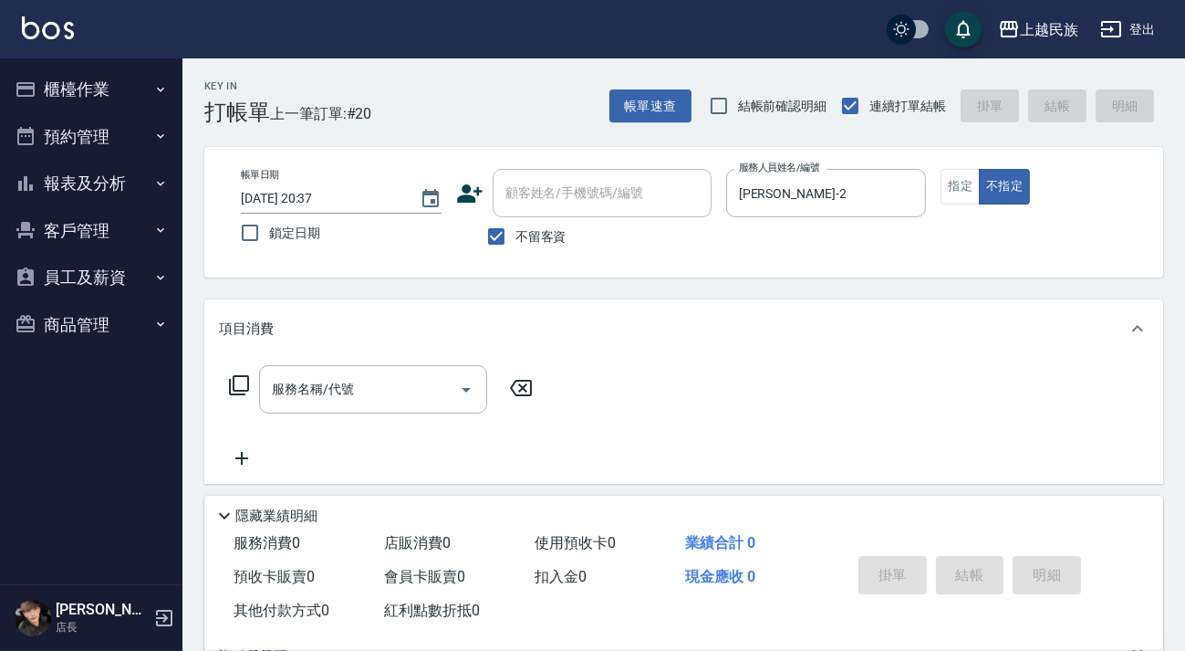
click at [549, 227] on span "不留客資" at bounding box center [540, 236] width 51 height 19
click at [515, 226] on input "不留客資" at bounding box center [496, 236] width 38 height 38
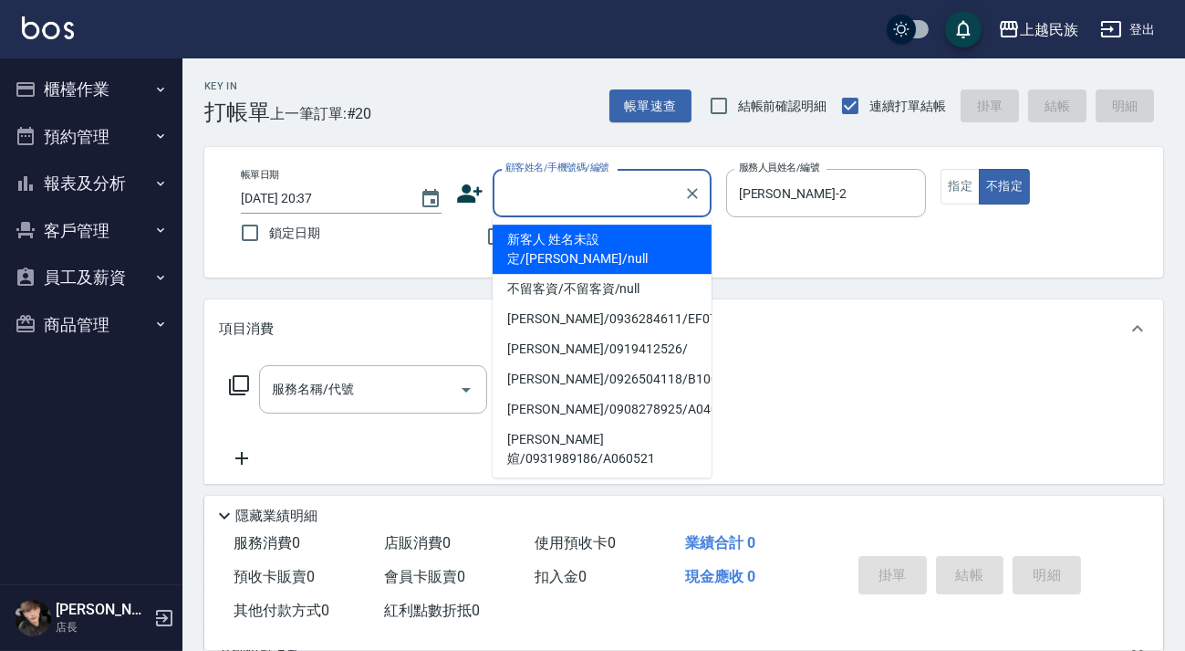
click at [577, 193] on input "顧客姓名/手機號碼/編號" at bounding box center [588, 193] width 175 height 32
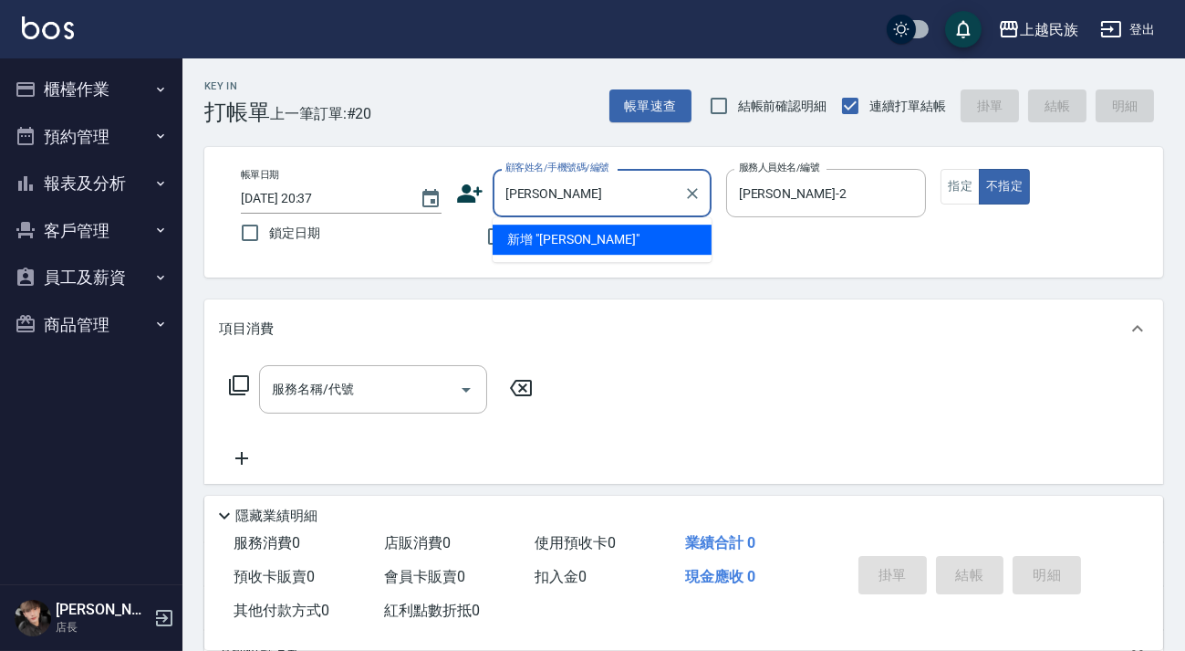
click at [628, 249] on li "新增 "吳婉玲"" at bounding box center [602, 239] width 219 height 30
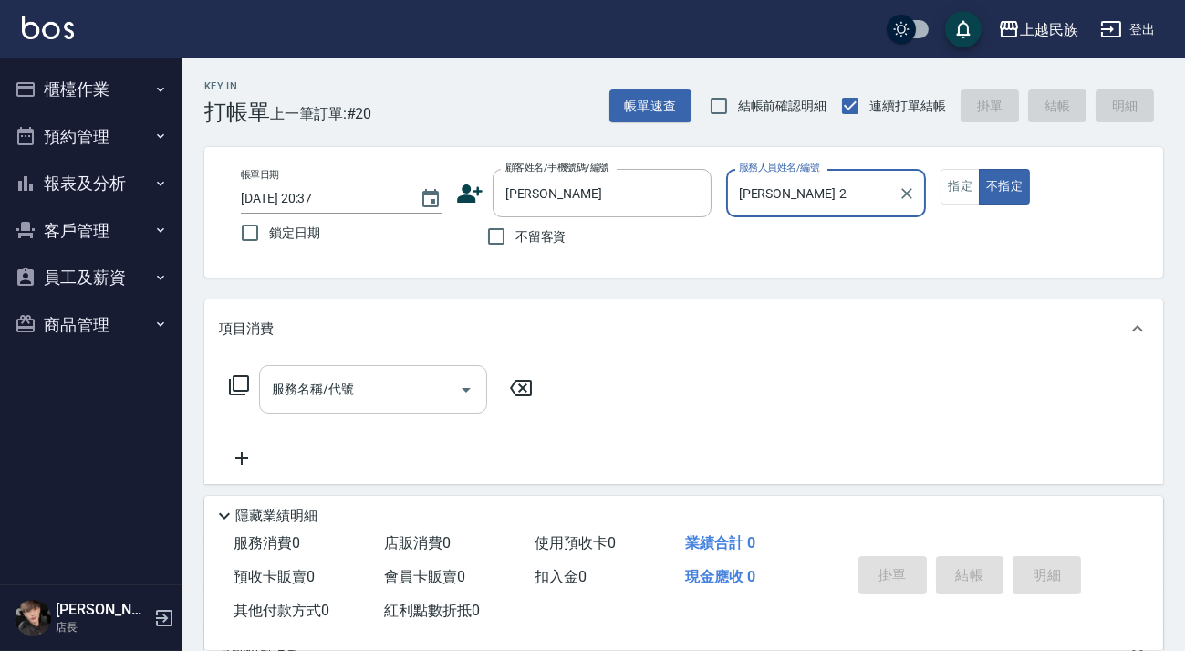
click at [380, 392] on input "服務名稱/代號" at bounding box center [359, 389] width 184 height 32
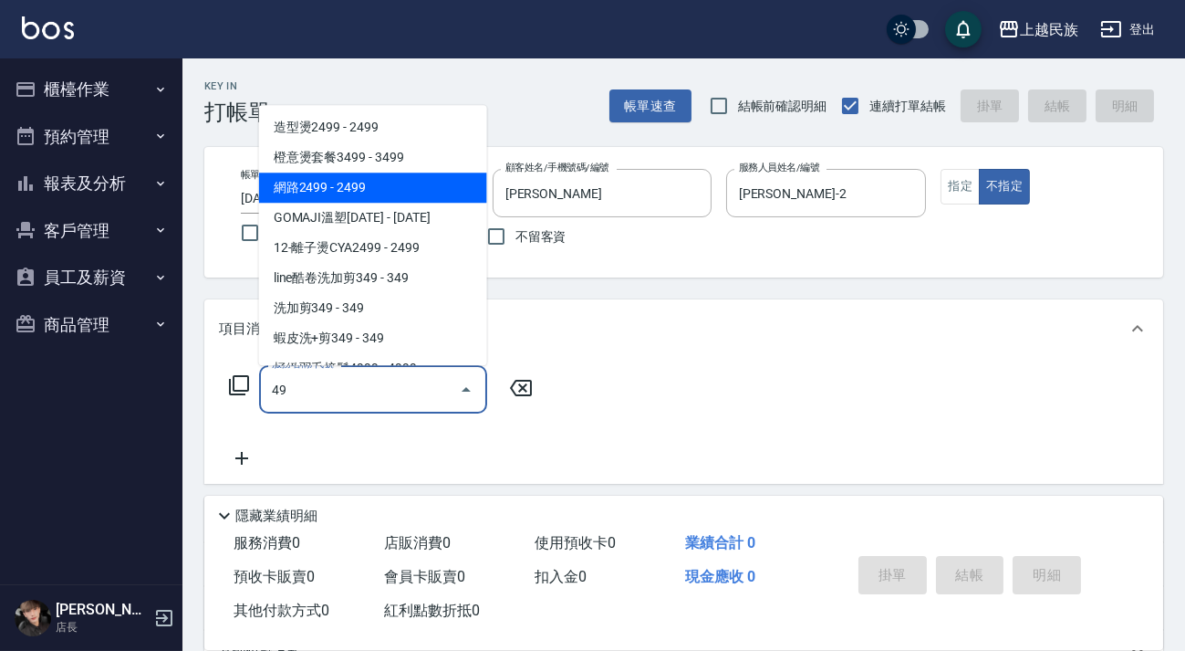
scroll to position [55, 0]
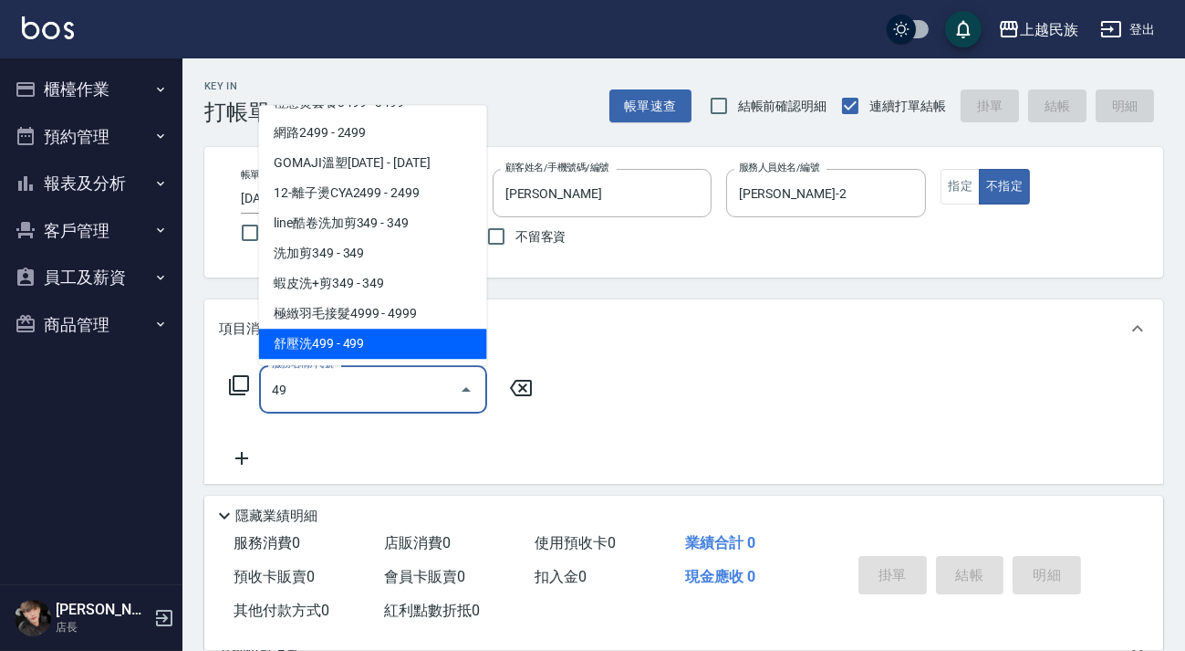
drag, startPoint x: 380, startPoint y: 339, endPoint x: 544, endPoint y: 356, distance: 165.0
click at [380, 340] on span "舒壓洗499 - 499" at bounding box center [373, 343] width 228 height 30
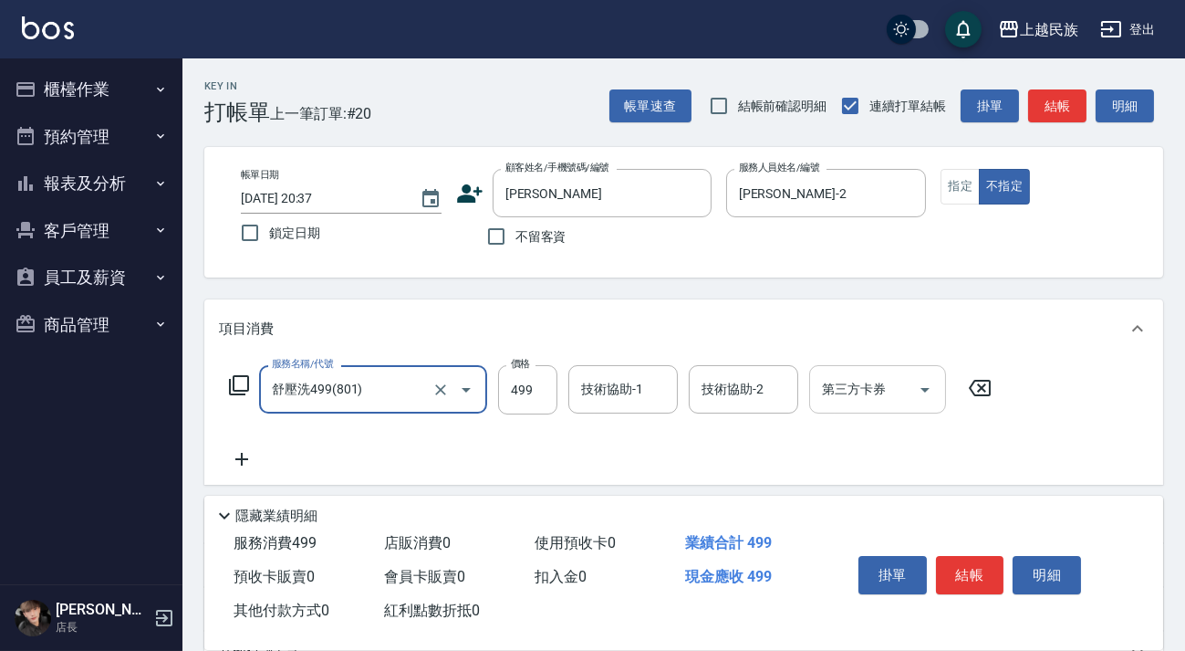
click at [618, 386] on div "技術協助-1 技術協助-1" at bounding box center [622, 389] width 109 height 48
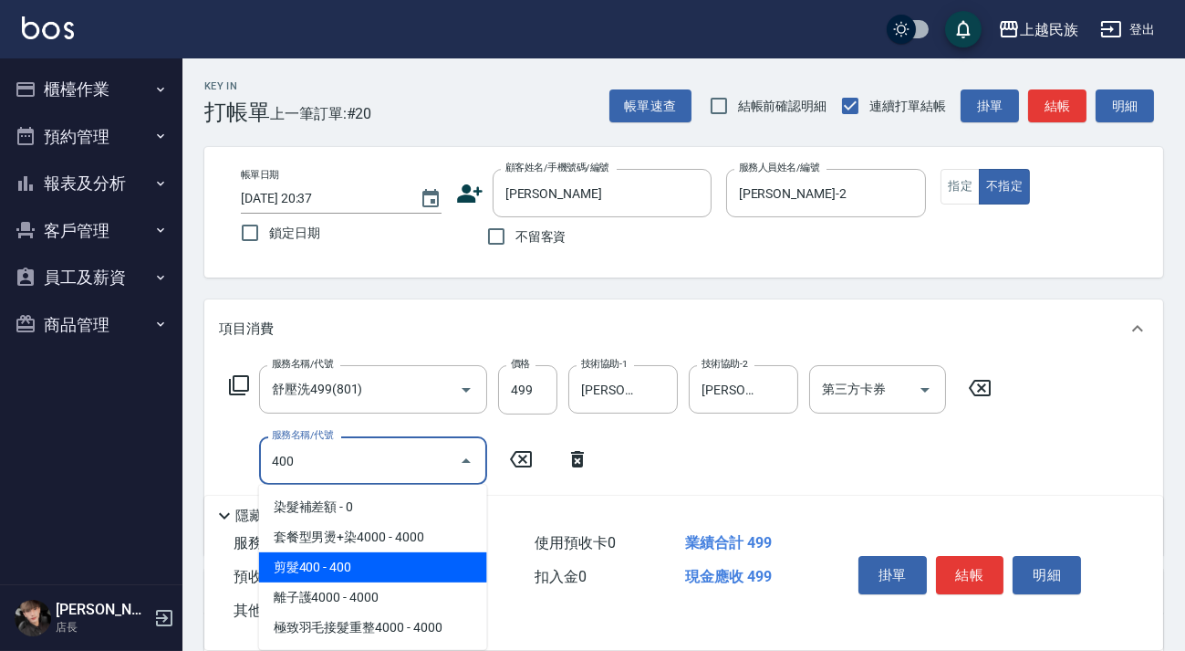
click at [400, 566] on span "剪髮400 - 400" at bounding box center [373, 567] width 228 height 30
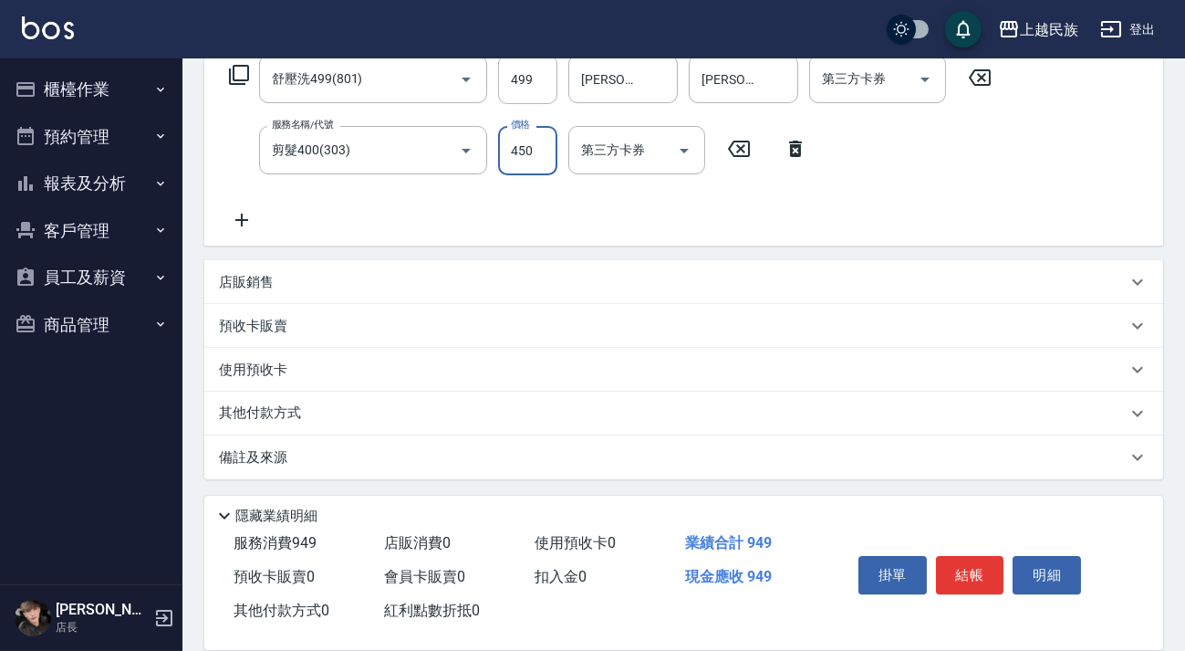
click at [594, 453] on div "備註及來源" at bounding box center [673, 457] width 908 height 19
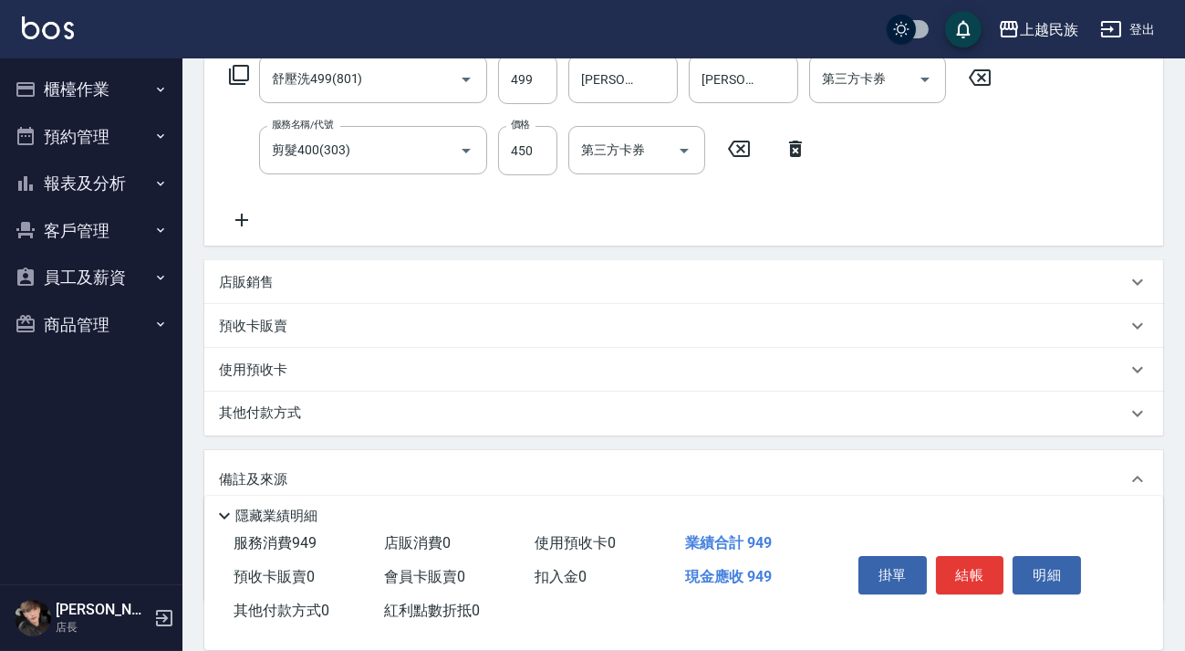
scroll to position [429, 0]
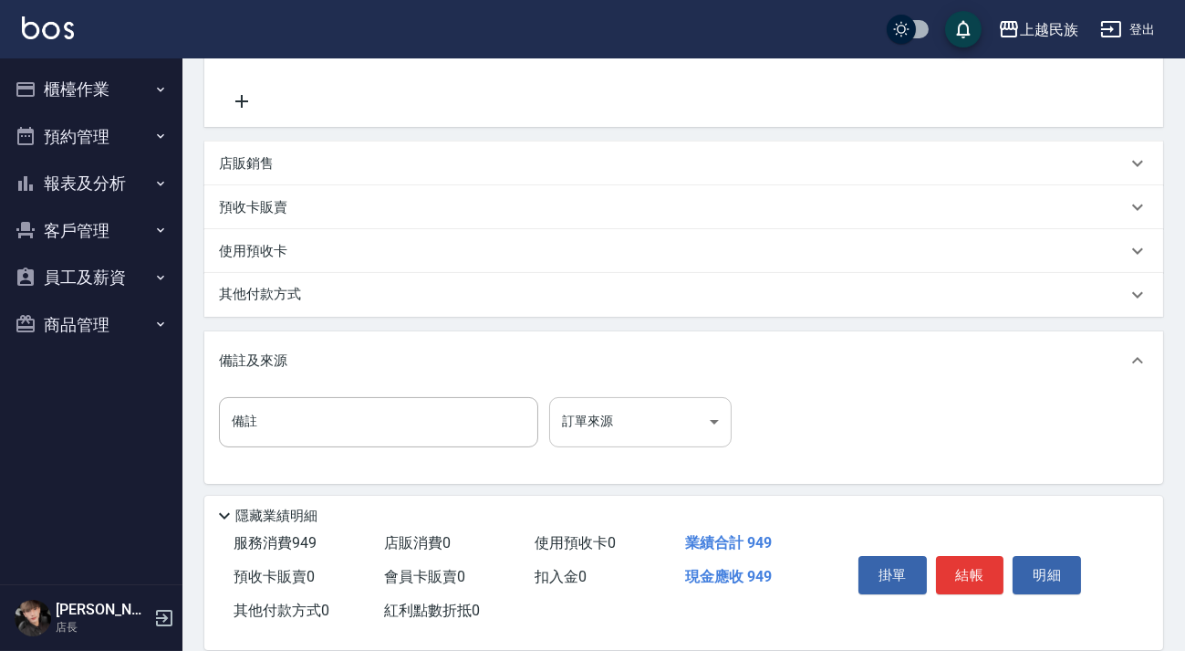
click at [644, 418] on body "上越民族 登出 櫃檯作業 打帳單 帳單列表 現金收支登錄 材料自購登錄 每日結帳 排班表 現場電腦打卡 預約管理 預約管理 單日預約紀錄 單週預約紀錄 報表及…" at bounding box center [592, 113] width 1185 height 1084
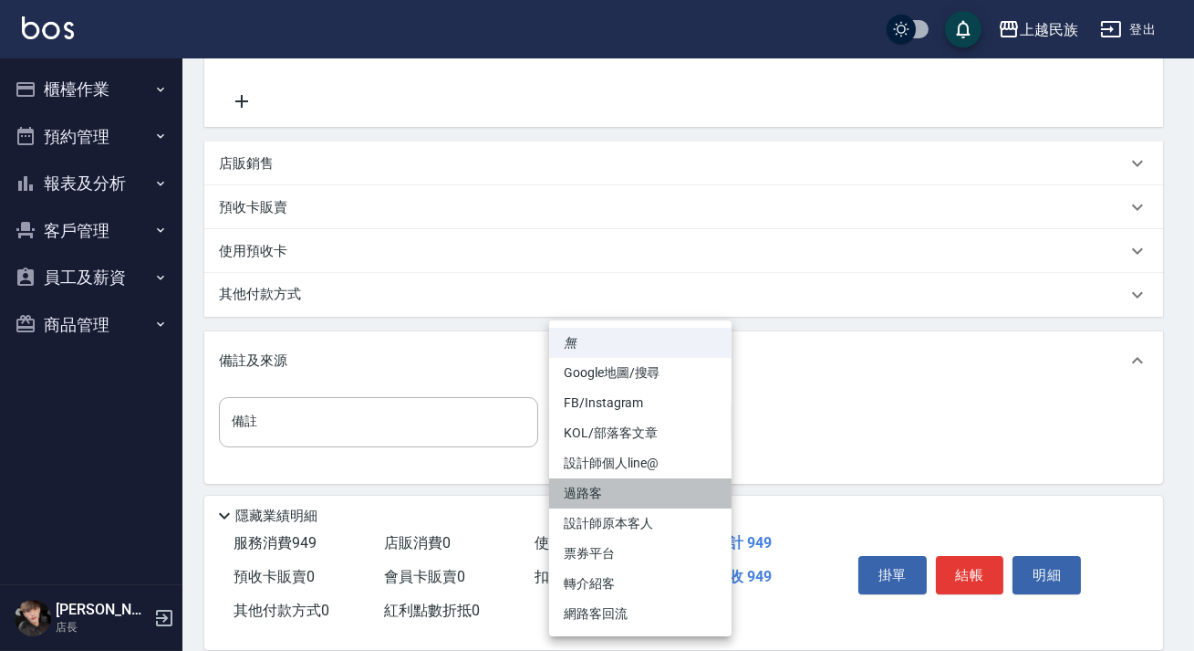
click at [661, 499] on li "過路客" at bounding box center [640, 493] width 182 height 30
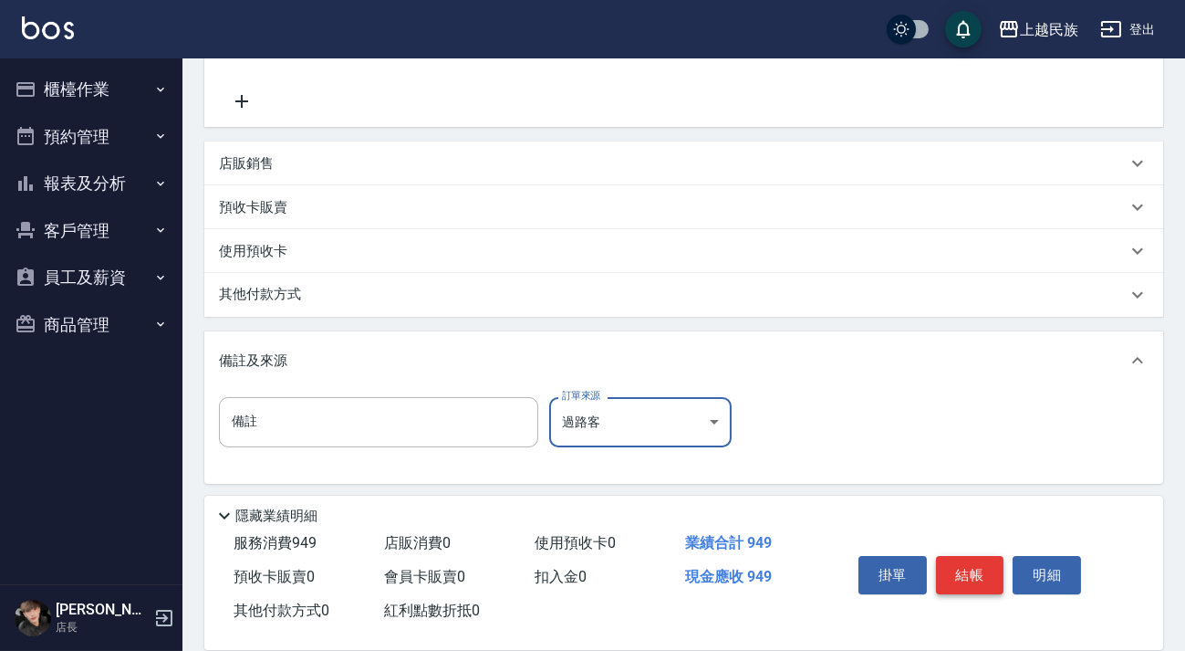
click at [971, 573] on button "結帳" at bounding box center [970, 575] width 68 height 38
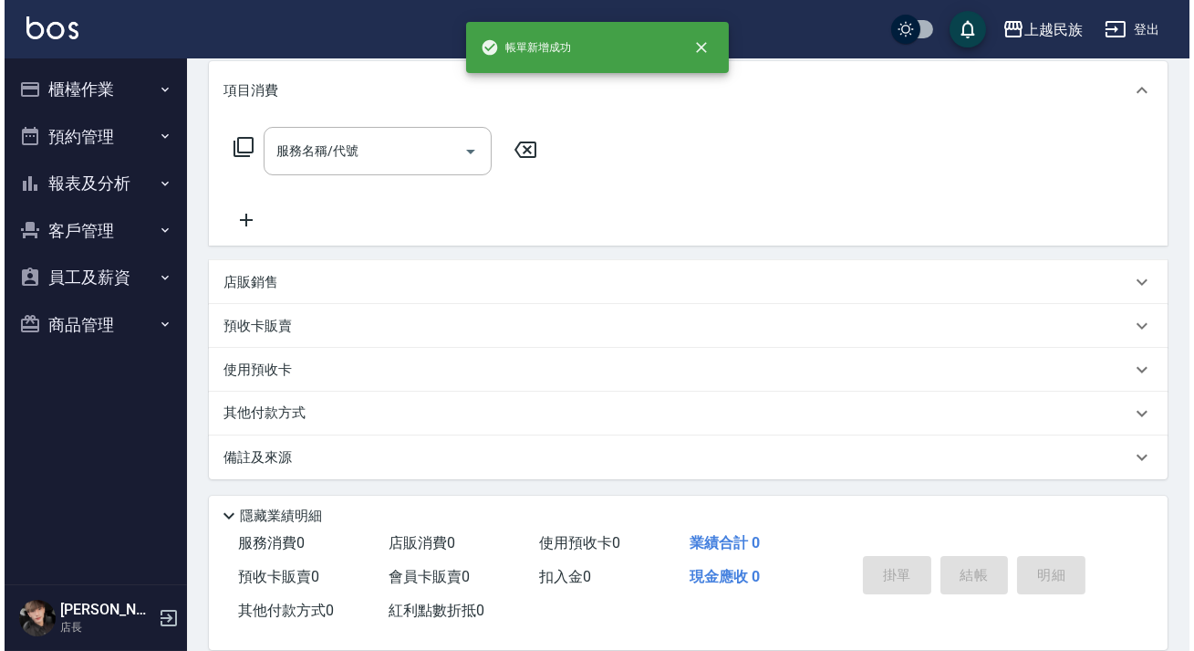
scroll to position [0, 0]
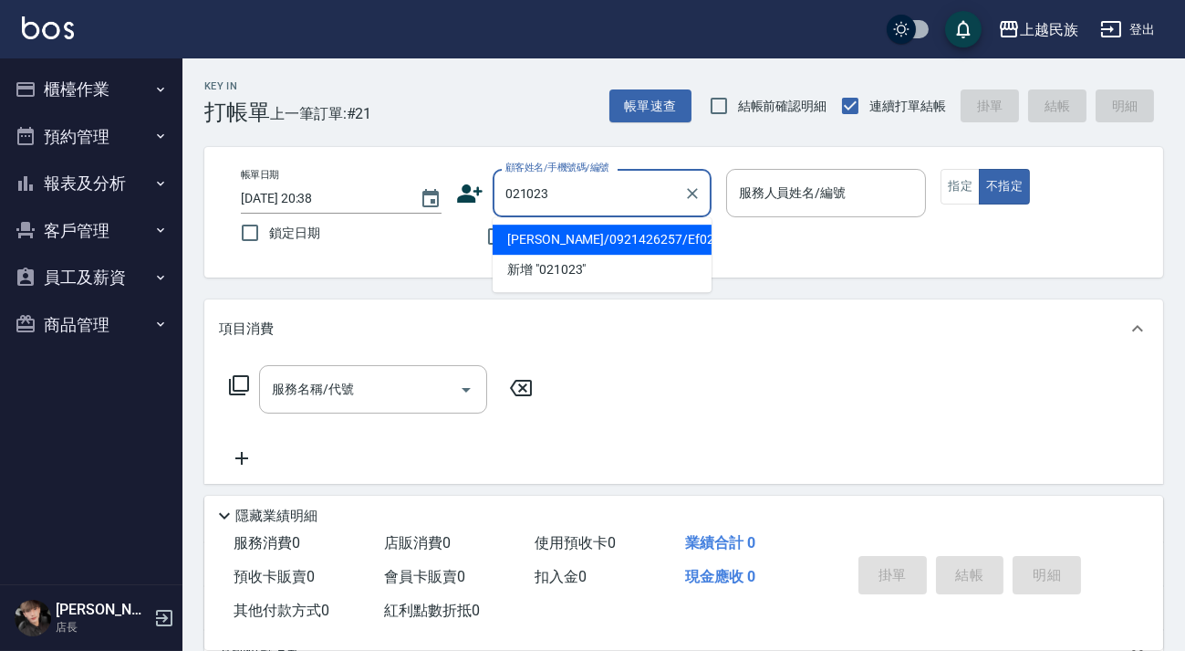
click at [634, 237] on li "黃菫瑀/0921426257/Ef021023" at bounding box center [602, 239] width 219 height 30
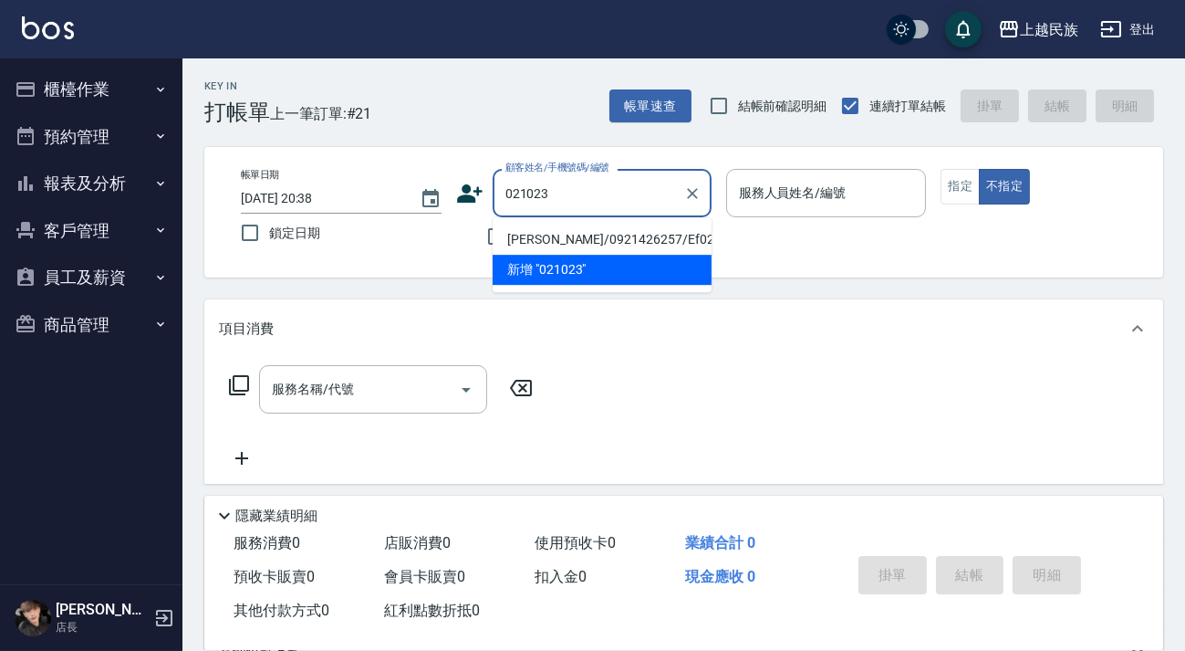
click at [619, 240] on li "黃菫瑀/0921426257/Ef021023" at bounding box center [602, 239] width 219 height 30
type input "黃菫瑀/0921426257/Ef021023"
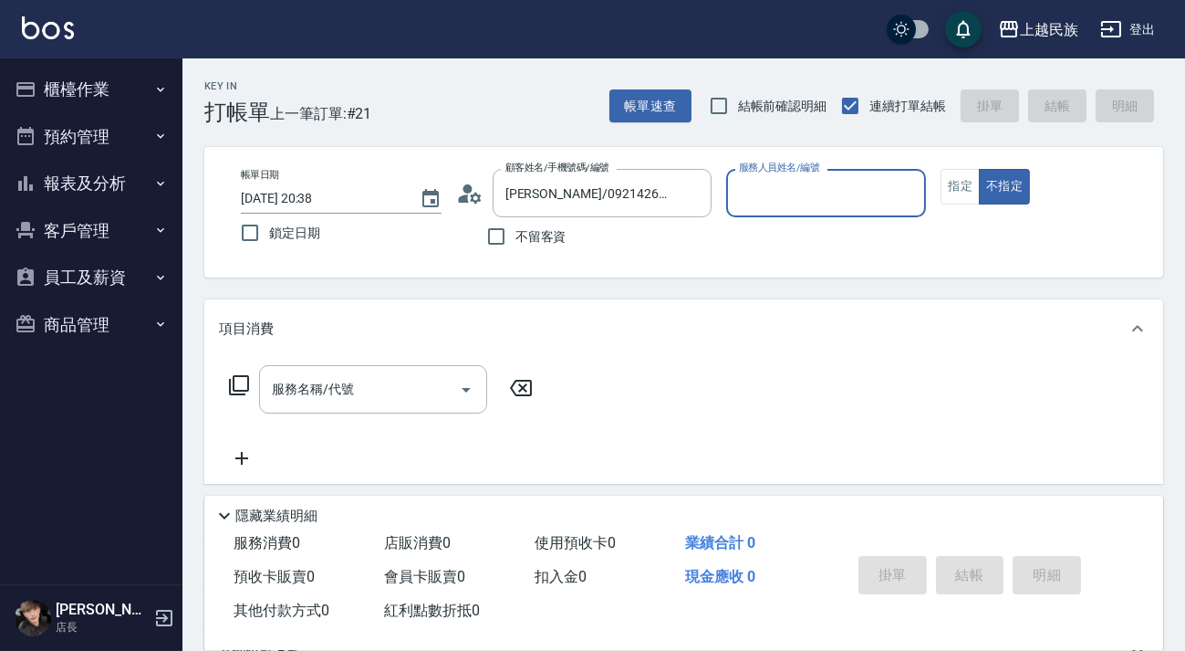
type input "Effie-5"
click at [979, 169] on button "不指定" at bounding box center [1004, 187] width 51 height 36
type button "false"
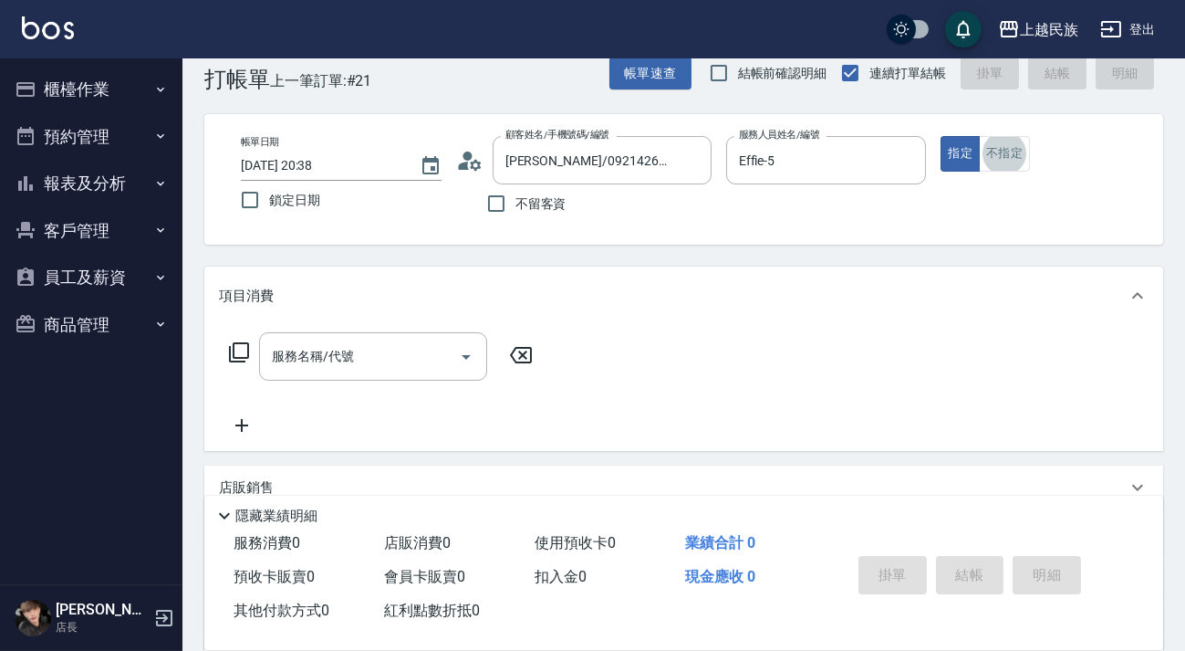
scroll to position [237, 0]
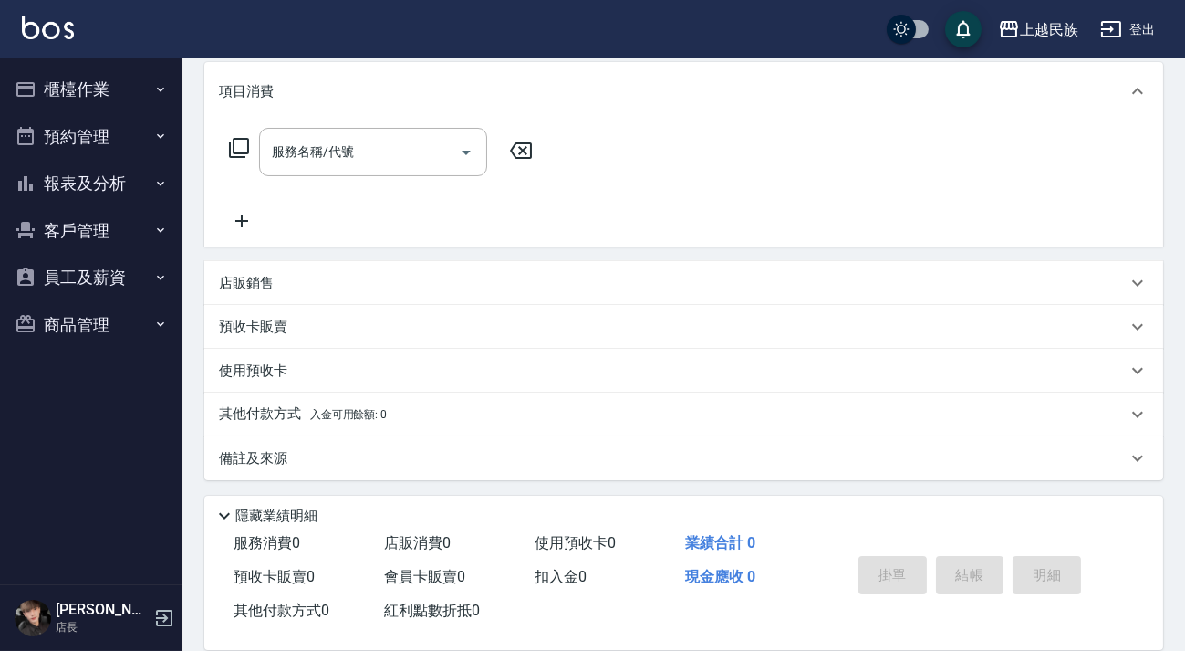
click at [349, 293] on div "店販銷售" at bounding box center [683, 283] width 959 height 44
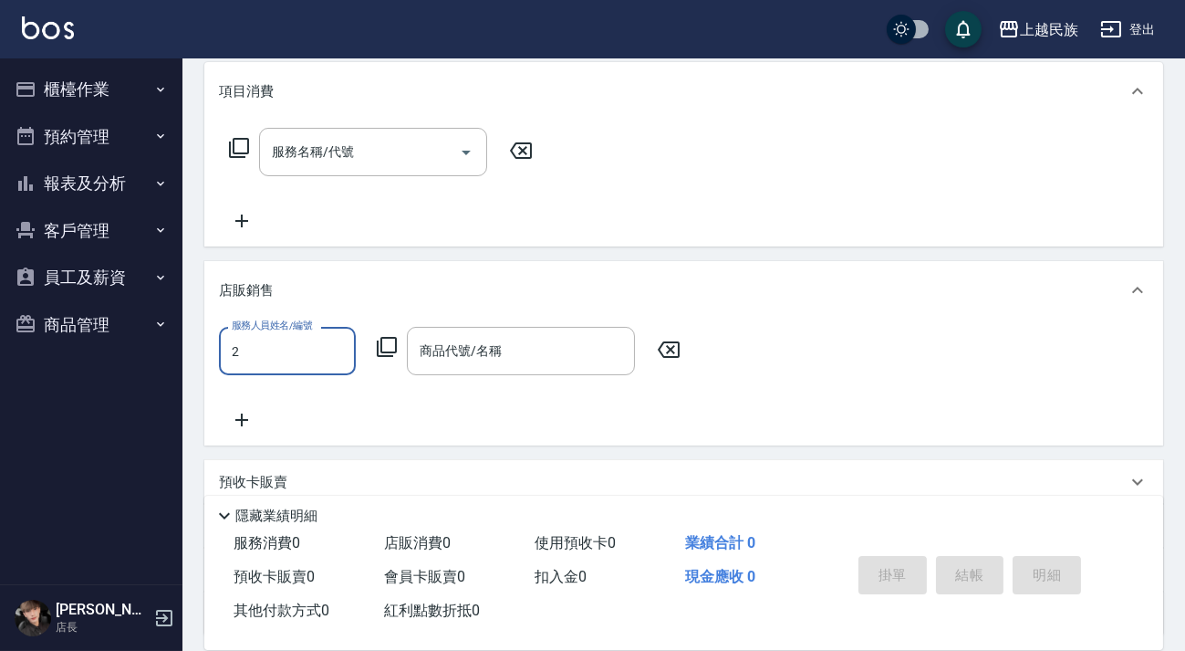
scroll to position [0, 0]
type input "Alan-2"
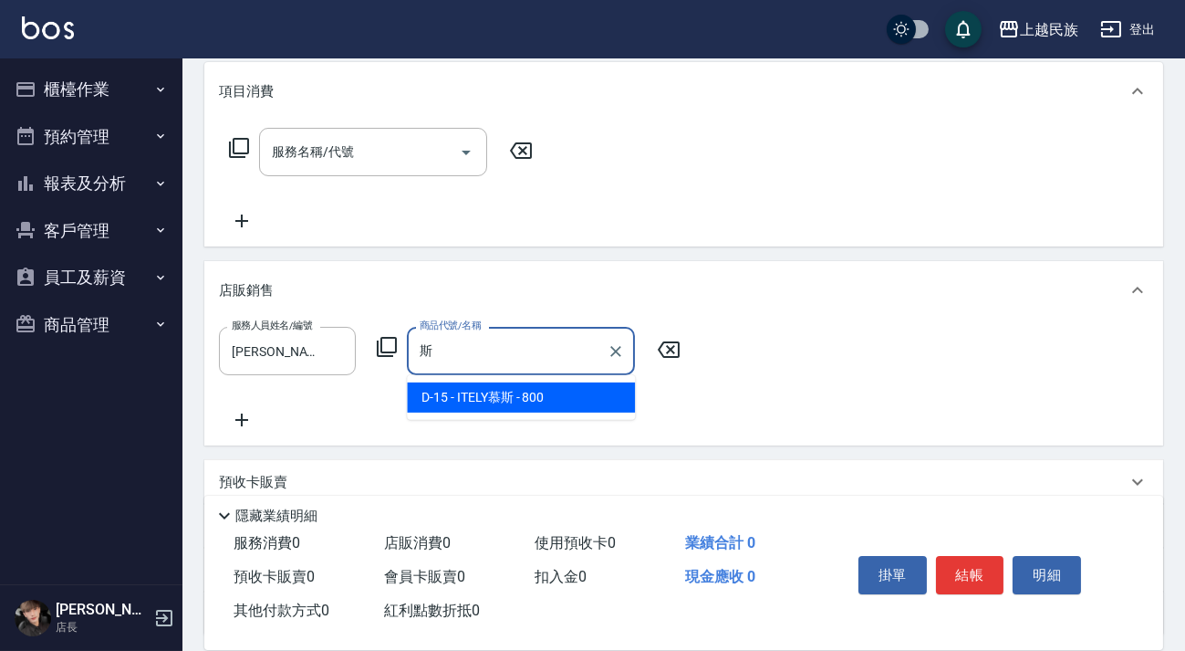
click at [475, 391] on span "D-15 - ITELY慕斯 - 800" at bounding box center [521, 397] width 228 height 30
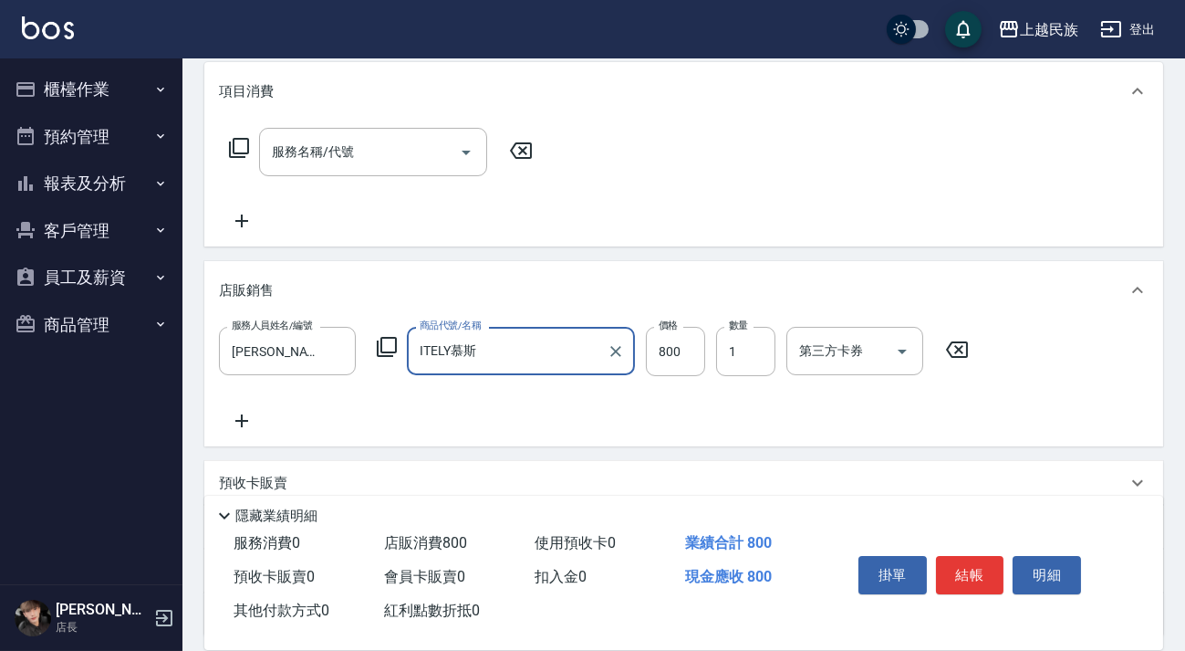
scroll to position [394, 0]
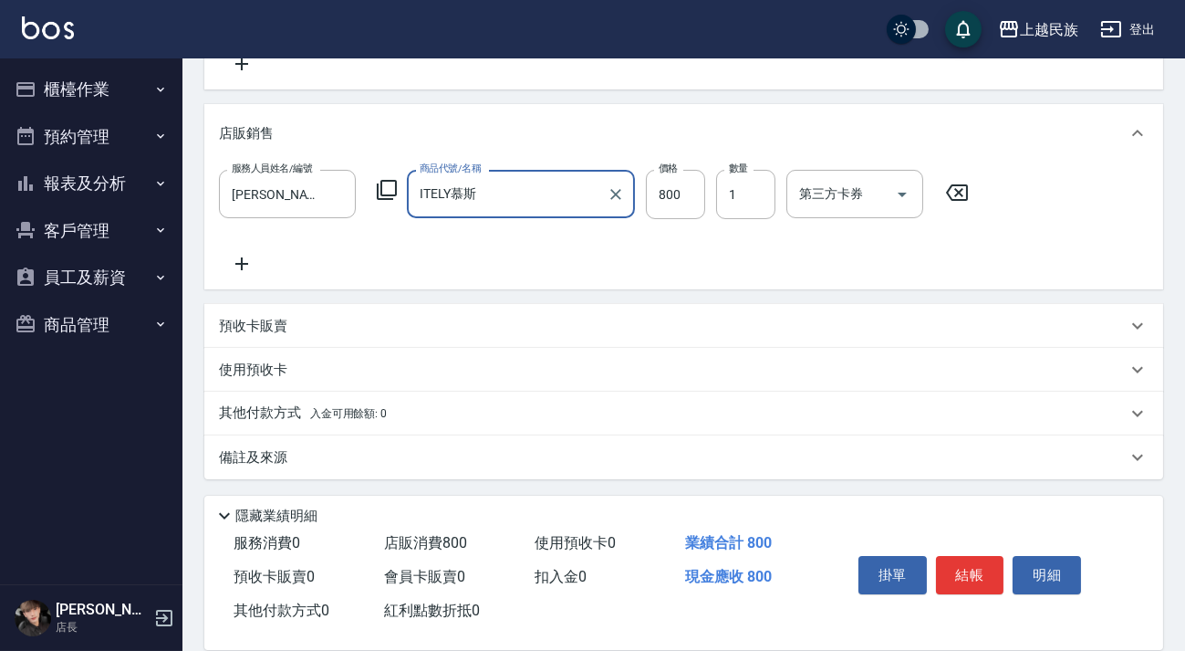
type input "ITELY慕斯"
click at [571, 419] on div "其他付款方式 入金可用餘額: 0" at bounding box center [673, 413] width 908 height 20
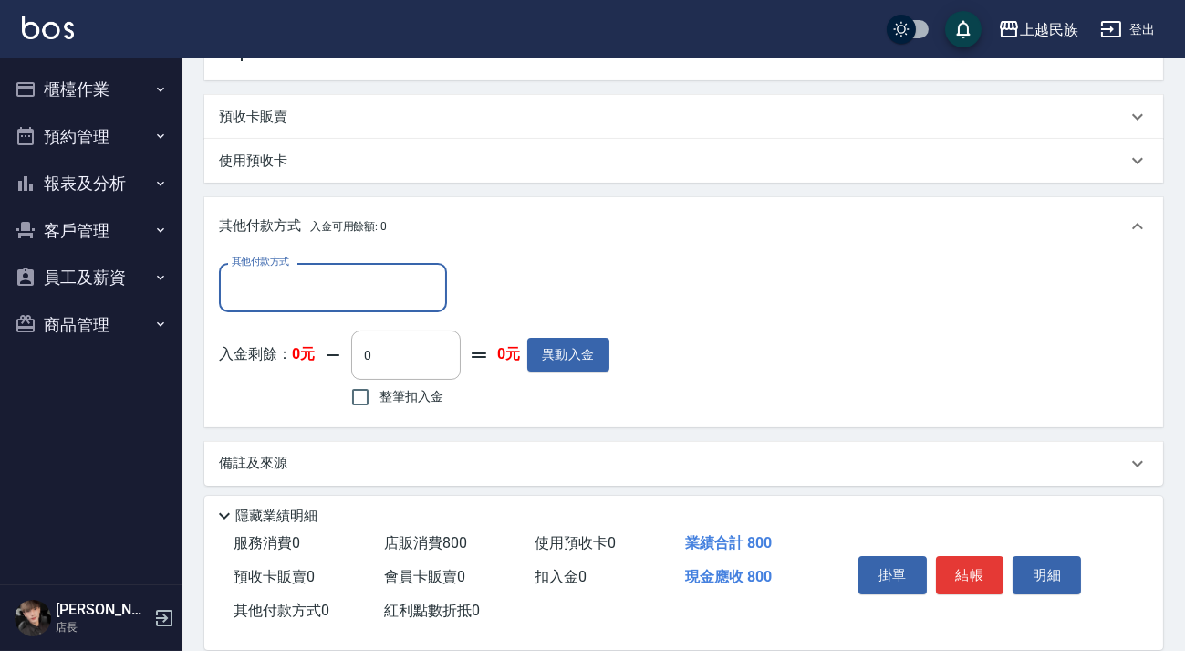
scroll to position [0, 0]
click at [403, 290] on input "其他付款方式" at bounding box center [333, 287] width 212 height 32
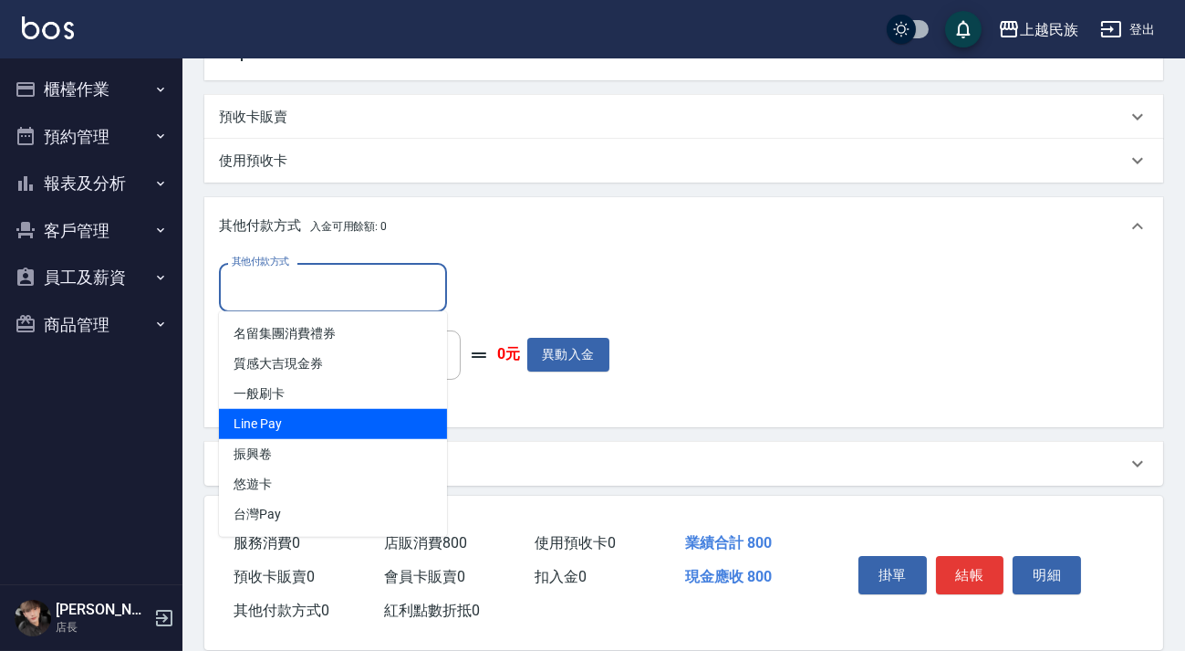
click at [384, 422] on span "Line Pay" at bounding box center [333, 424] width 228 height 30
type input "Line Pay"
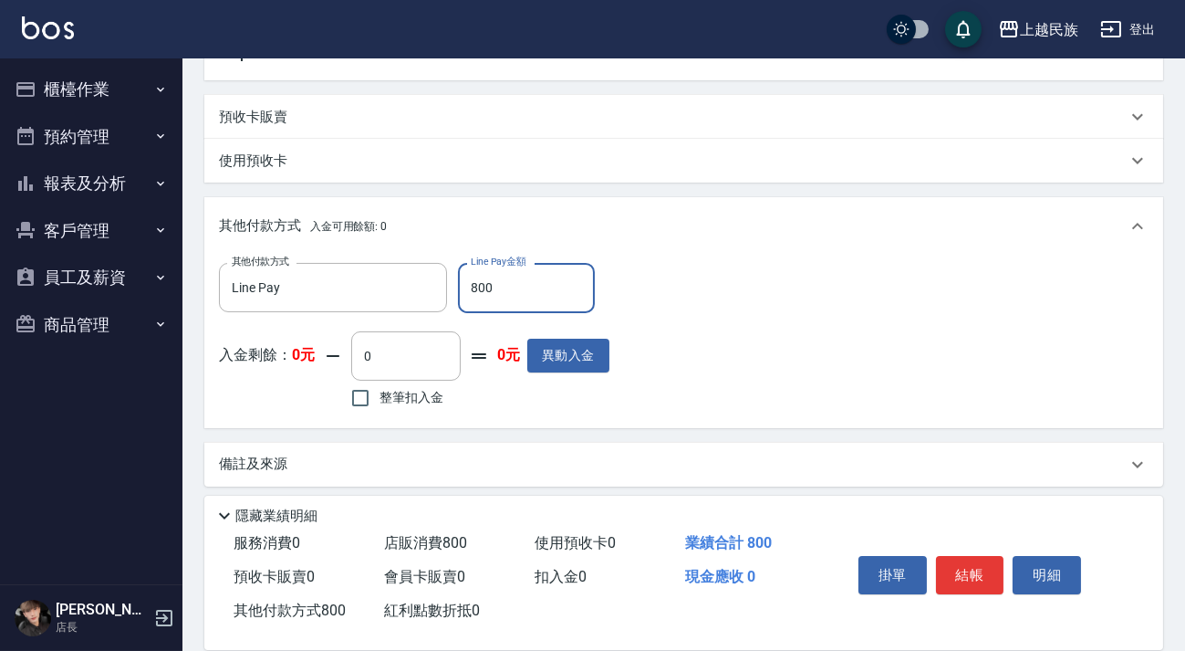
type input "800"
click at [641, 467] on div "備註及來源" at bounding box center [673, 463] width 908 height 19
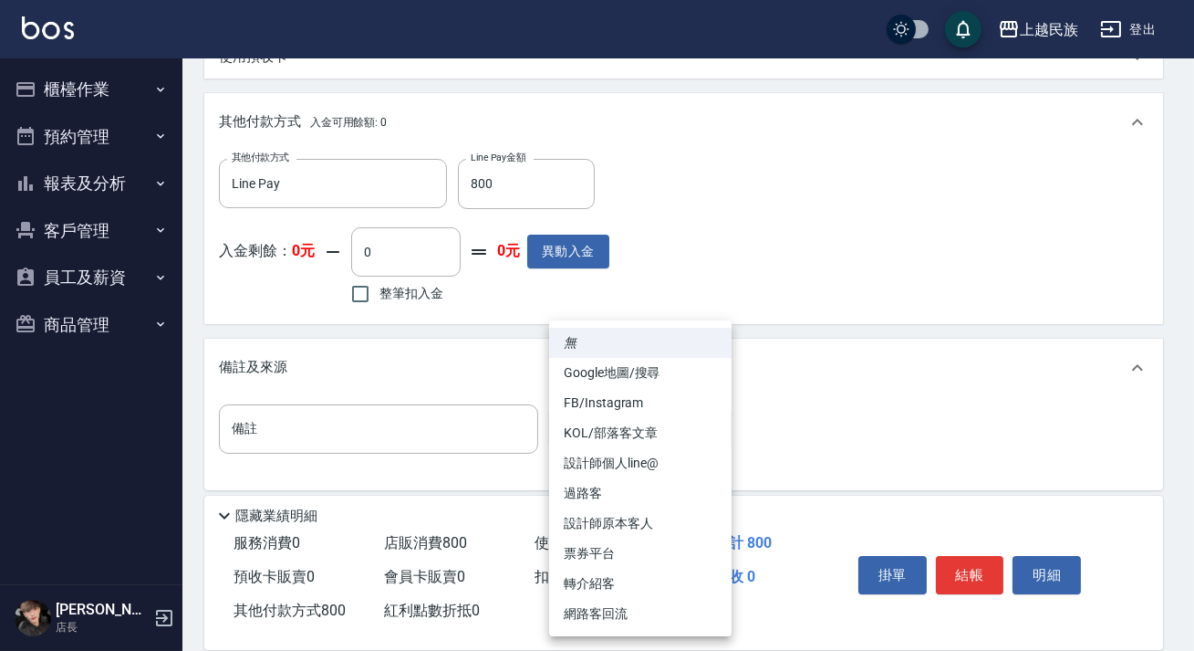
click at [669, 521] on li "設計師原本客人" at bounding box center [640, 523] width 182 height 30
type input "設計師原本客人"
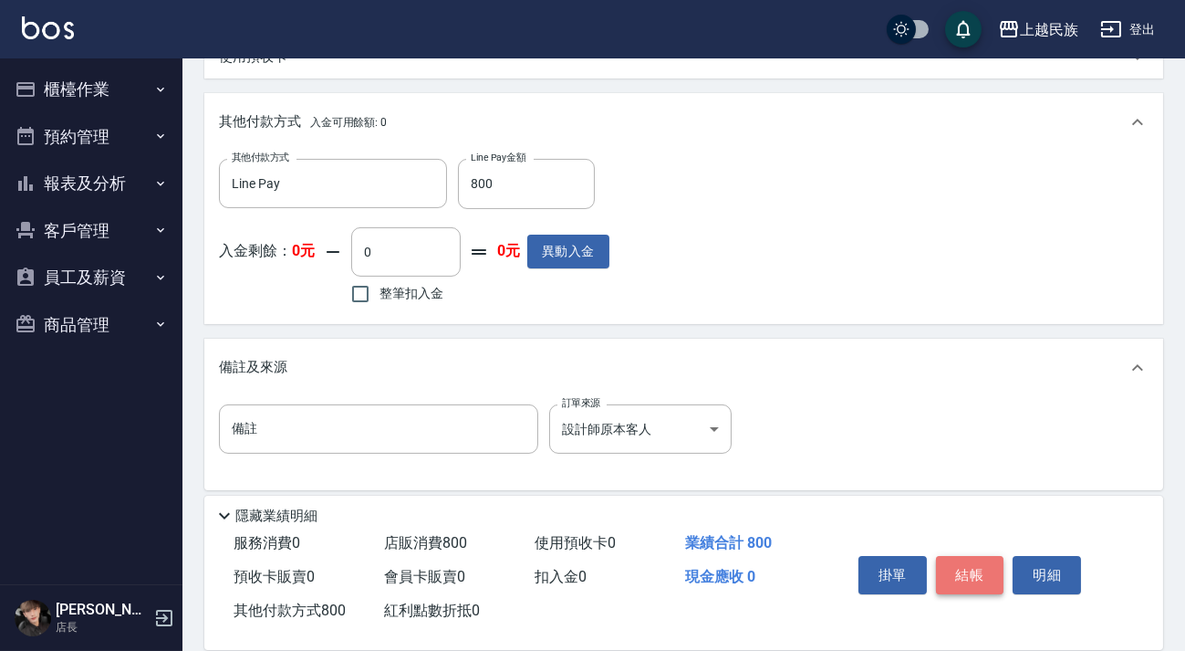
drag, startPoint x: 954, startPoint y: 563, endPoint x: 853, endPoint y: 443, distance: 156.7
click at [955, 563] on button "結帳" at bounding box center [970, 575] width 68 height 38
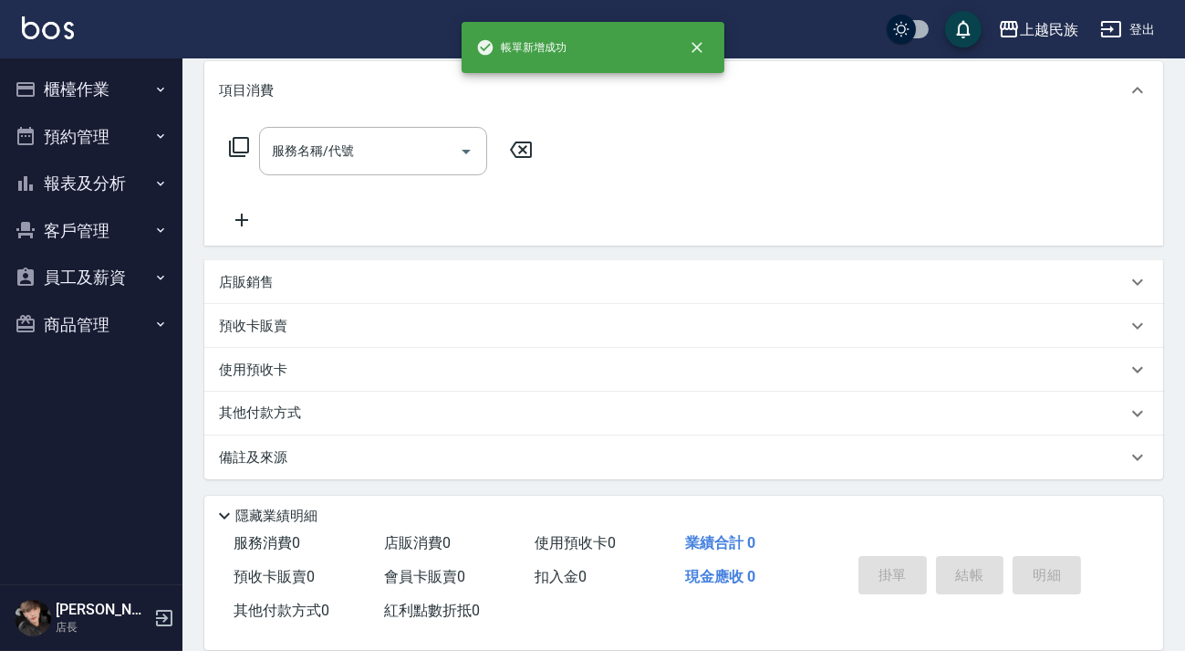
scroll to position [0, 0]
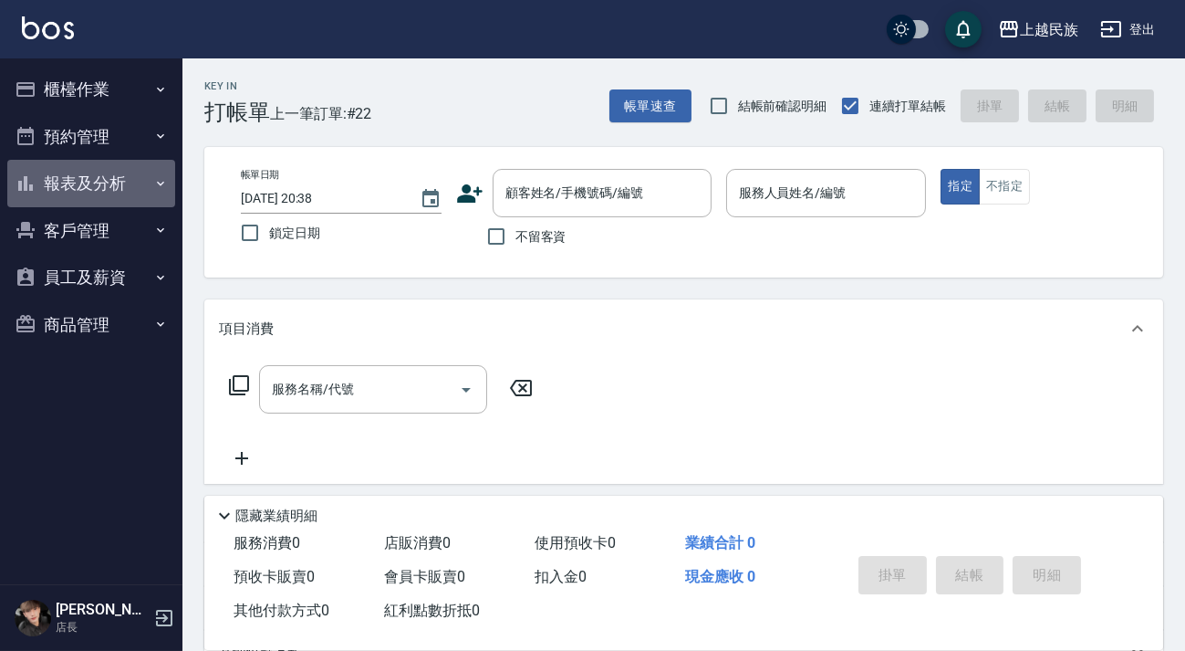
click at [137, 182] on button "報表及分析" at bounding box center [91, 183] width 168 height 47
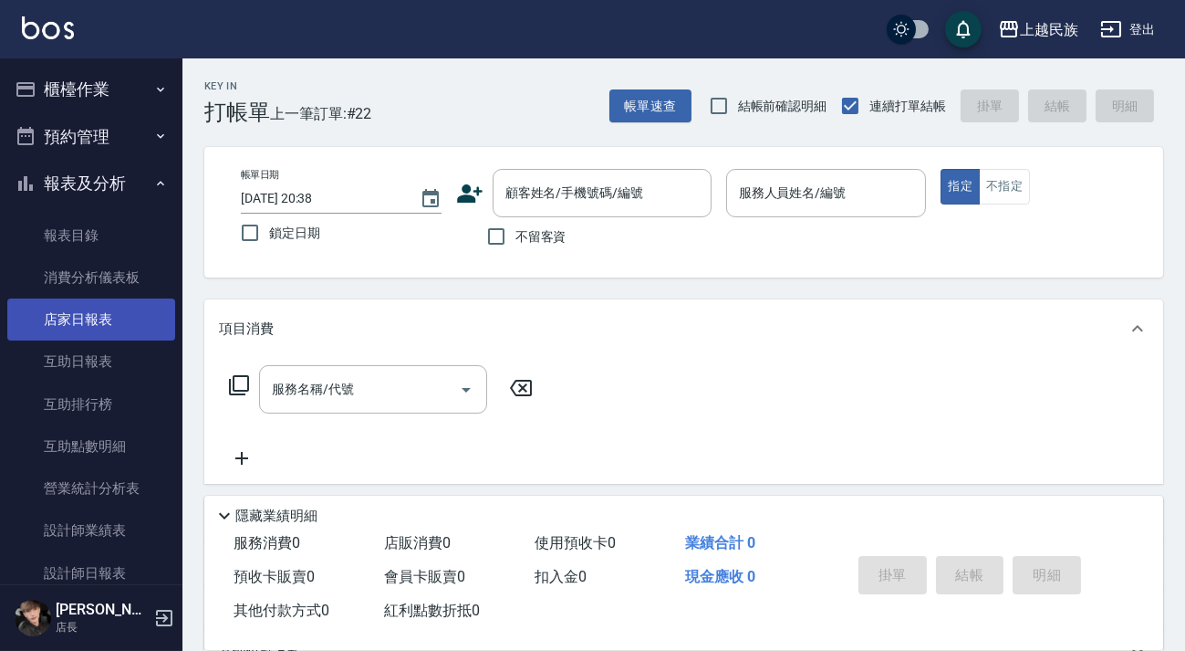
click at [94, 318] on link "店家日報表" at bounding box center [91, 319] width 168 height 42
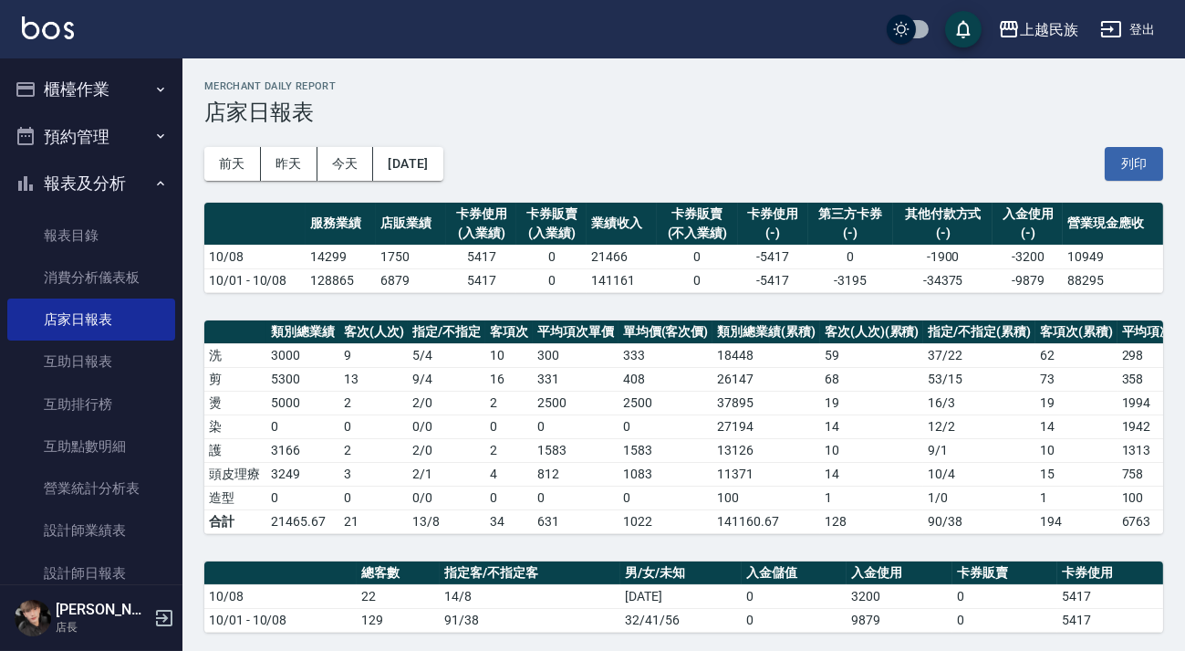
click at [135, 190] on button "報表及分析" at bounding box center [91, 183] width 168 height 47
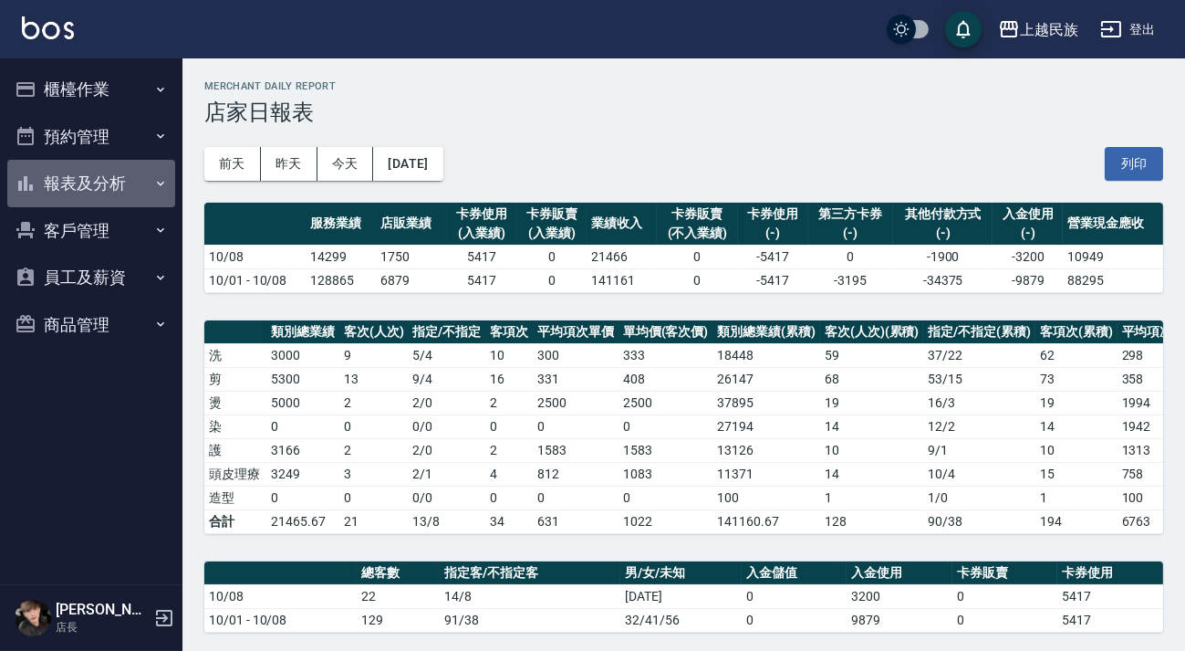
click at [155, 173] on button "報表及分析" at bounding box center [91, 183] width 168 height 47
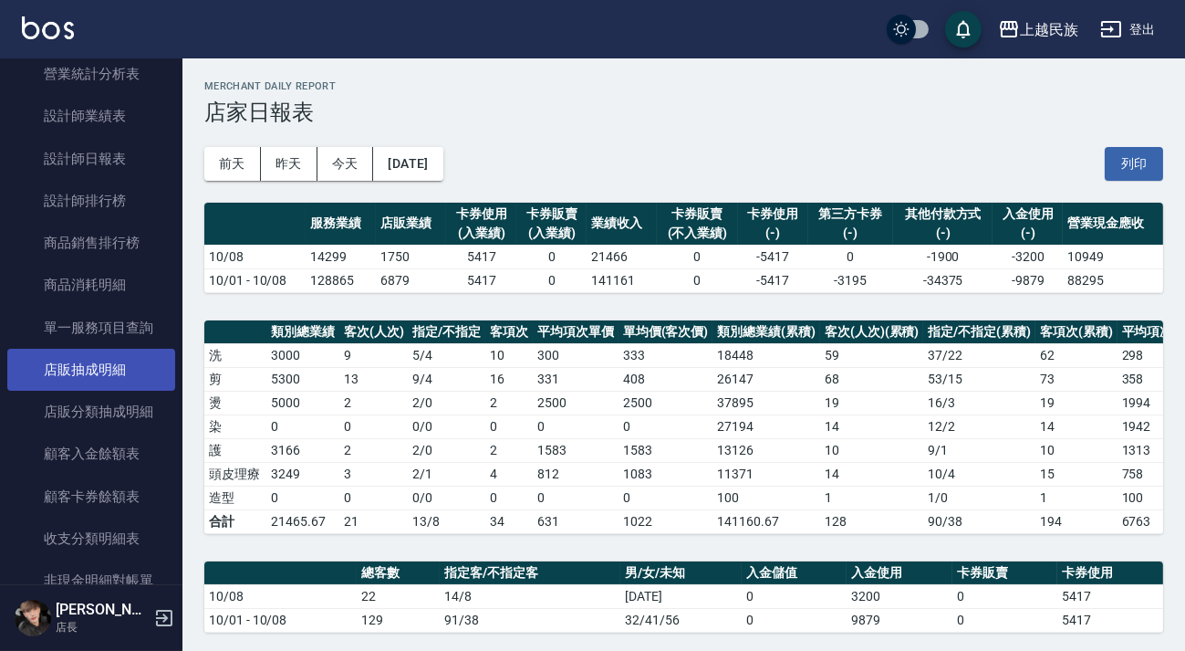
scroll to position [165, 0]
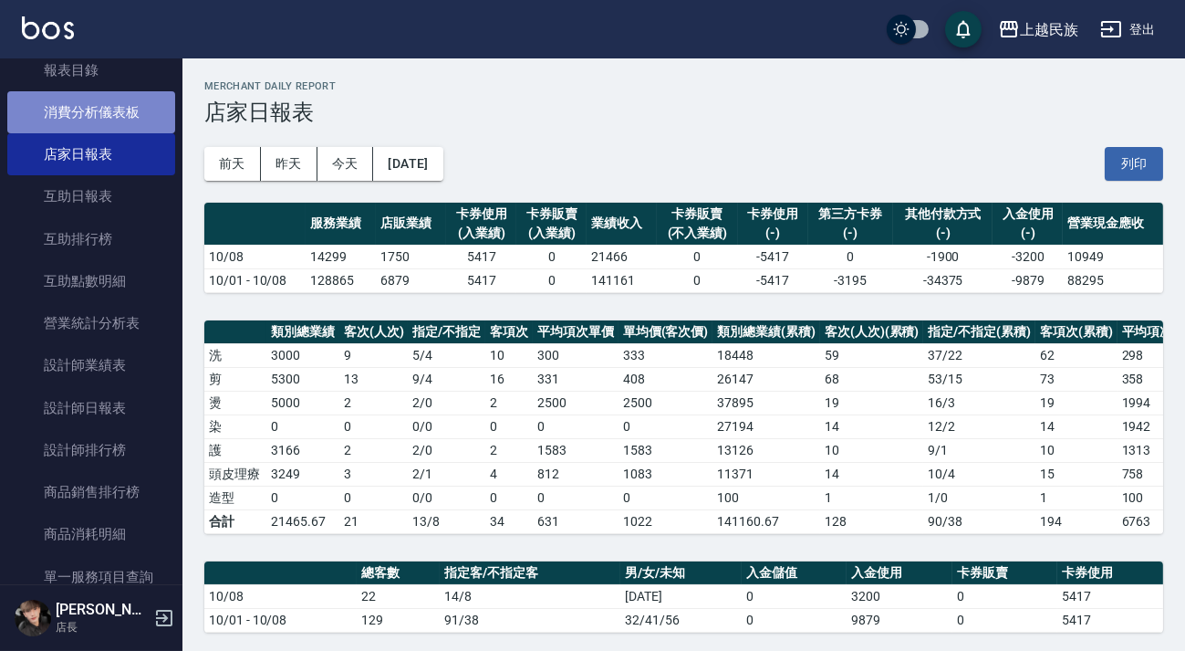
click at [112, 116] on link "消費分析儀表板" at bounding box center [91, 112] width 168 height 42
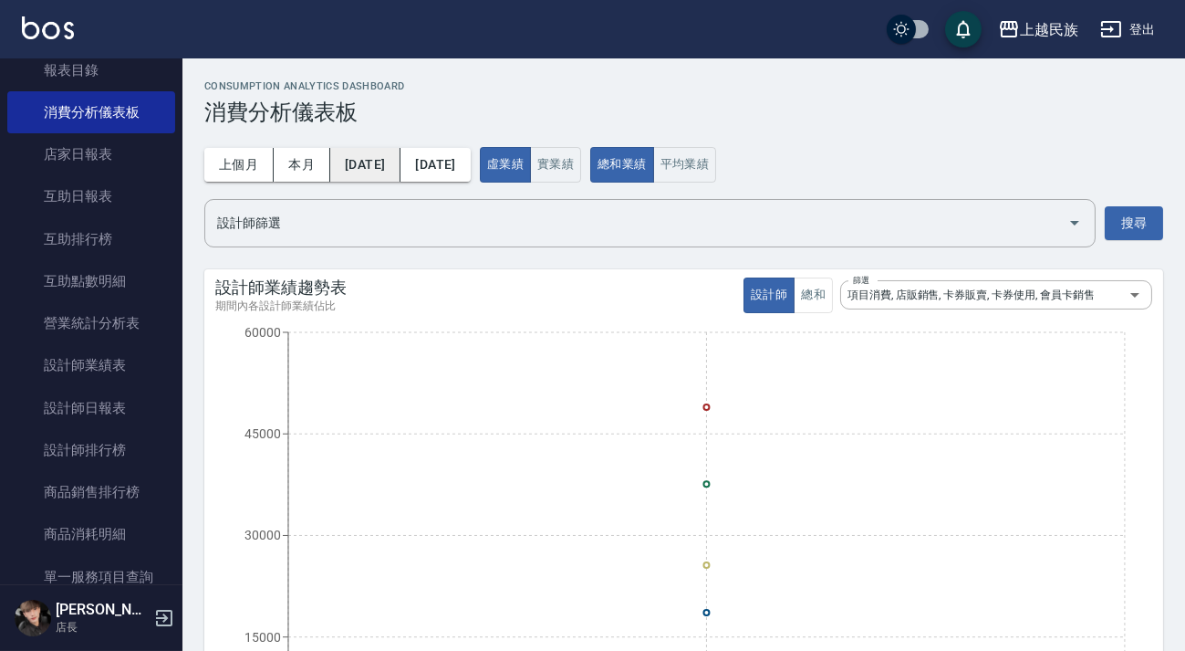
click at [370, 169] on button "2025/10/01" at bounding box center [365, 165] width 70 height 34
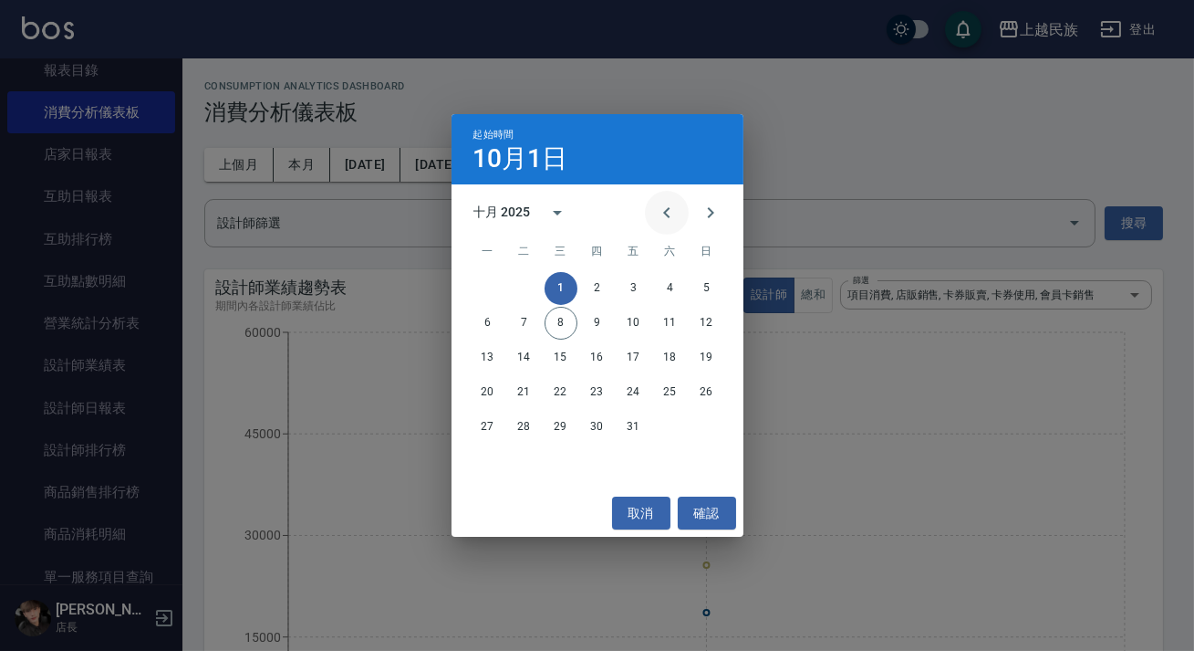
click at [675, 212] on icon "Previous month" at bounding box center [667, 213] width 22 height 22
click at [674, 211] on icon "Previous month" at bounding box center [667, 213] width 22 height 22
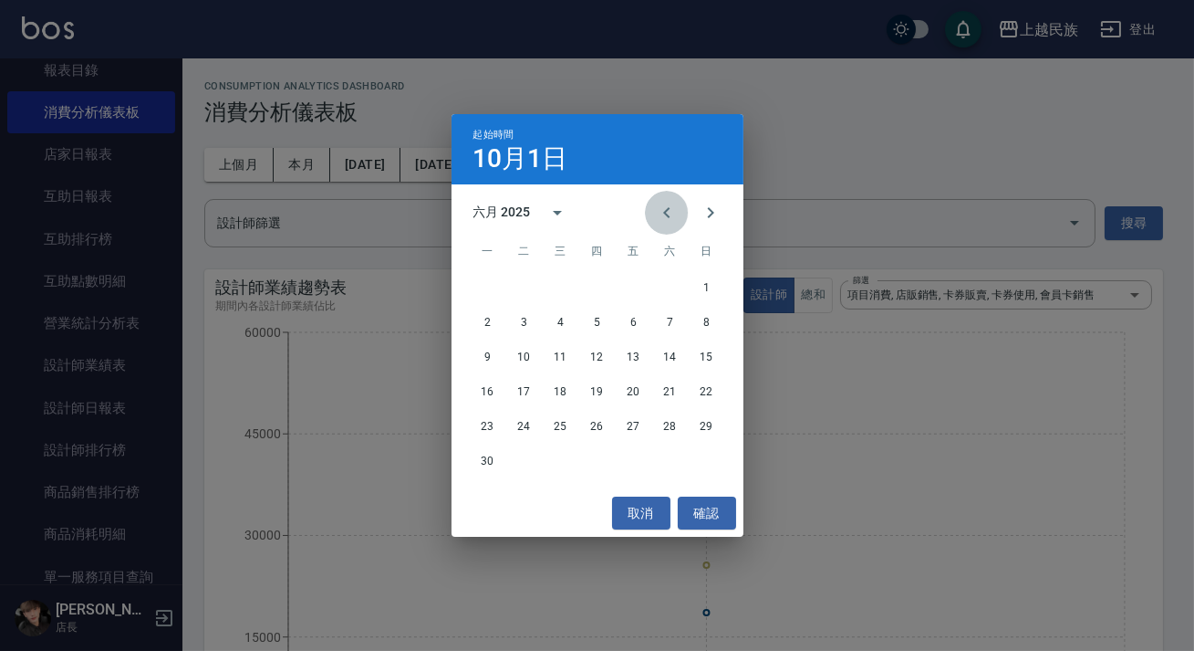
click at [674, 211] on icon "Previous month" at bounding box center [667, 213] width 22 height 22
click at [673, 211] on icon "Previous month" at bounding box center [667, 213] width 22 height 22
click at [558, 292] on button "1" at bounding box center [561, 288] width 33 height 33
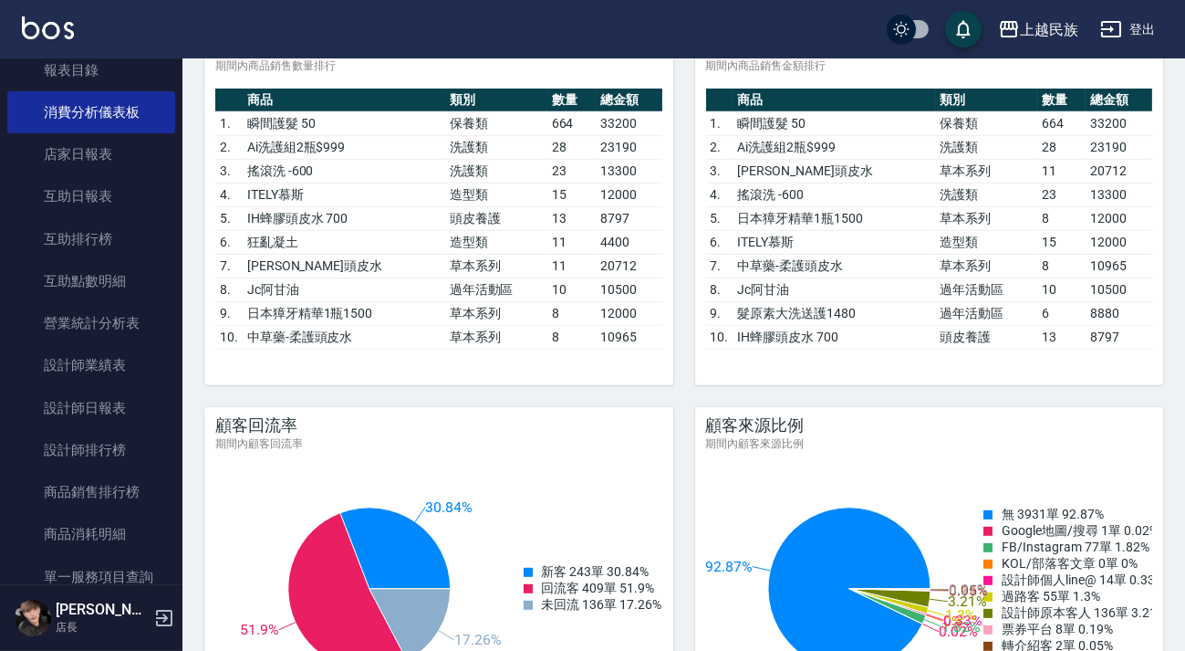
scroll to position [1825, 0]
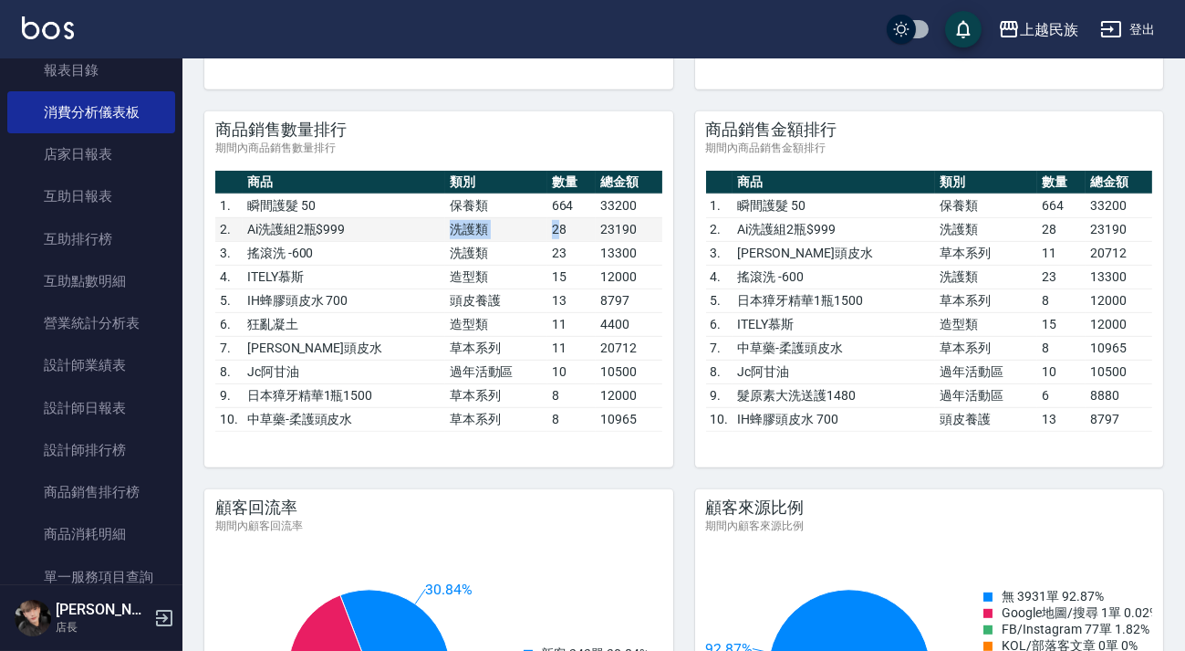
drag, startPoint x: 412, startPoint y: 230, endPoint x: 555, endPoint y: 228, distance: 142.3
click at [555, 228] on tr "2. Ai洗護組2瓶$999 洗護類 28 23190" at bounding box center [438, 229] width 447 height 24
click at [552, 228] on td "28" at bounding box center [571, 229] width 48 height 24
drag, startPoint x: 499, startPoint y: 234, endPoint x: 516, endPoint y: 234, distance: 17.3
click at [516, 234] on td "洗護類" at bounding box center [496, 229] width 102 height 24
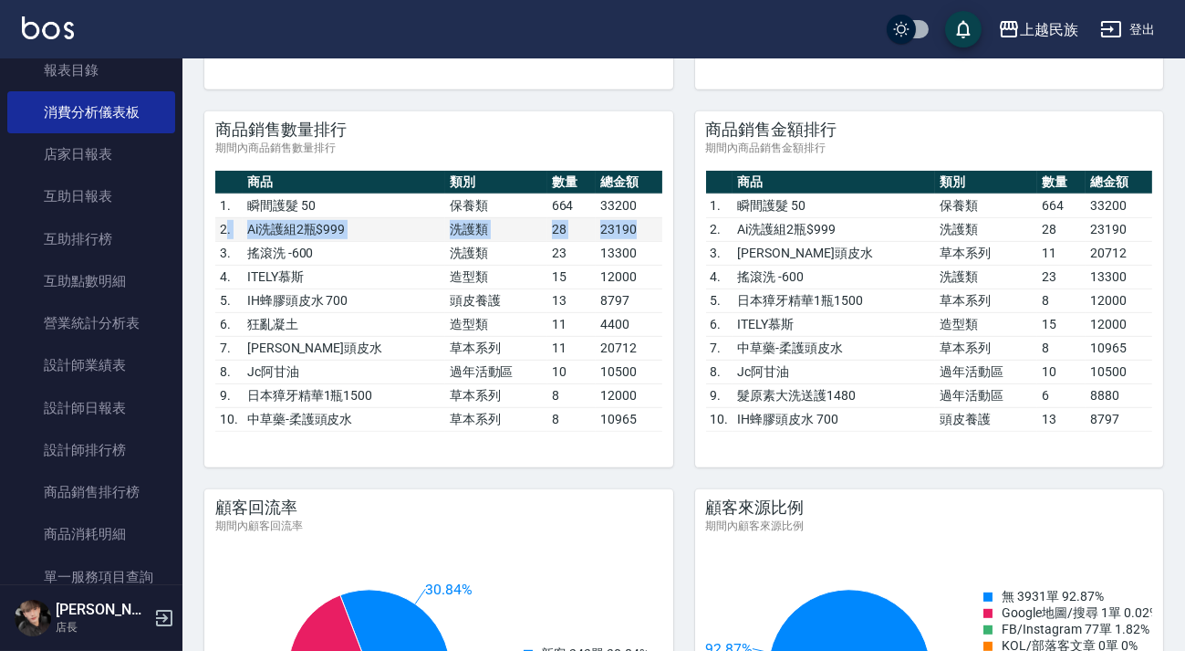
drag, startPoint x: 226, startPoint y: 232, endPoint x: 640, endPoint y: 234, distance: 413.3
click at [640, 234] on tr "2. Ai洗護組2瓶$999 洗護類 28 23190" at bounding box center [438, 229] width 447 height 24
click at [644, 234] on td "23190" at bounding box center [629, 229] width 67 height 24
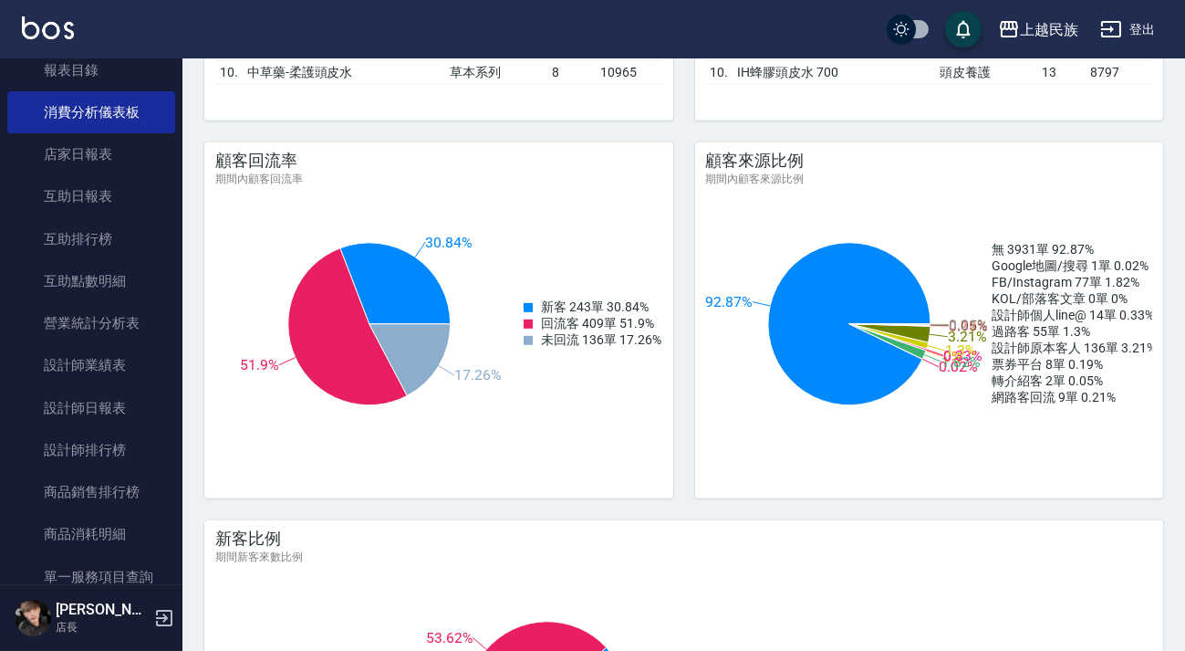
scroll to position [0, 0]
click at [40, 26] on img at bounding box center [48, 27] width 52 height 23
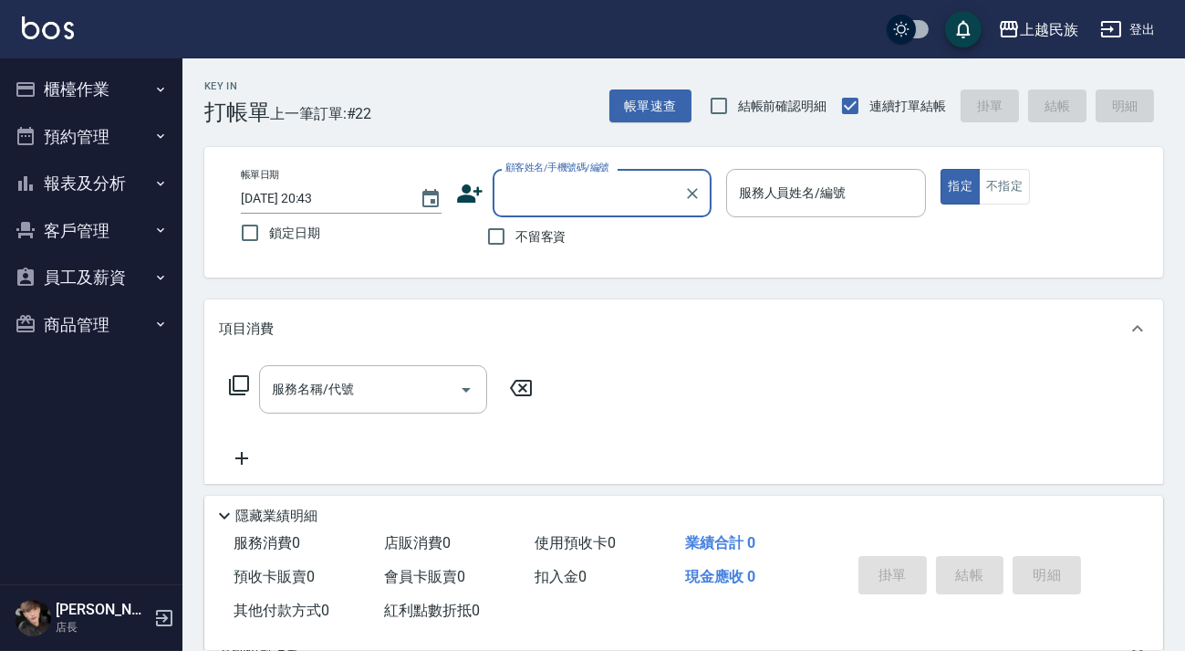
click at [126, 182] on button "報表及分析" at bounding box center [91, 183] width 168 height 47
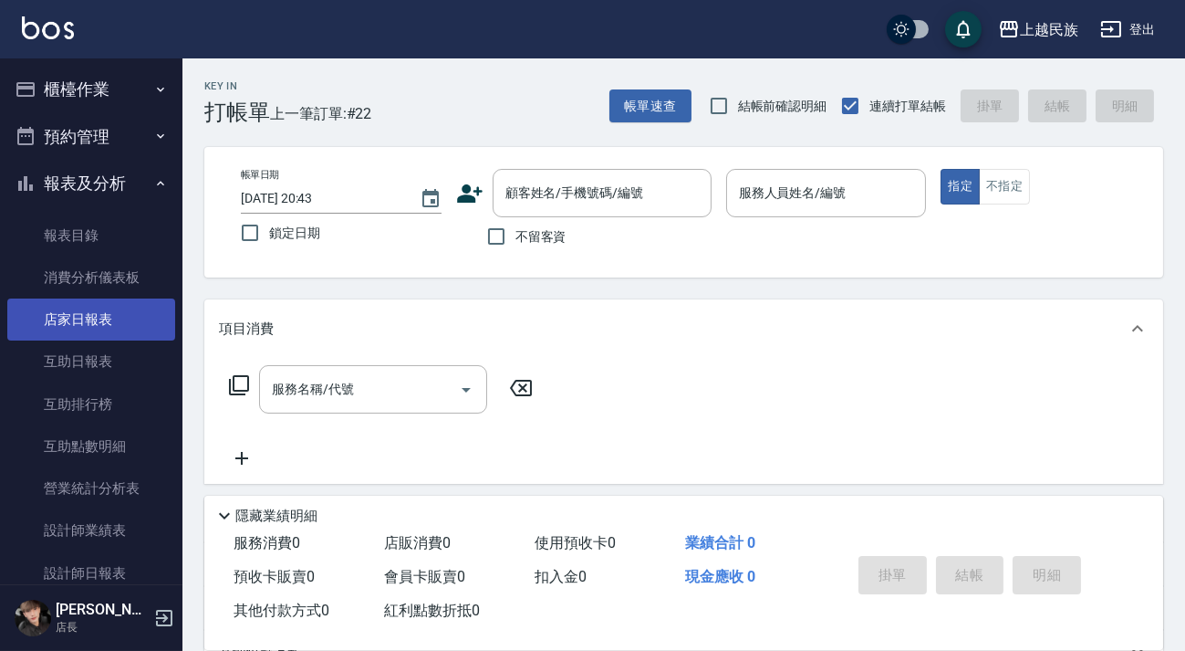
click at [91, 327] on link "店家日報表" at bounding box center [91, 319] width 168 height 42
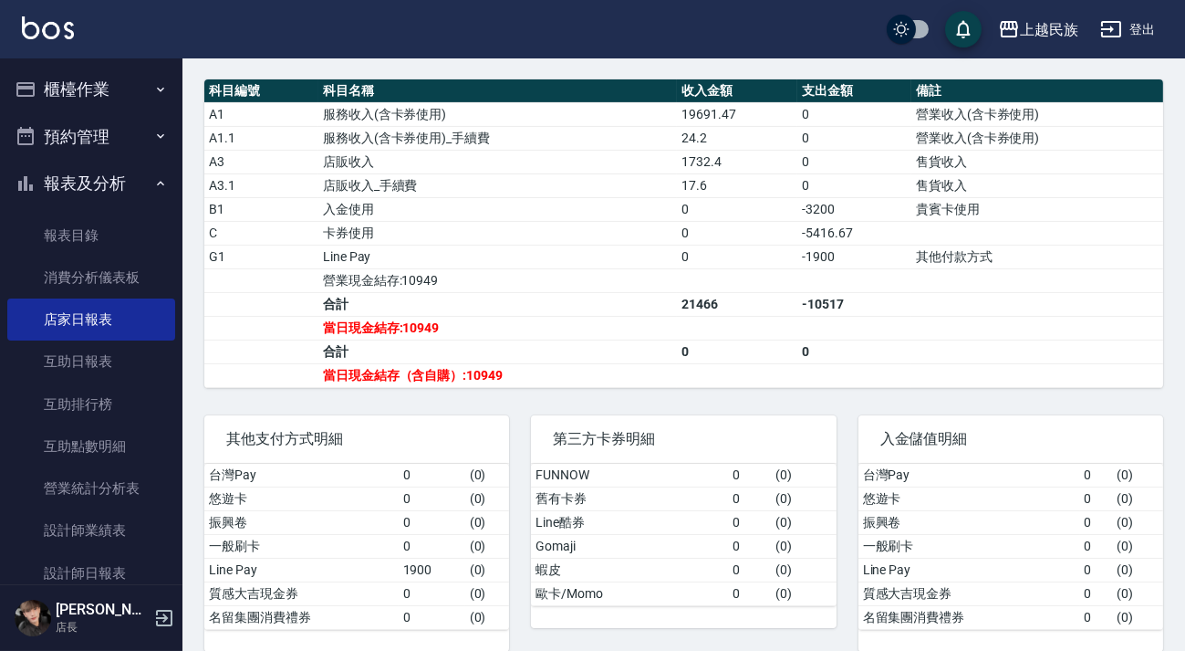
scroll to position [497, 0]
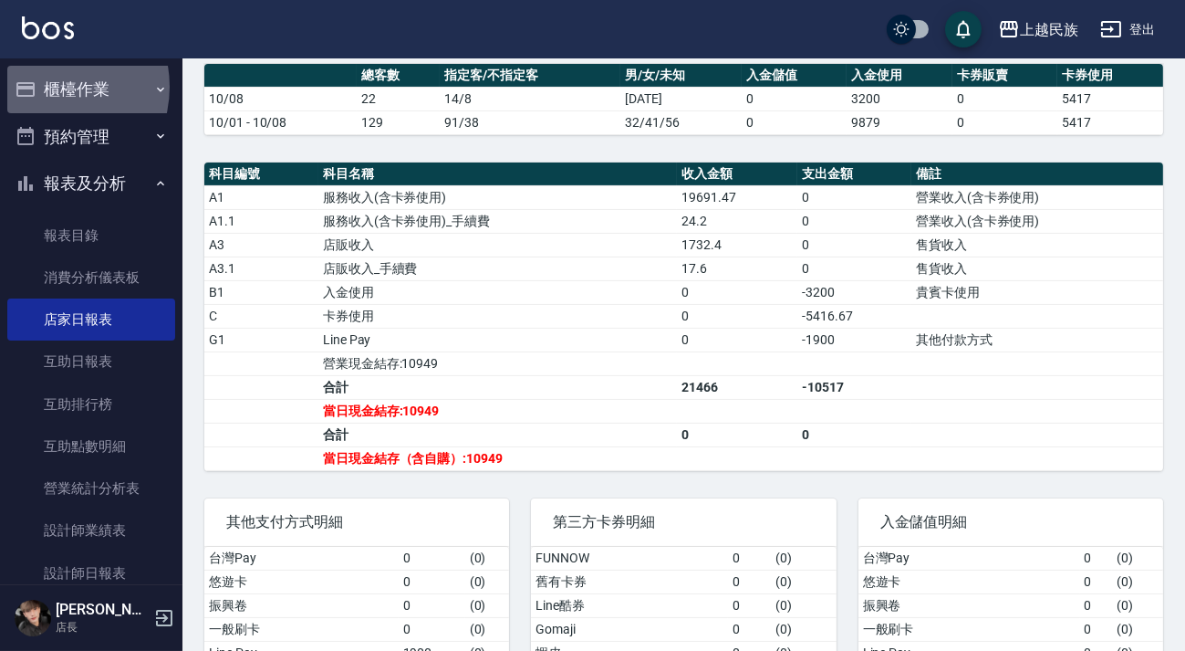
drag, startPoint x: 46, startPoint y: 87, endPoint x: 60, endPoint y: 99, distance: 19.4
click at [48, 85] on button "櫃檯作業" at bounding box center [91, 89] width 168 height 47
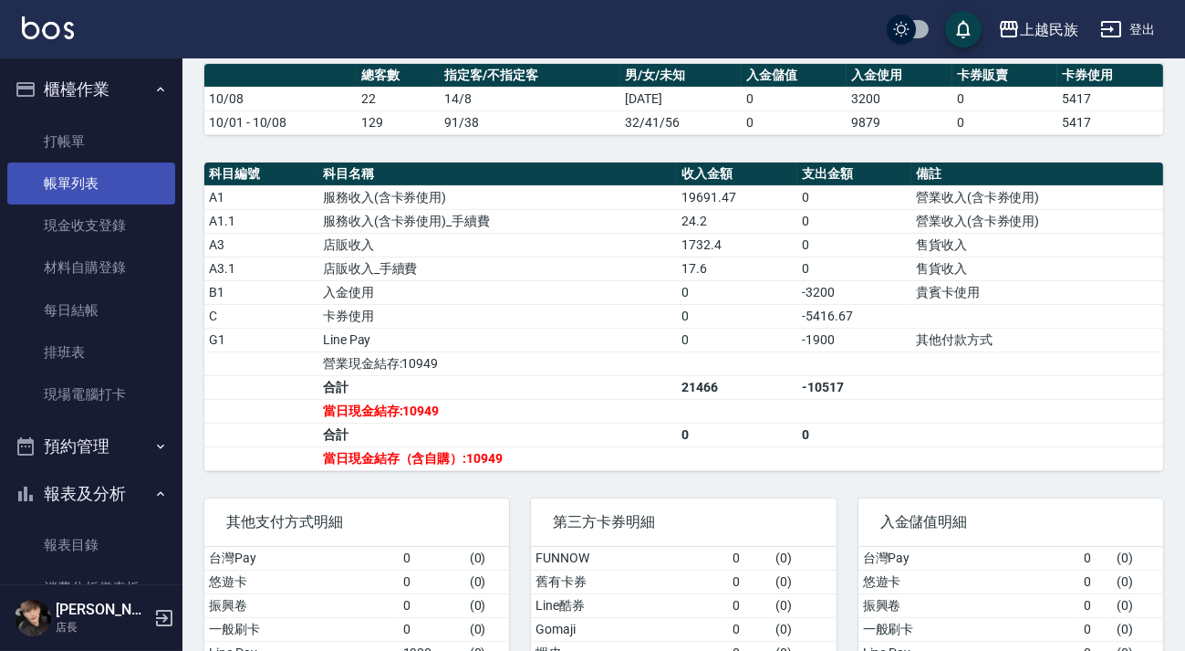
click at [99, 181] on link "帳單列表" at bounding box center [91, 183] width 168 height 42
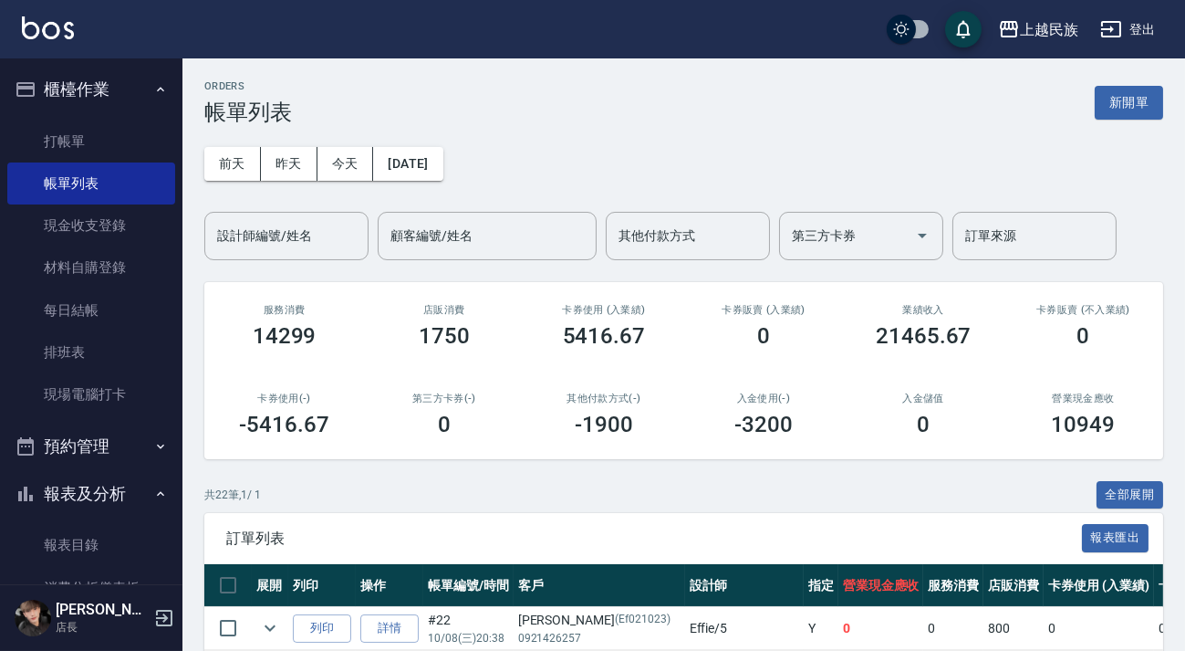
click at [48, 27] on img at bounding box center [48, 27] width 52 height 23
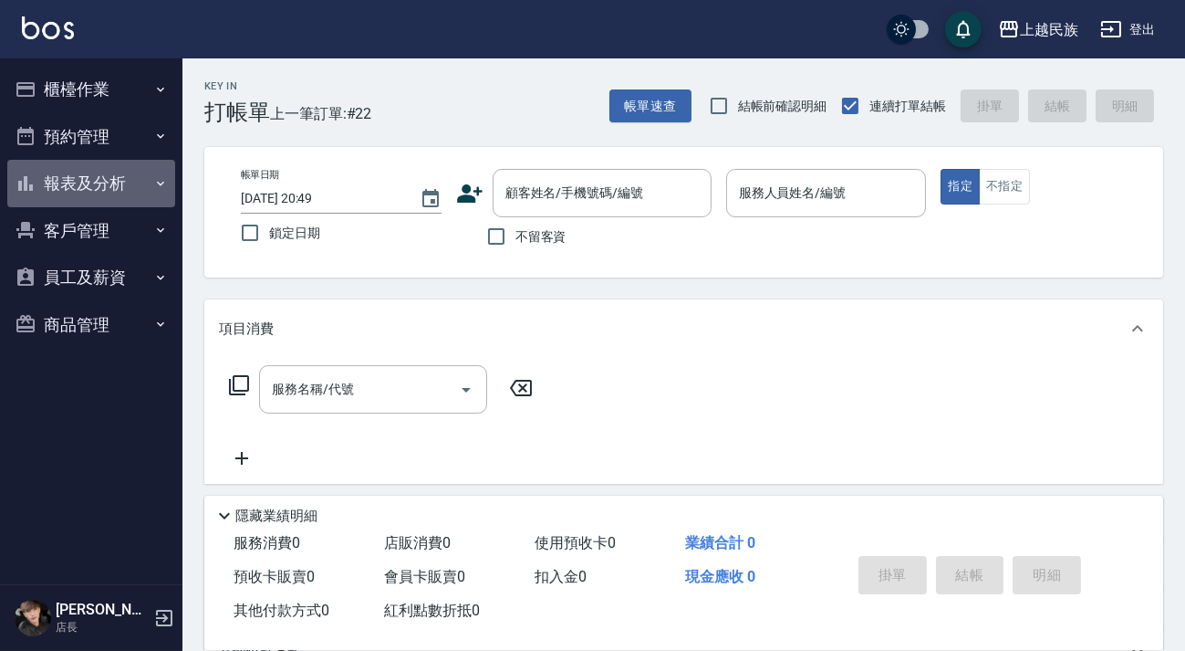
drag, startPoint x: 92, startPoint y: 163, endPoint x: 96, endPoint y: 139, distance: 24.9
click at [94, 161] on button "報表及分析" at bounding box center [91, 183] width 168 height 47
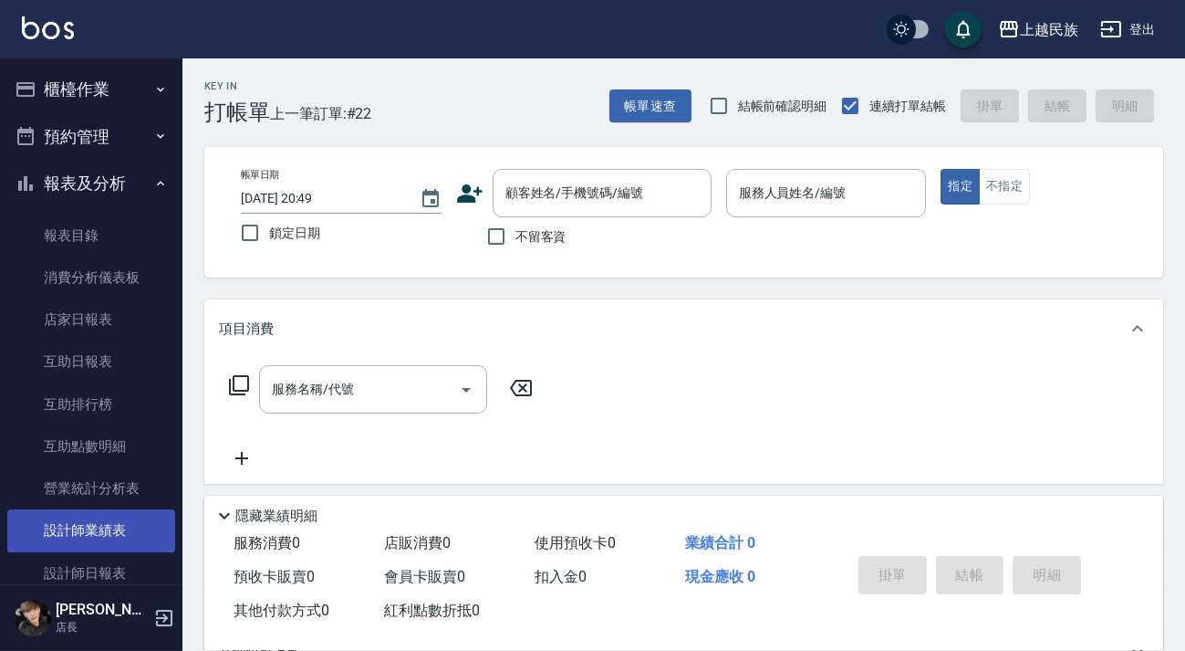
click at [102, 548] on link "設計師業績表" at bounding box center [91, 530] width 168 height 42
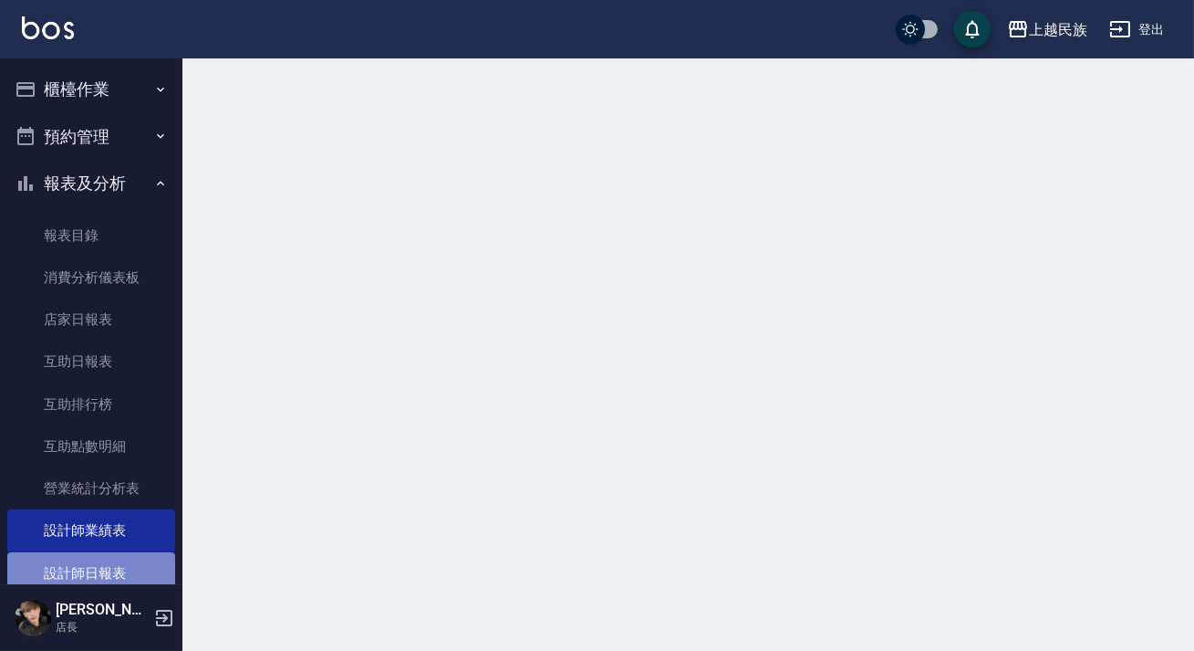
click at [104, 566] on link "設計師日報表" at bounding box center [91, 573] width 168 height 42
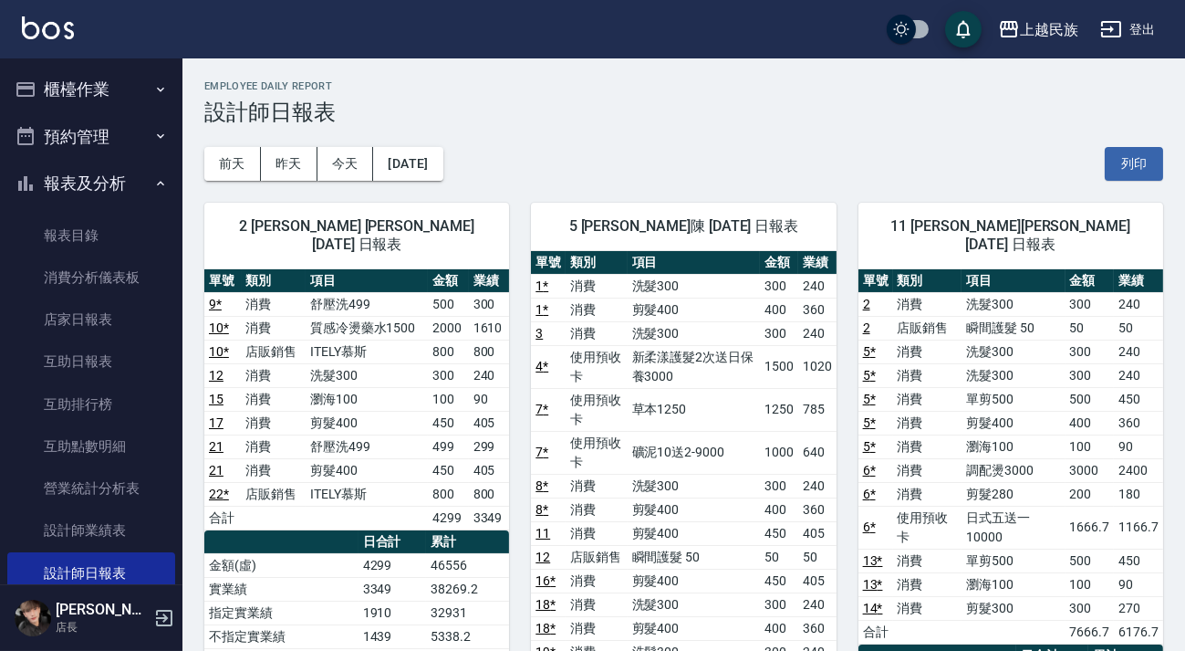
click at [80, 78] on button "櫃檯作業" at bounding box center [91, 89] width 168 height 47
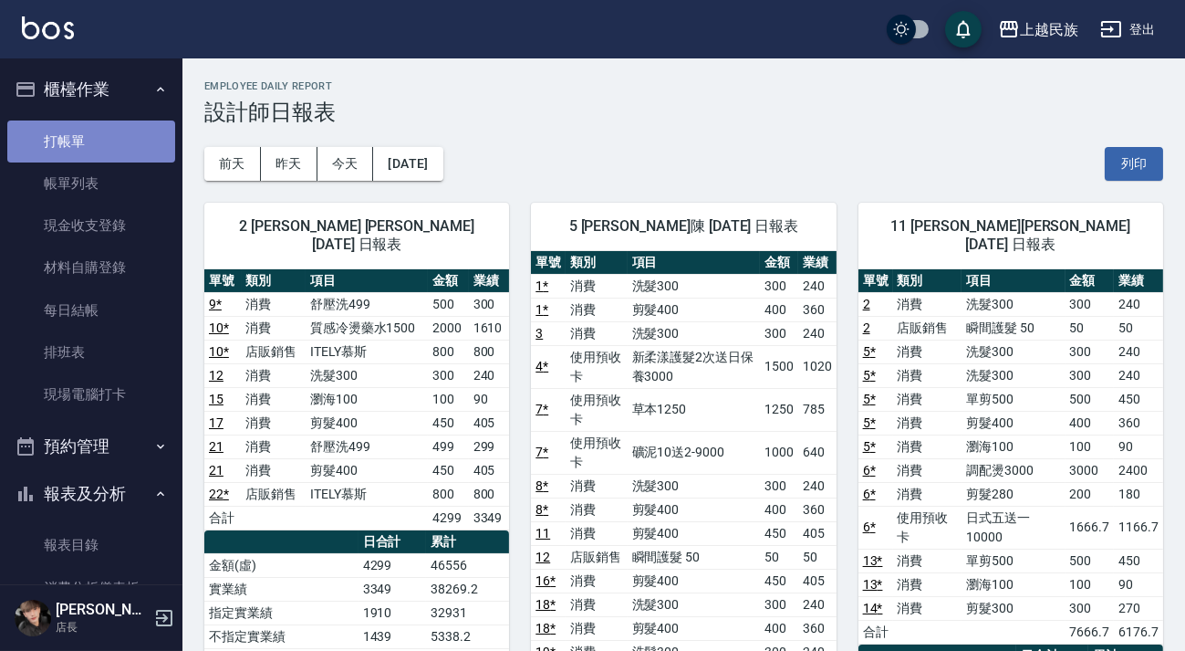
click at [98, 149] on link "打帳單" at bounding box center [91, 141] width 168 height 42
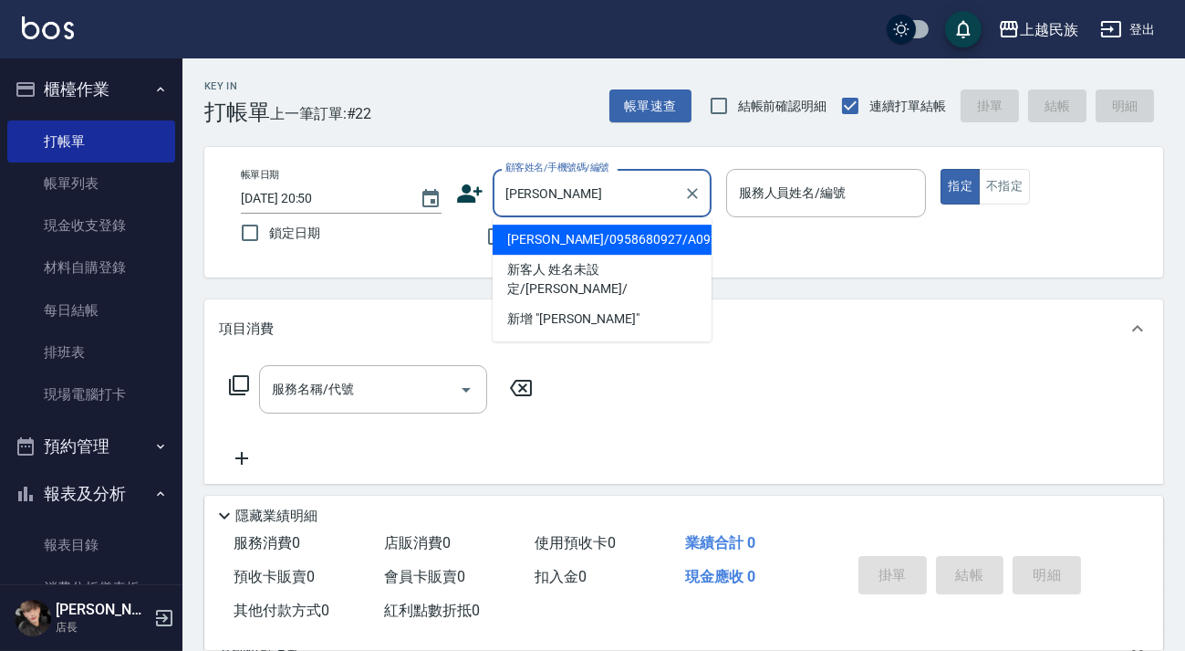
click at [672, 237] on li "邱奕凱/0958680927/A092712" at bounding box center [602, 239] width 219 height 30
type input "邱奕凱/0958680927/A092712"
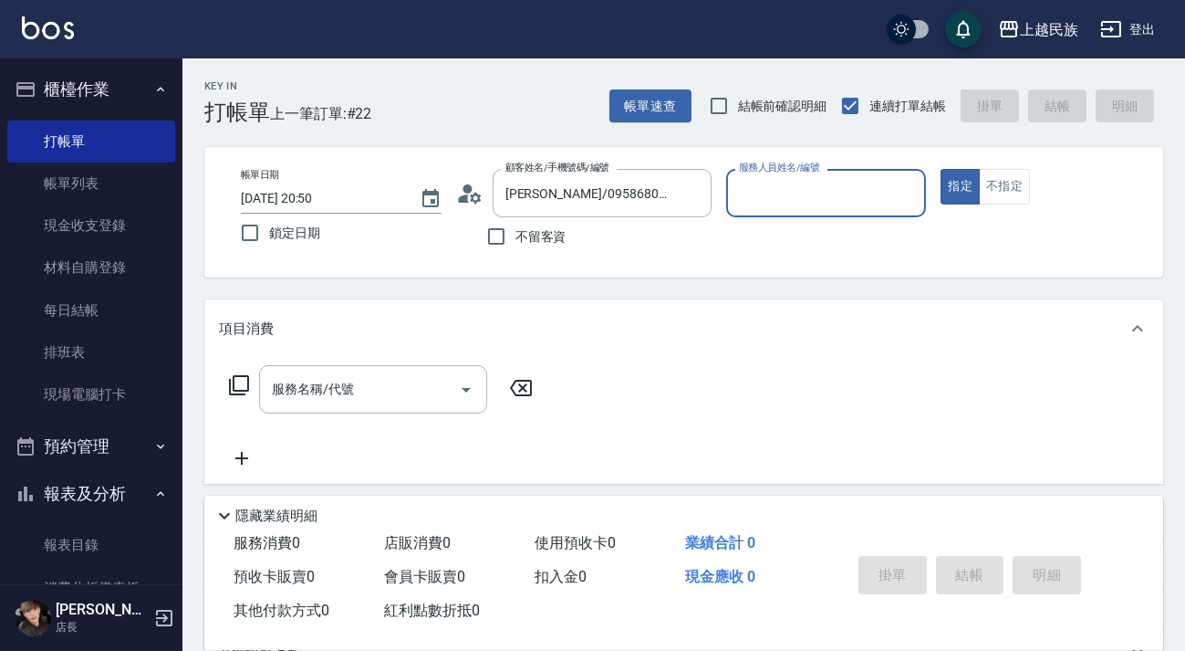
type input "Alan-2"
click at [941, 169] on button "指定" at bounding box center [960, 187] width 39 height 36
type button "true"
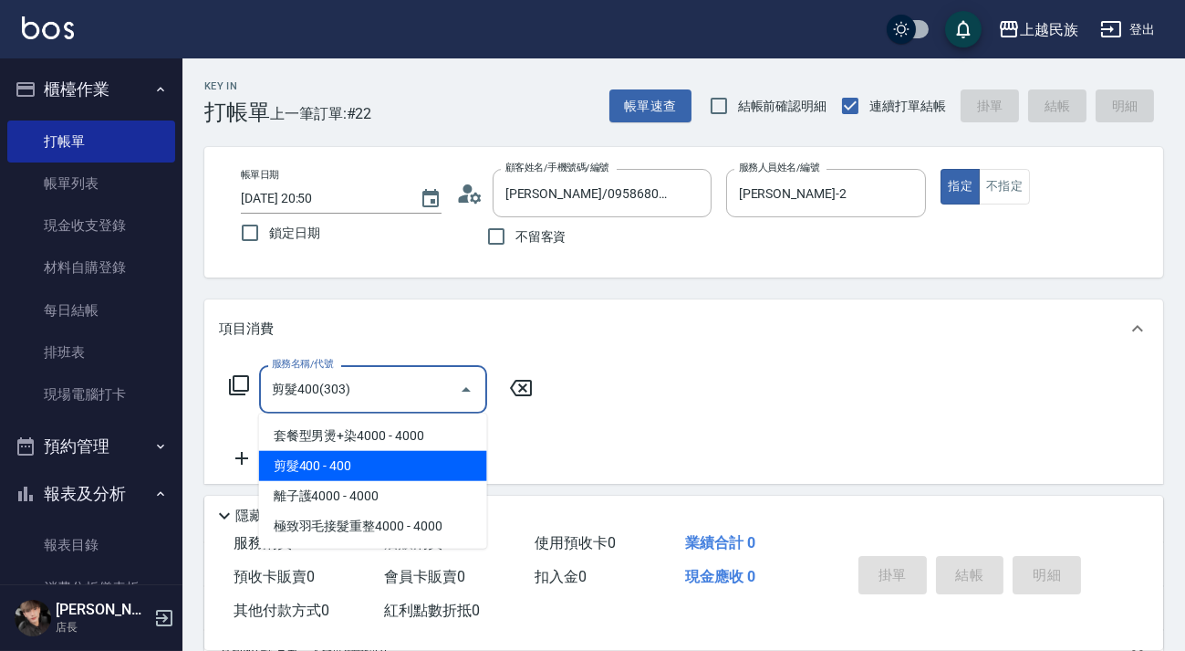
type input "剪髮400(303)"
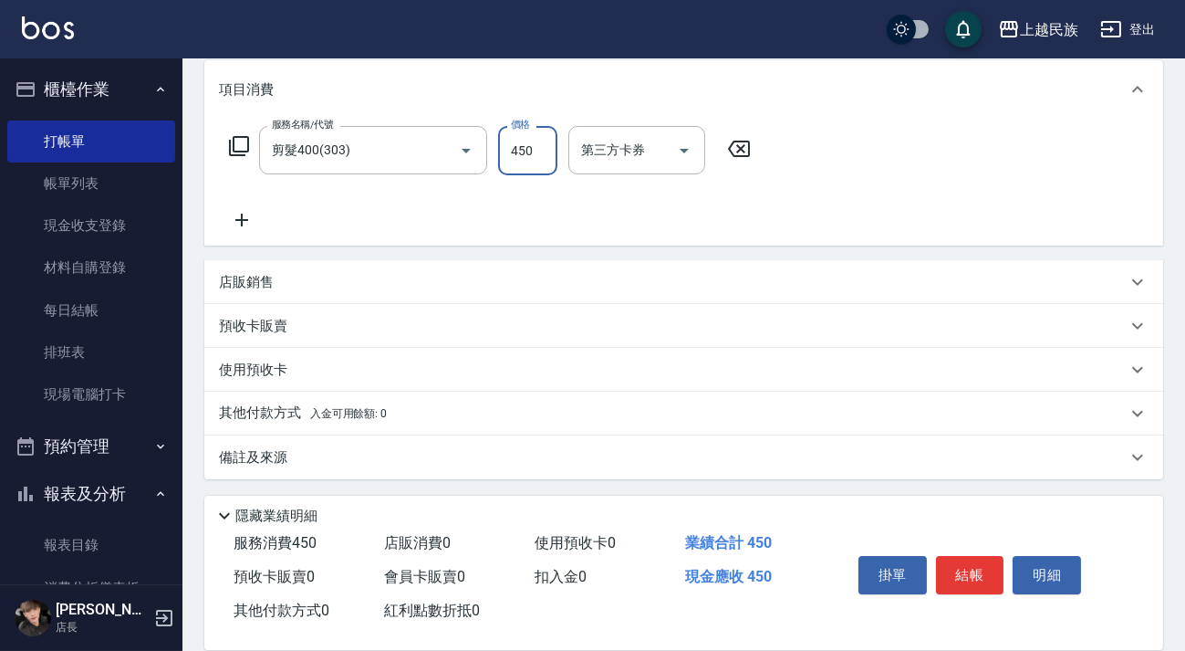
type input "450"
click at [594, 440] on div "備註及來源" at bounding box center [683, 457] width 959 height 44
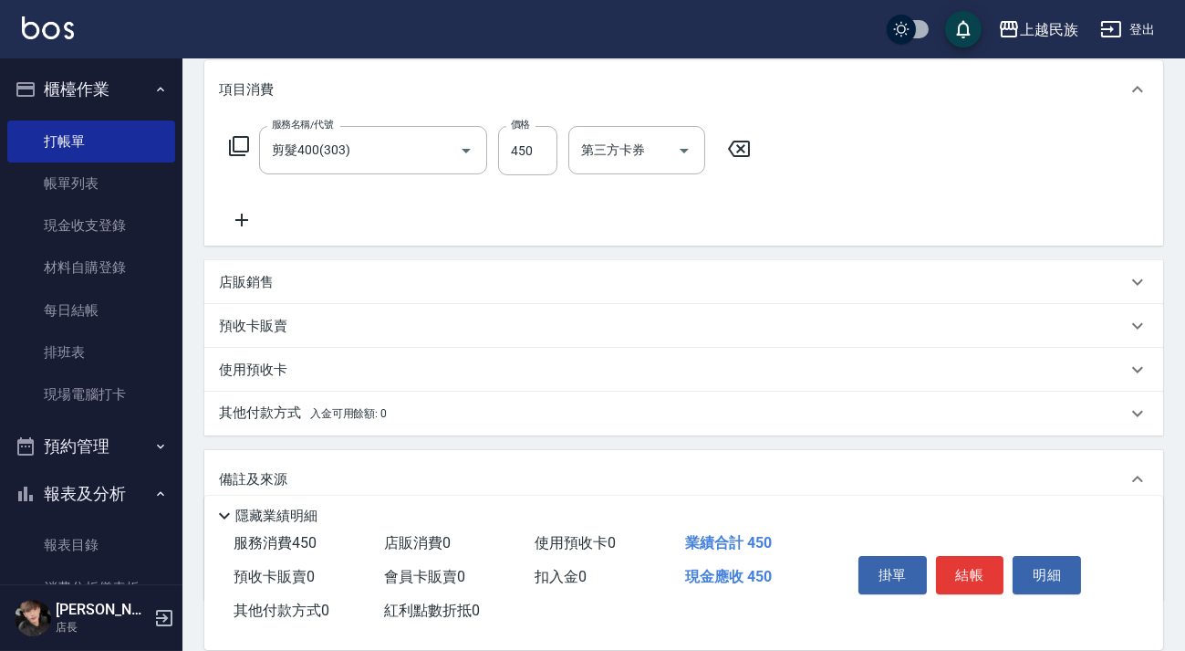
scroll to position [361, 0]
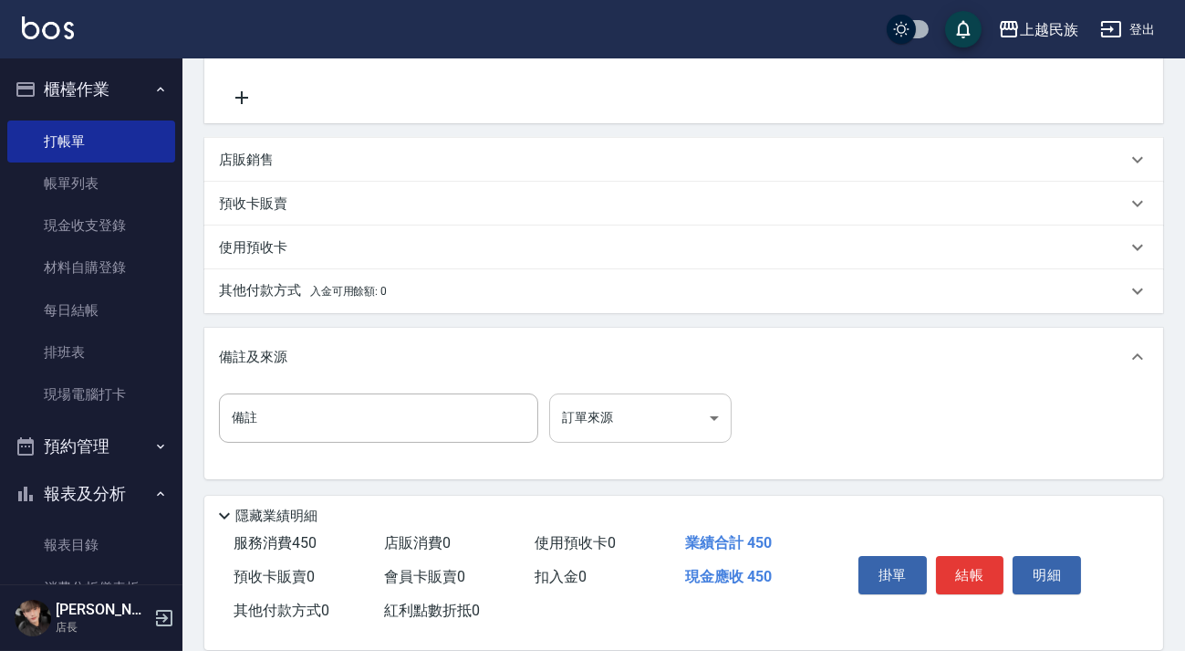
click at [647, 417] on body "上越民族 登出 櫃檯作業 打帳單 帳單列表 現金收支登錄 材料自購登錄 每日結帳 排班表 現場電腦打卡 預約管理 預約管理 單日預約紀錄 單週預約紀錄 報表及…" at bounding box center [592, 145] width 1185 height 1012
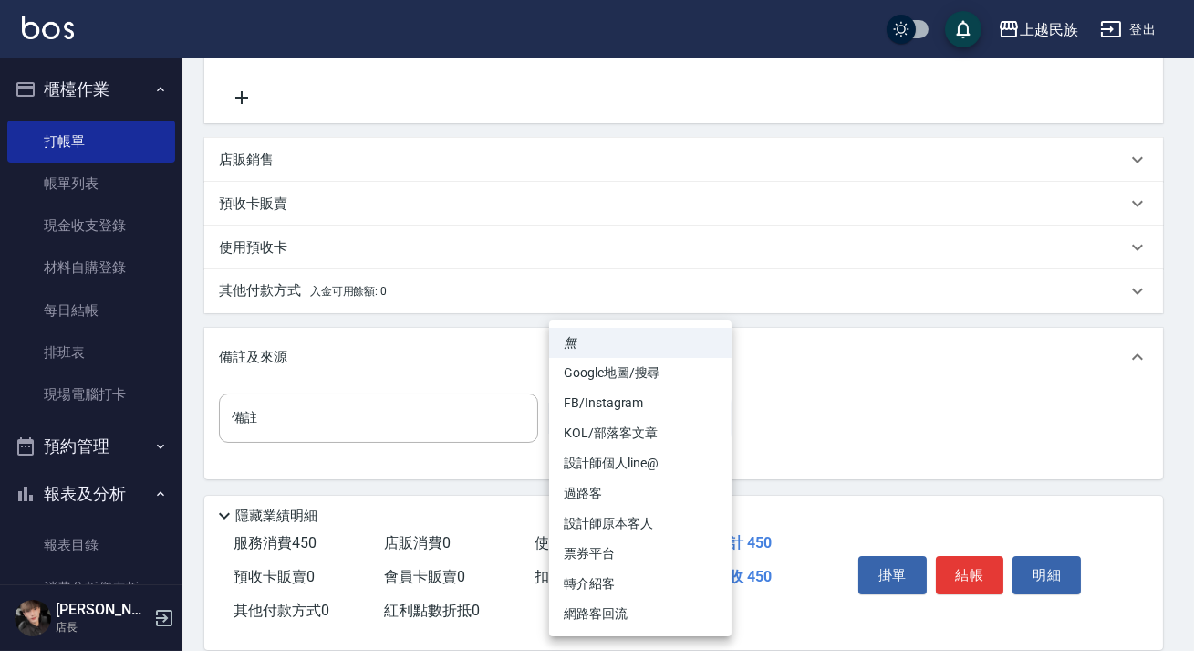
click at [685, 525] on li "設計師原本客人" at bounding box center [640, 523] width 182 height 30
type input "設計師原本客人"
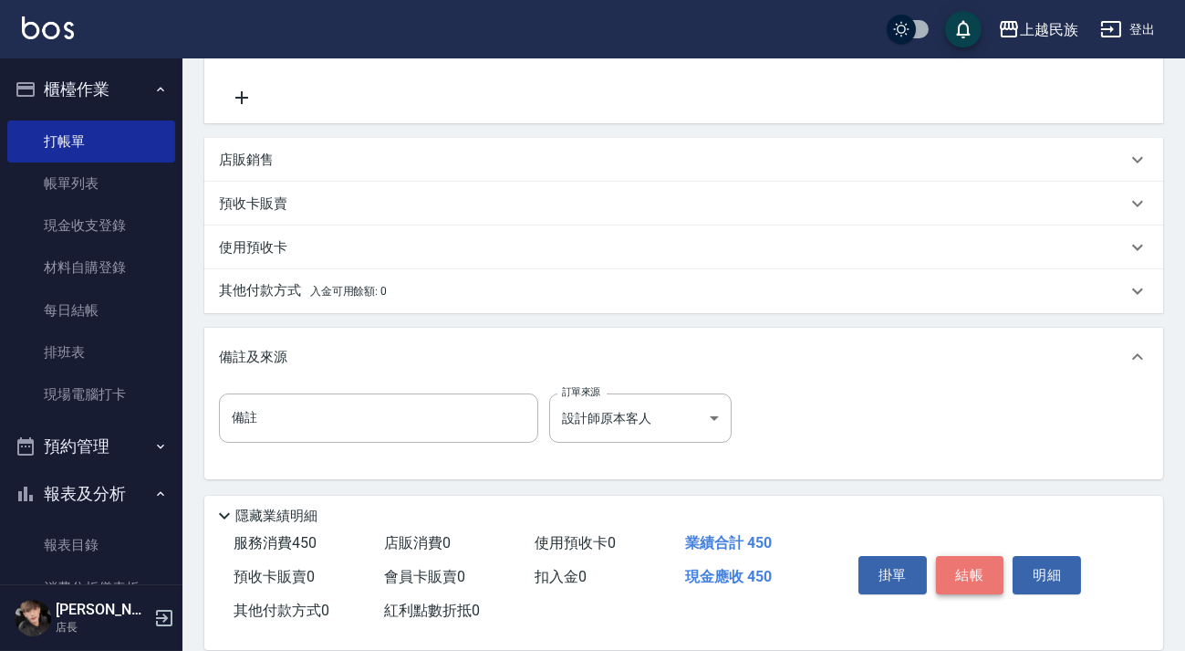
click at [939, 562] on button "結帳" at bounding box center [970, 575] width 68 height 38
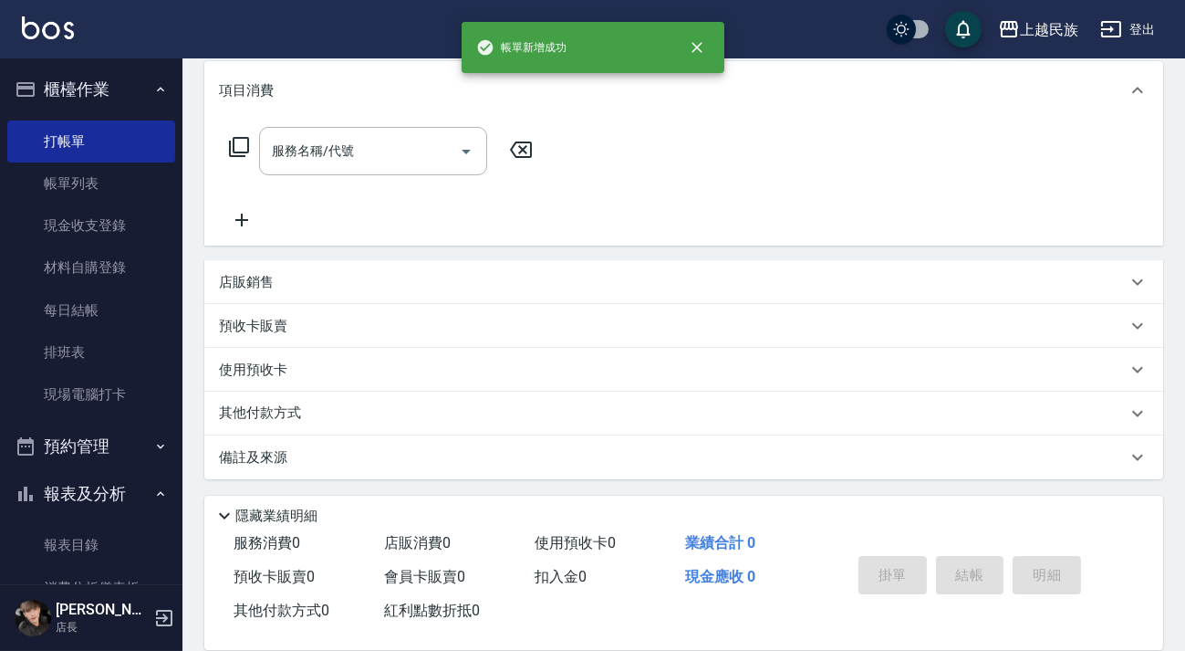
scroll to position [0, 0]
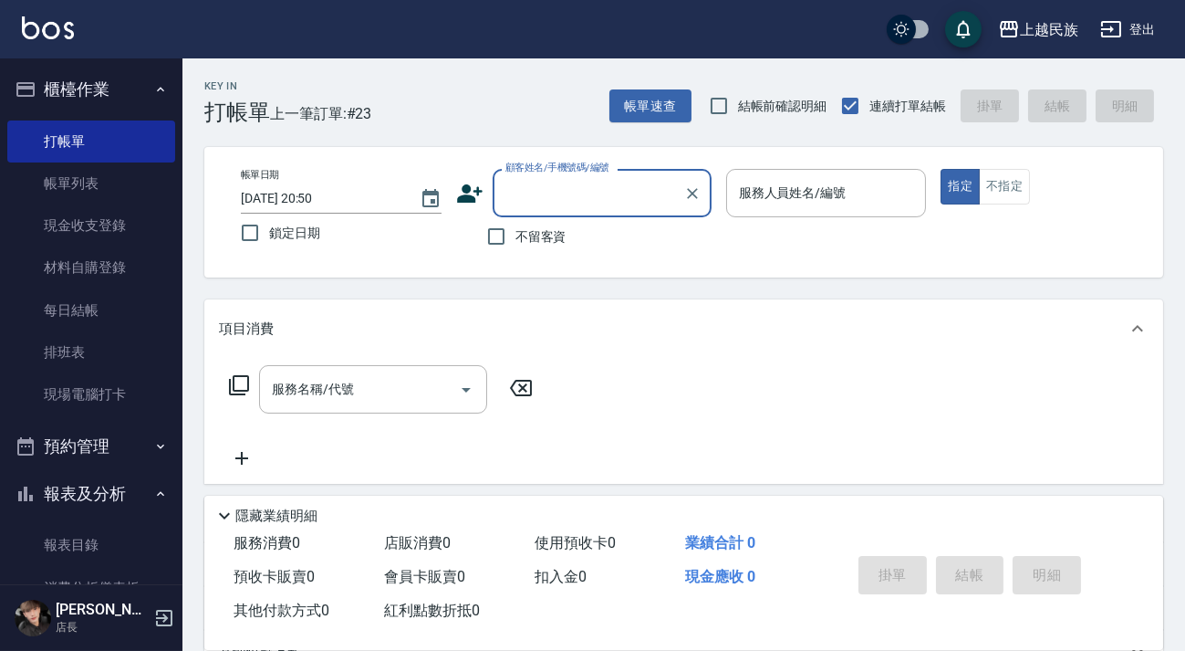
click at [526, 180] on input "顧客姓名/手機號碼/編號" at bounding box center [588, 193] width 175 height 32
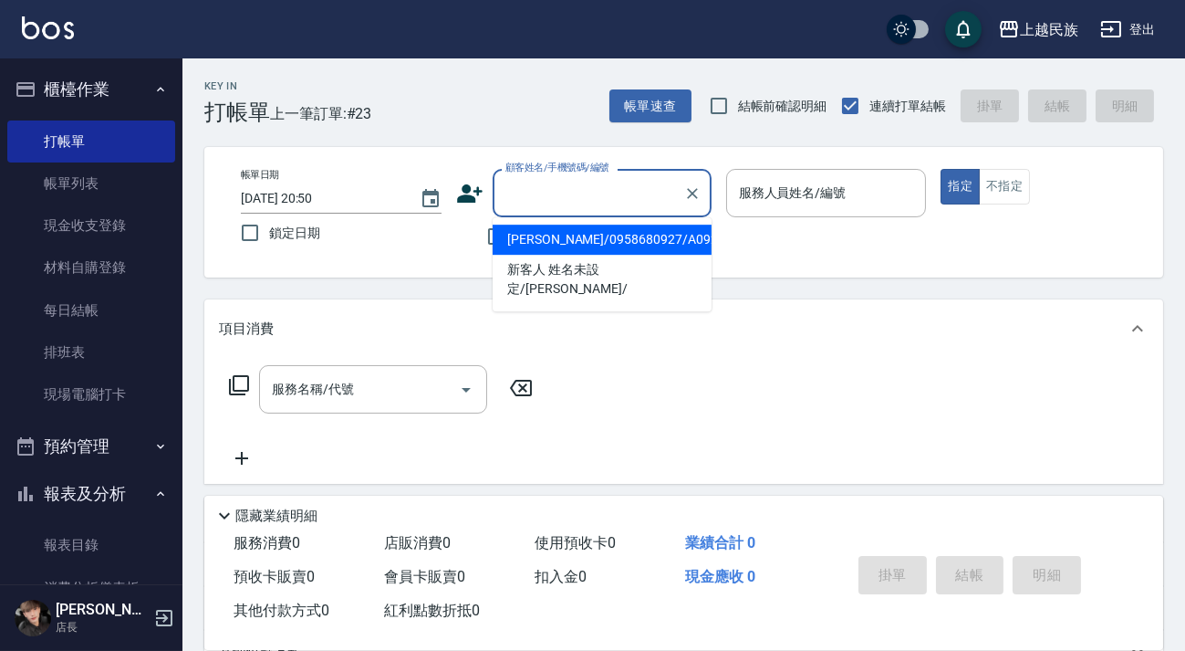
click at [768, 217] on p at bounding box center [826, 226] width 201 height 19
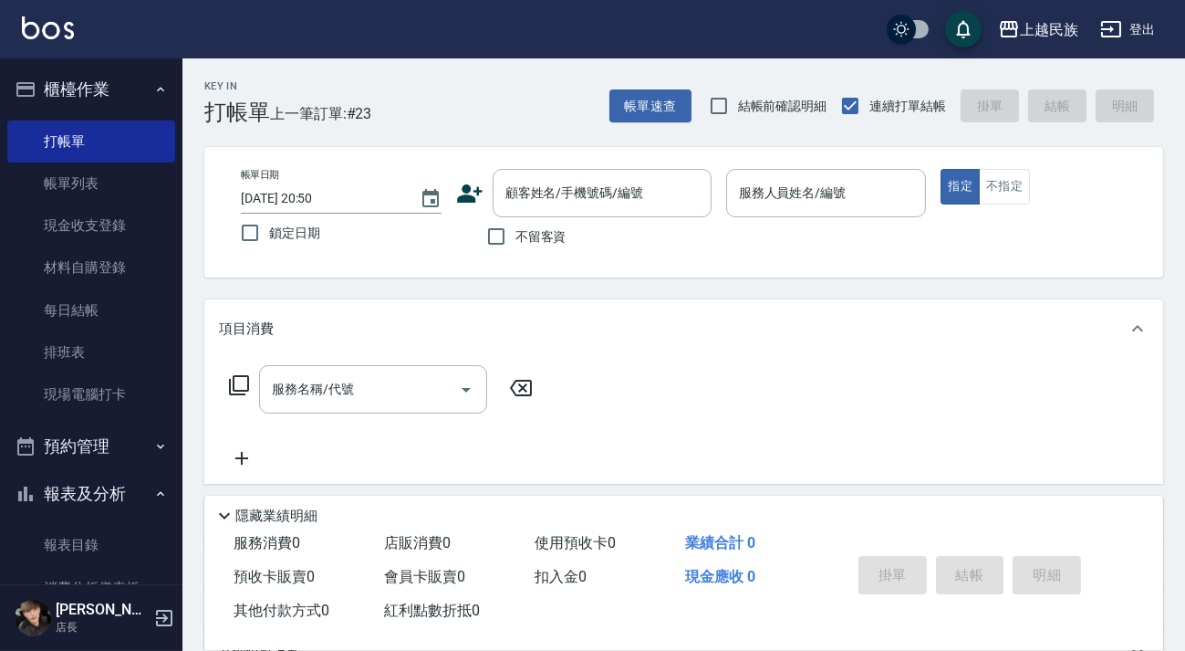
click at [520, 234] on span "不留客資" at bounding box center [540, 236] width 51 height 19
click at [515, 234] on input "不留客資" at bounding box center [496, 236] width 38 height 38
checkbox input "true"
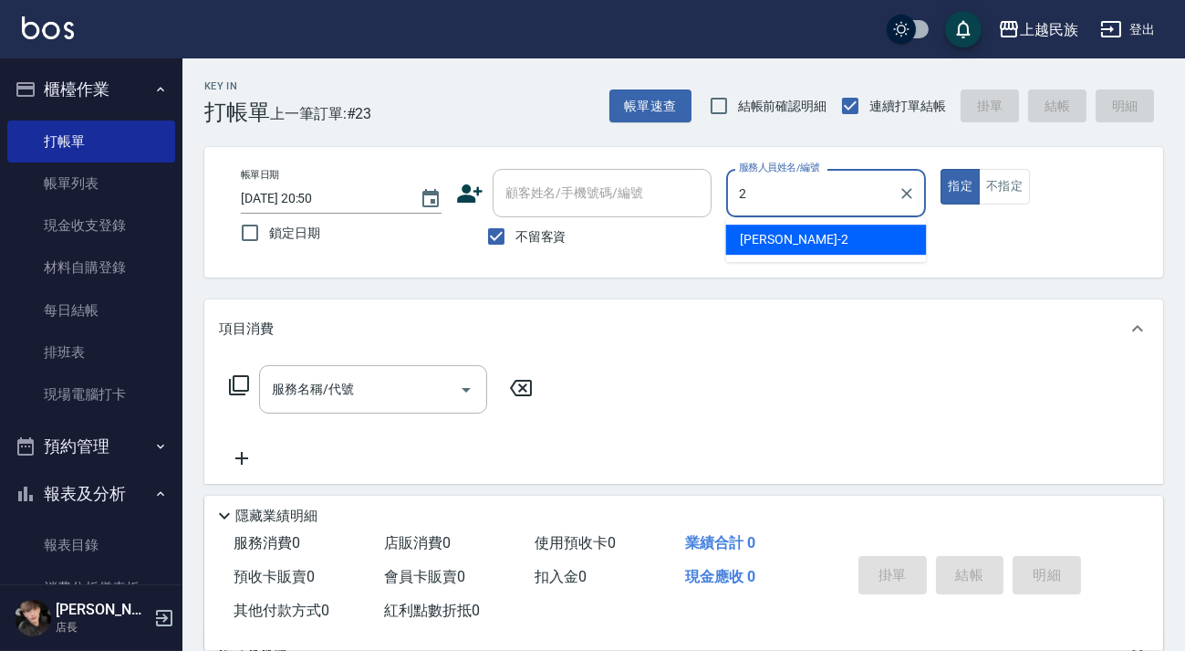
type input "Alan-2"
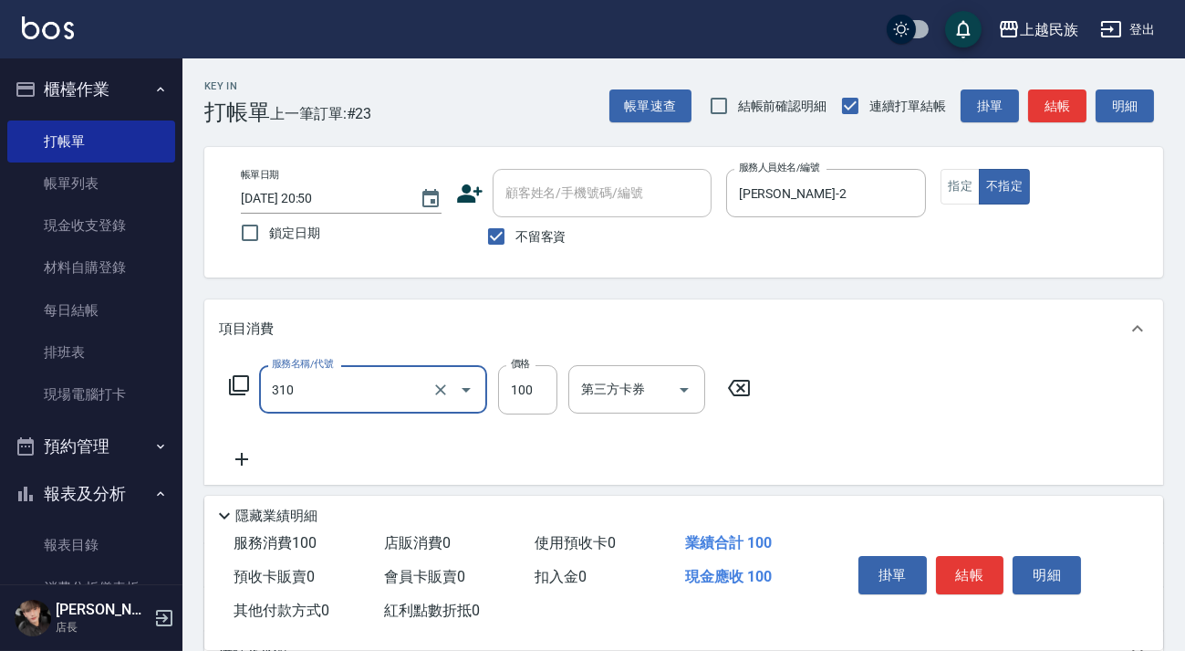
type input "瀏海100(310)"
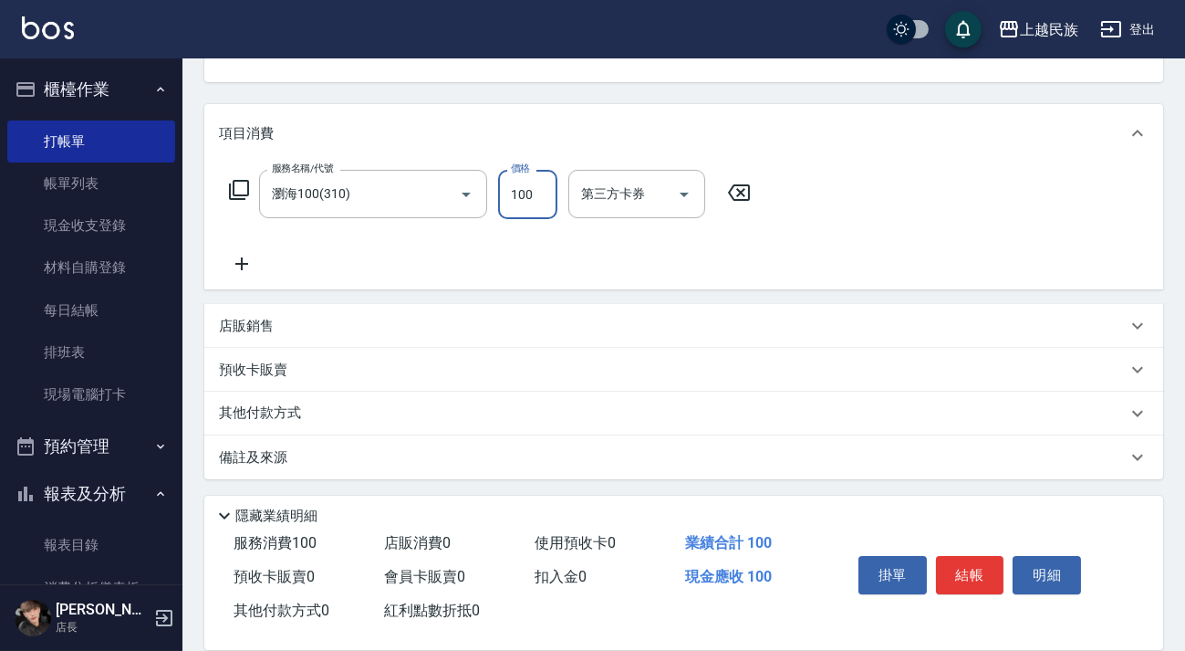
click at [659, 463] on div "備註及來源" at bounding box center [673, 457] width 908 height 19
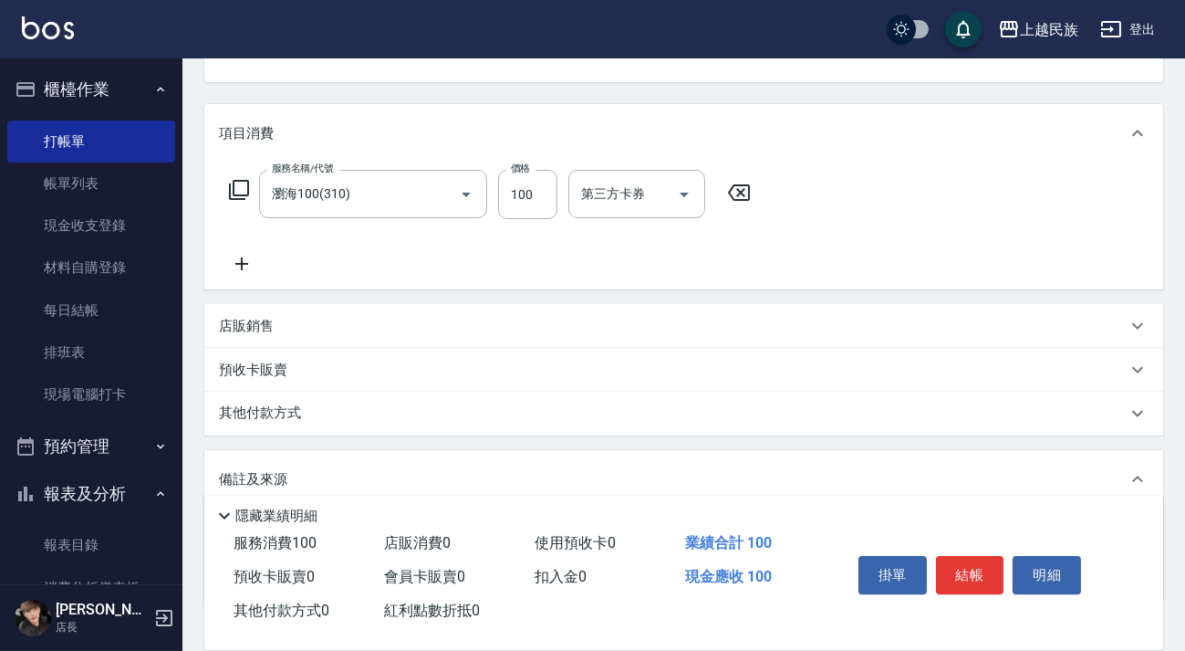
scroll to position [318, 0]
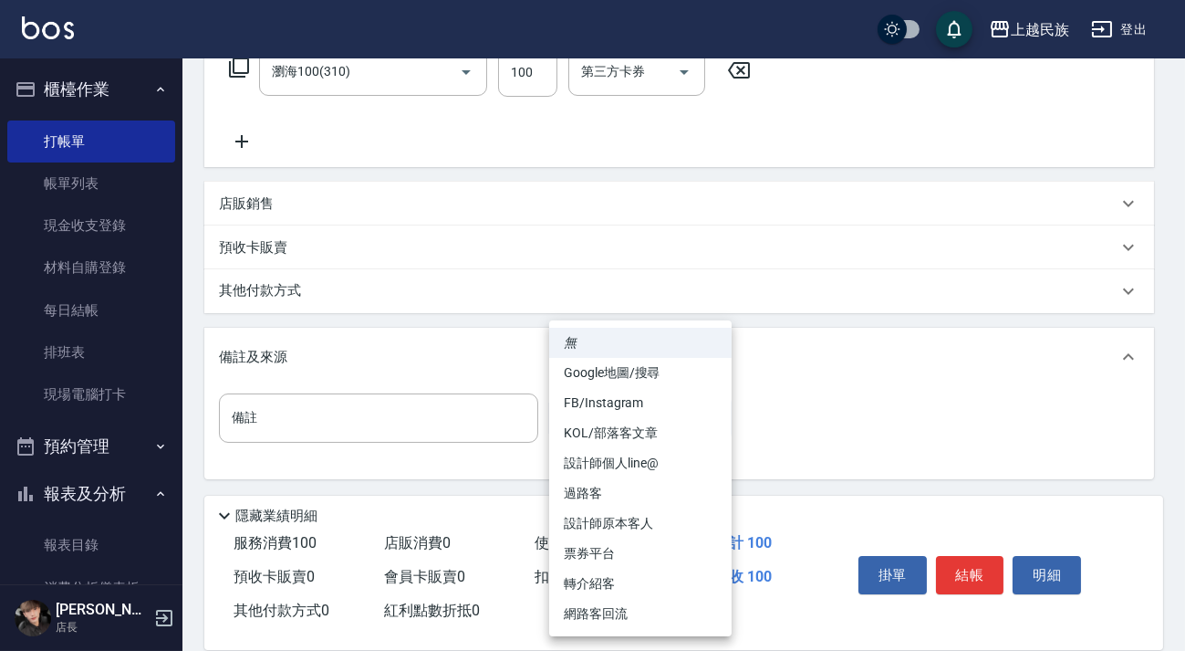
click at [712, 428] on body "上越民族 登出 櫃檯作業 打帳單 帳單列表 現金收支登錄 材料自購登錄 每日結帳 排班表 現場電腦打卡 預約管理 預約管理 單日預約紀錄 單週預約紀錄 報表及…" at bounding box center [592, 166] width 1185 height 968
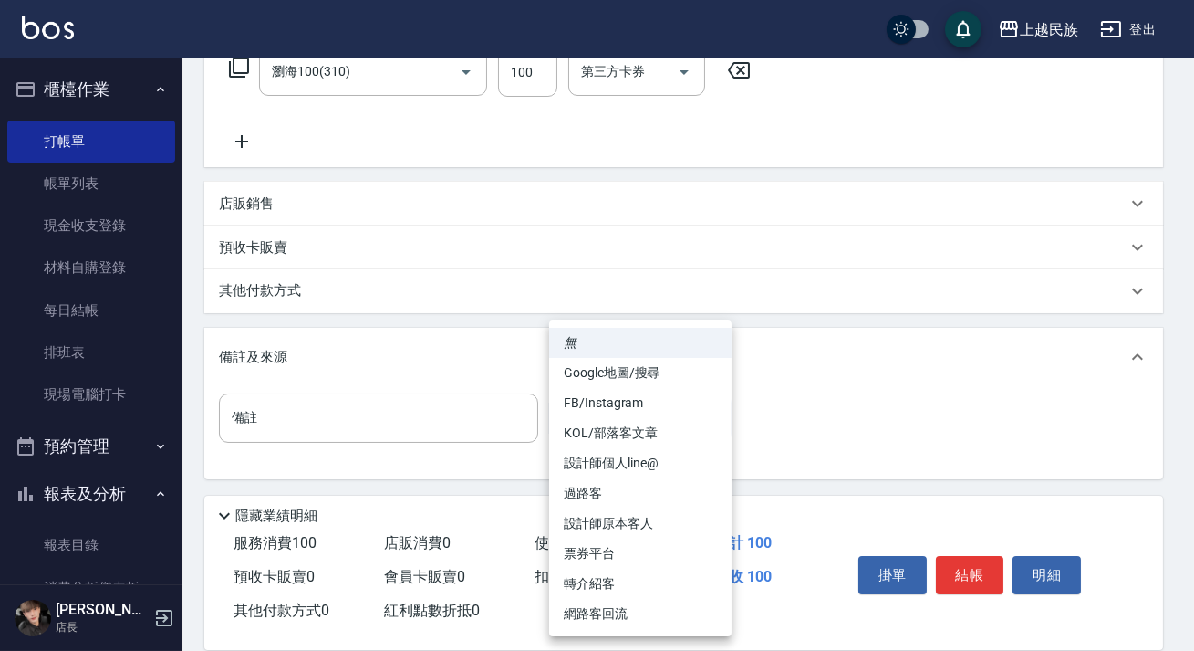
click at [683, 499] on li "過路客" at bounding box center [640, 493] width 182 height 30
type input "過路客"
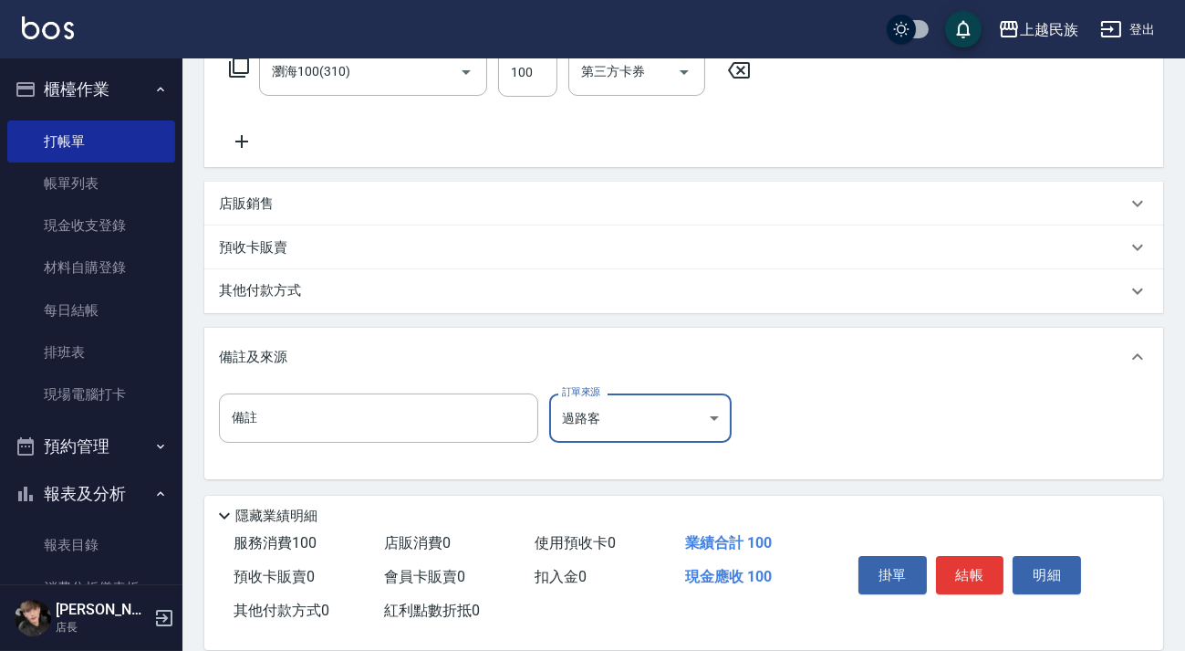
click at [946, 564] on button "結帳" at bounding box center [970, 575] width 68 height 38
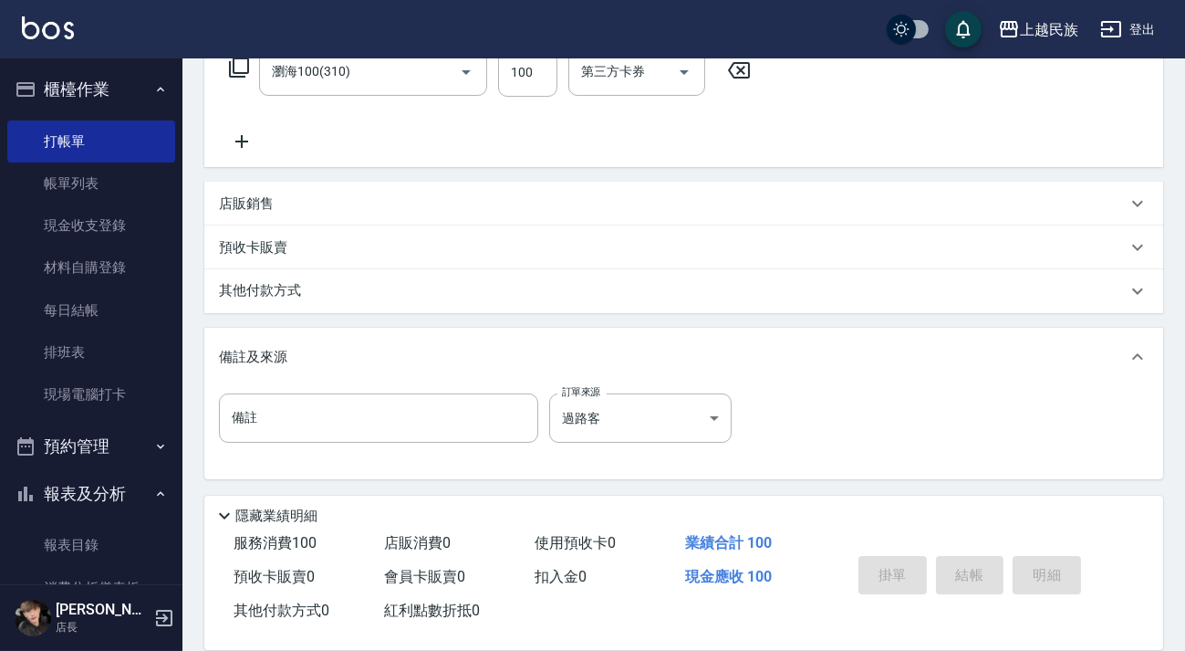
type input "2025/10/08 20:51"
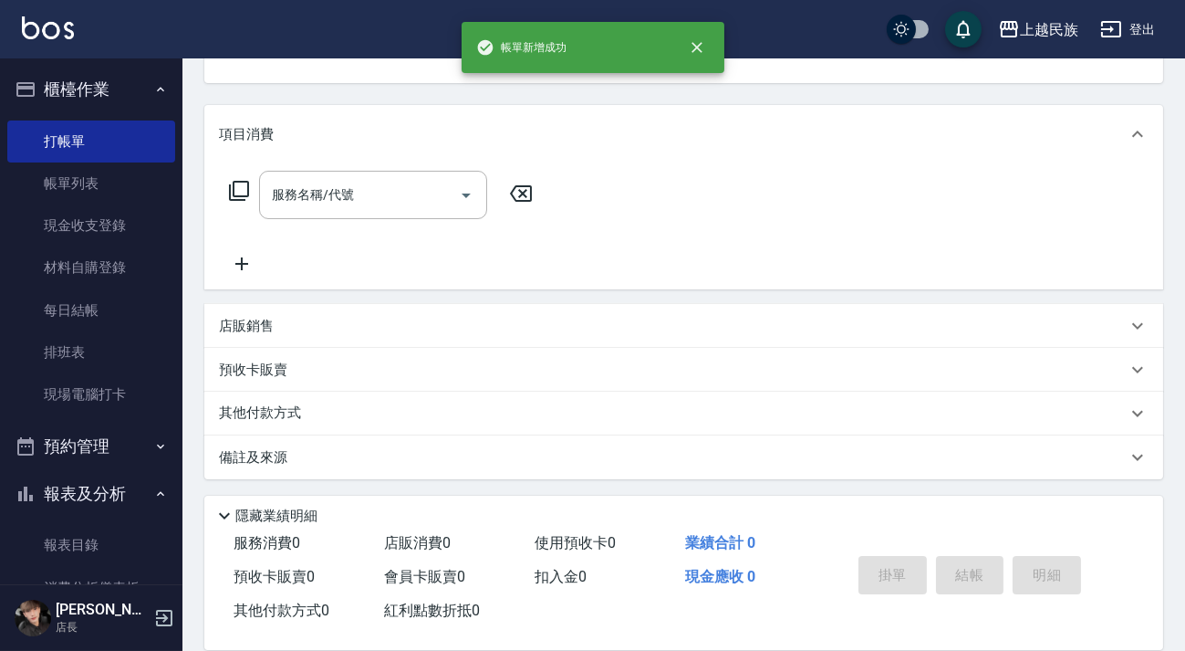
scroll to position [0, 0]
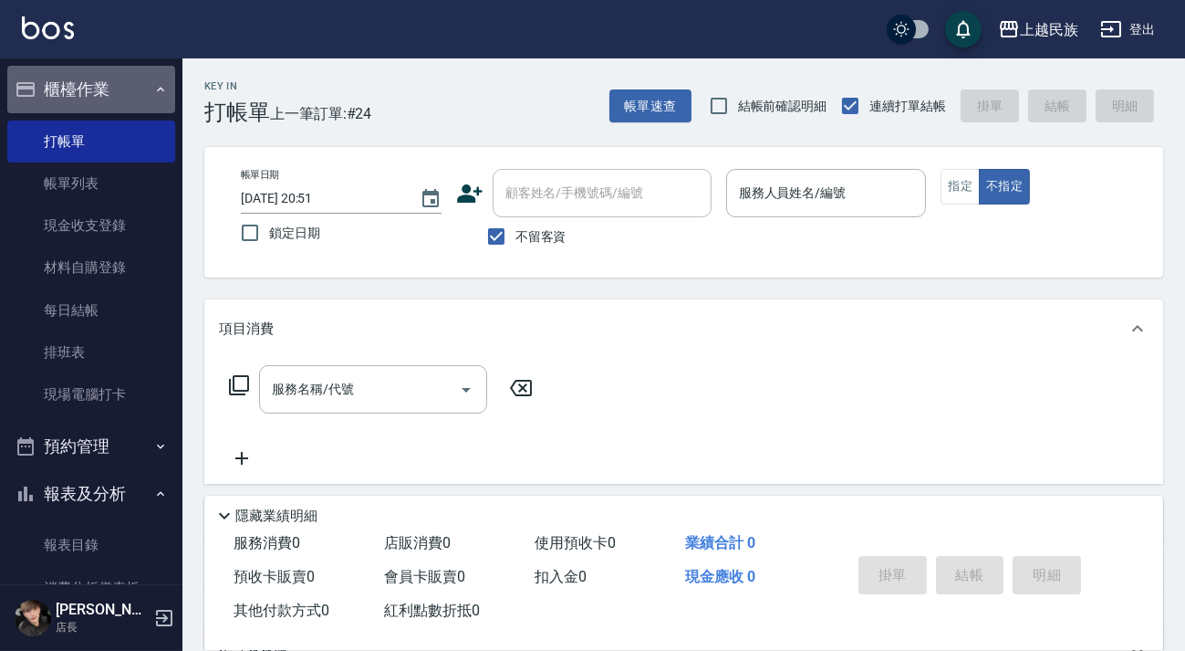
click at [133, 91] on button "櫃檯作業" at bounding box center [91, 89] width 168 height 47
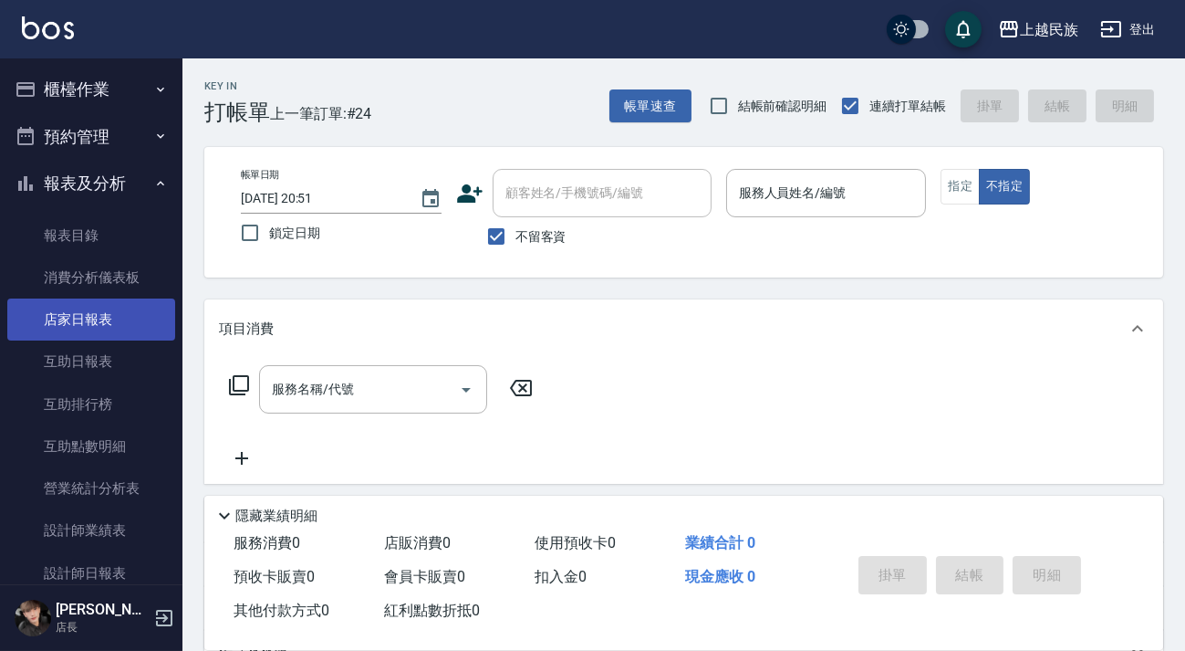
click at [99, 303] on link "店家日報表" at bounding box center [91, 319] width 168 height 42
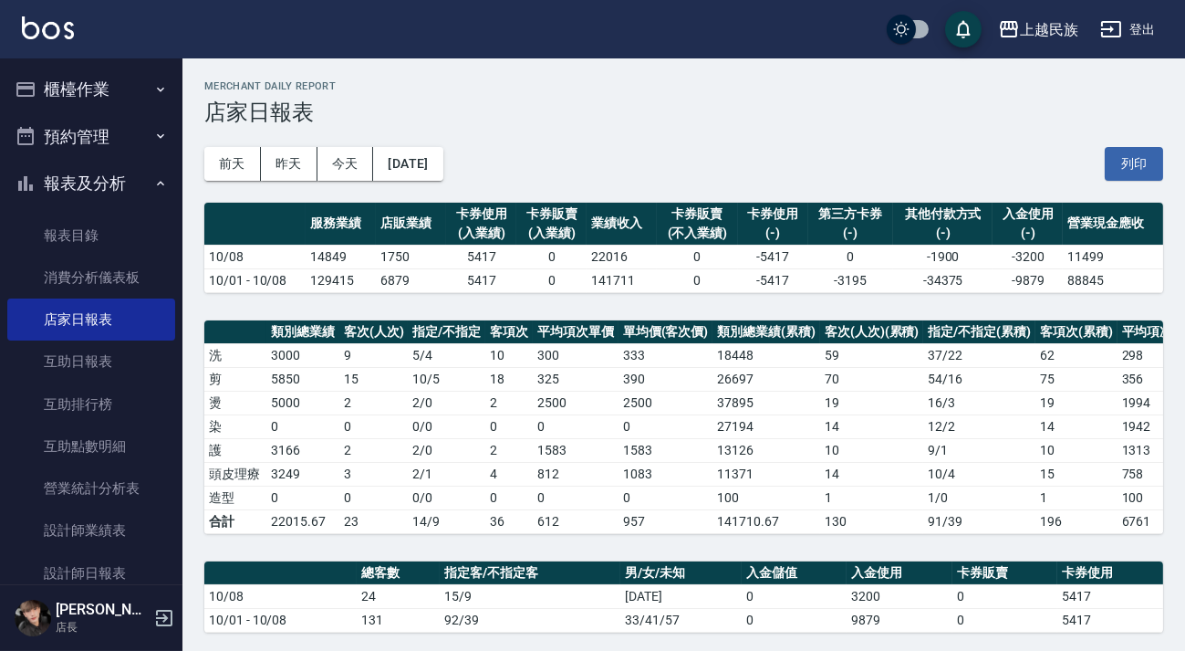
scroll to position [414, 0]
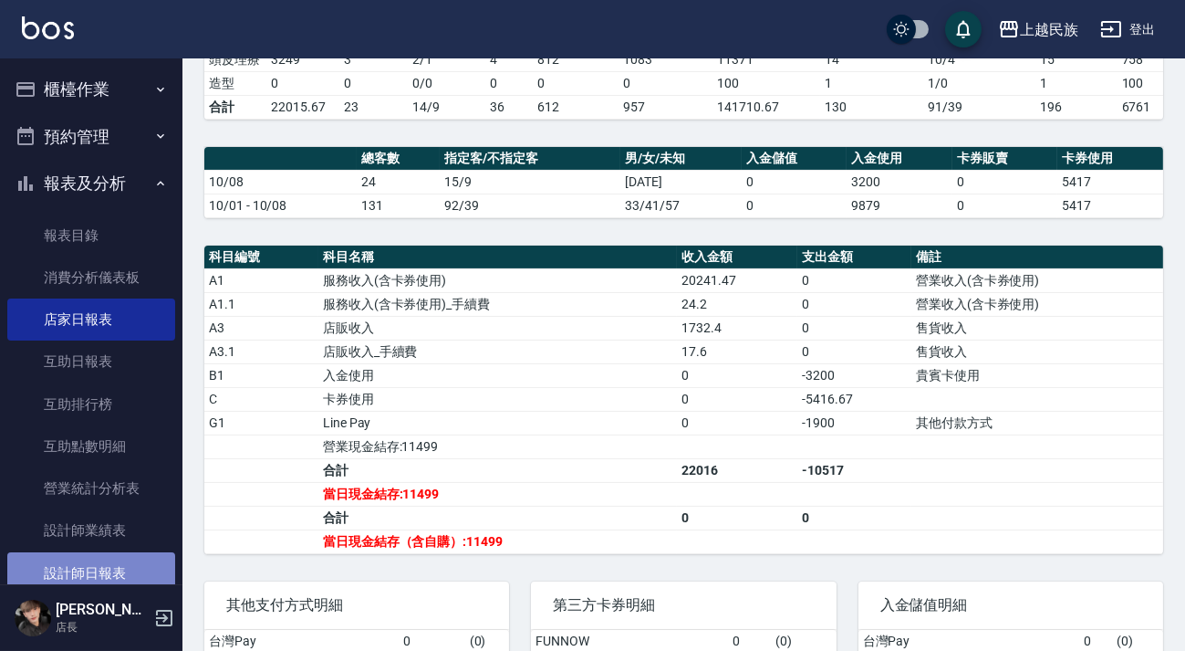
click at [116, 575] on link "設計師日報表" at bounding box center [91, 573] width 168 height 42
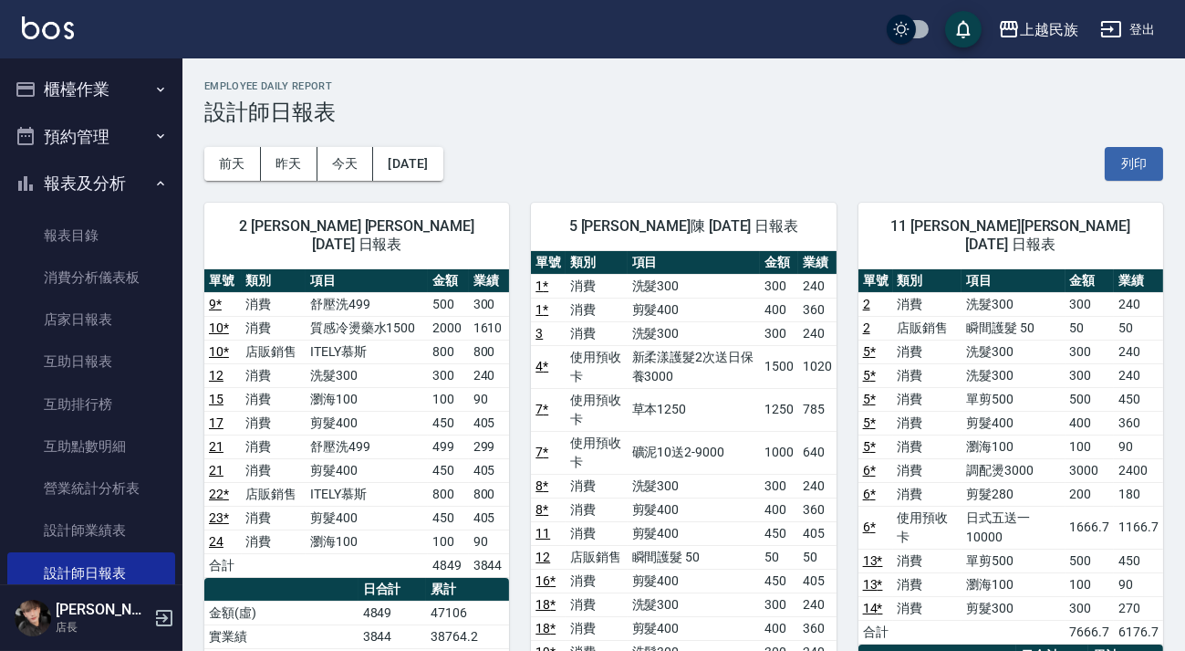
click at [161, 178] on button "報表及分析" at bounding box center [91, 183] width 168 height 47
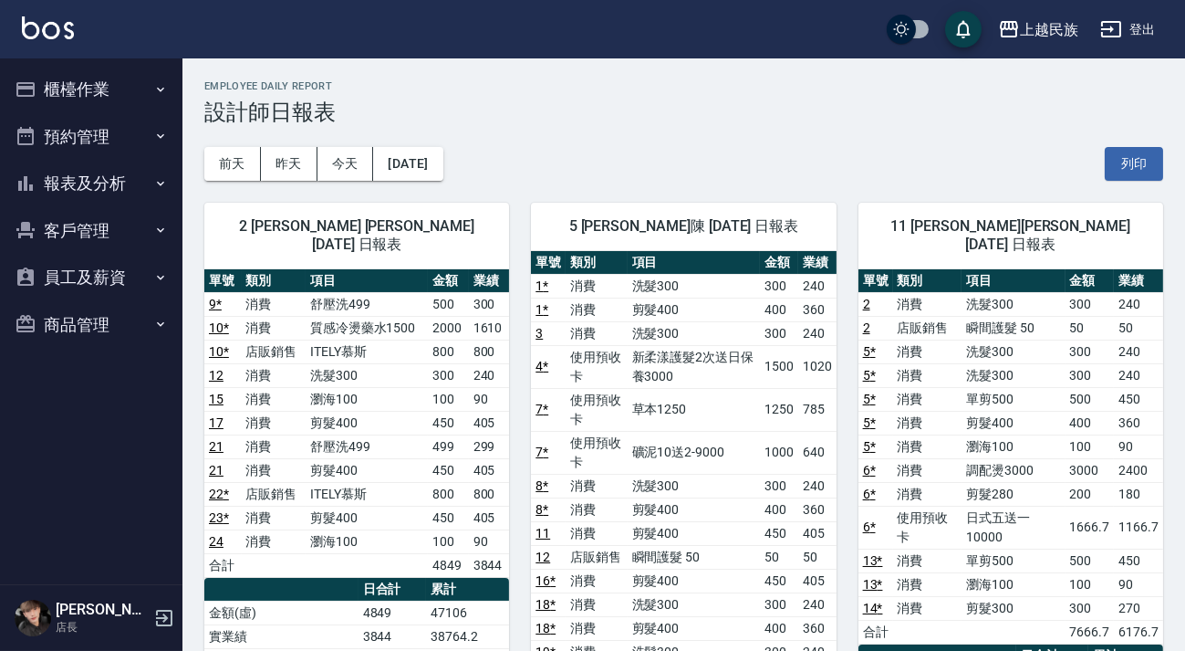
drag, startPoint x: 164, startPoint y: 89, endPoint x: 160, endPoint y: 105, distance: 16.2
click at [163, 89] on icon "button" at bounding box center [160, 89] width 15 height 15
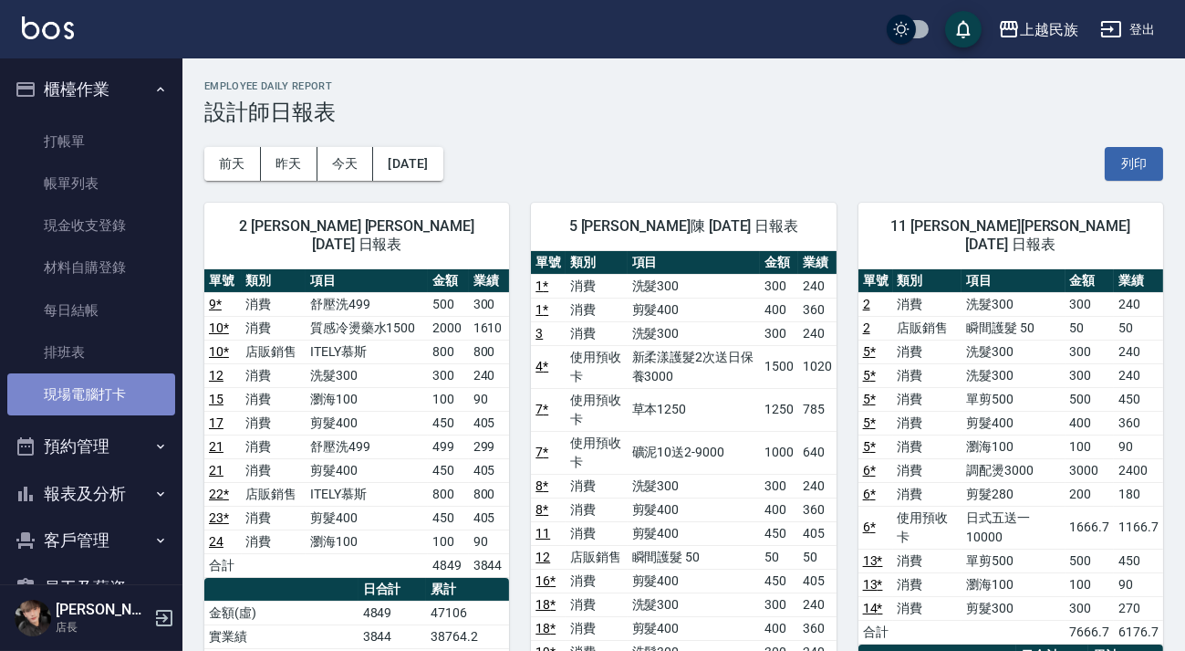
click at [119, 378] on link "現場電腦打卡" at bounding box center [91, 394] width 168 height 42
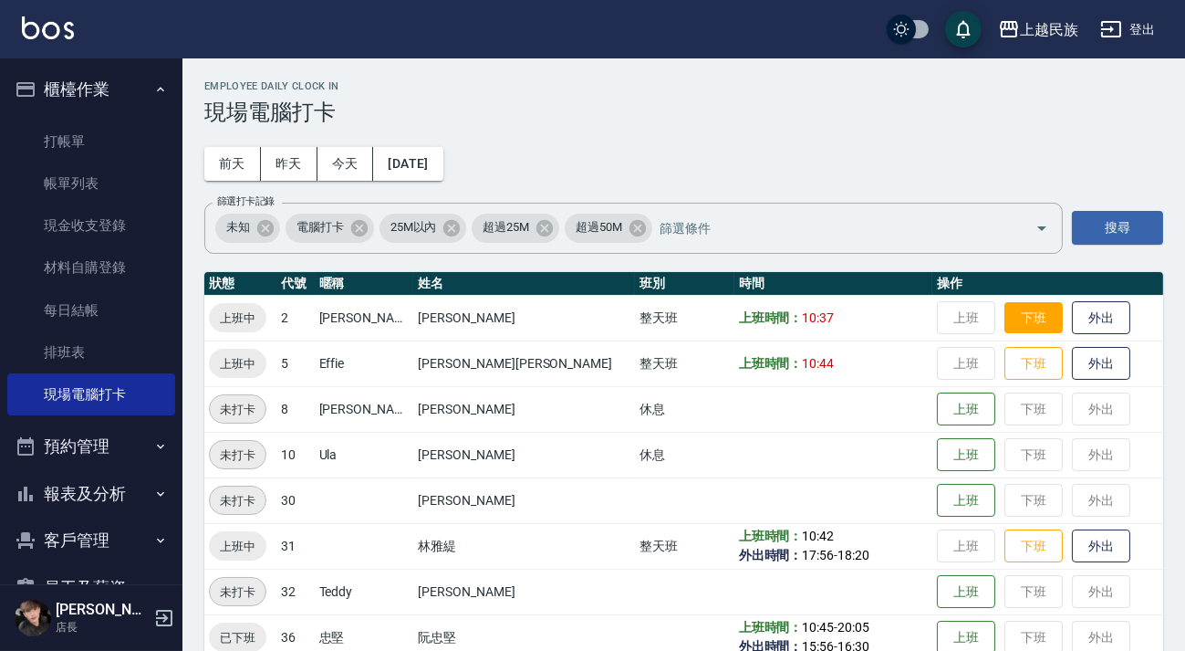
click at [1005, 314] on button "下班" at bounding box center [1034, 318] width 58 height 32
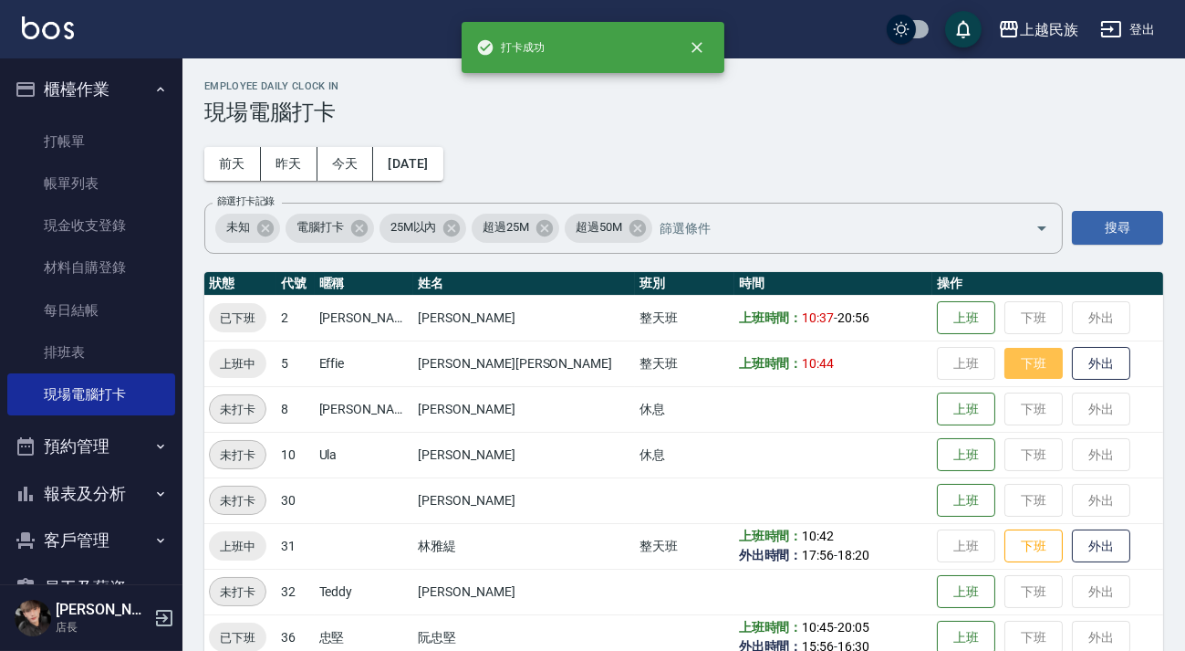
click at [1005, 365] on button "下班" at bounding box center [1034, 364] width 58 height 32
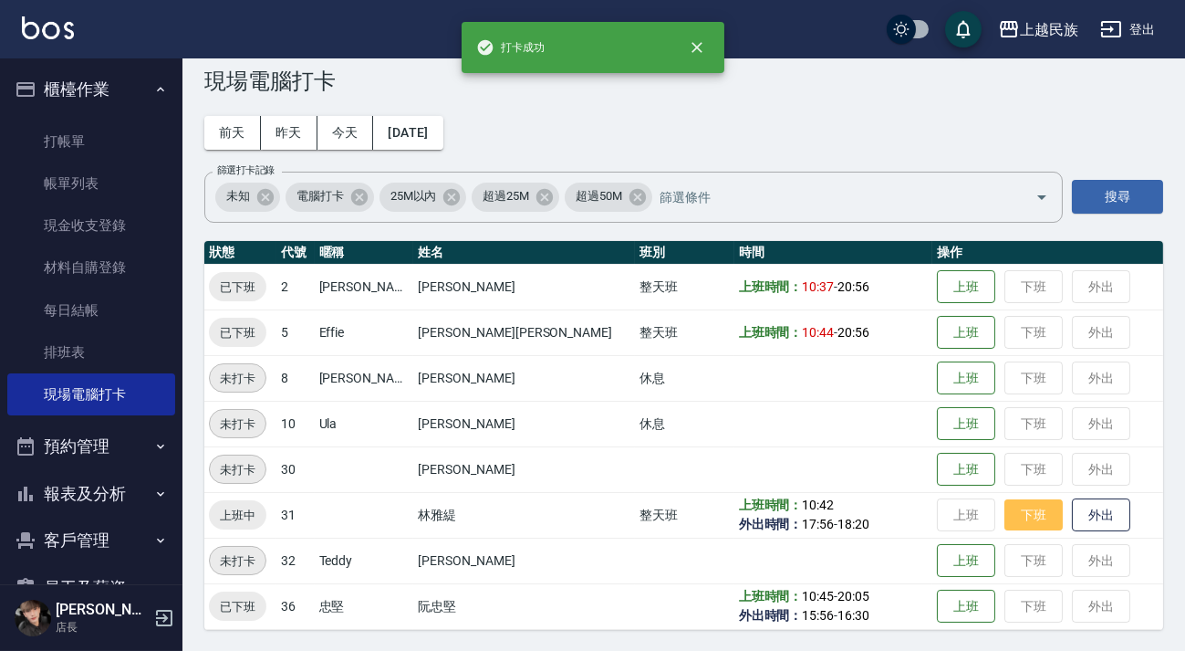
click at [1005, 519] on button "下班" at bounding box center [1034, 515] width 58 height 32
click at [1124, 36] on button "登出" at bounding box center [1128, 30] width 70 height 34
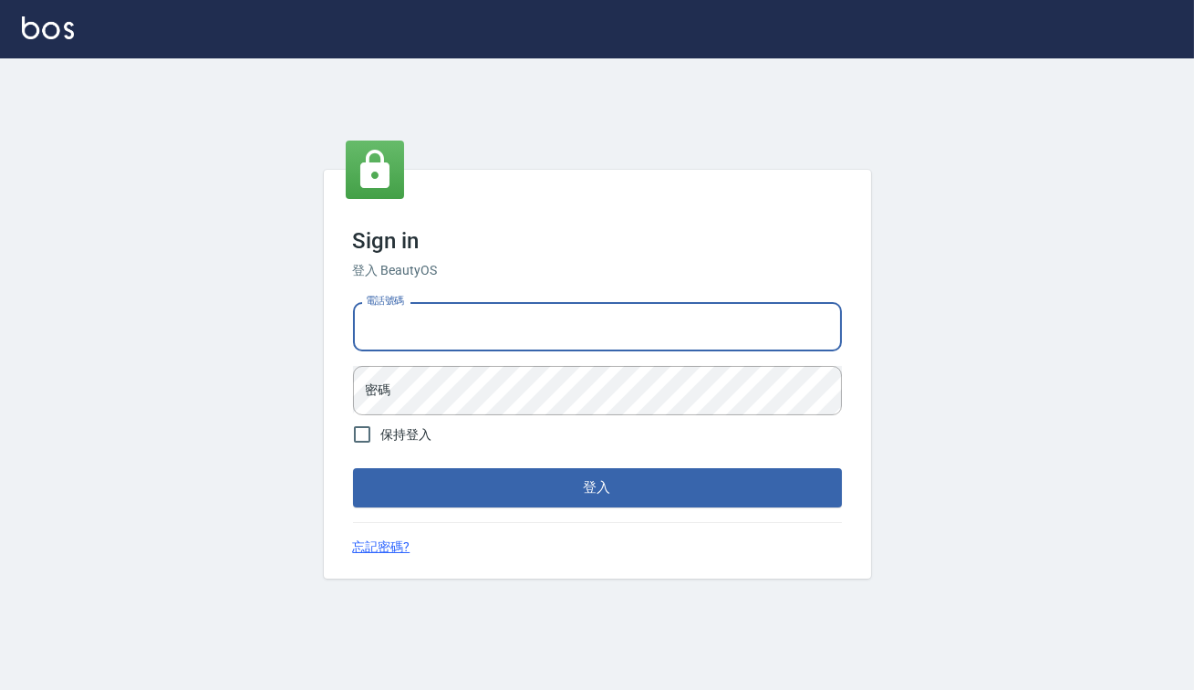
click at [412, 335] on input "電話號碼" at bounding box center [597, 326] width 489 height 49
type input "0928704656"
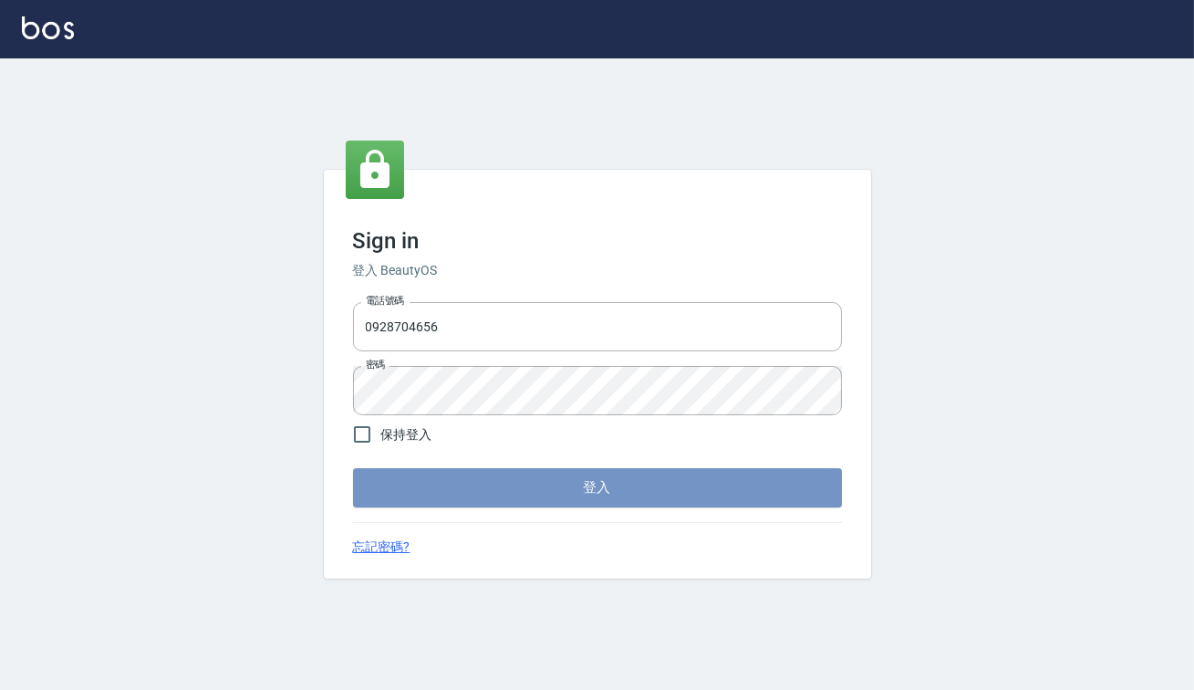
click at [583, 491] on button "登入" at bounding box center [597, 487] width 489 height 38
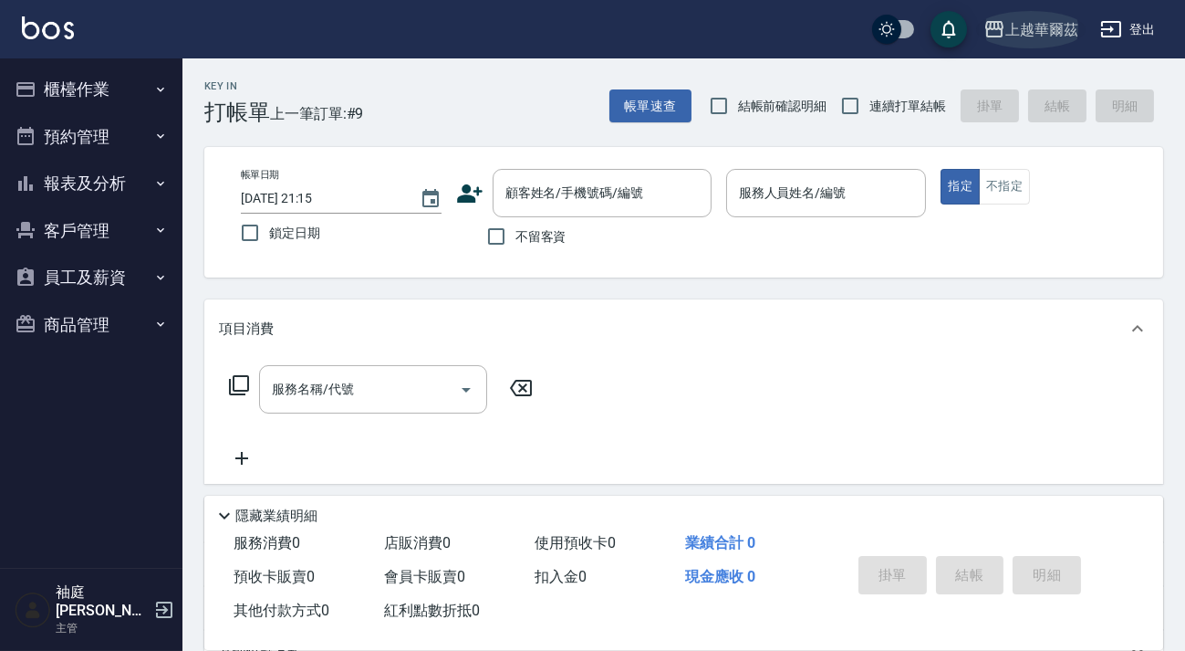
click at [1040, 25] on div "上越華爾茲" at bounding box center [1041, 29] width 73 height 23
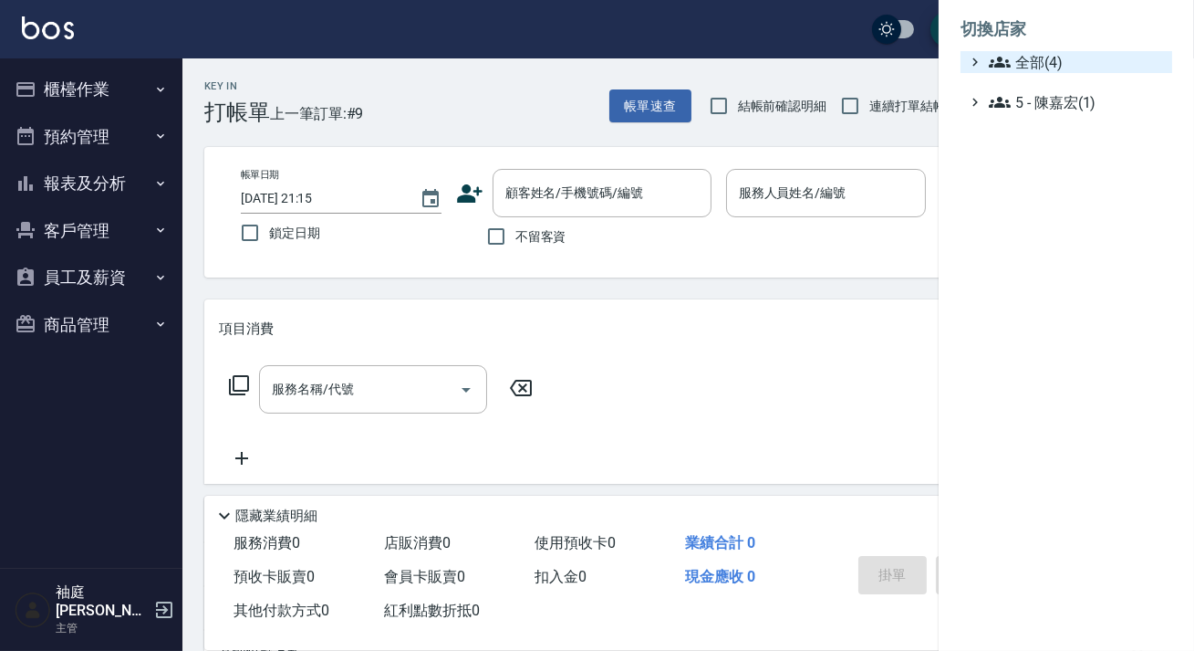
click at [1025, 70] on span "全部(4)" at bounding box center [1077, 62] width 176 height 22
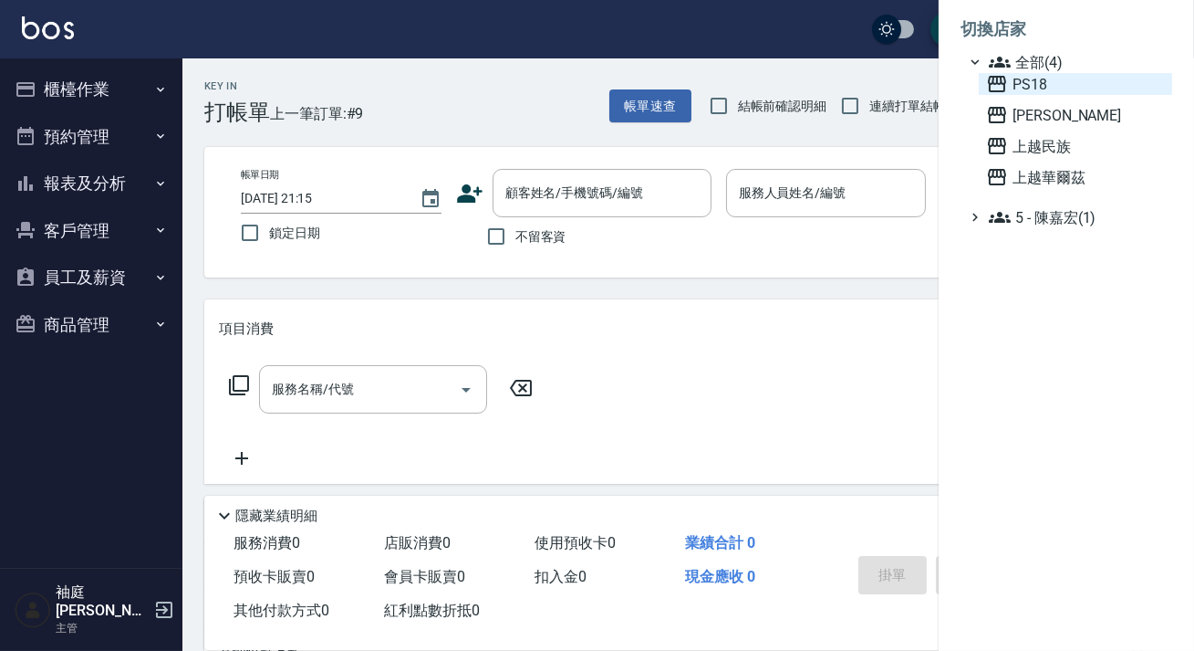
click at [1027, 79] on span "PS18" at bounding box center [1075, 84] width 179 height 22
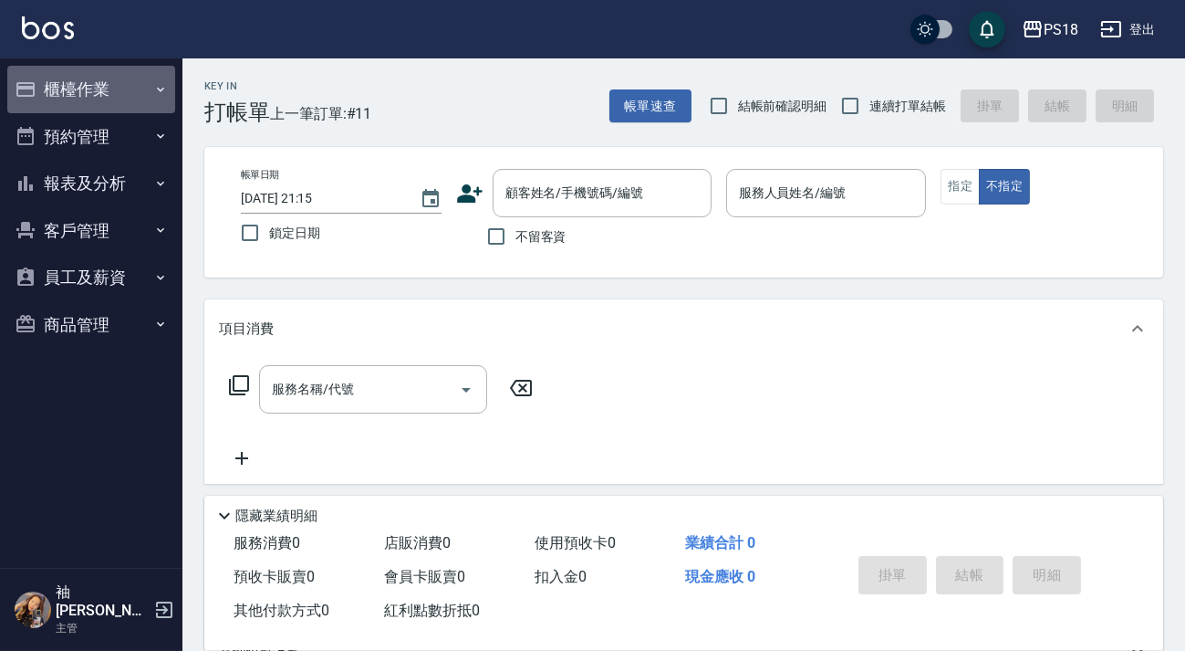
click at [85, 82] on button "櫃檯作業" at bounding box center [91, 89] width 168 height 47
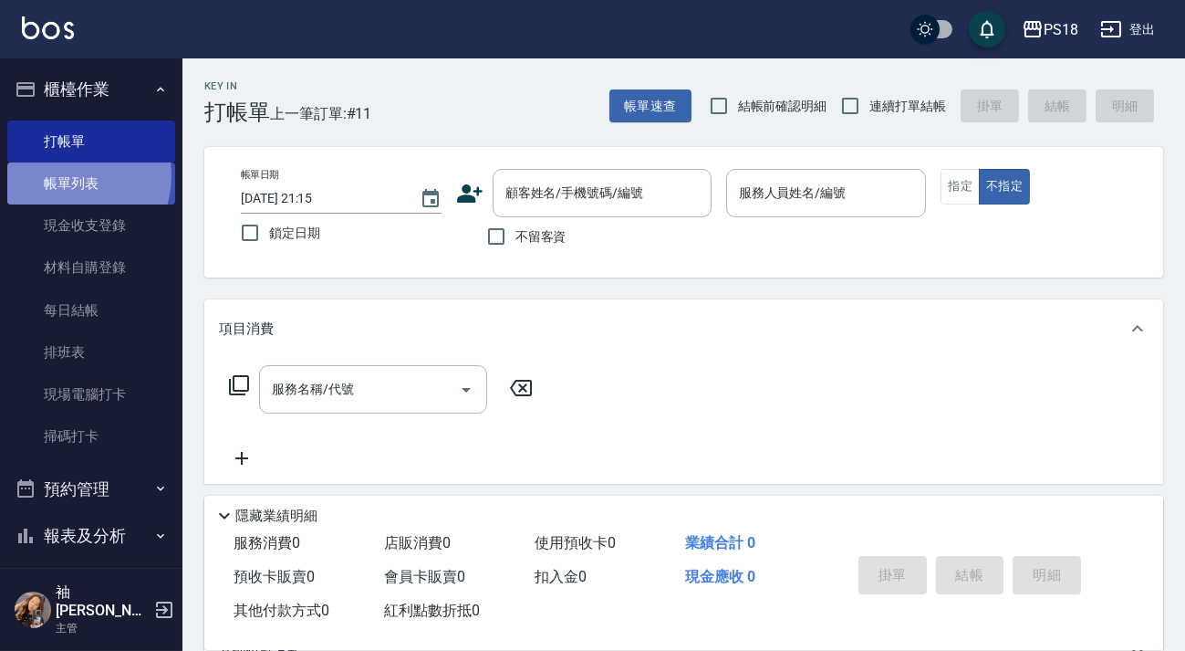
click at [68, 176] on link "帳單列表" at bounding box center [91, 183] width 168 height 42
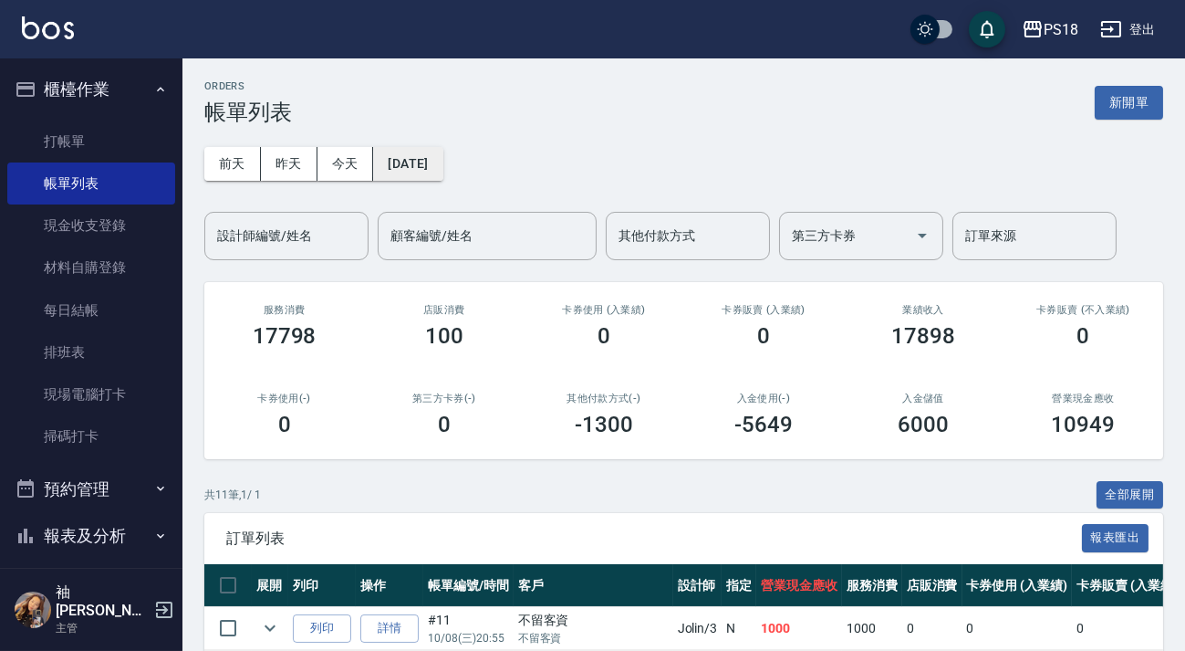
click at [442, 163] on button "[DATE]" at bounding box center [407, 164] width 69 height 34
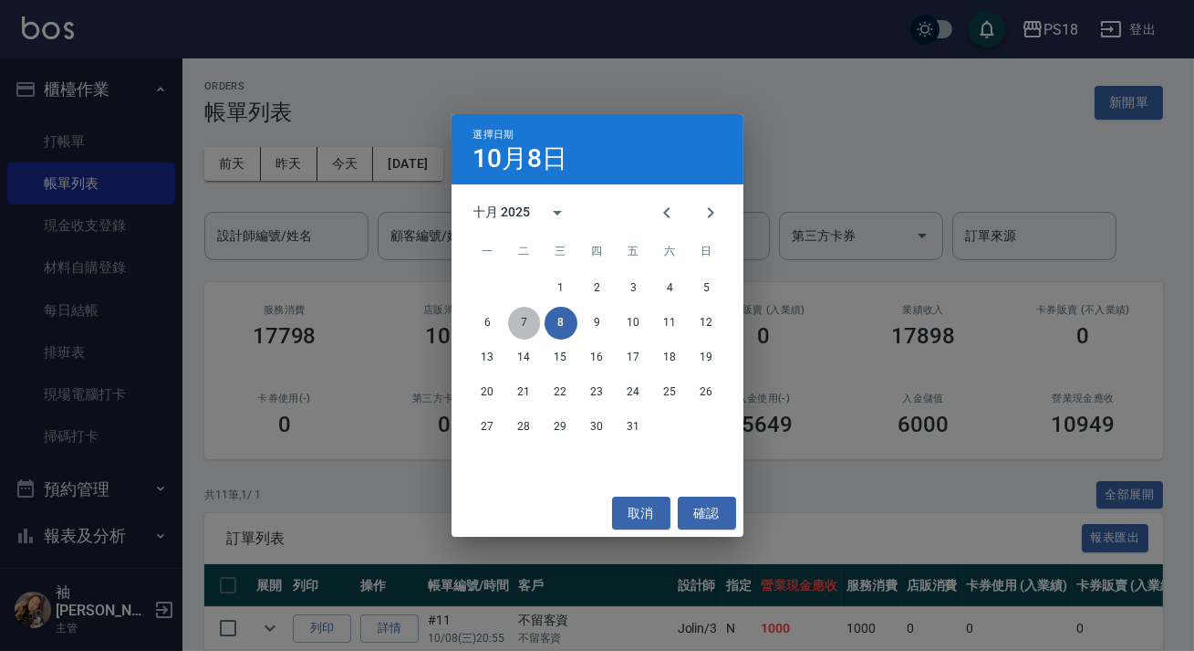
click at [530, 324] on button "7" at bounding box center [524, 323] width 33 height 33
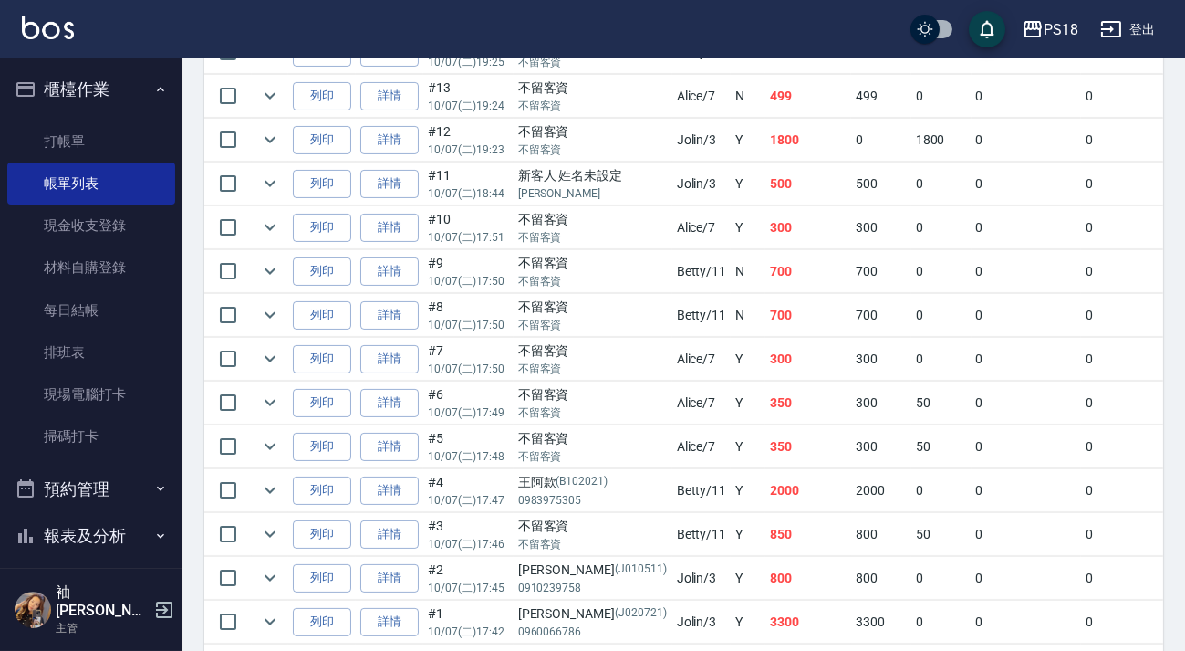
scroll to position [414, 0]
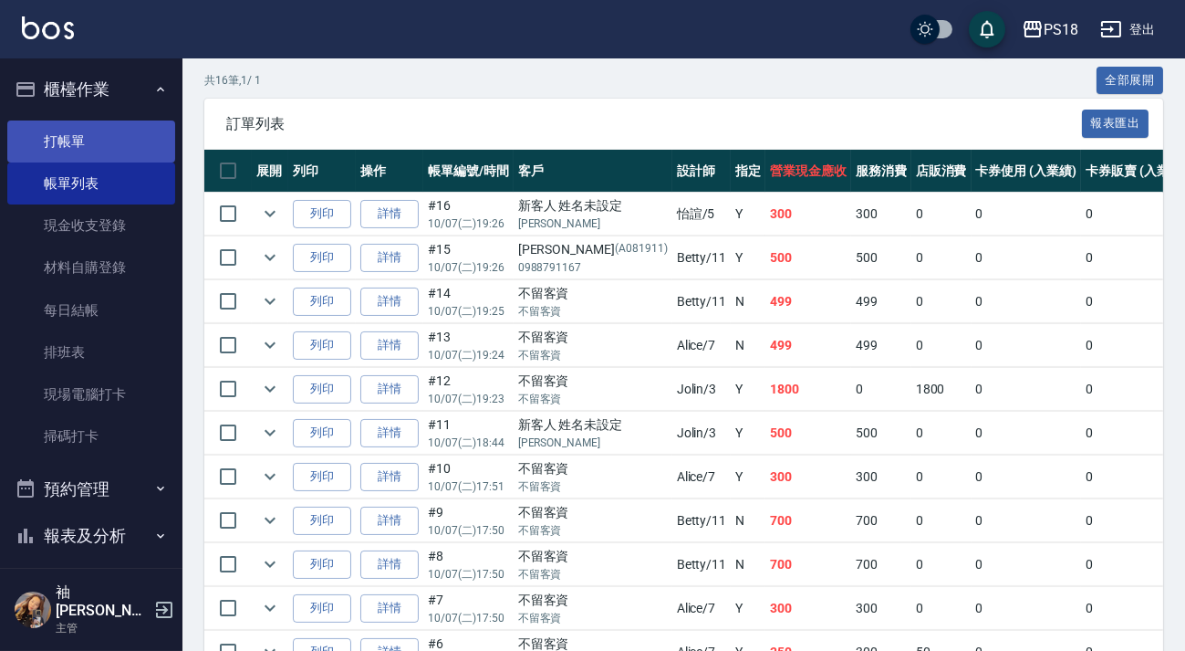
click at [87, 140] on link "打帳單" at bounding box center [91, 141] width 168 height 42
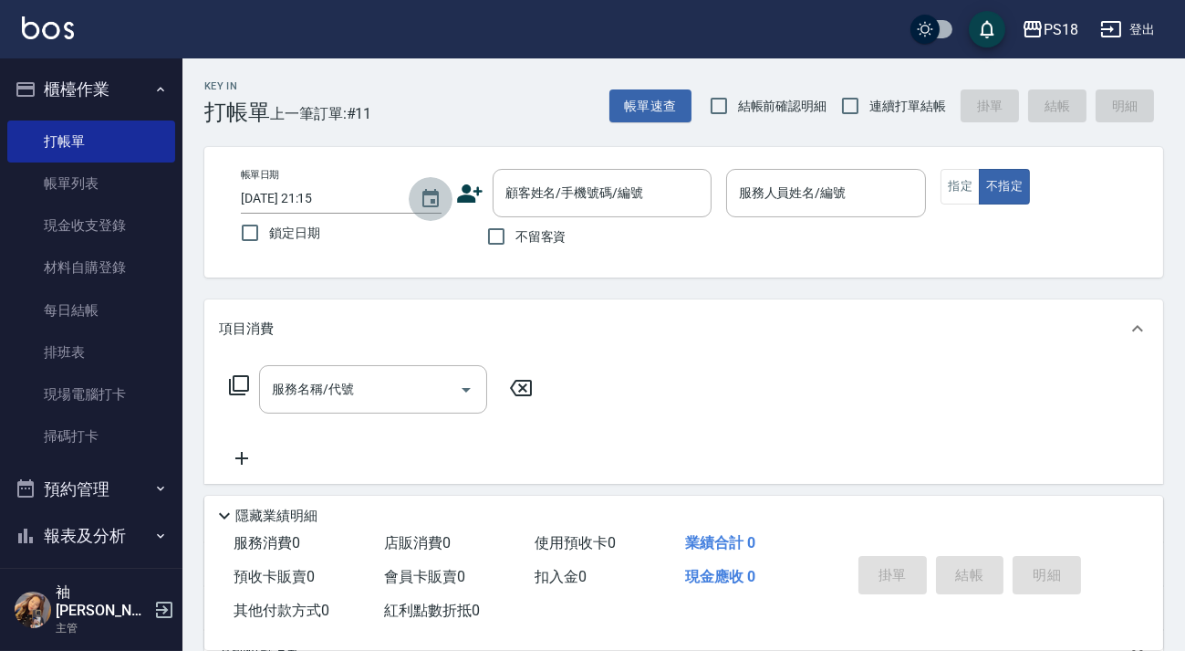
click at [424, 199] on icon "Choose date, selected date is 2025-10-08" at bounding box center [431, 199] width 22 height 22
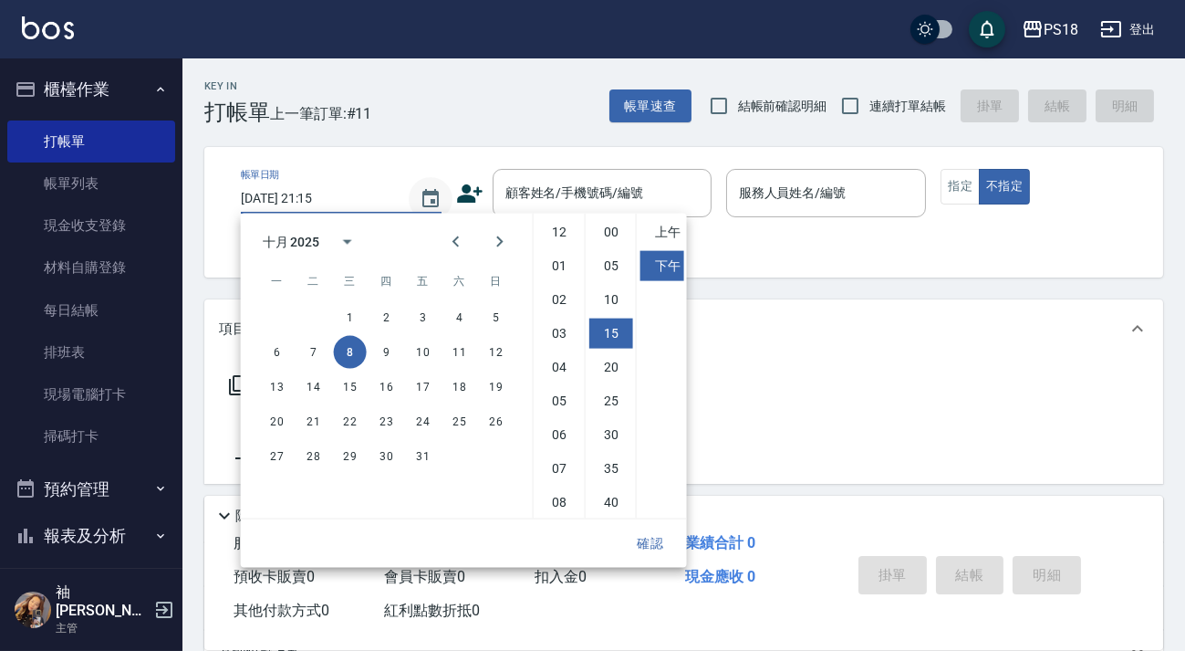
scroll to position [100, 0]
click at [310, 356] on button "7" at bounding box center [313, 352] width 33 height 33
type input "2025/10/07 21:15"
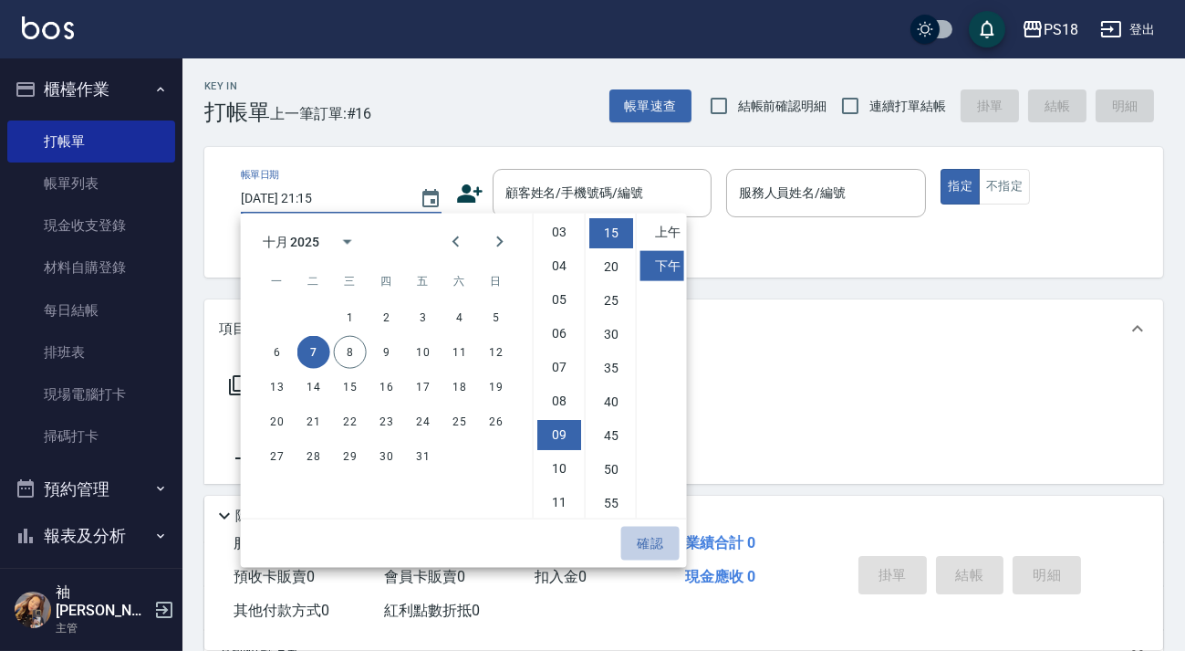
click at [655, 537] on button "確認" at bounding box center [650, 543] width 58 height 34
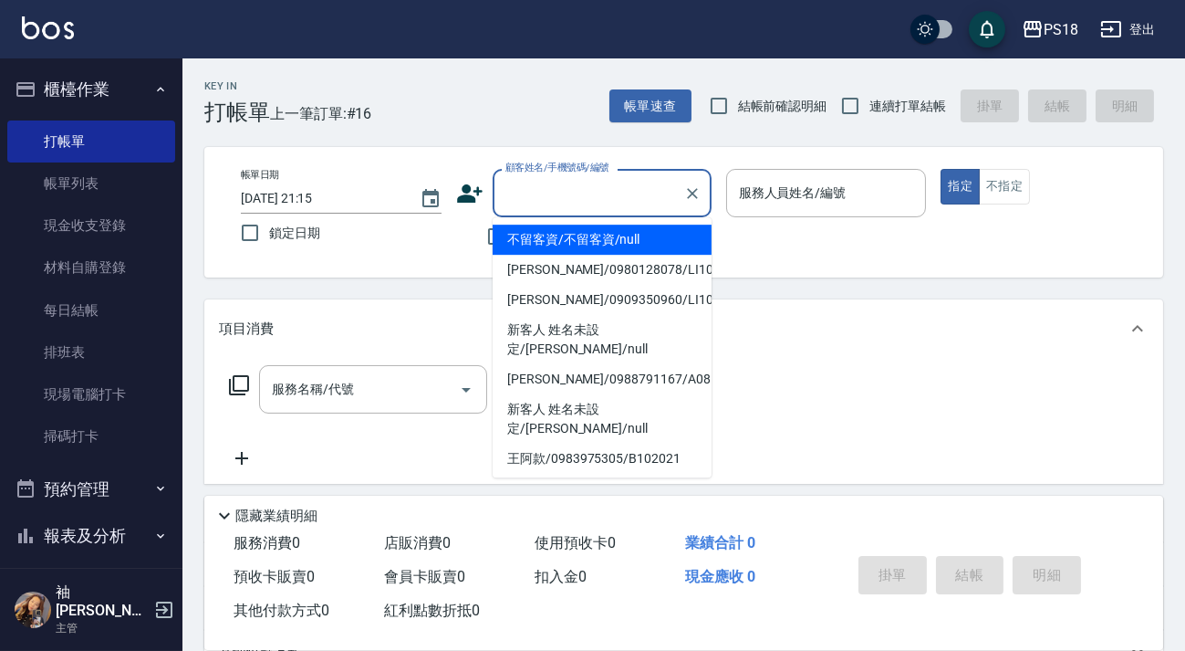
click at [556, 196] on input "顧客姓名/手機號碼/編號" at bounding box center [588, 193] width 175 height 32
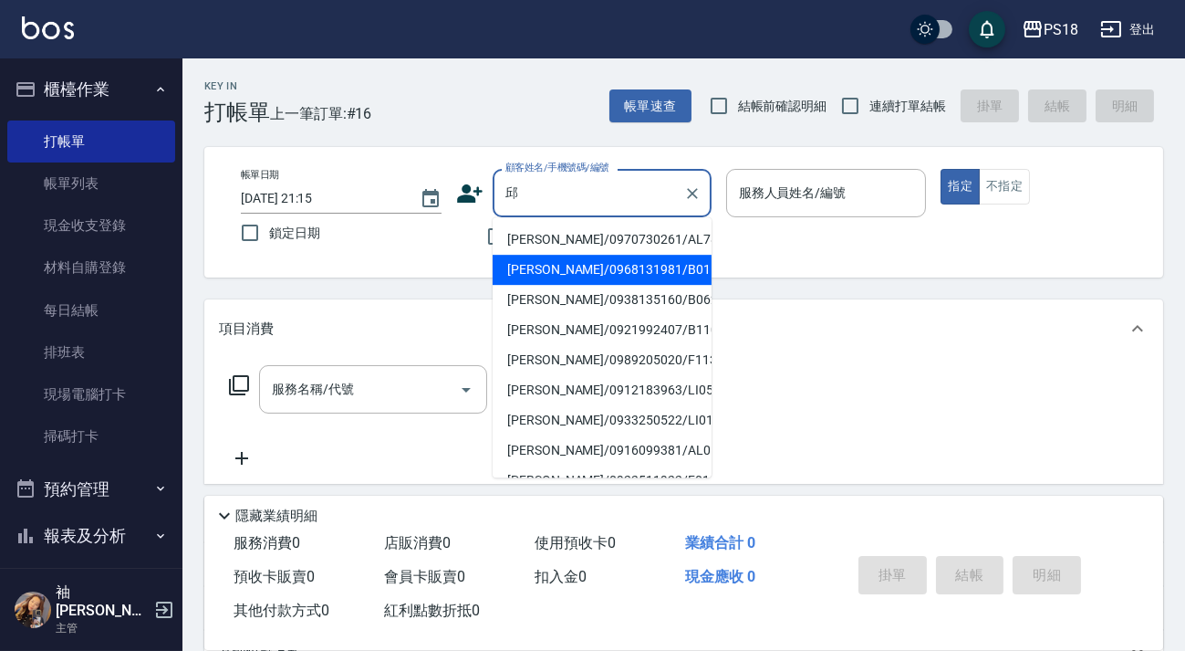
click at [554, 265] on li "邱奕翔/0968131981/B011311" at bounding box center [602, 270] width 219 height 30
type input "邱奕翔/0968131981/B011311"
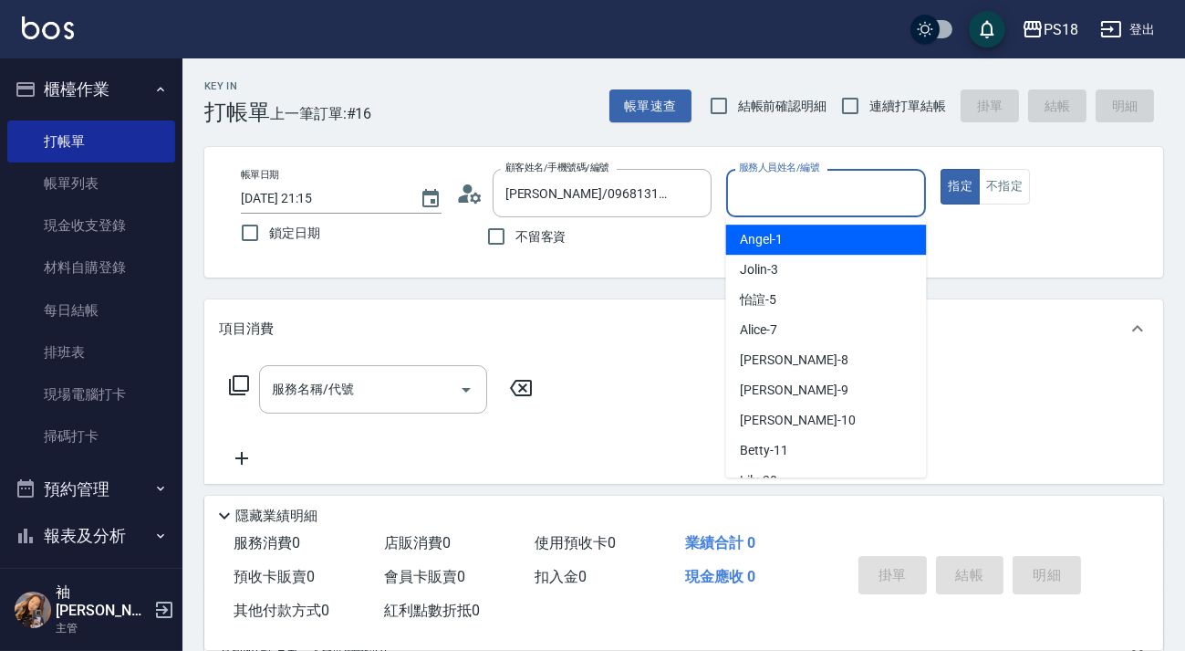
click at [781, 196] on input "服務人員姓名/編號" at bounding box center [826, 193] width 184 height 32
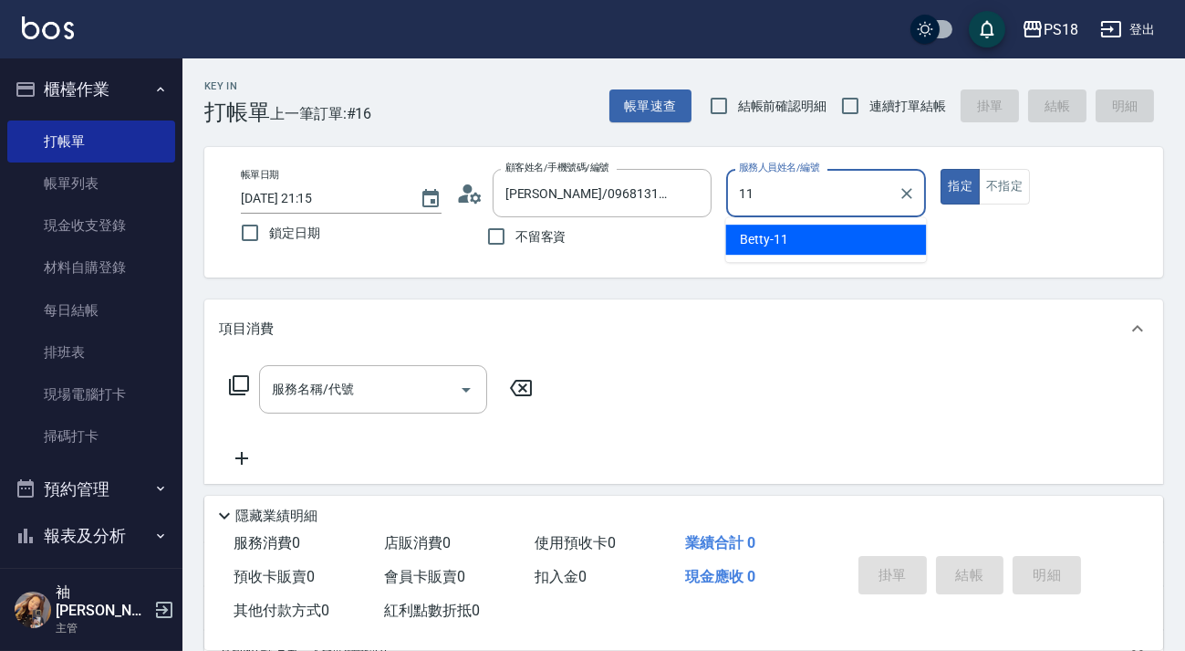
type input "11"
type button "true"
type input "Betty-11"
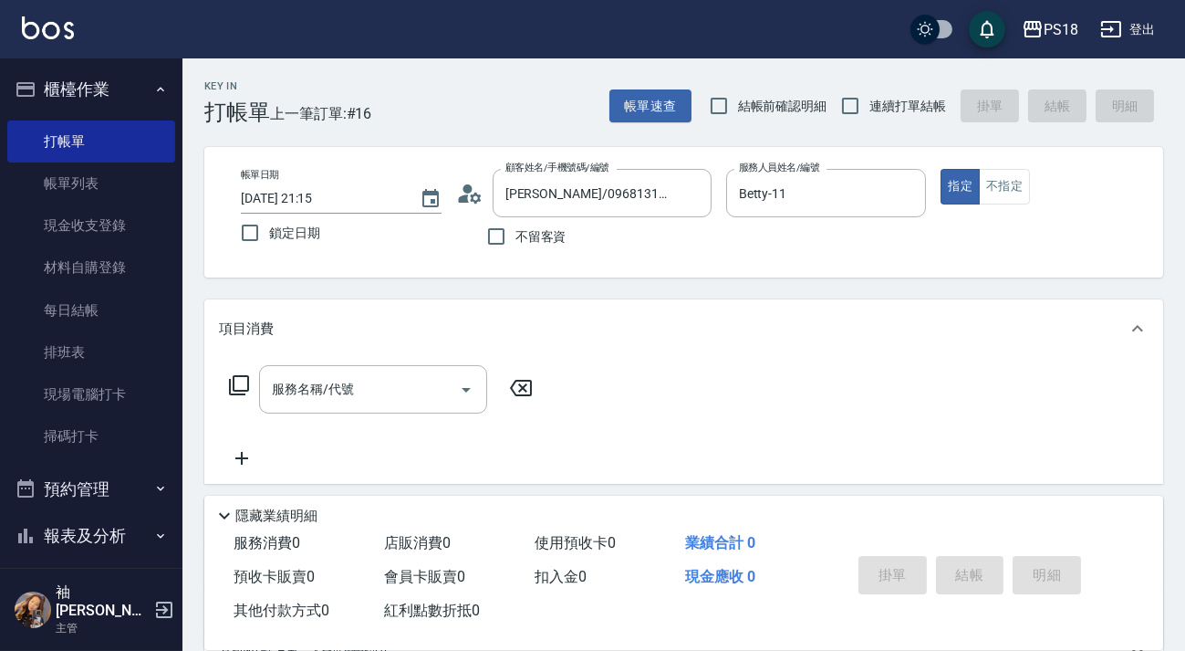
click at [235, 383] on icon at bounding box center [239, 385] width 22 height 22
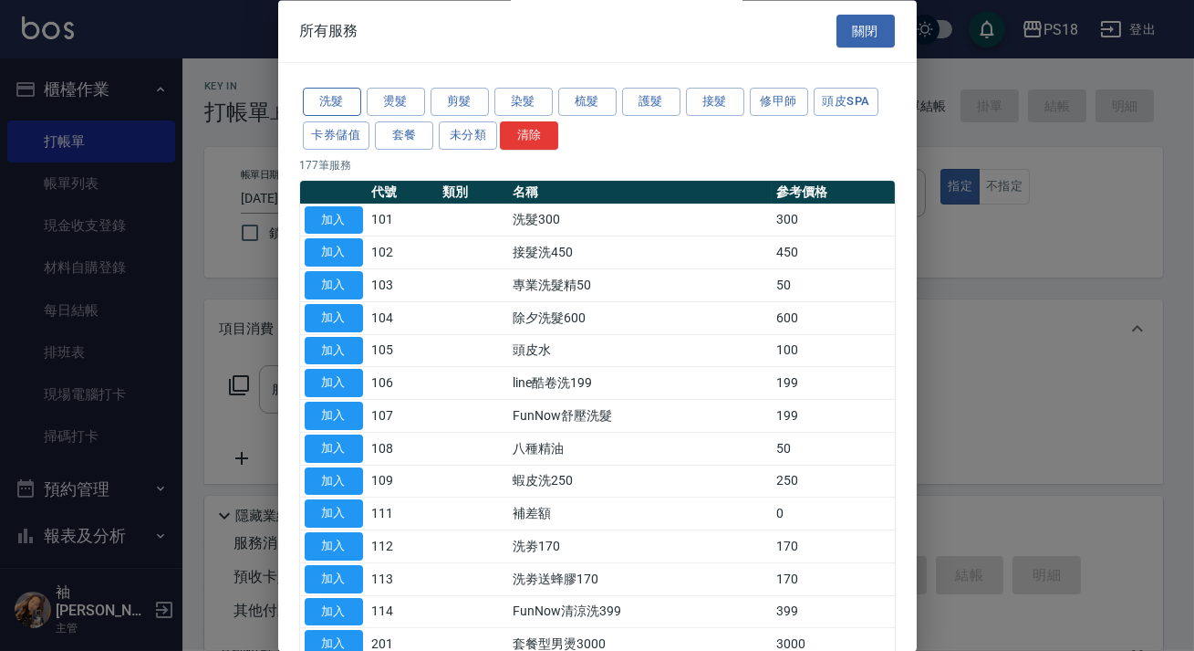
click at [347, 104] on button "洗髮" at bounding box center [332, 102] width 58 height 28
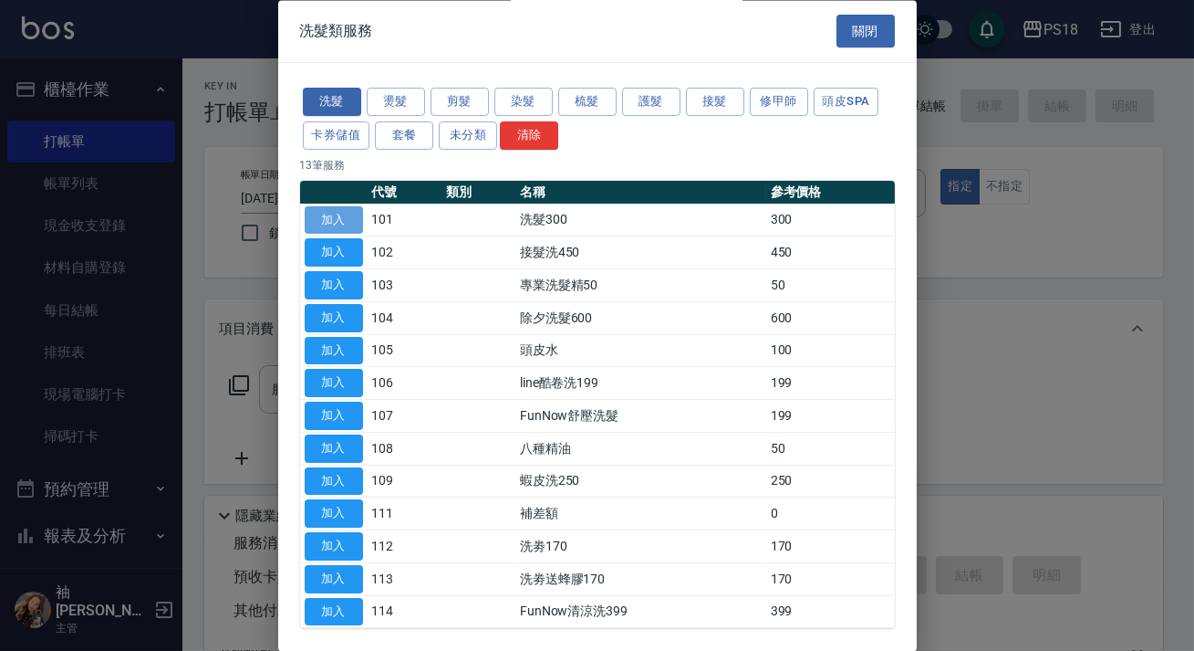
click at [336, 209] on button "加入" at bounding box center [334, 220] width 58 height 28
type input "洗髮300(101)"
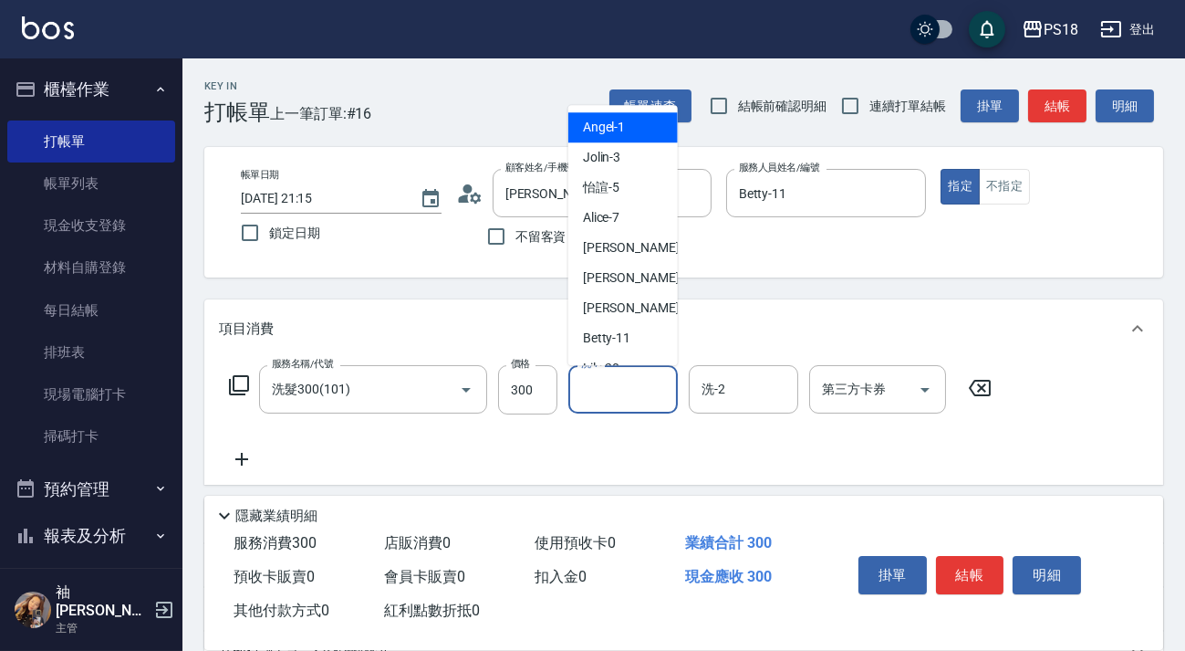
click at [639, 383] on input "洗-1" at bounding box center [623, 389] width 93 height 32
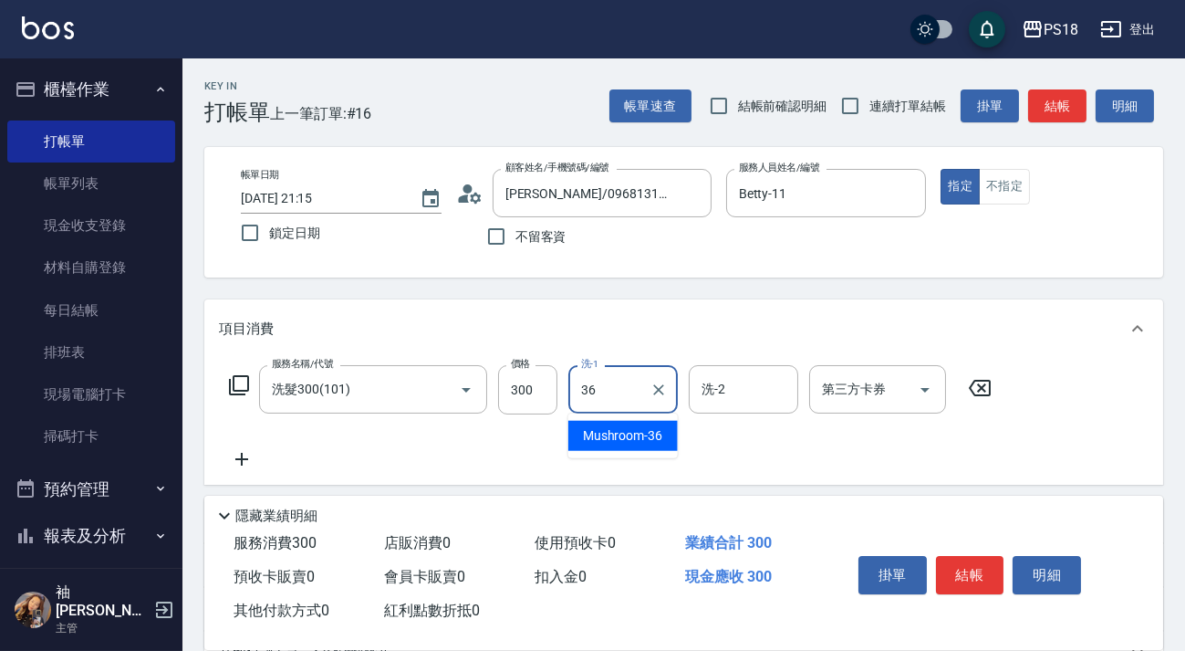
type input "Mushroom-36"
click at [242, 388] on icon at bounding box center [239, 385] width 22 height 22
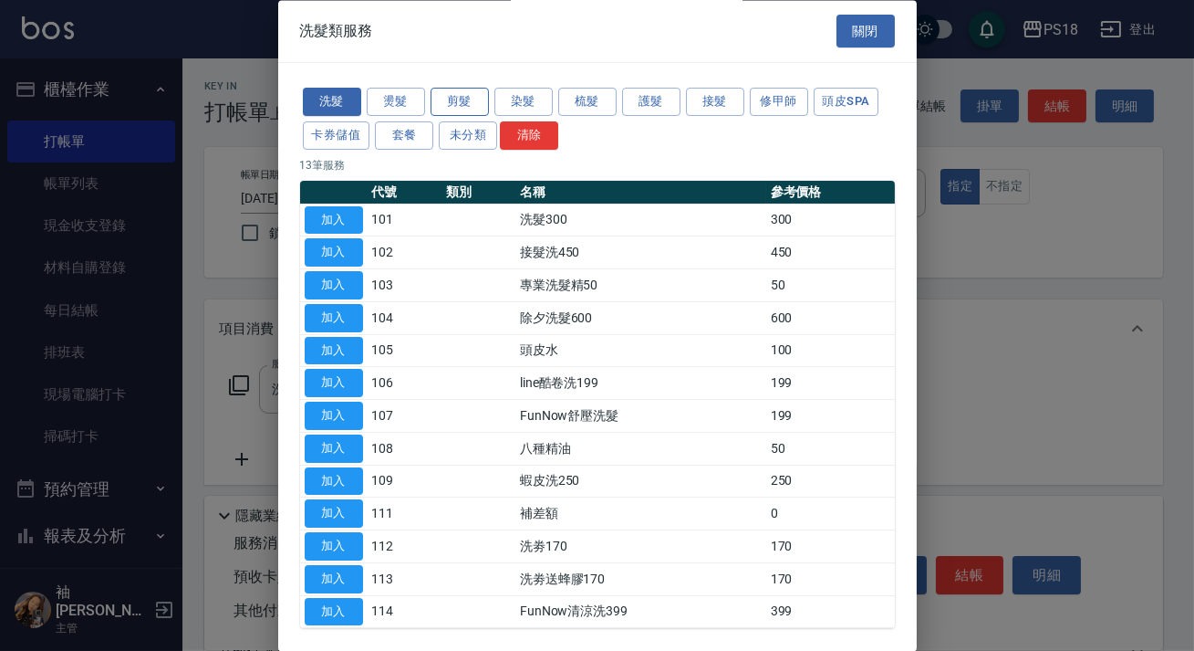
click at [453, 105] on button "剪髮" at bounding box center [460, 102] width 58 height 28
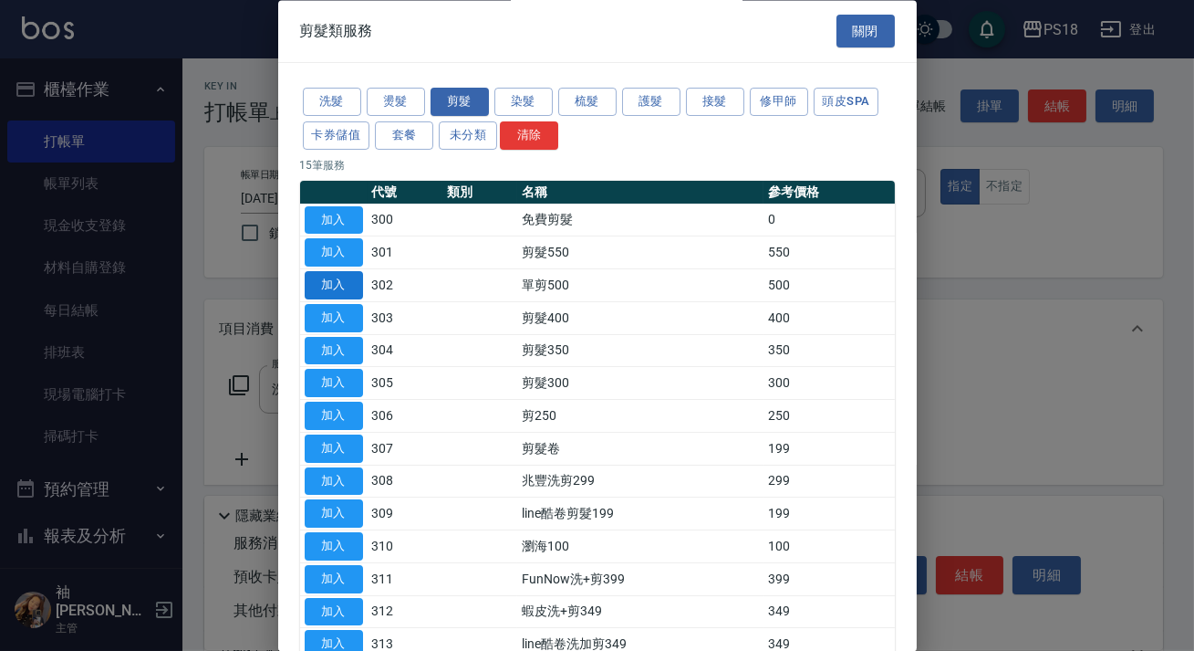
click at [332, 290] on button "加入" at bounding box center [334, 286] width 58 height 28
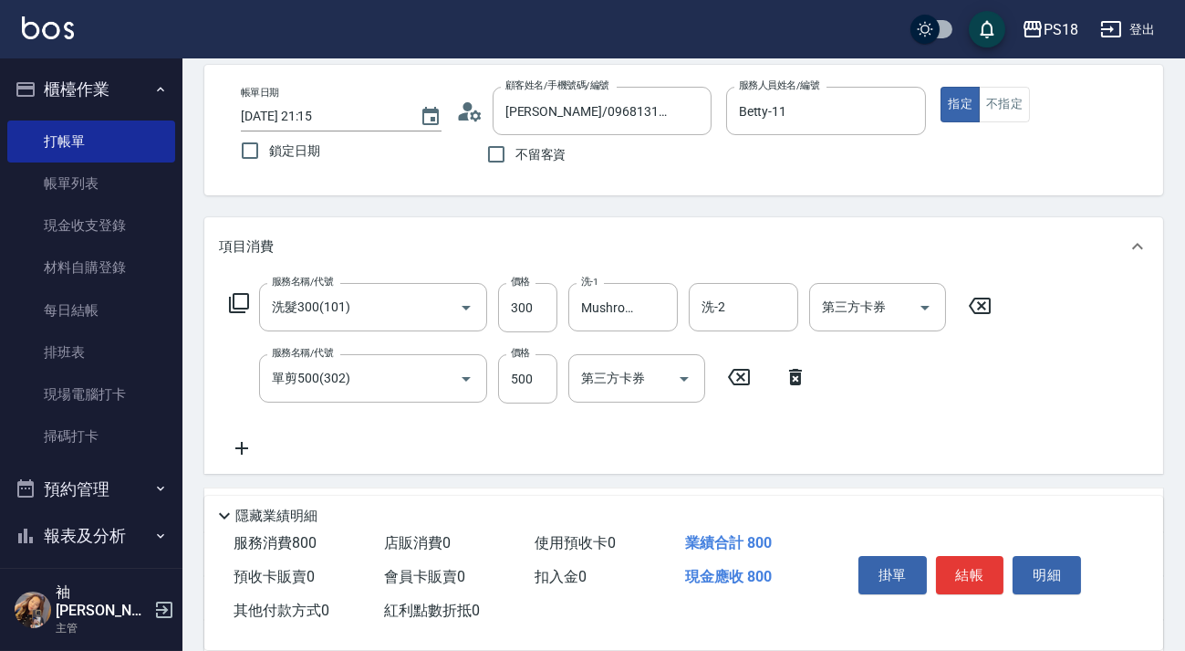
scroll to position [248, 0]
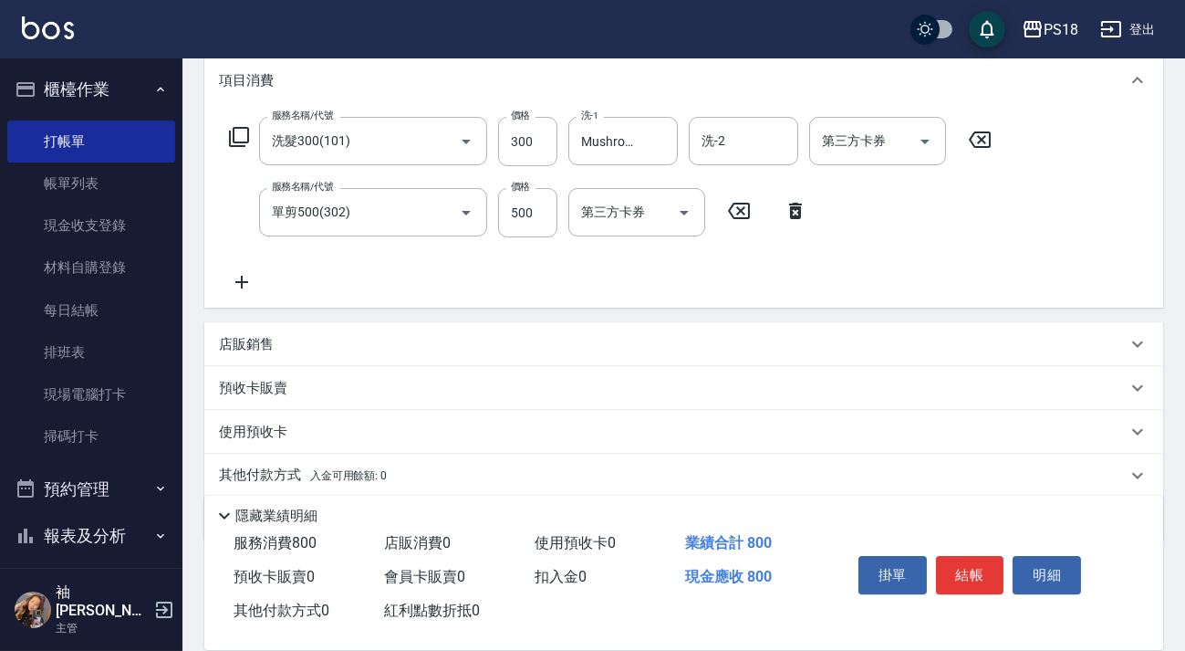
click at [277, 468] on p "其他付款方式 入金可用餘額: 0" at bounding box center [303, 475] width 168 height 20
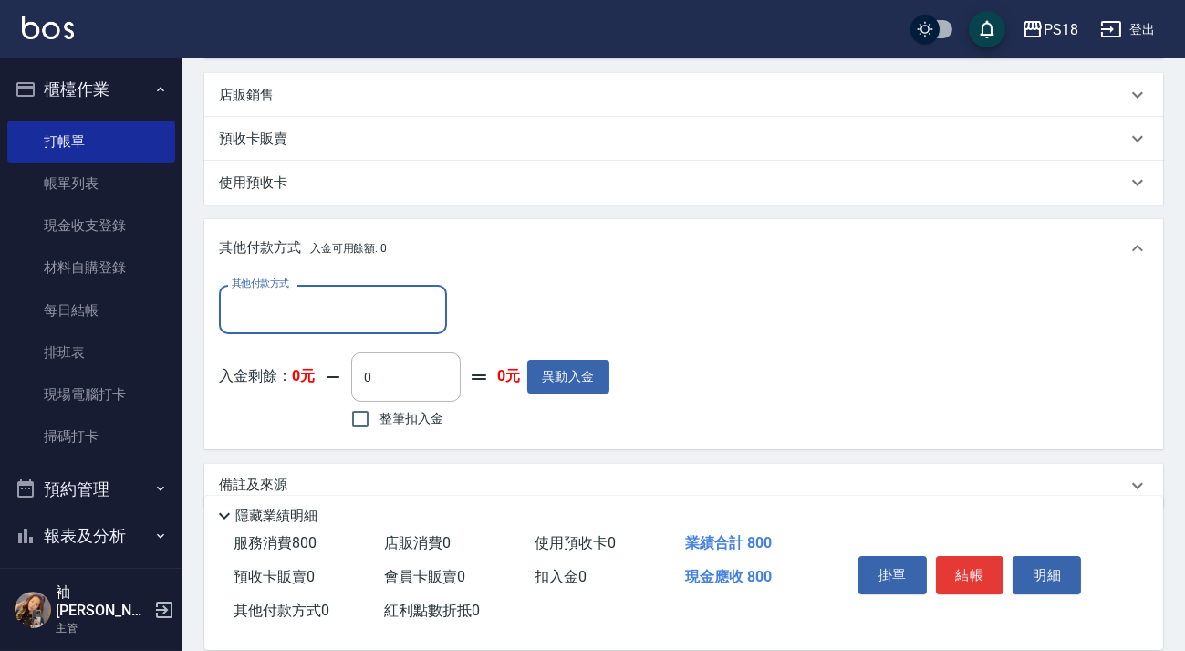
scroll to position [0, 0]
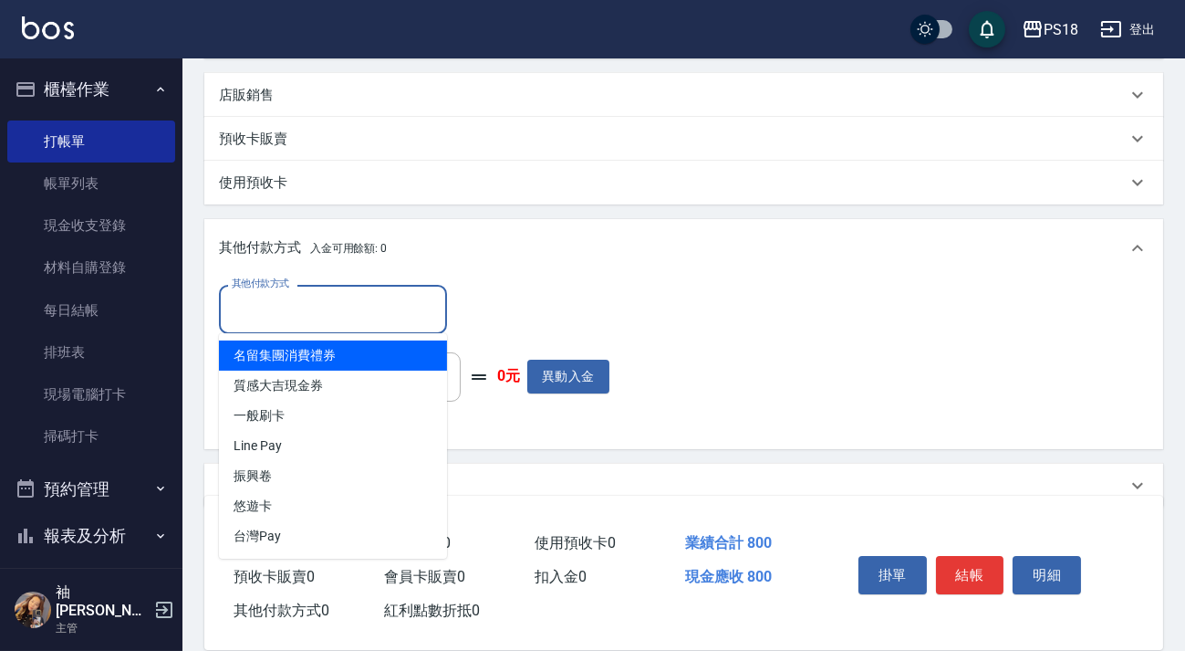
click at [272, 295] on input "其他付款方式" at bounding box center [333, 309] width 212 height 32
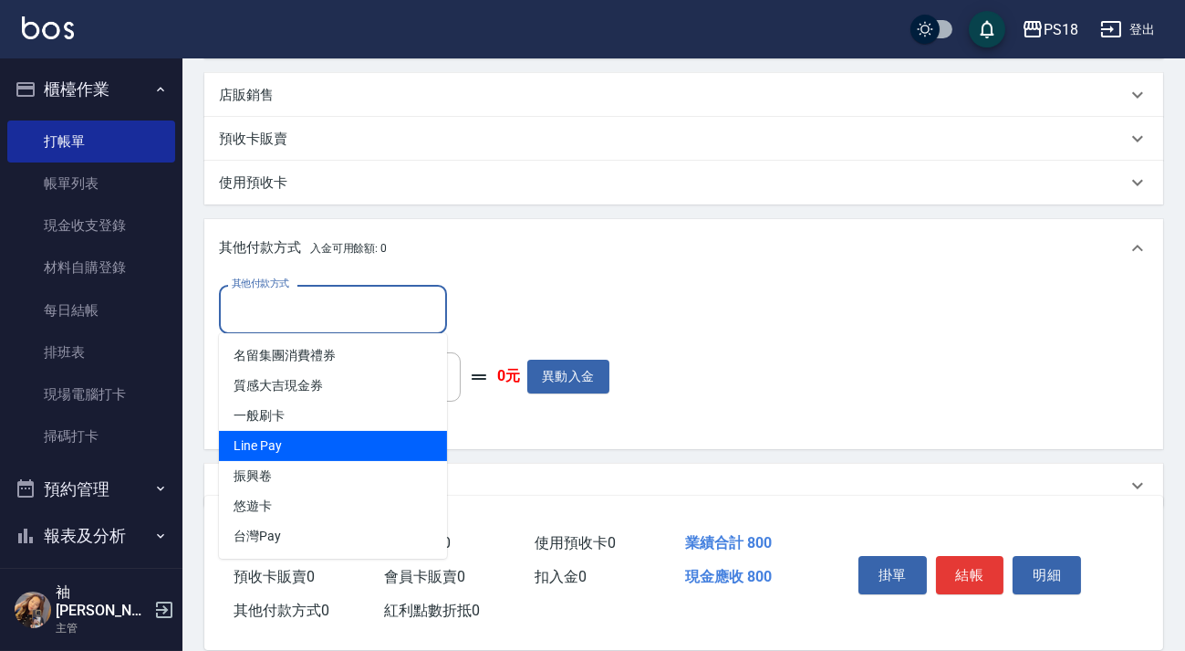
click at [265, 437] on span "Line Pay" at bounding box center [333, 446] width 228 height 30
type input "Line Pay"
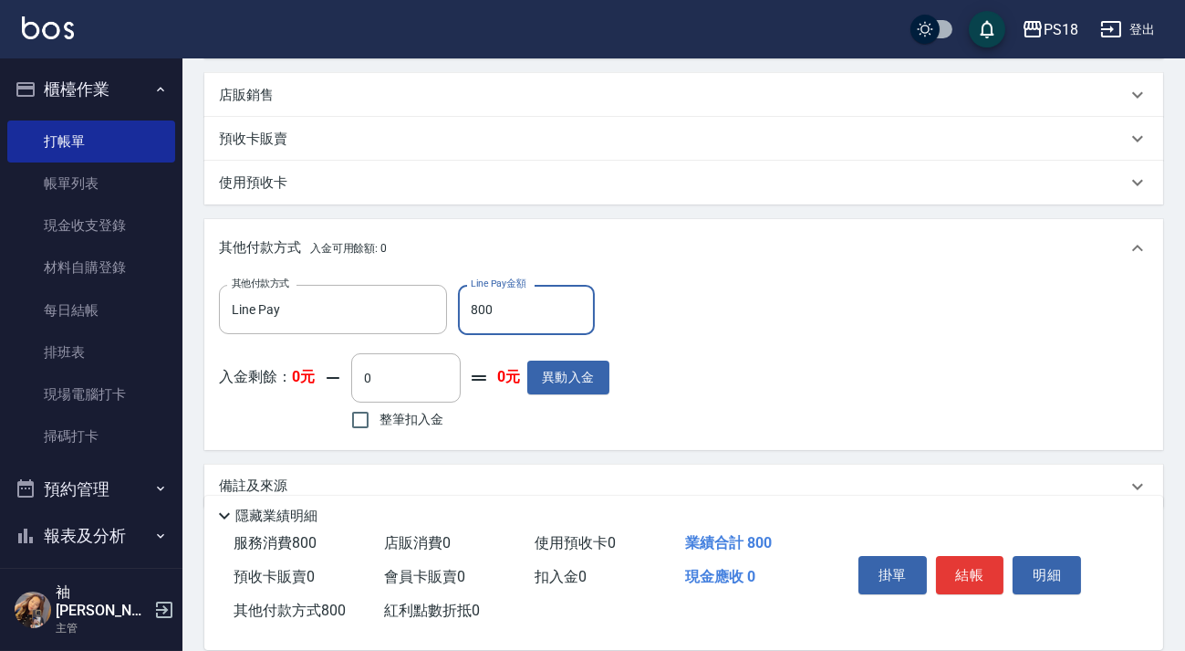
type input "800"
click at [829, 368] on div "其他付款方式 Line Pay 其他付款方式 Line Pay金額 800 Line Pay金額 入金剩餘： 0元 0 ​ 整筆扣入金 0元 異動入金" at bounding box center [684, 360] width 930 height 150
click at [965, 568] on button "結帳" at bounding box center [970, 575] width 68 height 38
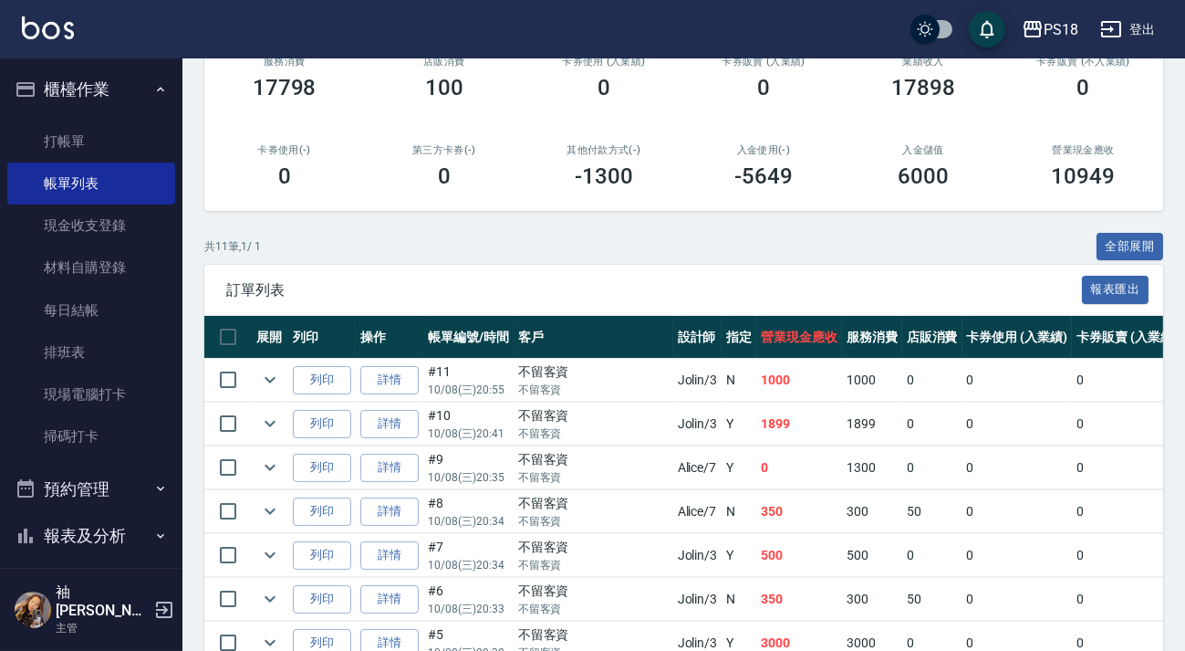
scroll to position [82, 0]
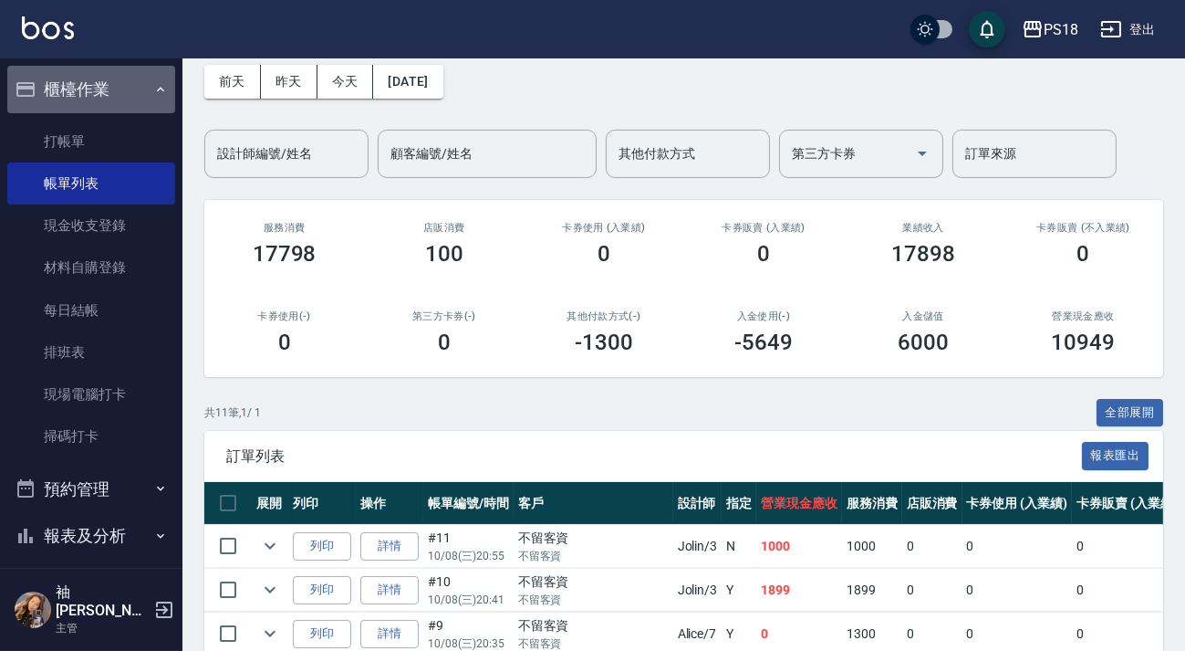
click at [140, 90] on button "櫃檯作業" at bounding box center [91, 89] width 168 height 47
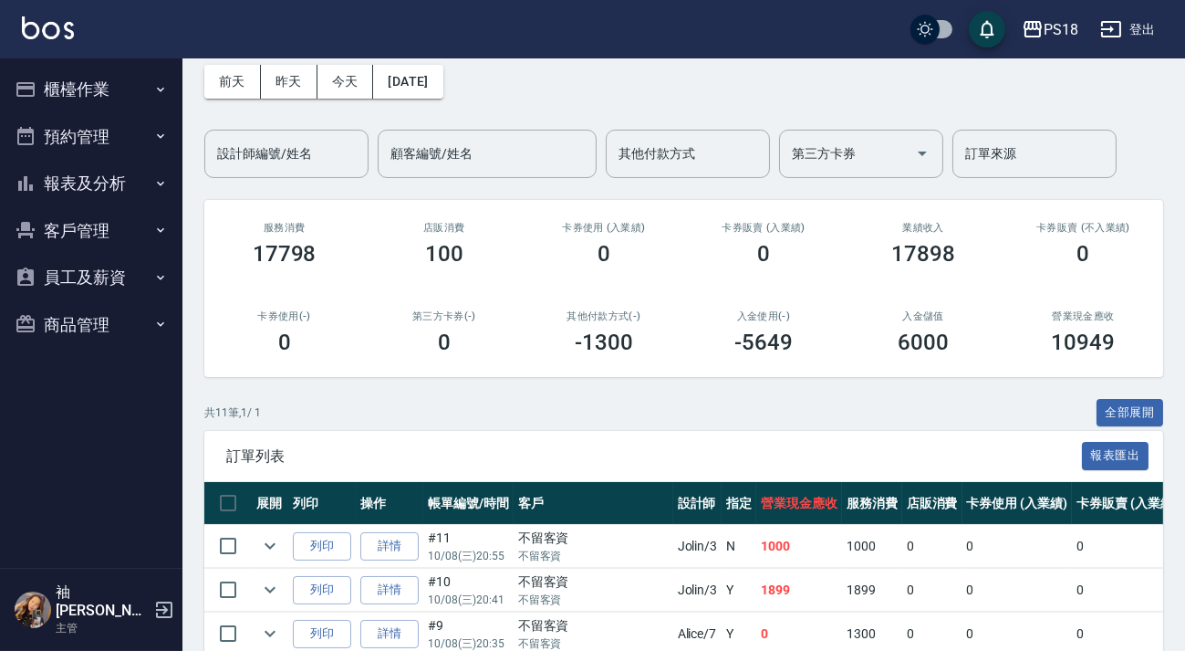
click at [78, 182] on button "報表及分析" at bounding box center [91, 183] width 168 height 47
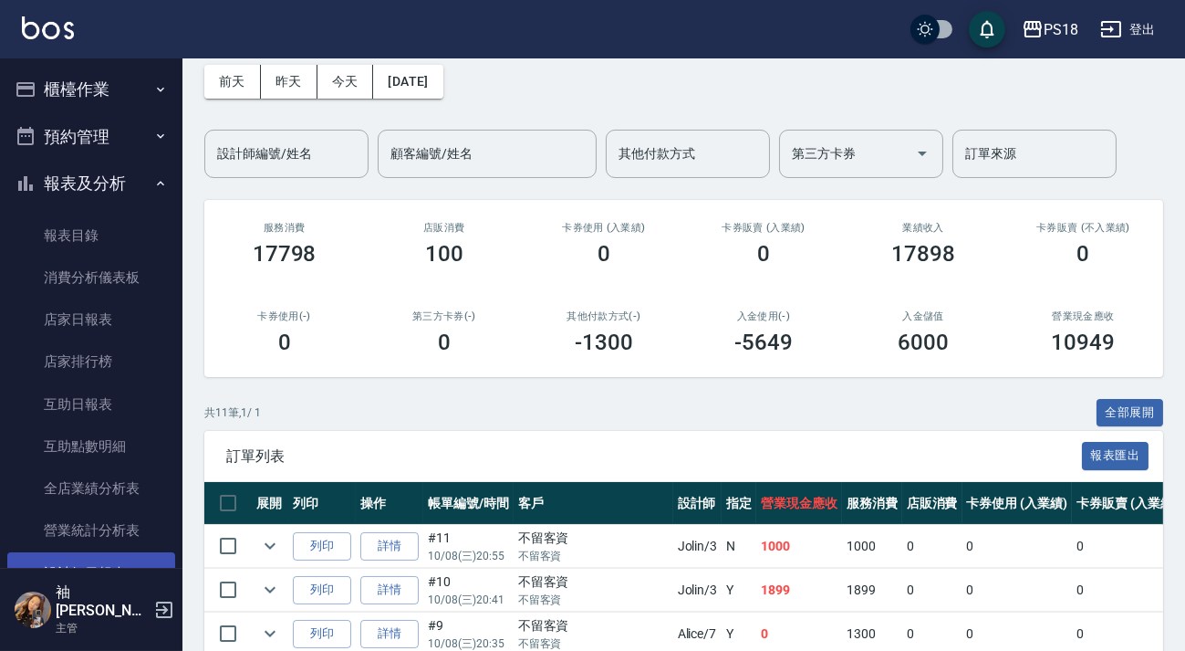
click at [107, 577] on link "設計師日報表" at bounding box center [91, 573] width 168 height 42
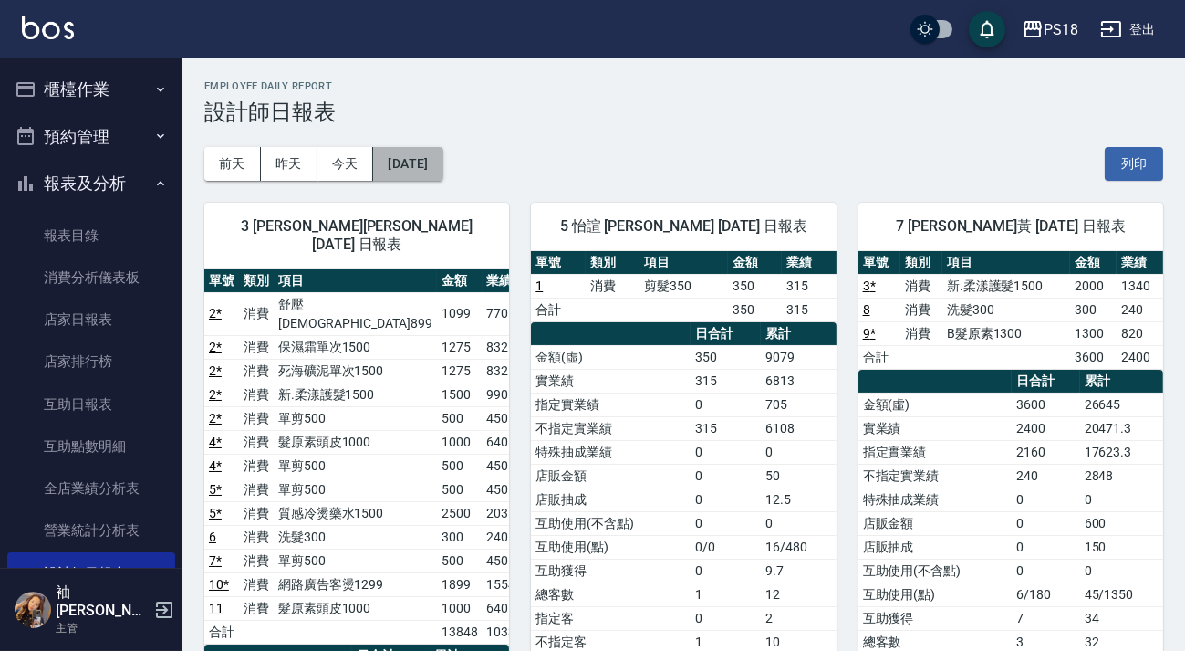
click at [425, 164] on button "[DATE]" at bounding box center [407, 164] width 69 height 34
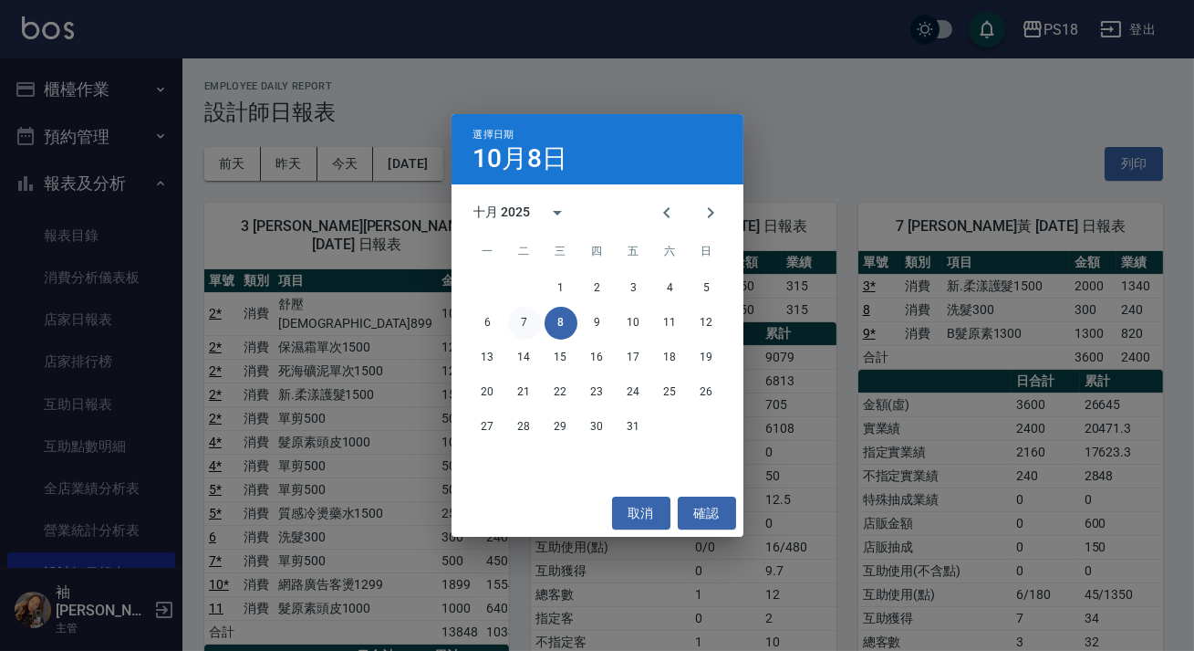
click at [524, 328] on button "7" at bounding box center [524, 323] width 33 height 33
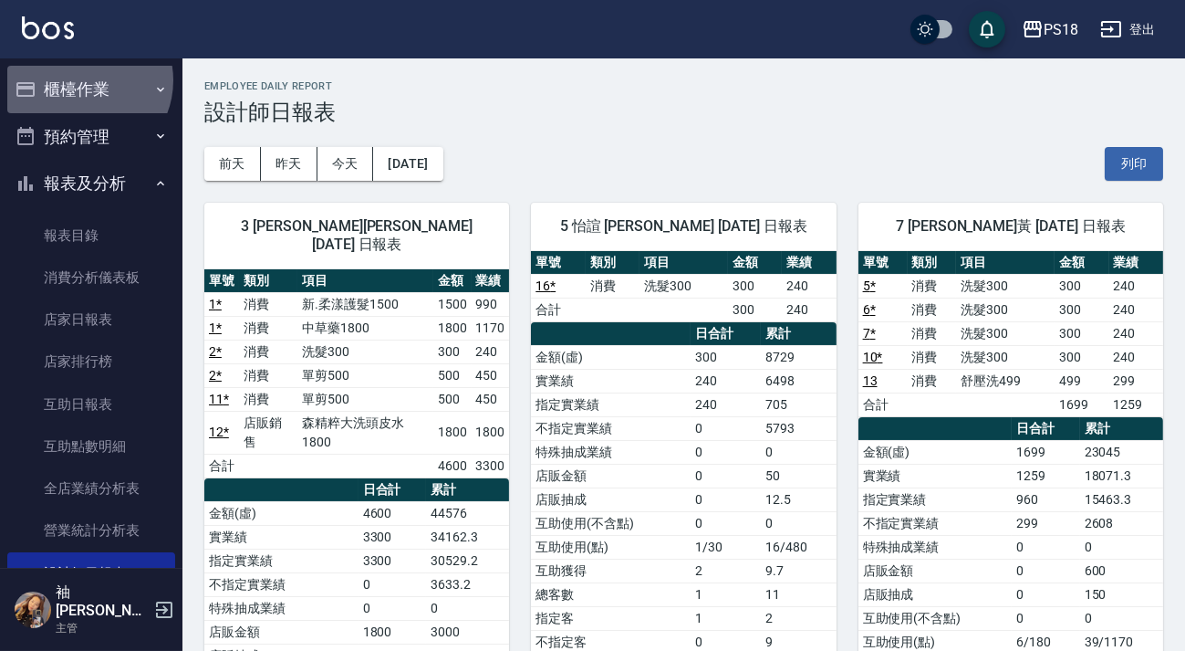
click at [82, 80] on button "櫃檯作業" at bounding box center [91, 89] width 168 height 47
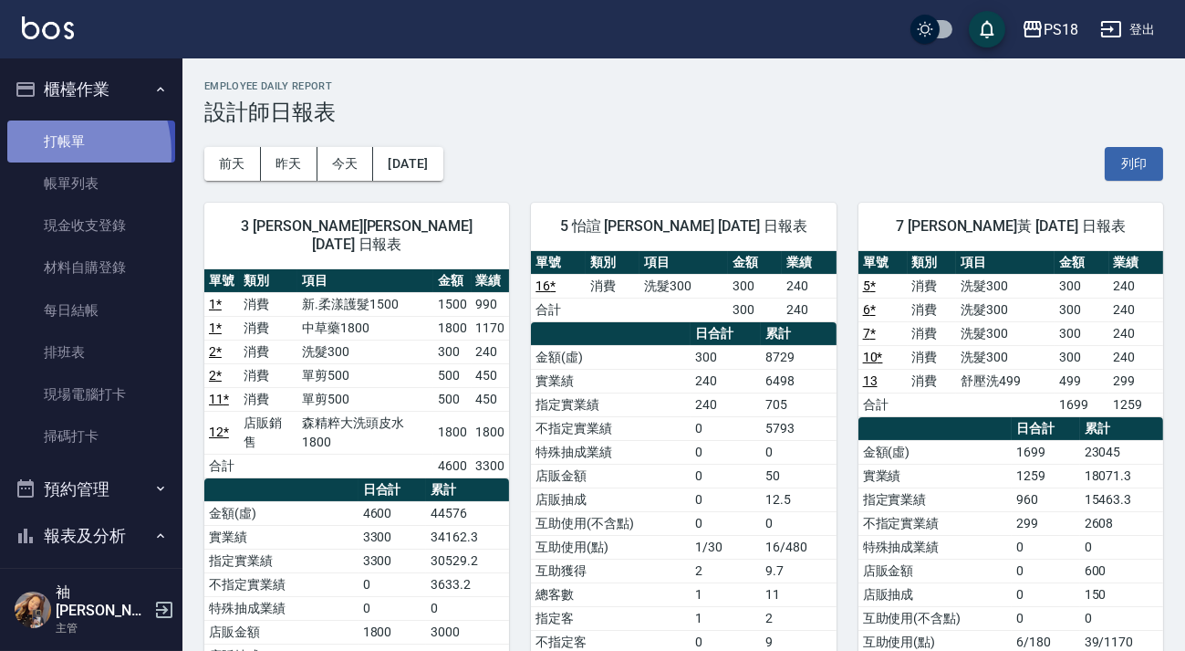
click at [48, 152] on link "打帳單" at bounding box center [91, 141] width 168 height 42
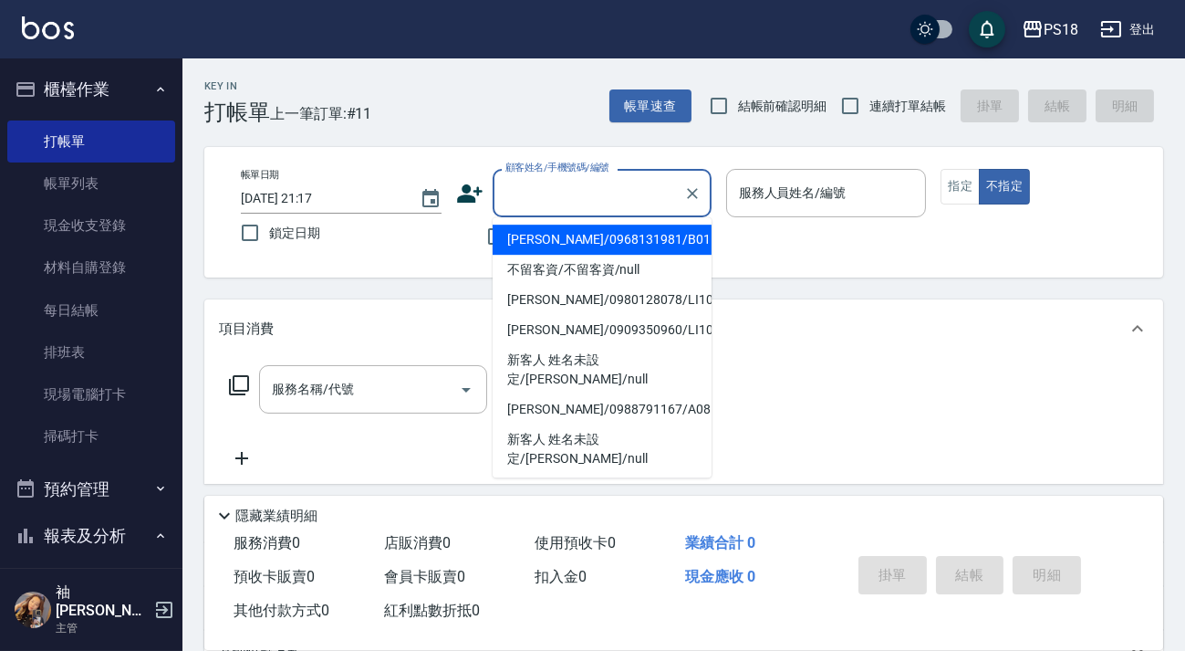
click at [560, 190] on input "顧客姓名/手機號碼/編號" at bounding box center [588, 193] width 175 height 32
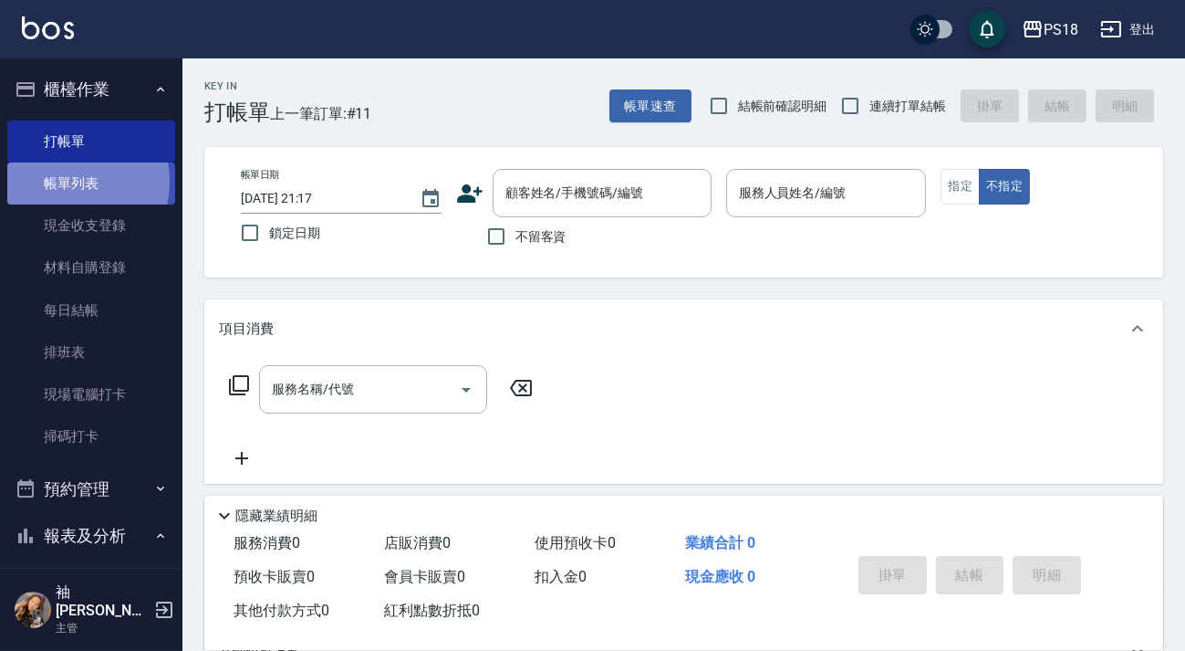
click at [53, 182] on link "帳單列表" at bounding box center [91, 183] width 168 height 42
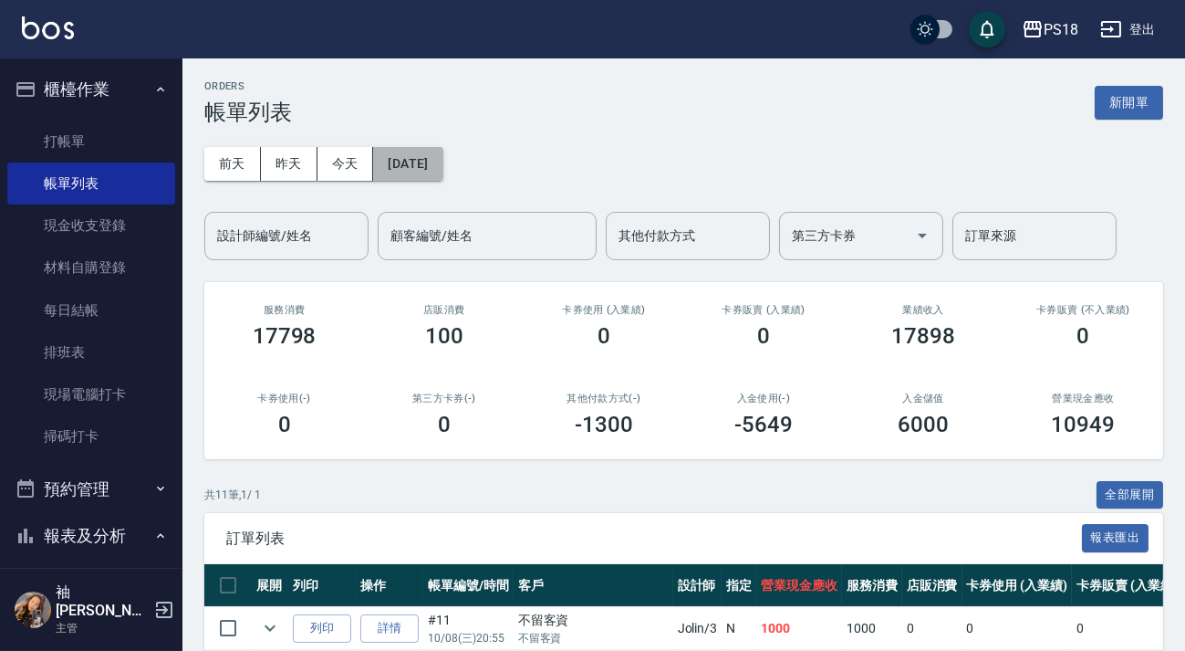
click at [399, 161] on button "[DATE]" at bounding box center [407, 164] width 69 height 34
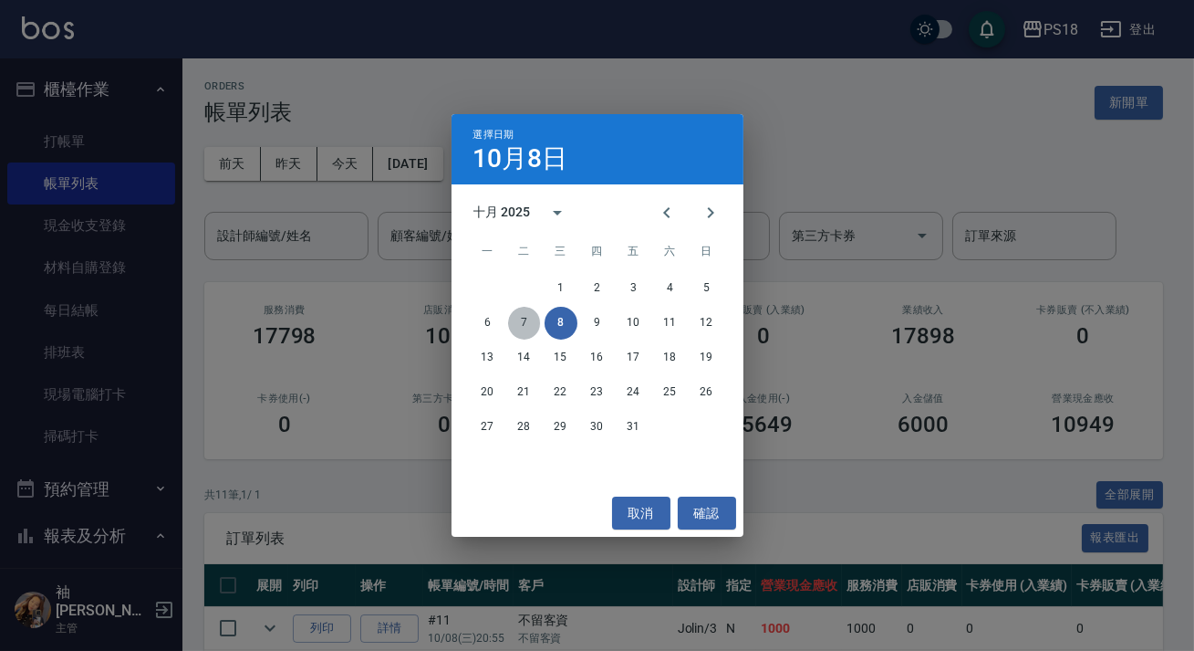
click at [516, 318] on button "7" at bounding box center [524, 323] width 33 height 33
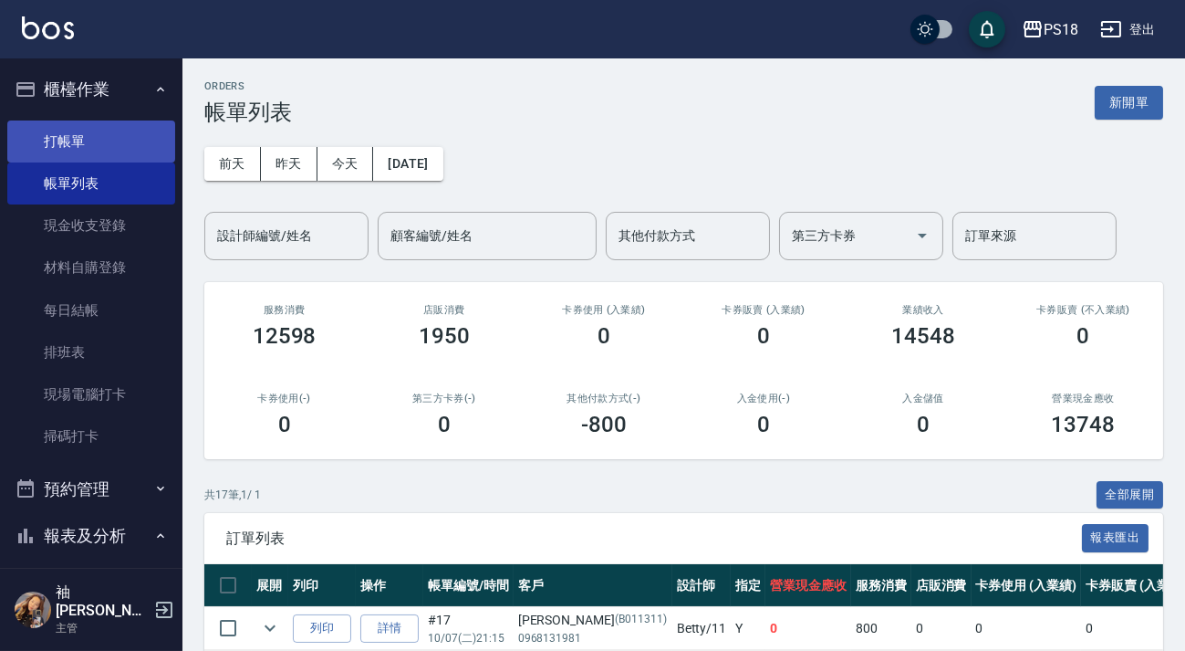
click at [69, 139] on link "打帳單" at bounding box center [91, 141] width 168 height 42
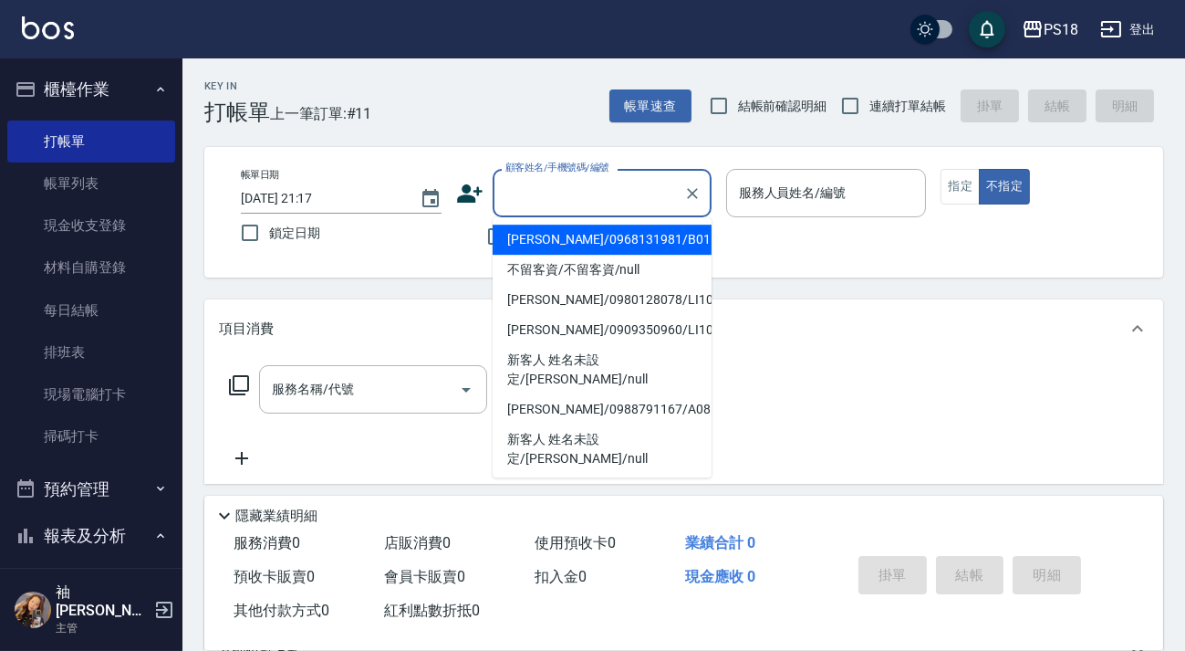
click at [601, 191] on input "顧客姓名/手機號碼/編號" at bounding box center [588, 193] width 175 height 32
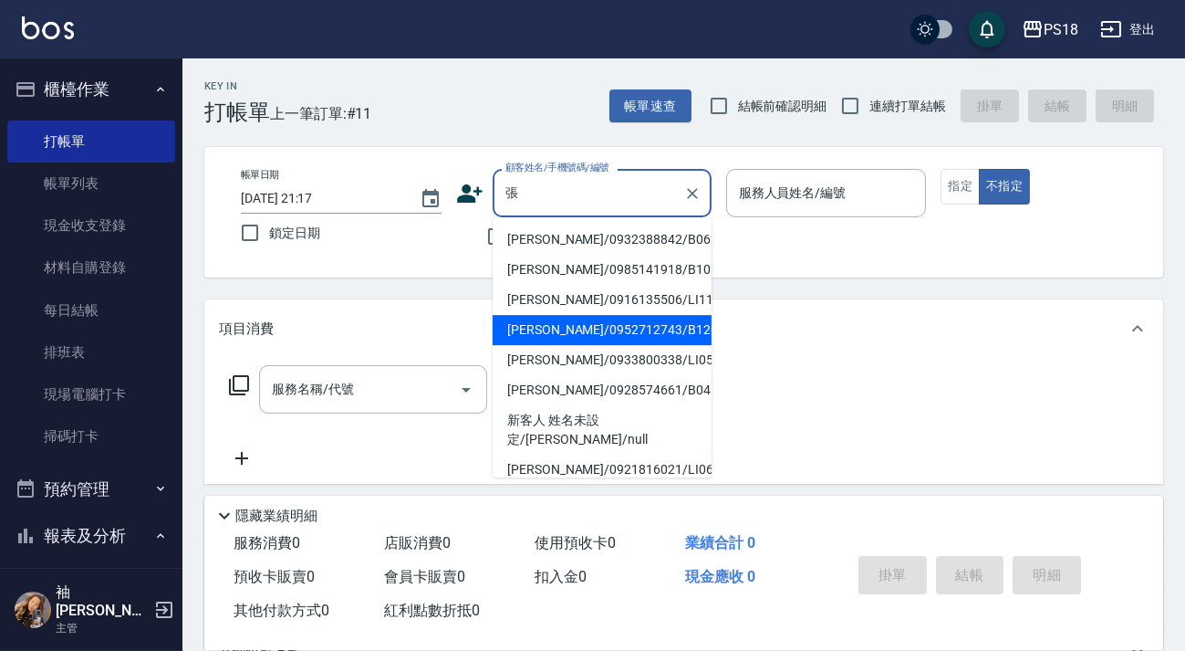
click at [578, 326] on li "張淑櫻/0952712743/B120921" at bounding box center [602, 330] width 219 height 30
type input "張淑櫻/0952712743/B120921"
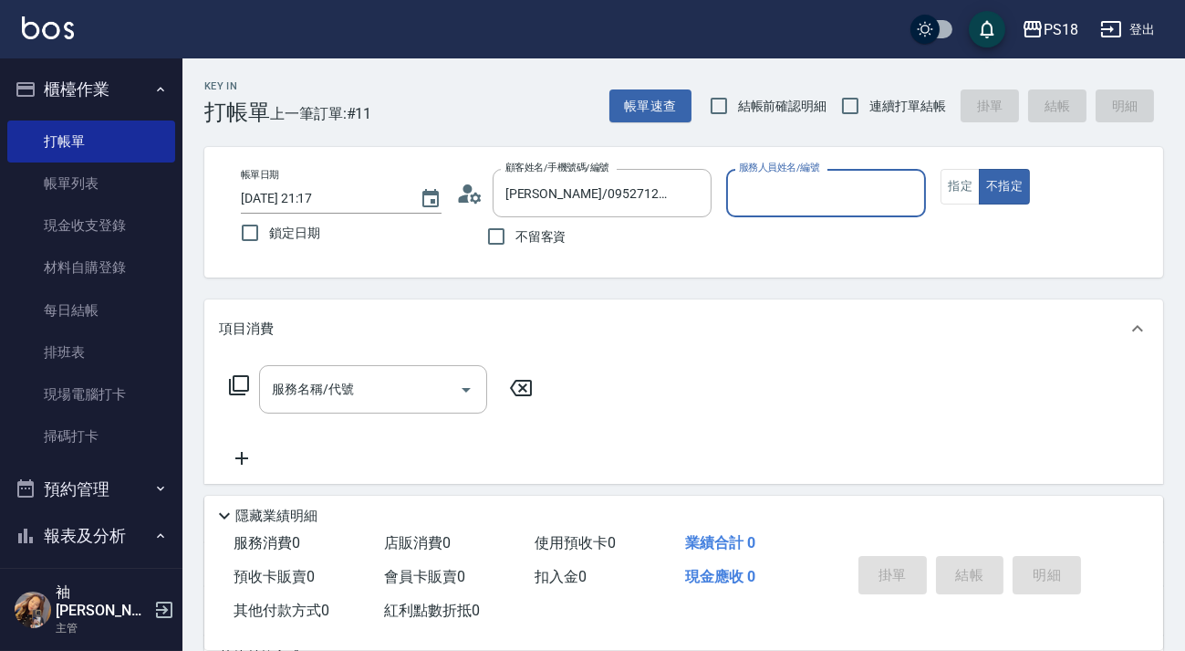
click at [761, 189] on input "服務人員姓名/編號" at bounding box center [826, 193] width 184 height 32
type input "11"
type button "false"
type input "Betty-11"
click at [948, 182] on button "指定" at bounding box center [960, 187] width 39 height 36
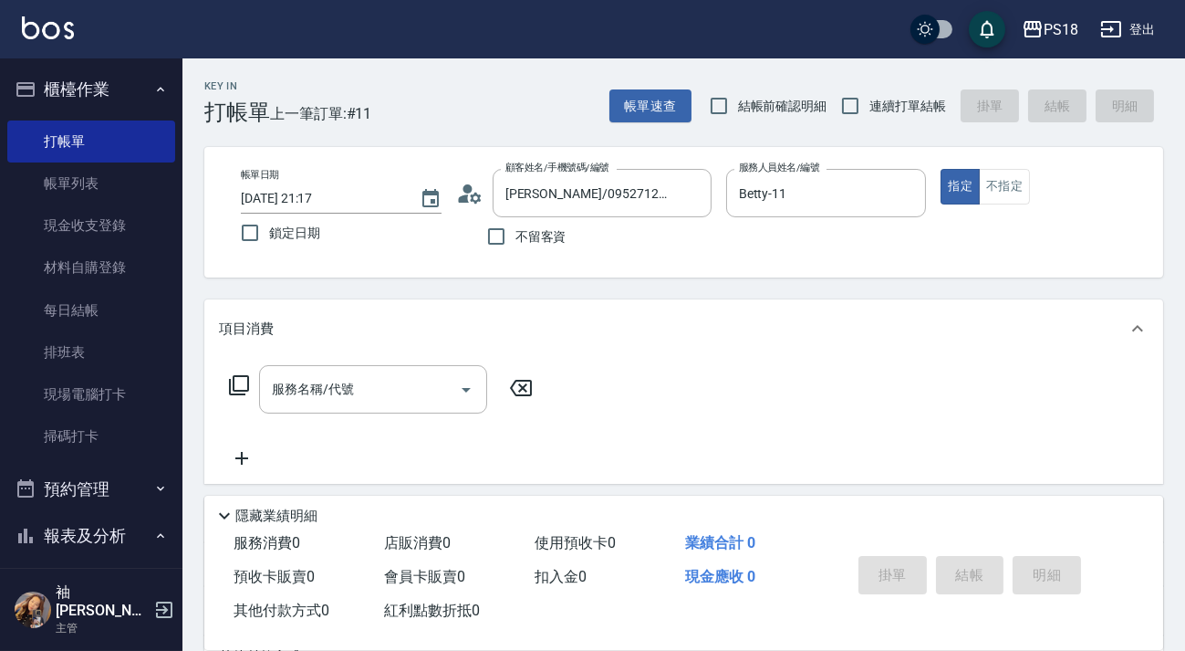
scroll to position [244, 0]
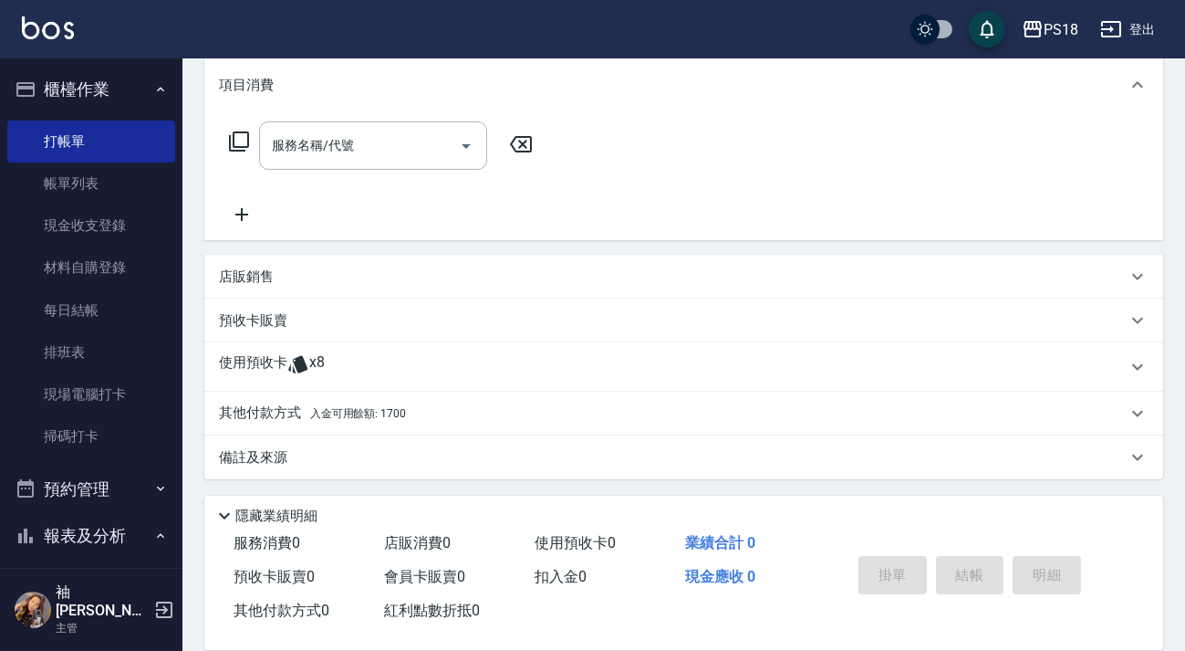
click at [272, 351] on div "使用預收卡 x8" at bounding box center [683, 366] width 959 height 49
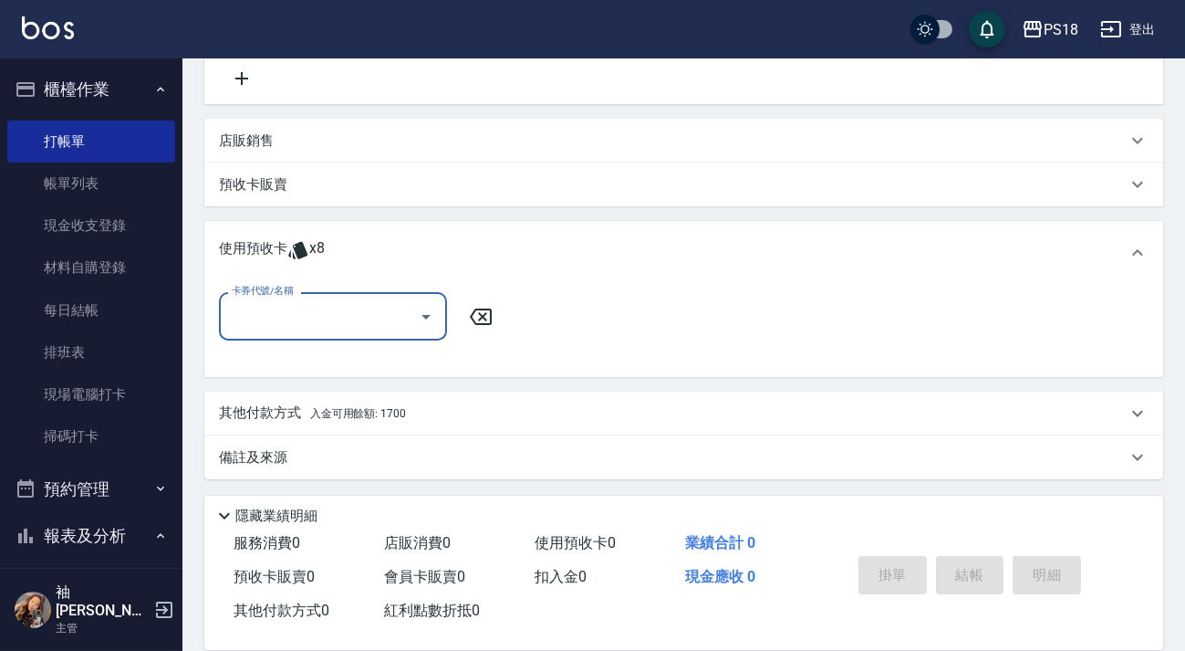
scroll to position [0, 0]
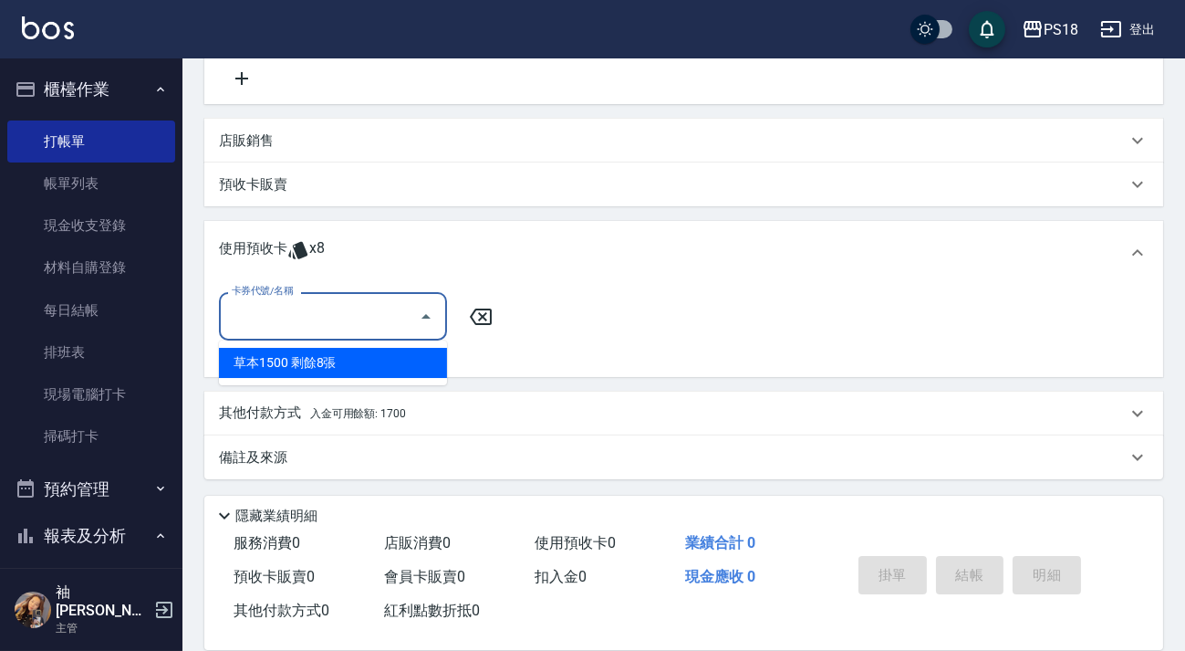
click at [310, 318] on input "卡券代號/名稱" at bounding box center [319, 316] width 184 height 32
click at [318, 364] on div "草本1500 剩餘8張" at bounding box center [333, 363] width 228 height 30
type input "草本1500"
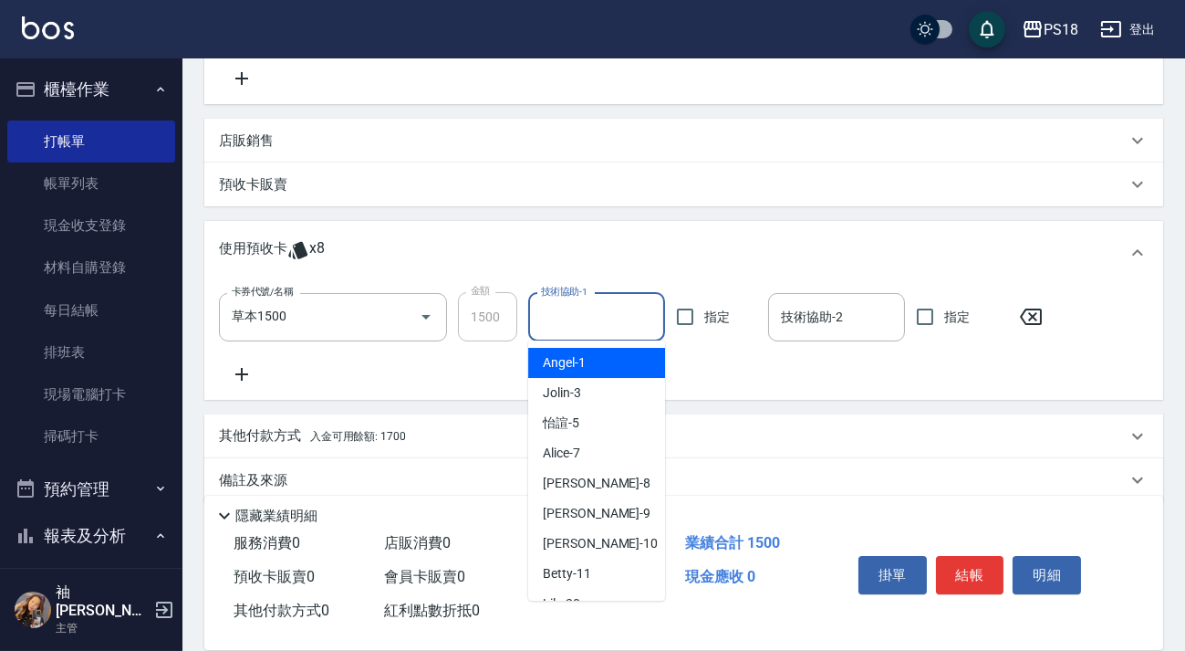
click at [591, 315] on input "技術協助-1" at bounding box center [596, 317] width 120 height 32
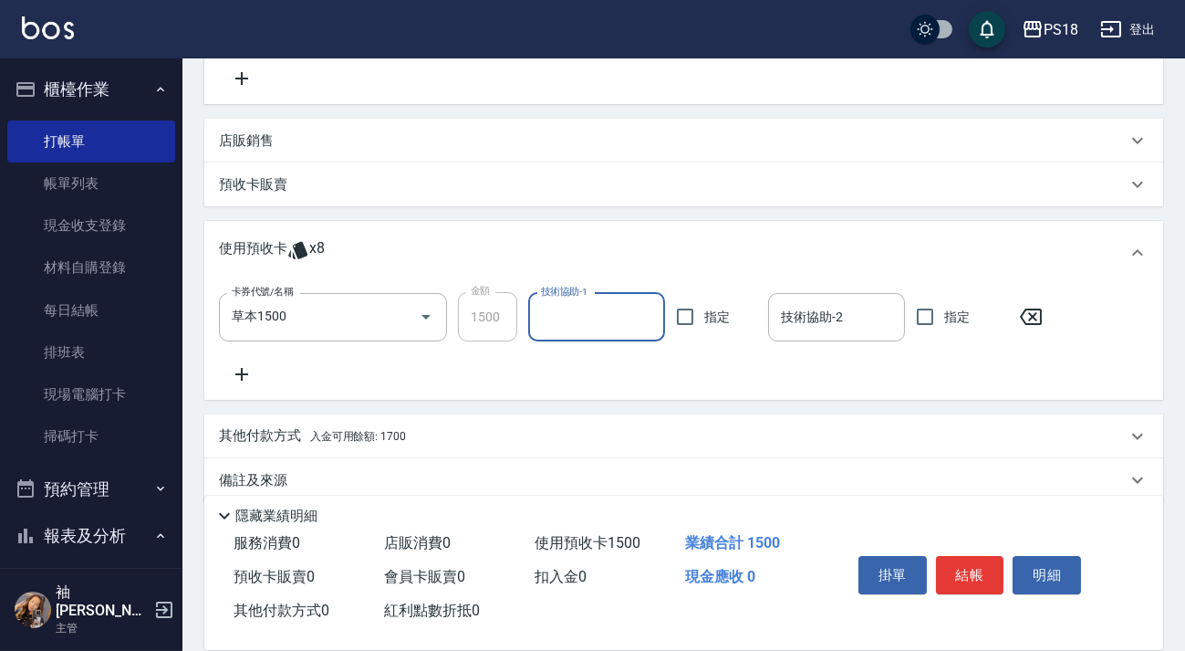
click at [568, 318] on input "技術協助-1" at bounding box center [596, 317] width 120 height 32
type input "Betty-11"
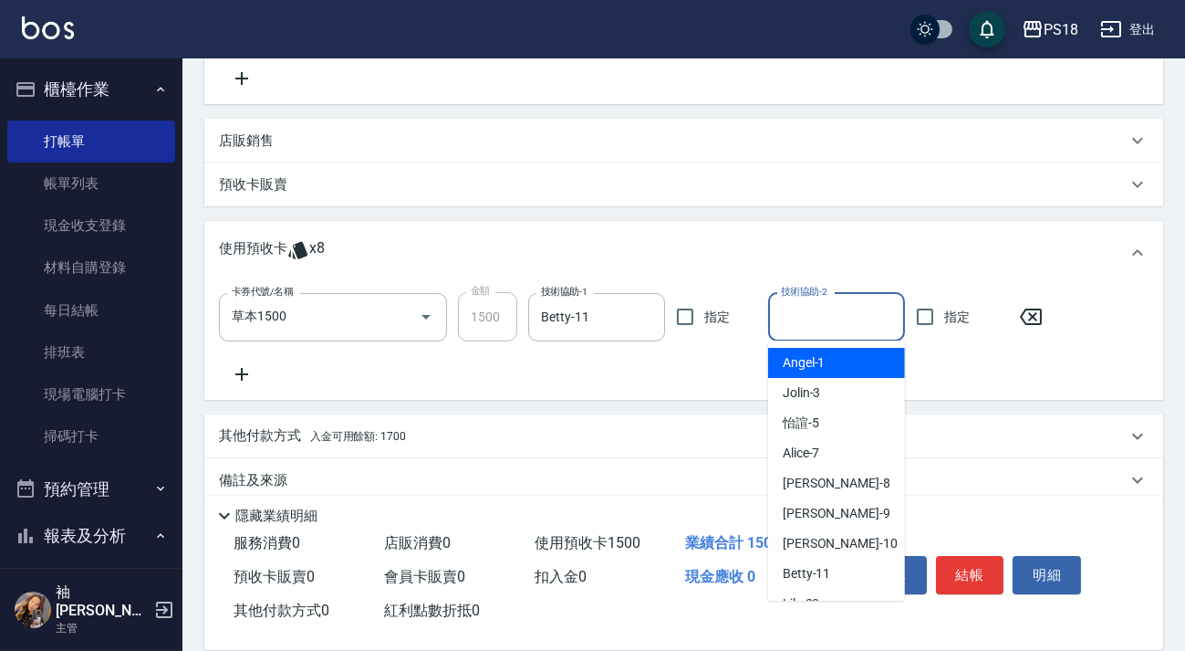
click at [825, 308] on input "技術協助-2" at bounding box center [836, 317] width 120 height 32
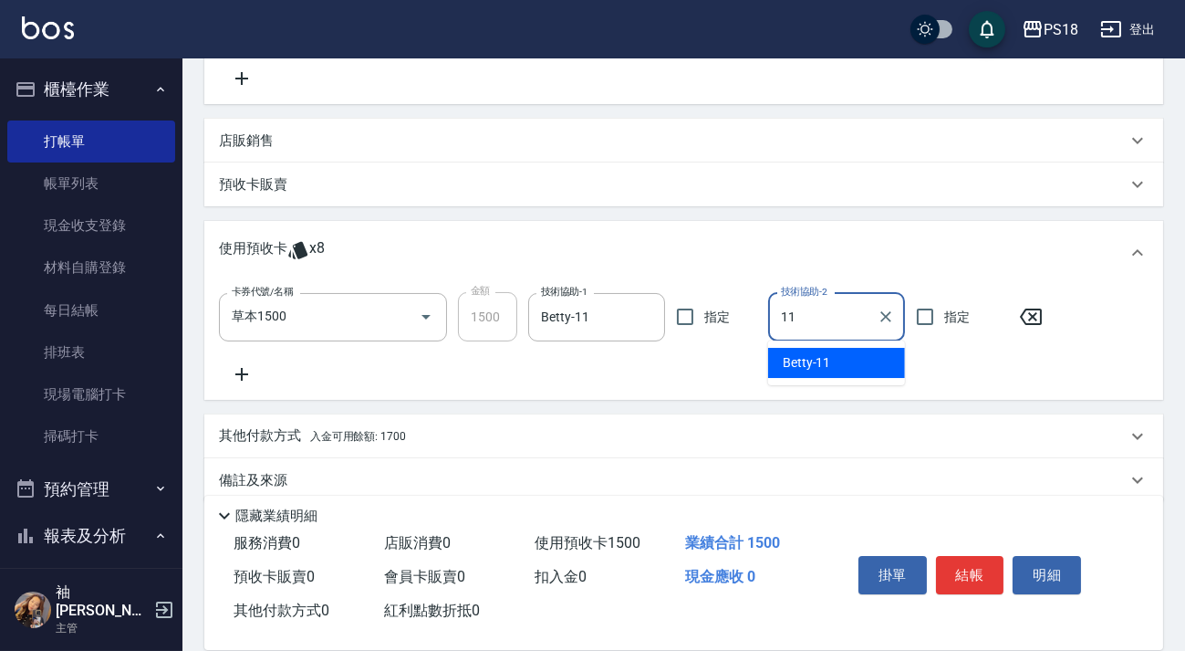
type input "Betty-11"
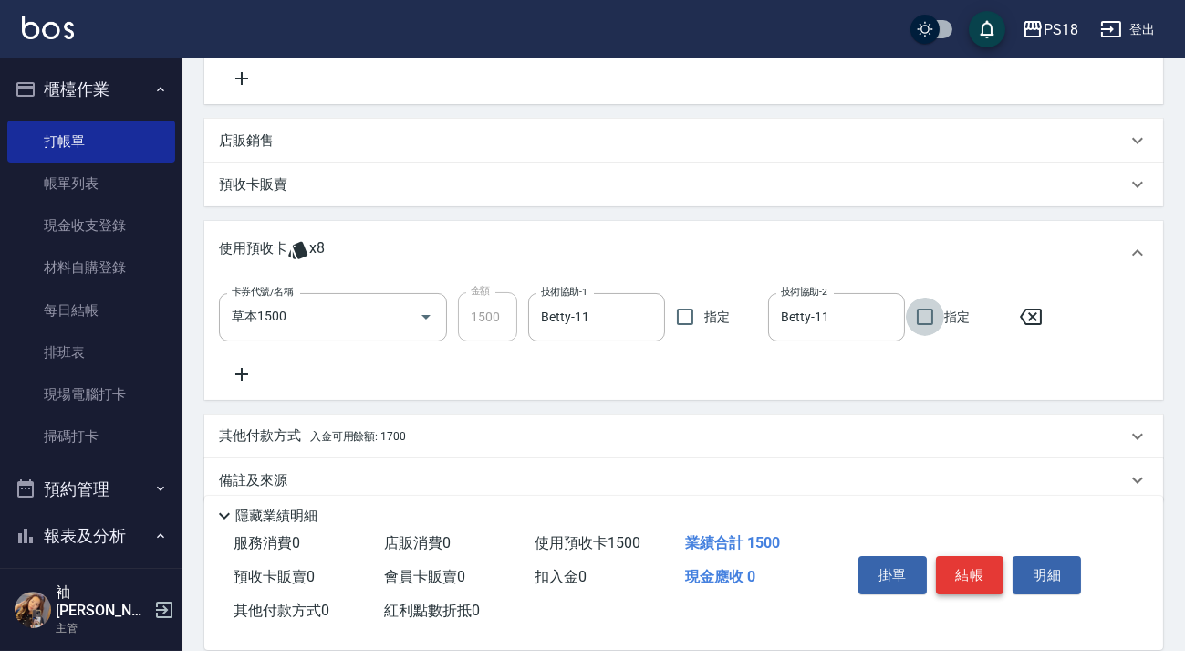
click at [954, 576] on button "結帳" at bounding box center [970, 575] width 68 height 38
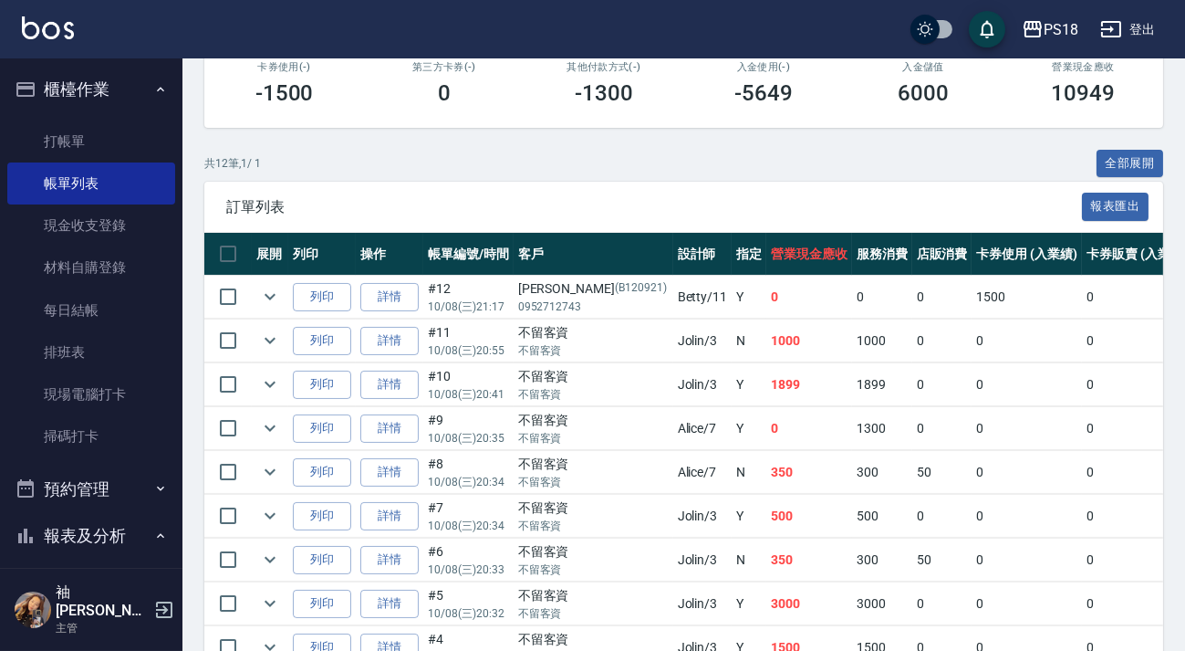
scroll to position [82, 0]
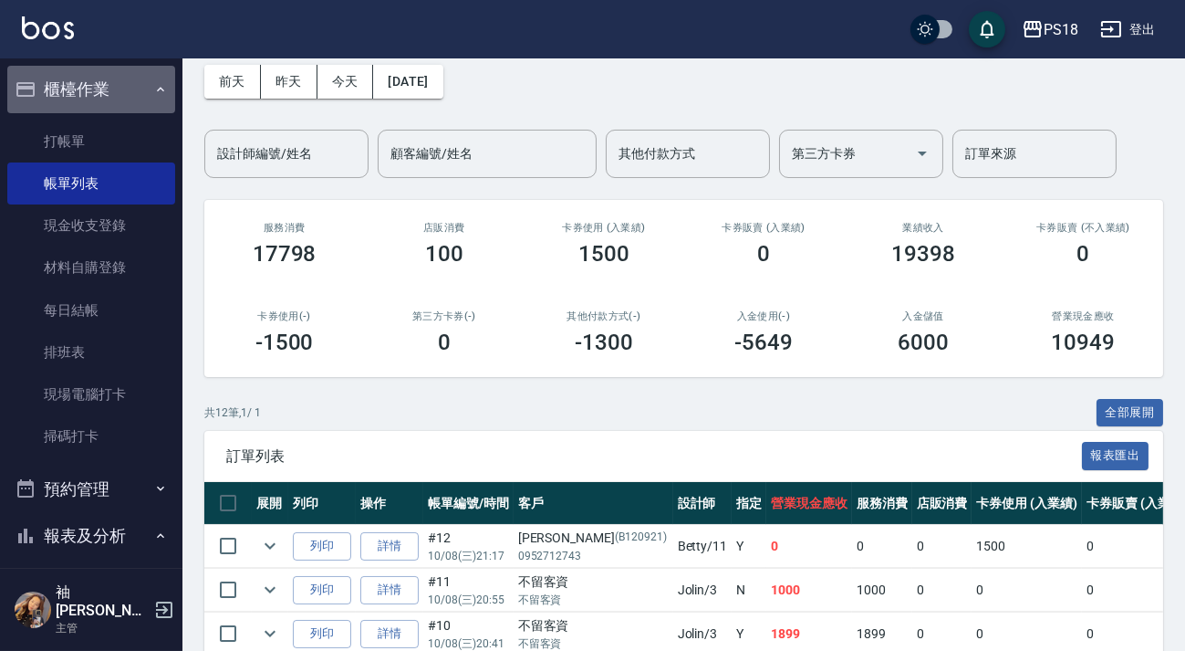
click at [140, 86] on button "櫃檯作業" at bounding box center [91, 89] width 168 height 47
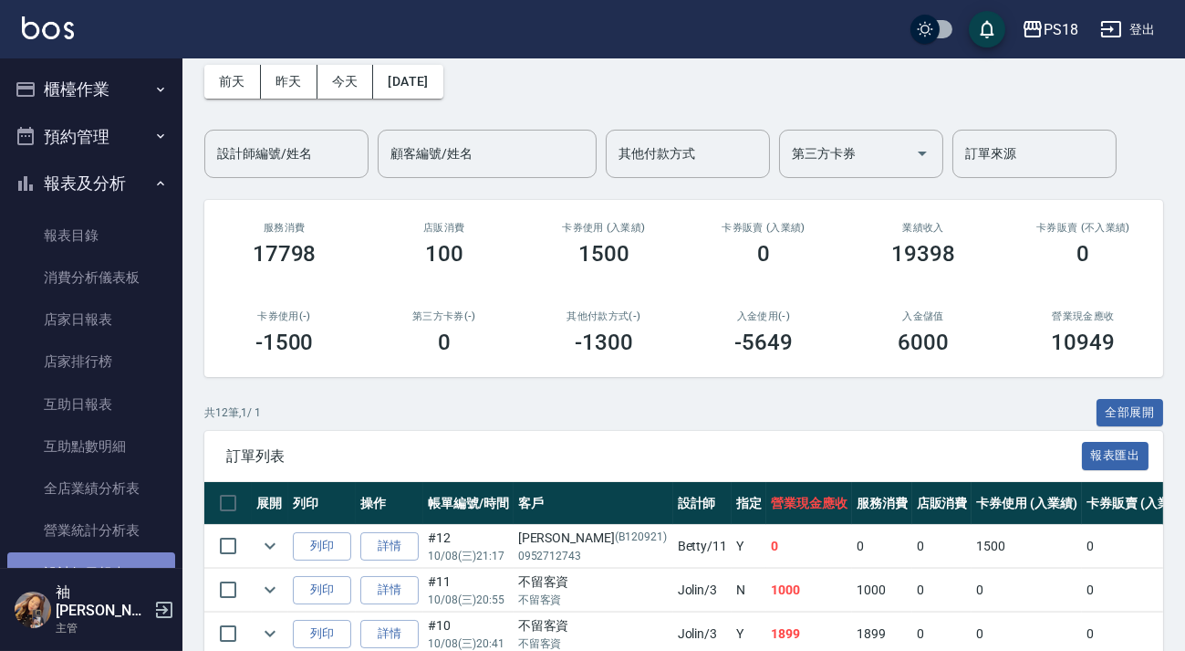
click at [103, 574] on link "設計師日報表" at bounding box center [91, 573] width 168 height 42
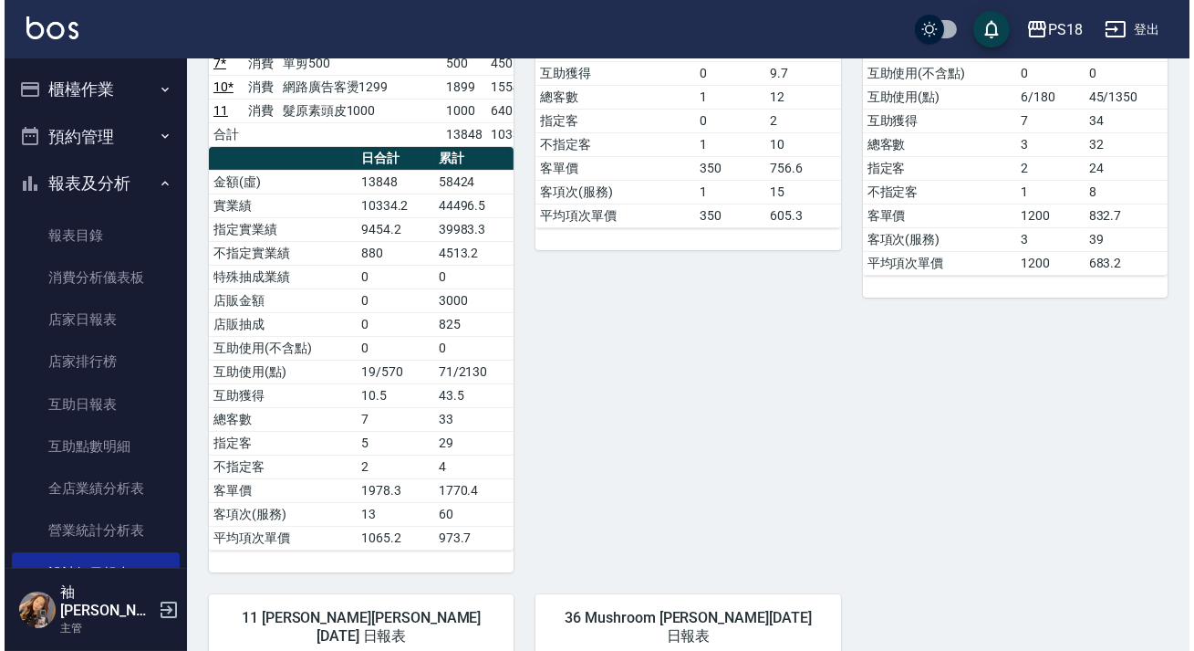
scroll to position [746, 0]
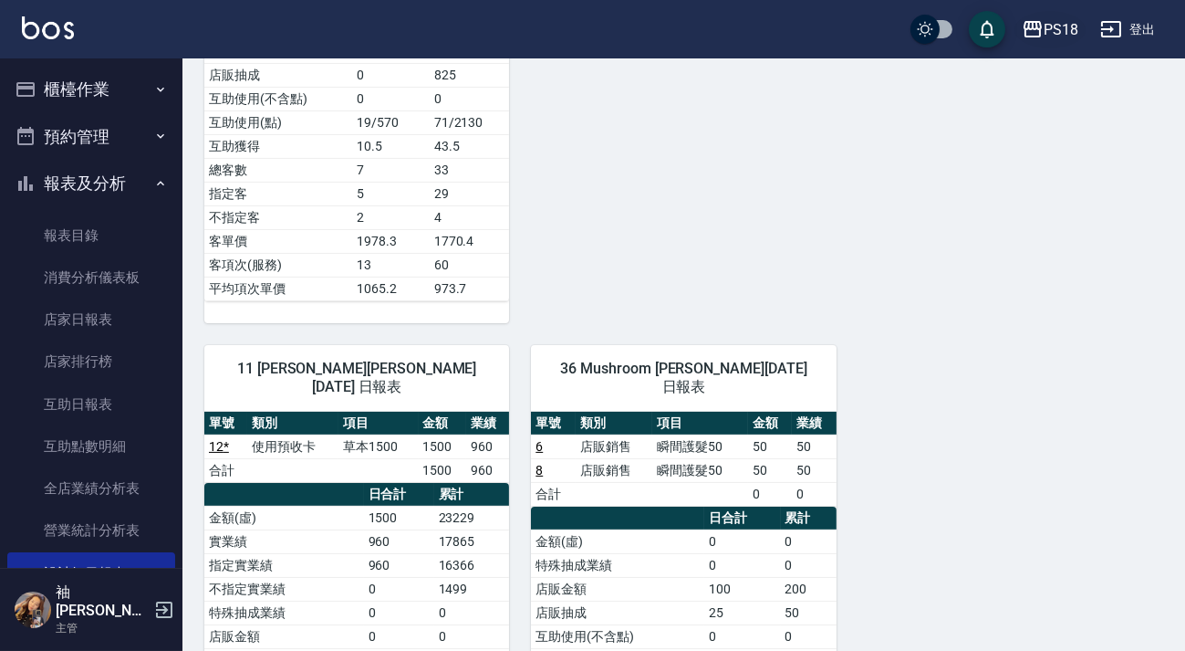
click at [1061, 25] on div "PS18" at bounding box center [1061, 29] width 35 height 23
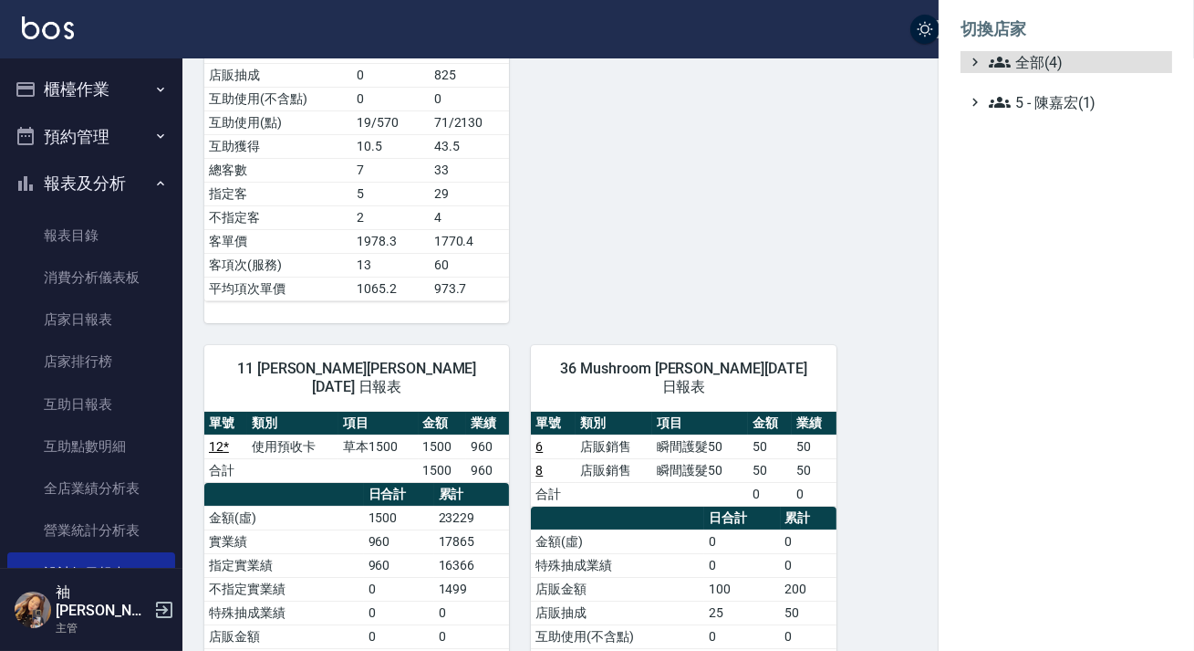
click at [1057, 75] on ul "全部(4) 5 - 陳嘉宏(1)" at bounding box center [1067, 82] width 212 height 62
click at [1031, 63] on span "全部(4)" at bounding box center [1077, 62] width 176 height 22
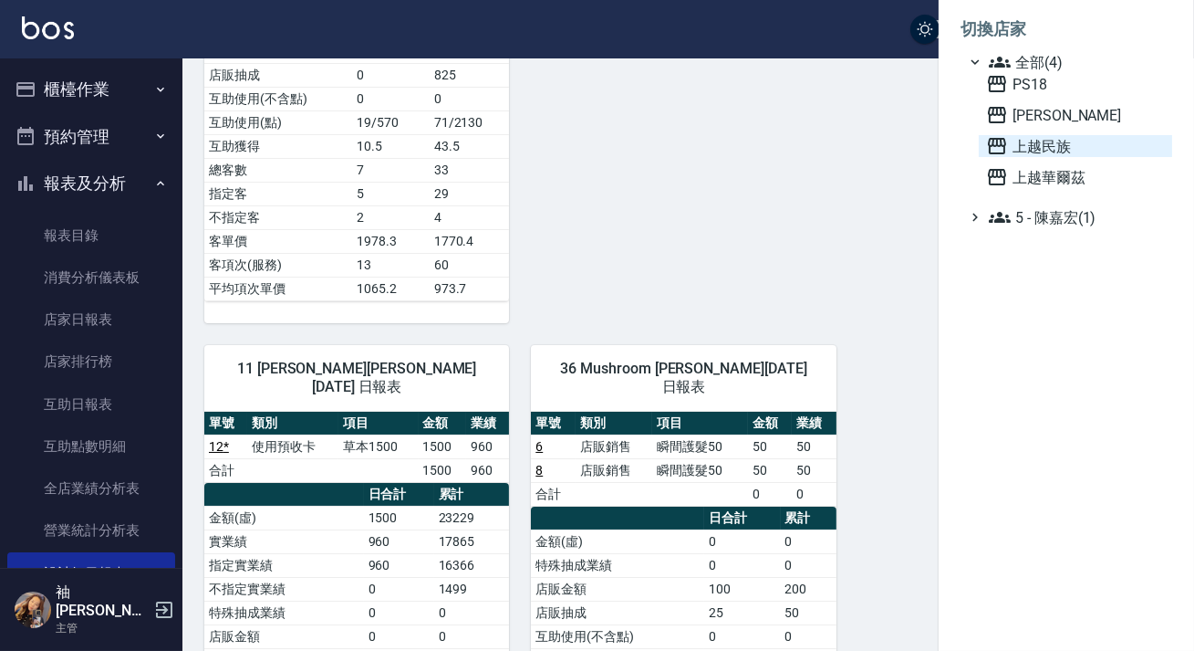
click at [1045, 139] on span "上越民族" at bounding box center [1075, 146] width 179 height 22
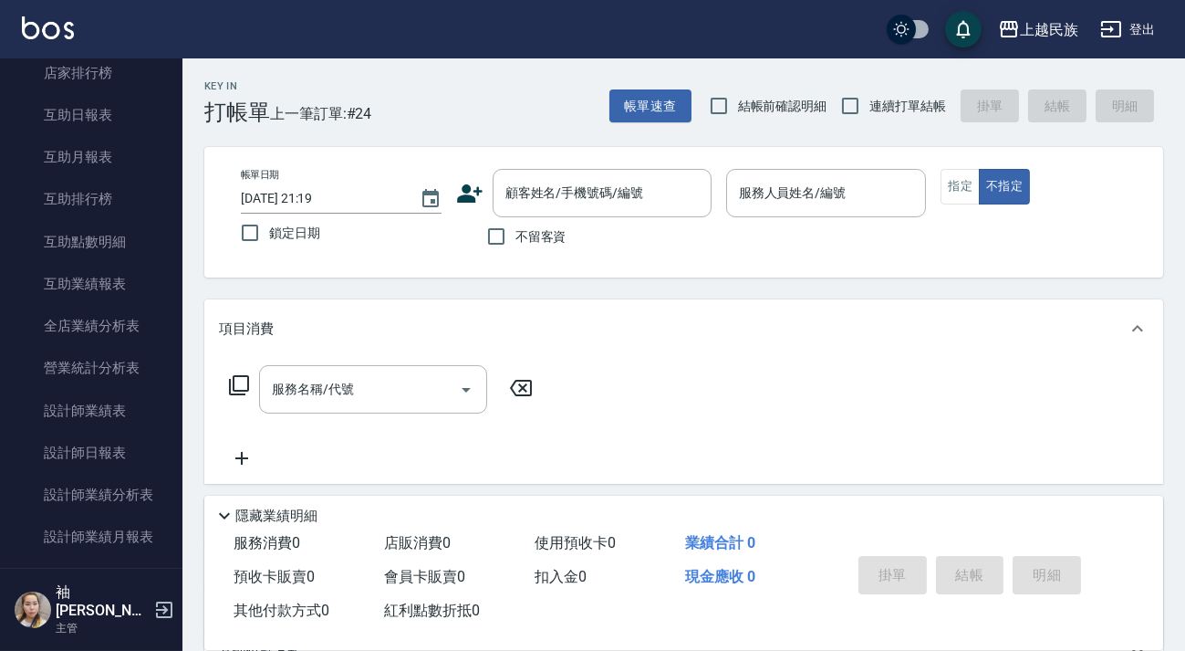
scroll to position [497, 0]
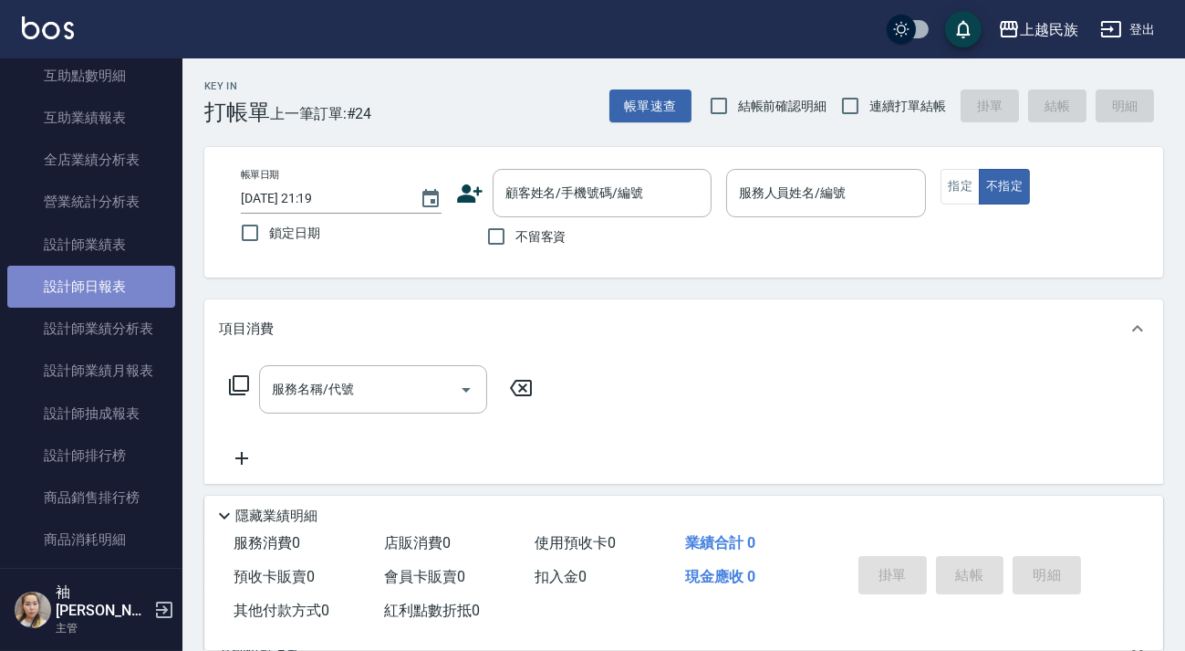
click at [99, 289] on link "設計師日報表" at bounding box center [91, 286] width 168 height 42
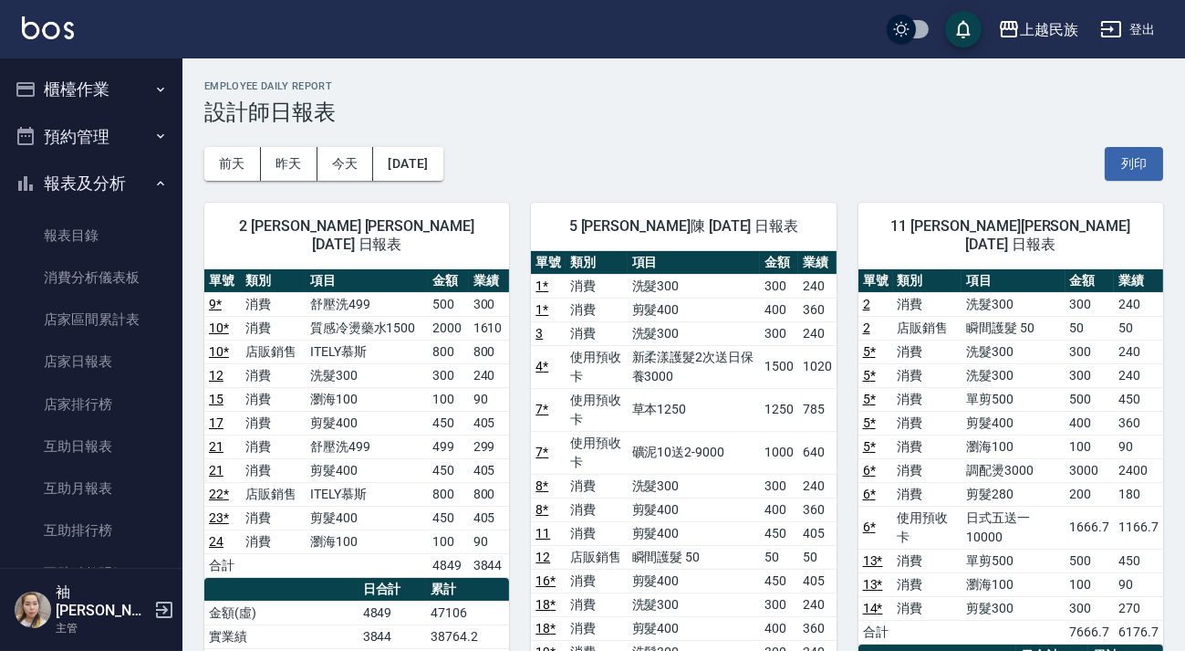
click at [153, 182] on icon "button" at bounding box center [160, 183] width 15 height 15
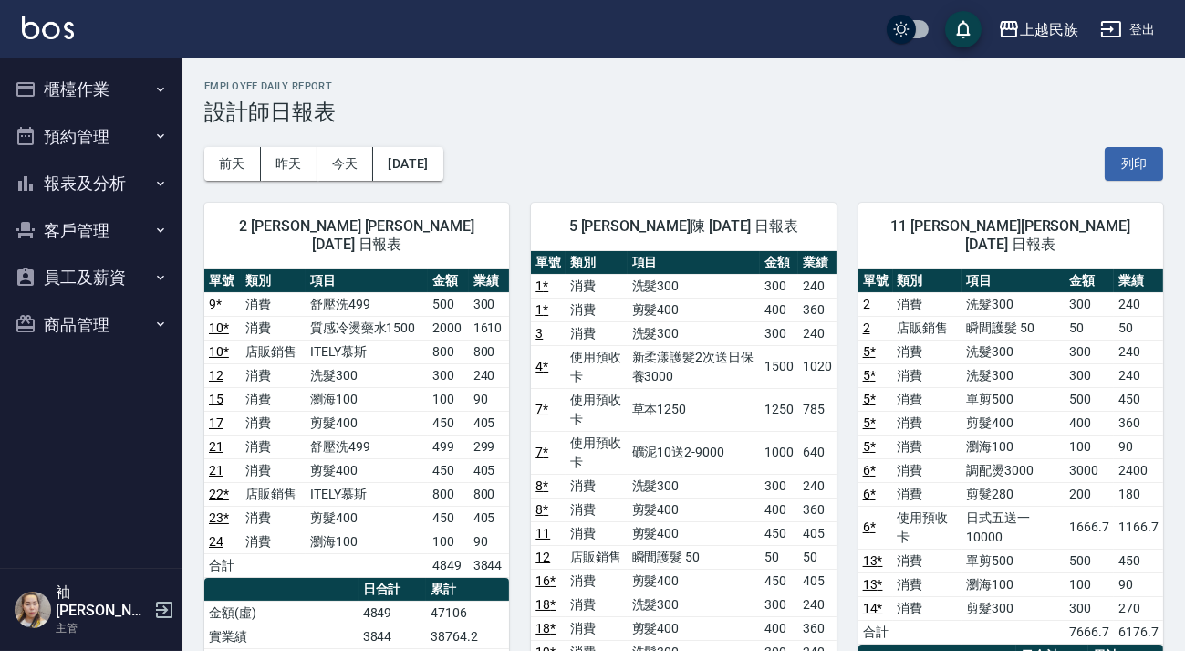
click at [1140, 26] on button "登出" at bounding box center [1128, 30] width 70 height 34
